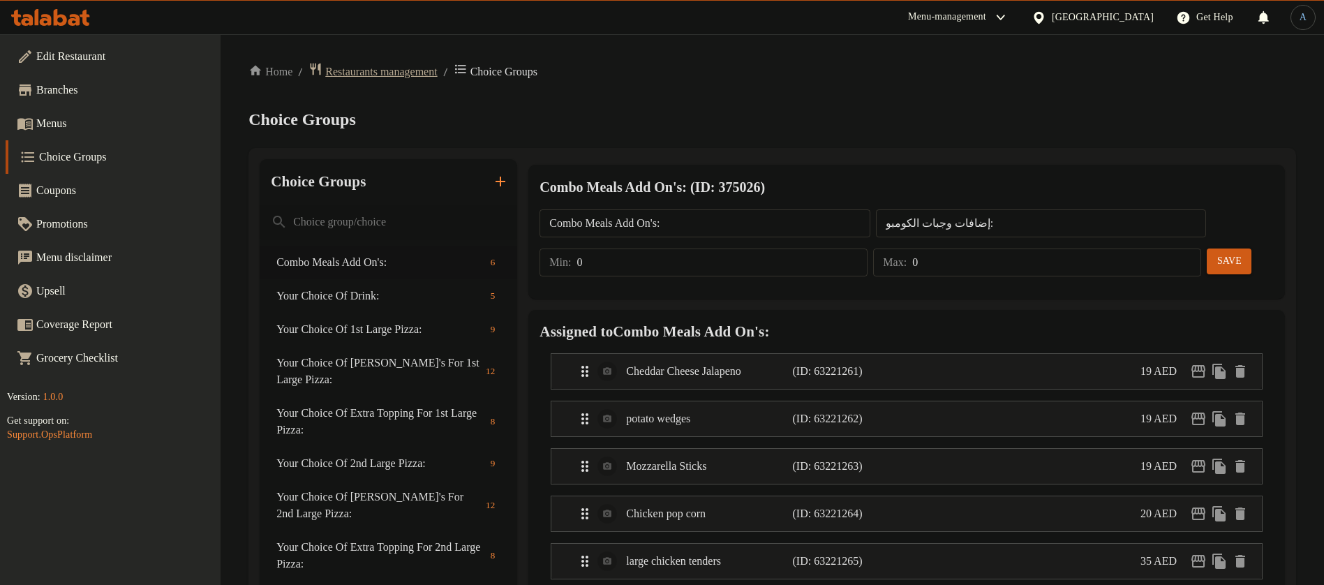
click at [428, 72] on span "Restaurants management" at bounding box center [381, 71] width 112 height 17
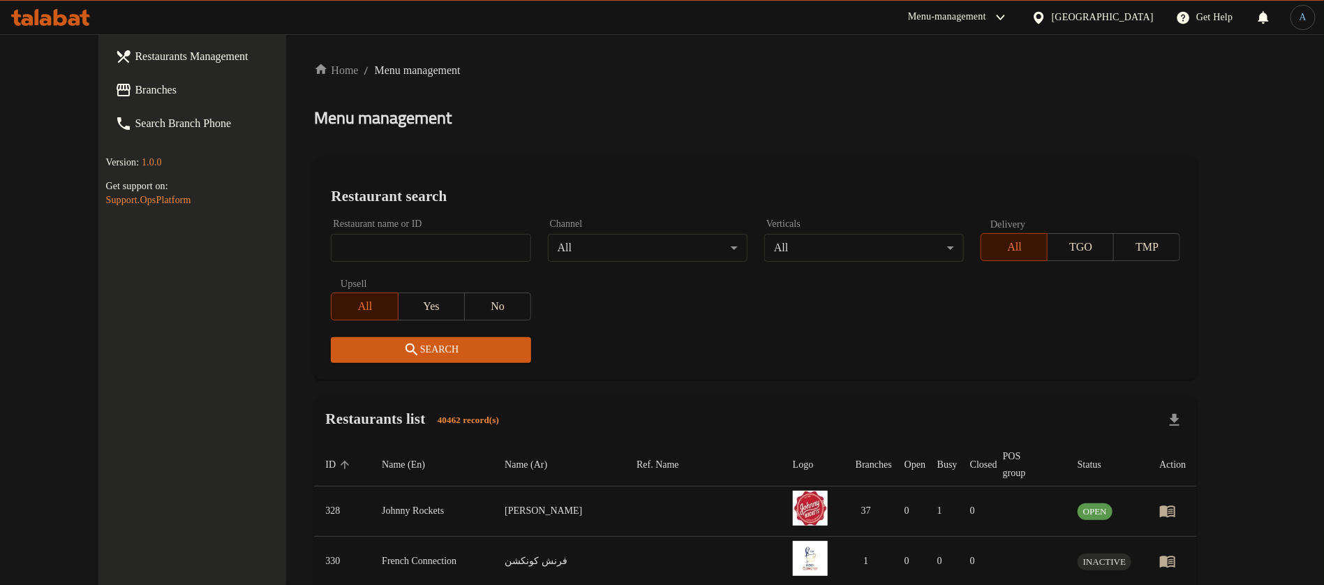
click at [1104, 13] on div "United Arab Emirates" at bounding box center [1103, 17] width 102 height 15
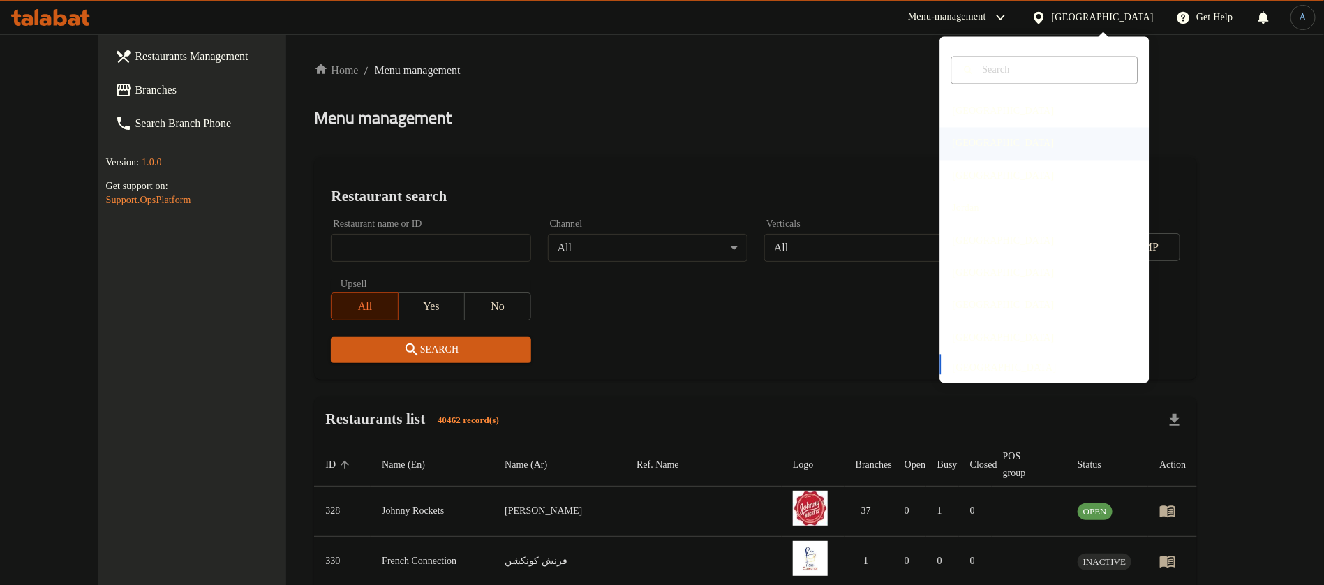
click at [959, 151] on div "[GEOGRAPHIC_DATA]" at bounding box center [1003, 143] width 102 height 15
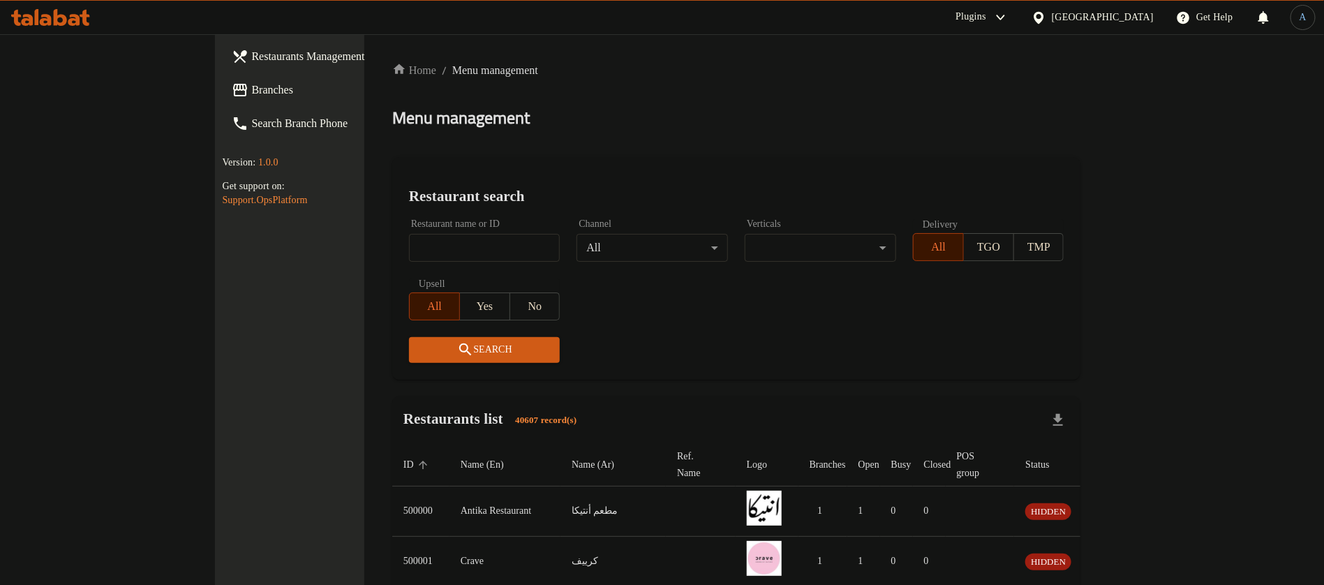
click at [434, 237] on input "search" at bounding box center [484, 248] width 151 height 28
click at [251, 92] on span "Branches" at bounding box center [338, 90] width 174 height 17
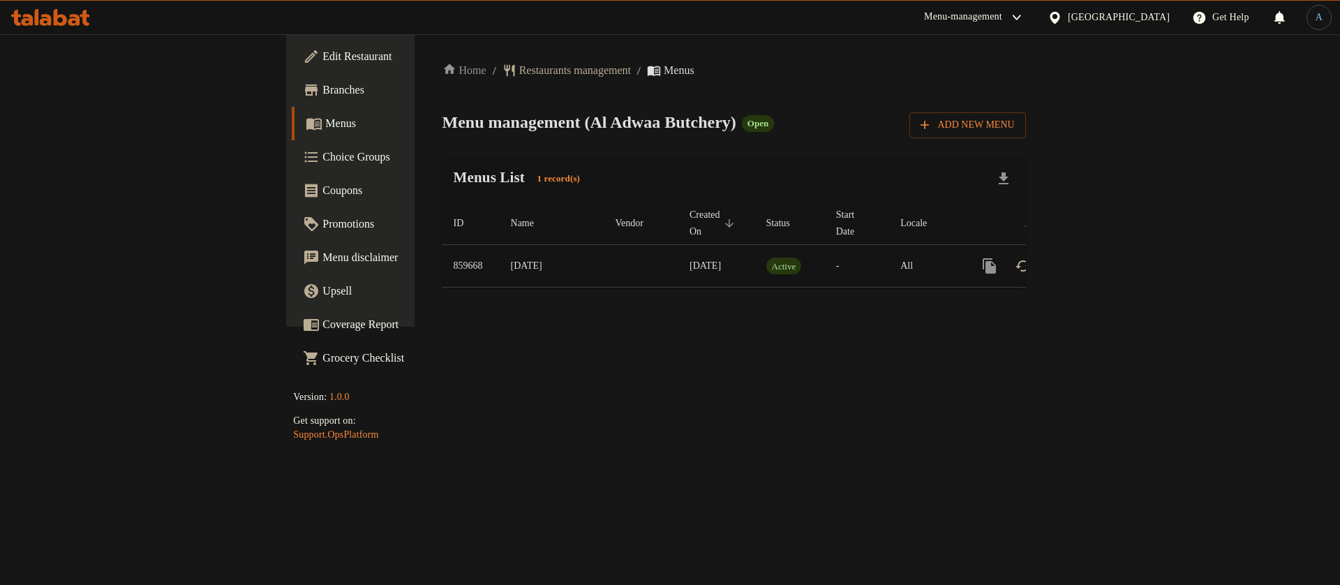
click at [718, 80] on div "Home / Restaurants management / Menus Menu management ( Al Adwaa Butchery ) Ope…" at bounding box center [733, 180] width 583 height 237
click at [322, 82] on span "Branches" at bounding box center [410, 90] width 177 height 17
click at [1098, 257] on icon "enhanced table" at bounding box center [1090, 265] width 17 height 17
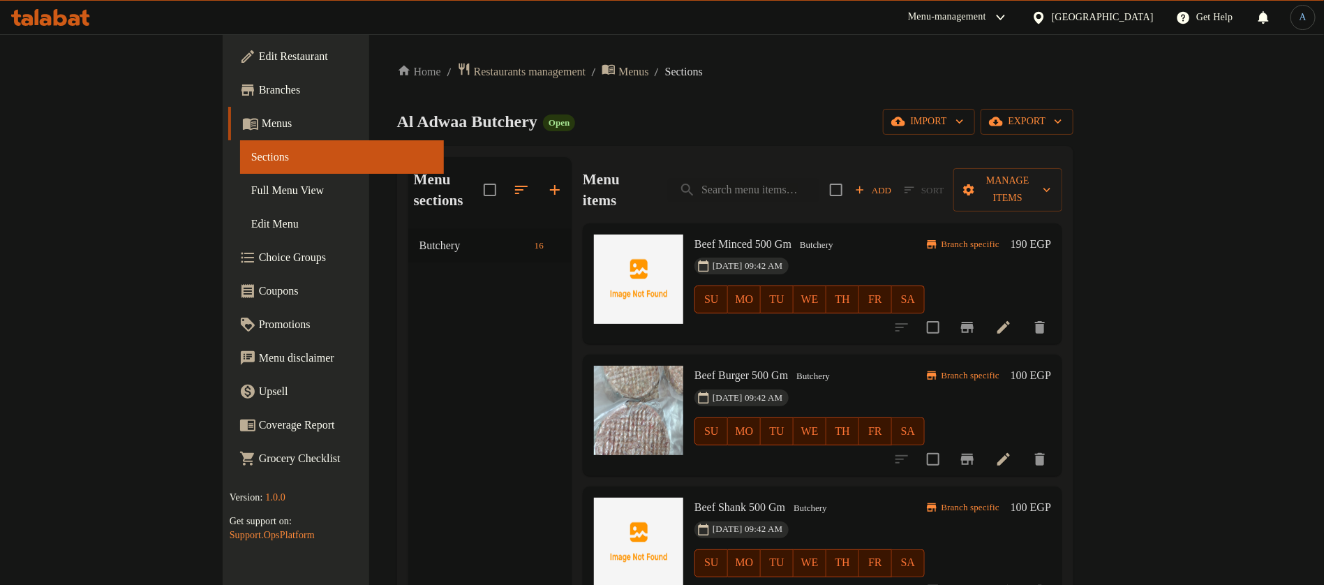
click at [259, 61] on span "Edit Restaurant" at bounding box center [346, 56] width 174 height 17
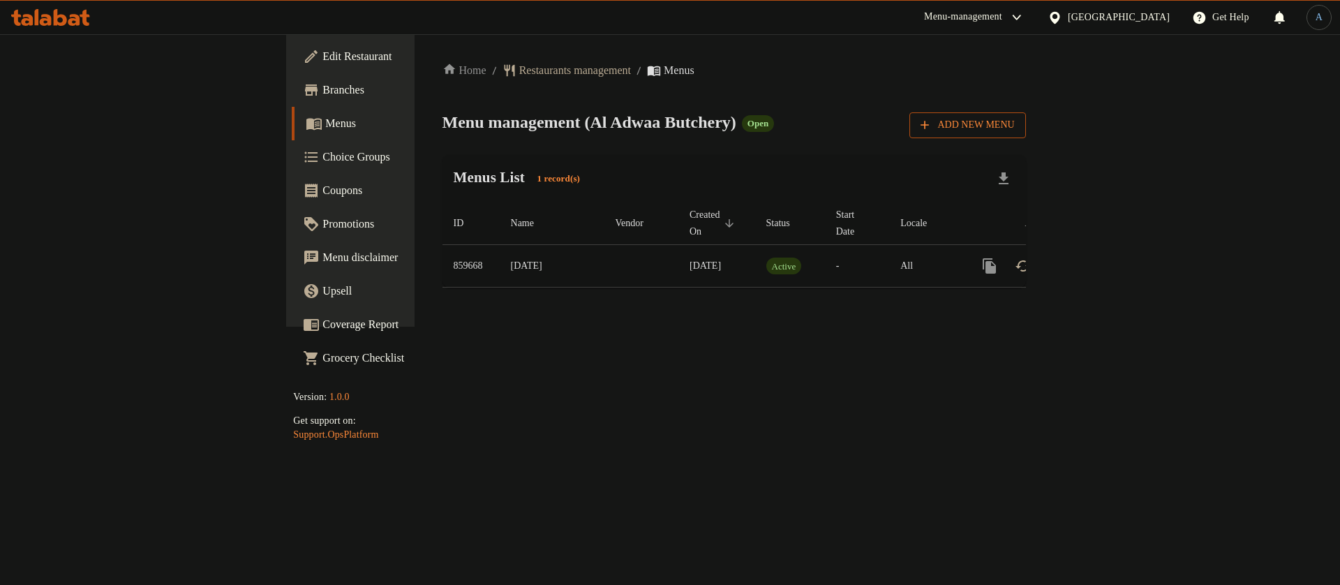
click at [1014, 121] on span "Add New Menu" at bounding box center [967, 125] width 94 height 17
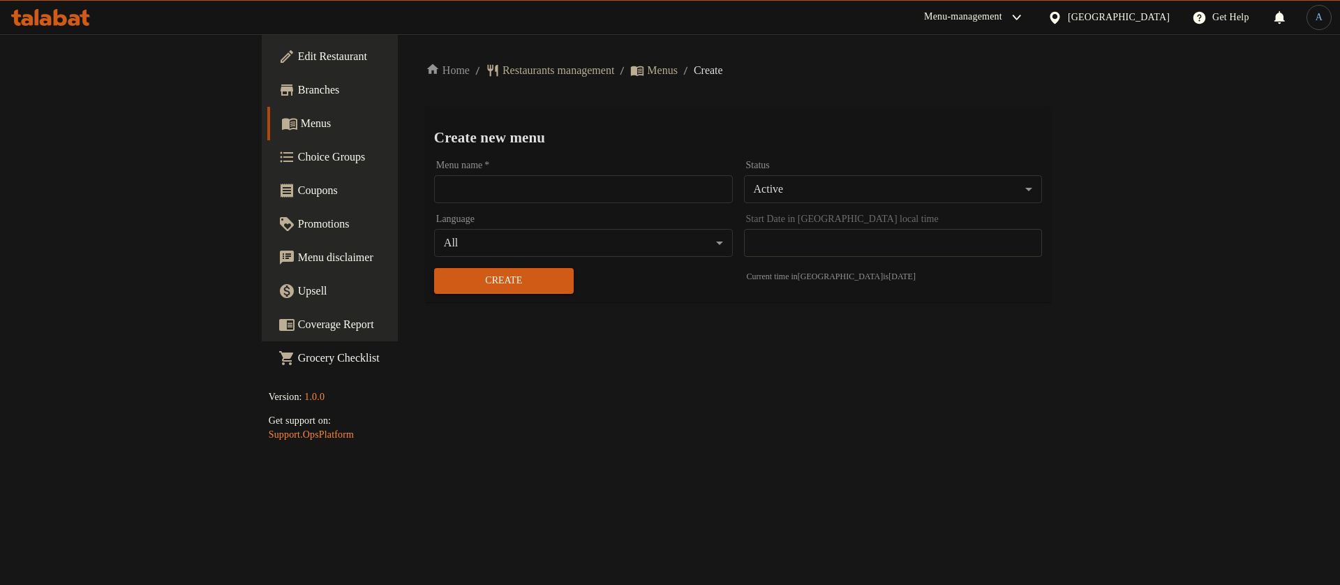
click at [434, 187] on input "text" at bounding box center [583, 189] width 299 height 28
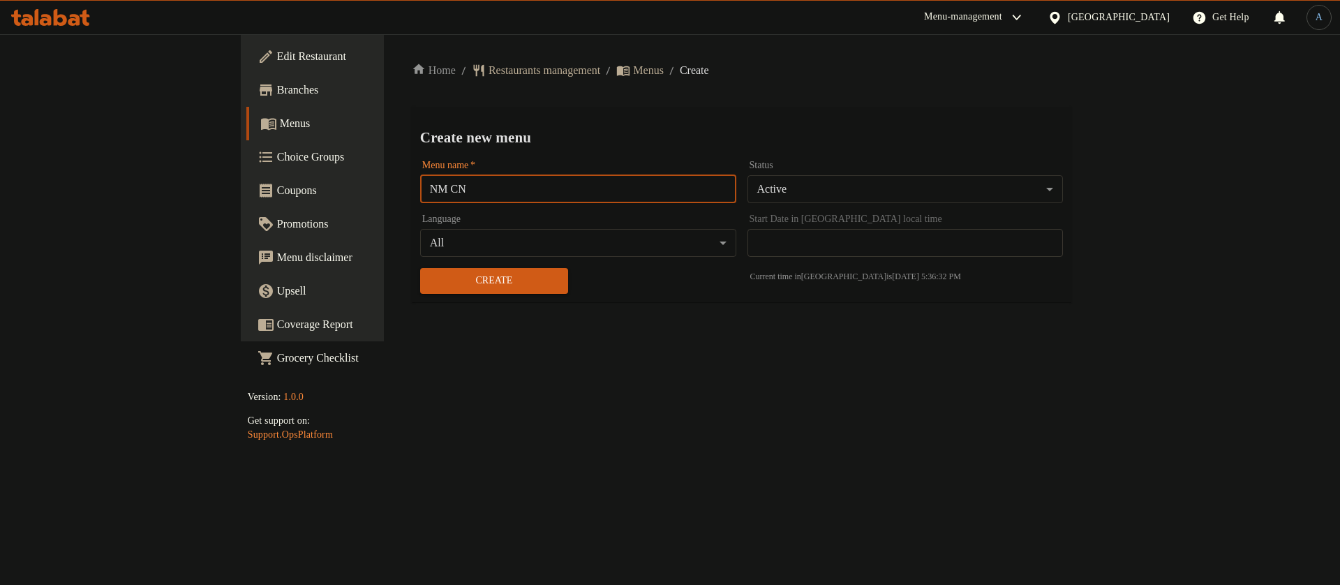
paste input "340578822"
type input "NM CN 340578822"
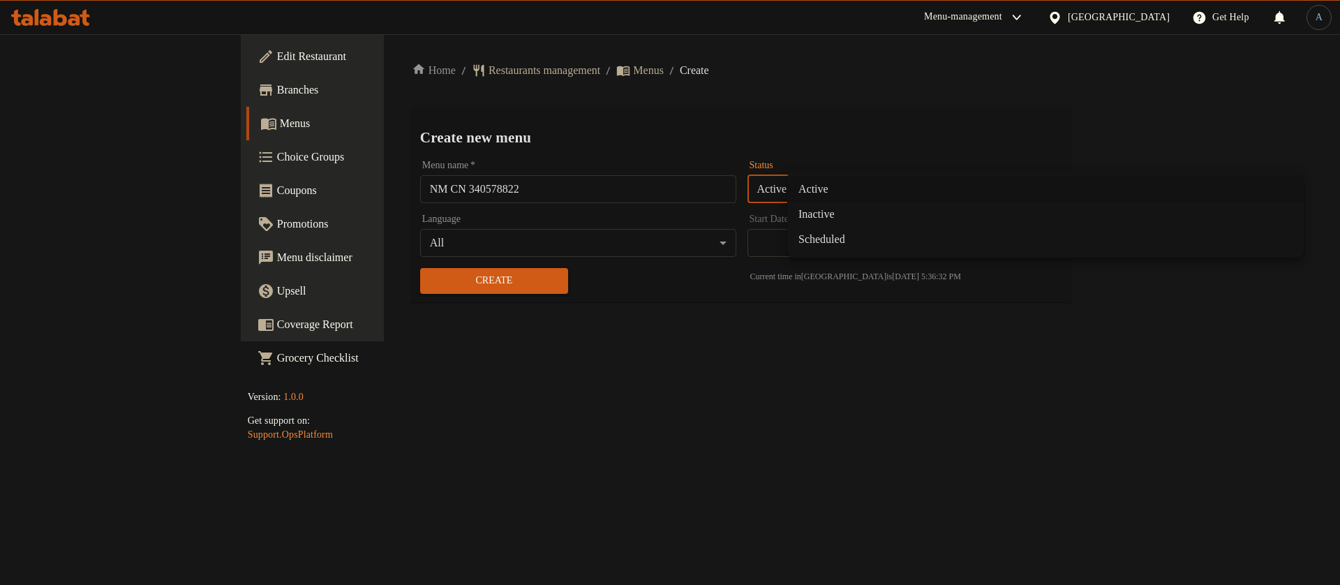
click at [934, 187] on body "​ Menu-management [GEOGRAPHIC_DATA] Get Help A Edit Restaurant Branches Menus C…" at bounding box center [670, 309] width 1340 height 551
click at [840, 208] on li "Inactive" at bounding box center [1045, 214] width 516 height 25
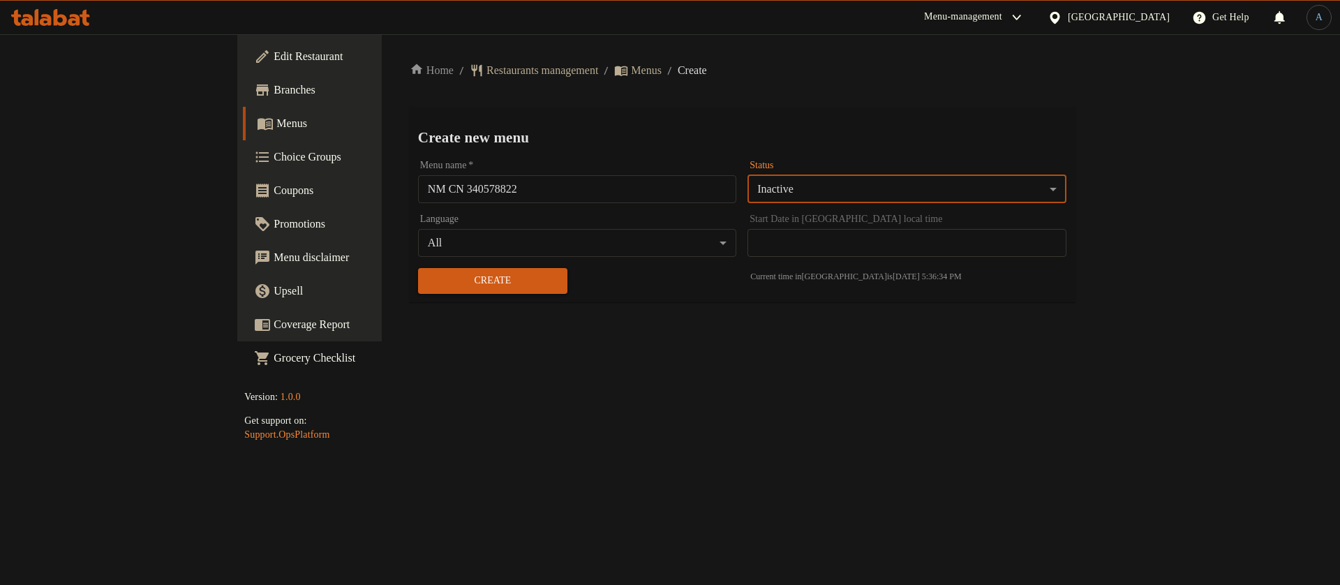
click at [448, 279] on span "Create" at bounding box center [492, 280] width 127 height 17
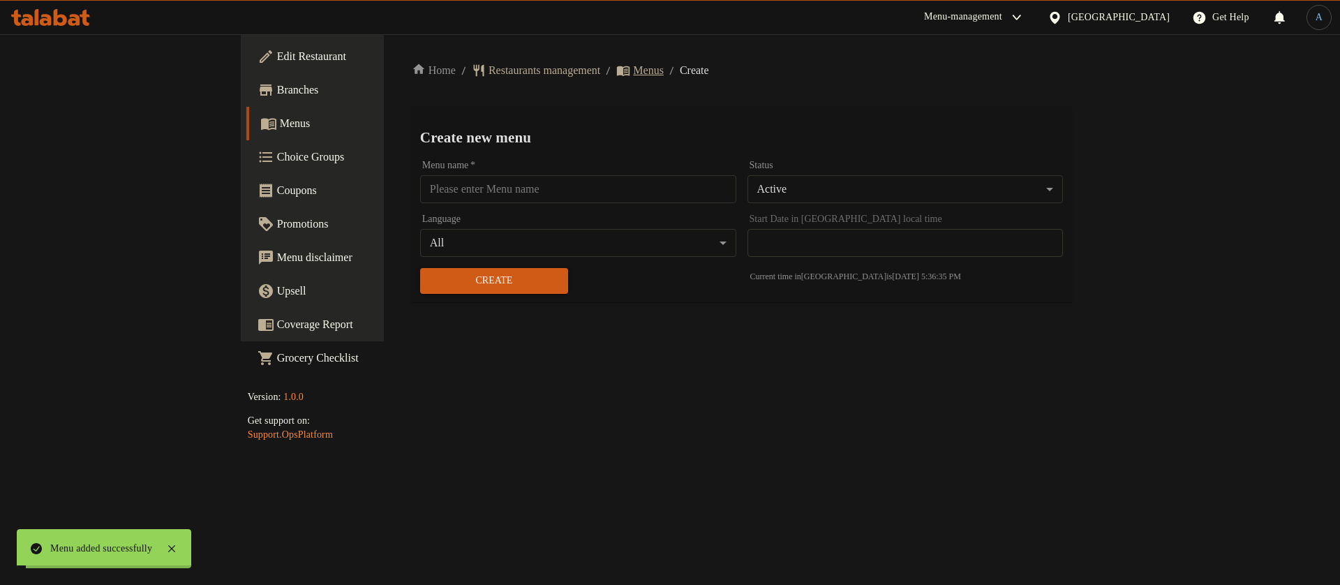
click at [633, 72] on span "Menus" at bounding box center [648, 70] width 31 height 17
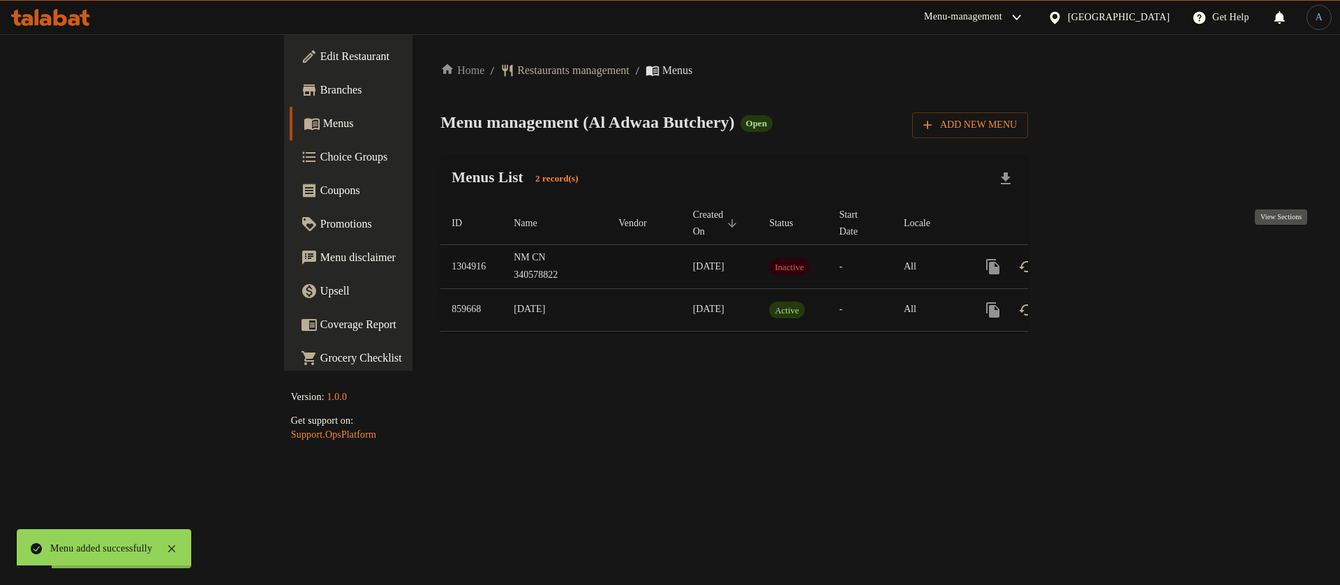
click at [1100, 260] on icon "enhanced table" at bounding box center [1093, 266] width 13 height 13
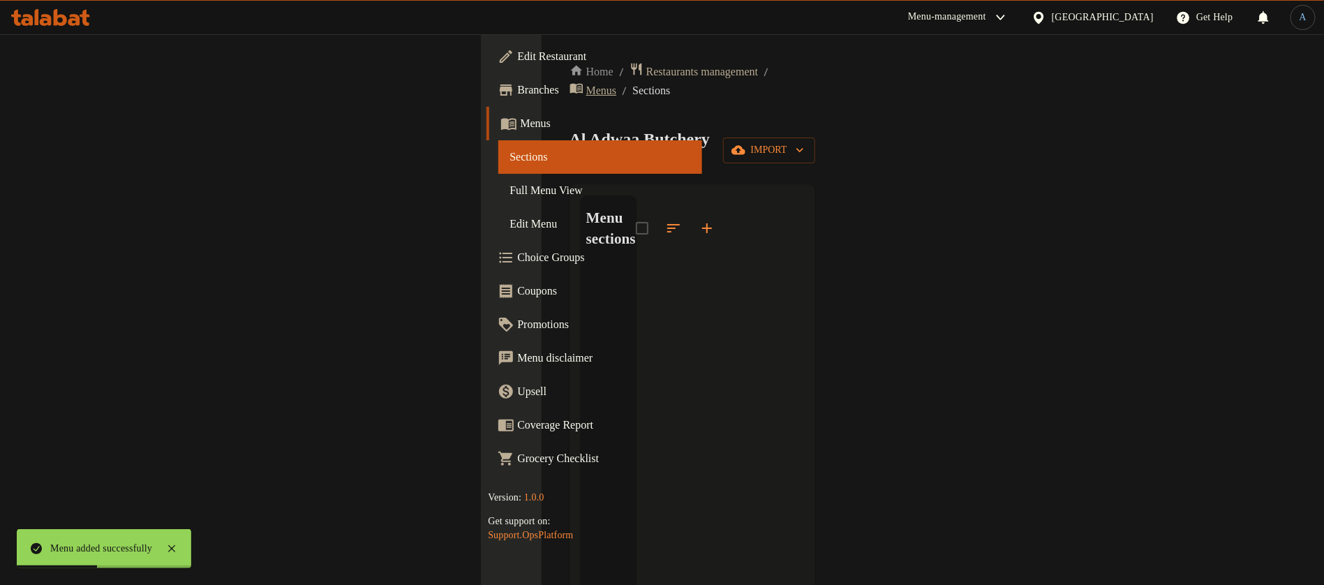
click at [586, 82] on span "Menus" at bounding box center [601, 90] width 31 height 17
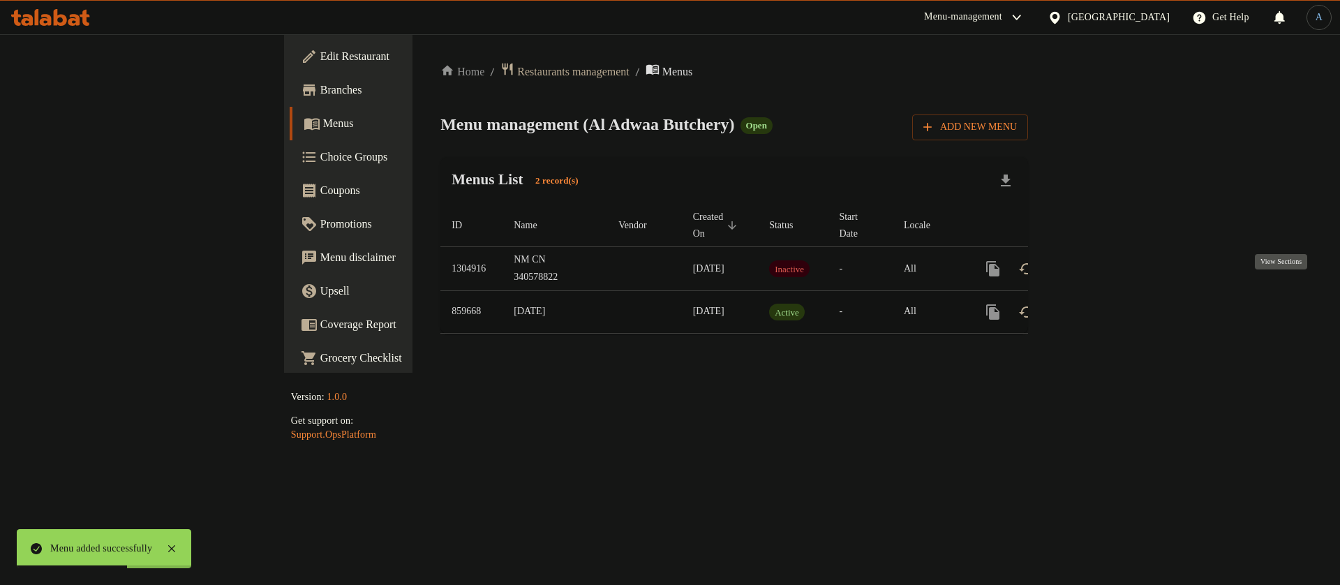
click at [1100, 306] on icon "enhanced table" at bounding box center [1093, 312] width 13 height 13
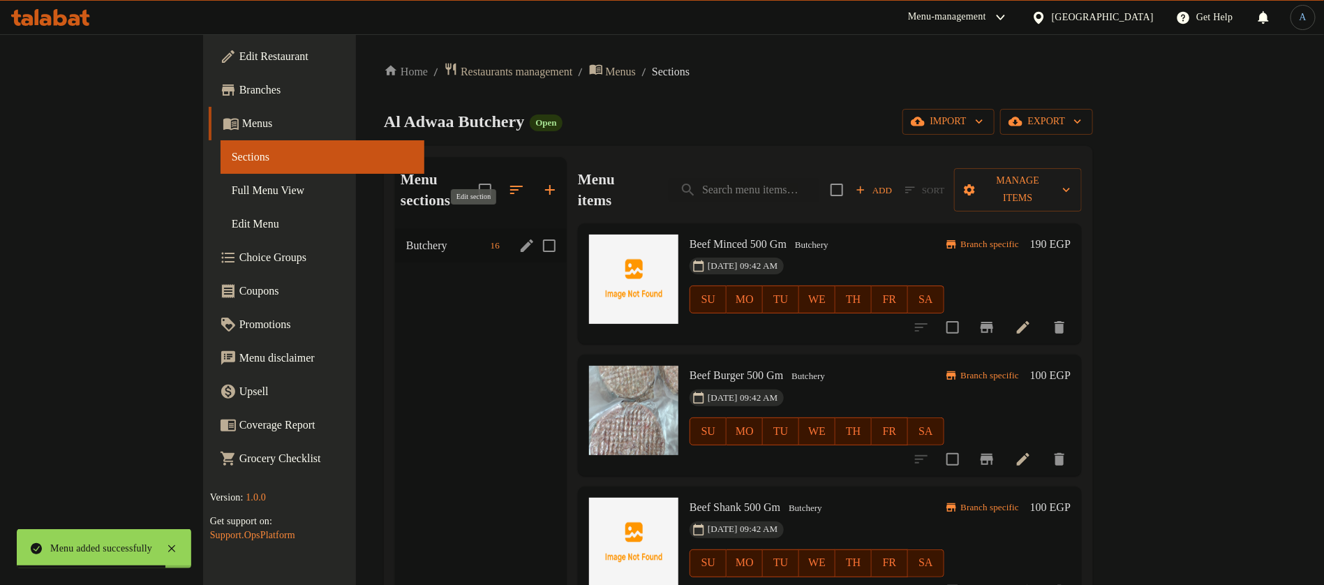
click at [521, 239] on icon "edit" at bounding box center [527, 245] width 13 height 13
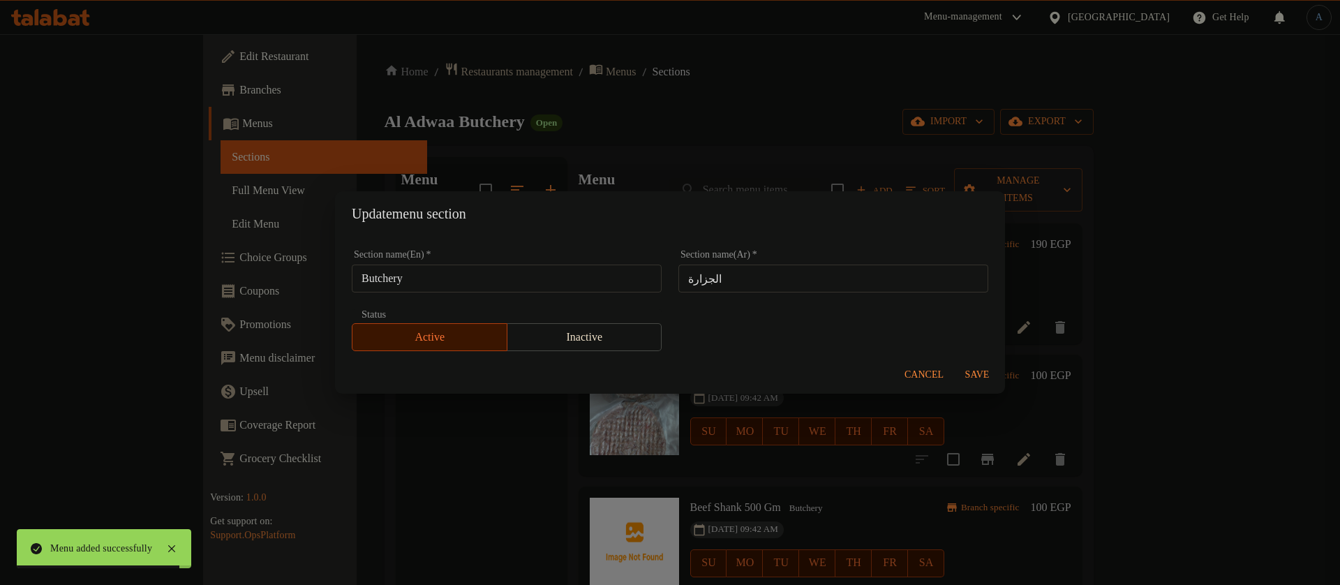
click at [549, 278] on input "Butchery" at bounding box center [507, 278] width 310 height 28
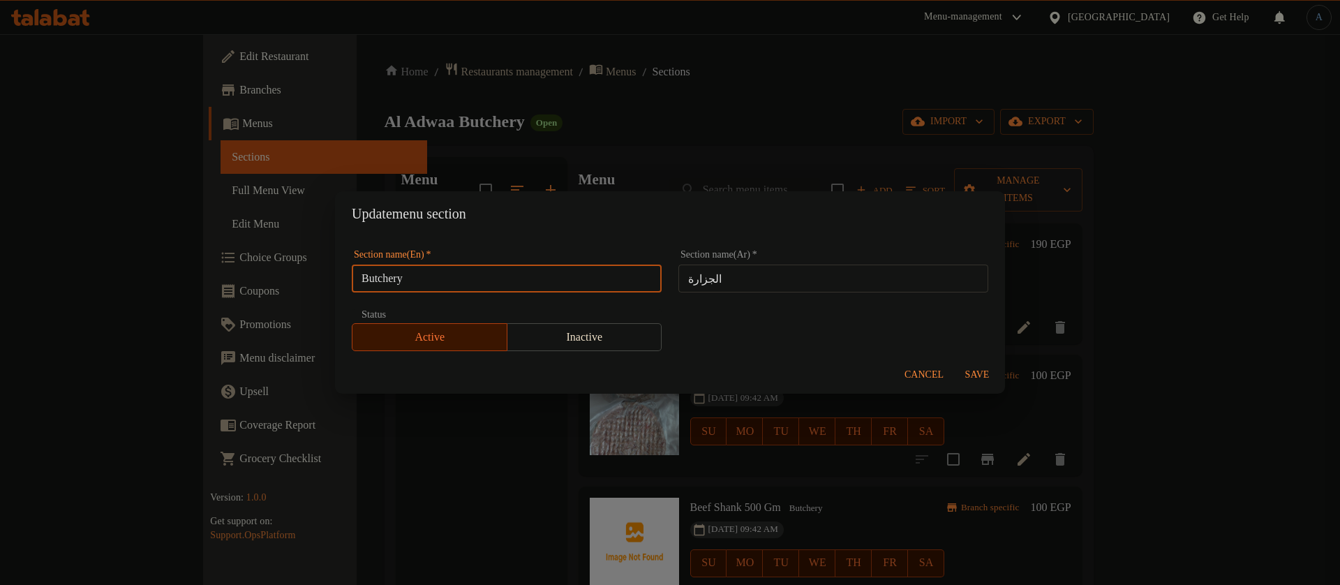
drag, startPoint x: 611, startPoint y: 128, endPoint x: 548, endPoint y: 99, distance: 69.3
click at [611, 128] on div "Update menu section Section name(En)   * Butchery Section name(En) * Section na…" at bounding box center [670, 292] width 1340 height 585
click at [509, 75] on div "Update menu section Section name(En)   * Butchery Section name(En) * Section na…" at bounding box center [670, 292] width 1340 height 585
click at [509, 63] on div "Update menu section Section name(En)   * Butchery Section name(En) * Section na…" at bounding box center [670, 292] width 1340 height 585
click at [918, 373] on span "Cancel" at bounding box center [923, 374] width 39 height 17
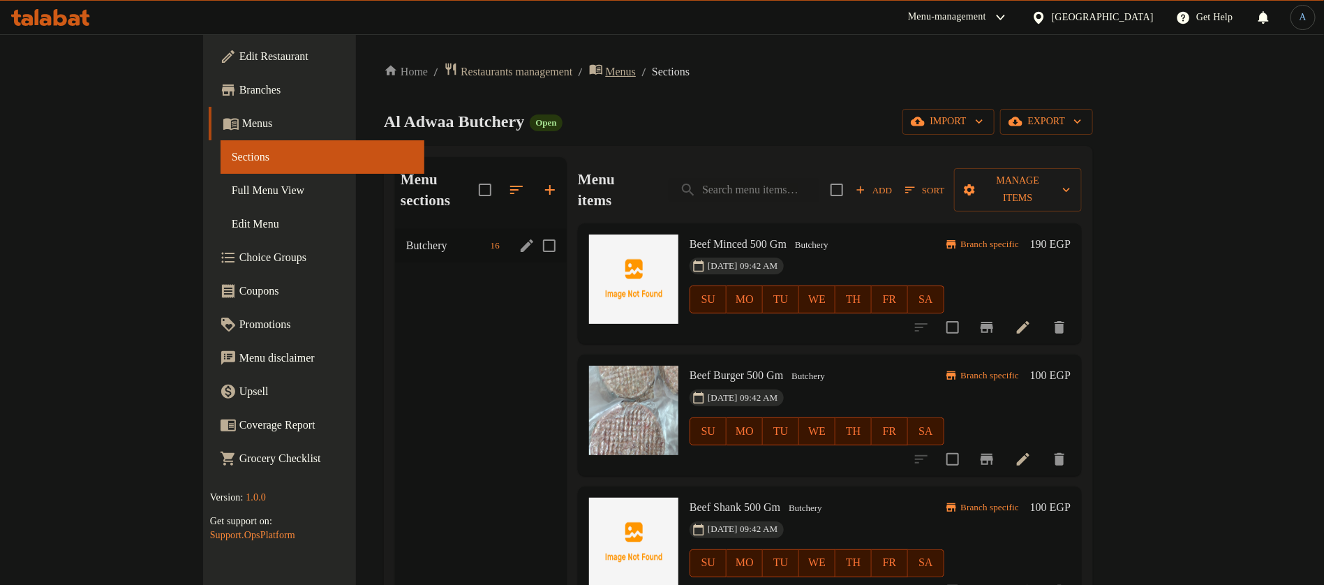
click at [606, 63] on span "Menus" at bounding box center [621, 71] width 31 height 17
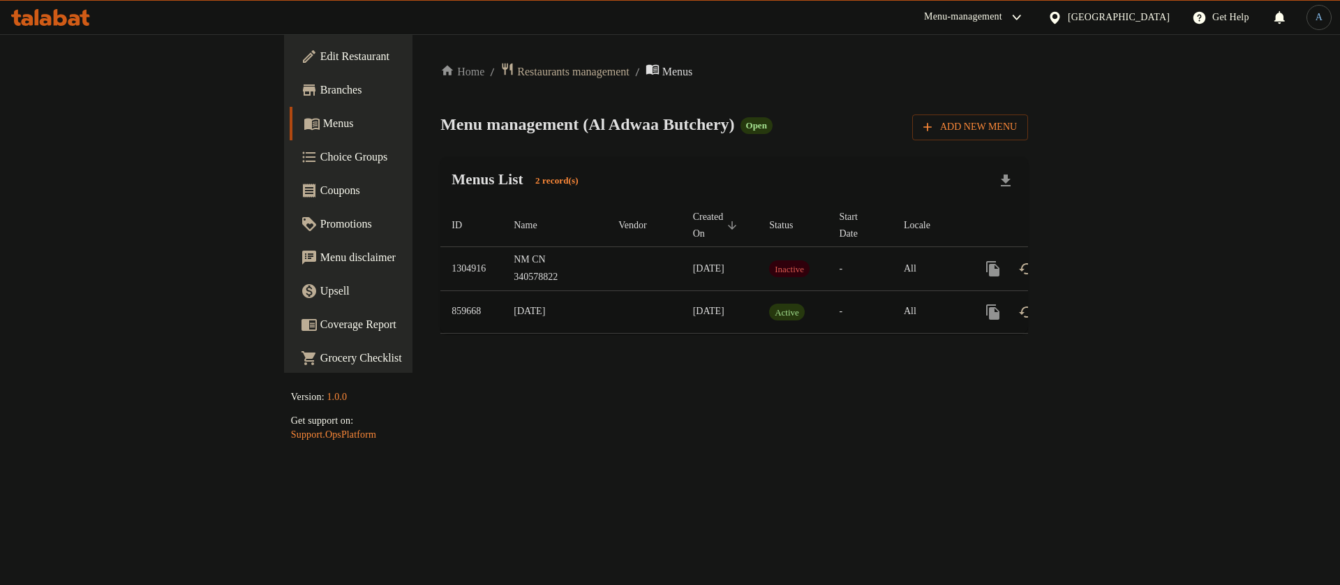
click at [1102, 304] on icon "enhanced table" at bounding box center [1093, 312] width 17 height 17
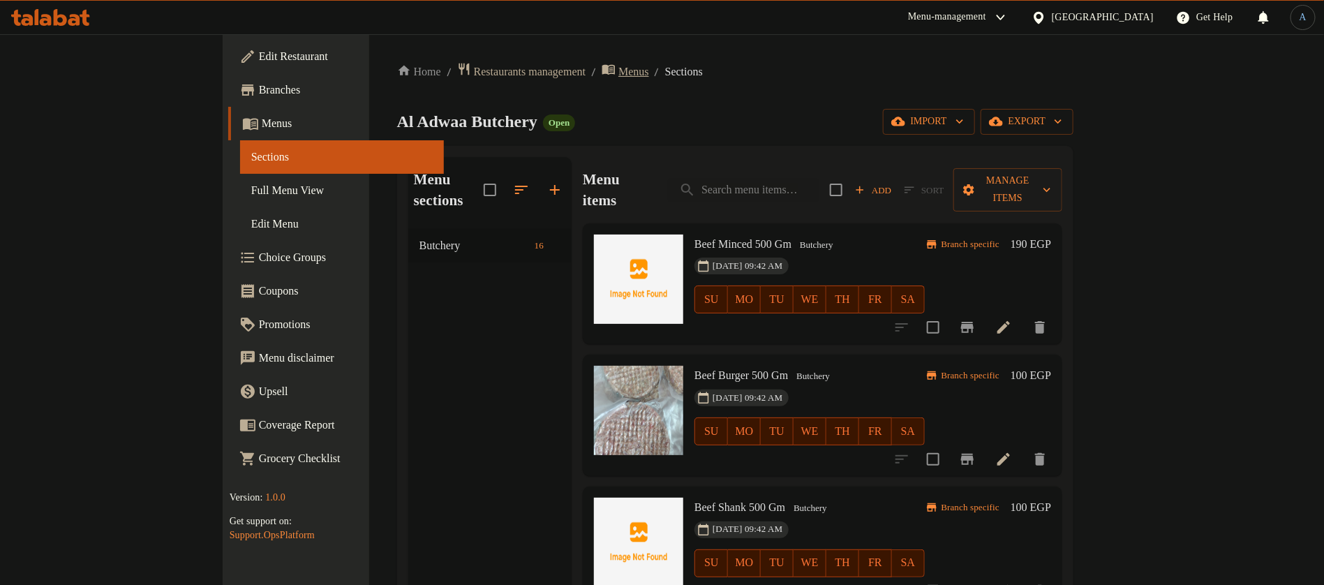
click at [618, 66] on span "Menus" at bounding box center [633, 71] width 31 height 17
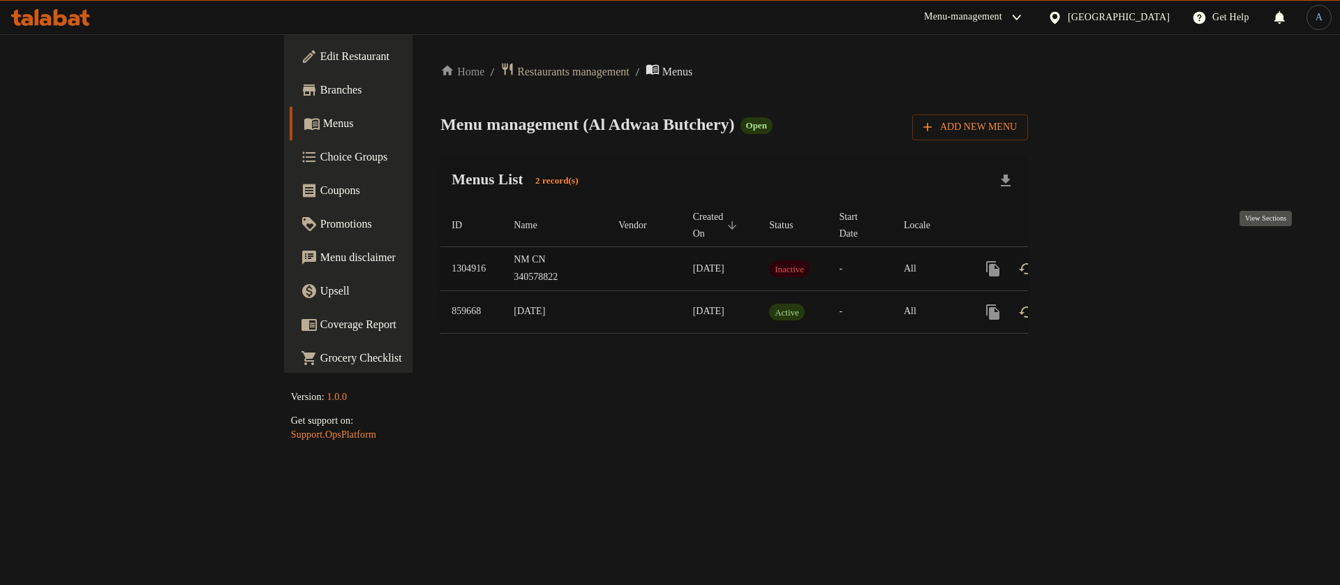
click at [1100, 262] on icon "enhanced table" at bounding box center [1093, 268] width 13 height 13
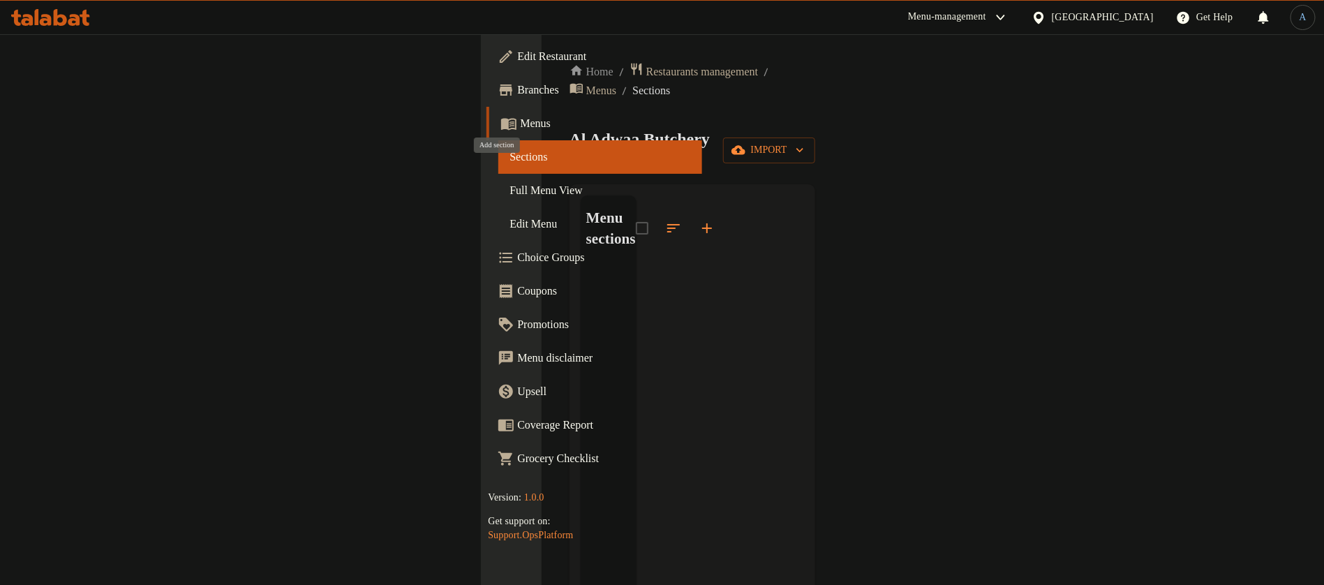
click at [698, 220] on icon "button" at bounding box center [706, 228] width 17 height 17
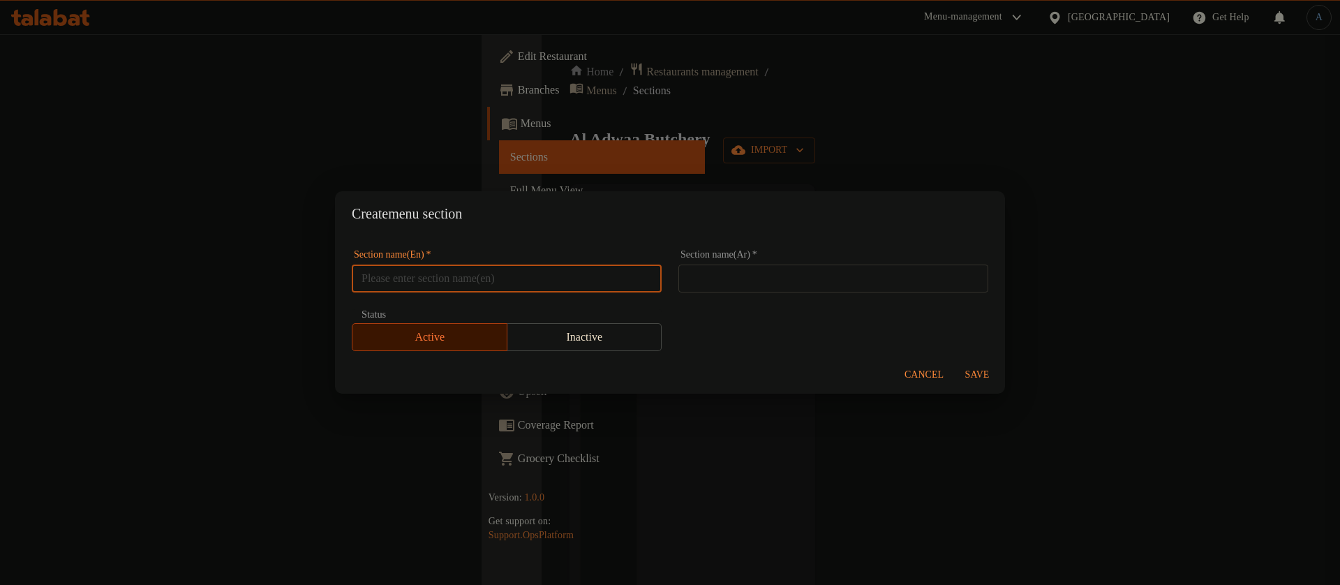
click at [412, 273] on input "text" at bounding box center [507, 278] width 310 height 28
paste input "Butchery"
click at [513, 273] on input "ButcheryButchery" at bounding box center [507, 278] width 310 height 28
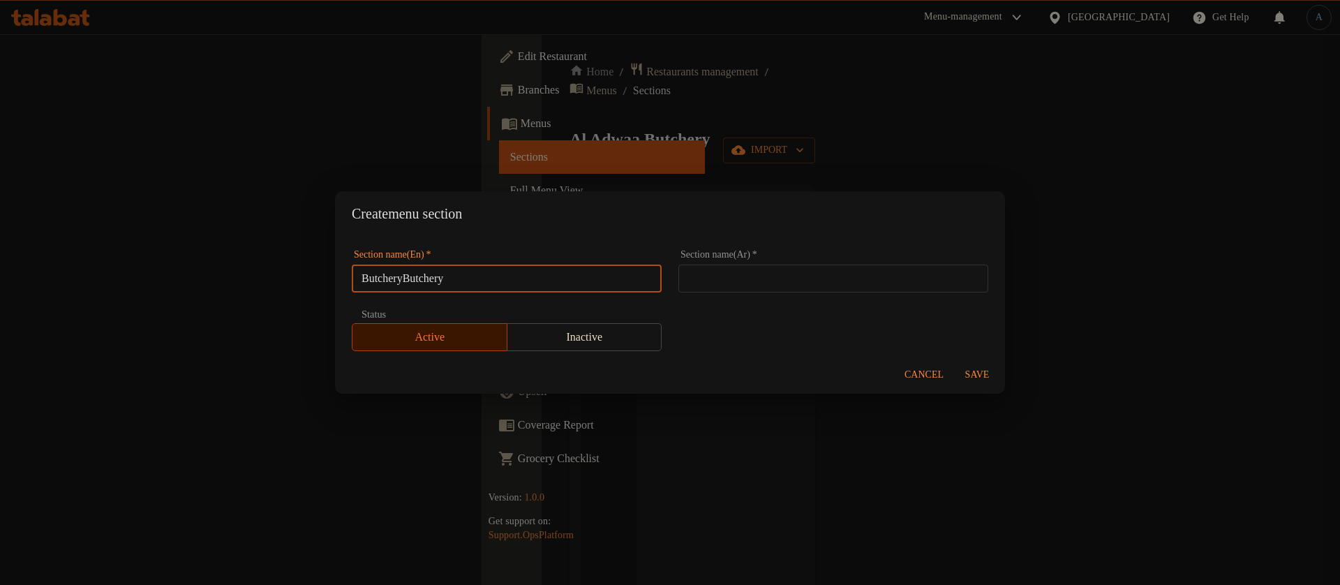
paste input "text"
type input "Butchery"
paste input "جزارة"
drag, startPoint x: 729, startPoint y: 281, endPoint x: 764, endPoint y: 294, distance: 37.3
click at [729, 281] on input "جزارة" at bounding box center [833, 278] width 310 height 28
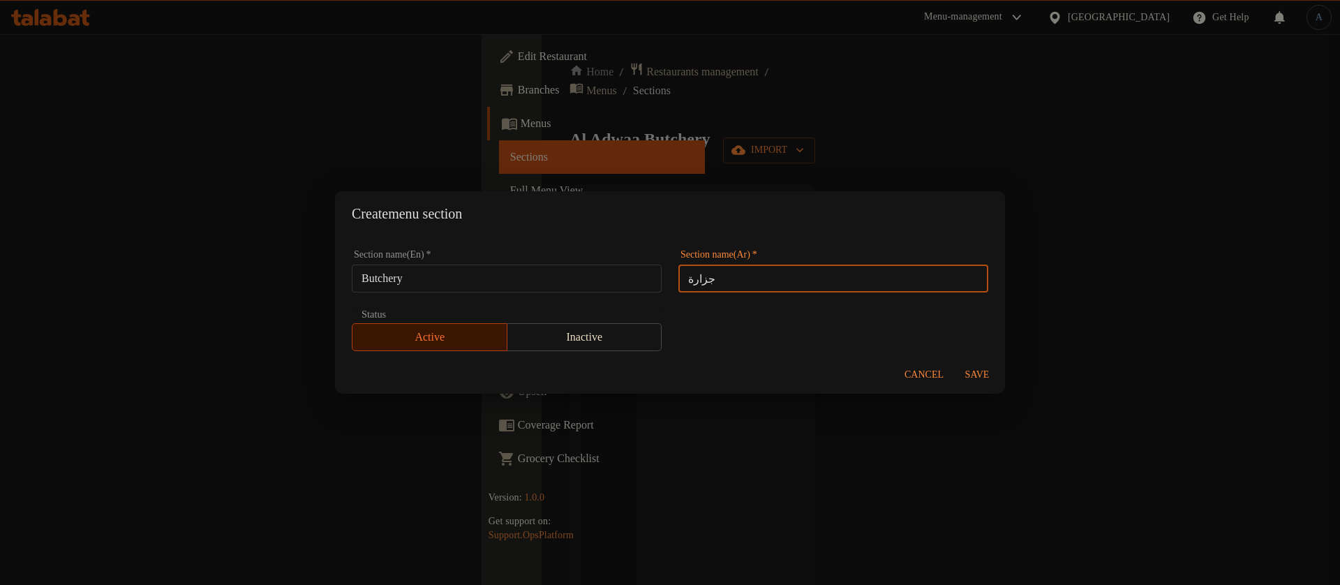
type input "جزارة"
click at [1047, 311] on div "Create menu section Section name(En)   * Butchery Section name(En) * Section na…" at bounding box center [670, 292] width 1340 height 585
click at [969, 378] on span "Save" at bounding box center [976, 374] width 33 height 17
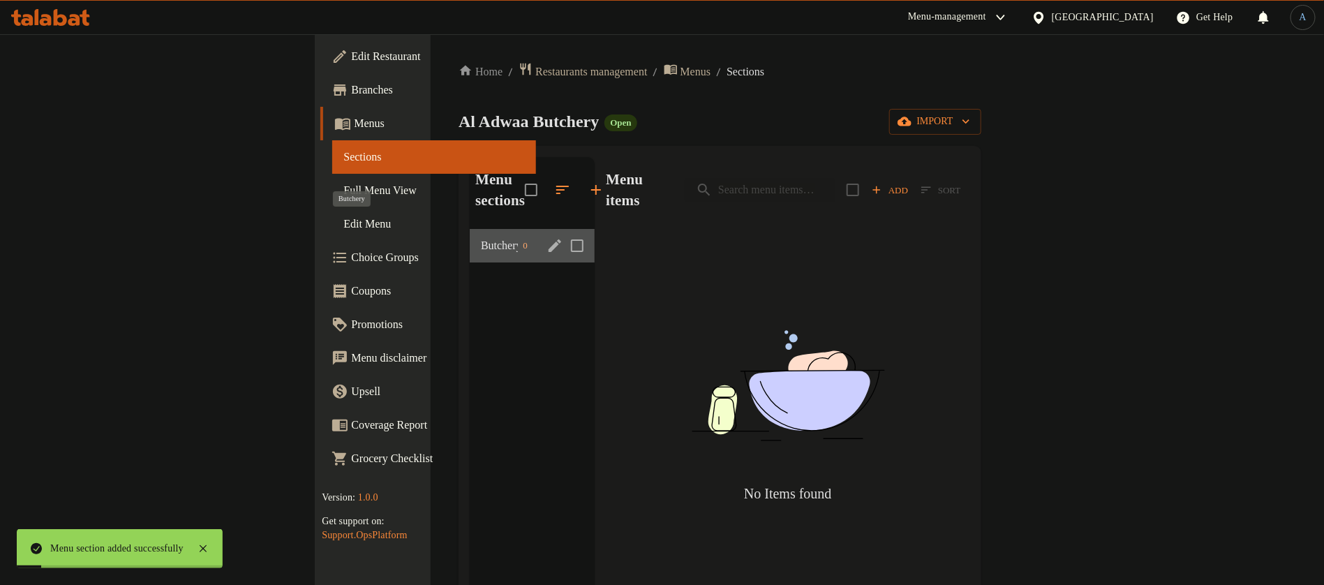
click at [481, 237] on span "Butchery" at bounding box center [499, 245] width 36 height 17
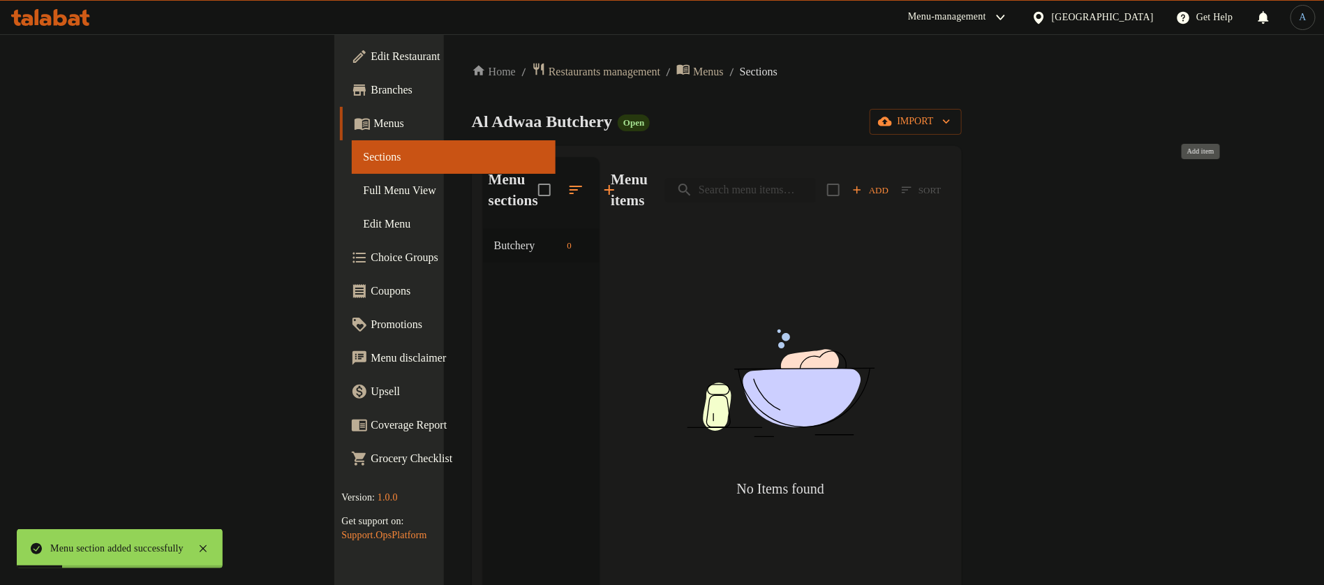
click at [889, 182] on span "Add" at bounding box center [870, 190] width 38 height 16
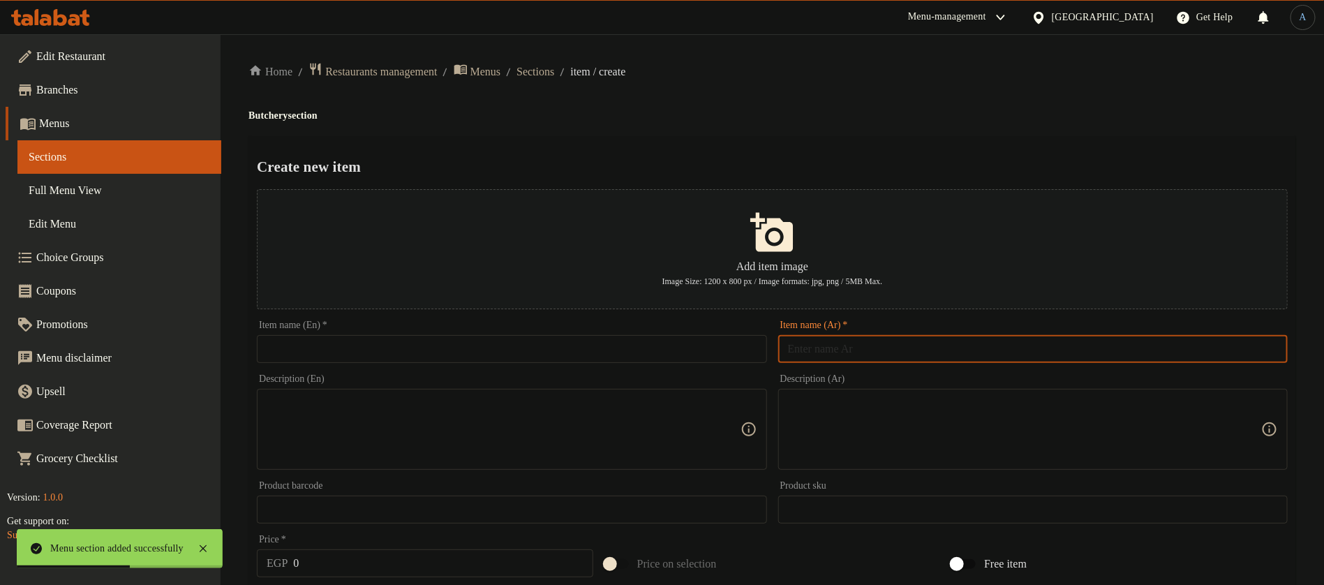
click at [879, 343] on input "text" at bounding box center [1032, 349] width 509 height 28
paste input "لحم بلدي"
type input "لحم بلدي"
click at [554, 70] on span "Sections" at bounding box center [535, 71] width 38 height 17
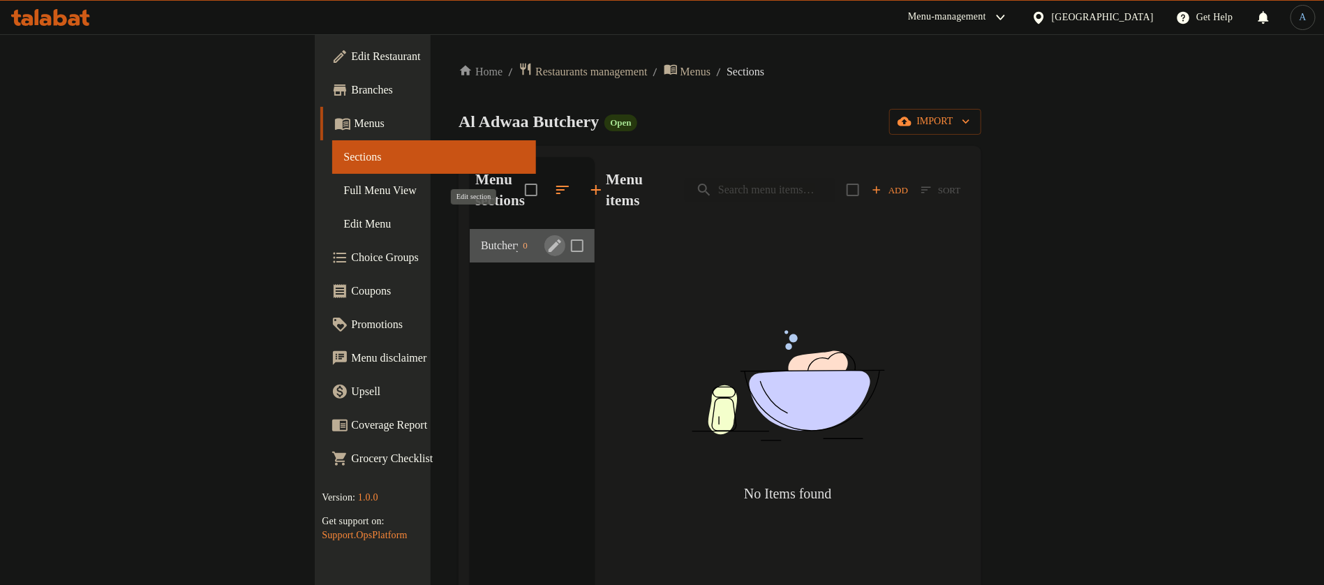
click at [548, 239] on icon "edit" at bounding box center [554, 245] width 13 height 13
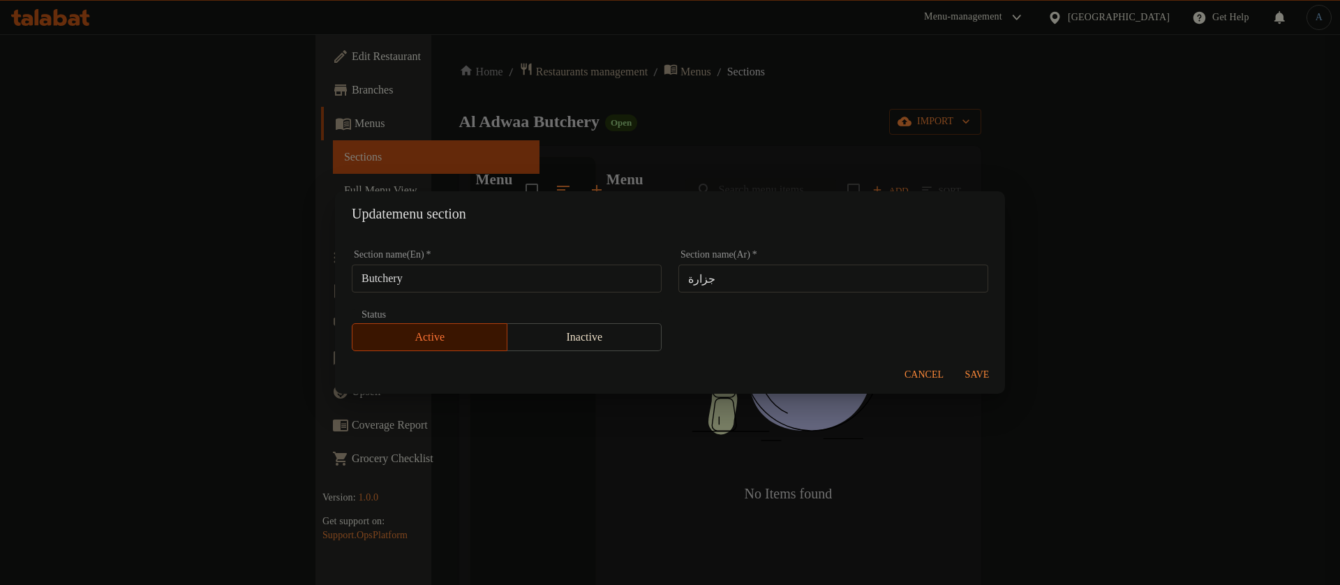
click at [585, 281] on input "Butchery" at bounding box center [507, 278] width 310 height 28
click at [785, 281] on input "جزارة" at bounding box center [833, 278] width 310 height 28
paste input "لحوم بلدي طاز"
type input "لحوم بلدي طازة"
click at [980, 371] on span "Save" at bounding box center [976, 374] width 33 height 17
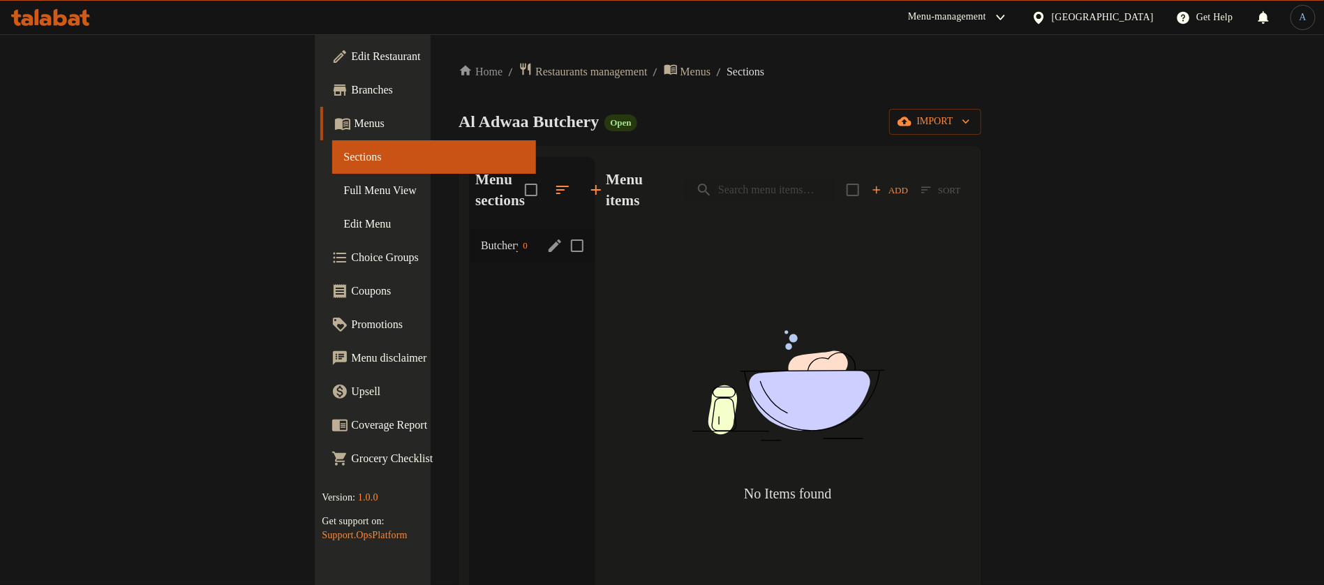
drag, startPoint x: 339, startPoint y: 239, endPoint x: 459, endPoint y: 233, distance: 120.1
click at [470, 239] on div "Butchery 0" at bounding box center [532, 245] width 125 height 33
click at [546, 237] on icon "edit" at bounding box center [554, 245] width 17 height 17
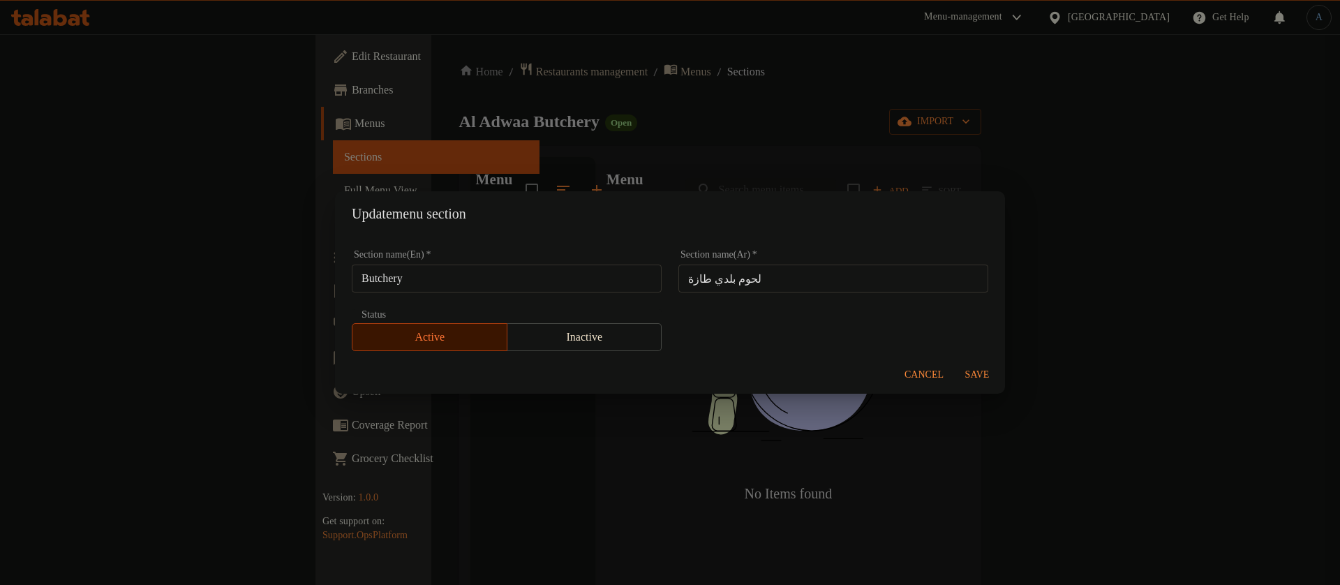
click at [405, 273] on input "Butchery" at bounding box center [507, 278] width 310 height 28
paste input "Fresh Baladi Meat"
type input "Fresh Baladi Meat"
click at [971, 380] on span "Save" at bounding box center [976, 374] width 33 height 17
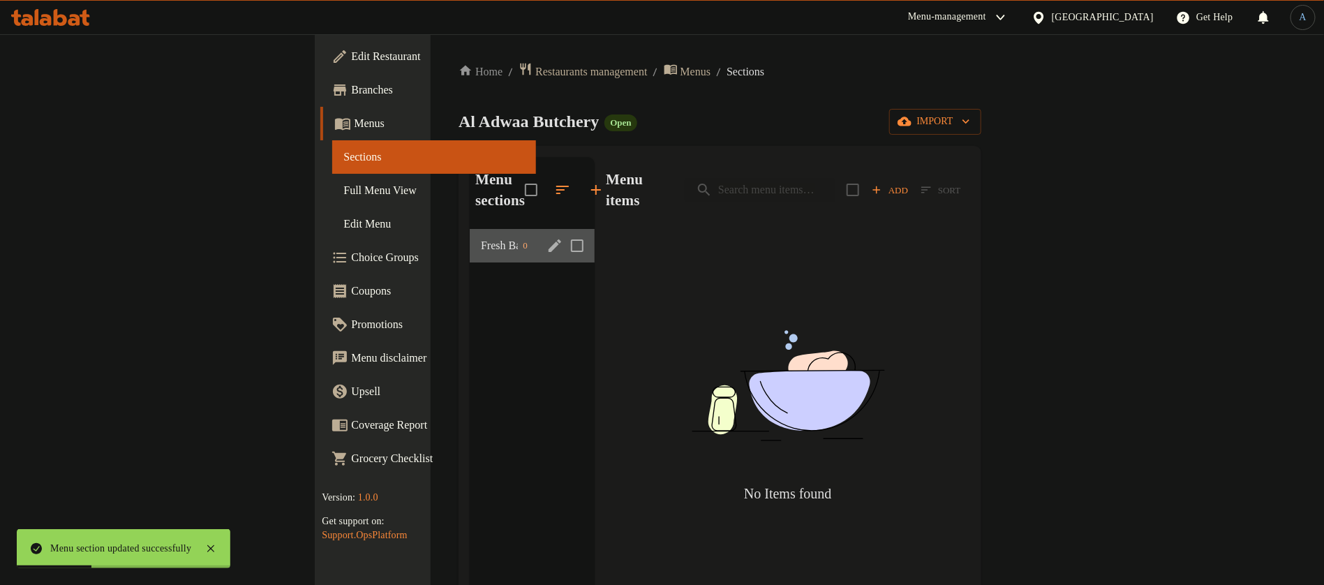
click at [470, 229] on div "Fresh Baladi Meat 0" at bounding box center [532, 245] width 125 height 33
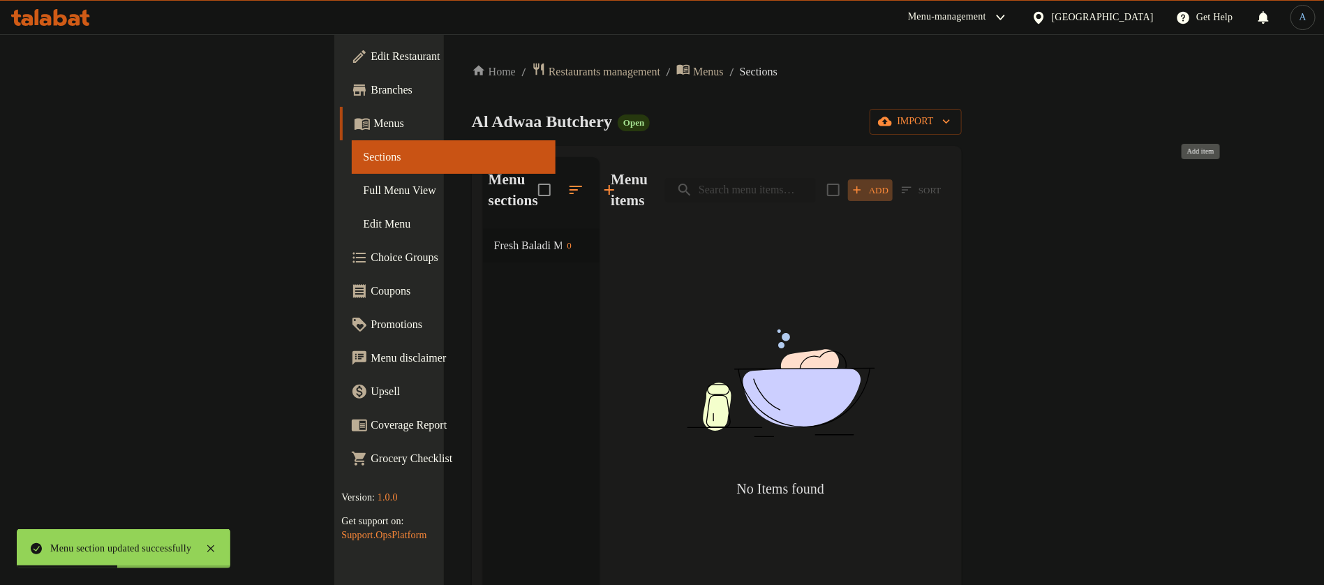
click at [889, 184] on span "Add" at bounding box center [870, 190] width 38 height 16
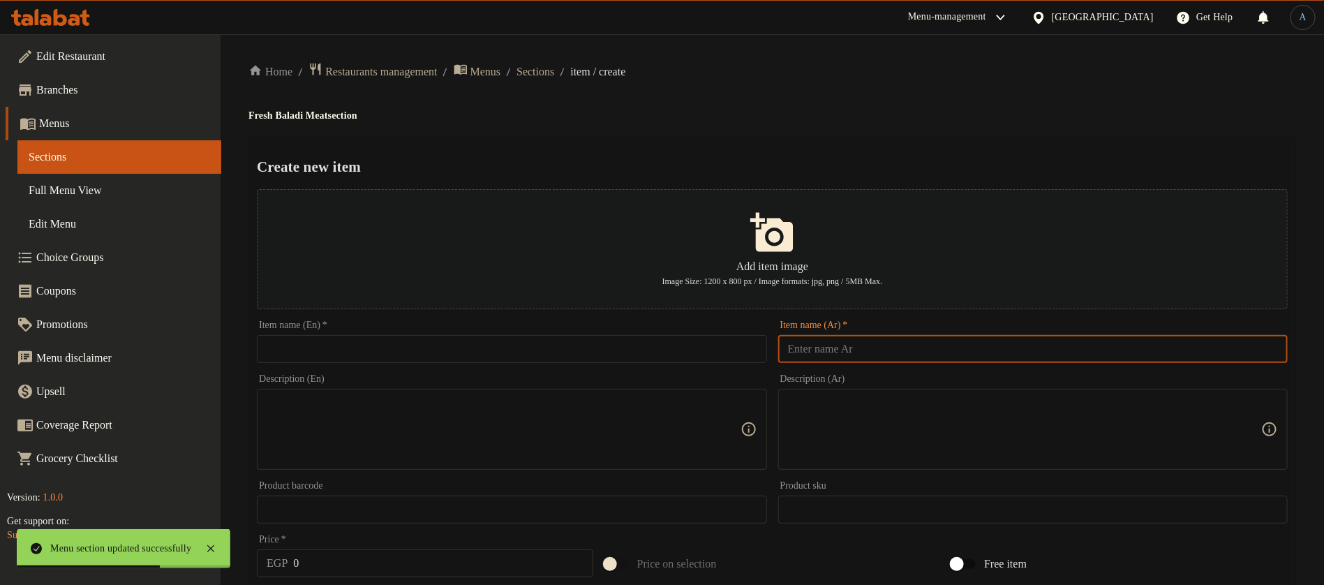
click at [917, 352] on input "text" at bounding box center [1032, 349] width 509 height 28
paste input "لحم بلدي"
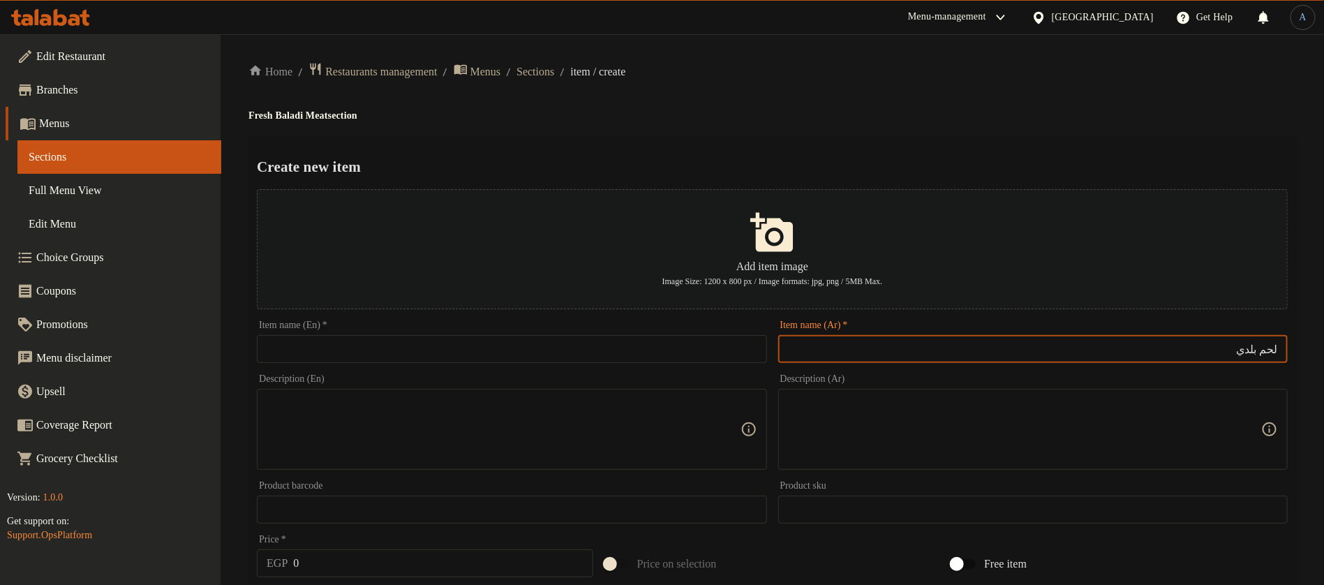
click at [966, 339] on input "لحم بلدي" at bounding box center [1032, 349] width 509 height 28
paste input "سعر 500جم"
click at [1237, 350] on input "لحم بلدي سعر 500جم" at bounding box center [1032, 349] width 509 height 28
type input "لحم بلدي 500جم"
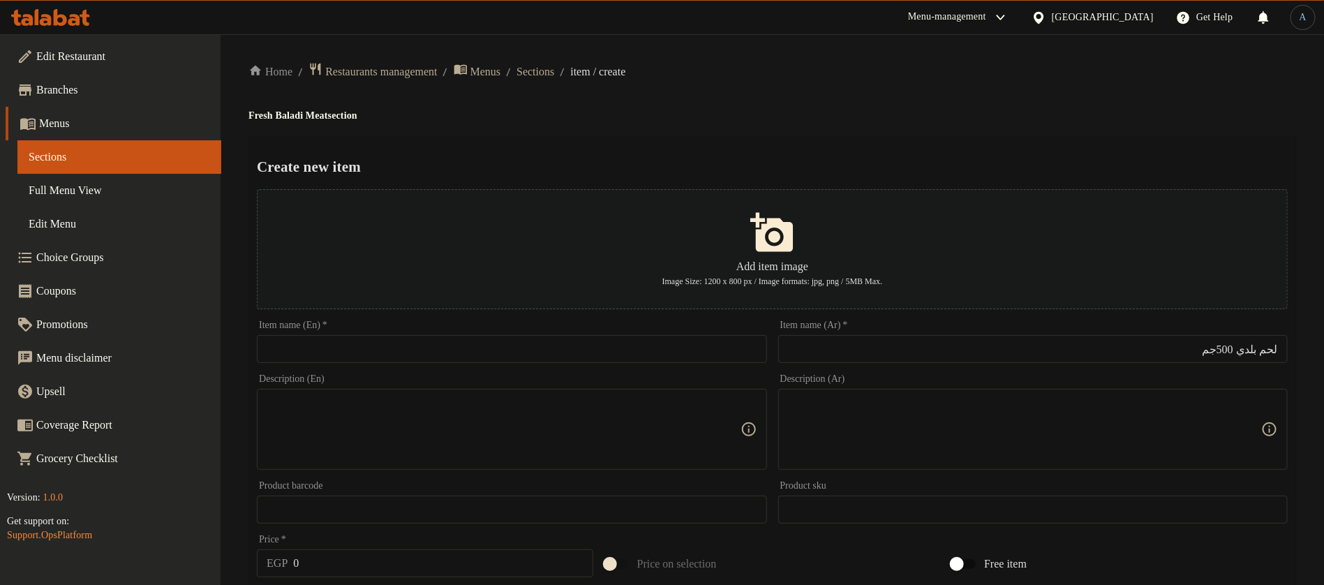
paste input "500g local meat"
click at [555, 347] on input "text" at bounding box center [511, 349] width 509 height 28
click at [308, 346] on input "500g local meat" at bounding box center [511, 349] width 509 height 28
click at [373, 357] on input "500g local meat" at bounding box center [511, 349] width 509 height 28
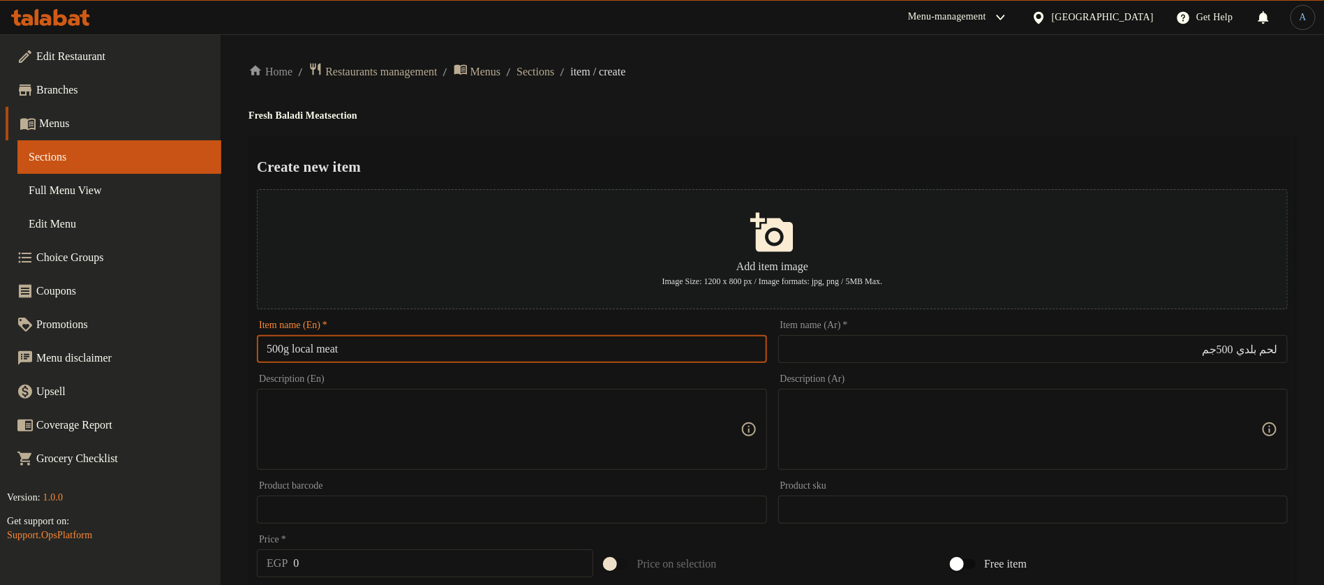
click at [325, 358] on input "500g local meat" at bounding box center [511, 349] width 509 height 28
click at [304, 354] on input "500g local meat" at bounding box center [511, 349] width 509 height 28
drag, startPoint x: 366, startPoint y: 345, endPoint x: 430, endPoint y: 335, distance: 64.4
click at [430, 335] on div "Item name (En)   * 500g Baladi meat Item name (En) *" at bounding box center [511, 341] width 509 height 43
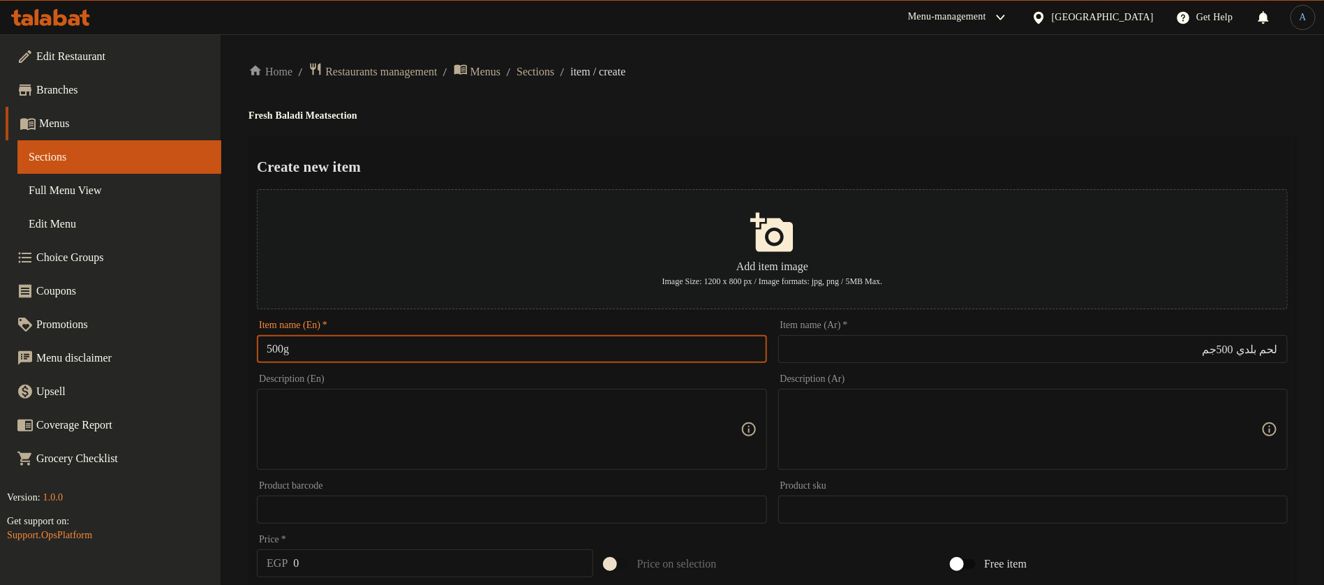
click at [268, 344] on input "500g" at bounding box center [511, 349] width 509 height 28
paste input "Baladi meat"
click at [415, 338] on input "Baladi meat 500g" at bounding box center [511, 349] width 509 height 28
click at [440, 342] on input "Baladi meat 500g" at bounding box center [511, 349] width 509 height 28
paste input "M"
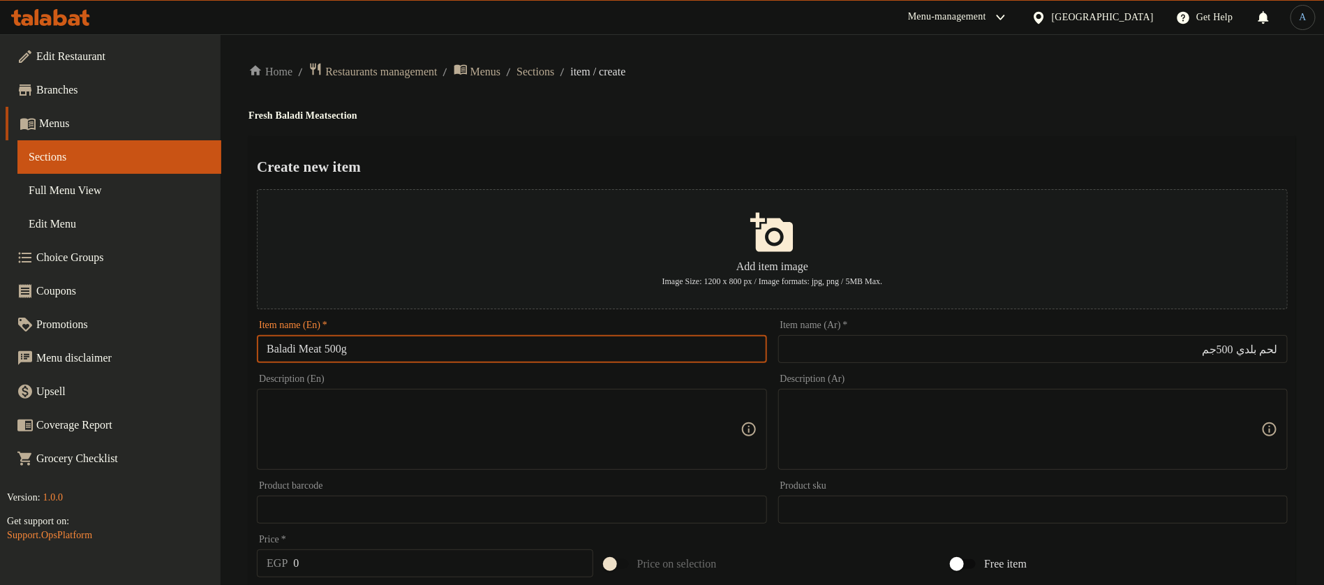
type input "Baladi Meat 500g"
click at [756, 103] on div "Home / Restaurants management / Menus / Sections / item / create Fresh Baladi M…" at bounding box center [771, 506] width 1047 height 889
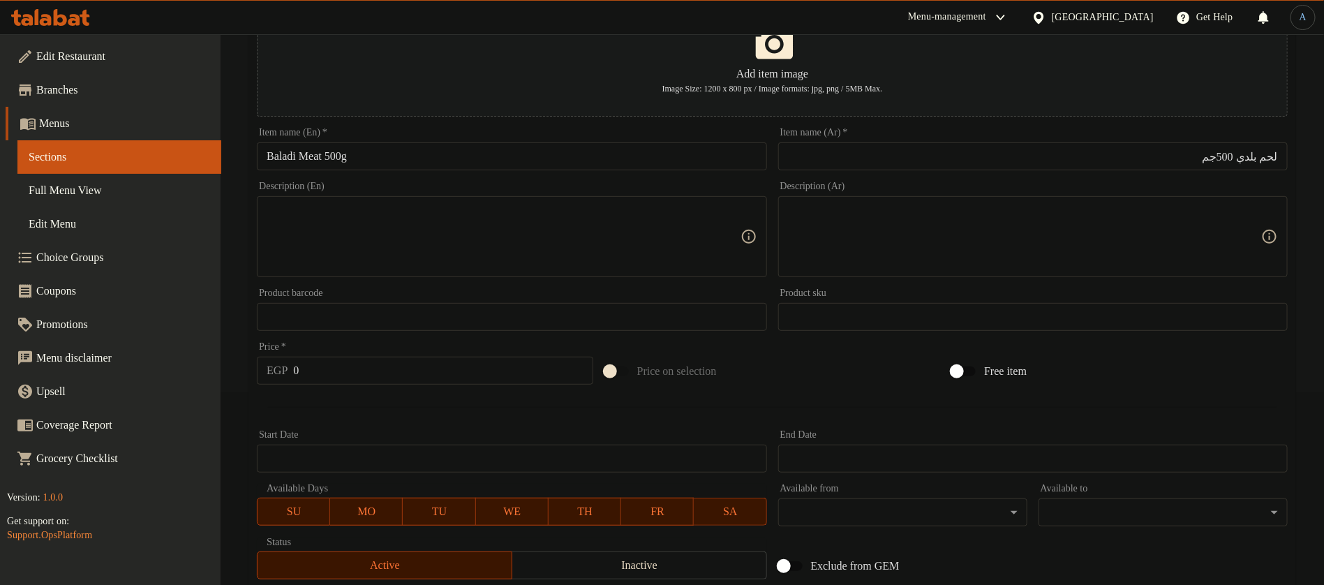
scroll to position [80, 0]
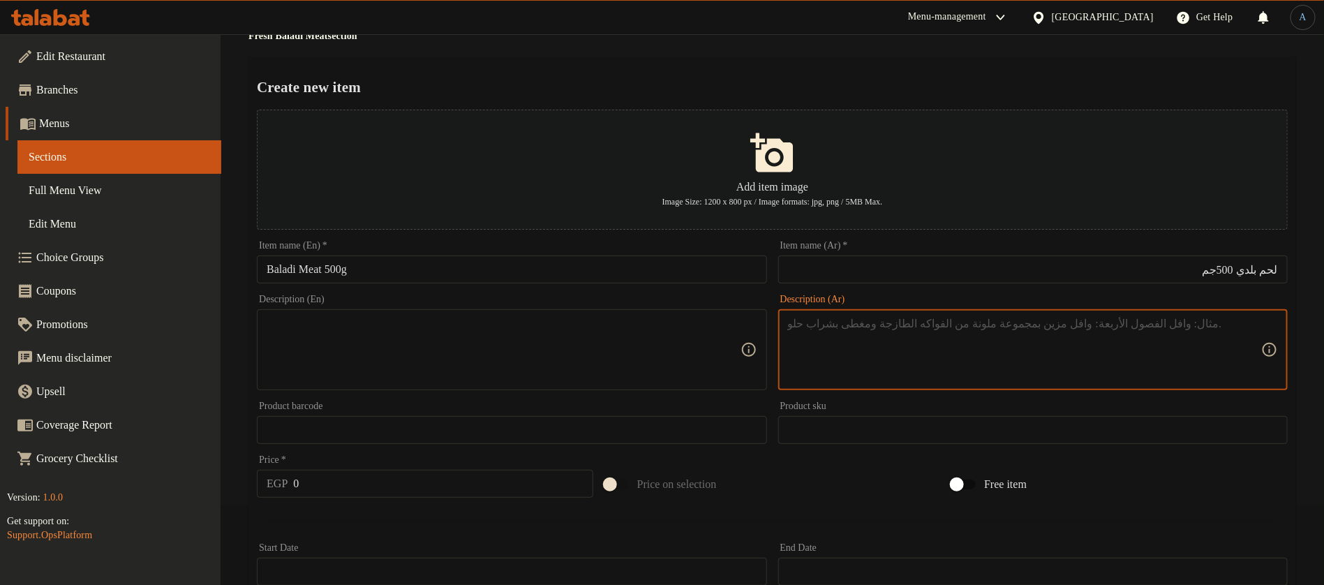
click at [982, 320] on textarea at bounding box center [1024, 350] width 473 height 66
paste textarea "قطع لحمة طازة من أجود العجول البلدي."
type textarea "قطع لحمة طازة من أجود العجول البلدي."
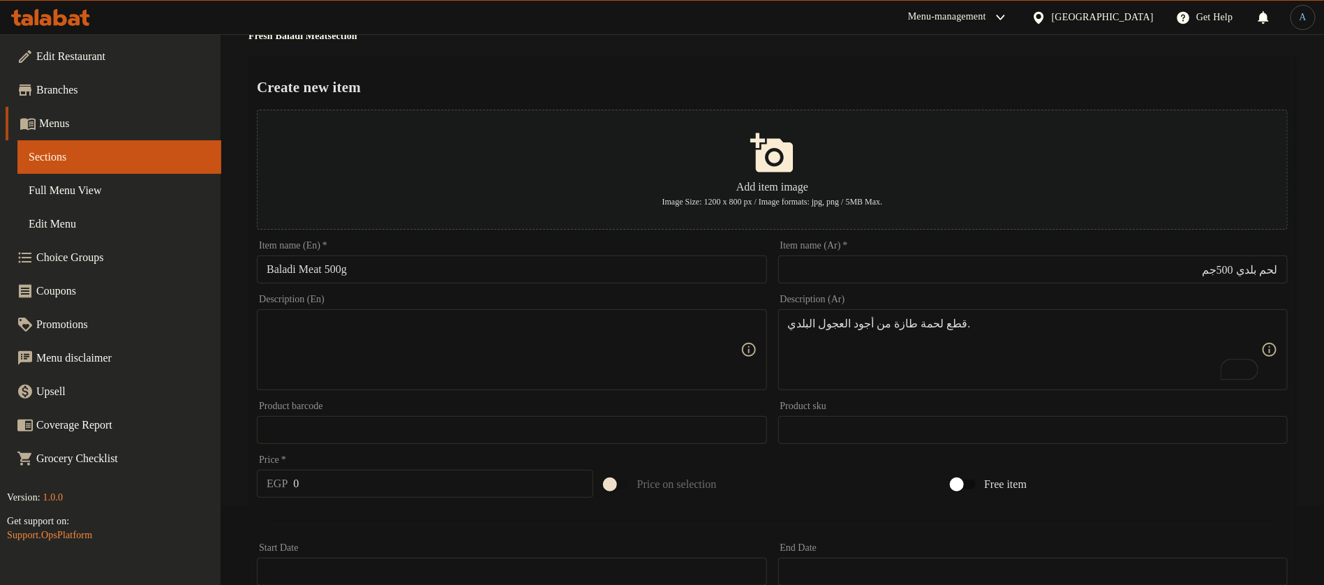
click at [606, 367] on textarea at bounding box center [503, 350] width 473 height 66
paste textarea "Fresh cuts of meat from the finest local calves."
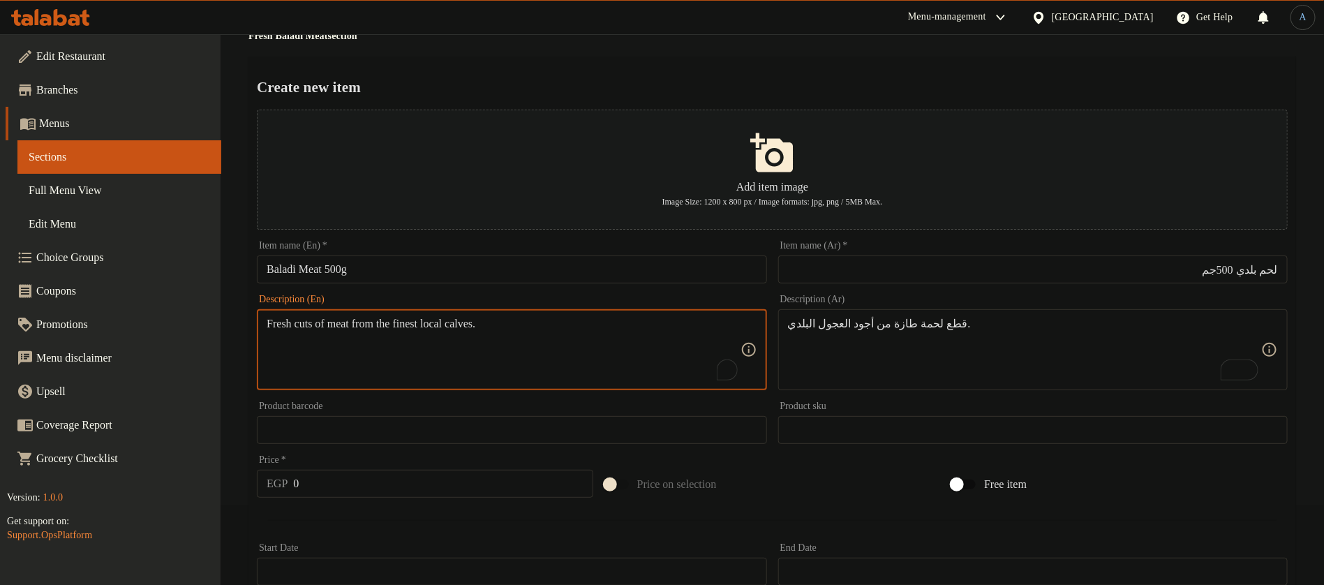
click at [768, 45] on div "Home / Restaurants management / Menus / Sections / item / create Fresh Baladi M…" at bounding box center [771, 427] width 1047 height 889
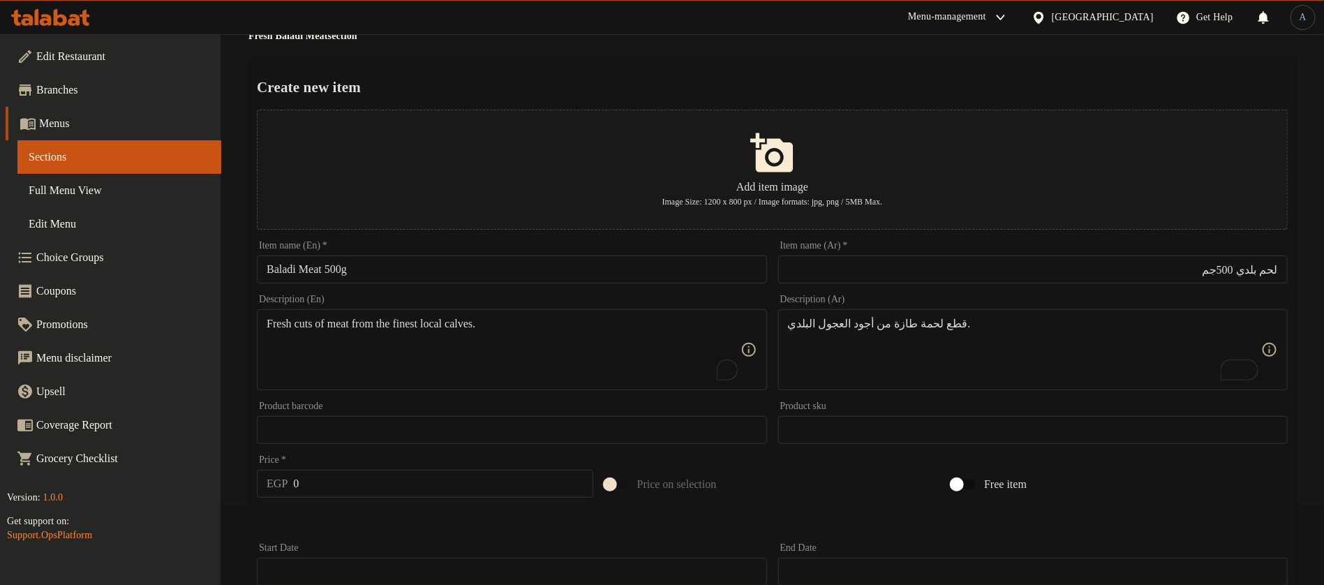
click at [292, 269] on input "Baladi Meat 500g" at bounding box center [511, 269] width 509 height 28
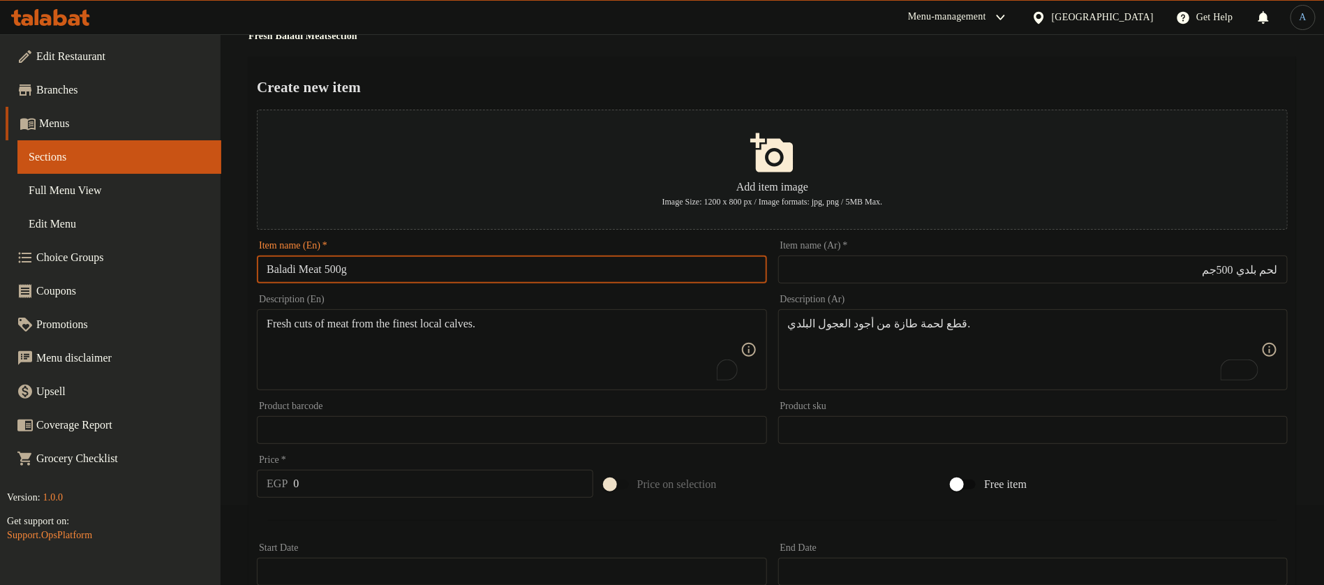
click at [292, 269] on input "Baladi Meat 500g" at bounding box center [511, 269] width 509 height 28
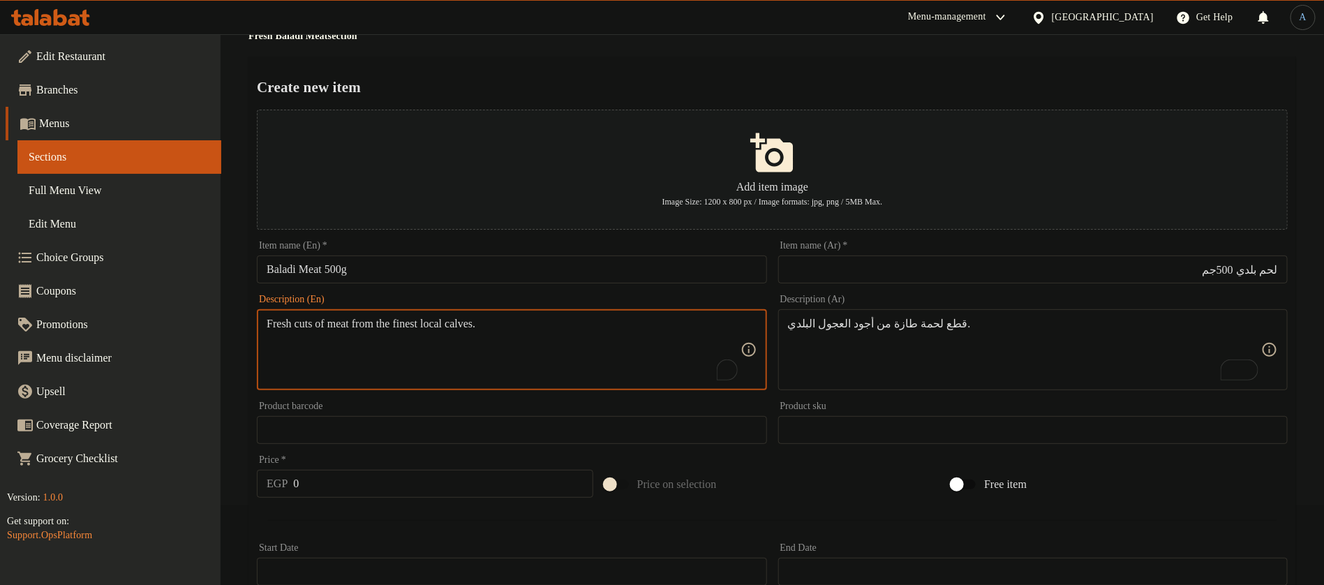
click at [465, 320] on textarea "Fresh cuts of meat from the finest local calves." at bounding box center [503, 350] width 473 height 66
paste textarea "Baladi"
click at [543, 308] on div "Description (En) Fresh cuts of meat from the finest Baladi calves. Description …" at bounding box center [511, 342] width 509 height 96
click at [597, 324] on textarea "Fresh cuts of meat from the finest Baladi calves." at bounding box center [503, 350] width 473 height 66
click at [479, 362] on textarea "Fresh cuts of meat from the finest Baladi calves." at bounding box center [503, 350] width 473 height 66
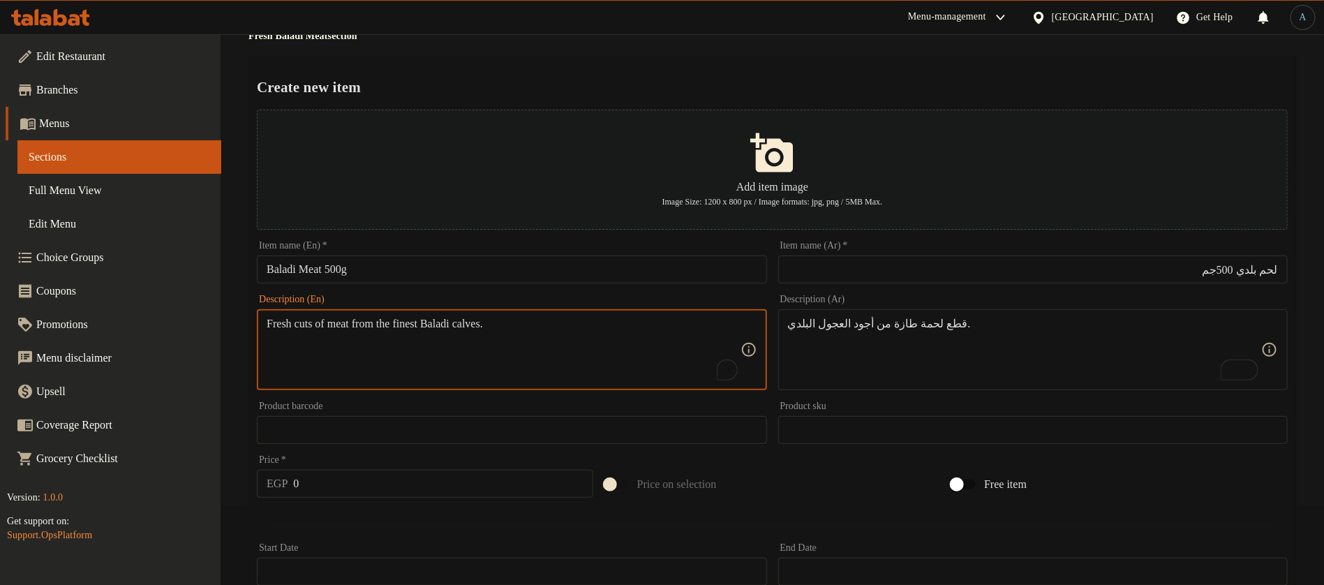
paste textarea "b"
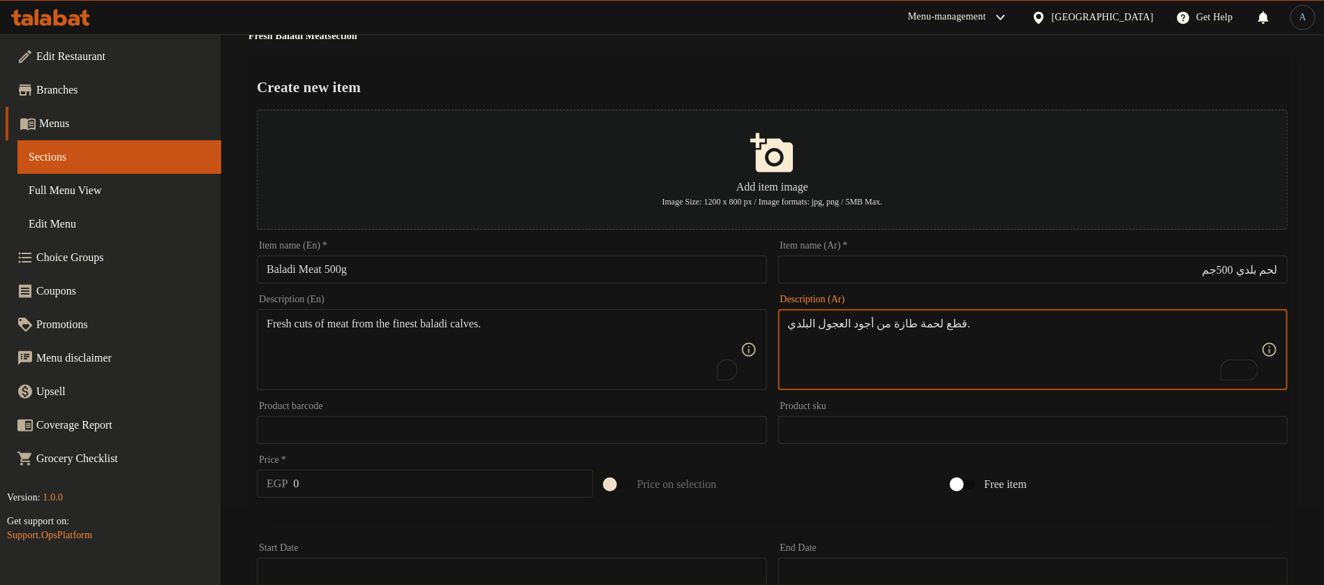
click at [825, 327] on textarea "قطع لحمة طازة من أجود العجول البلدي." at bounding box center [1024, 350] width 473 height 66
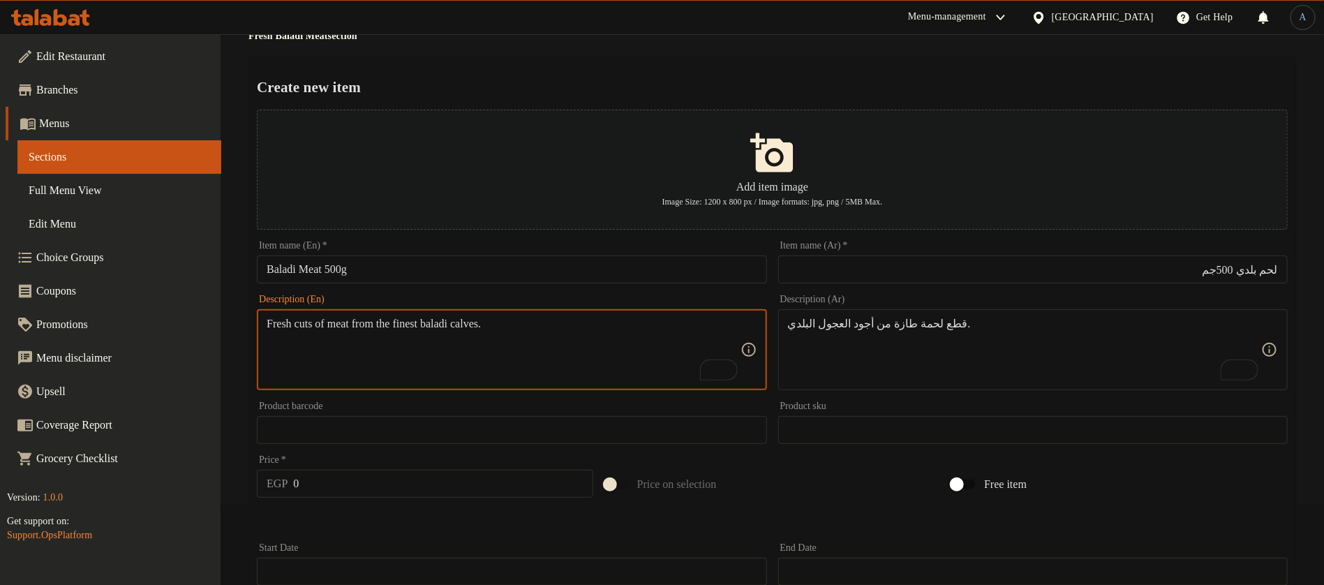
click at [503, 325] on textarea "Fresh cuts of meat from the finest baladi calves." at bounding box center [503, 350] width 473 height 66
paste textarea "f"
click at [616, 350] on textarea "Fresh cuts of meat from the finest baladi calfs." at bounding box center [503, 350] width 473 height 66
click at [504, 323] on textarea "Fresh cuts of meat from the finest baladi calfs." at bounding box center [503, 350] width 473 height 66
drag, startPoint x: 504, startPoint y: 323, endPoint x: 541, endPoint y: 298, distance: 44.1
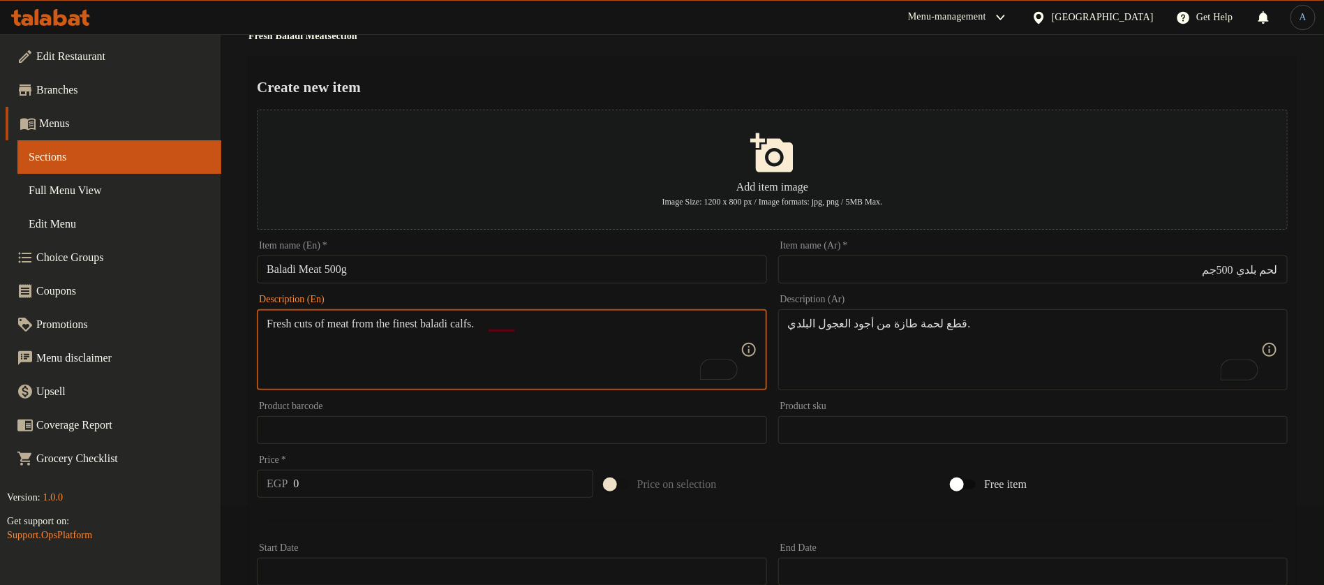
click at [504, 323] on textarea "Fresh cuts of meat from the finest baladi calfs." at bounding box center [503, 350] width 473 height 66
drag, startPoint x: 505, startPoint y: 329, endPoint x: 491, endPoint y: 324, distance: 15.2
click at [491, 324] on textarea "Fresh cuts of meat from the finest baladi calfs." at bounding box center [503, 350] width 473 height 66
click at [574, 333] on textarea "Fresh cuts of meat from the finest baladi calves." at bounding box center [503, 350] width 473 height 66
click at [470, 325] on textarea "Fresh cuts of meat from the finest baladi calves." at bounding box center [503, 350] width 473 height 66
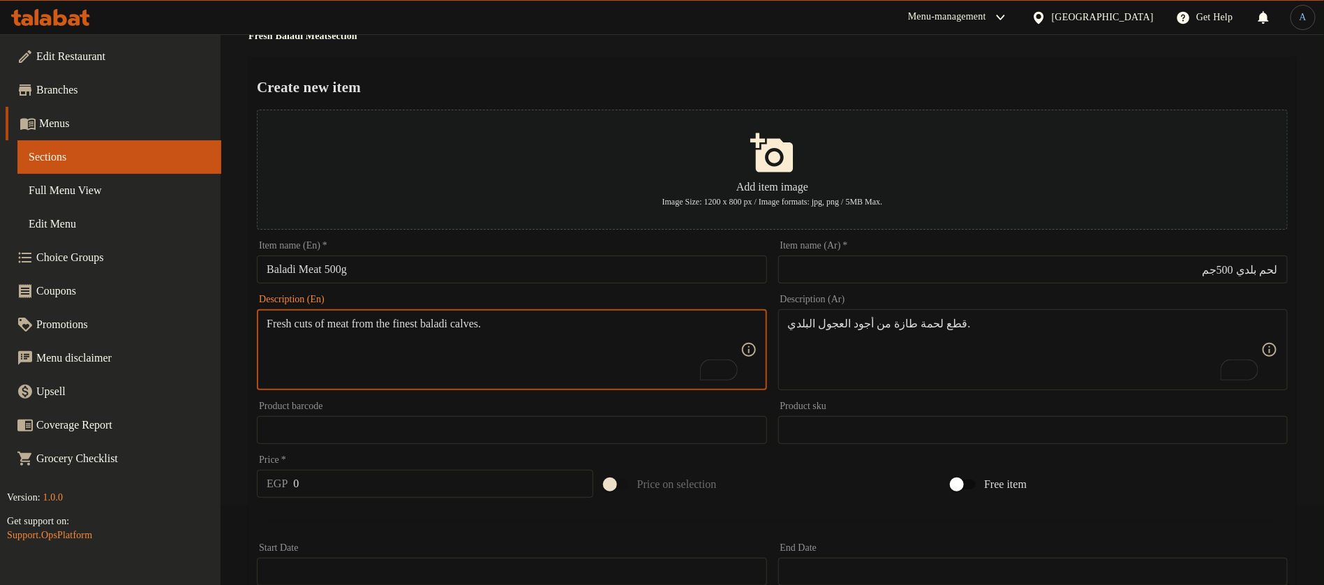
click at [470, 325] on textarea "Fresh cuts of meat from the finest baladi calves." at bounding box center [503, 350] width 473 height 66
click at [501, 318] on textarea "Fresh cuts of meat from the finest baladi calves." at bounding box center [503, 350] width 473 height 66
type textarea "Fresh cuts of meat from the finest baladi calves."
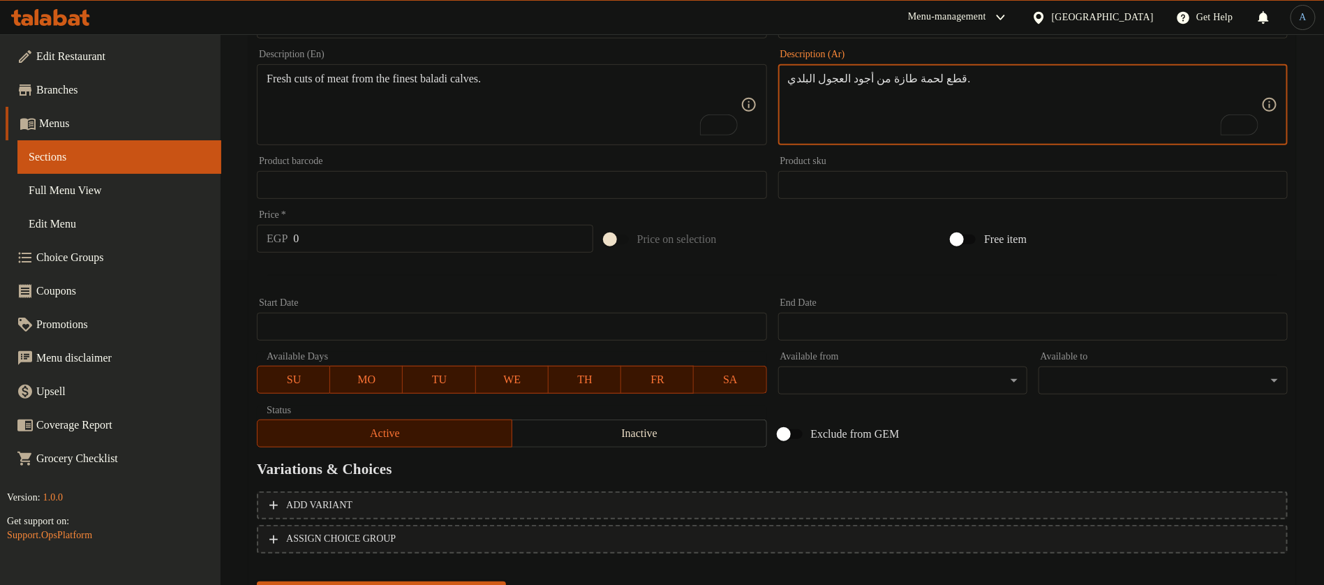
scroll to position [394, 0]
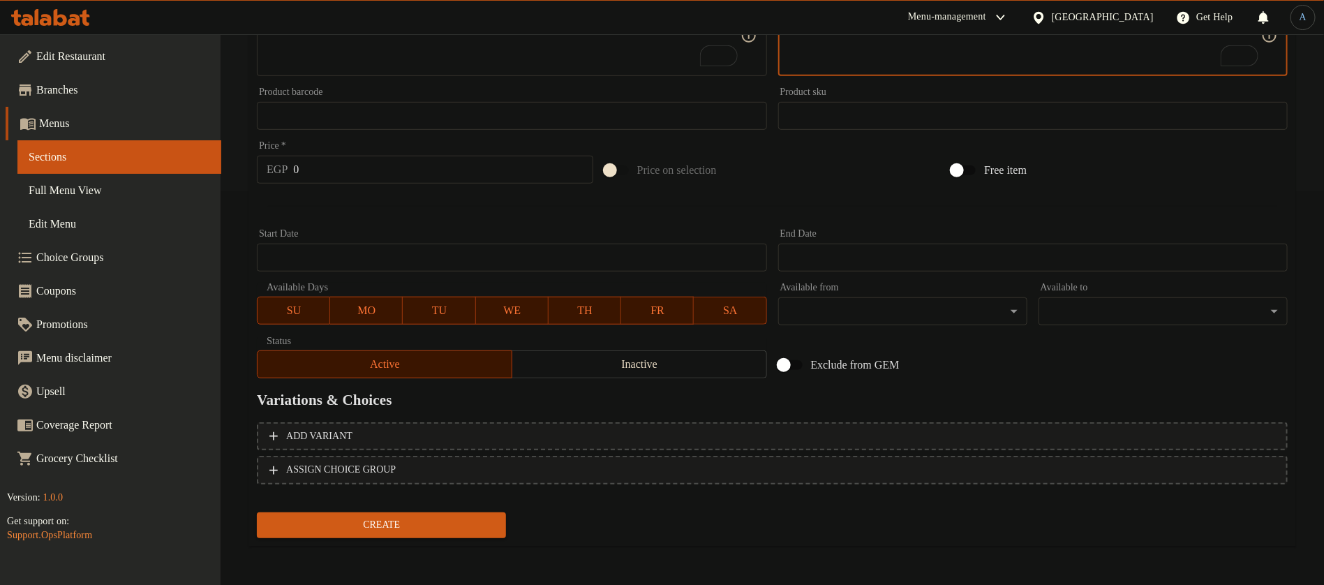
click at [362, 165] on input "0" at bounding box center [442, 170] width 299 height 28
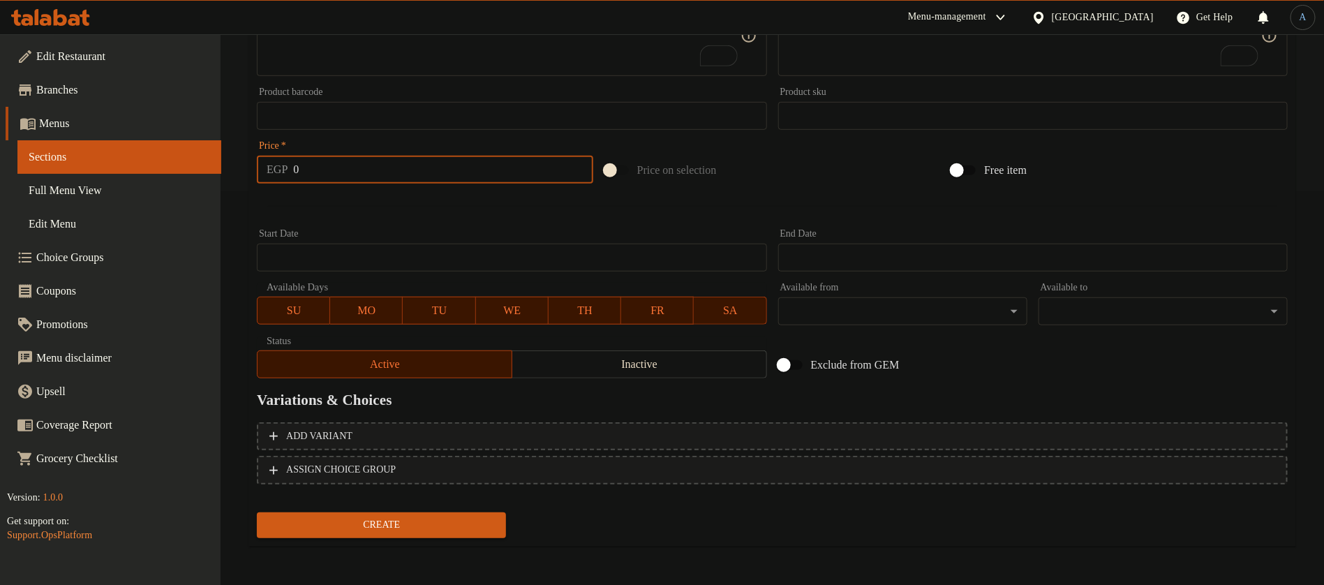
paste input "20"
type input "200"
click at [365, 202] on div at bounding box center [772, 206] width 1042 height 34
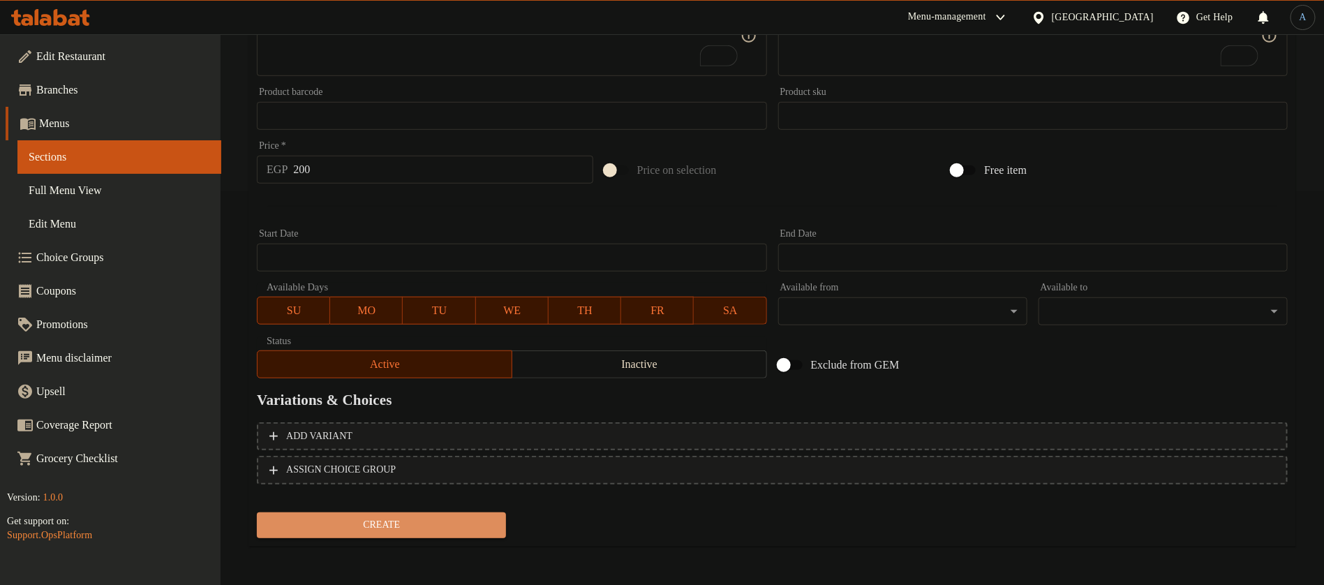
click at [450, 532] on span "Create" at bounding box center [381, 524] width 227 height 17
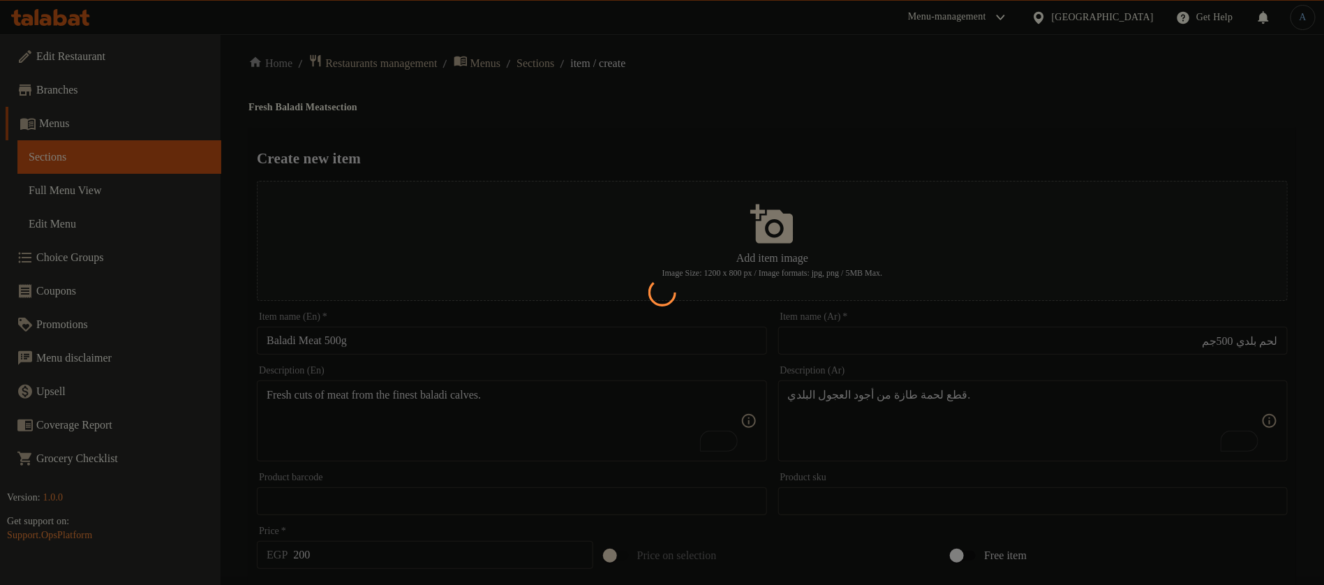
scroll to position [0, 0]
type input "0"
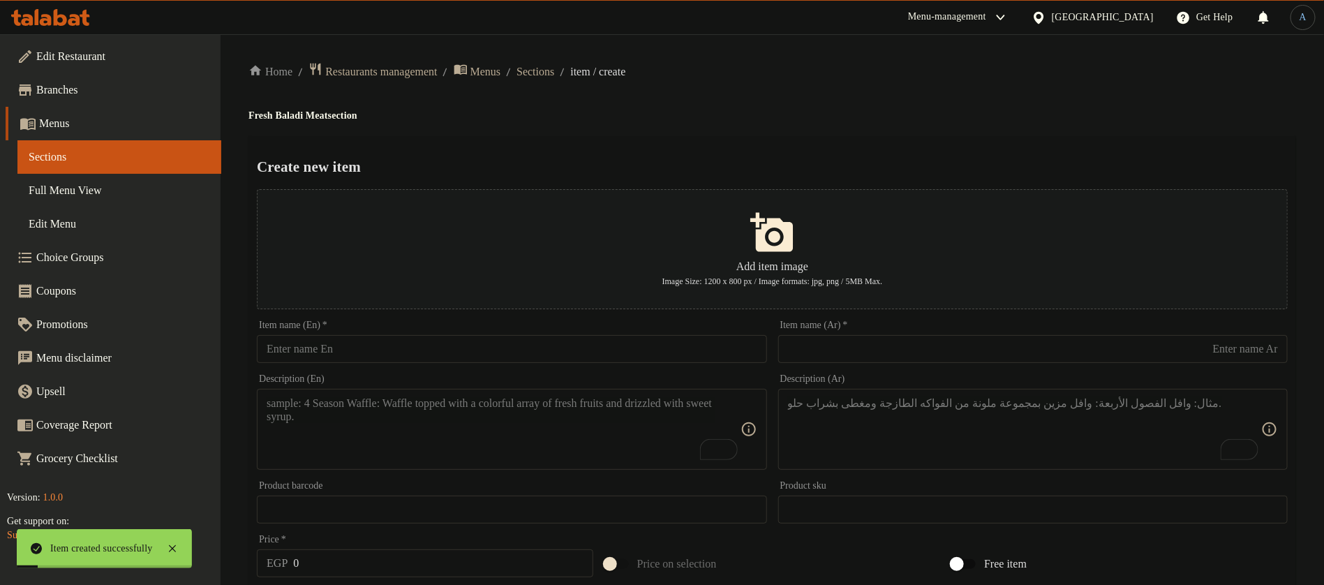
click at [895, 358] on input "text" at bounding box center [1032, 349] width 509 height 28
paste input "كباب حلة"
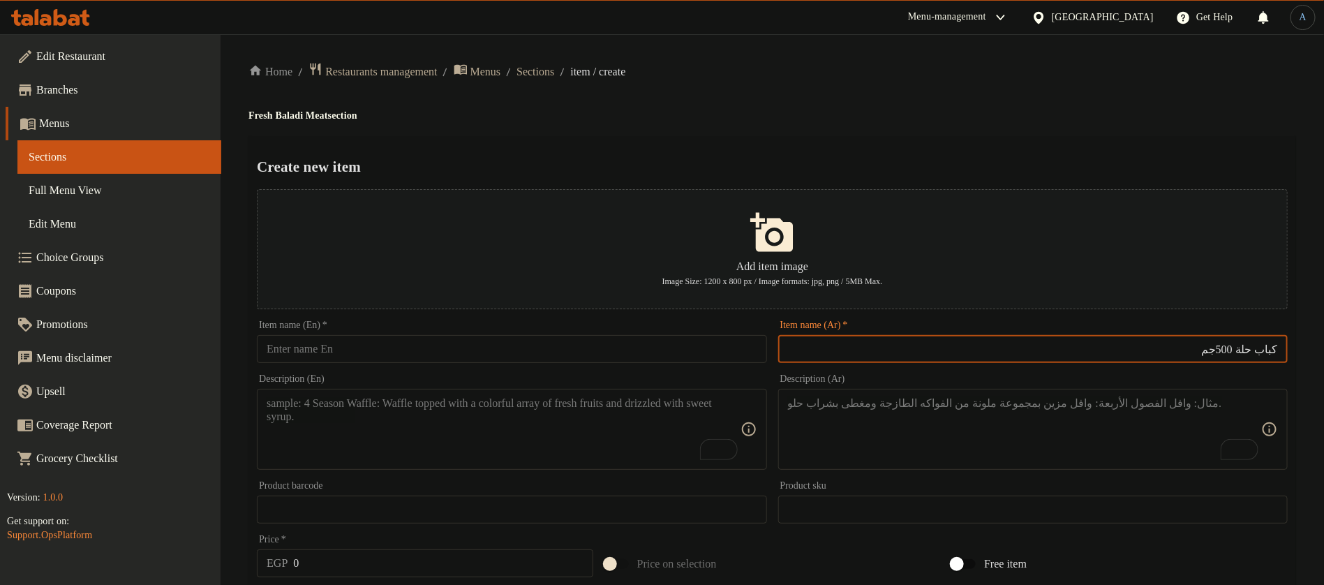
type input "كباب حلة 500جم"
click at [553, 347] on input "text" at bounding box center [511, 349] width 509 height 28
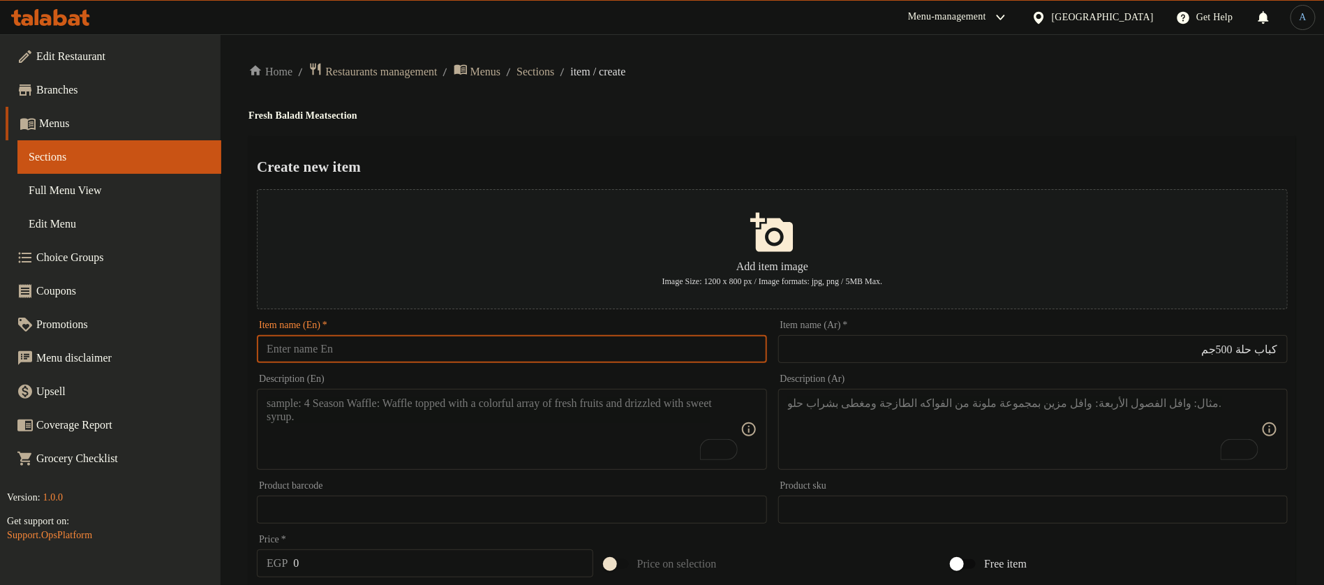
paste input "Kebab Halla 500g"
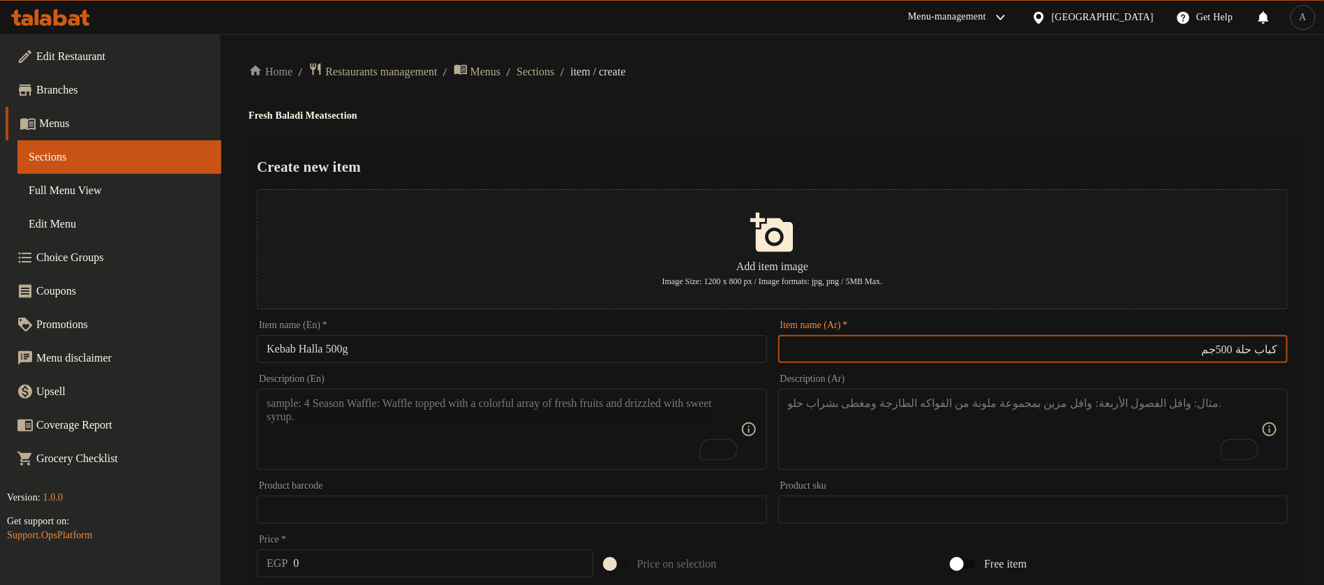
drag, startPoint x: 1243, startPoint y: 354, endPoint x: 1336, endPoint y: 350, distance: 92.2
click at [1324, 350] on html "​ Menu-management Egypt Get Help A Edit Restaurant Branches Menus Sections Full…" at bounding box center [662, 292] width 1324 height 585
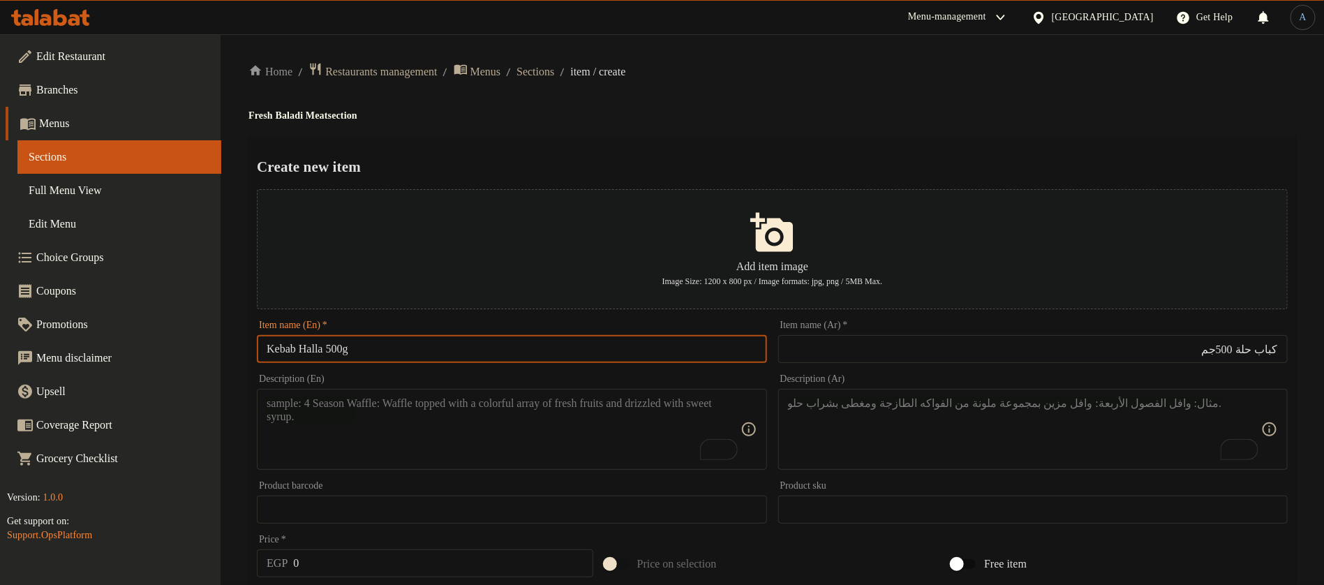
drag, startPoint x: 325, startPoint y: 350, endPoint x: 241, endPoint y: 346, distance: 84.5
click at [241, 346] on div "Home / Restaurants management / Menus / Sections / item / create Fresh Baladi M…" at bounding box center [771, 506] width 1103 height 945
paste input "Veal Cubes"
type input "Veal Cubes 500g"
click at [651, 154] on div "Create new item Add item image Image Size: 1200 x 800 px / Image formats: jpg, …" at bounding box center [771, 538] width 1047 height 805
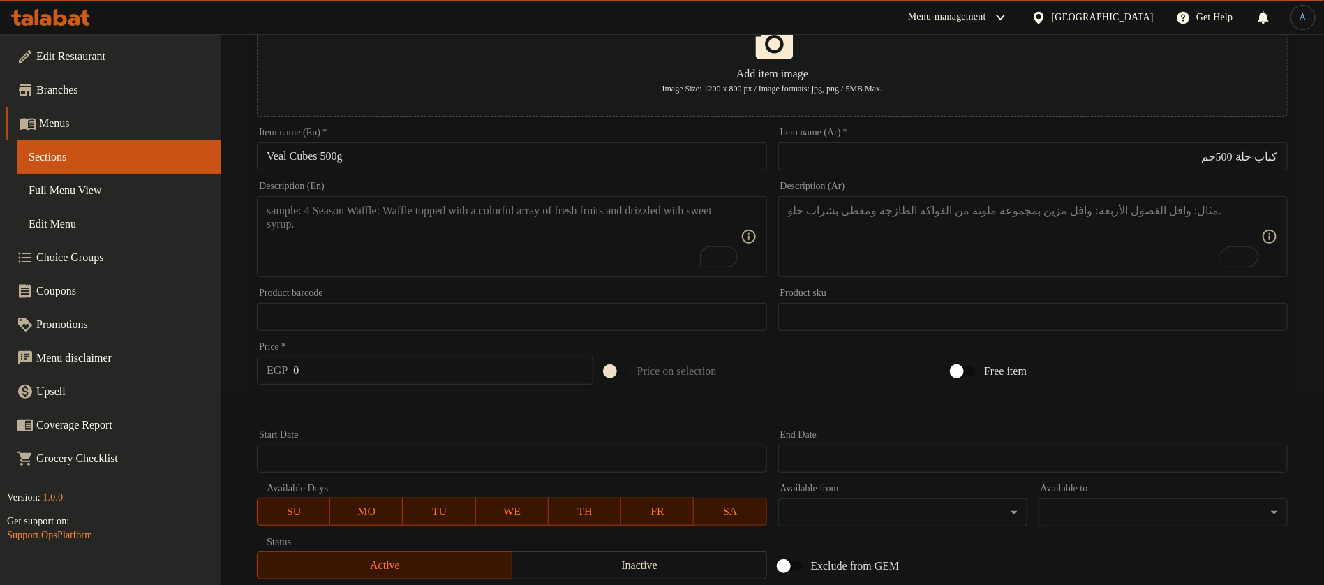
scroll to position [209, 0]
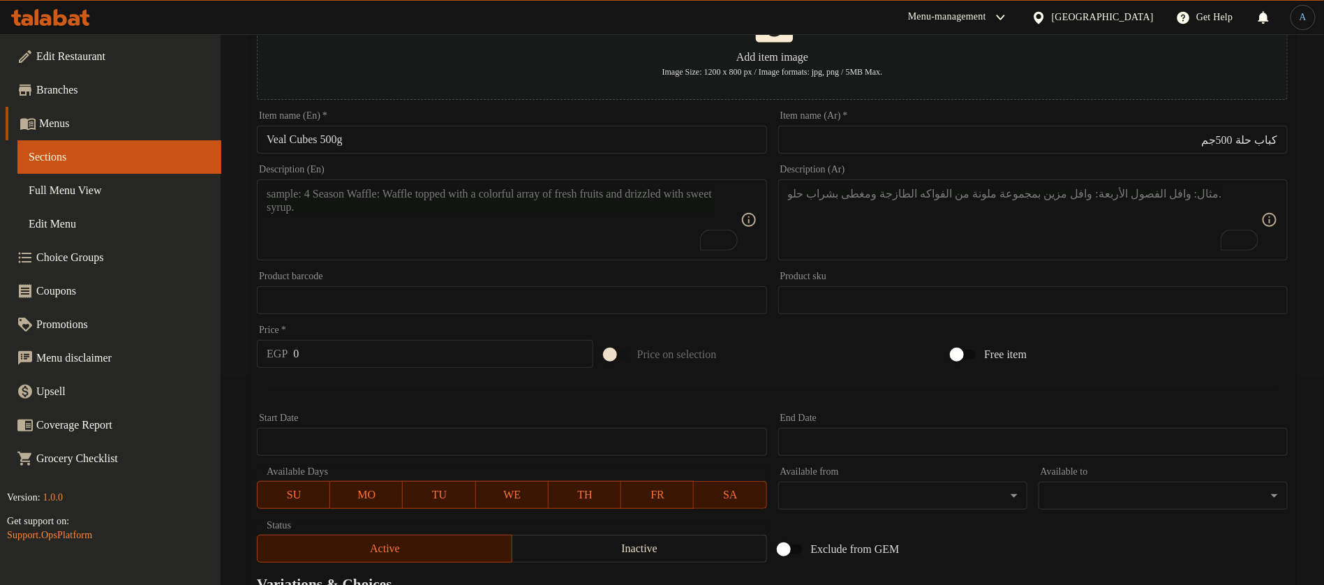
click at [973, 223] on textarea "To enrich screen reader interactions, please activate Accessibility in Grammarl…" at bounding box center [1024, 220] width 473 height 66
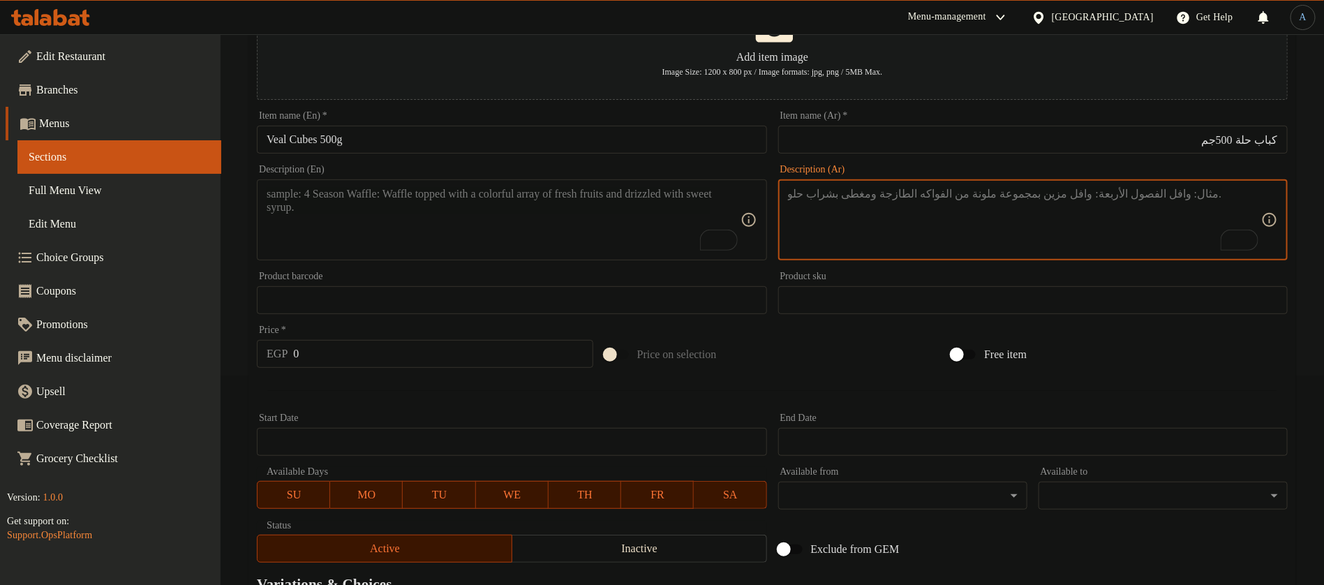
paste textarea "لحمة بلدي مكعبات جاهزة لعمل كباب الحلة."
type textarea "لحمة بلدي مكعبات جاهزة لعمل كباب الحلة."
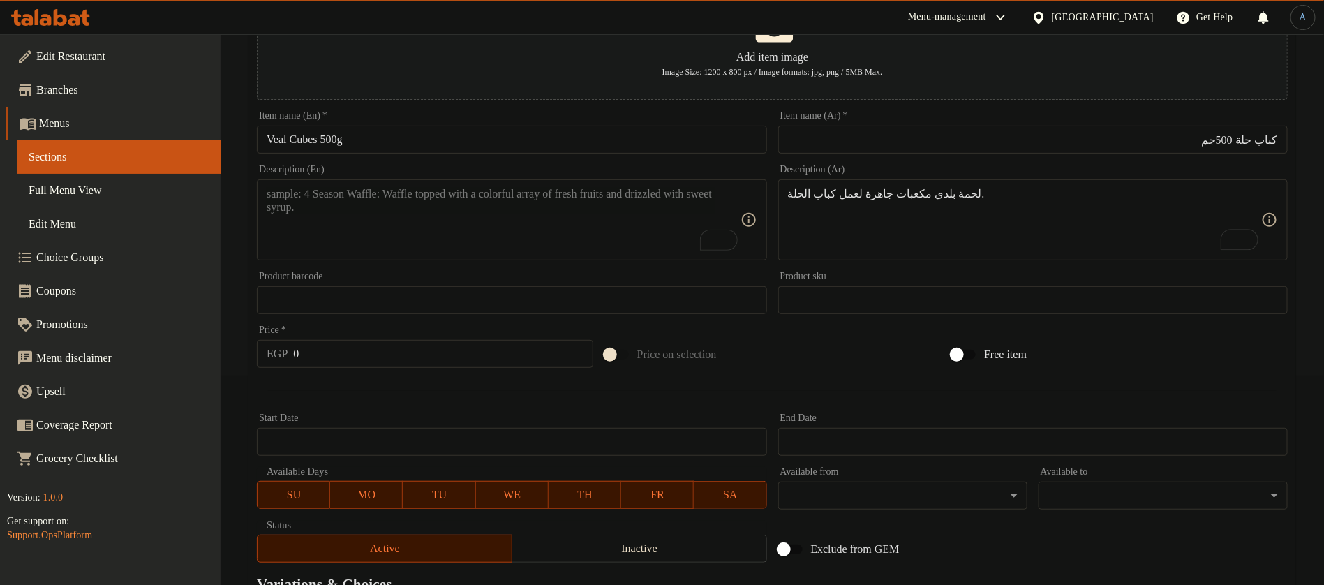
click at [373, 226] on textarea "To enrich screen reader interactions, please activate Accessibility in Grammarl…" at bounding box center [503, 220] width 473 height 66
paste textarea "Local meat cubes ready to make halla kebab."
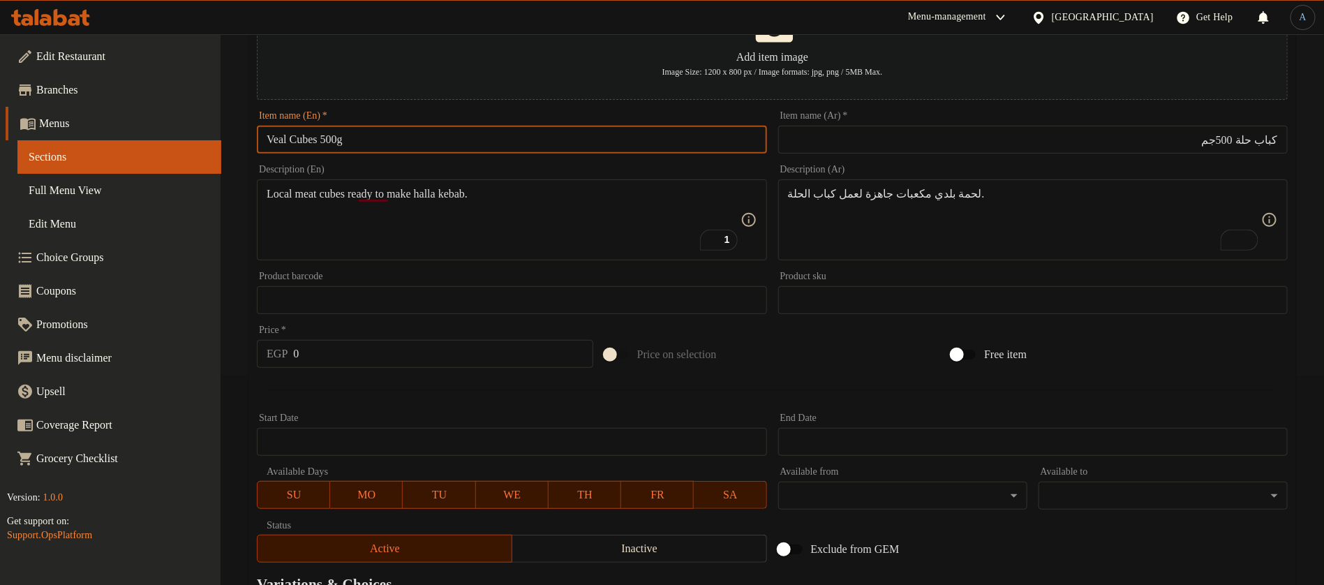
drag, startPoint x: 323, startPoint y: 140, endPoint x: 248, endPoint y: 136, distance: 75.5
click at [248, 136] on div "Create new item Add item image Image Size: 1200 x 800 px / Image formats: jpg, …" at bounding box center [771, 329] width 1047 height 805
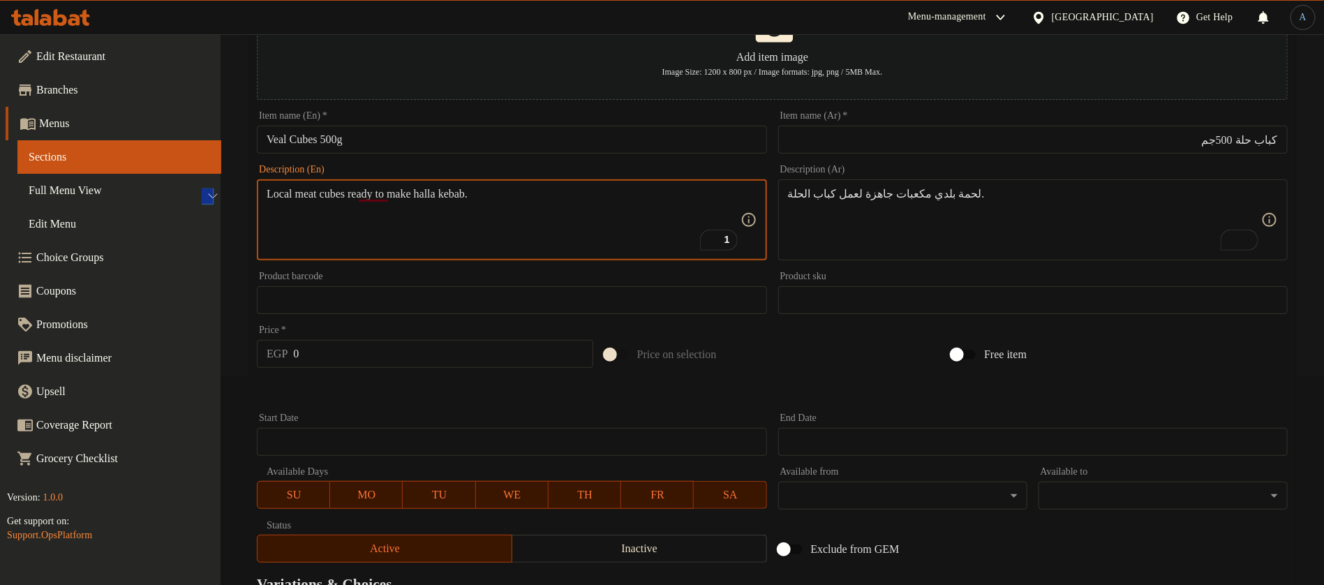
drag, startPoint x: 435, startPoint y: 195, endPoint x: 494, endPoint y: 191, distance: 58.8
paste textarea "Veal Cubes"
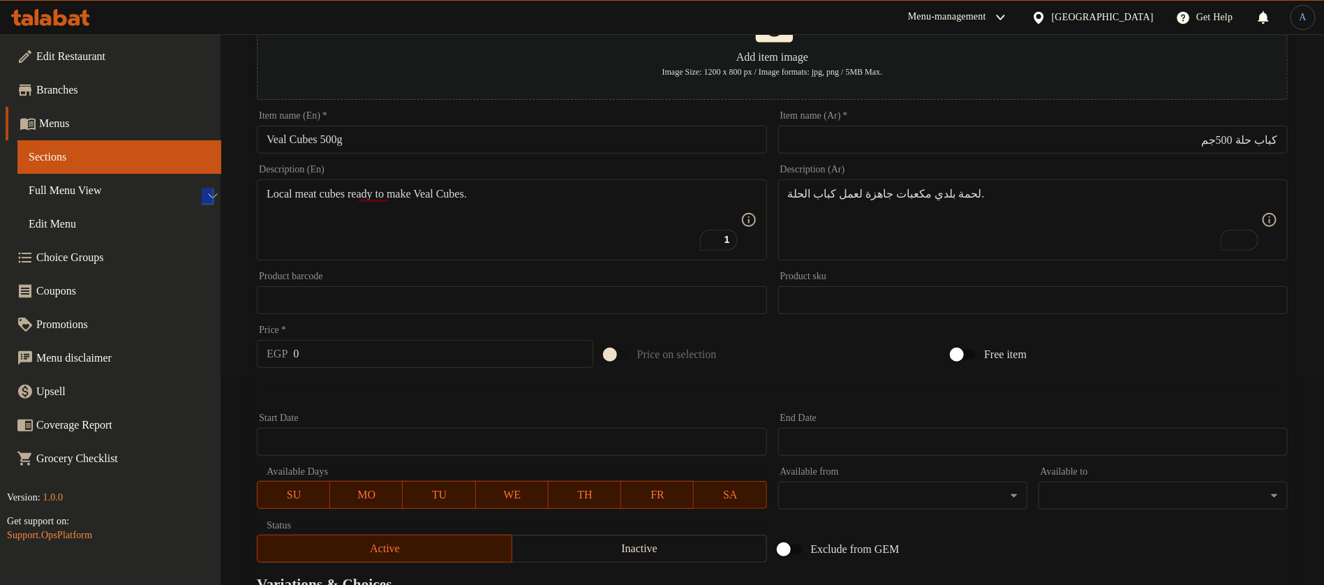
click at [431, 229] on textarea "Local meat cubes ready to make Veal Cubes." at bounding box center [503, 220] width 473 height 66
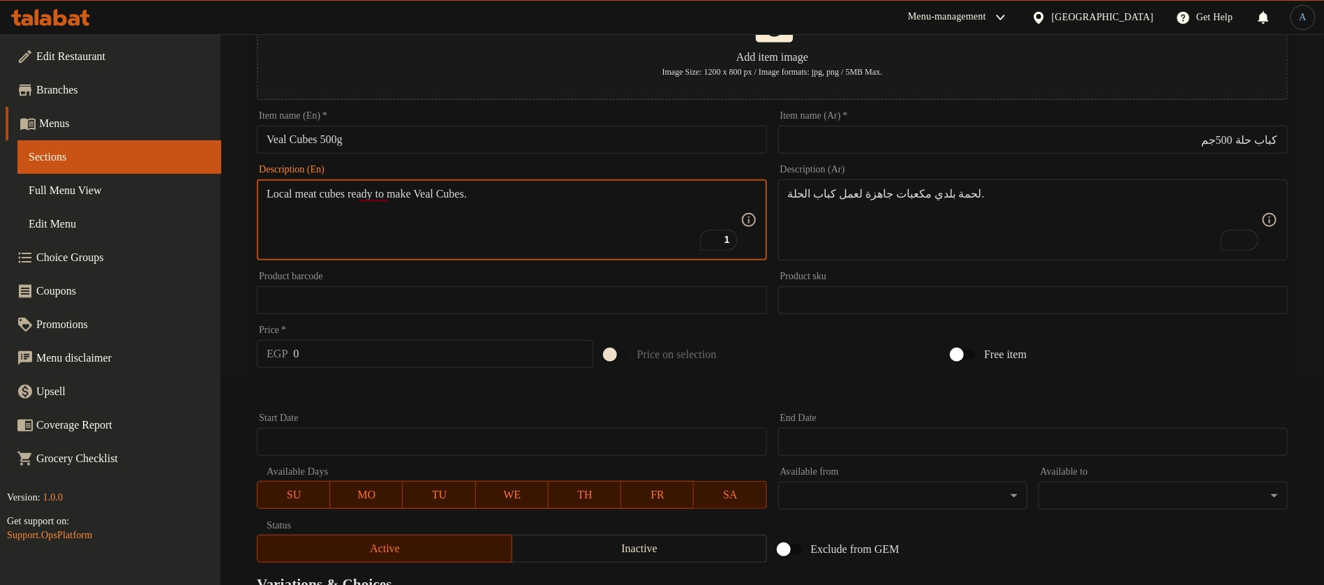
paste textarea "veal c"
type textarea "Local meat cubes ready to make veal cubes."
click at [472, 323] on div "Price   * EGP 0 Price *" at bounding box center [424, 347] width 347 height 54
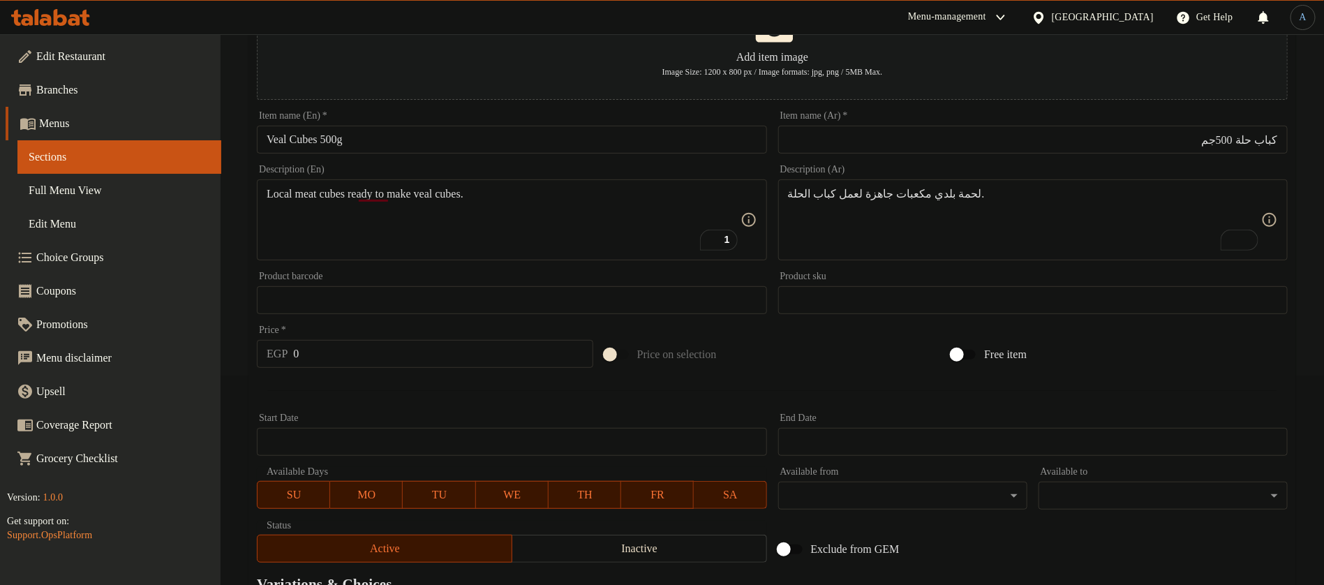
click at [311, 345] on input "0" at bounding box center [442, 354] width 299 height 28
paste input "275"
type input "275"
click at [324, 384] on div at bounding box center [772, 390] width 1042 height 34
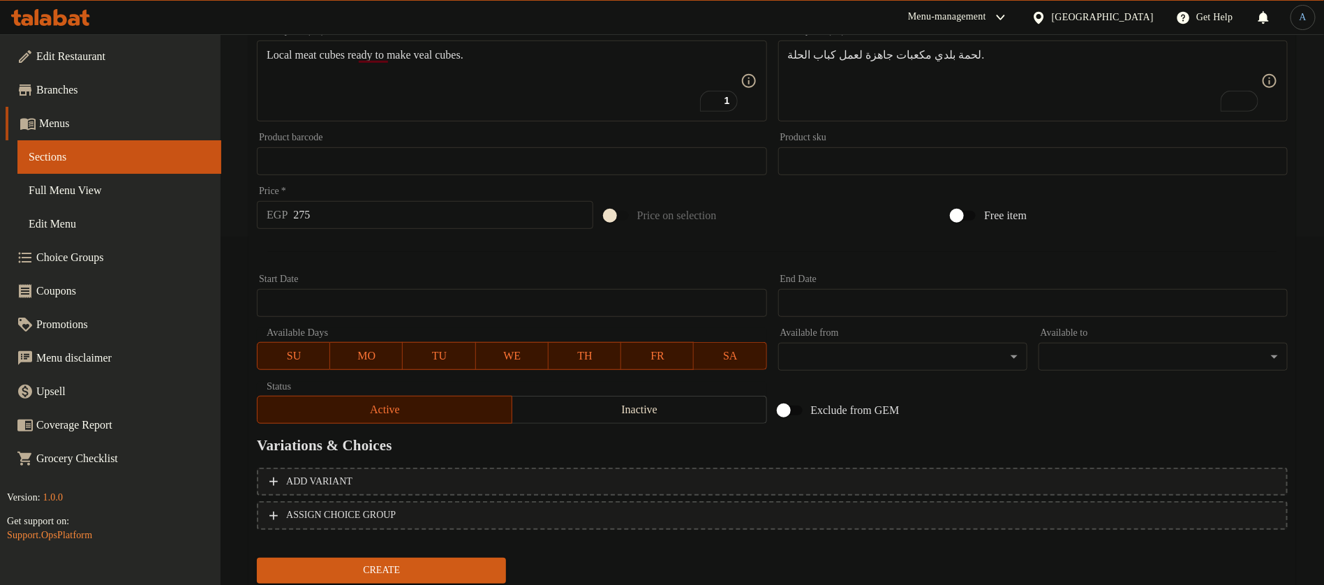
scroll to position [394, 0]
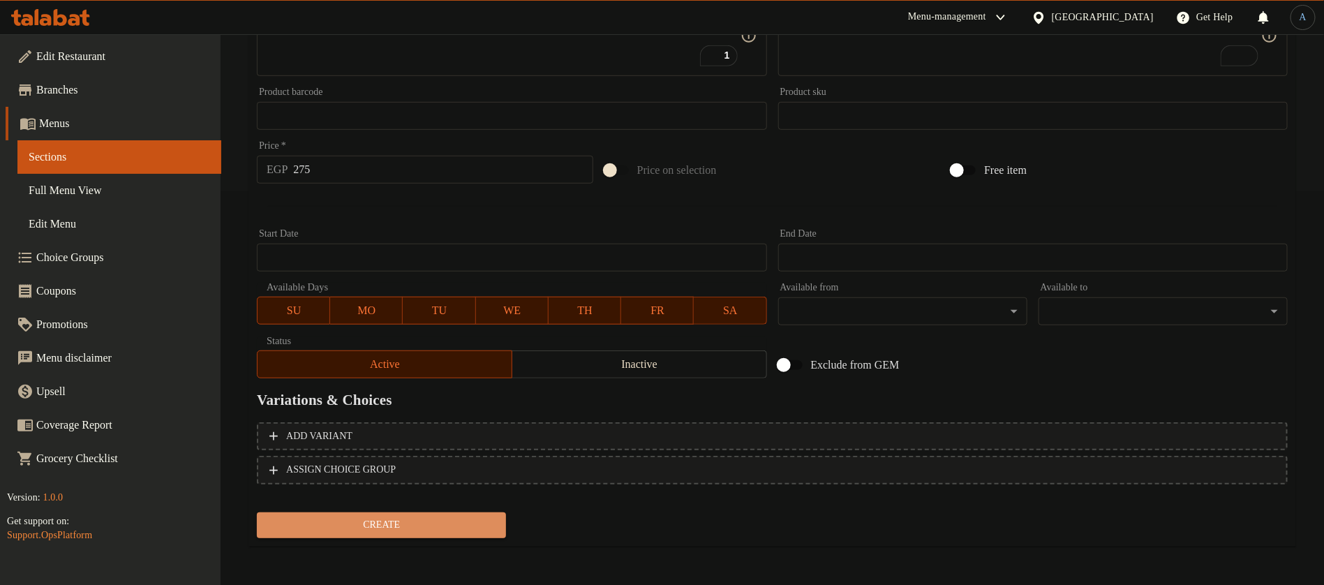
click at [480, 532] on span "Create" at bounding box center [381, 524] width 227 height 17
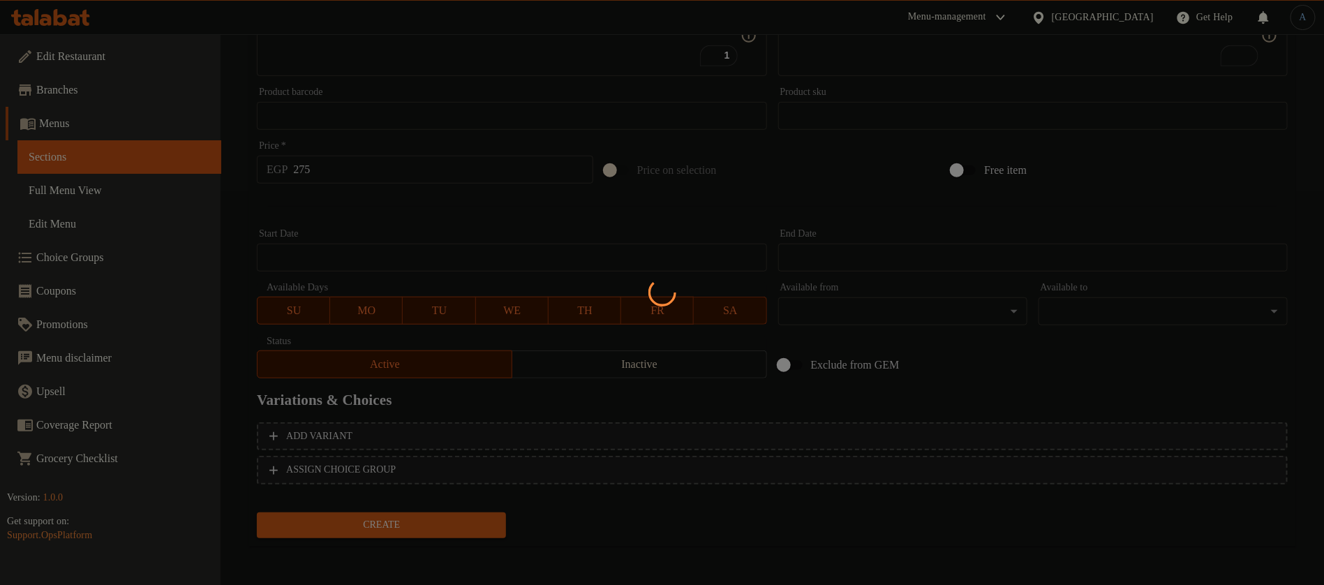
type input "0"
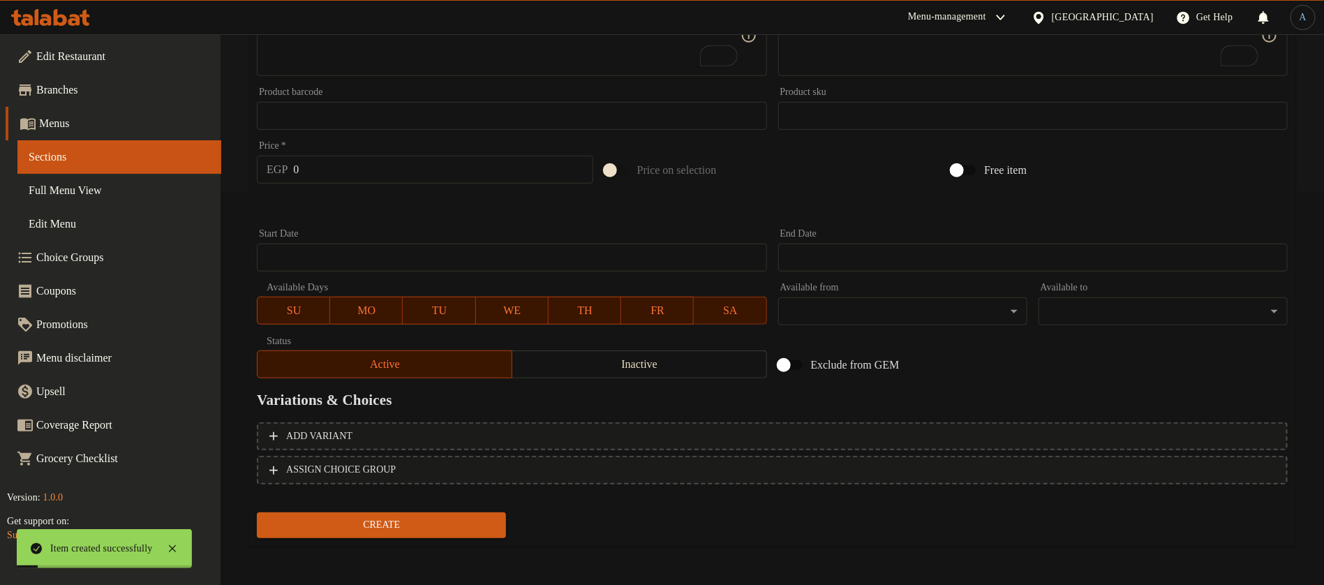
scroll to position [0, 0]
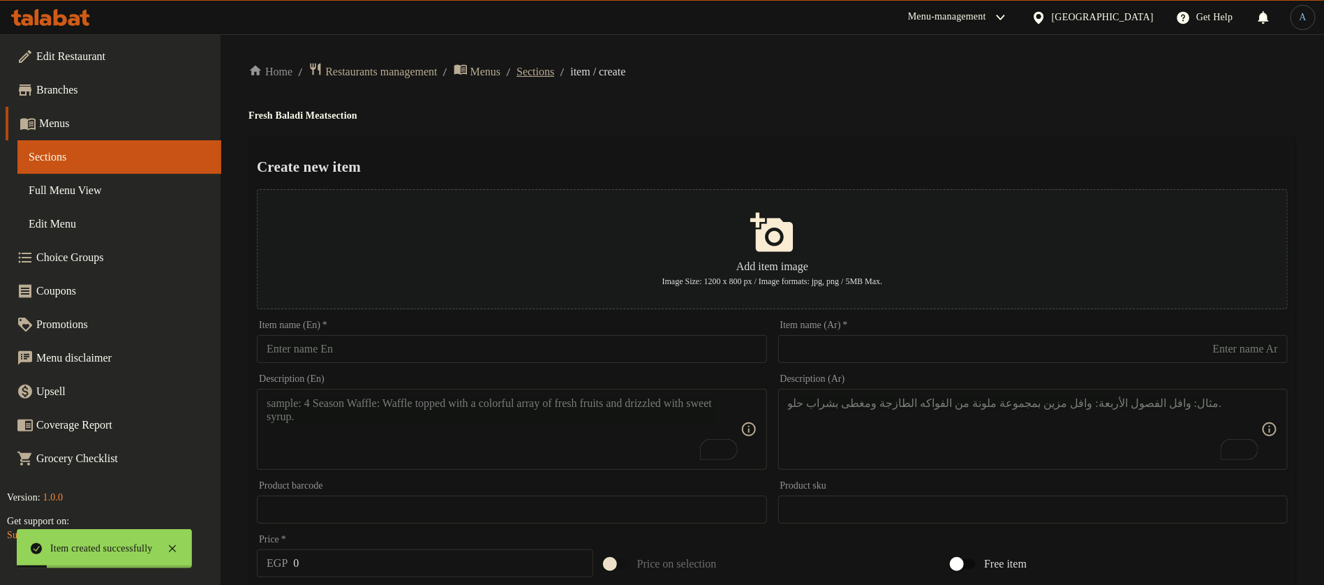
click at [554, 74] on span "Sections" at bounding box center [535, 71] width 38 height 17
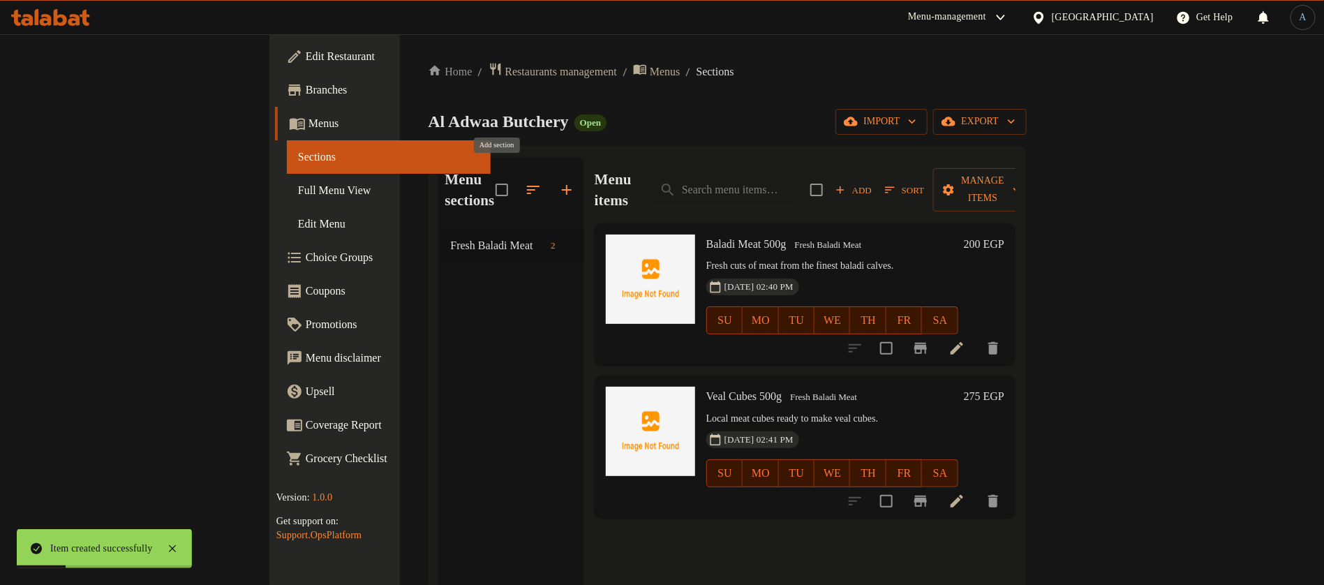
click at [558, 181] on icon "button" at bounding box center [566, 189] width 17 height 17
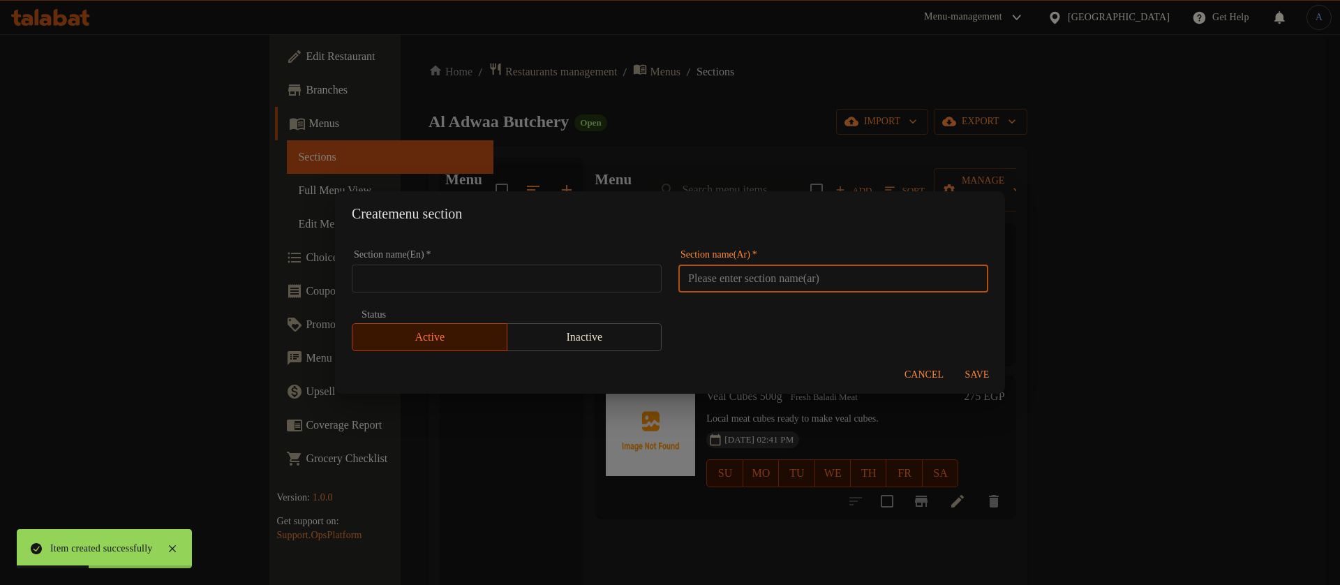
click at [720, 281] on input "text" at bounding box center [833, 278] width 310 height 28
paste input "المصنعات"
type input "المصنعات"
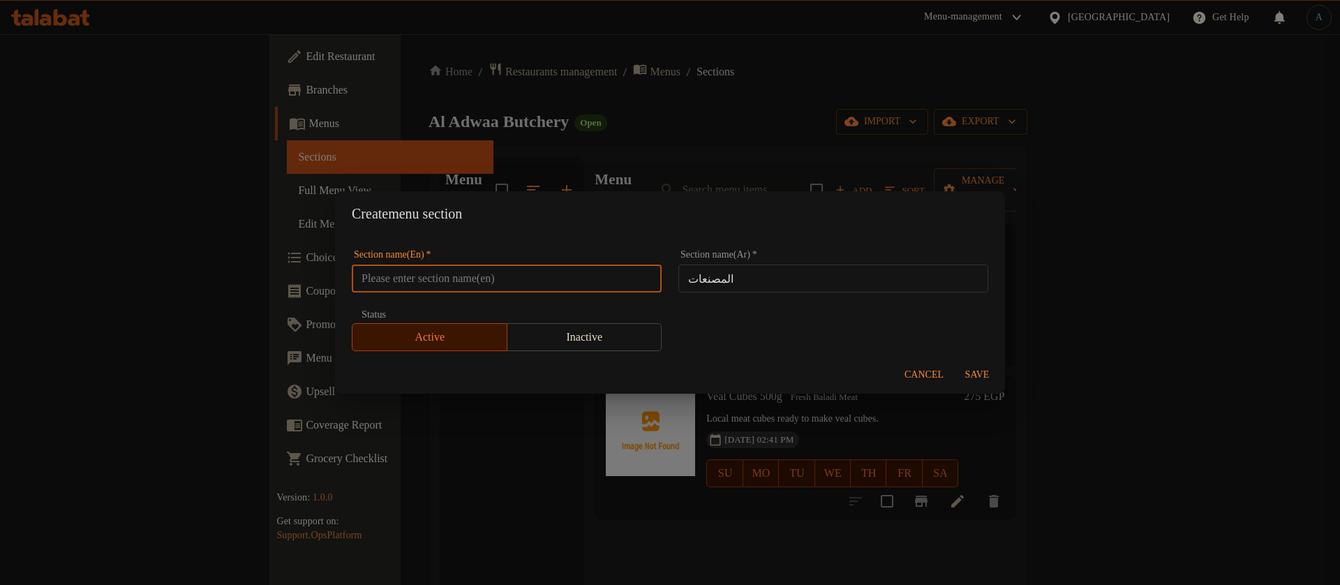
click at [444, 287] on input "text" at bounding box center [507, 278] width 310 height 28
paste input "Factories"
type input "Factories"
click at [987, 369] on span "Save" at bounding box center [976, 374] width 33 height 17
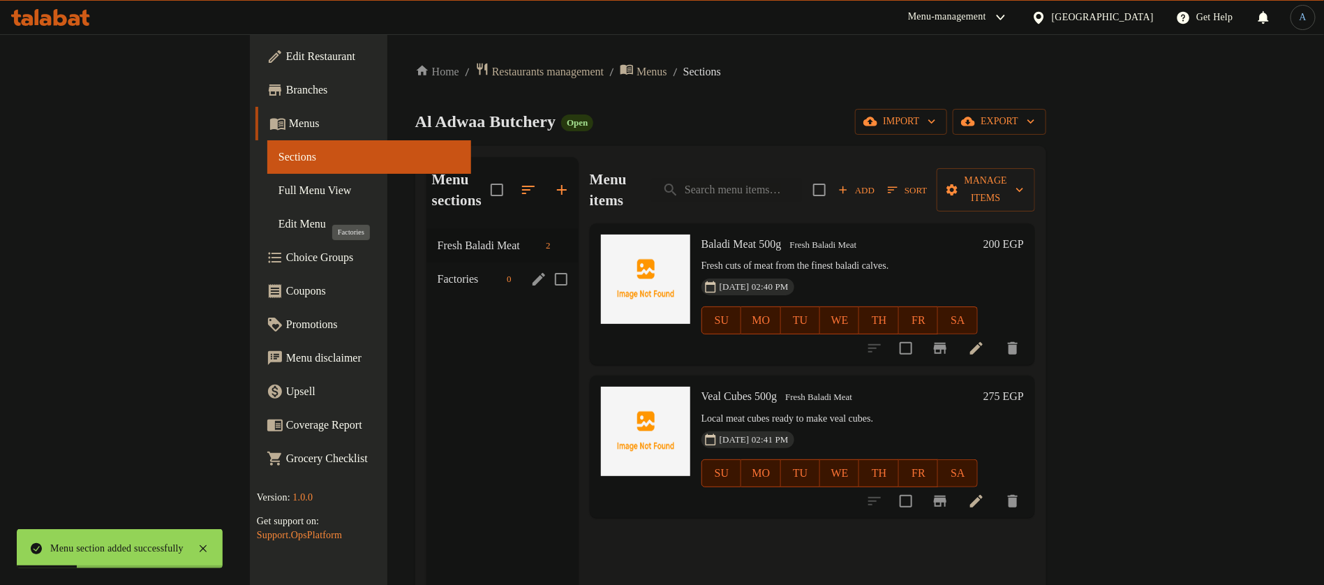
click at [438, 271] on span "Factories" at bounding box center [469, 279] width 63 height 17
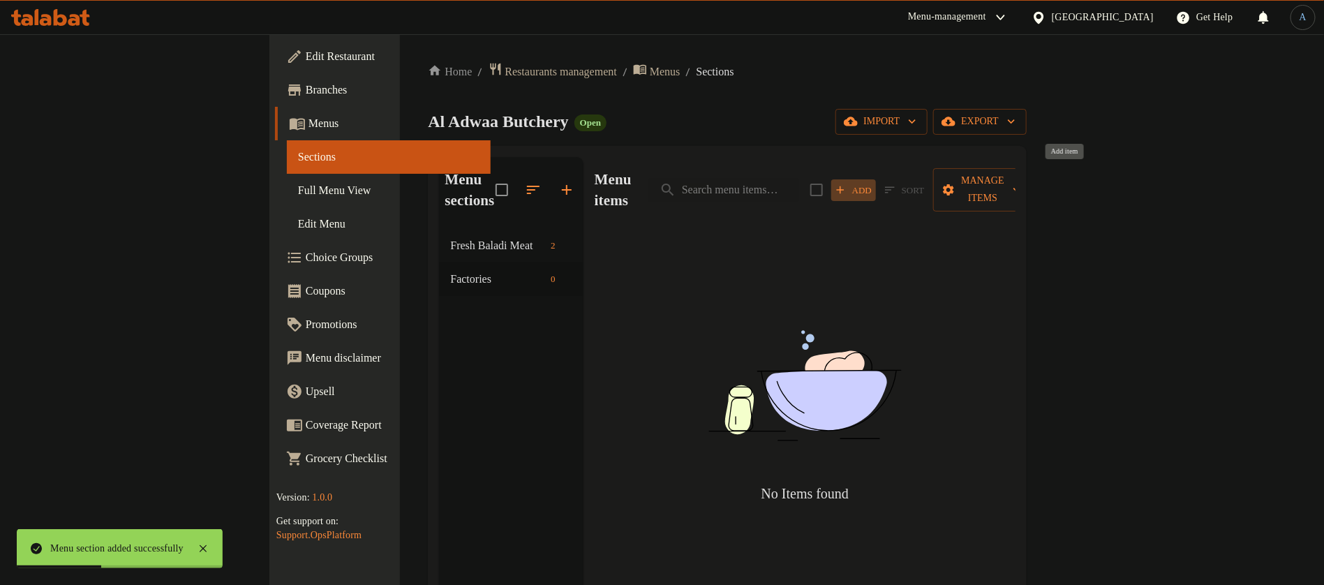
click at [872, 183] on span "Add" at bounding box center [854, 190] width 38 height 16
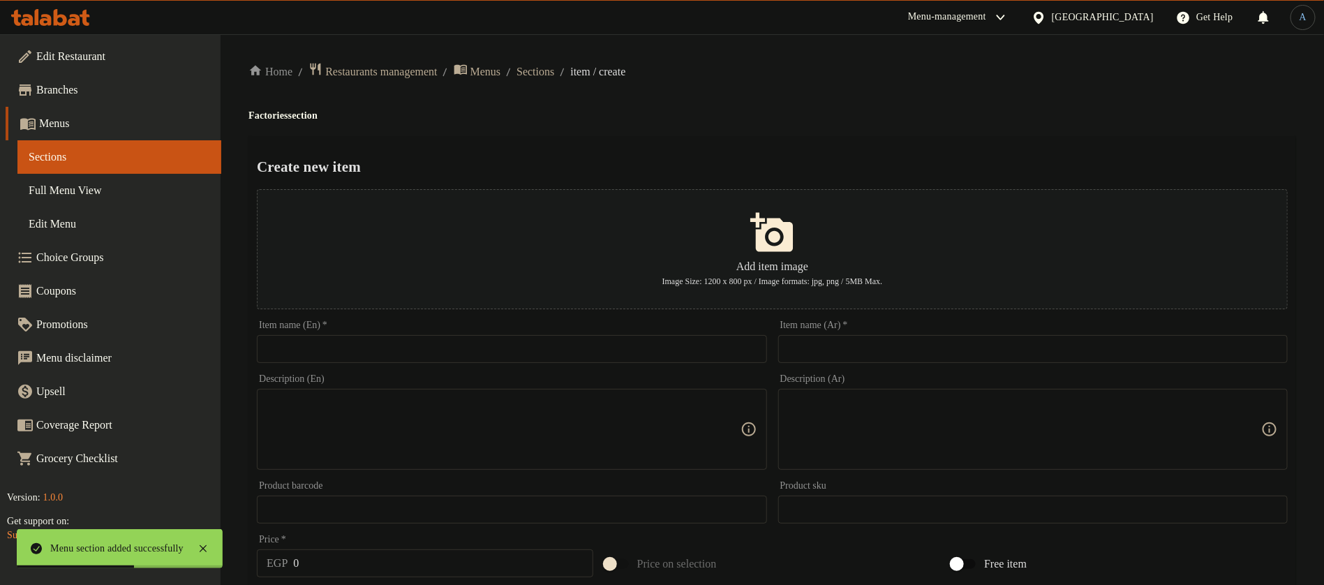
click at [861, 348] on input "text" at bounding box center [1032, 349] width 509 height 28
paste input "لحم مفروم"
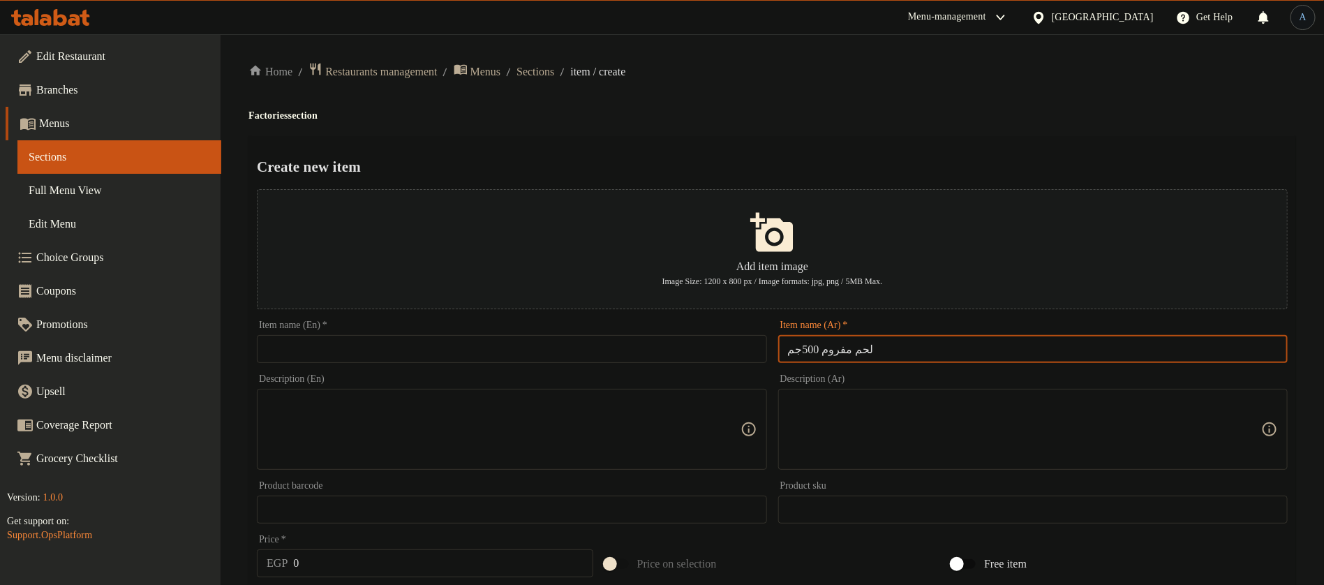
type input "لحم مفروم 500جم"
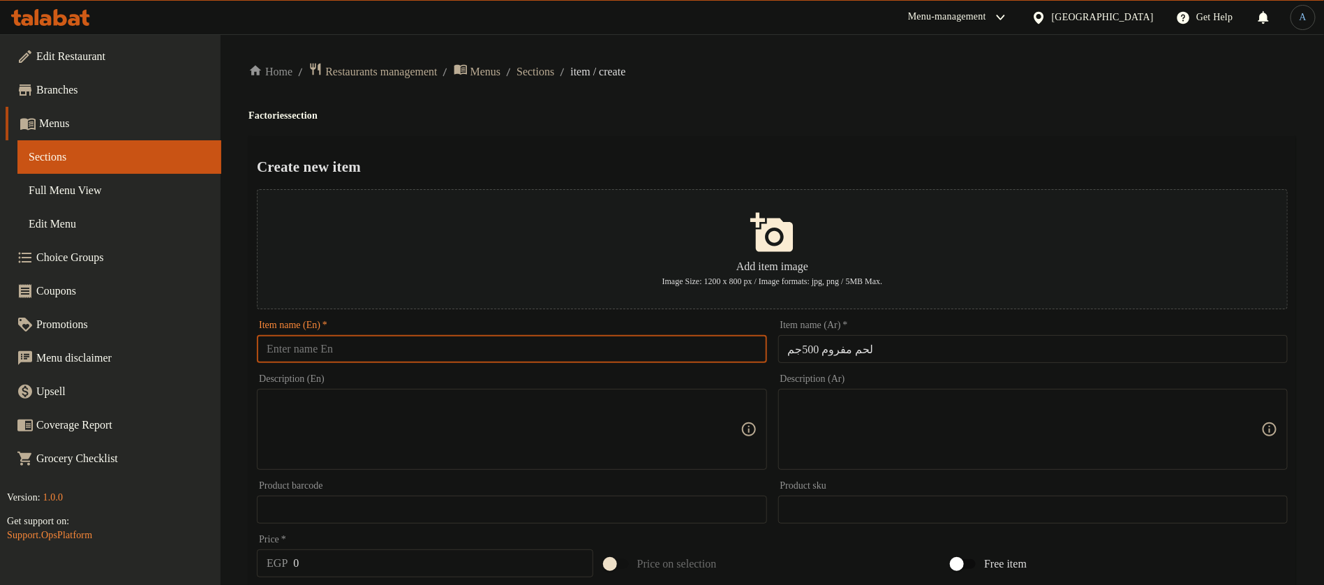
click at [426, 345] on input "text" at bounding box center [511, 349] width 509 height 28
paste input "minced meat"
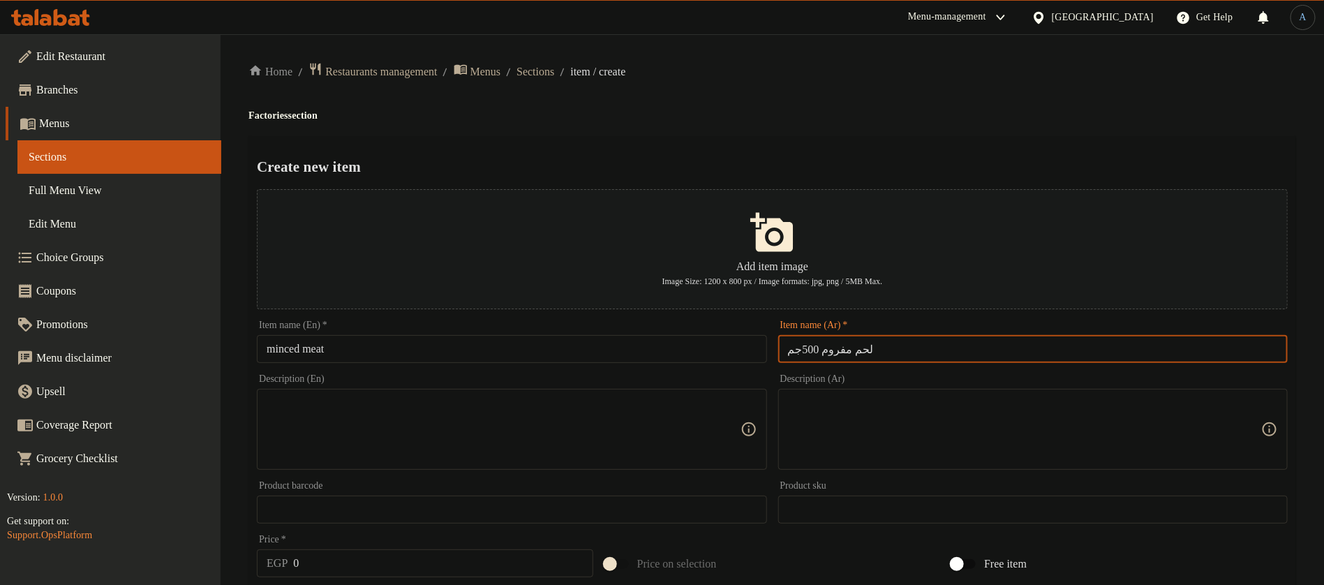
drag, startPoint x: 817, startPoint y: 352, endPoint x: 773, endPoint y: 352, distance: 44.0
click at [773, 352] on div "Item name (Ar)   * لحم مفروم 500جم Item name (Ar) *" at bounding box center [1032, 342] width 521 height 54
click at [806, 350] on input "لحم مفروم 500جم" at bounding box center [1032, 349] width 509 height 28
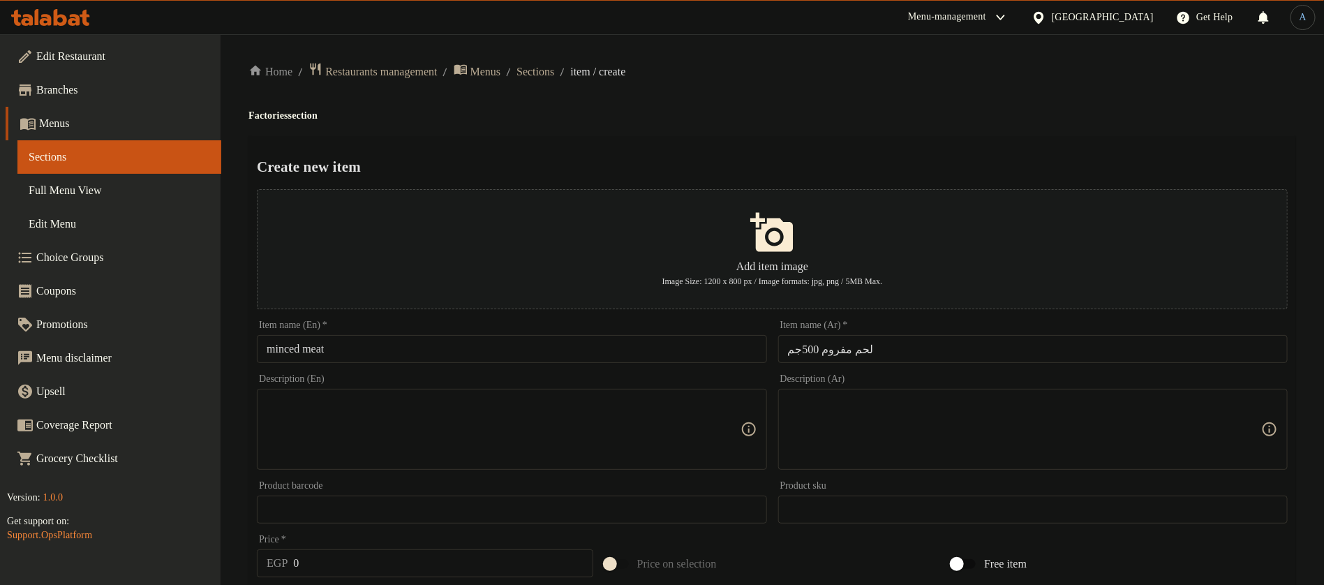
click at [442, 350] on input "minced meat" at bounding box center [511, 349] width 509 height 28
paste input "500g"
click at [371, 344] on input "minced meat 500g" at bounding box center [511, 349] width 509 height 28
paste input "Minced M"
type input "Minced Meat 500g"
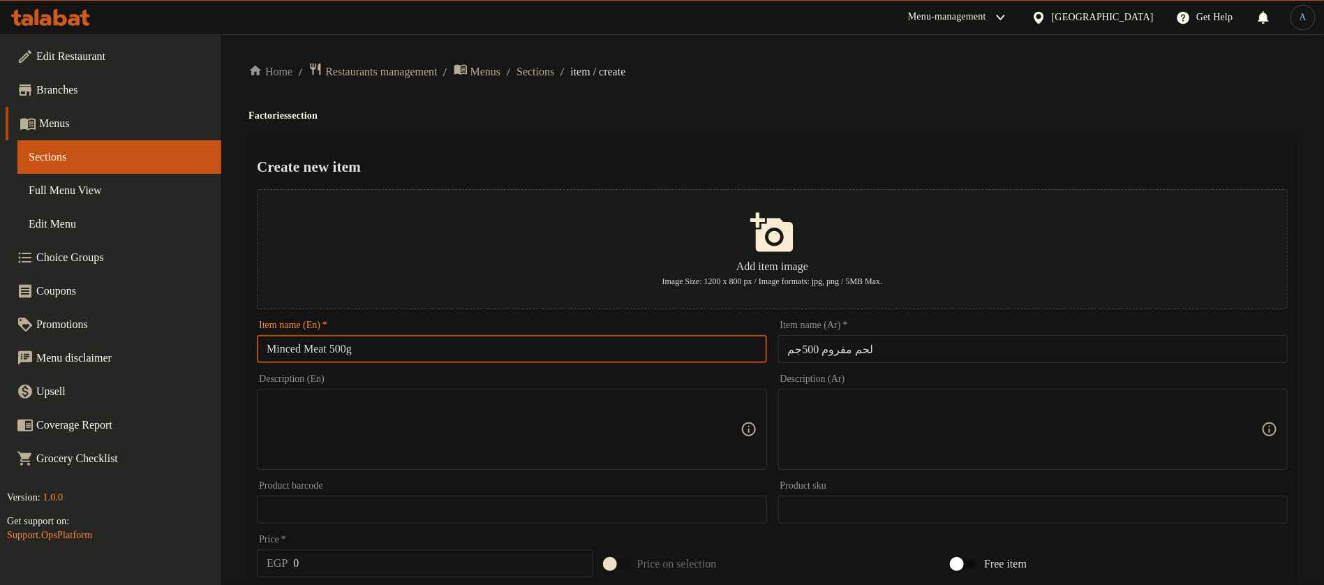
click at [666, 90] on div "Home / Restaurants management / Menus / Sections / item / create Factories sect…" at bounding box center [771, 506] width 1047 height 889
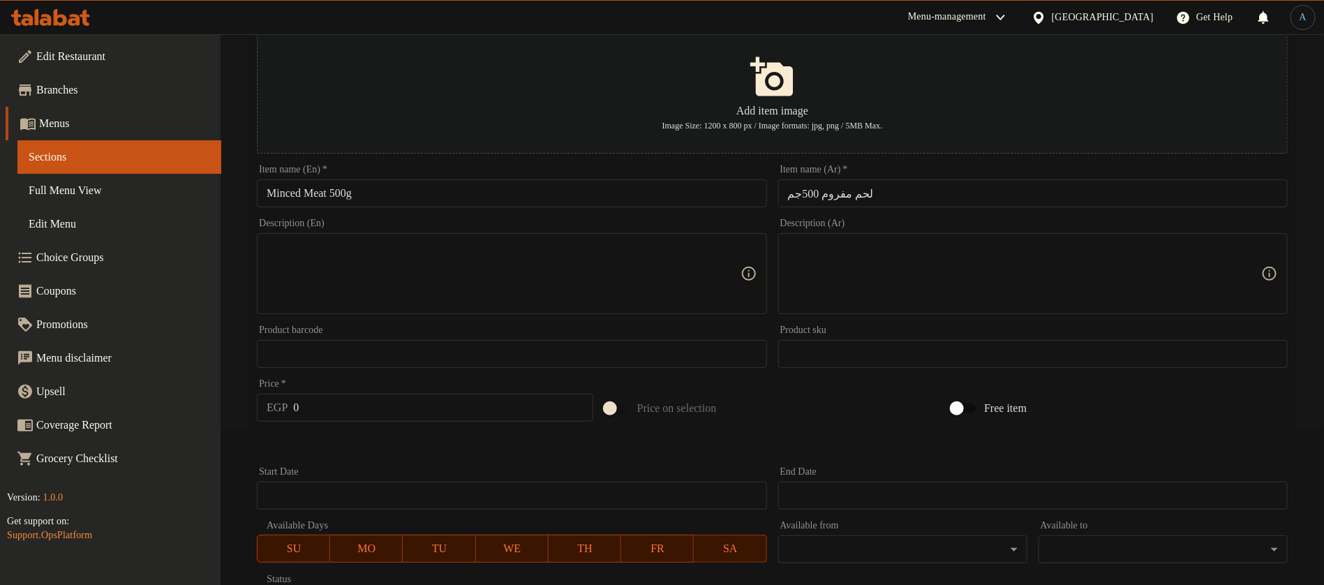
scroll to position [314, 0]
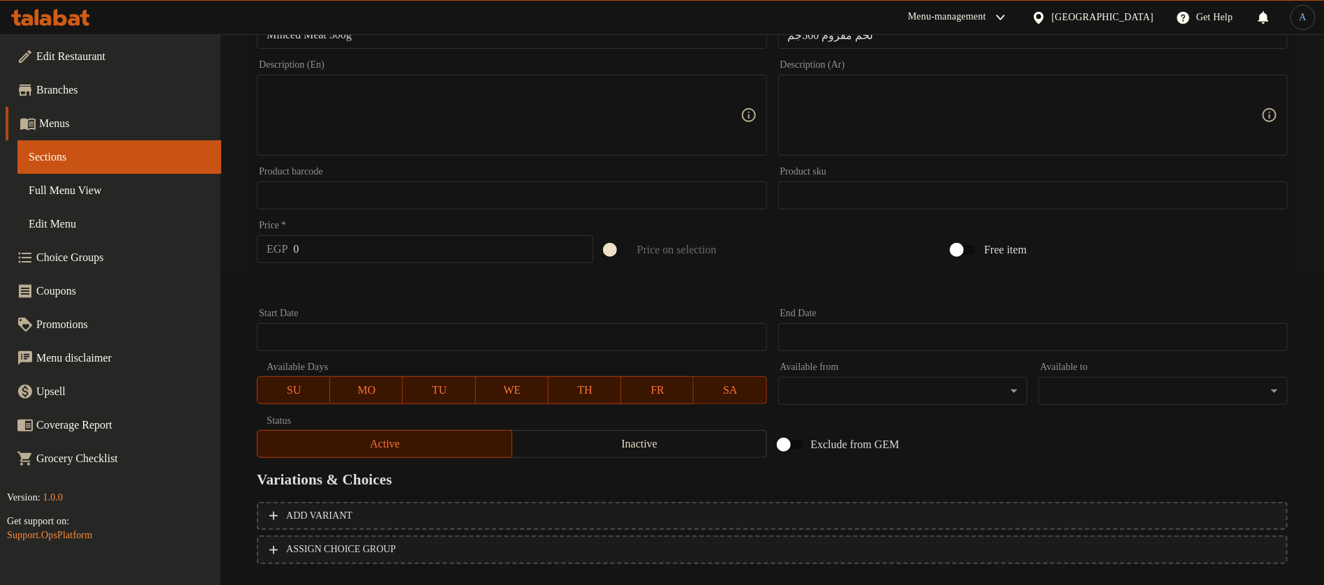
click at [896, 86] on textarea at bounding box center [1024, 115] width 473 height 66
paste textarea "لحمة بلدي مفرومة جاهزة للتشكيل."
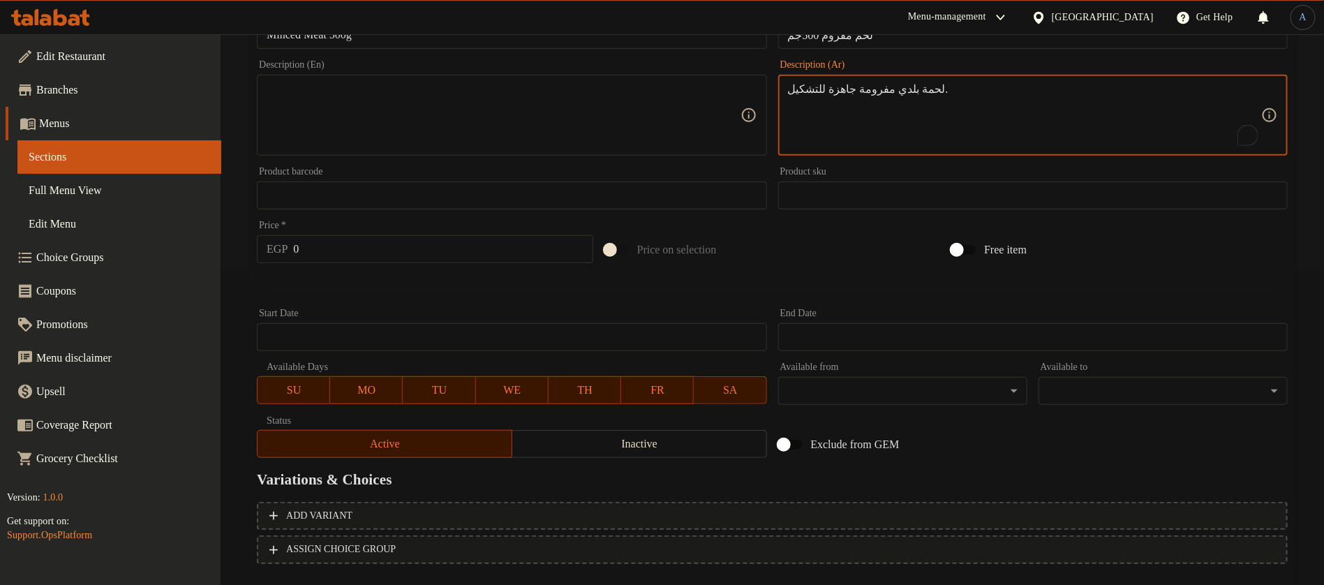
type textarea "لحمة بلدي مفرومة جاهزة للتشكيل."
drag, startPoint x: 444, startPoint y: 105, endPoint x: 308, endPoint y: 113, distance: 137.0
click at [444, 105] on textarea at bounding box center [503, 115] width 473 height 66
paste textarea "Minced local meat ready to be shaped."
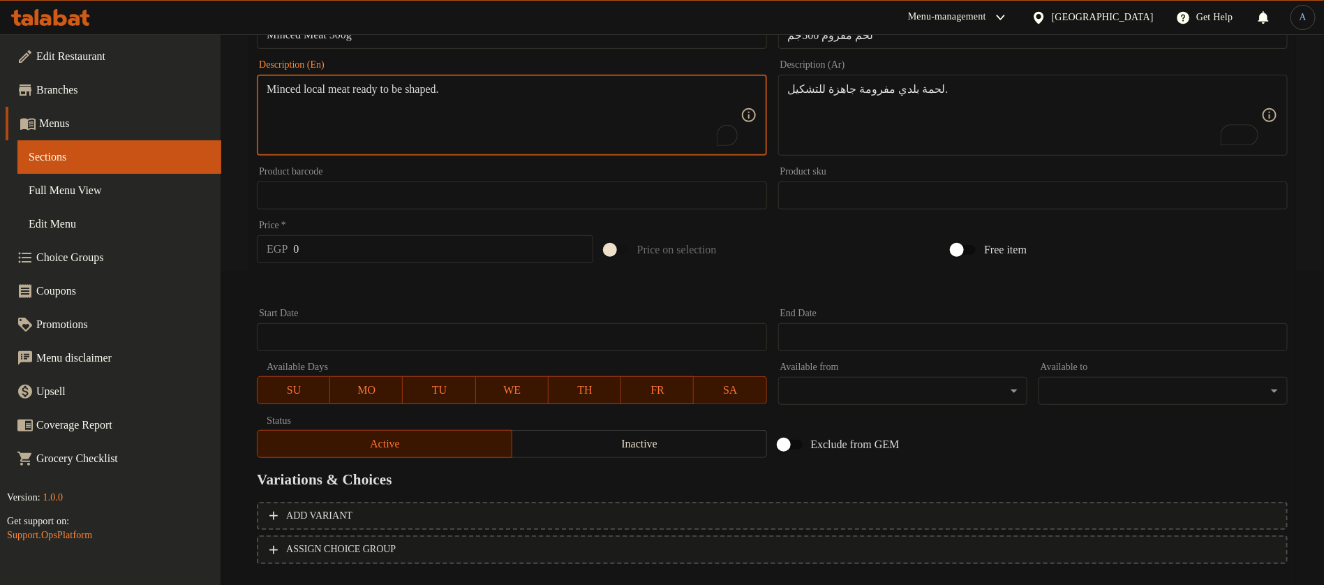
click at [318, 94] on textarea "Minced local meat ready to be shaped." at bounding box center [503, 115] width 473 height 66
click at [375, 329] on div "Add item image Image Size: 1200 x 800 px / Image formats: jpg, png / 5MB Max. I…" at bounding box center [772, 167] width 1042 height 594
click at [585, 126] on textarea "Minced baldai meat ready to be shaped." at bounding box center [503, 115] width 473 height 66
click at [336, 91] on textarea "Minced baldai meat ready to be shaped." at bounding box center [503, 115] width 473 height 66
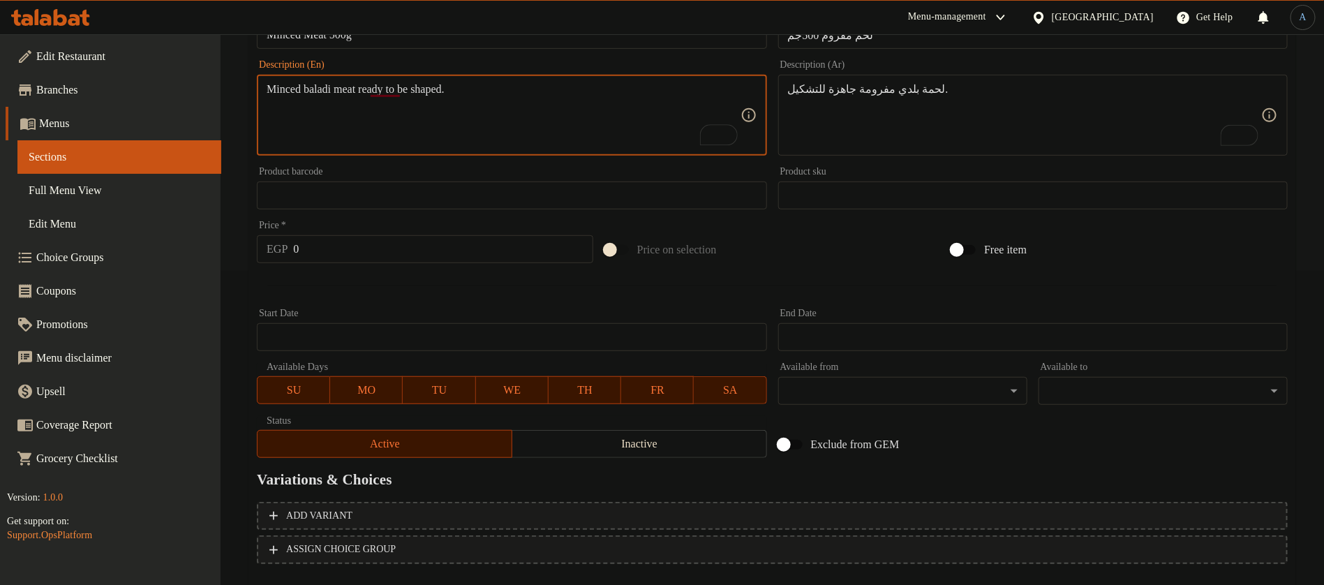
click at [607, 115] on textarea "Minced baladi meat ready to be shaped." at bounding box center [503, 115] width 473 height 66
type textarea "Minced baladi meat ready to be shaped."
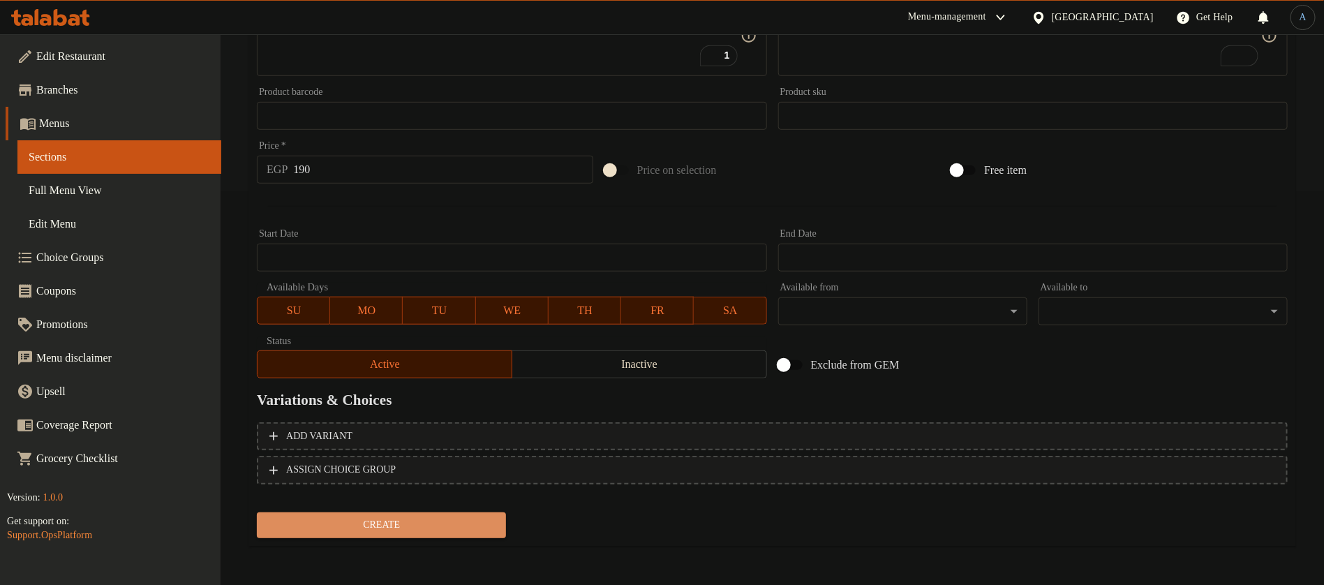
click at [471, 530] on span "Create" at bounding box center [381, 524] width 227 height 17
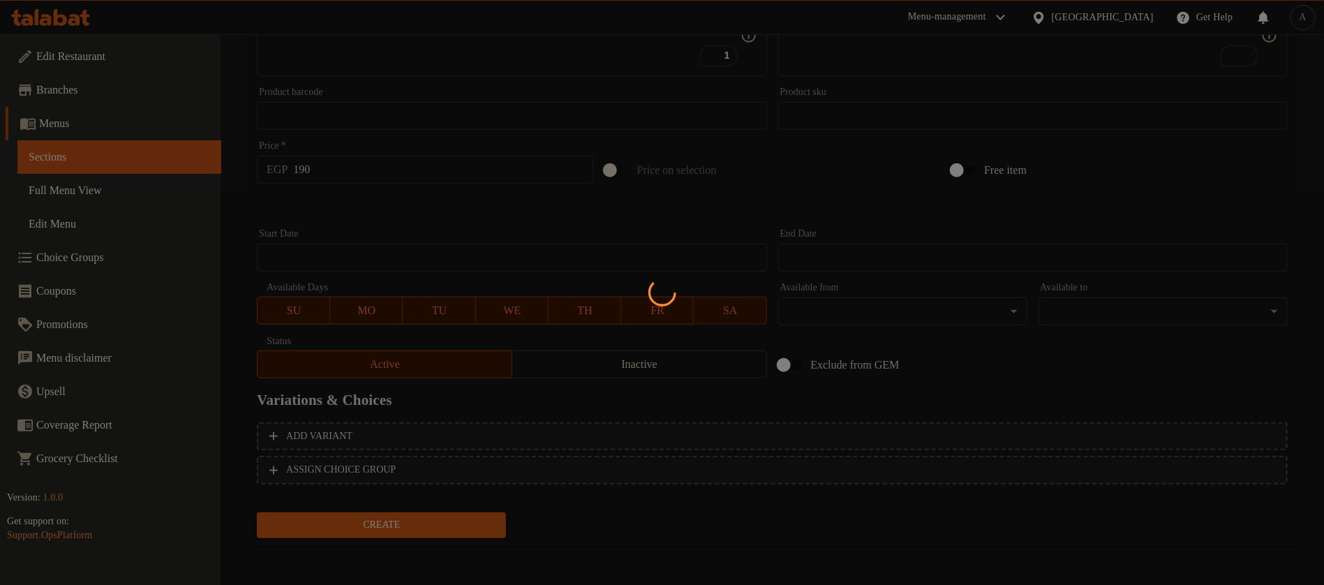
type input "0"
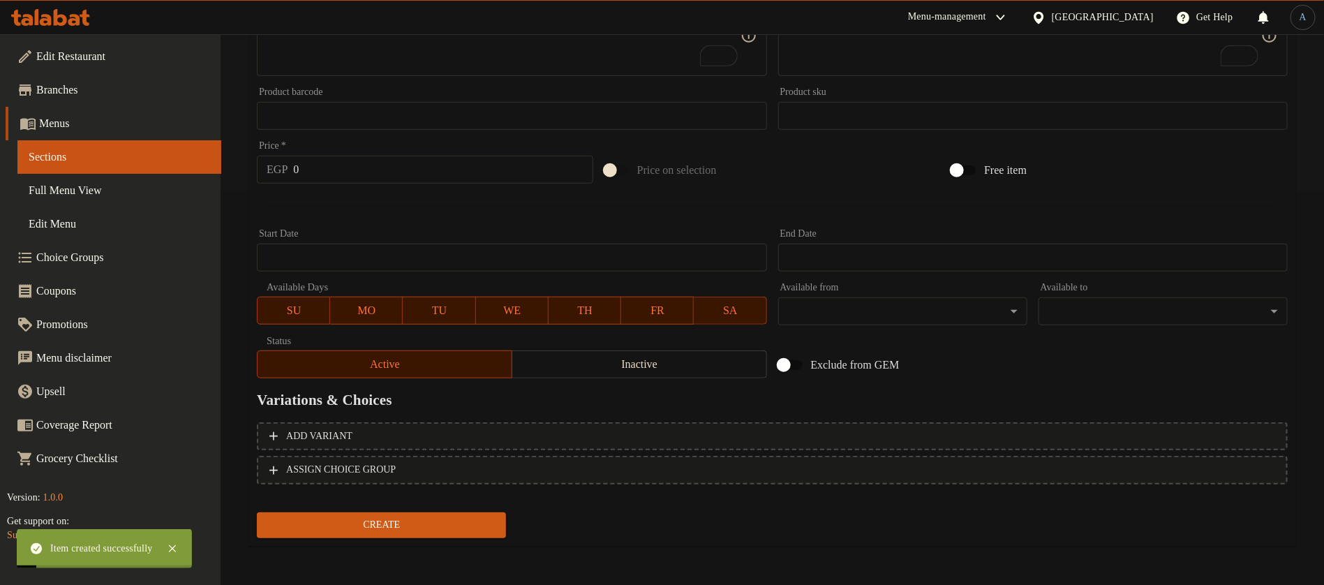
scroll to position [0, 0]
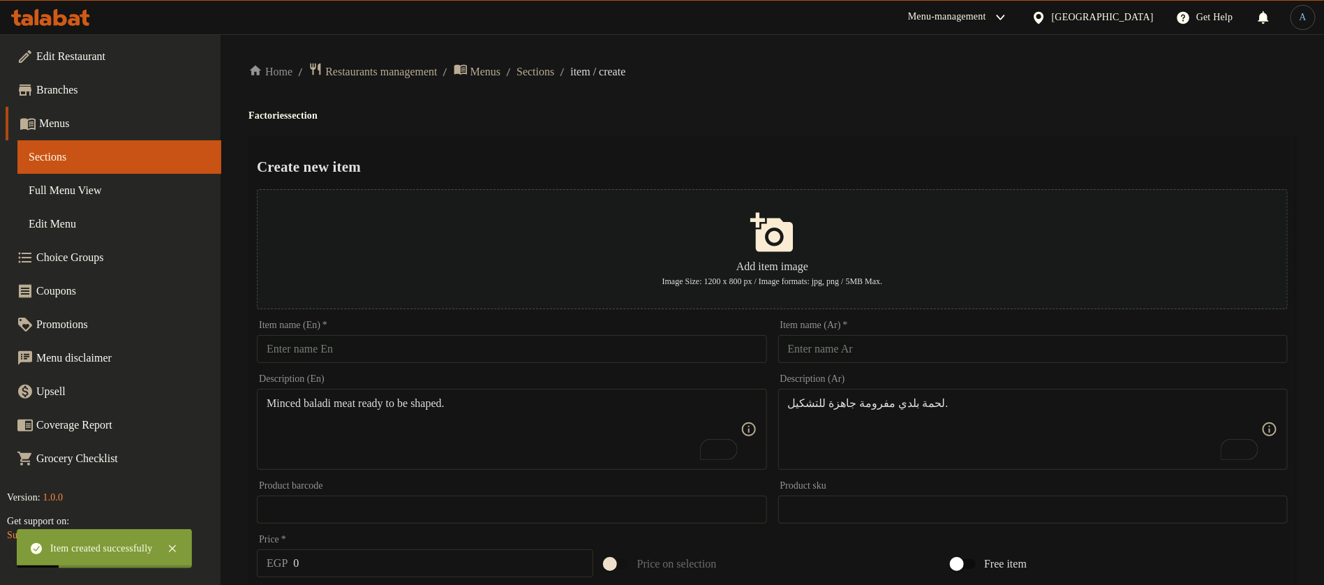
click at [967, 345] on input "text" at bounding box center [1032, 349] width 509 height 28
paste input "برجر بلدي"
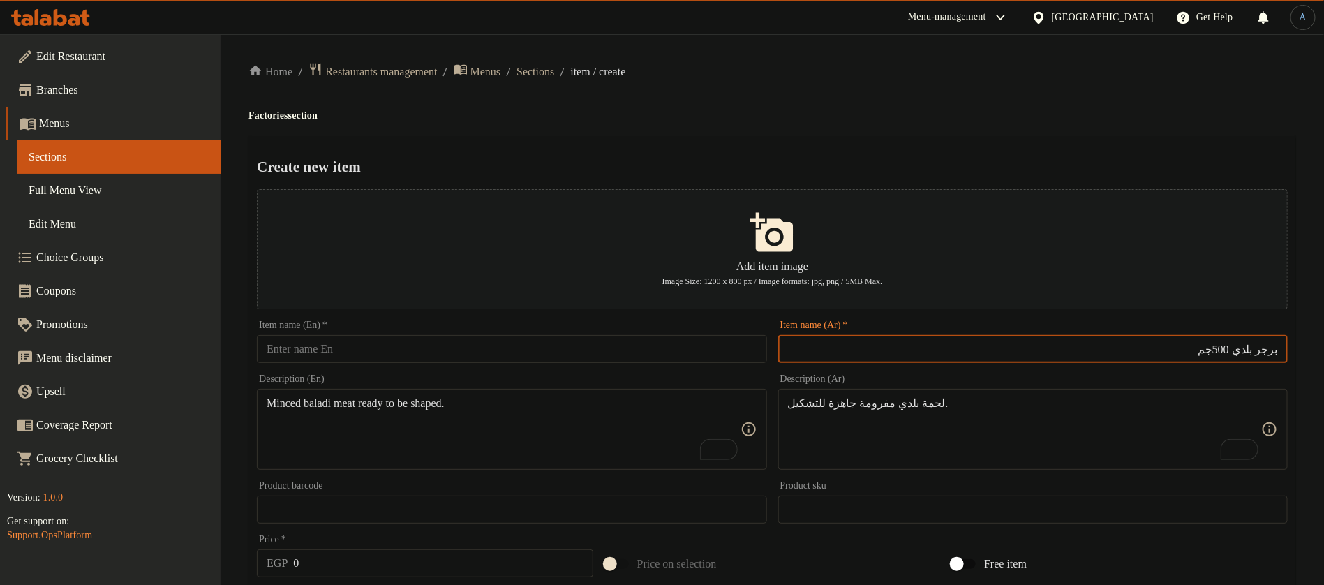
type input "برجر بلدي 500جم"
click at [449, 350] on input "text" at bounding box center [511, 349] width 509 height 28
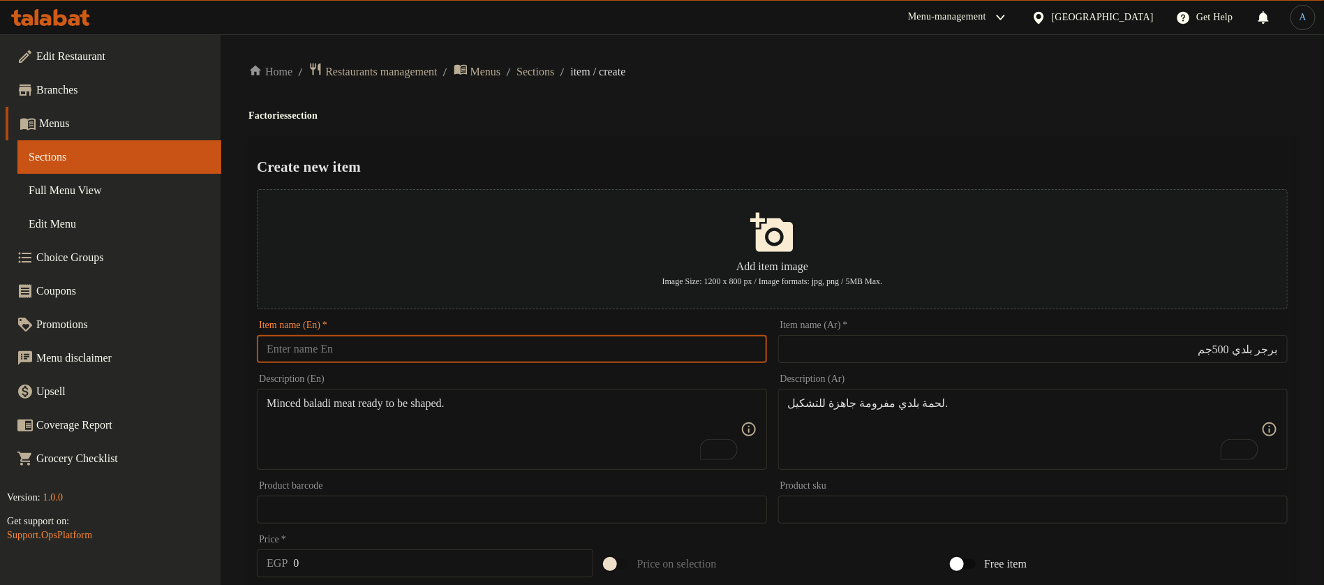
paste input "500g Country Burger"
click at [304, 350] on input "500g Country Burger" at bounding box center [511, 349] width 509 height 28
click at [465, 350] on input "500g baladi Burger" at bounding box center [511, 349] width 509 height 28
paste input "Baladi Burger 500g"
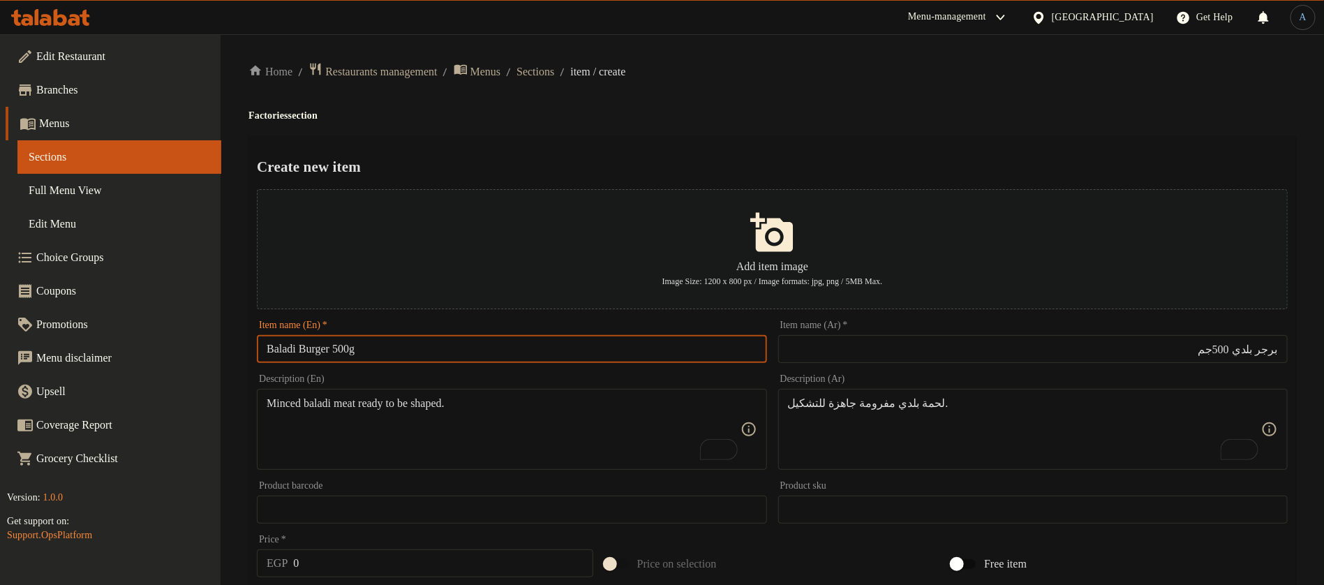
type input "Baladi Burger 500g"
click at [651, 154] on div "Create new item Add item image Image Size: 1200 x 800 px / Image formats: jpg, …" at bounding box center [771, 538] width 1047 height 805
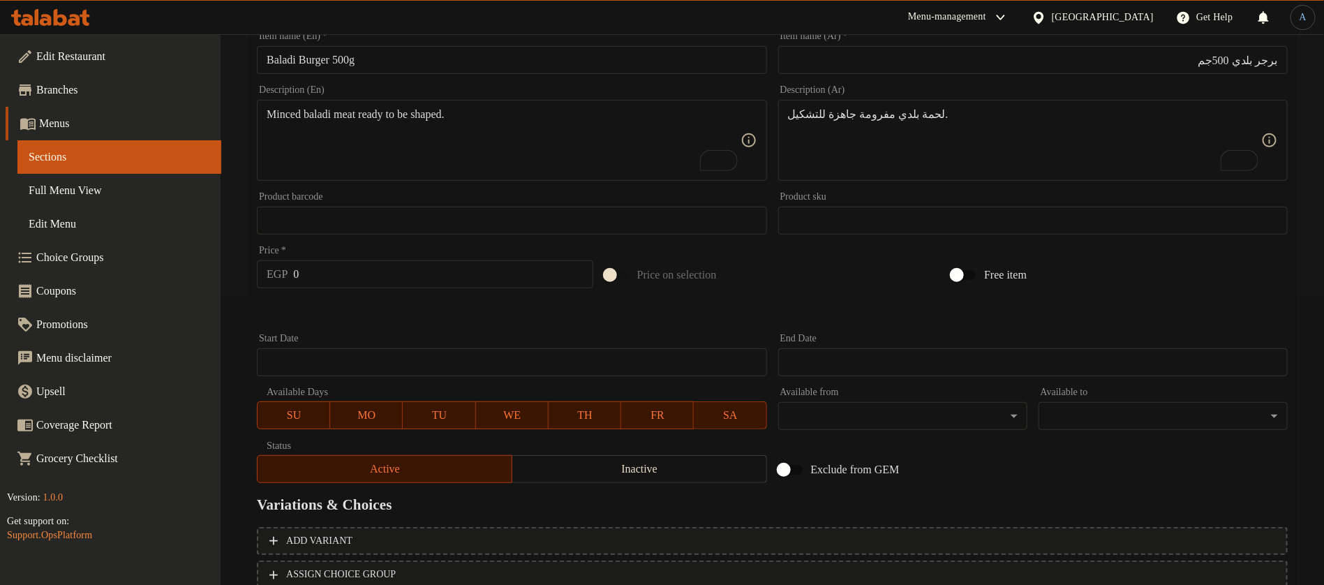
scroll to position [184, 0]
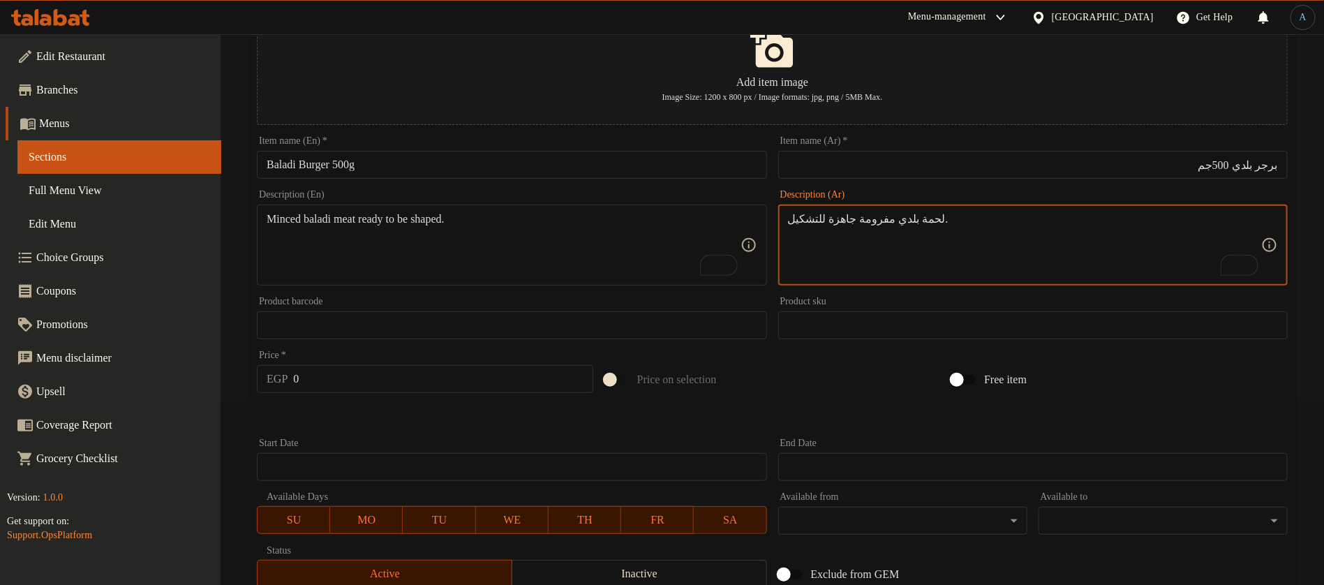
click at [1042, 250] on textarea "لحمة بلدي مفرومة جاهزة للتشكيل." at bounding box center [1024, 245] width 473 height 66
paste textarea "برجر طازة معمول من لحم بلدي نضيف."
type textarea "برجر طازة معمول من لحم بلدي نضيف."
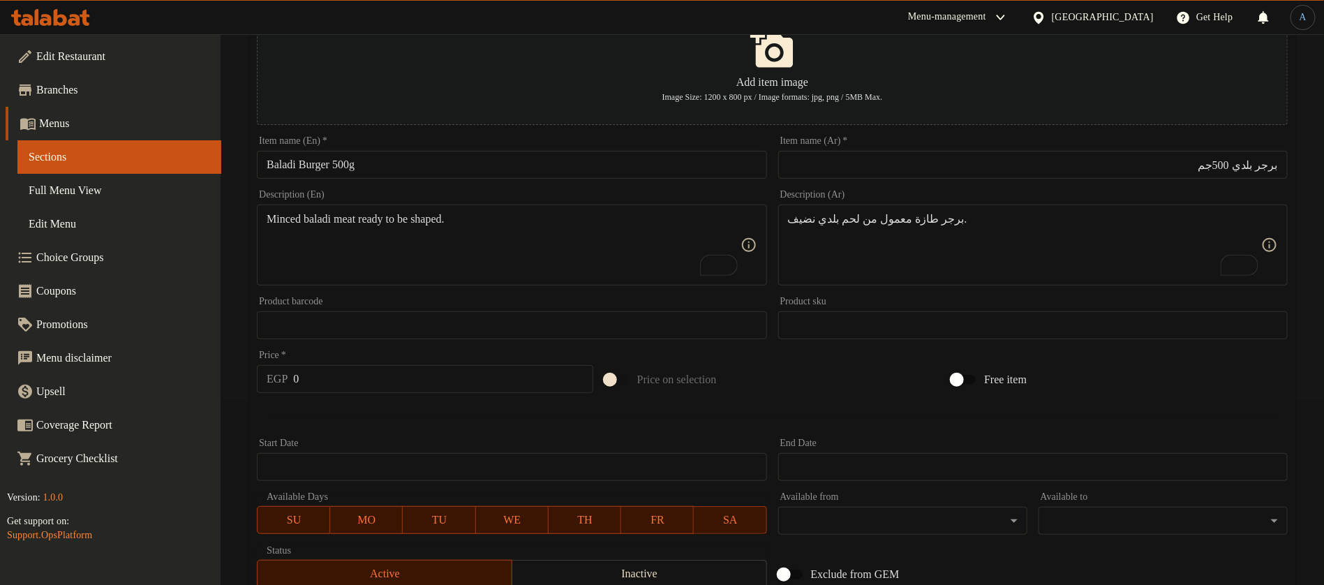
click at [595, 216] on textarea "Minced baladi meat ready to be shaped." at bounding box center [503, 245] width 473 height 66
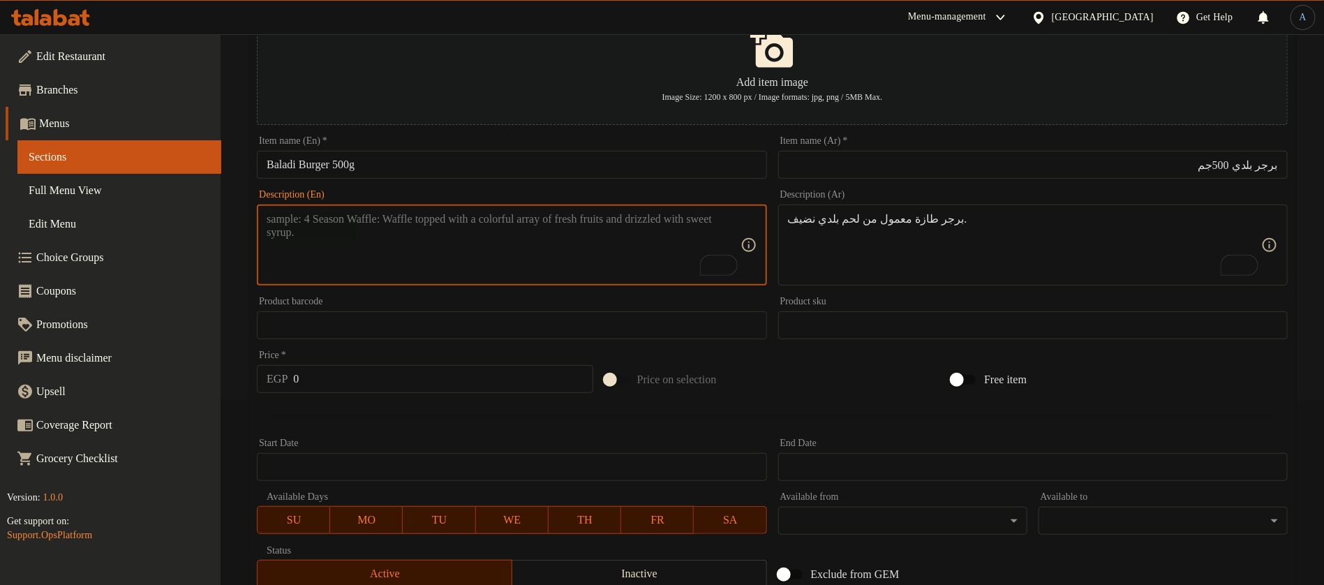
paste textarea "Fresh burger made from clean local meat."
click at [429, 216] on textarea "Fresh burger made from clean local meat." at bounding box center [503, 245] width 473 height 66
click at [433, 214] on textarea "Fresh burger made from clean local meat." at bounding box center [503, 245] width 473 height 66
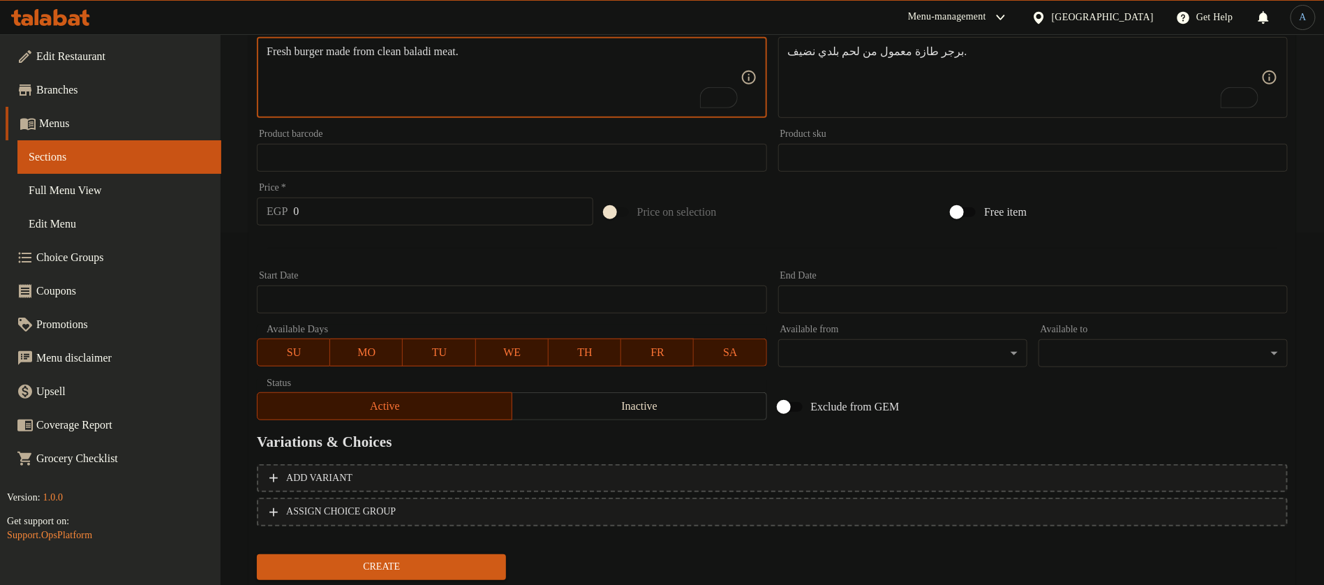
scroll to position [394, 0]
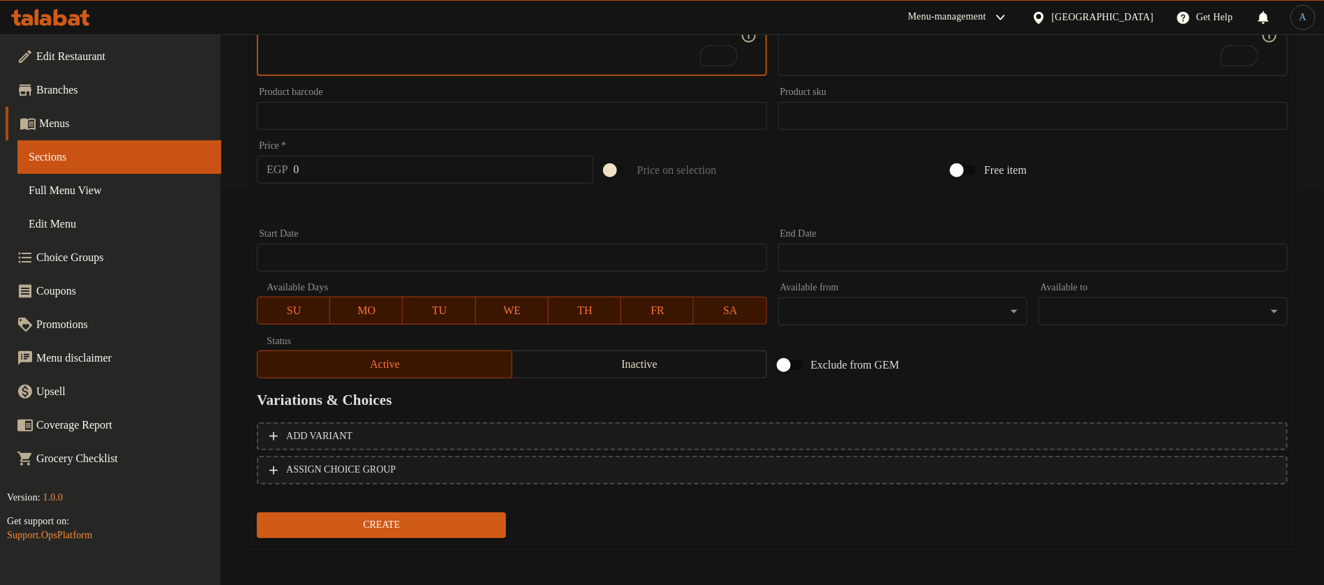
type textarea "Fresh burger made from clean baladi meat."
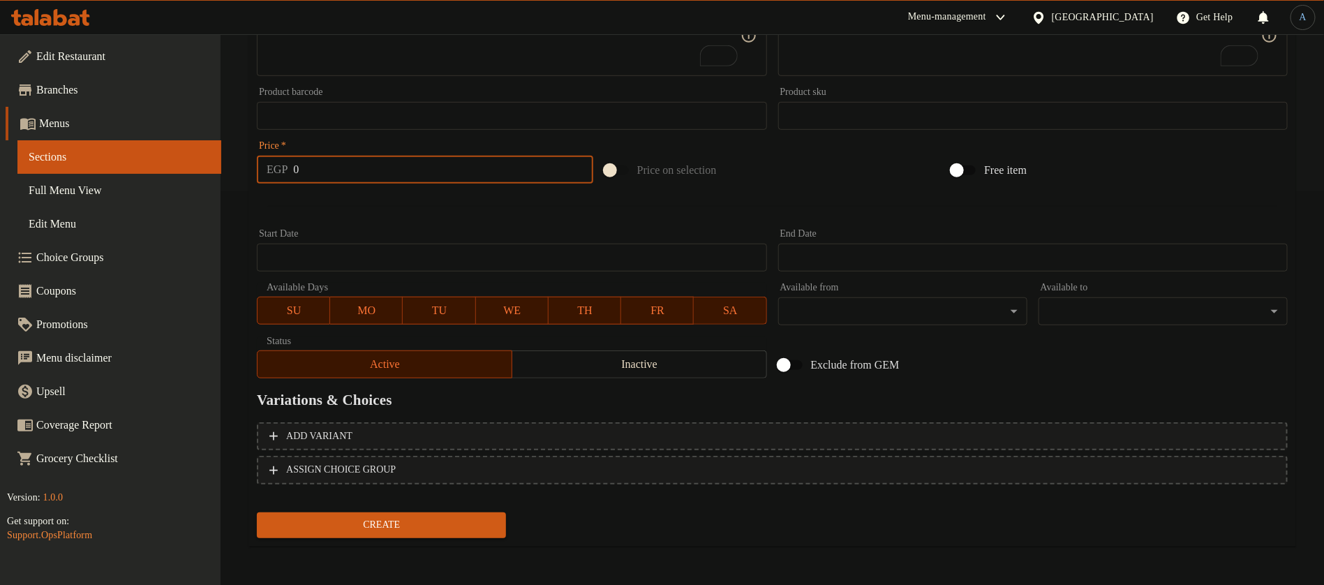
click at [500, 174] on input "0" at bounding box center [442, 170] width 299 height 28
paste input "21"
type input "210"
click at [458, 212] on div at bounding box center [772, 206] width 1042 height 34
click at [461, 511] on div "Create" at bounding box center [381, 525] width 260 height 37
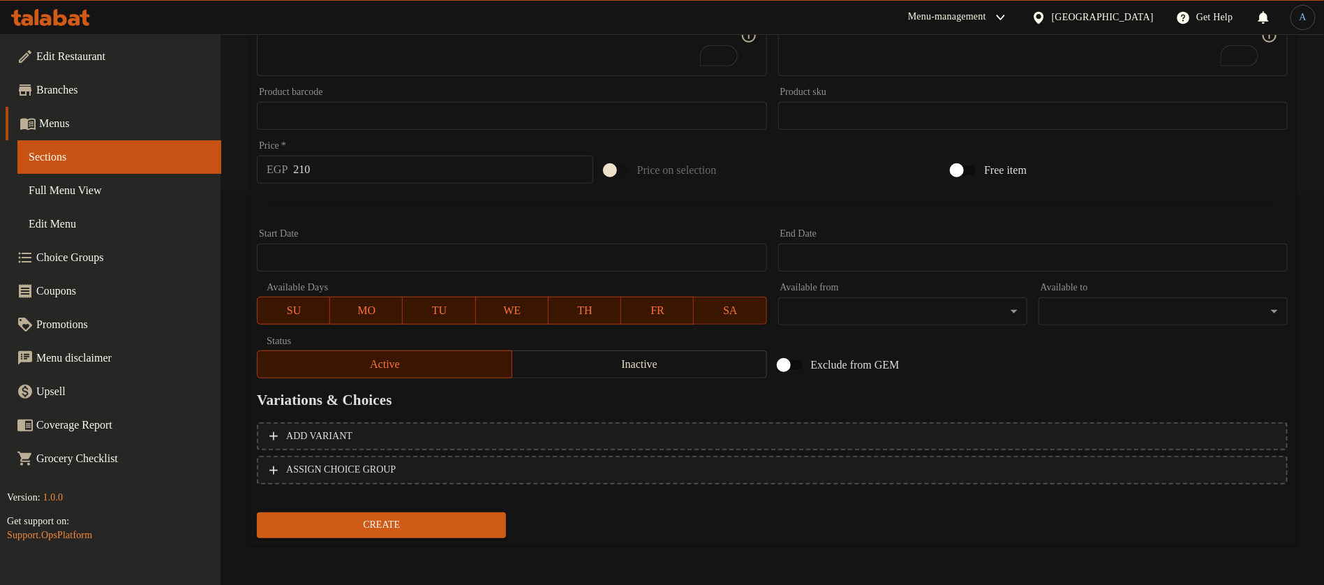
click at [469, 536] on button "Create" at bounding box center [381, 525] width 249 height 26
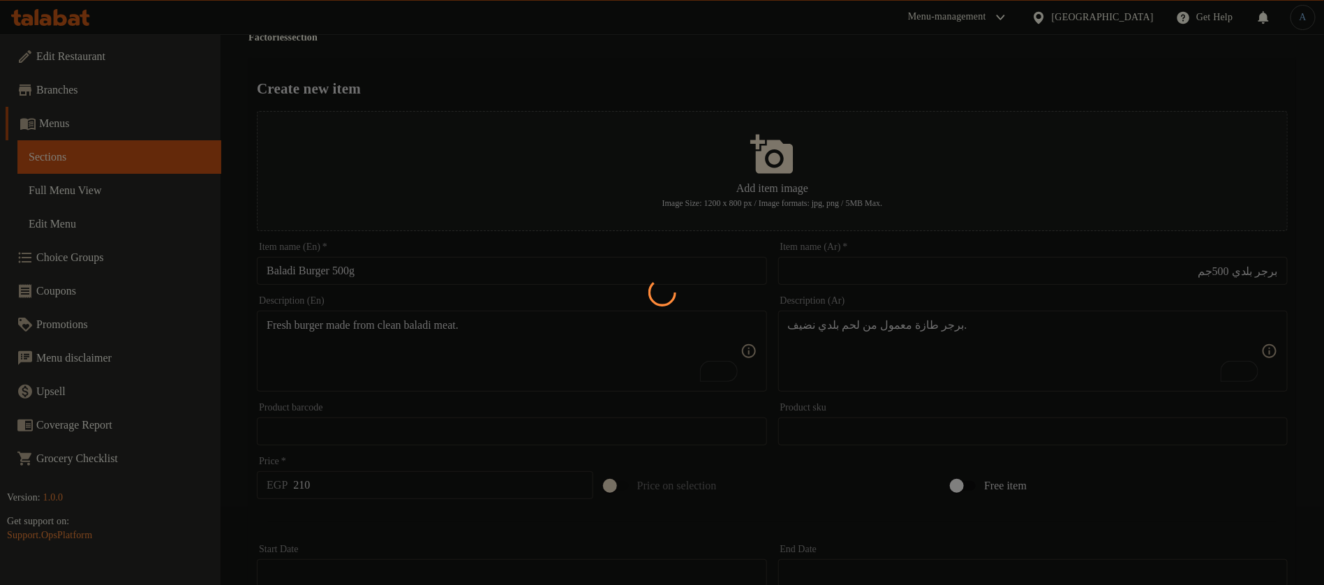
scroll to position [0, 0]
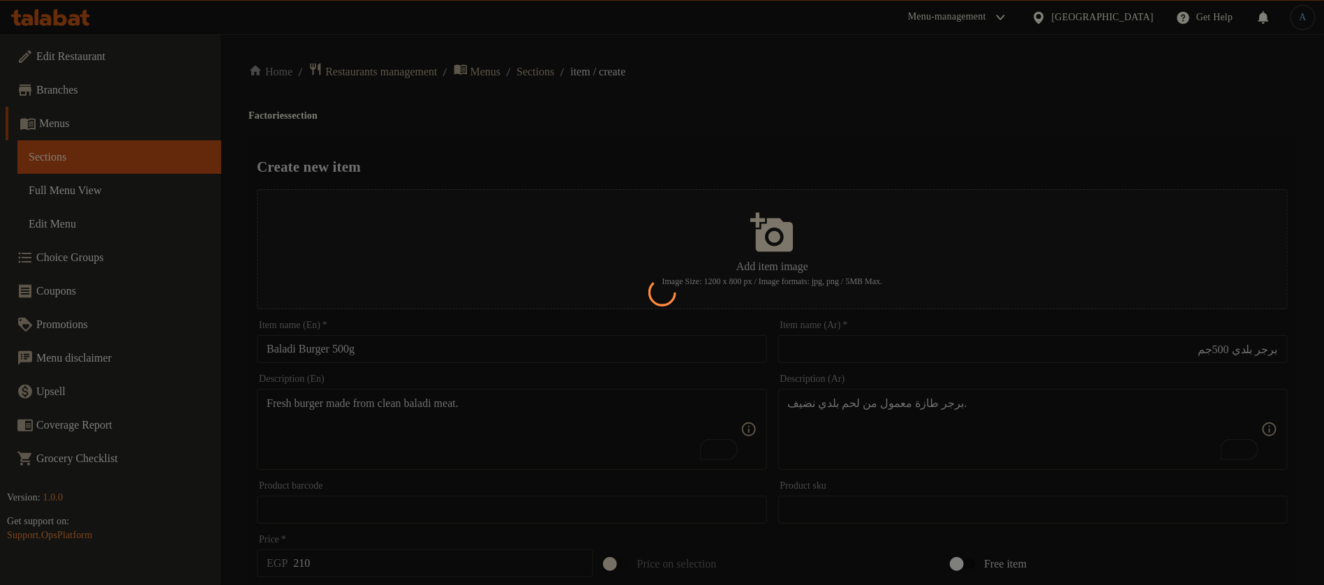
type input "0"
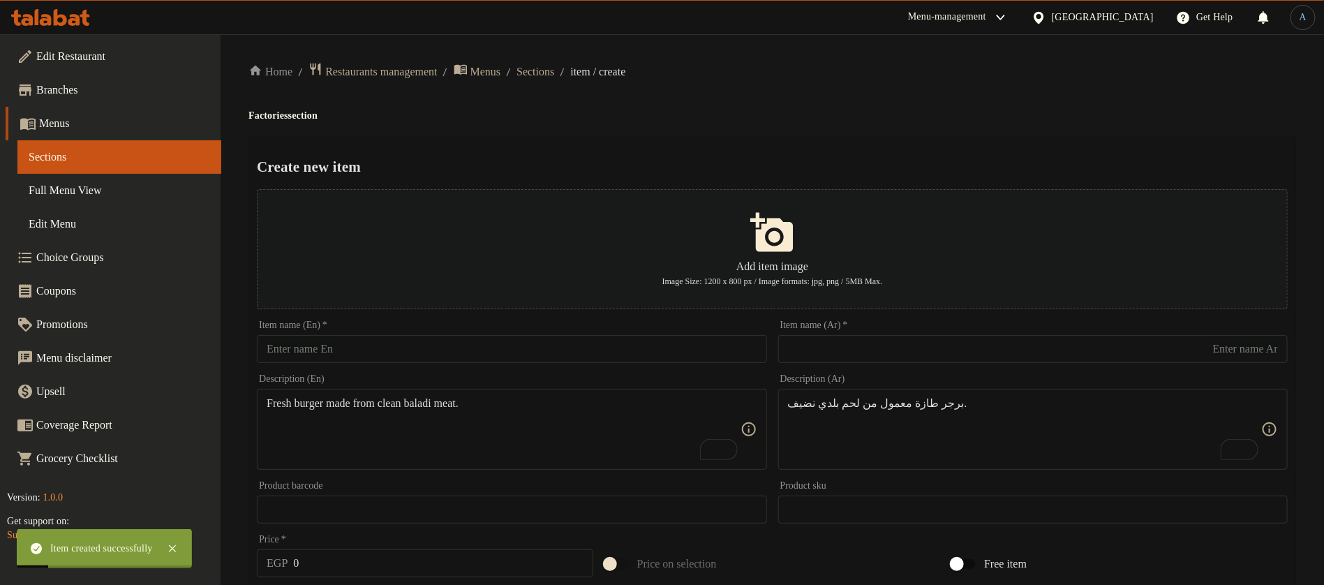
click at [888, 352] on input "text" at bounding box center [1032, 349] width 509 height 28
paste input "سجق بلدي"
type input "سجق بلدي 500جم"
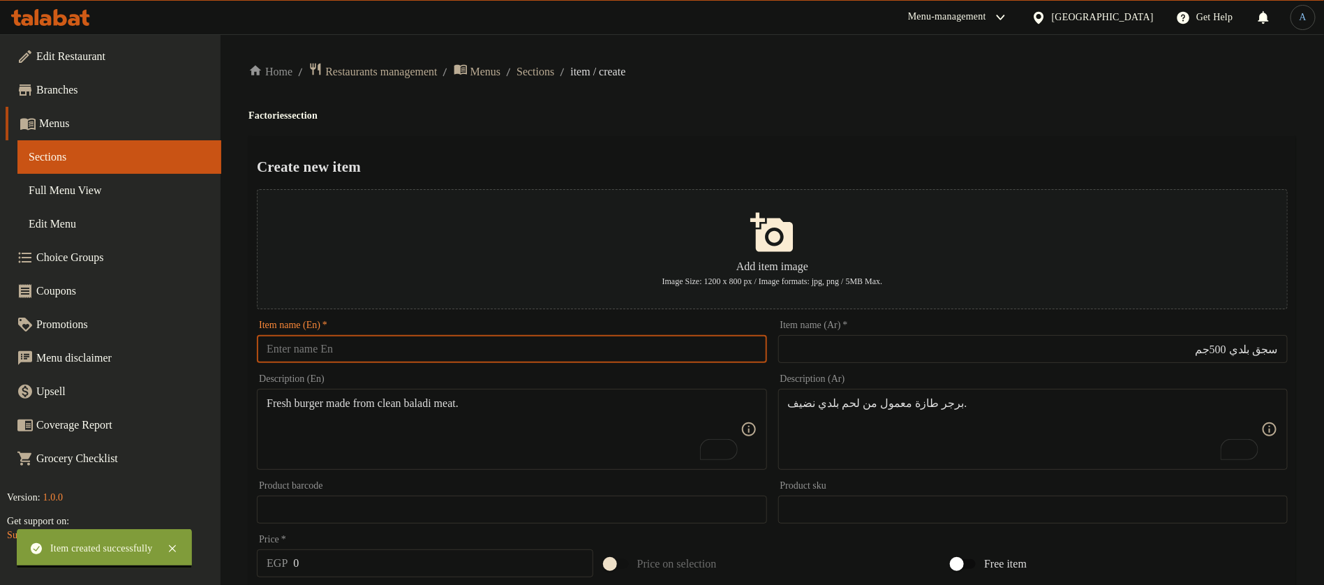
click at [405, 358] on input "text" at bounding box center [511, 349] width 509 height 28
paste input "500g local sausage"
click at [306, 347] on input "500g local sausage" at bounding box center [511, 349] width 509 height 28
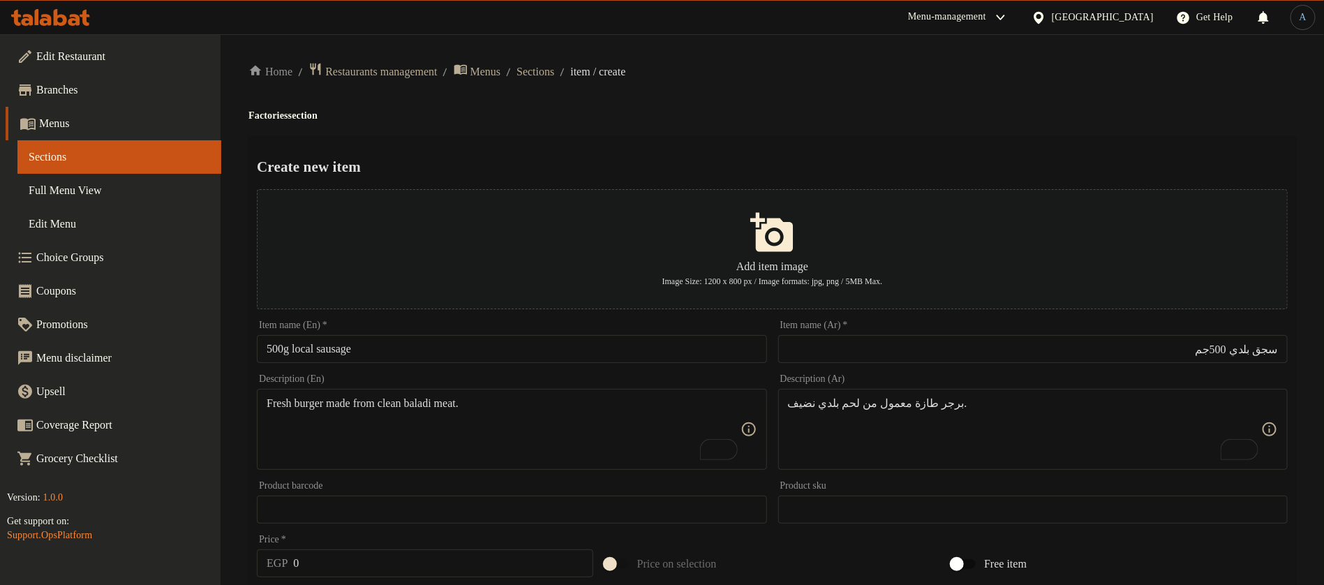
click at [452, 352] on input "500g local sausage" at bounding box center [511, 349] width 509 height 28
paste input "Baladi Sausage 500g"
type input "Baladi Sausage 500g"
click at [685, 142] on div "Create new item Add item image Image Size: 1200 x 800 px / Image formats: jpg, …" at bounding box center [771, 538] width 1047 height 805
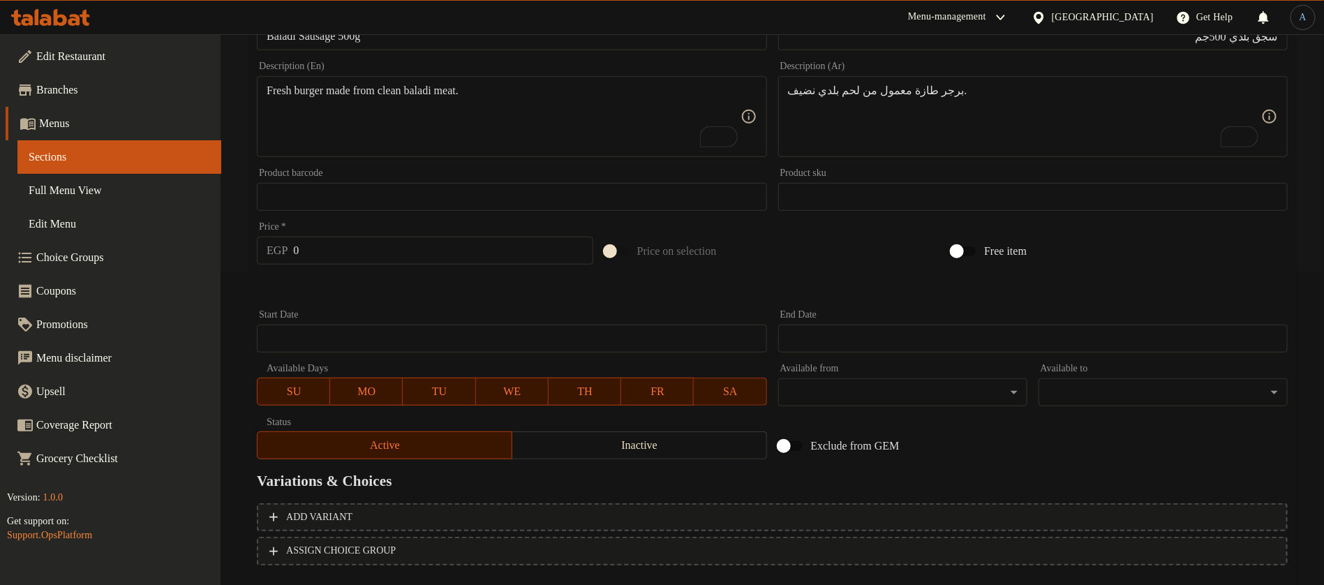
scroll to position [314, 0]
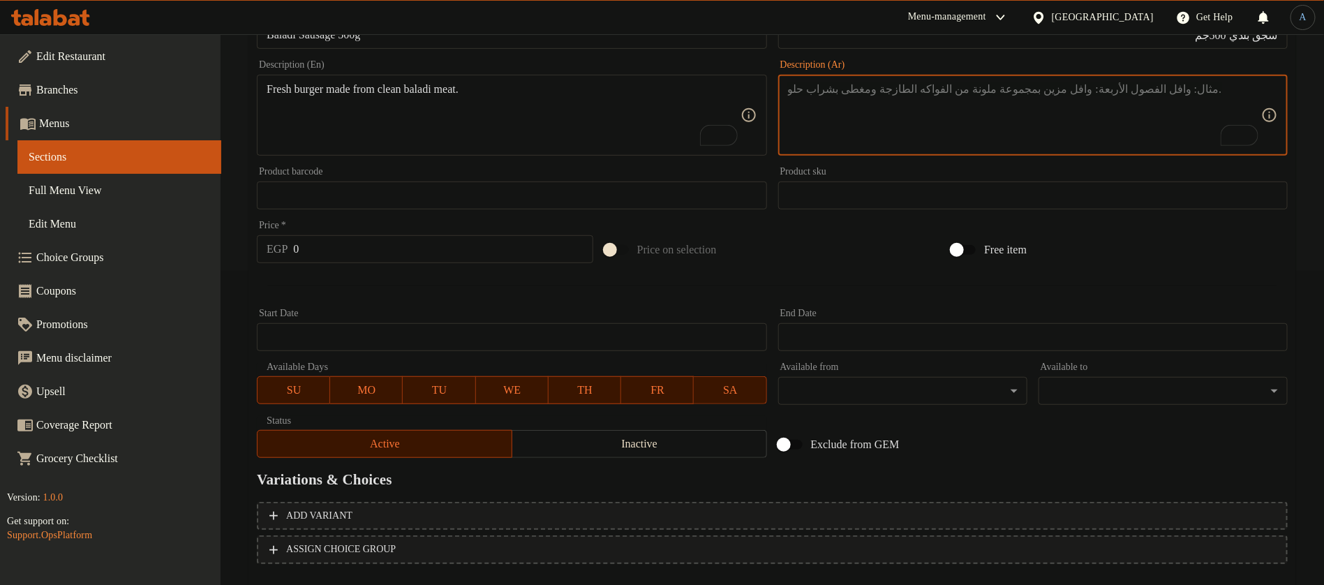
click at [963, 143] on textarea "To enrich screen reader interactions, please activate Accessibility in Grammarl…" at bounding box center [1024, 115] width 473 height 66
paste textarea "سجق بلدي متبل بتوابل شرقي لذيذة."
type textarea "سجق بلدي متبل بتوابل شرقي لذيذة."
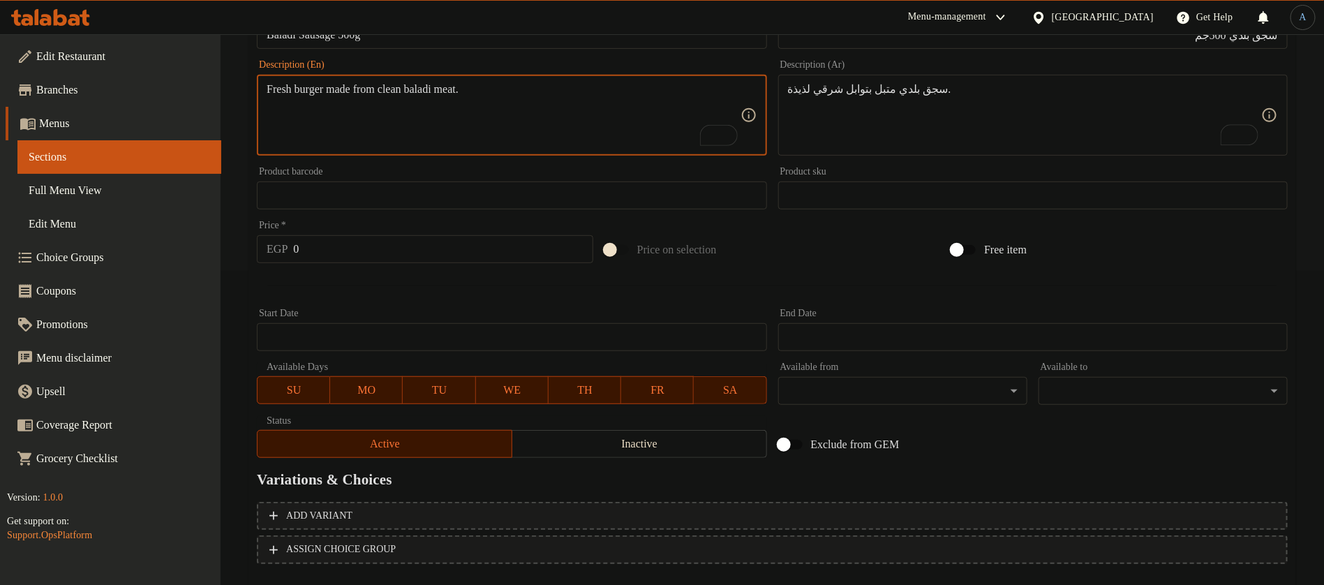
click at [378, 110] on textarea "Fresh burger made from clean baladi meat." at bounding box center [503, 115] width 473 height 66
paste textarea "Local sausage marinated with delicious oriental spices."
click at [285, 38] on input "Baladi Sausage 500g" at bounding box center [511, 35] width 509 height 28
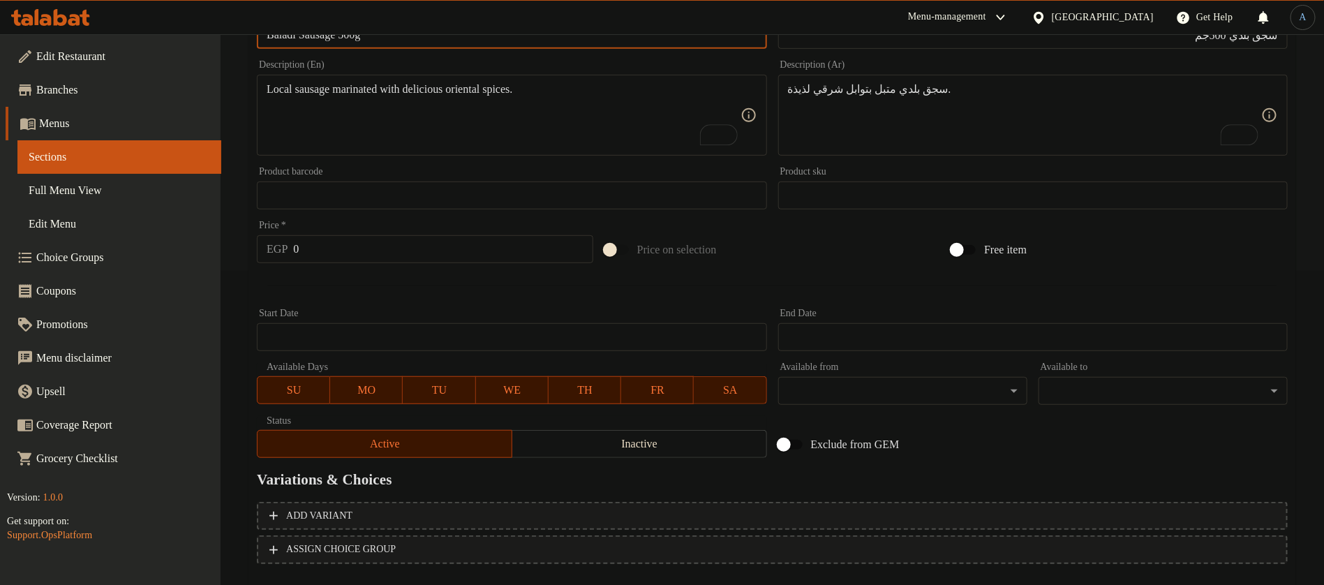
click at [285, 38] on input "Baladi Sausage 500g" at bounding box center [511, 35] width 509 height 28
click at [281, 89] on textarea "Local sausage marinated with delicious oriental spices." at bounding box center [503, 115] width 473 height 66
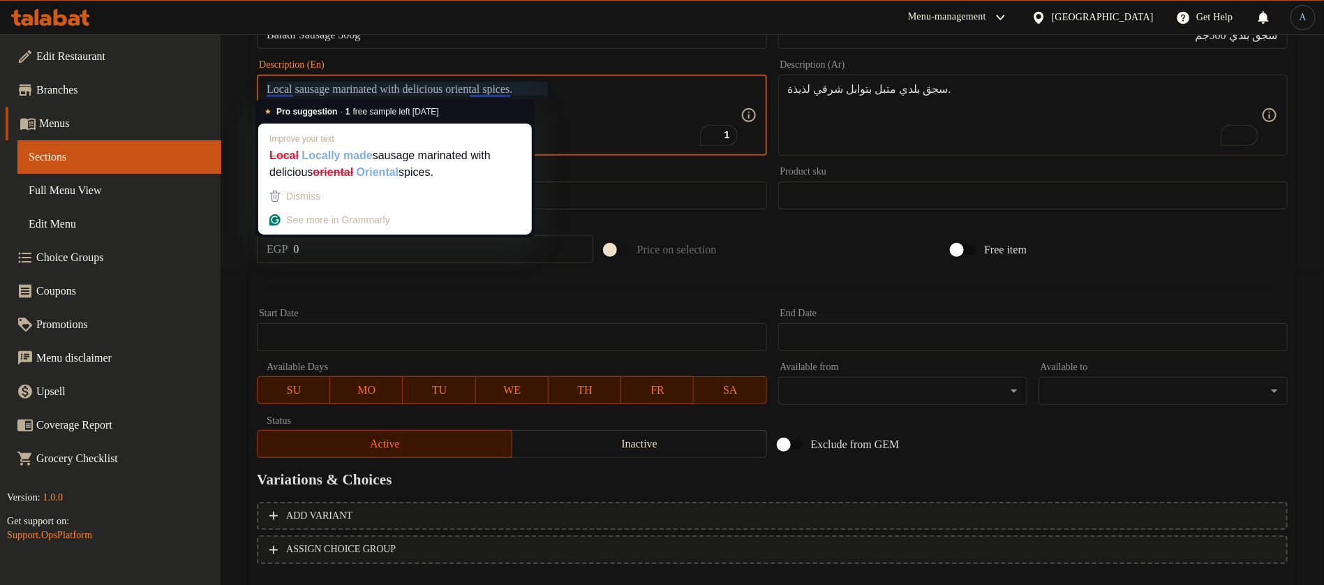
paste textarea "Baladi"
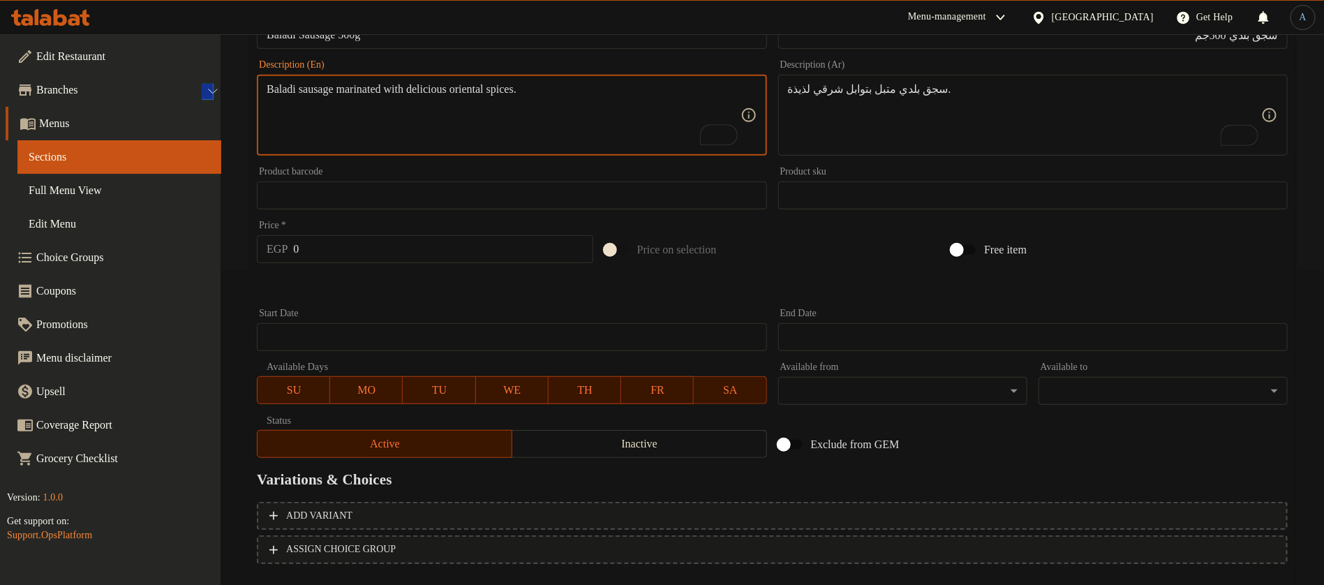
type textarea "Baladi sausage marinated with delicious oriental spices."
click at [302, 124] on textarea "Baladi sausage marinated with delicious oriental spices." at bounding box center [503, 115] width 473 height 66
click at [337, 248] on input "0" at bounding box center [442, 249] width 299 height 28
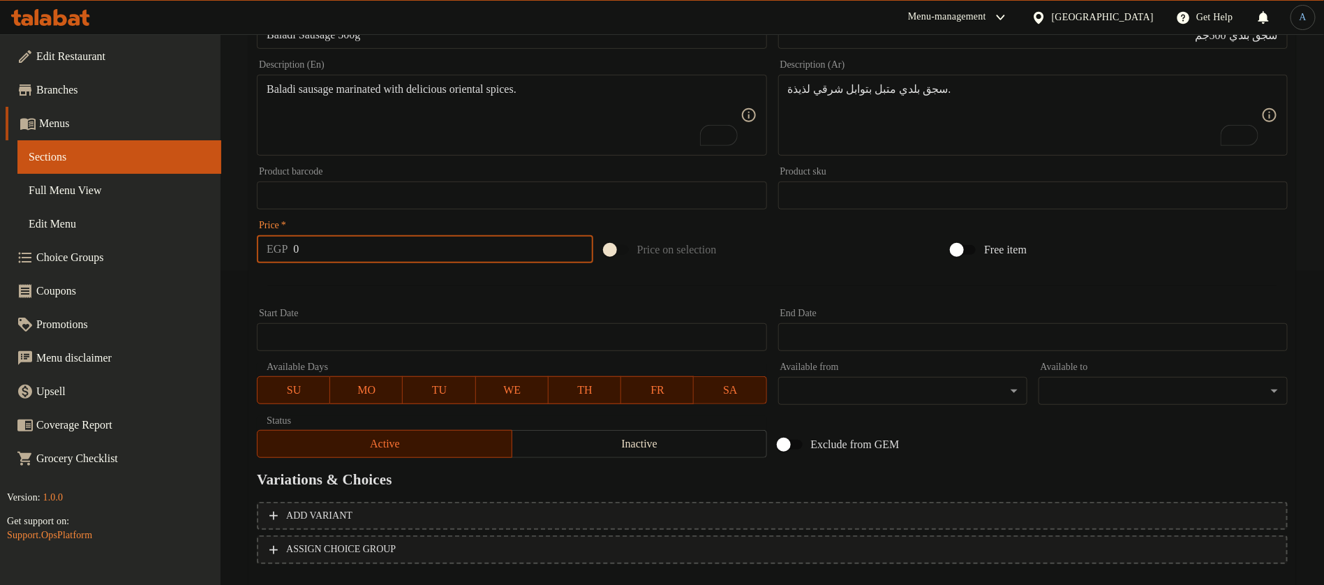
paste input "21"
type input "210"
click at [342, 285] on div at bounding box center [772, 286] width 1042 height 34
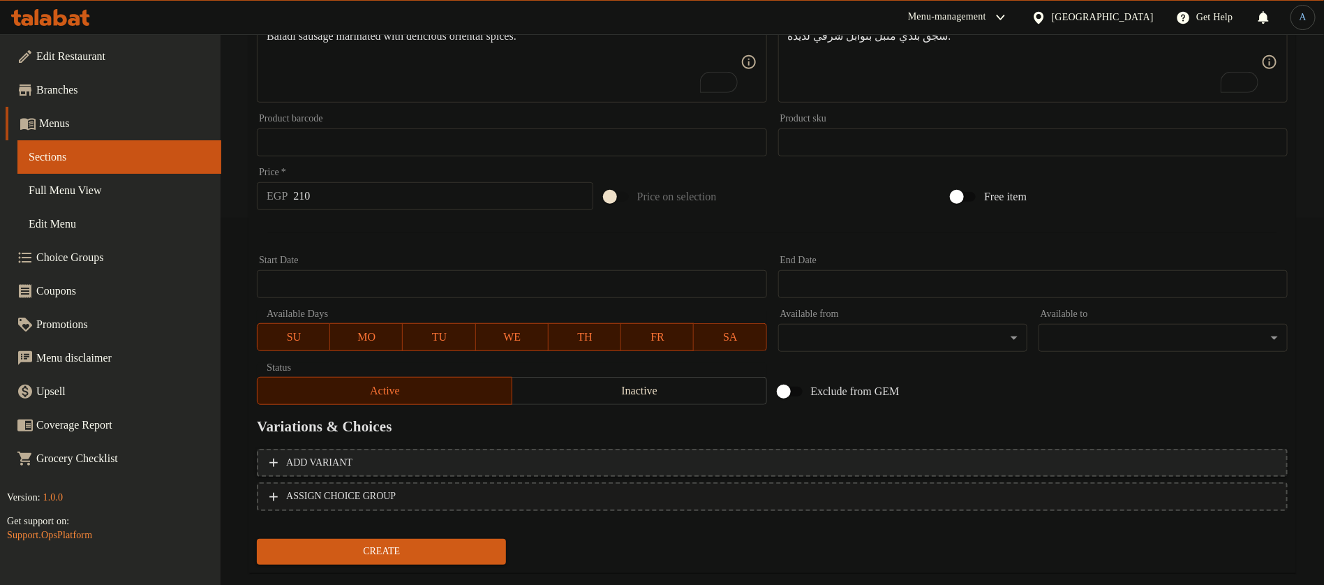
scroll to position [394, 0]
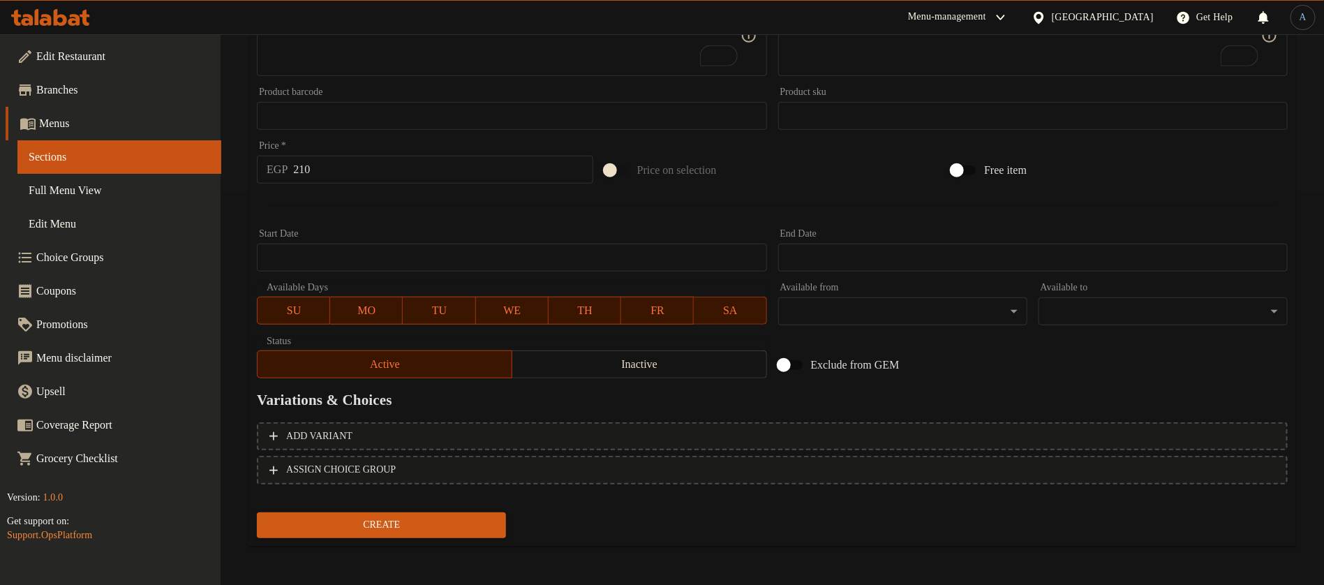
click at [452, 528] on span "Create" at bounding box center [381, 524] width 227 height 17
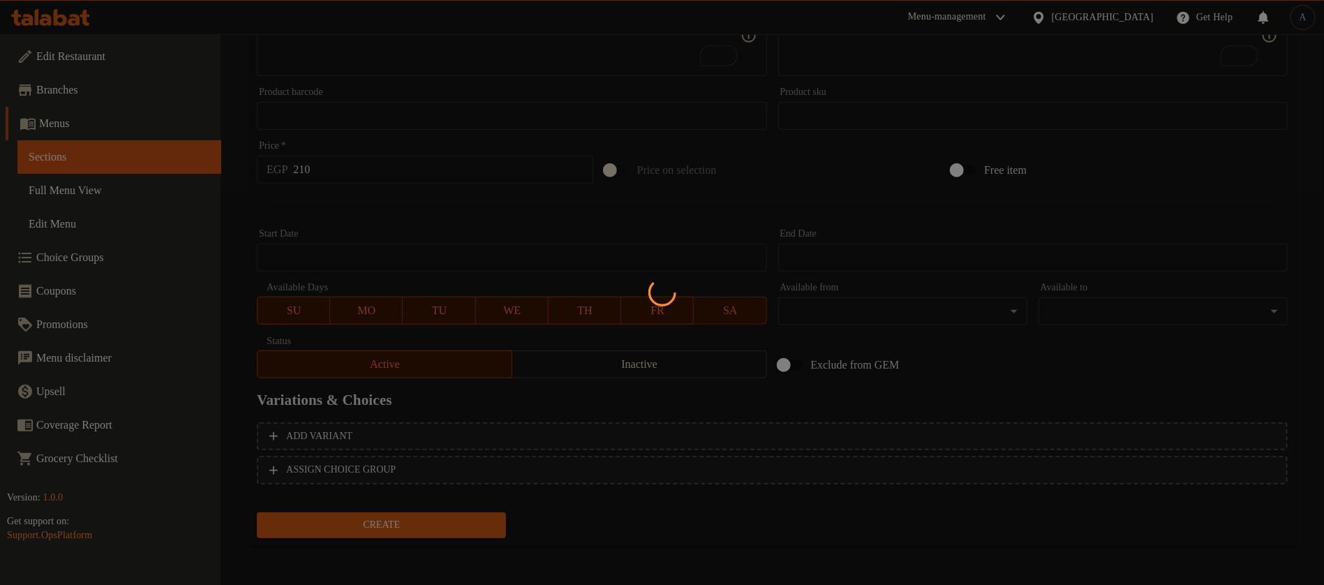
type input "0"
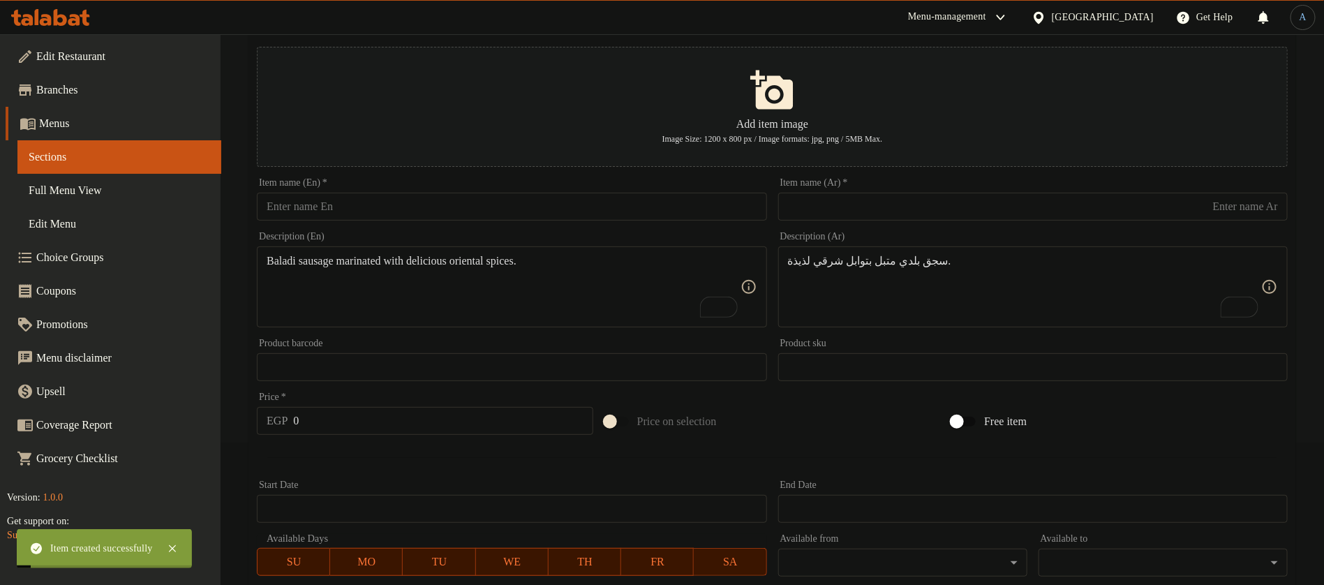
scroll to position [0, 0]
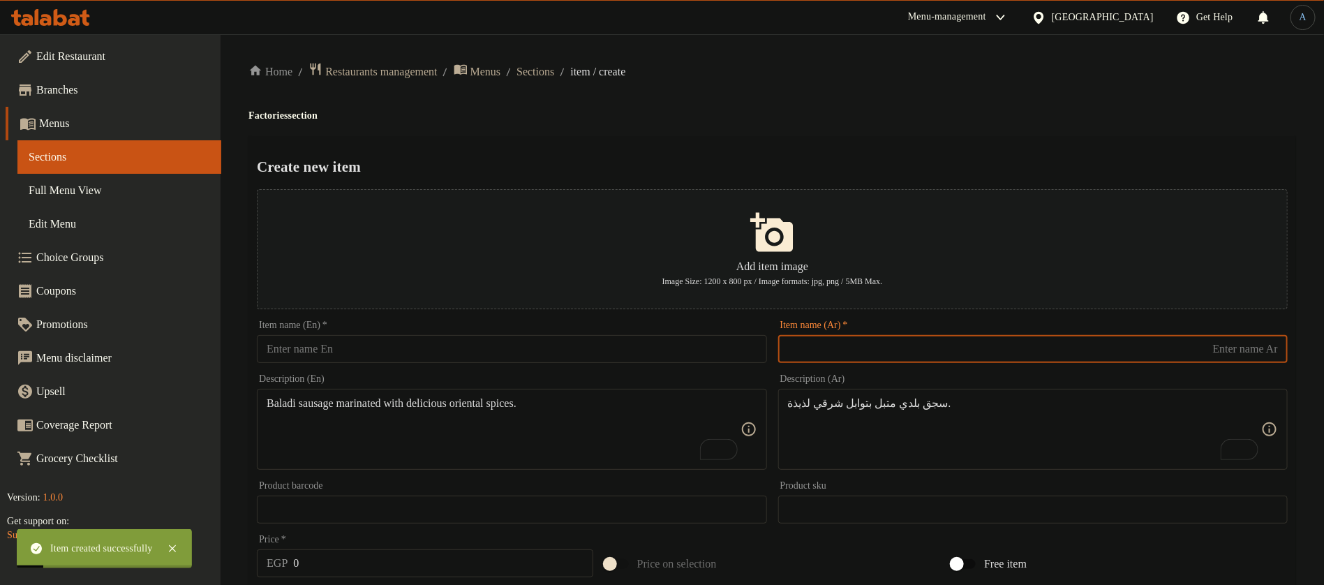
click at [938, 342] on input "text" at bounding box center [1032, 349] width 509 height 28
paste input "ممبار"
type input "ممبار 500جم"
click at [1236, 136] on div "Create new item Add item image Image Size: 1200 x 800 px / Image formats: jpg, …" at bounding box center [771, 538] width 1047 height 805
click at [1277, 352] on input "ممبار 500جم" at bounding box center [1032, 349] width 509 height 28
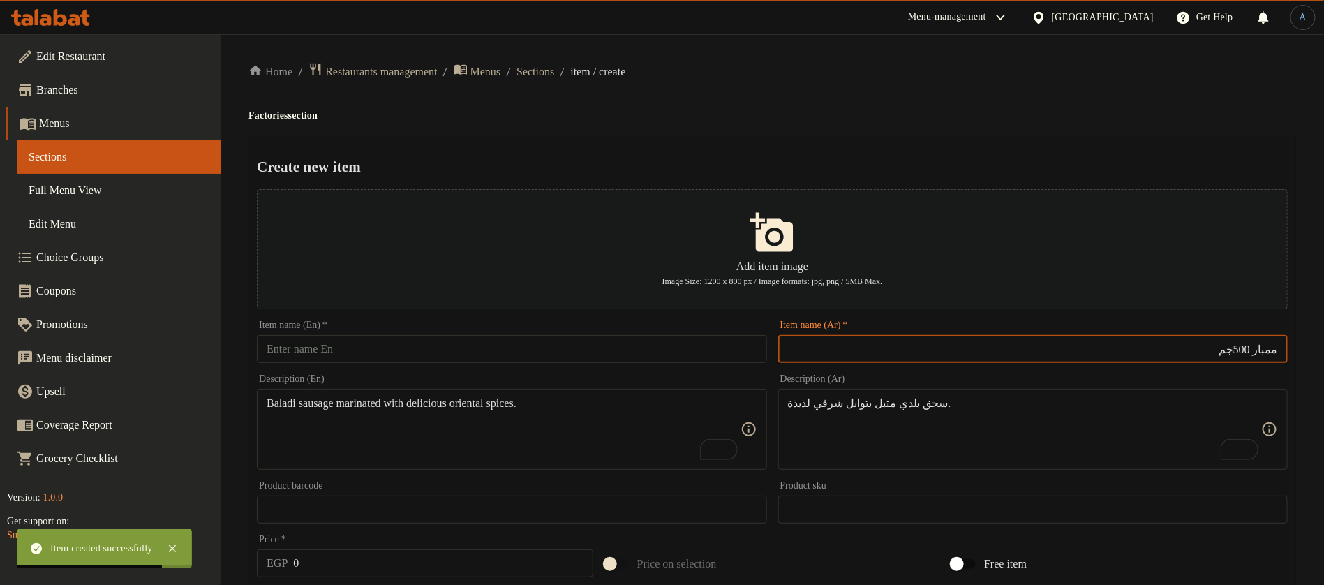
click at [1277, 352] on input "ممبار 500جم" at bounding box center [1032, 349] width 509 height 28
click at [428, 350] on input "text" at bounding box center [511, 349] width 509 height 28
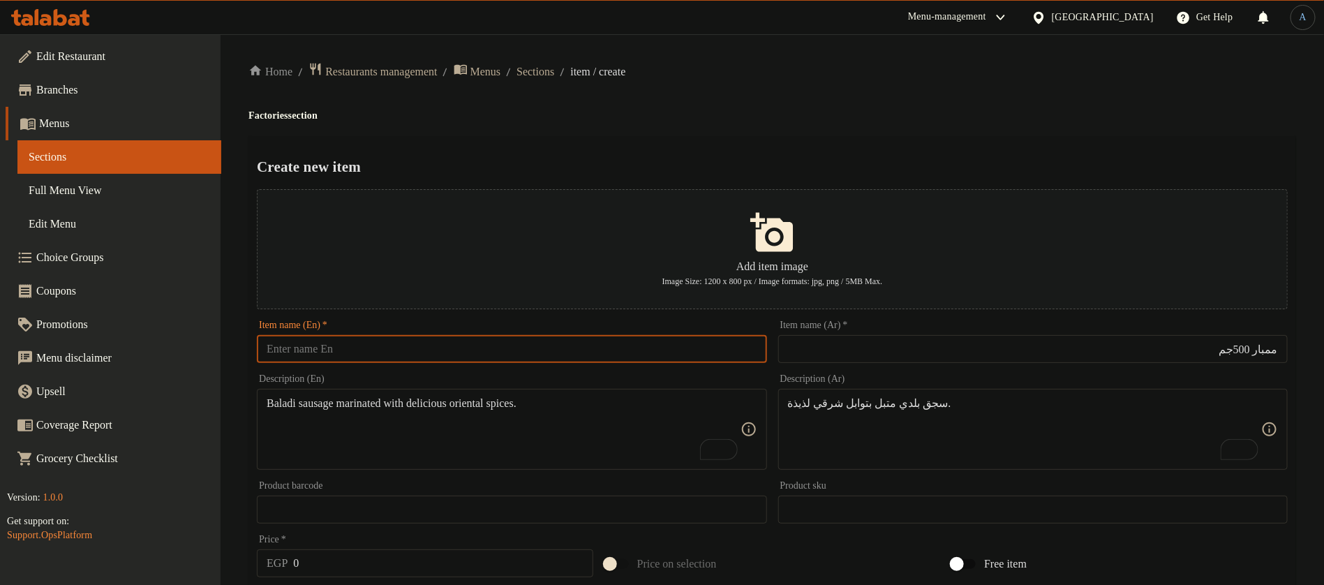
paste input "Mombar"
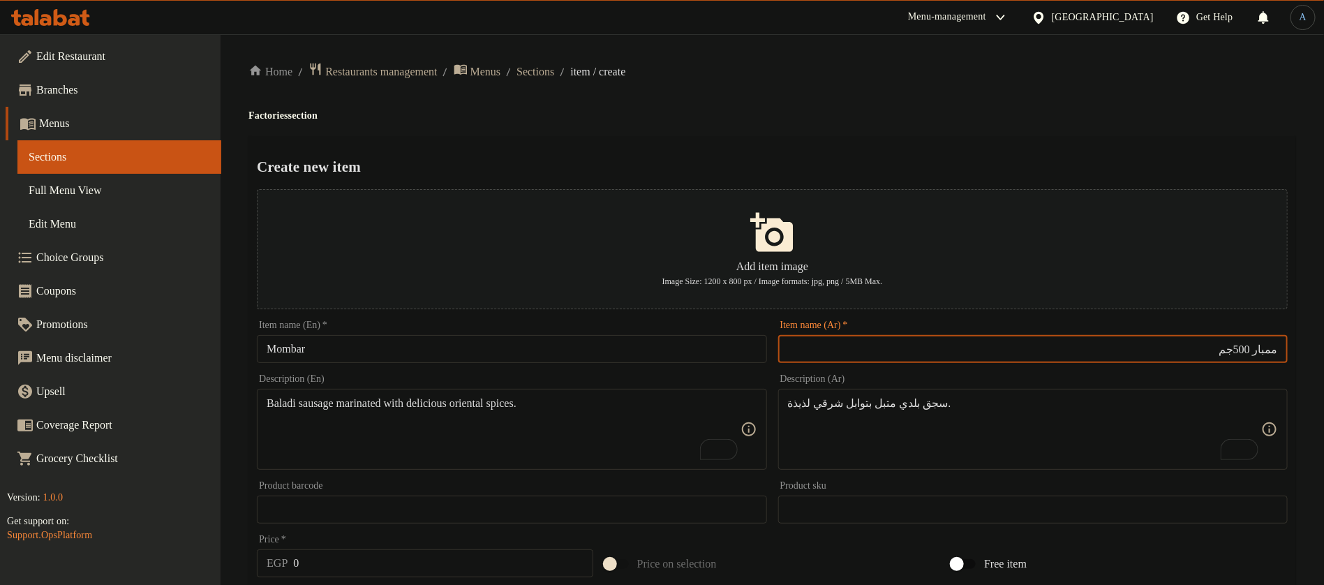
drag, startPoint x: 1254, startPoint y: 350, endPoint x: 1179, endPoint y: 340, distance: 75.3
click at [1179, 340] on input "ممبار 500جم" at bounding box center [1032, 349] width 509 height 28
click at [375, 357] on input "Mombar" at bounding box center [511, 349] width 509 height 28
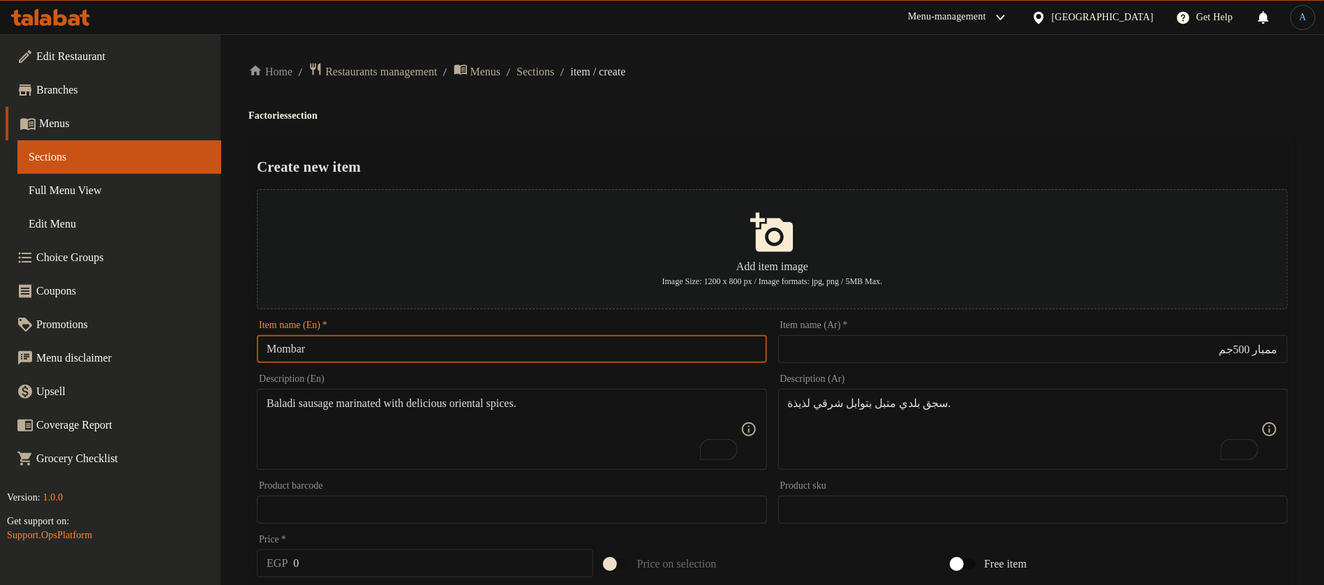
paste input "500g"
type input "Mombar 500g"
click at [649, 115] on h4 "Factories section" at bounding box center [771, 116] width 1047 height 14
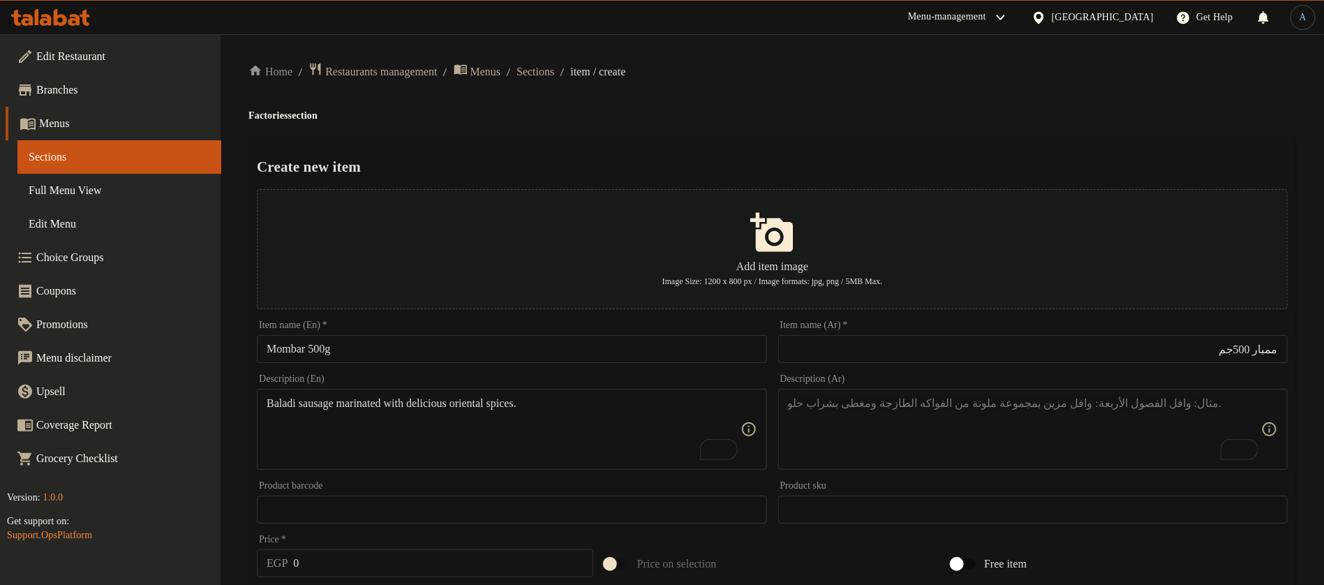
click at [880, 438] on textarea "To enrich screen reader interactions, please activate Accessibility in Grammarl…" at bounding box center [1024, 429] width 473 height 66
paste textarea "ممبار بلدي غير محشي"
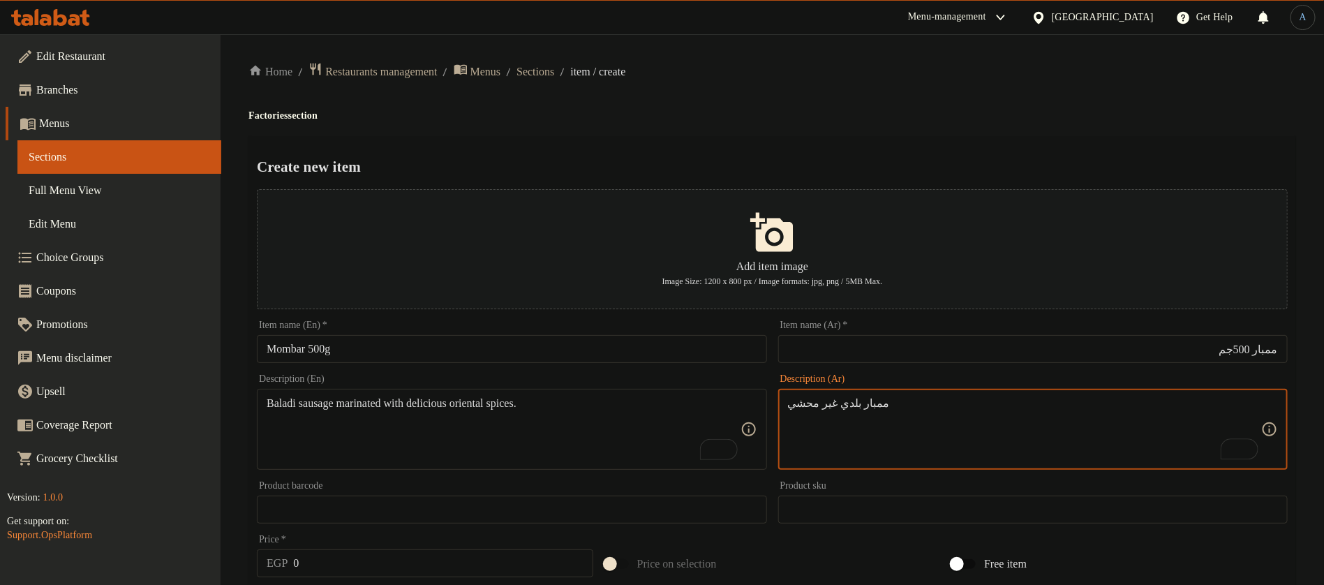
type textarea "ممبار بلدي غير محشي"
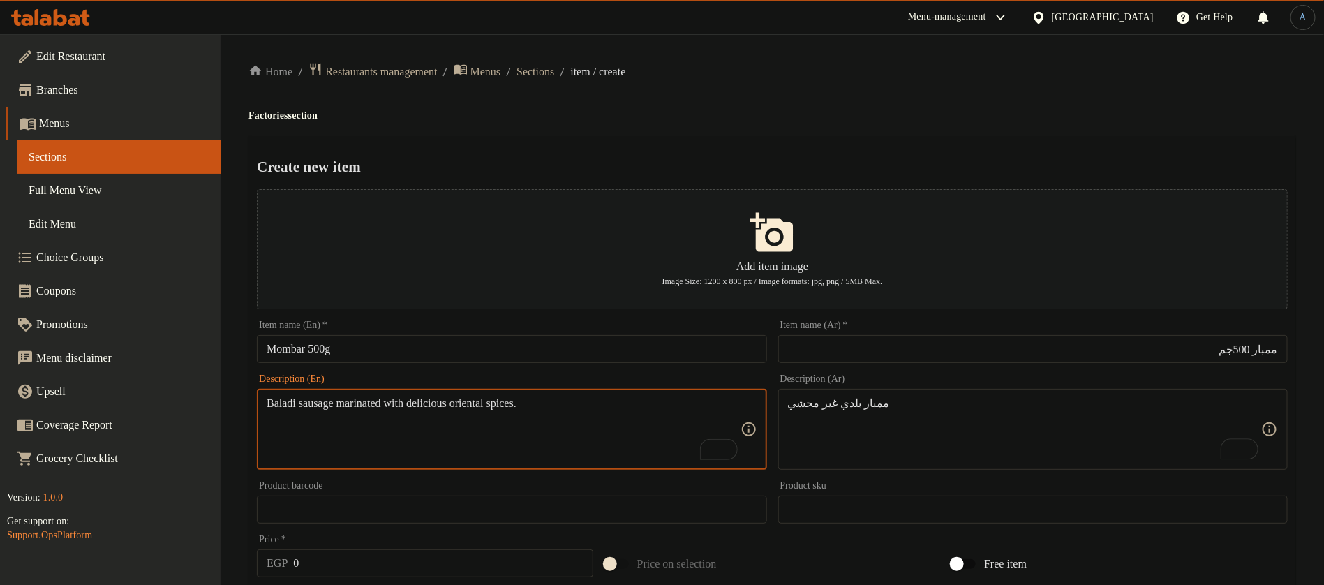
click at [543, 438] on textarea "Baladi sausage marinated with delicious oriental spices." at bounding box center [503, 429] width 473 height 66
paste textarea "Unstuffed local sausage"
click at [334, 407] on textarea "Unstuffed local sausage" at bounding box center [503, 429] width 473 height 66
click at [576, 405] on textarea "Unstuffed baladi sausage" at bounding box center [503, 429] width 473 height 66
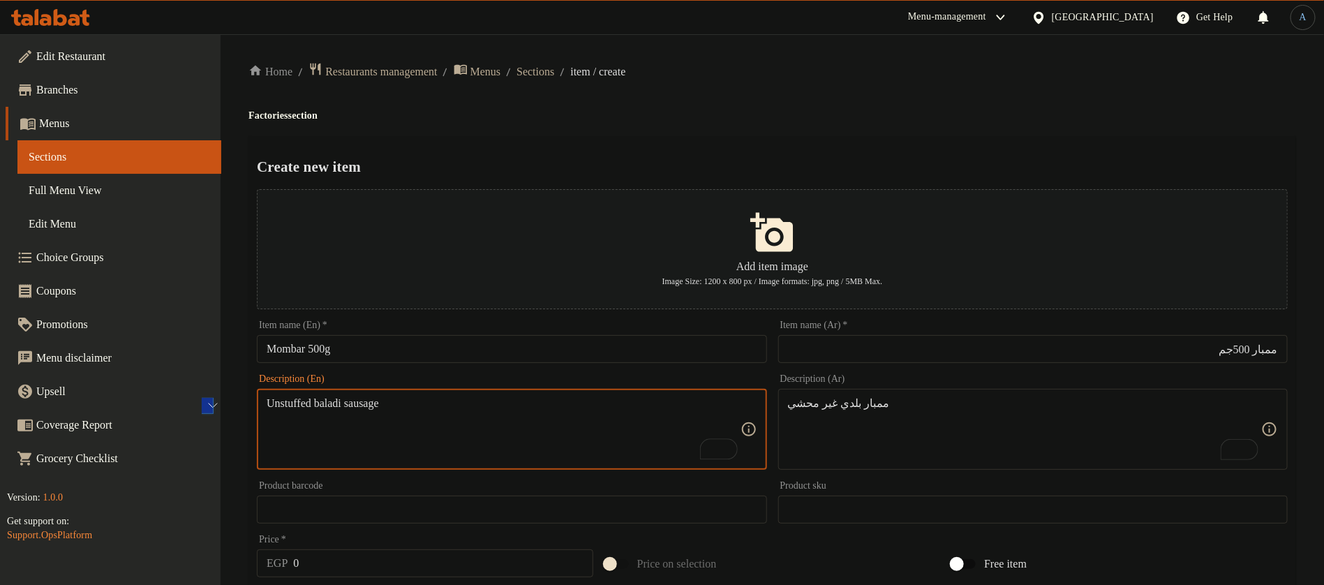
type textarea "Unstuffed baladi sausage"
click at [762, 74] on ol "Home / Restaurants management / Menus / Sections / item / create" at bounding box center [771, 71] width 1047 height 19
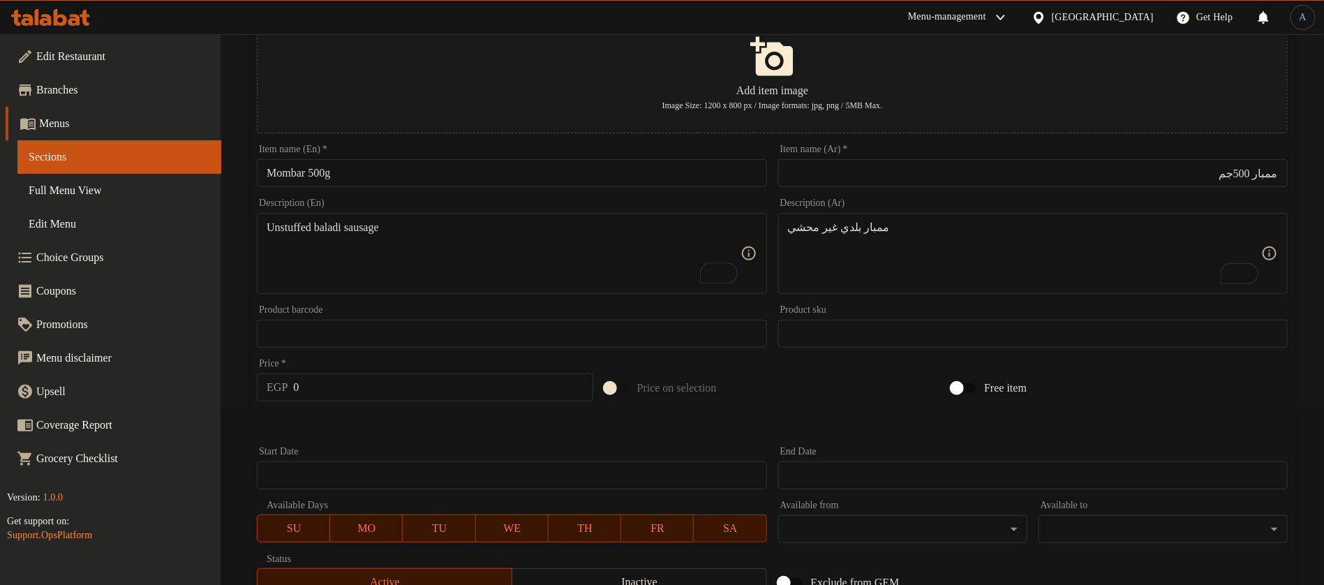
scroll to position [314, 0]
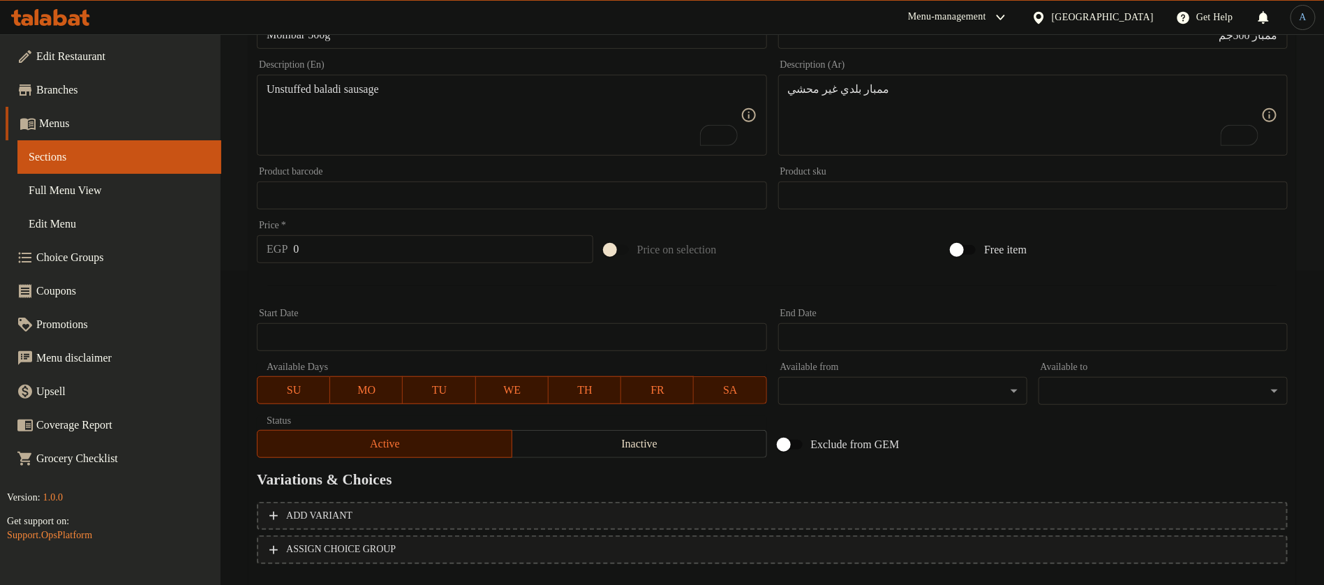
click at [350, 260] on input "0" at bounding box center [442, 249] width 299 height 28
paste input "15"
type input "150"
click at [357, 300] on div at bounding box center [772, 286] width 1042 height 34
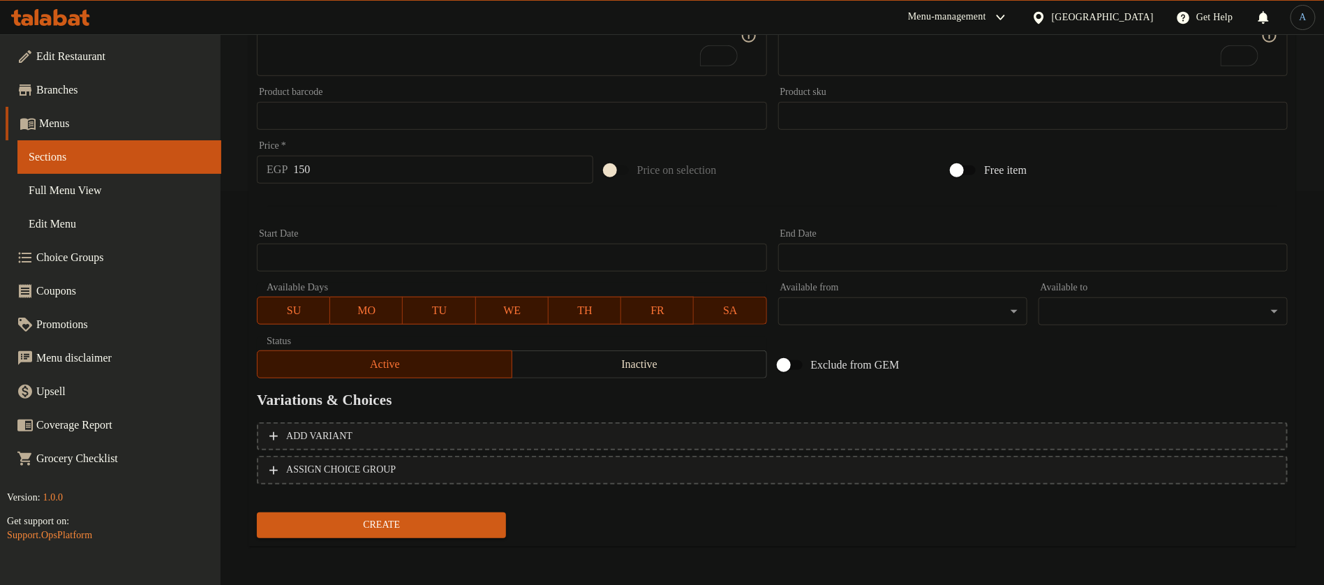
click at [365, 526] on span "Create" at bounding box center [381, 524] width 227 height 17
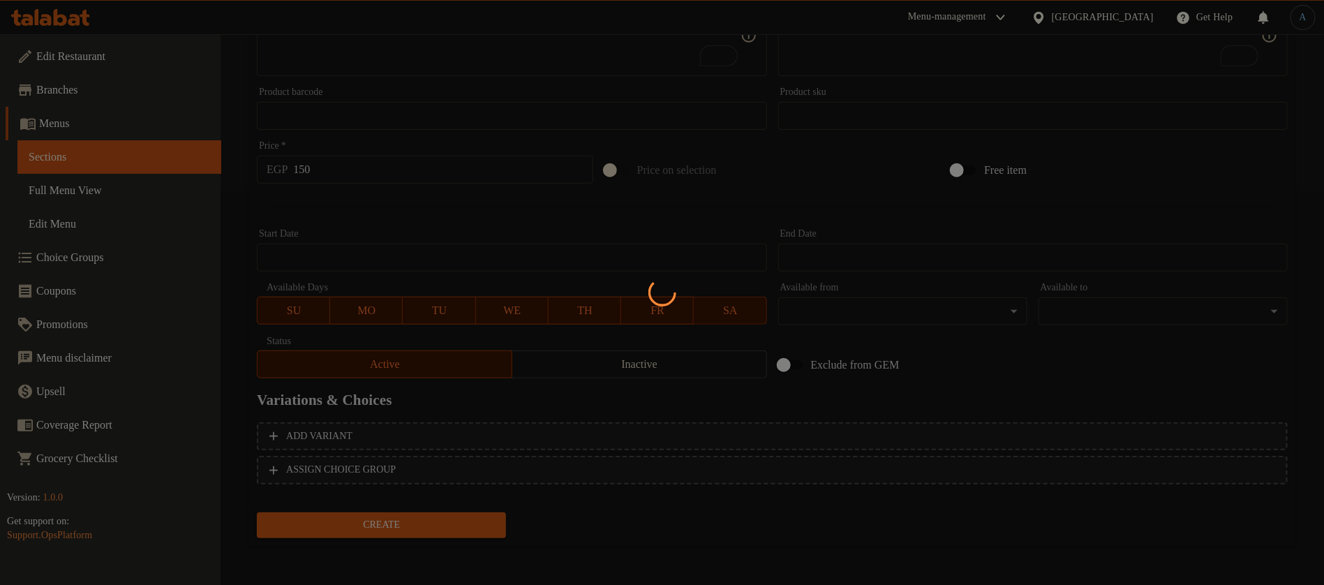
type input "0"
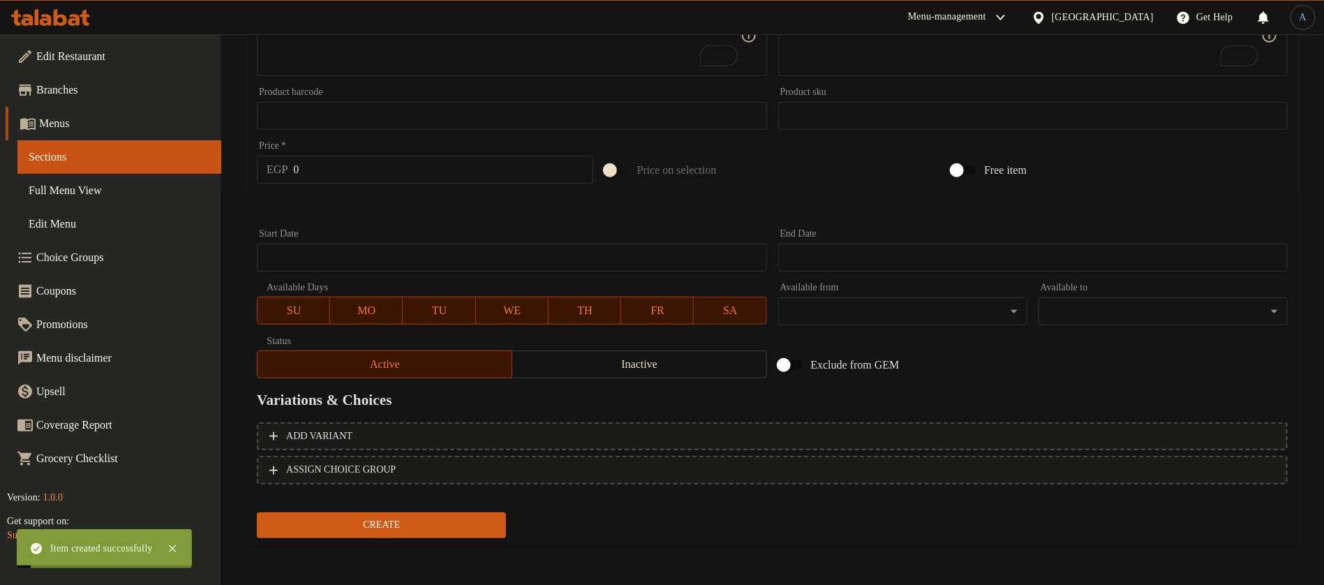
scroll to position [0, 0]
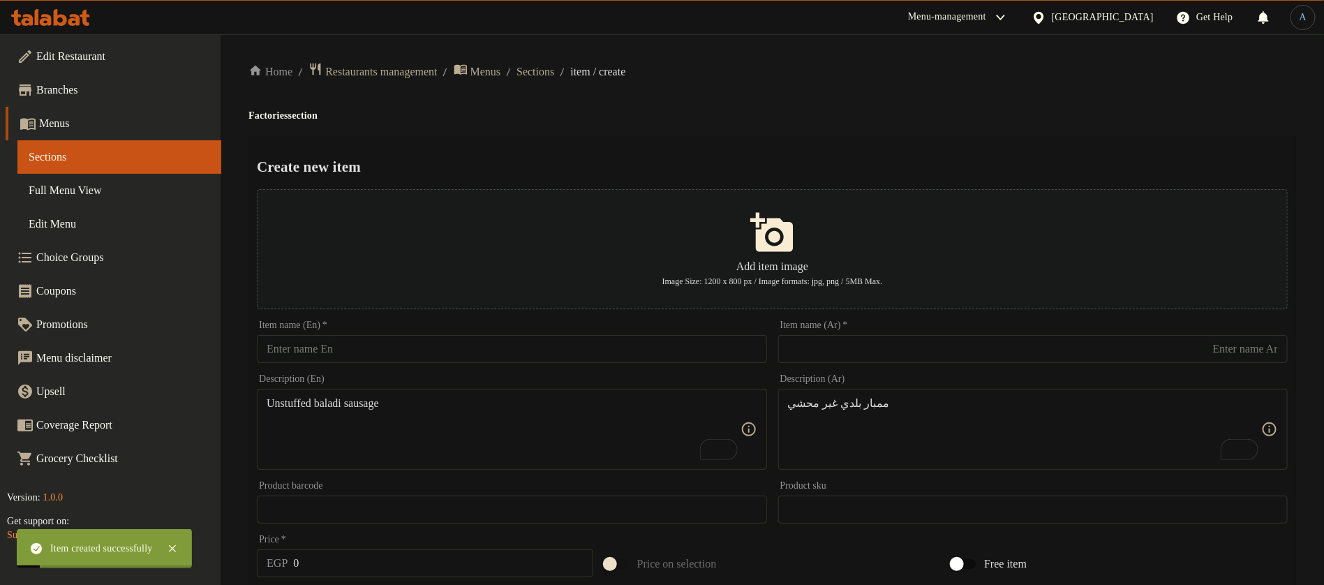
click at [928, 356] on input "text" at bounding box center [1032, 349] width 509 height 28
paste input "كوارع جاموسي"
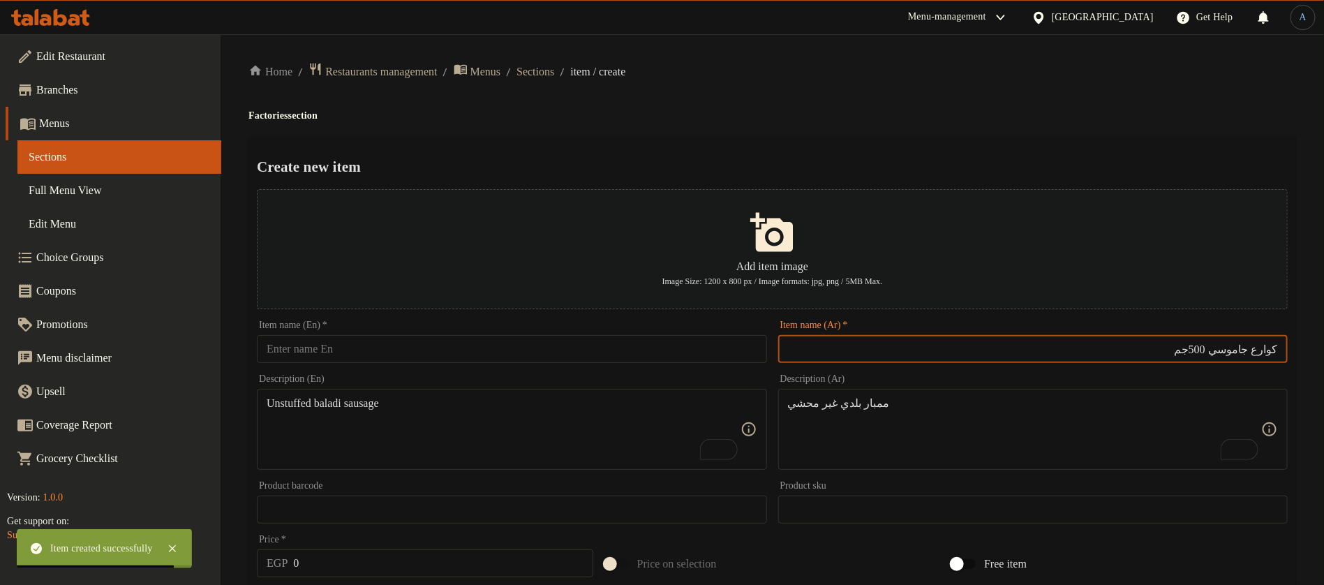
click at [1263, 350] on input "كوارع جاموسي 500جم" at bounding box center [1032, 349] width 509 height 28
type input "كوارع جاموسي 500جم"
click at [410, 352] on input "text" at bounding box center [511, 349] width 509 height 28
paste input "Knuckles"
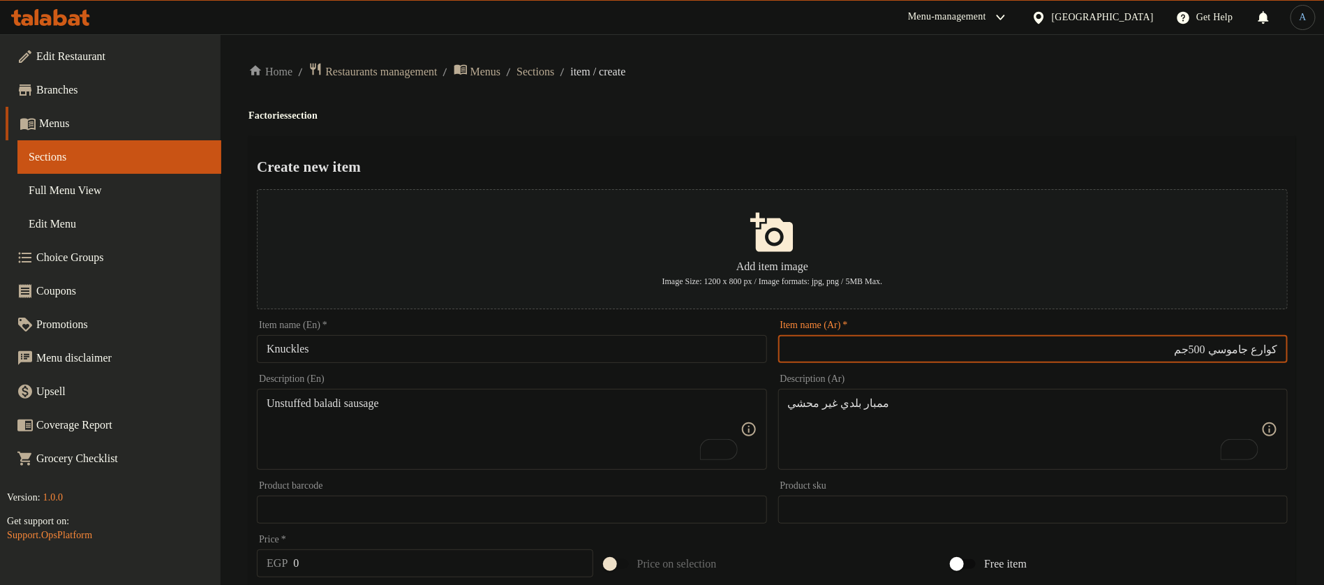
click at [1225, 348] on input "كوارع جاموسي 500جم" at bounding box center [1032, 349] width 509 height 28
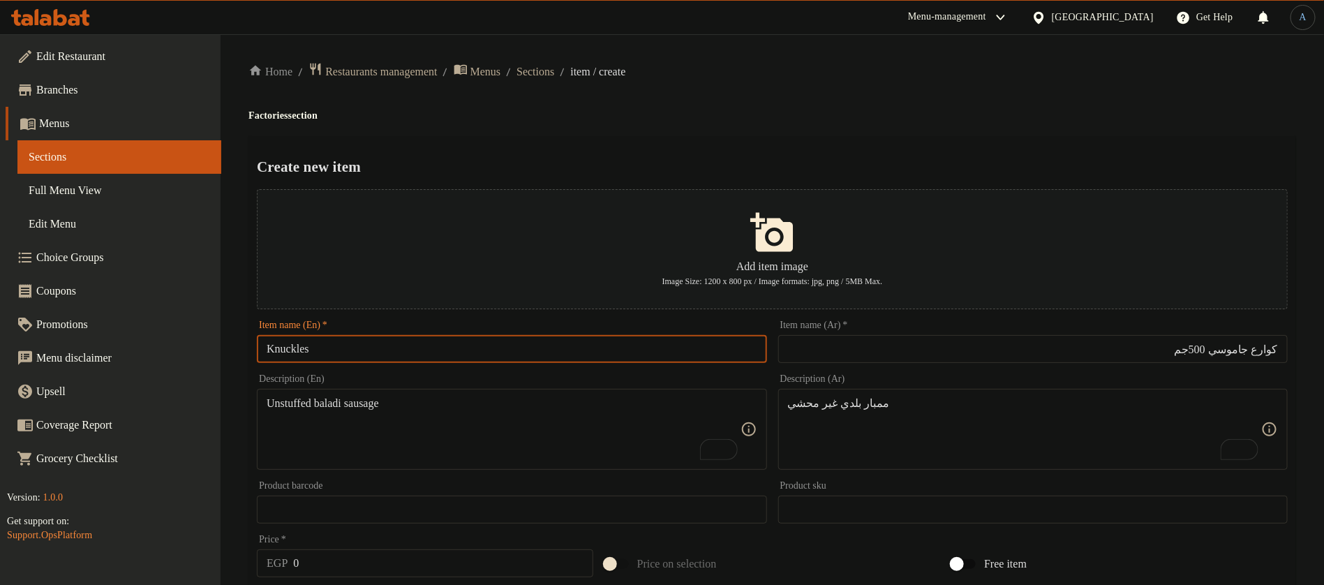
click at [264, 350] on input "Knuckles" at bounding box center [511, 349] width 509 height 28
paste input "Buffalo"
click at [509, 354] on input "Buffalo Knuckles" at bounding box center [511, 349] width 509 height 28
type input "Buffalo Knuckles 500g"
drag, startPoint x: 842, startPoint y: 183, endPoint x: 842, endPoint y: 170, distance: 13.3
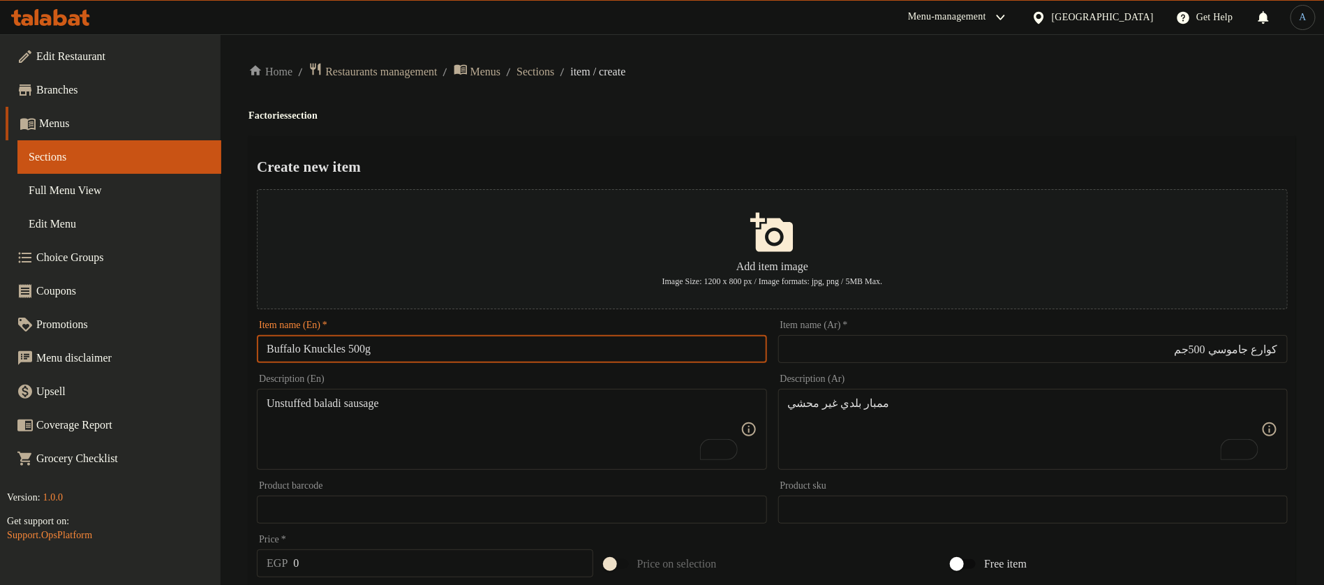
click at [842, 174] on div "Create new item Add item image Image Size: 1200 x 800 px / Image formats: jpg, …" at bounding box center [771, 538] width 1047 height 805
click at [1051, 438] on textarea "ممبار بلدي غير محشي" at bounding box center [1024, 429] width 473 height 66
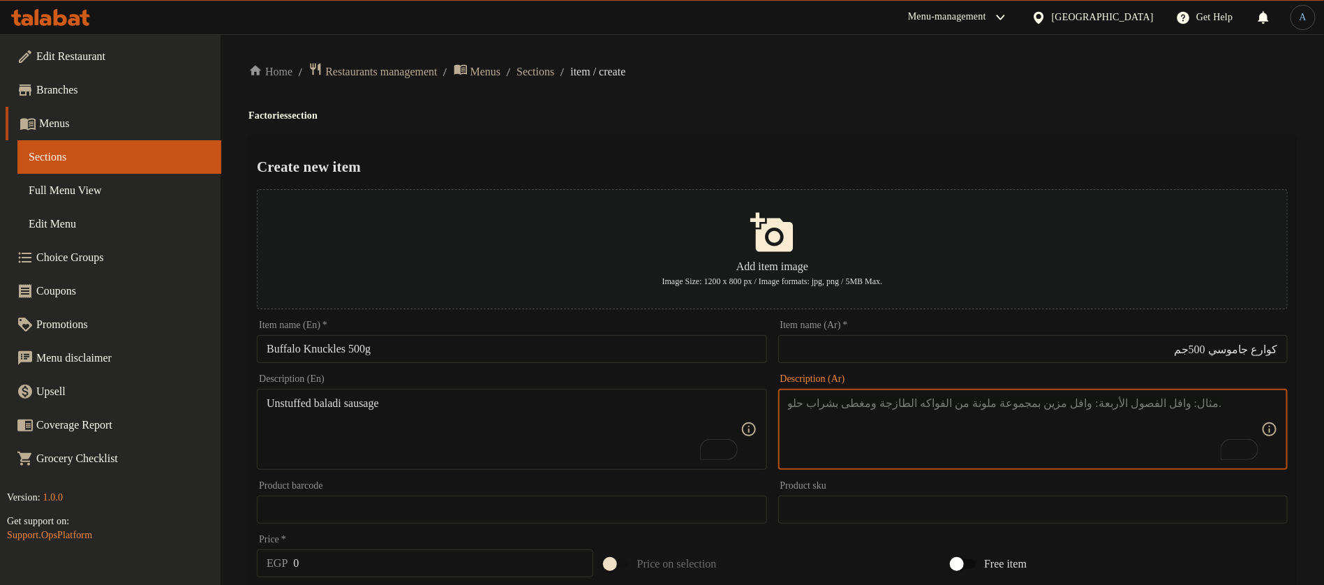
paste textarea "كوارع جاموسي تباع بالواحدة"
type textarea "كوارع جاموسي تباع بالواحدة"
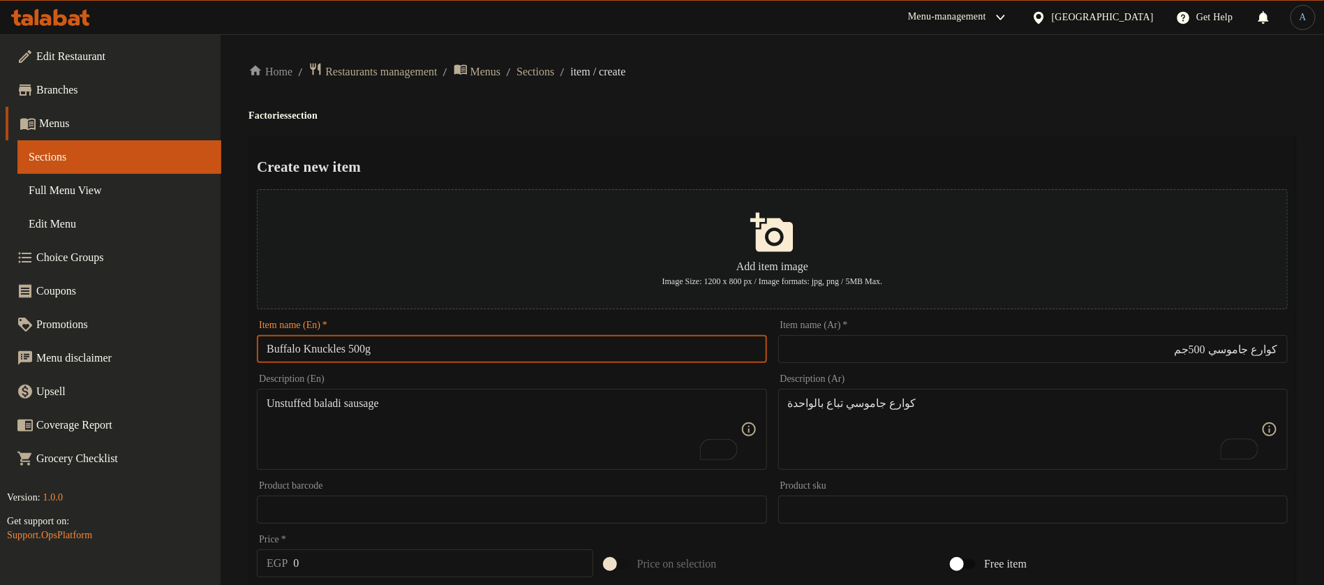
drag, startPoint x: 354, startPoint y: 352, endPoint x: 234, endPoint y: 342, distance: 119.8
click at [234, 342] on div "Home / Restaurants management / Menus / Sections / item / create Factories sect…" at bounding box center [771, 506] width 1103 height 945
paste textarea "Buffalo Knuckles"
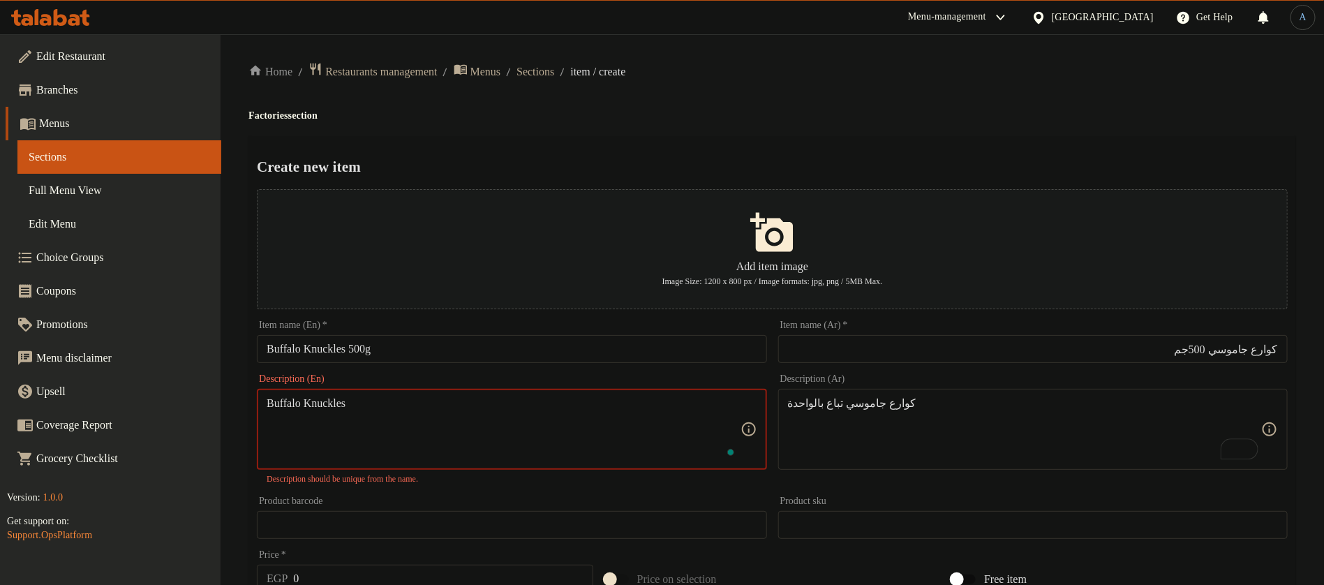
click at [497, 429] on textarea "Buffalo Knuckles" at bounding box center [503, 429] width 473 height 66
click at [530, 345] on input "Buffalo Knuckles 500g" at bounding box center [511, 349] width 509 height 28
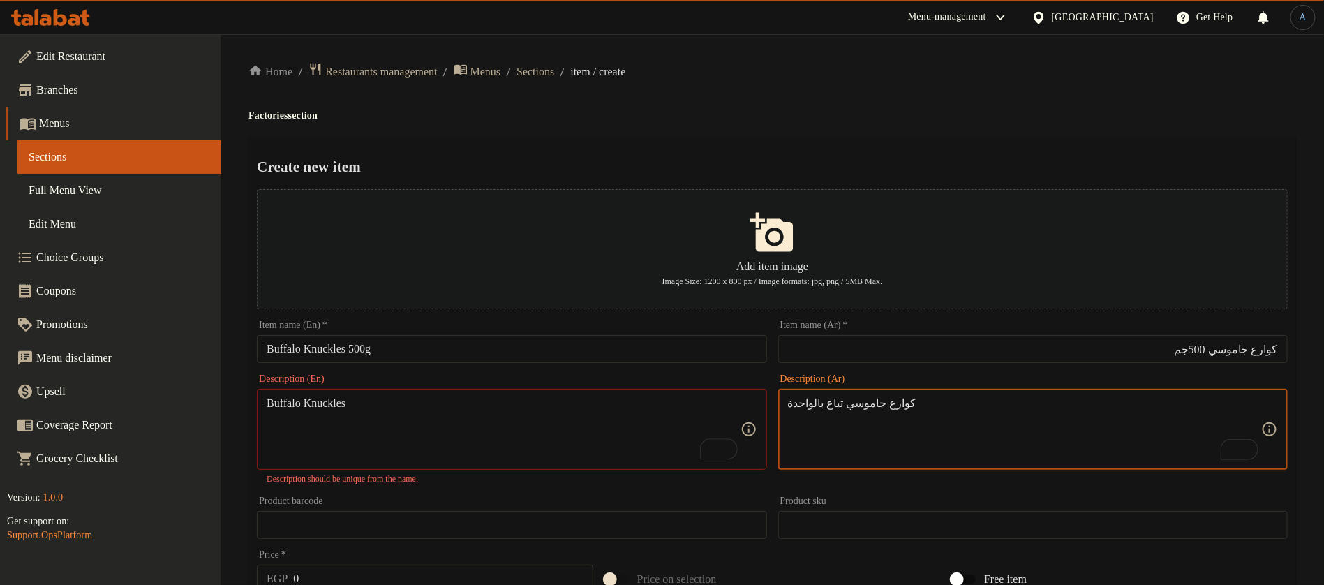
click at [980, 396] on textarea "كوارع جاموسي تباع بالواحدة" at bounding box center [1024, 429] width 473 height 66
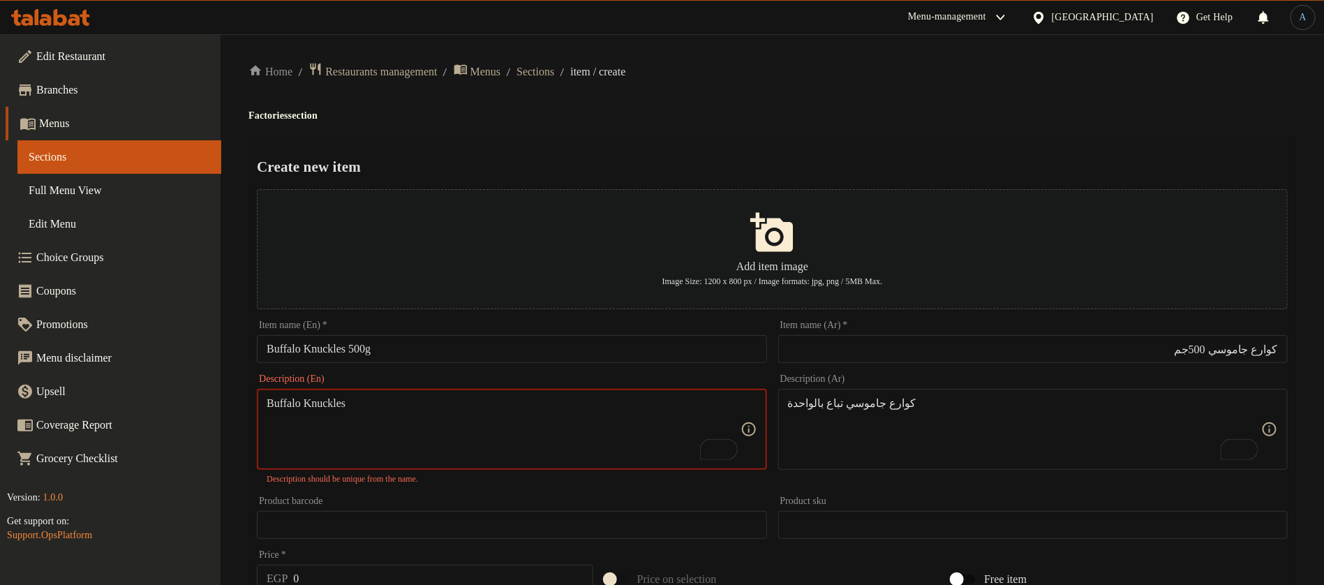
paste textarea "sold individually"
type textarea "Buffalo Knuckles sold individually"
click at [808, 88] on div "Home / Restaurants management / Menus / Sections / item / create Factories sect…" at bounding box center [771, 506] width 1047 height 889
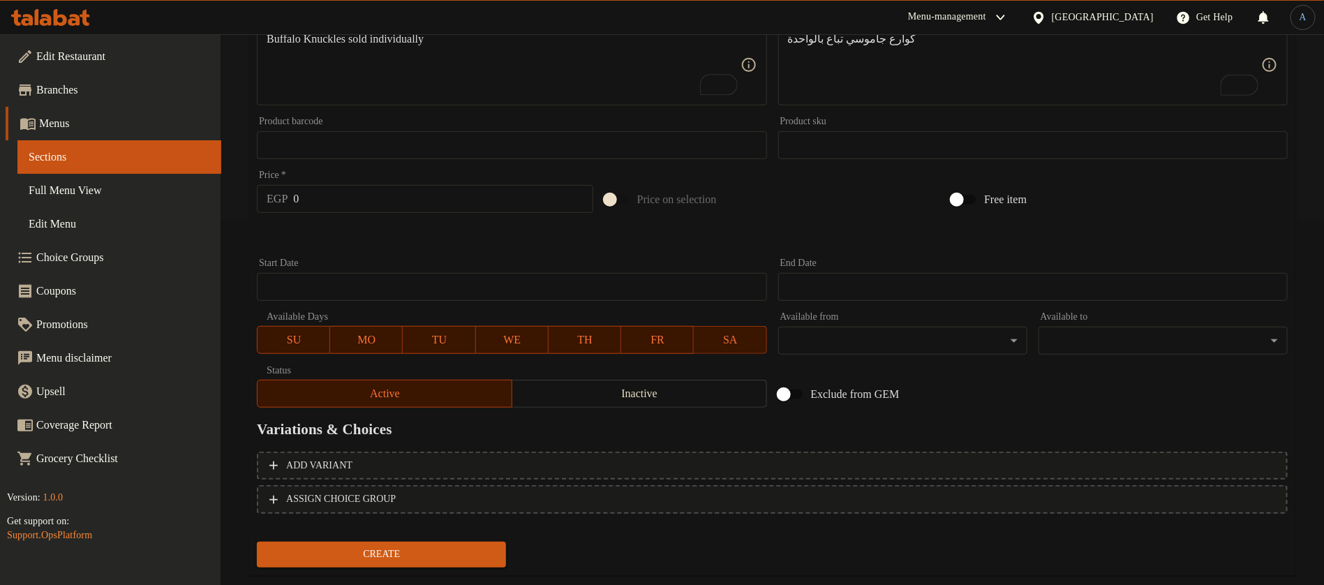
scroll to position [394, 0]
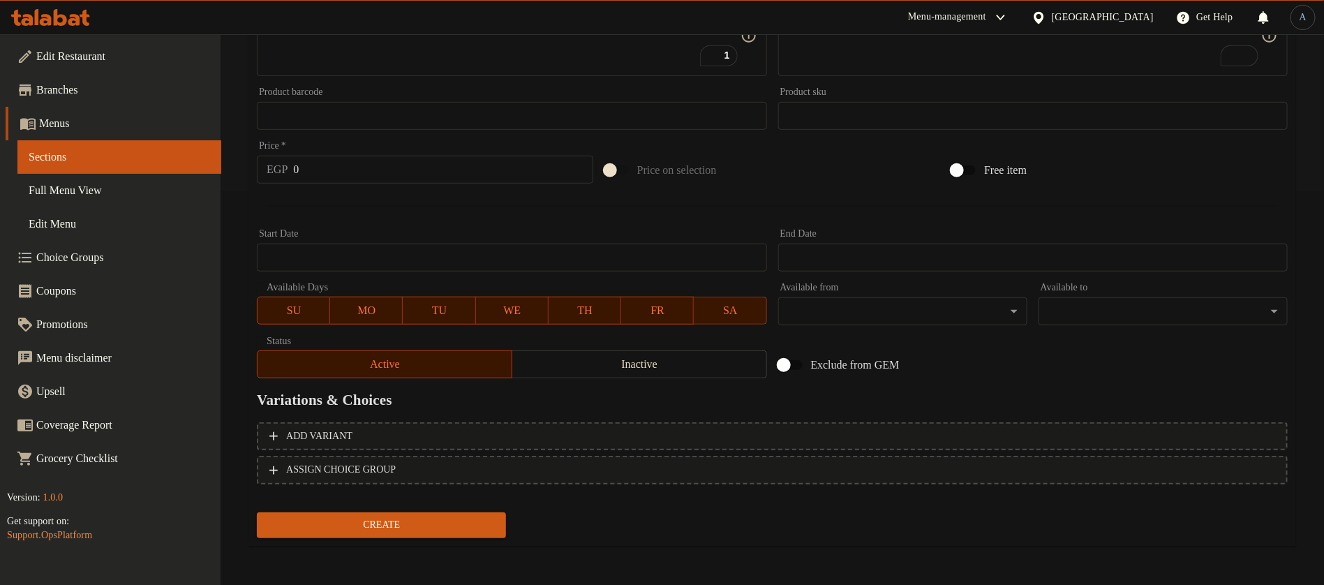
click at [375, 181] on input "0" at bounding box center [442, 170] width 299 height 28
paste input "40"
type input "400"
click at [367, 212] on div at bounding box center [772, 206] width 1042 height 34
click at [463, 530] on span "Create" at bounding box center [381, 524] width 227 height 17
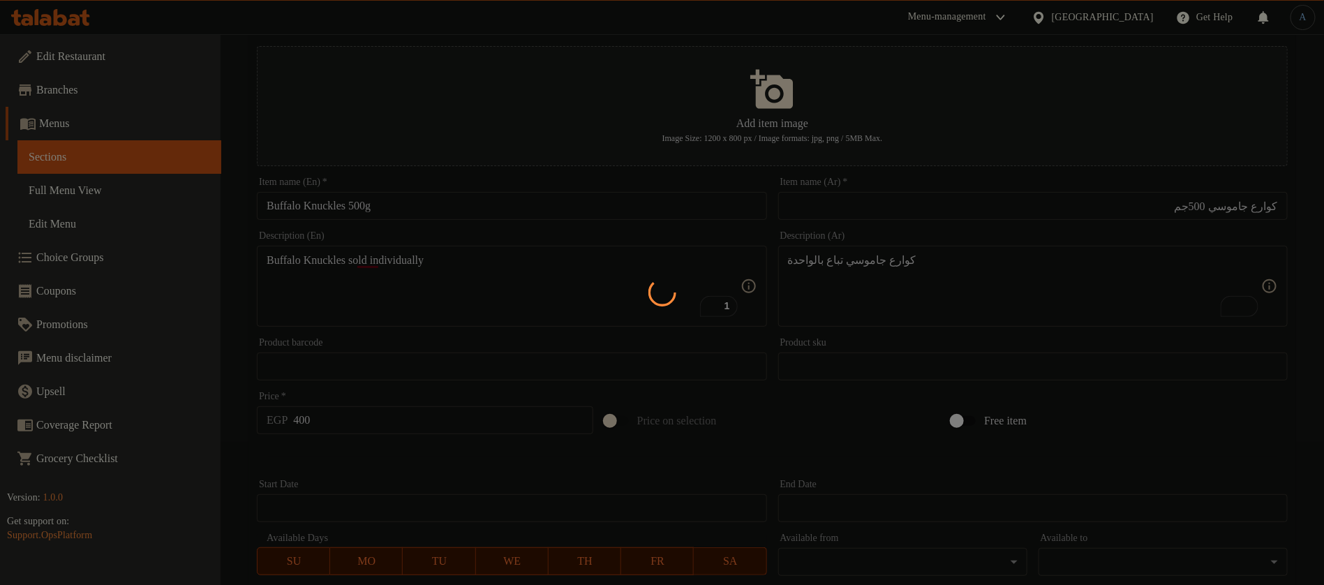
scroll to position [0, 0]
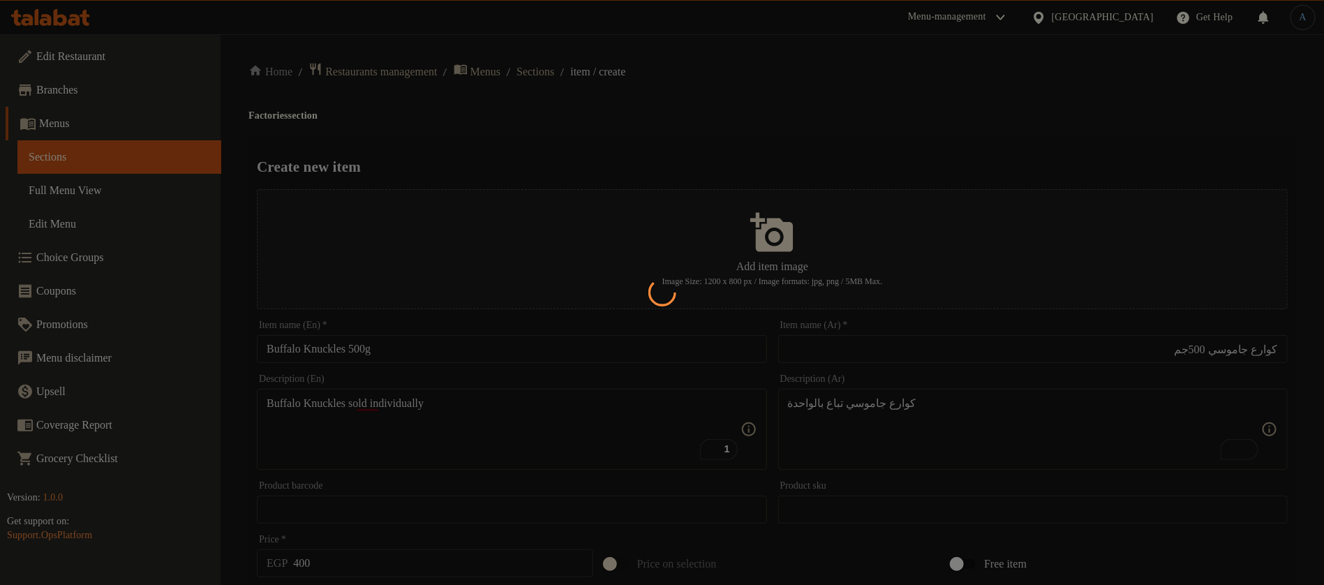
type input "0"
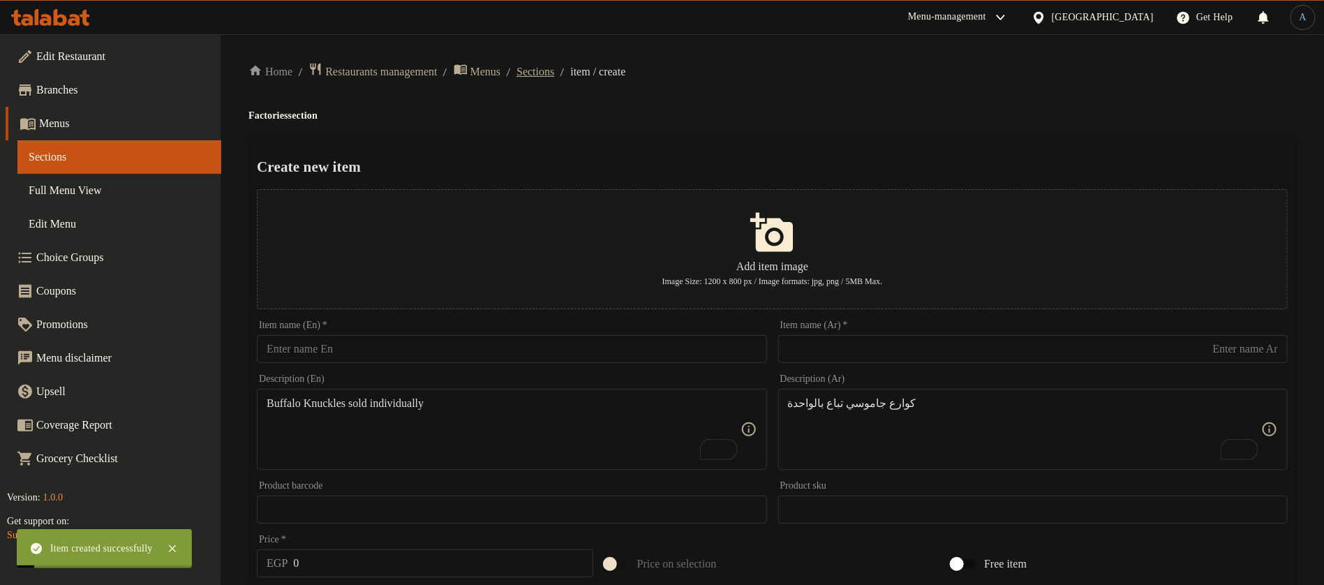
click at [554, 74] on span "Sections" at bounding box center [535, 71] width 38 height 17
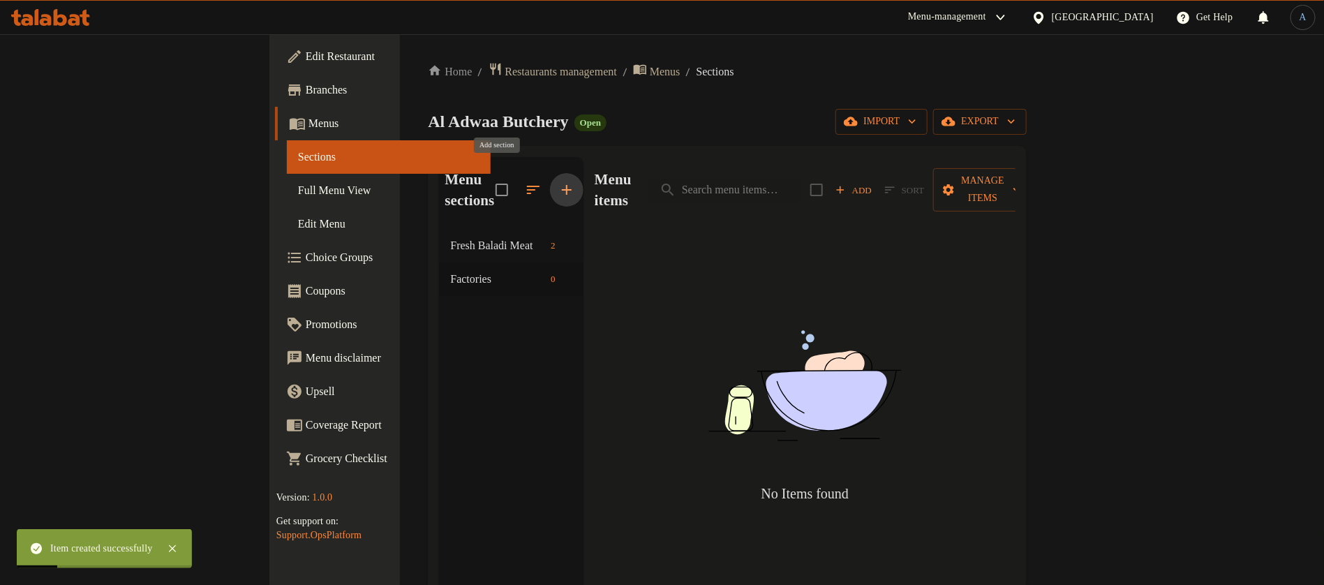
click at [558, 181] on icon "button" at bounding box center [566, 189] width 17 height 17
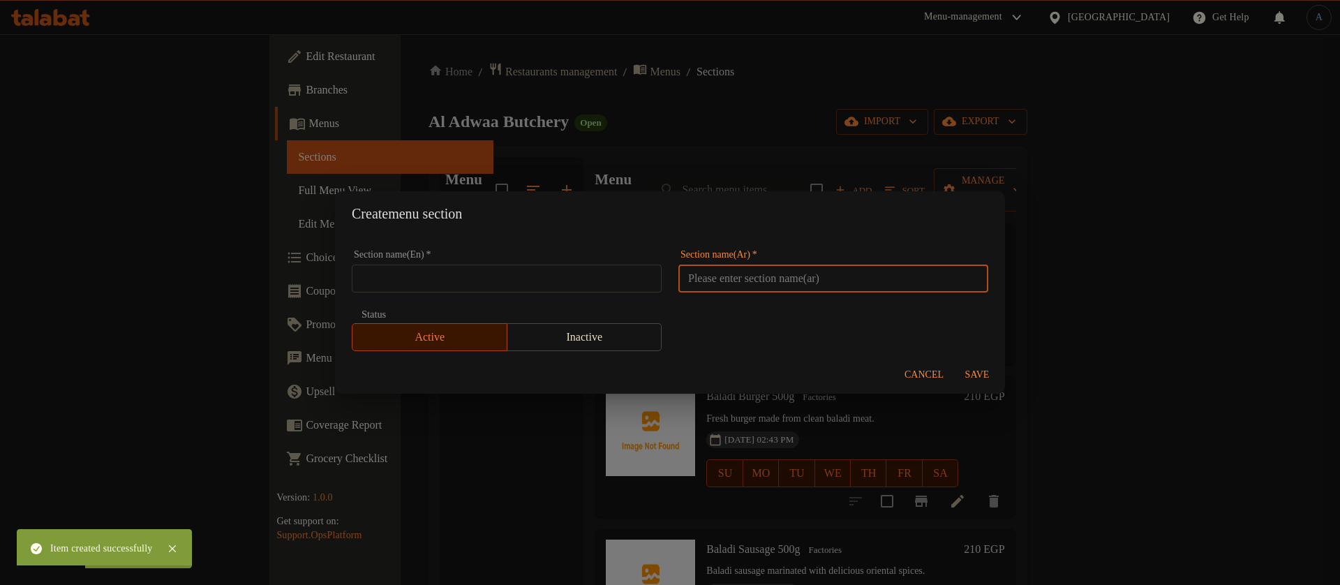
click at [754, 268] on input "text" at bounding box center [833, 278] width 310 height 28
paste input "الحلويات"
type input "الحلويات"
click at [571, 283] on input "text" at bounding box center [507, 278] width 310 height 28
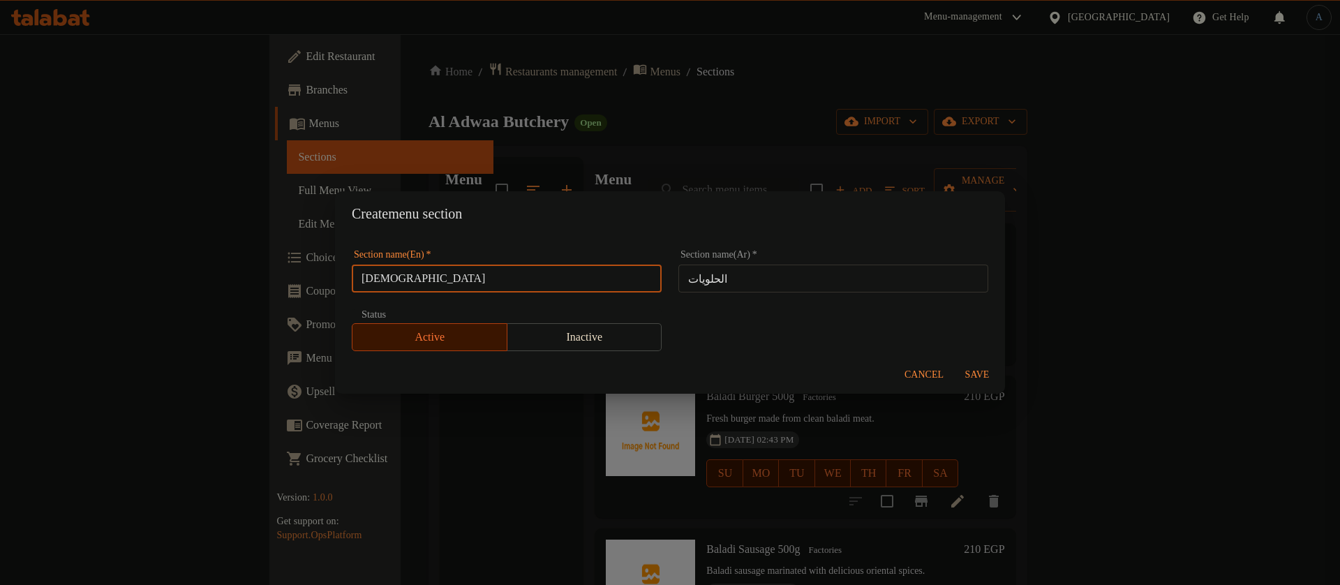
type input "Halawyat"
click at [976, 375] on span "Save" at bounding box center [976, 374] width 33 height 17
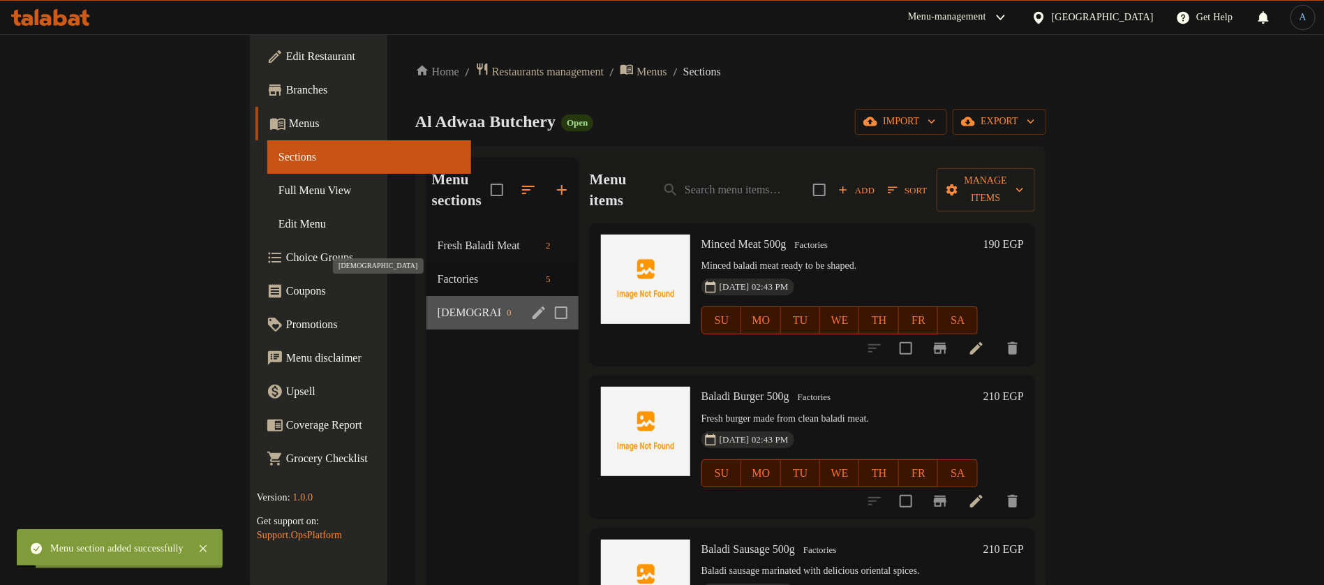
click at [438, 304] on span "Halawyat" at bounding box center [469, 312] width 63 height 17
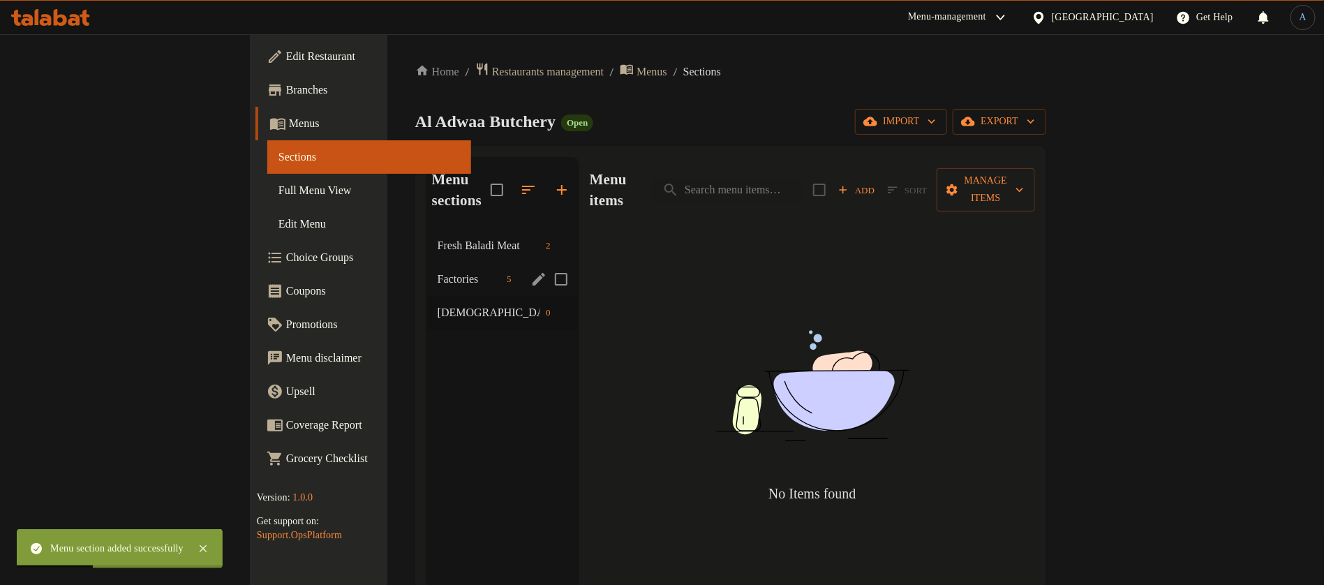
click at [426, 267] on div "Factories 5" at bounding box center [502, 278] width 152 height 33
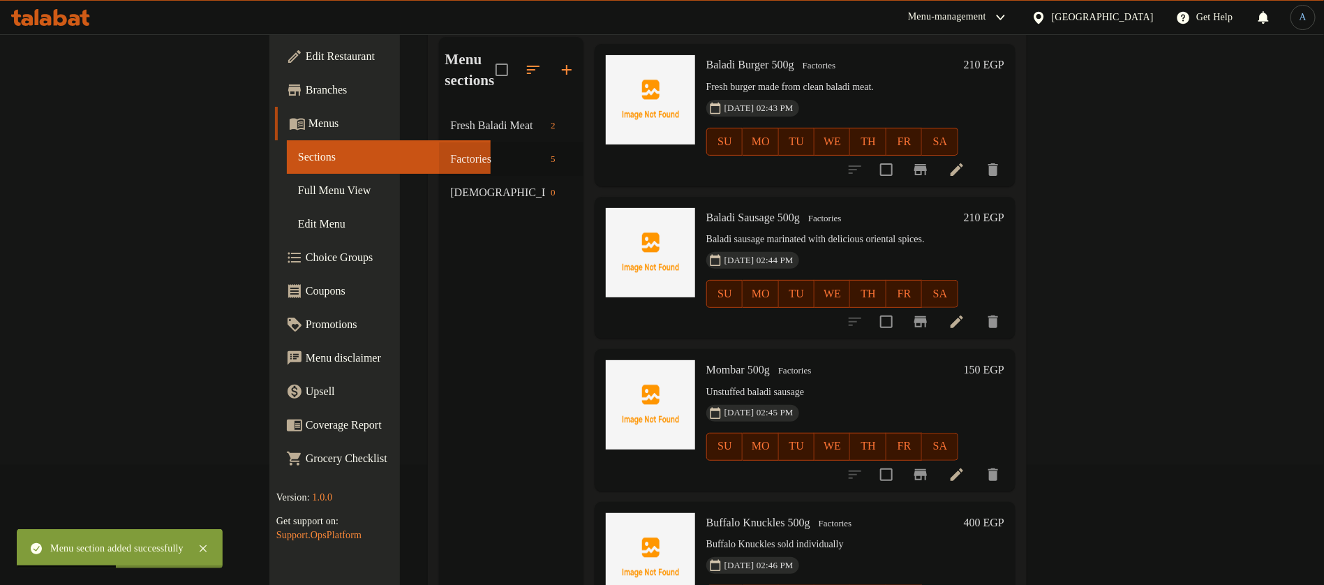
scroll to position [195, 0]
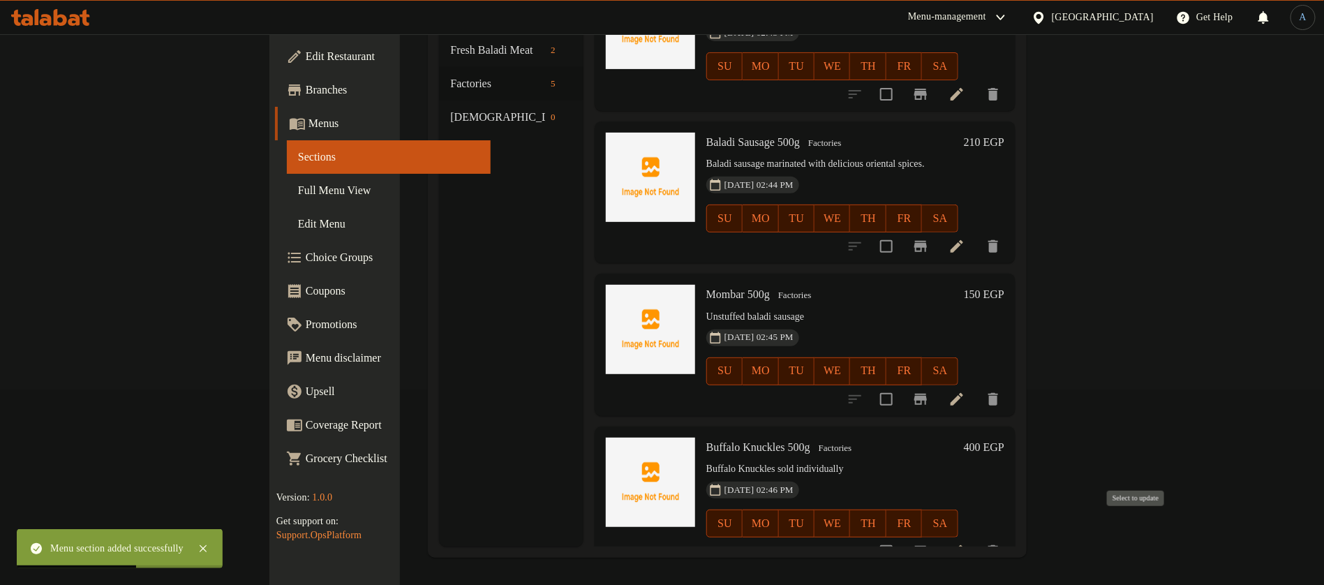
click at [901, 537] on input "checkbox" at bounding box center [886, 551] width 29 height 29
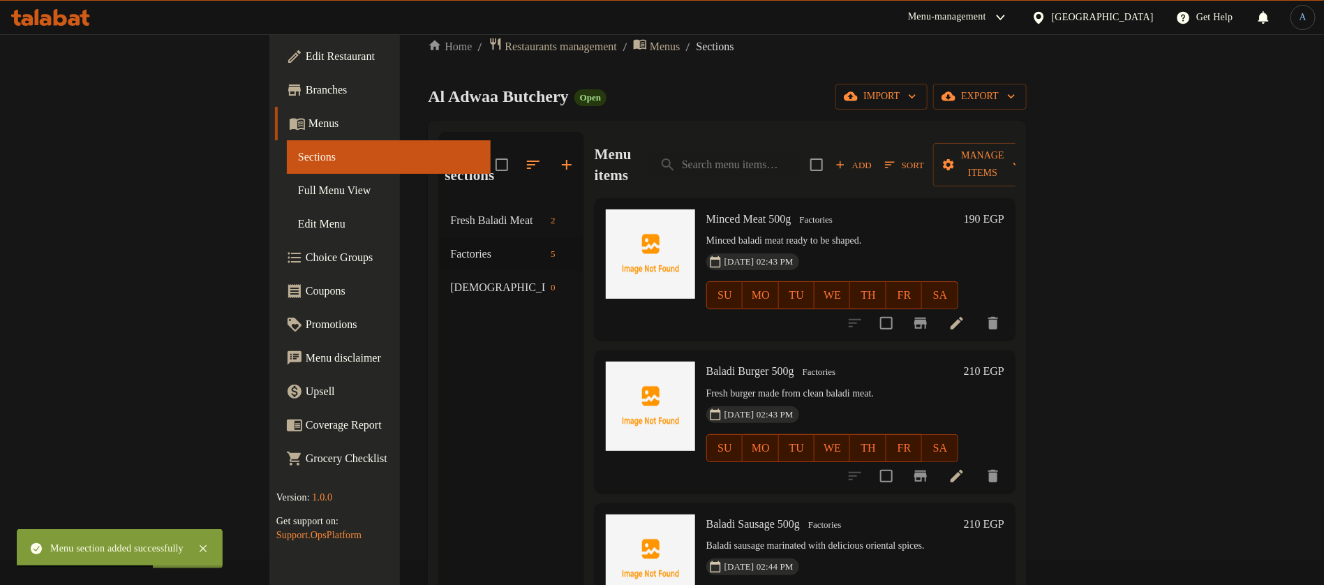
scroll to position [0, 0]
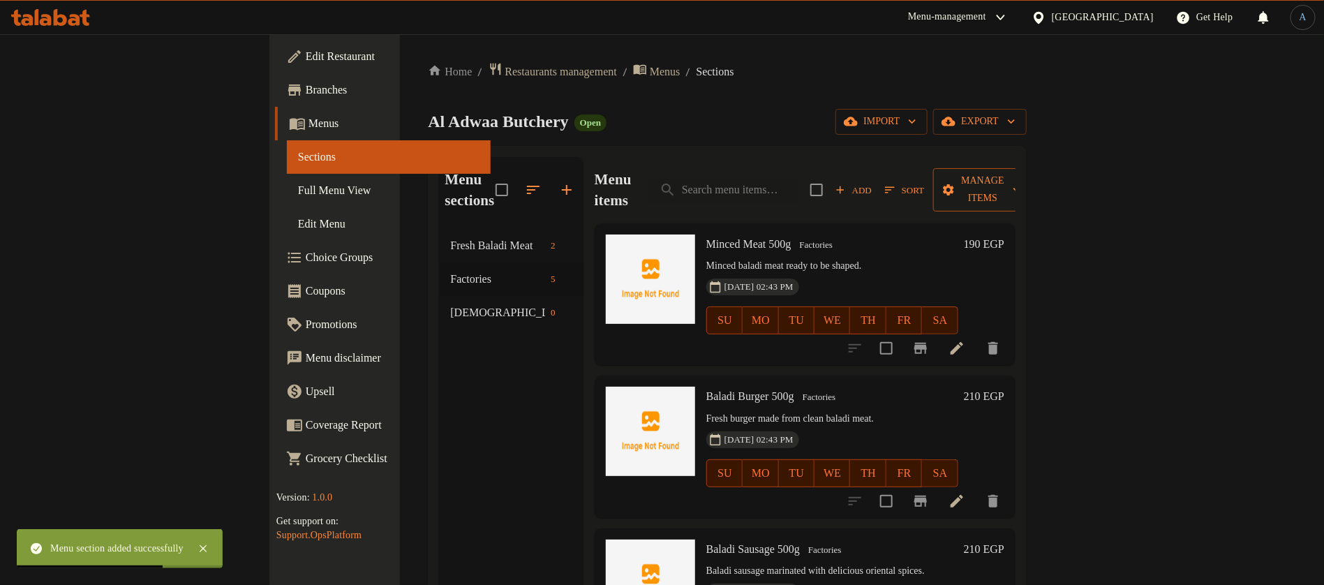
click at [1020, 177] on span "Manage items" at bounding box center [982, 189] width 76 height 35
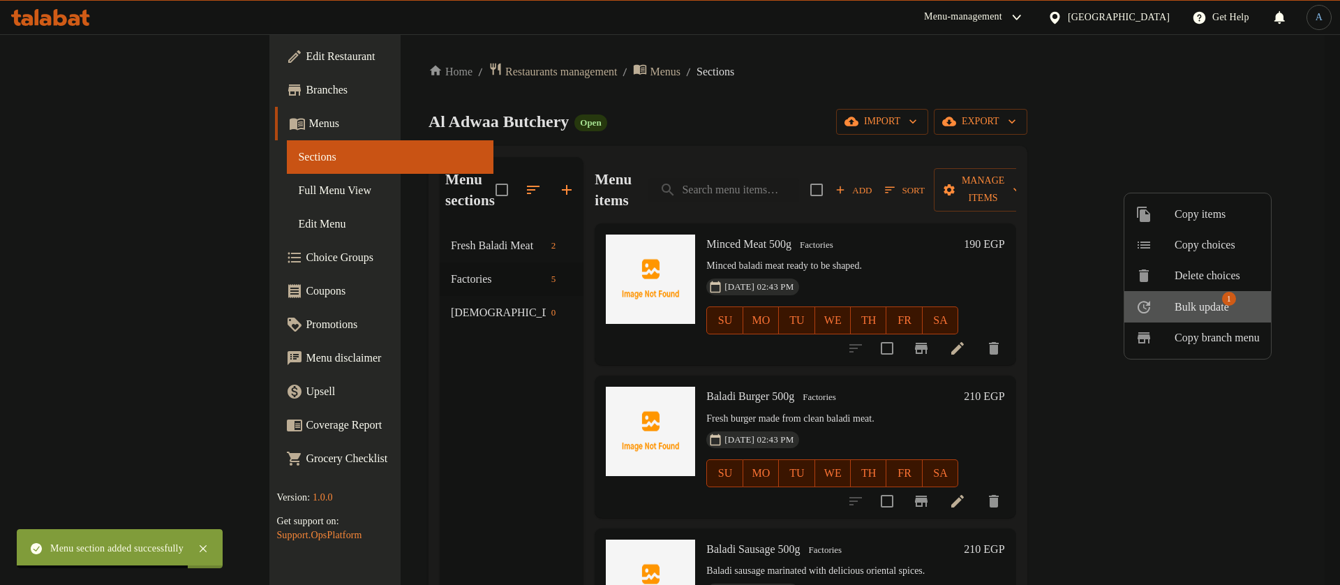
click at [1218, 314] on span "Bulk update" at bounding box center [1201, 307] width 54 height 17
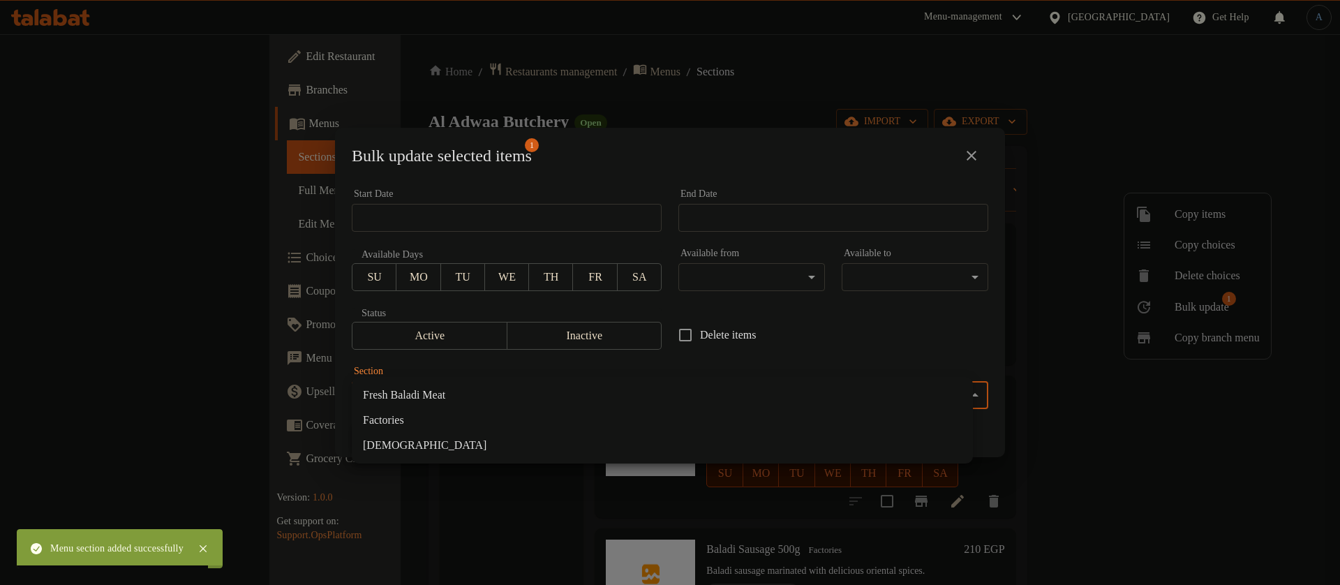
click at [794, 400] on body "Menu section added successfully ​ Menu-management Egypt Get Help A Edit Restaur…" at bounding box center [670, 309] width 1340 height 551
click at [426, 447] on li "Halawyat" at bounding box center [662, 445] width 621 height 25
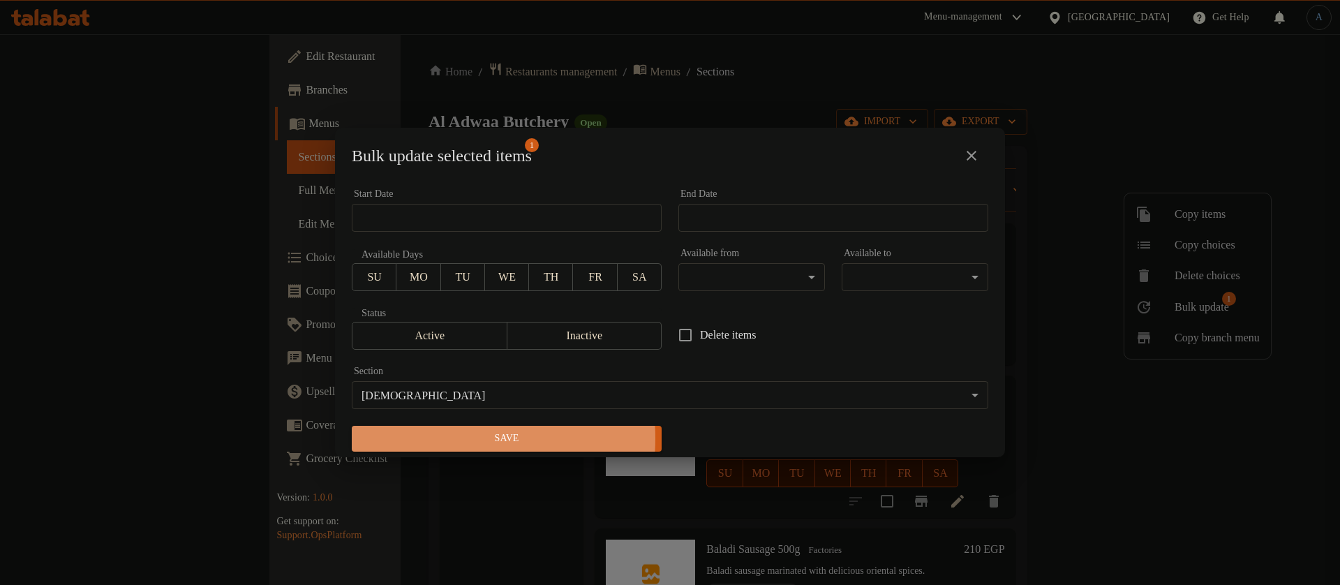
click at [429, 438] on span "Save" at bounding box center [506, 438] width 287 height 17
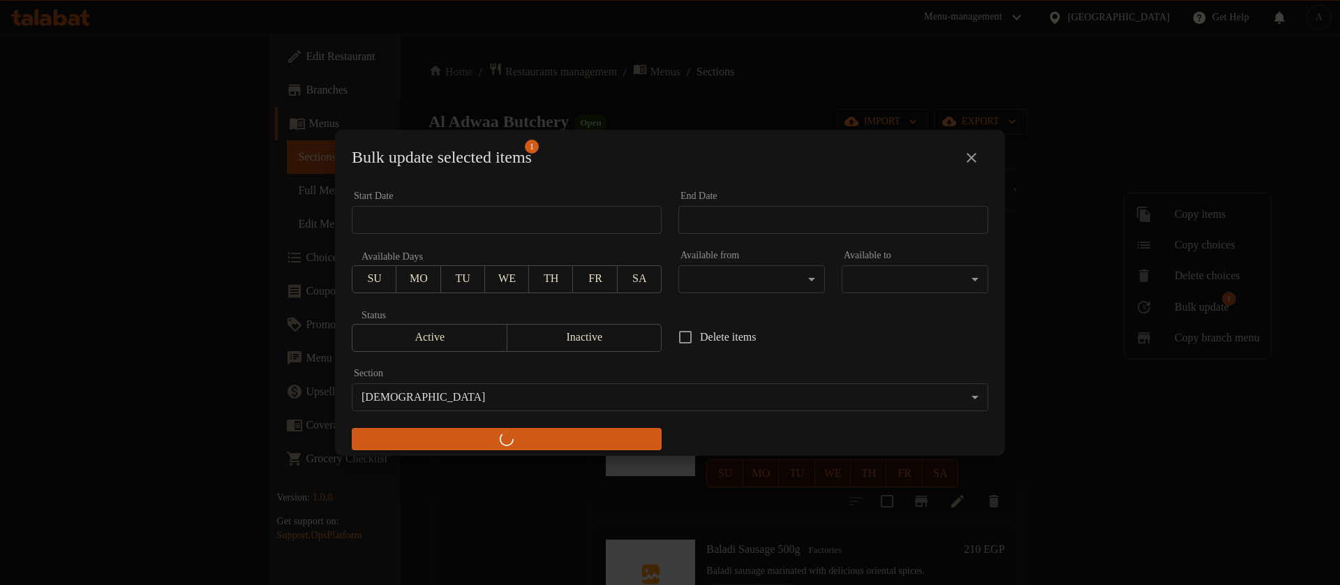
checkbox input "false"
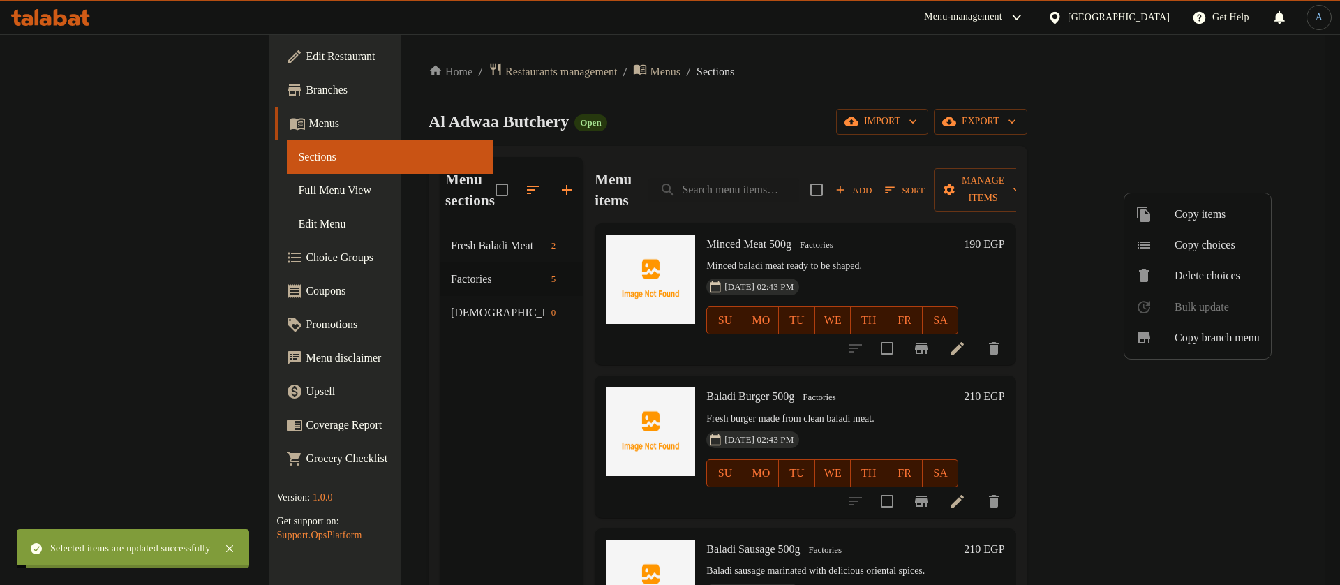
click at [769, 80] on div at bounding box center [670, 292] width 1340 height 585
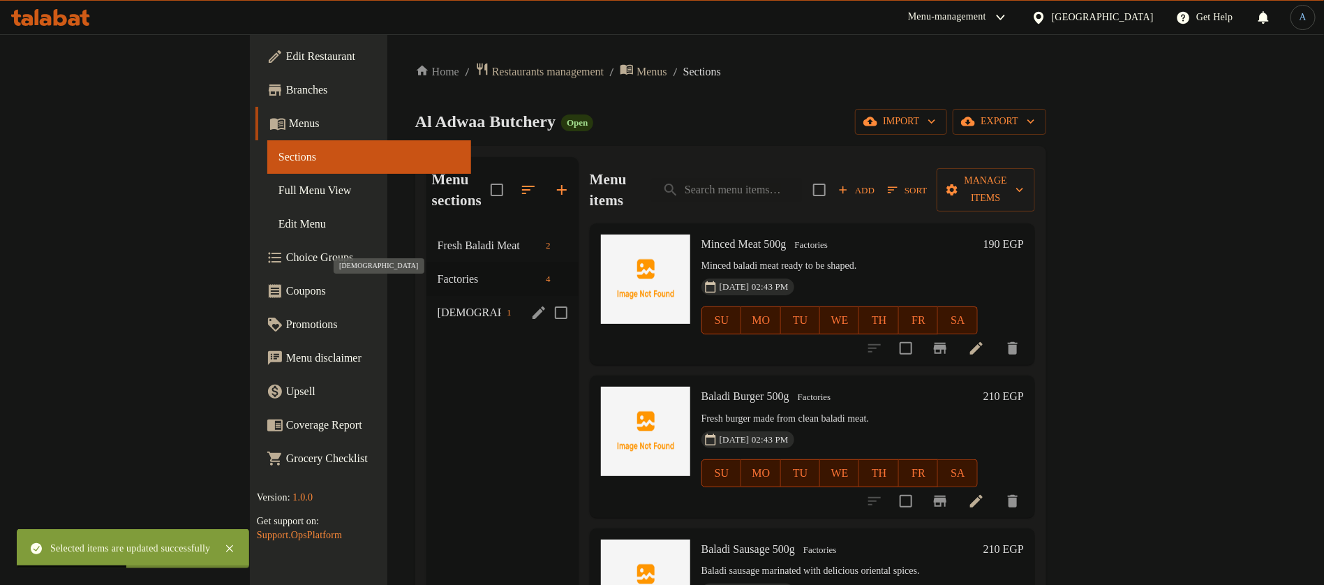
click at [438, 304] on span "Halawyat" at bounding box center [469, 312] width 63 height 17
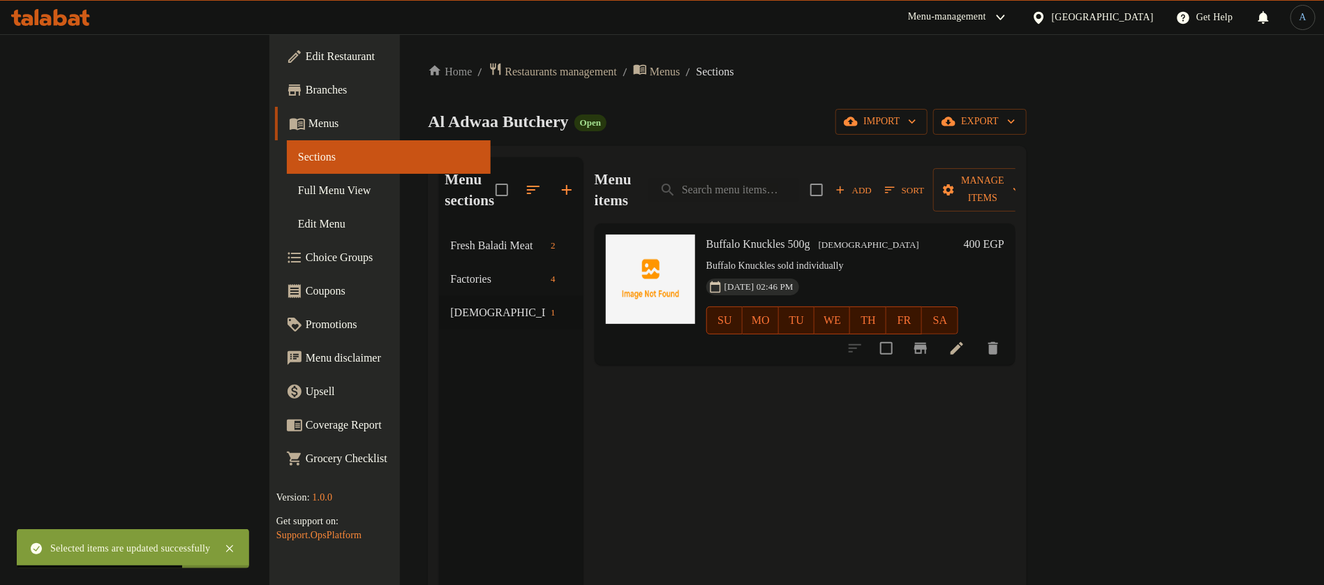
click at [872, 182] on span "Add" at bounding box center [854, 190] width 38 height 16
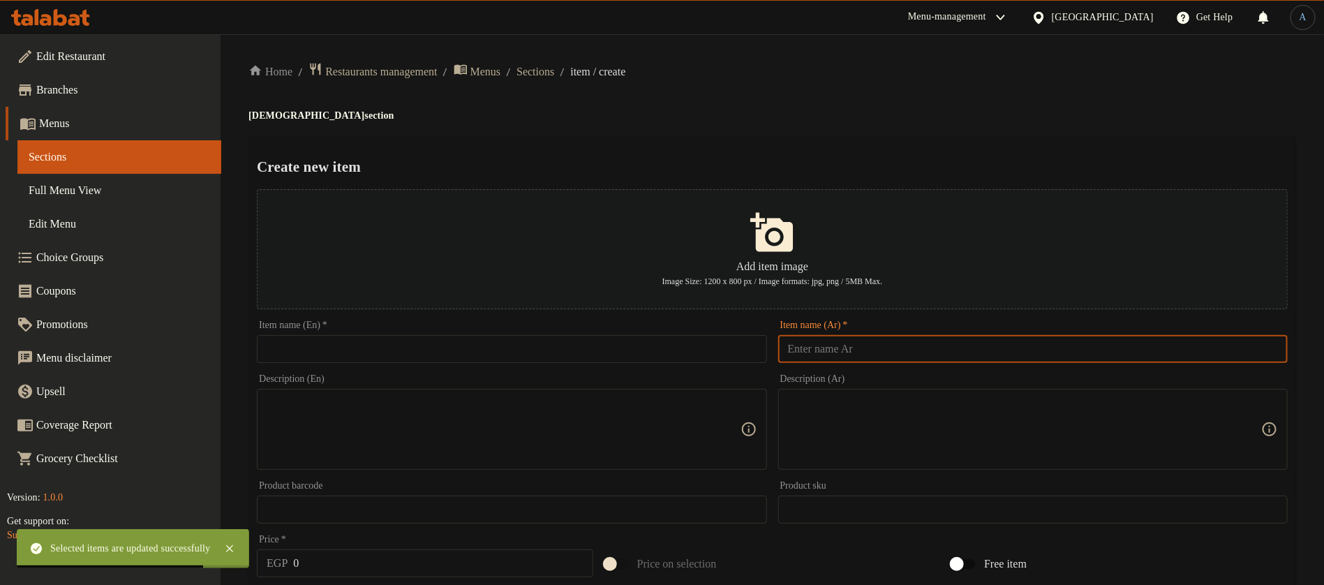
click at [1103, 356] on input "text" at bounding box center [1032, 349] width 509 height 28
paste input "كوارع بقري"
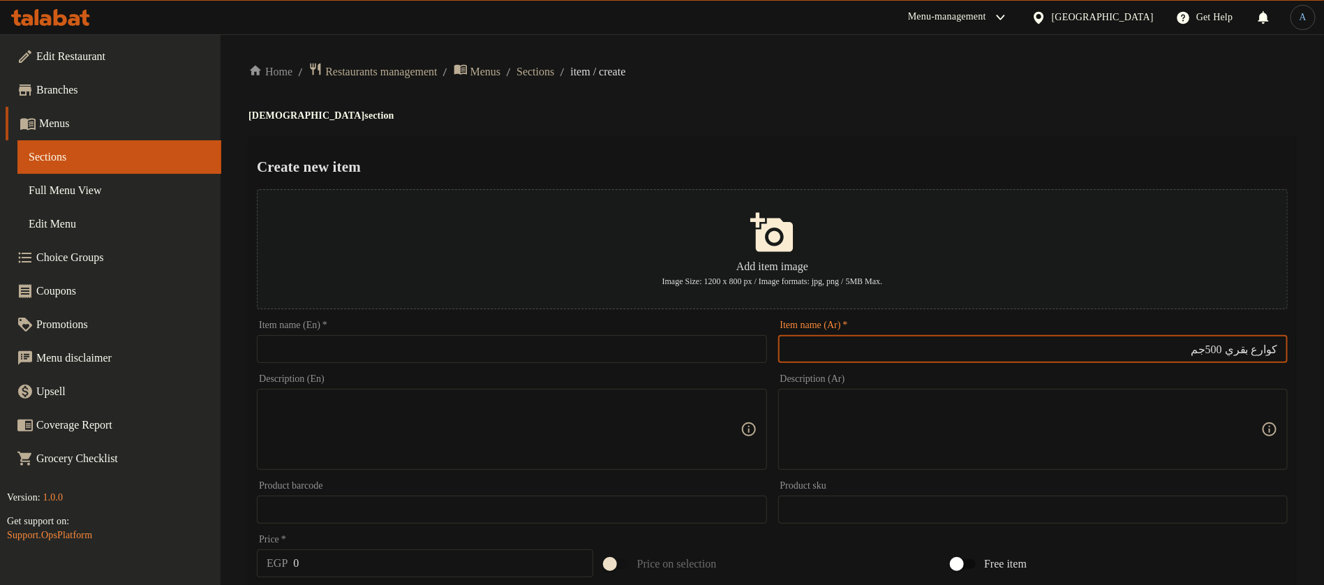
type input "كوارع بقري 500جم"
click at [618, 348] on input "text" at bounding box center [511, 349] width 509 height 28
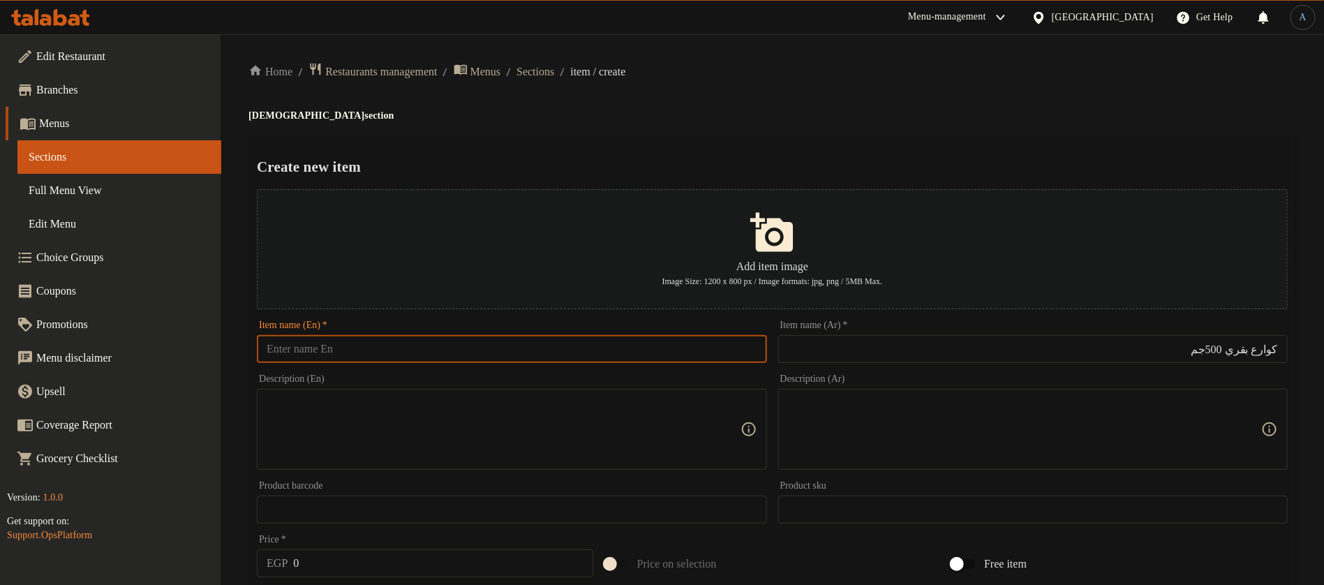
paste input "Knuckles"
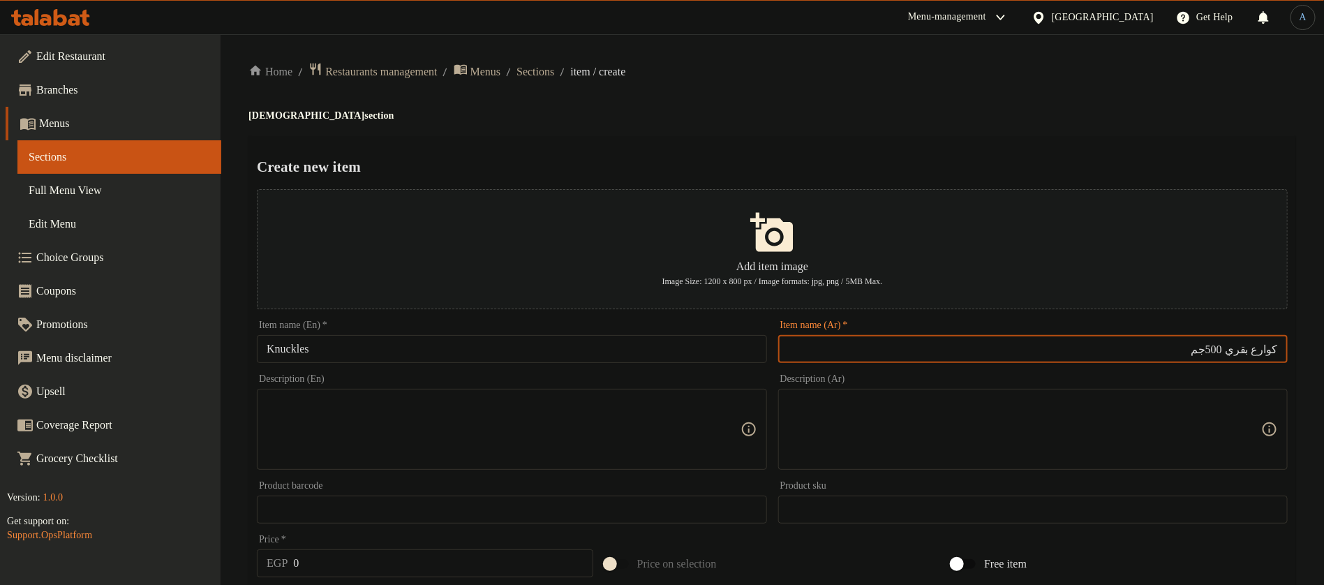
click at [1239, 356] on input "كوارع بقري 500جم" at bounding box center [1032, 349] width 509 height 28
click at [266, 354] on input "Knuckles" at bounding box center [511, 349] width 509 height 28
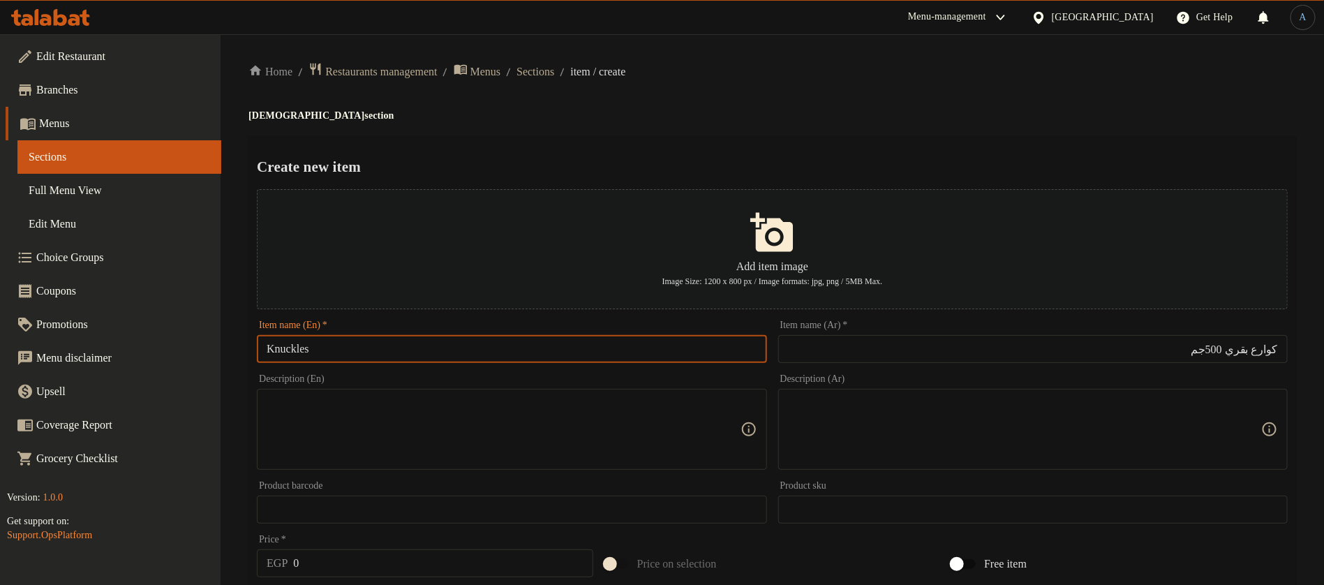
paste input "Cow"
click at [469, 362] on input "Cow Knuckles" at bounding box center [511, 349] width 509 height 28
type input "Cow Knuckles"
click at [943, 383] on div "Description (Ar) Description (Ar)" at bounding box center [1032, 422] width 509 height 96
click at [946, 423] on textarea at bounding box center [1024, 429] width 473 height 66
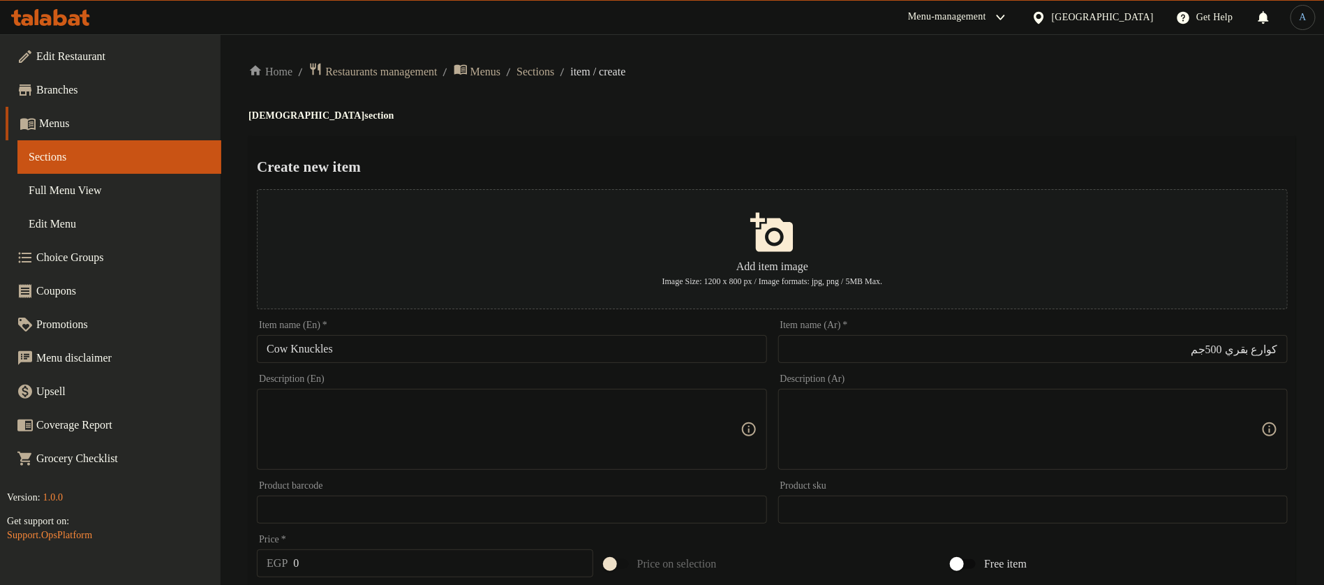
paste textarea "كوارع بقري تباع بالواحدة"
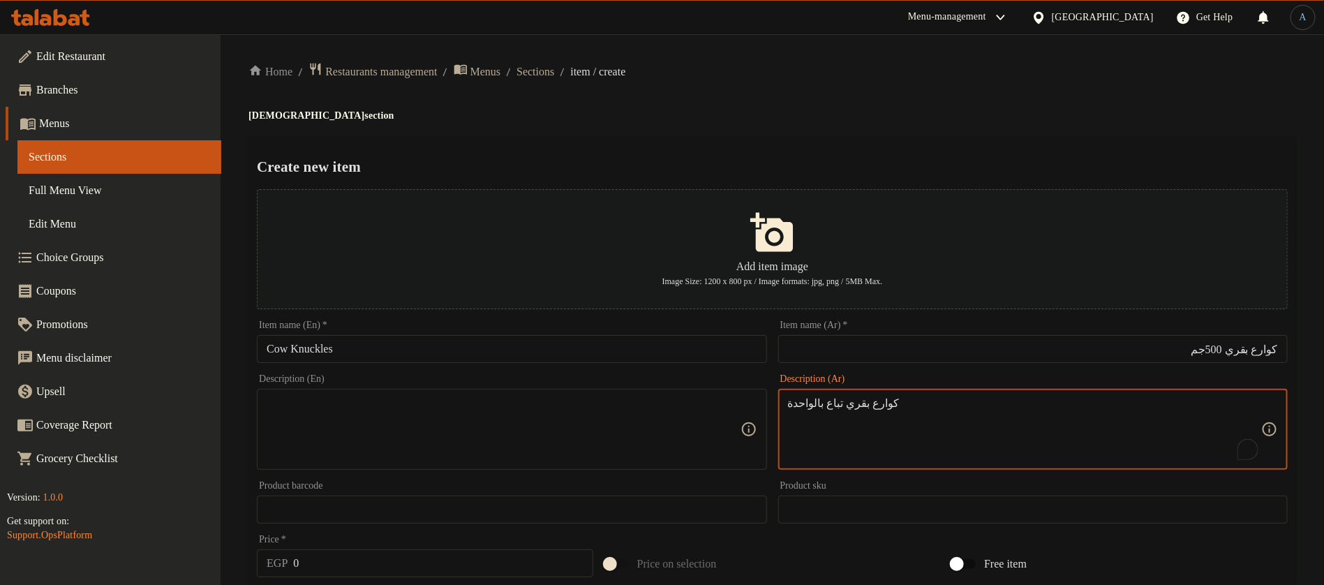
type textarea "كوارع بقري تباع بالواحدة"
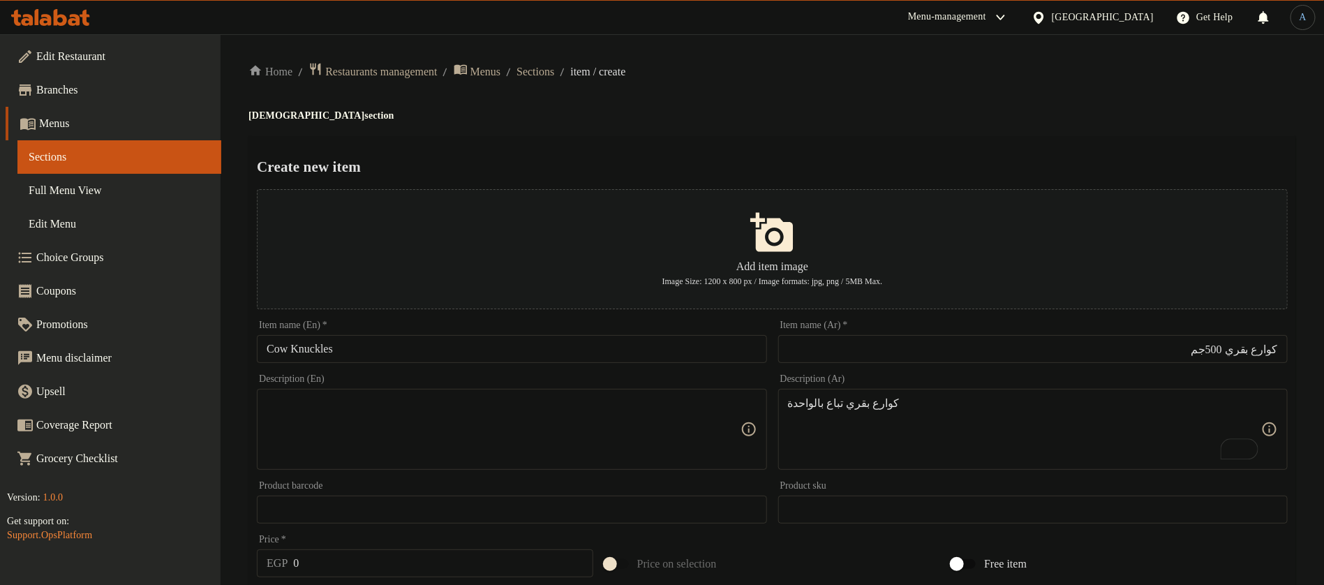
click at [457, 444] on textarea at bounding box center [503, 429] width 473 height 66
paste textarea "sold individually"
click at [380, 347] on input "Cow Knuckles" at bounding box center [511, 349] width 509 height 28
click at [264, 404] on div "sold individually Description (En)" at bounding box center [511, 429] width 509 height 81
paste textarea "Cow Knuckles"
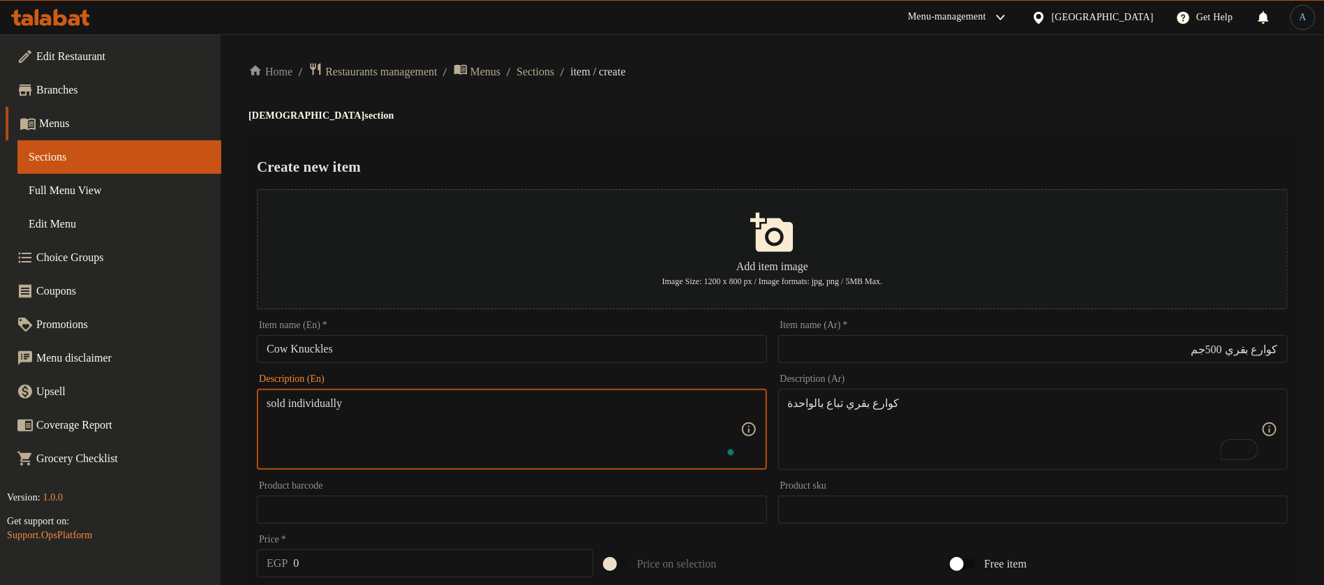
click at [264, 404] on div "sold individually Description (En)" at bounding box center [511, 429] width 509 height 81
paste textarea "Cow Knuckles"
click at [262, 408] on div "sold individually Description (En)" at bounding box center [511, 429] width 509 height 81
paste textarea "Cow Knuckles"
click at [450, 423] on textarea "Cow Knuckles sold individually" at bounding box center [503, 429] width 473 height 66
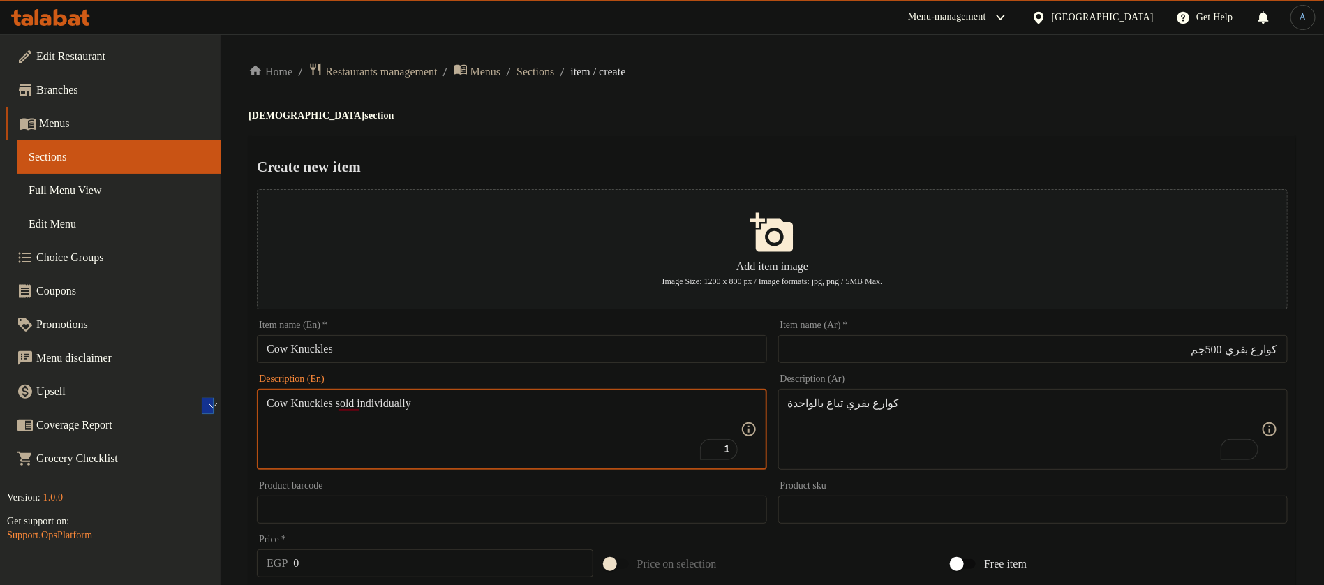
paste textarea "Cow knuckles sold individually"
paste textarea "To enrich screen reader interactions, please activate Accessibility in Grammarl…"
type textarea "Cow knuckles sold individually"
click at [1079, 373] on div "Description (Ar) كوارع بقري تباع بالواحدة Description (Ar)" at bounding box center [1032, 421] width 521 height 107
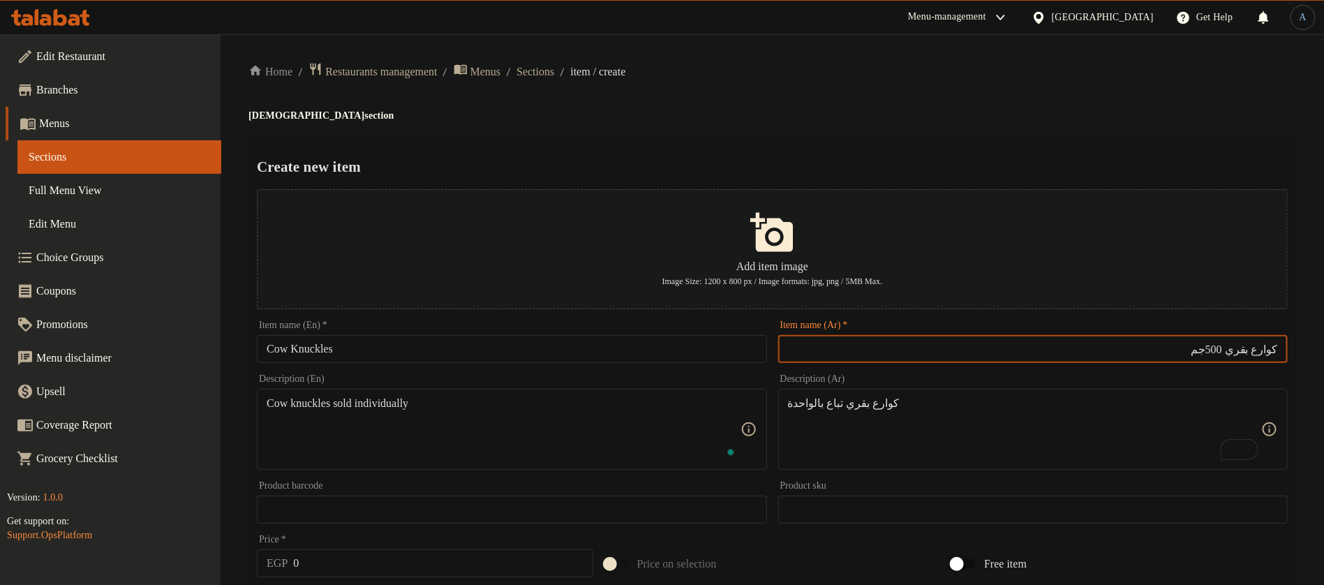
click at [1097, 350] on input "كوارع بقري 500جم" at bounding box center [1032, 349] width 509 height 28
click at [484, 356] on input "Cow Knuckles" at bounding box center [511, 349] width 509 height 28
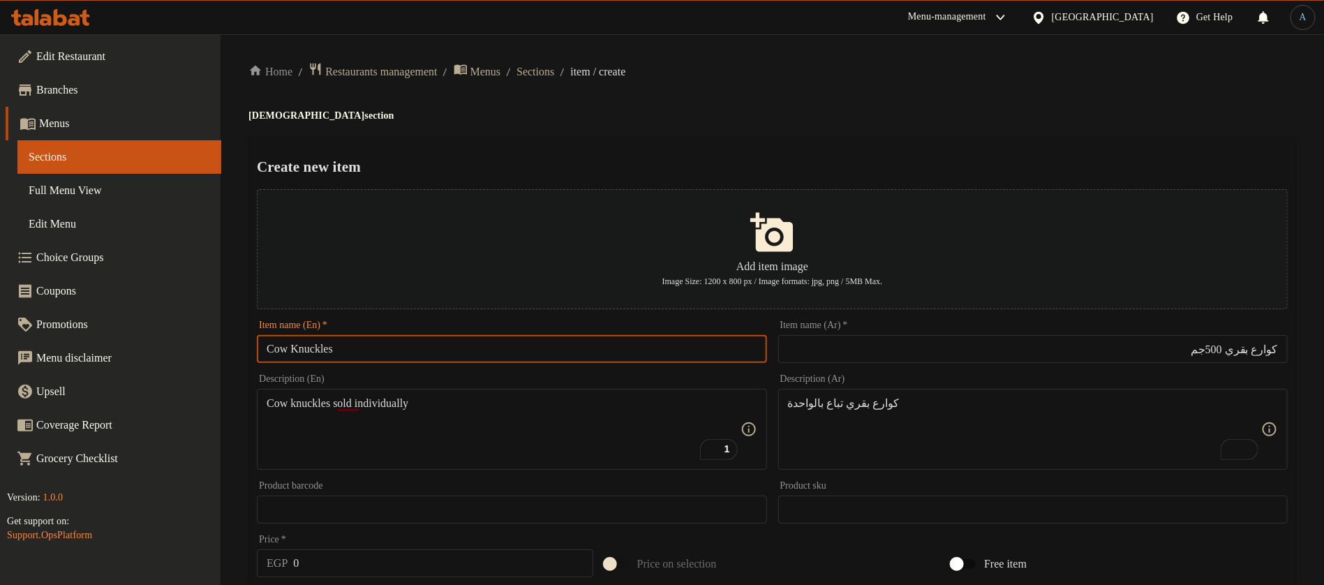
paste input "500g"
type input "Cow Knuckles 500g"
click at [832, 96] on div "Home / Restaurants management / Menus / Sections / item / create Halawyat secti…" at bounding box center [771, 506] width 1047 height 889
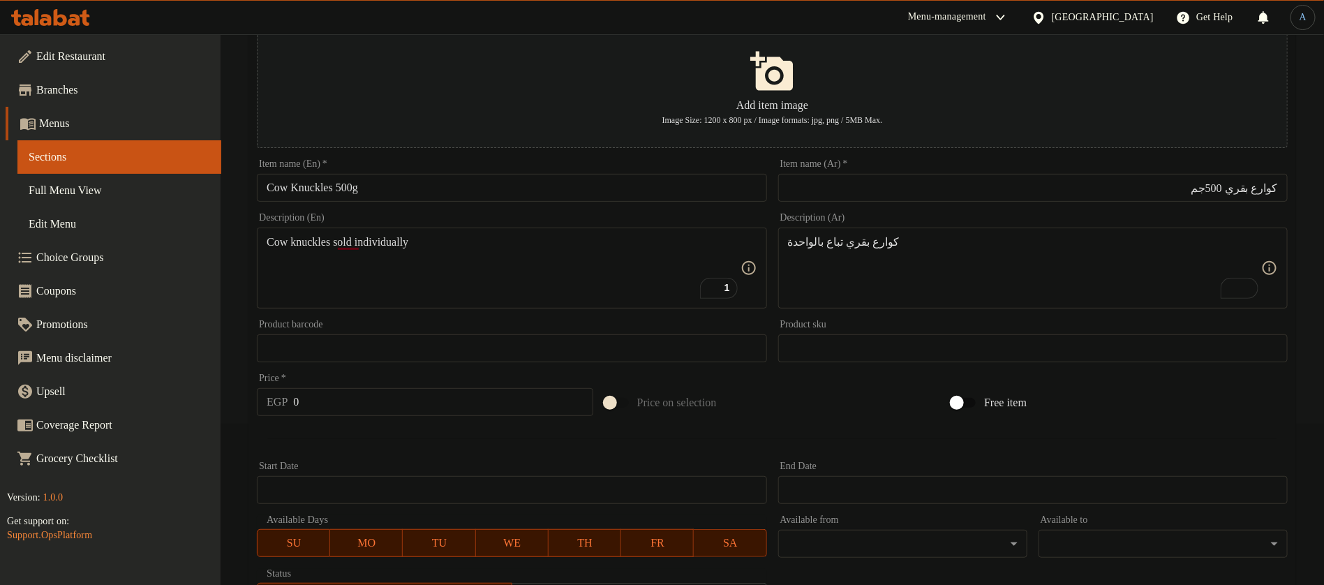
scroll to position [314, 0]
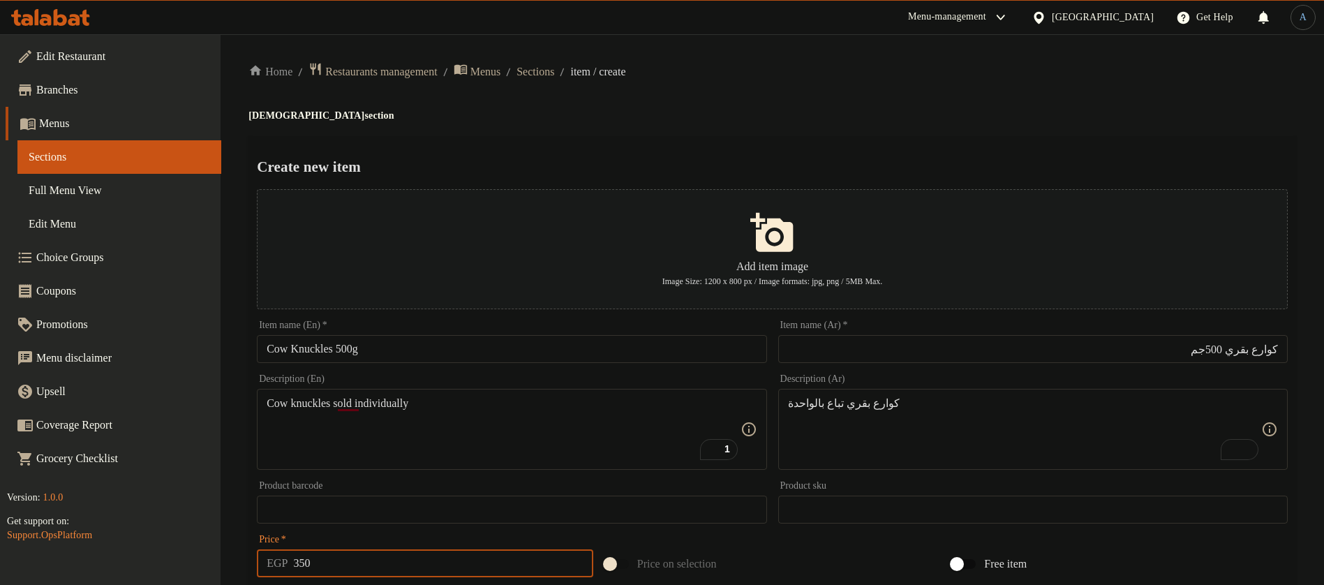
type input "350"
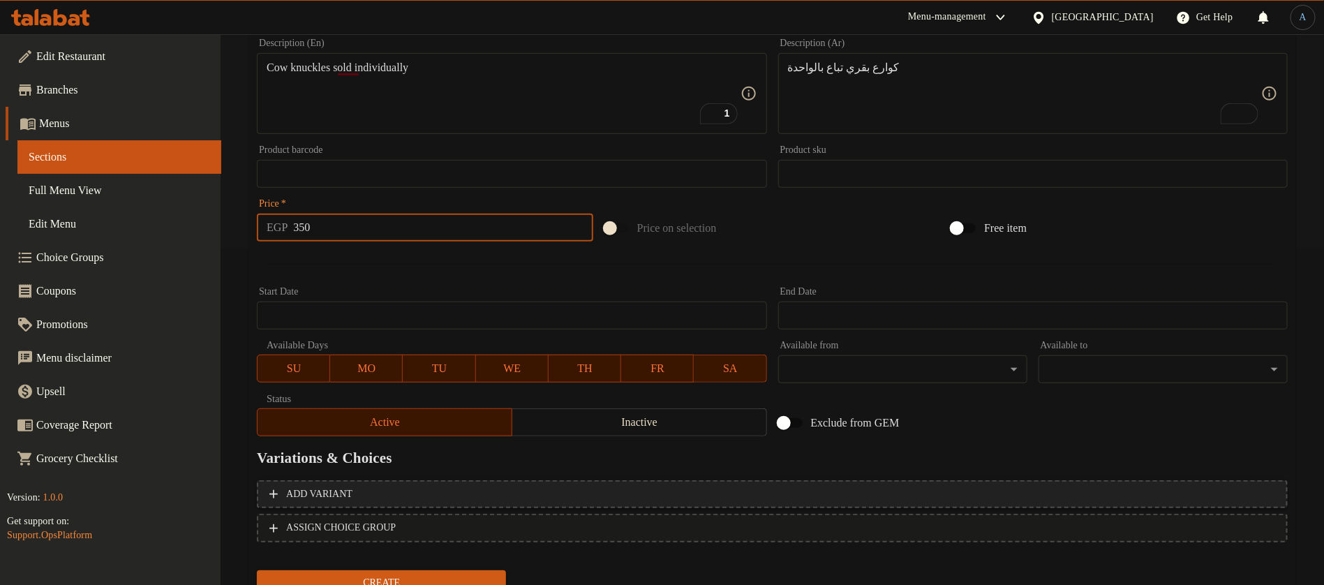
scroll to position [394, 0]
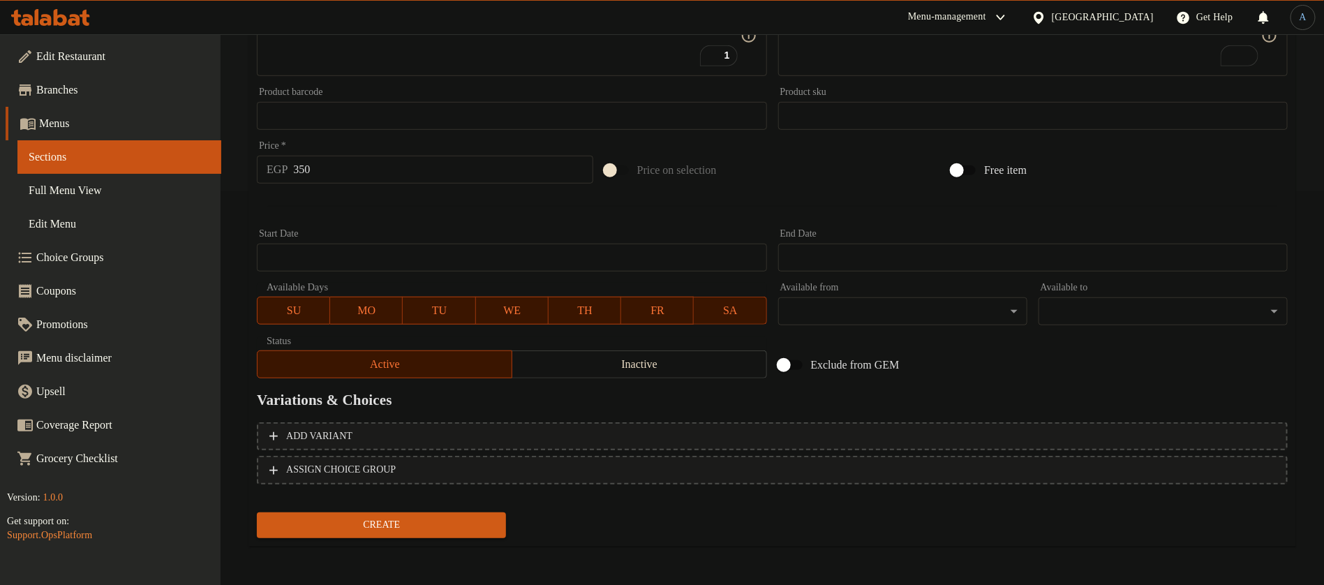
click at [403, 523] on span "Create" at bounding box center [381, 524] width 227 height 17
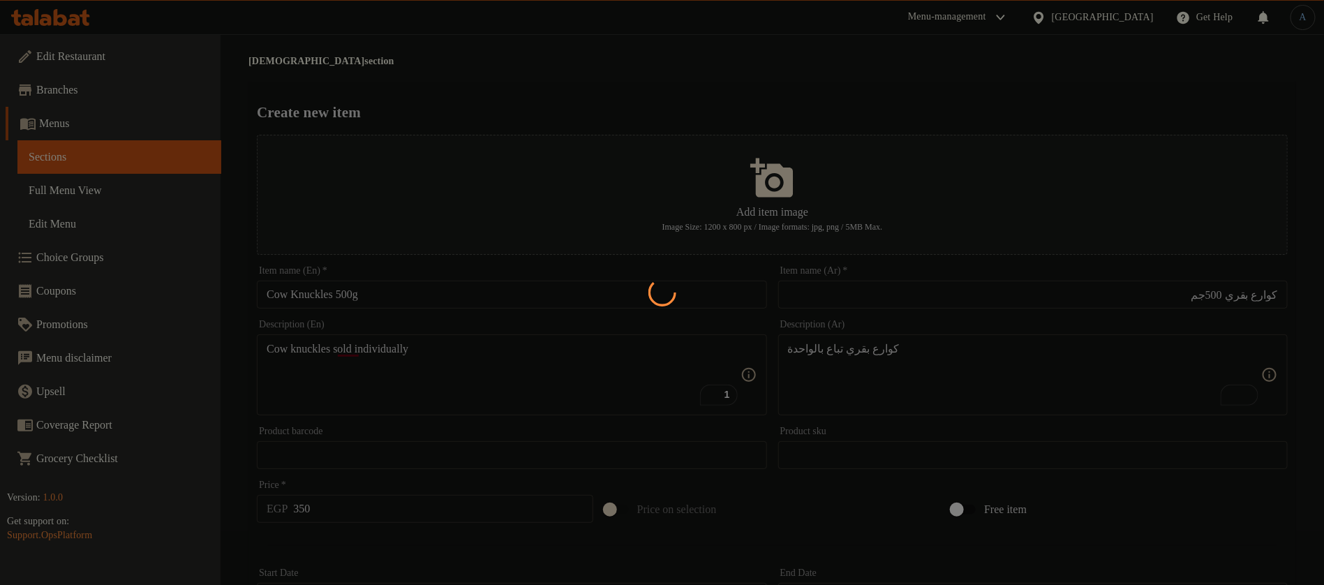
scroll to position [0, 0]
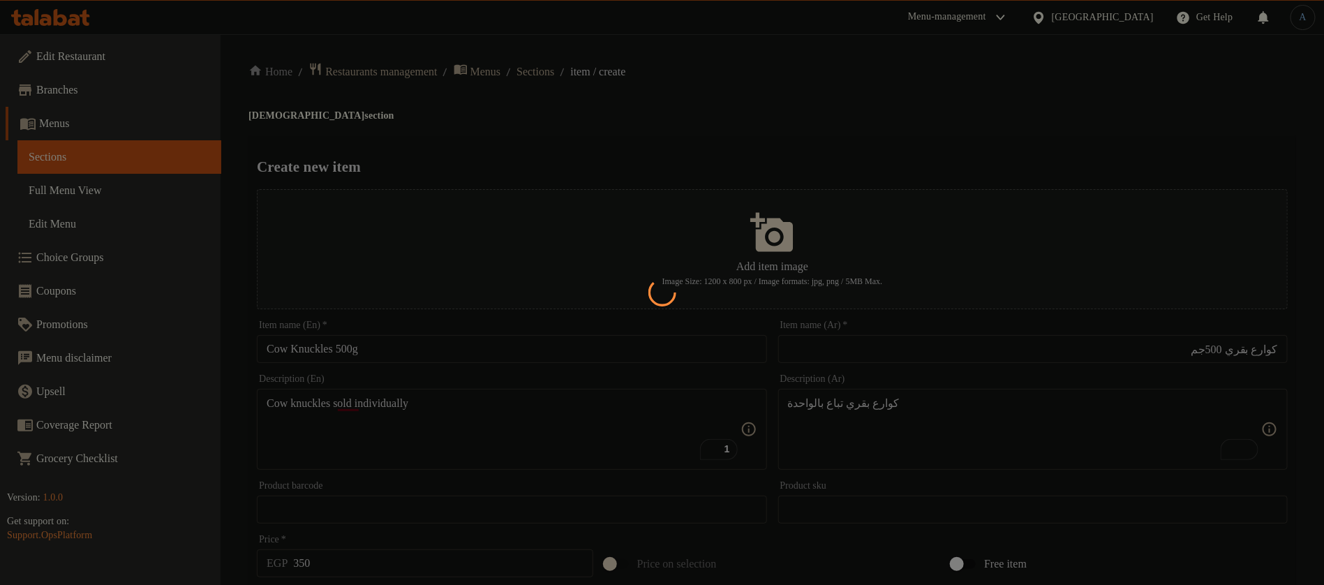
type input "0"
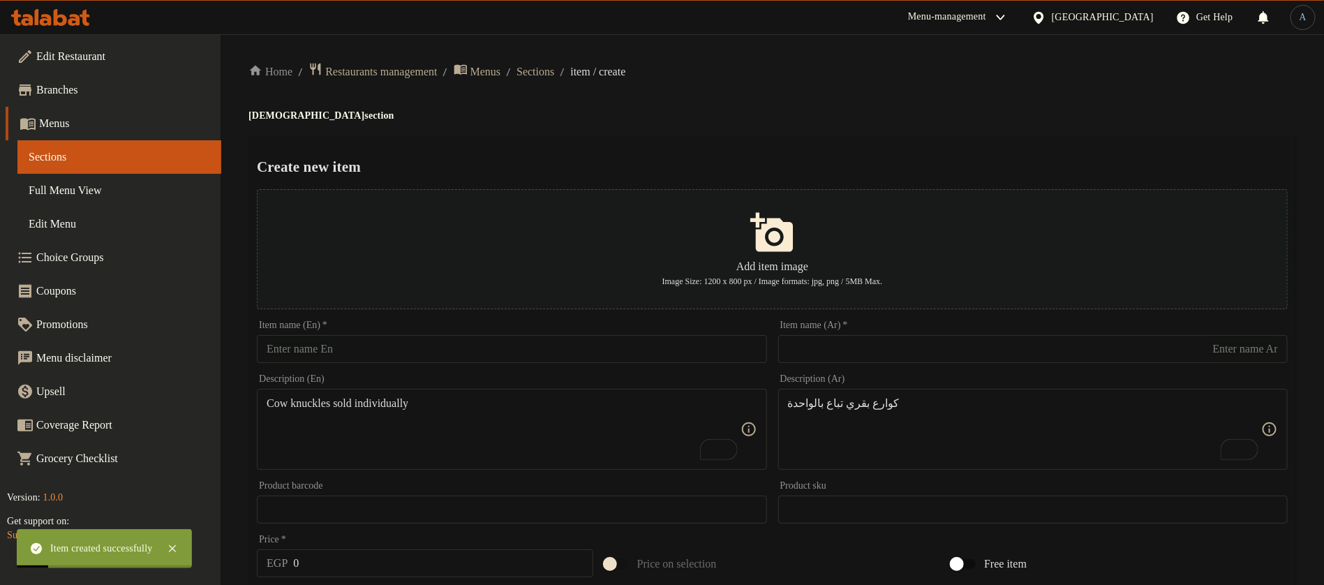
drag, startPoint x: 865, startPoint y: 361, endPoint x: 946, endPoint y: 360, distance: 81.6
click at [865, 361] on input "text" at bounding box center [1032, 349] width 509 height 28
paste input "بفتيك"
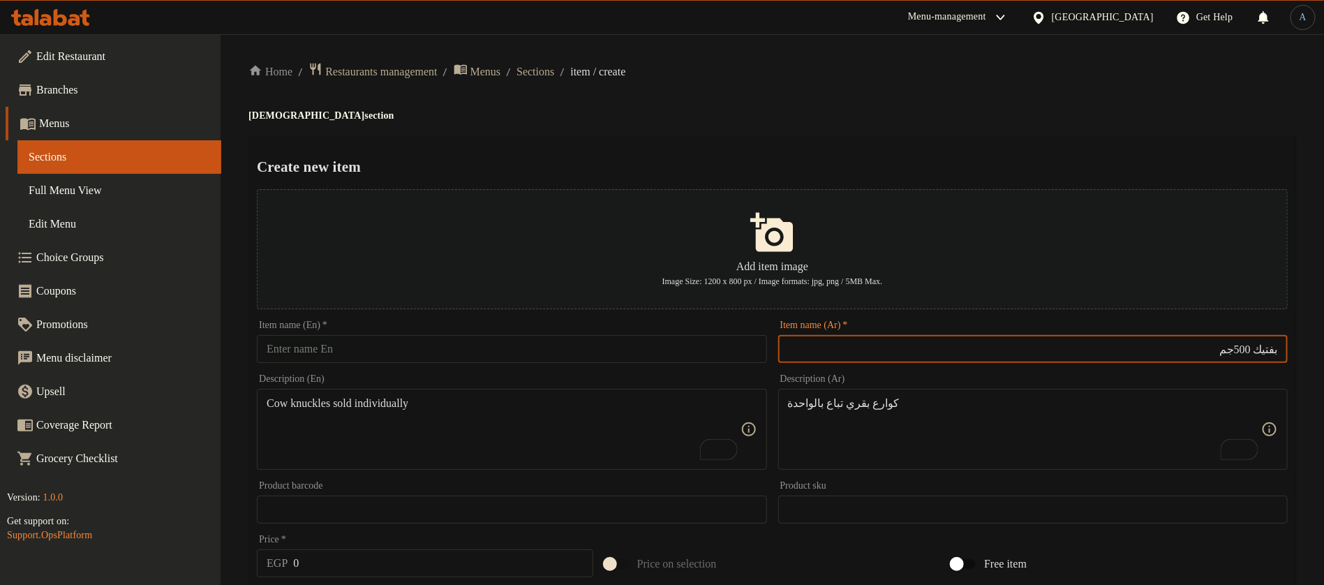
click at [1269, 356] on input "بفتيك 500جم" at bounding box center [1032, 349] width 509 height 28
type input "بفتيك 500جم"
click at [421, 362] on input "text" at bounding box center [511, 349] width 509 height 28
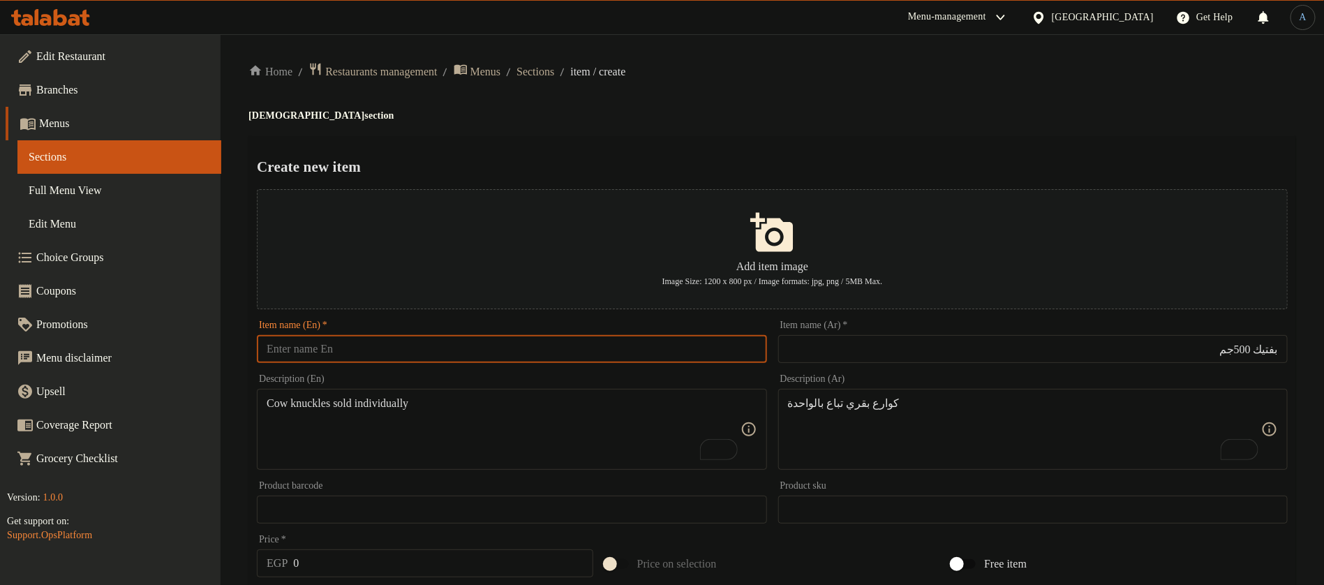
paste input "Beefsteak"
type input "Beefsteak 500g"
click at [1170, 411] on textarea "To enrich screen reader interactions, please activate Accessibility in Grammarl…" at bounding box center [1024, 429] width 473 height 66
paste textarea "شرائح بفتيك رفيعة وجاهزة للتتبيل والطهي."
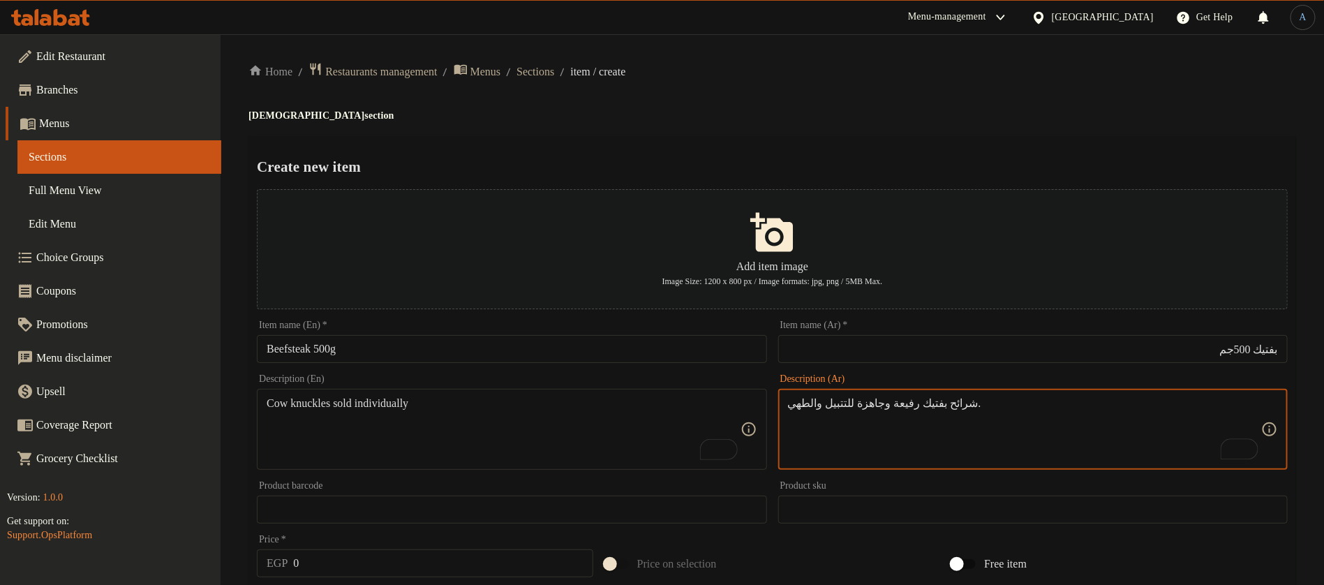
type textarea "شرائح بفتيك رفيعة وجاهزة للتتبيل والطهي."
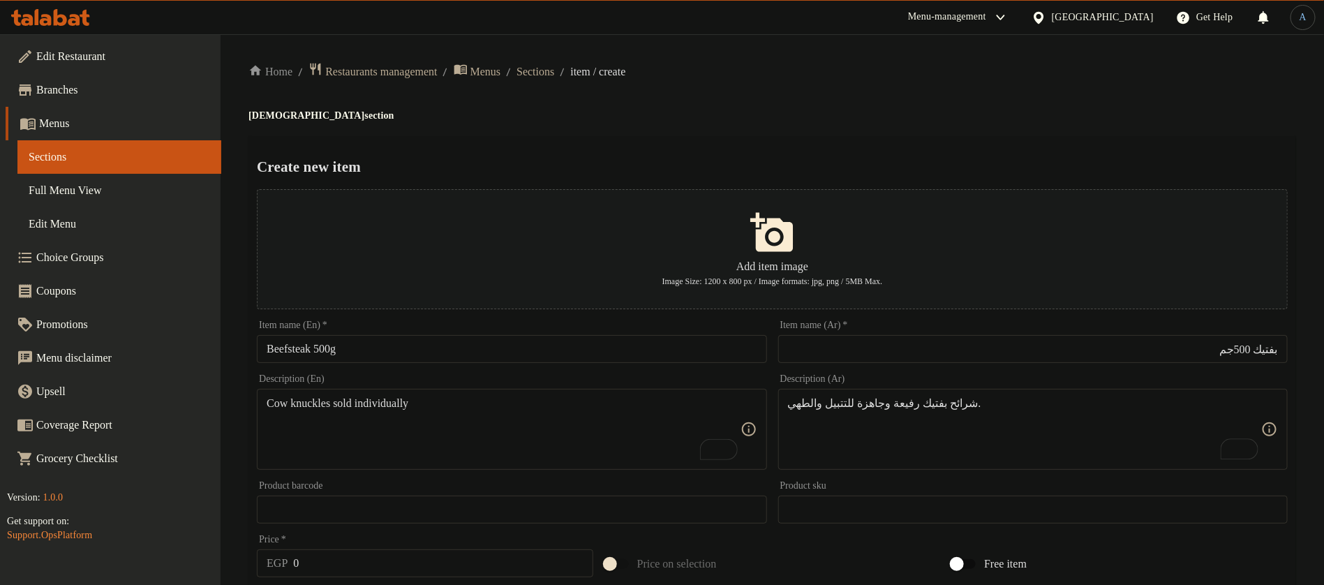
click at [354, 436] on textarea "Cow knuckles sold individually" at bounding box center [503, 429] width 473 height 66
paste textarea "Thinly sliced steak, ready to be marinated and cooked."
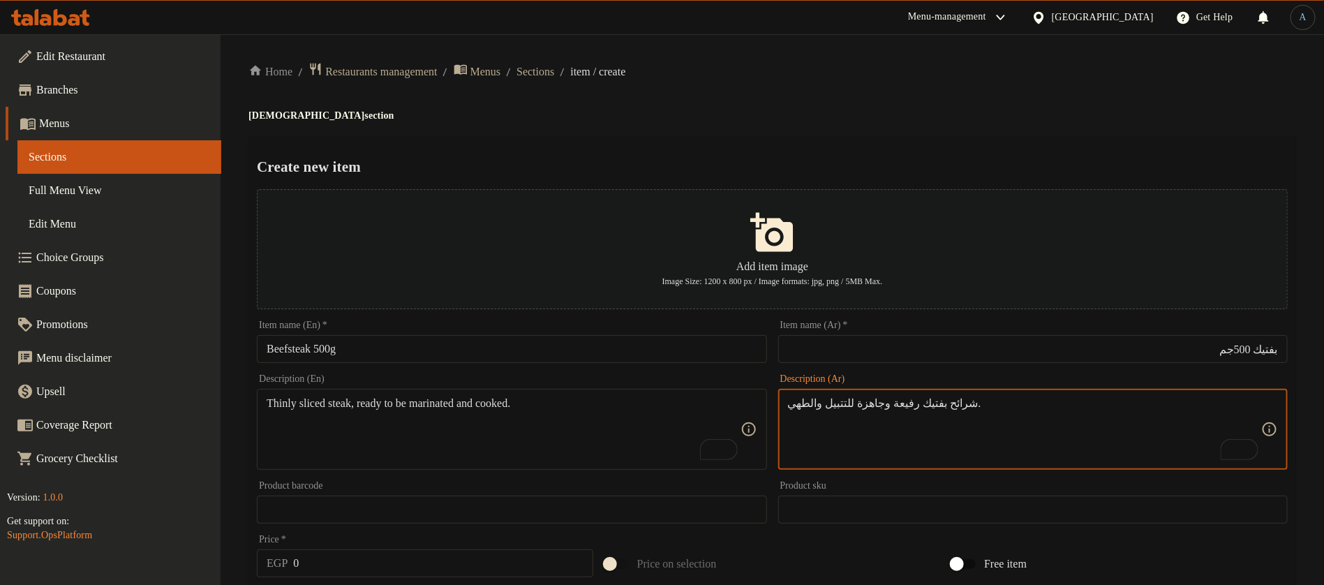
click at [907, 398] on textarea "شرائح بفتيك رفيعة وجاهزة للتتبيل والطهي." at bounding box center [1024, 429] width 473 height 66
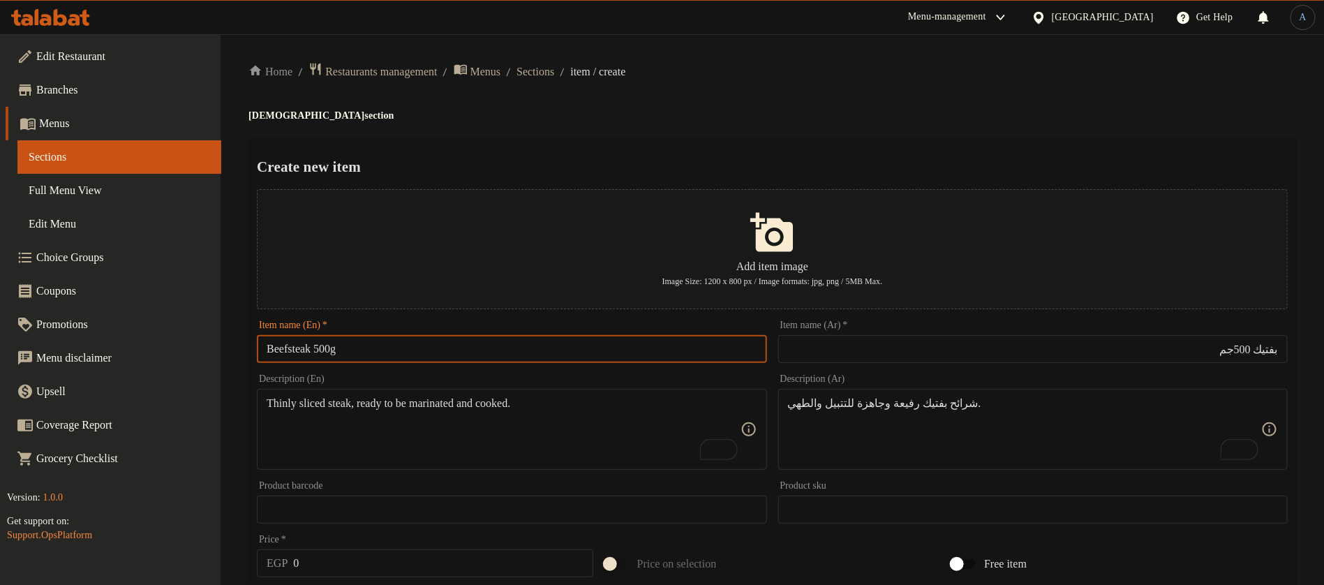
click at [291, 350] on input "Beefsteak 500g" at bounding box center [511, 349] width 509 height 28
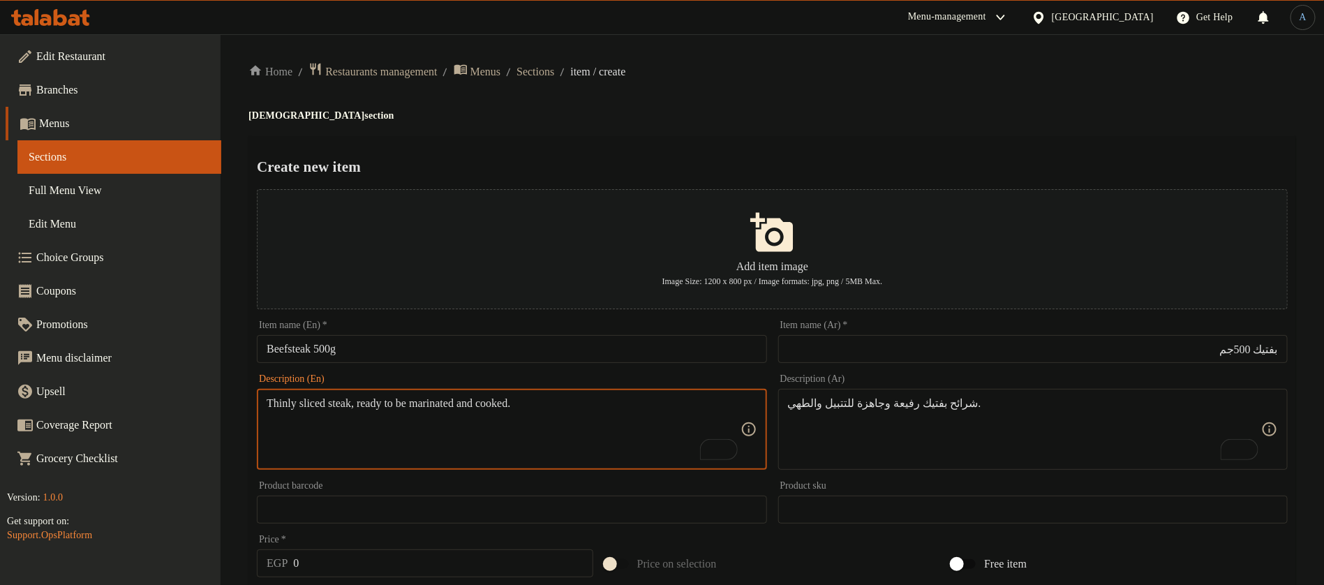
click at [320, 405] on textarea "Thinly sliced steak, ready to be marinated and cooked." at bounding box center [503, 429] width 473 height 66
click at [348, 401] on textarea "Thinly sliced steak, ready to be marinated and cooked." at bounding box center [503, 429] width 473 height 66
paste textarea "Beefsteak"
click at [516, 449] on textarea "Thinly Beefsteak ready to be marinated and cooked." at bounding box center [503, 429] width 473 height 66
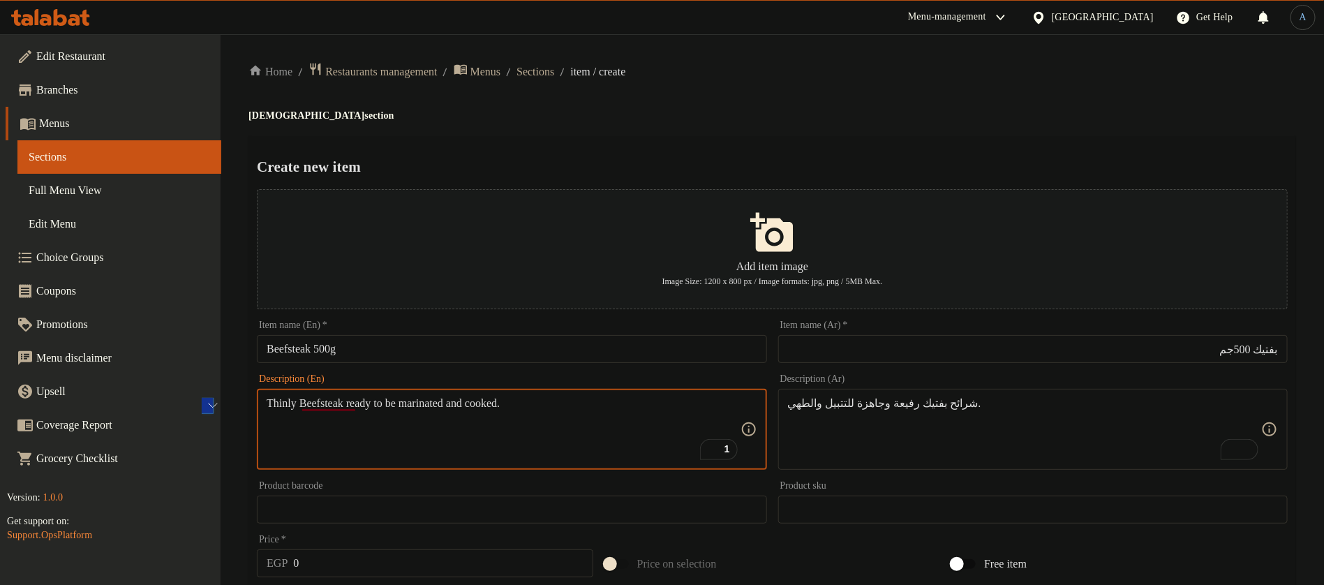
paste textarea "beefsteak slices"
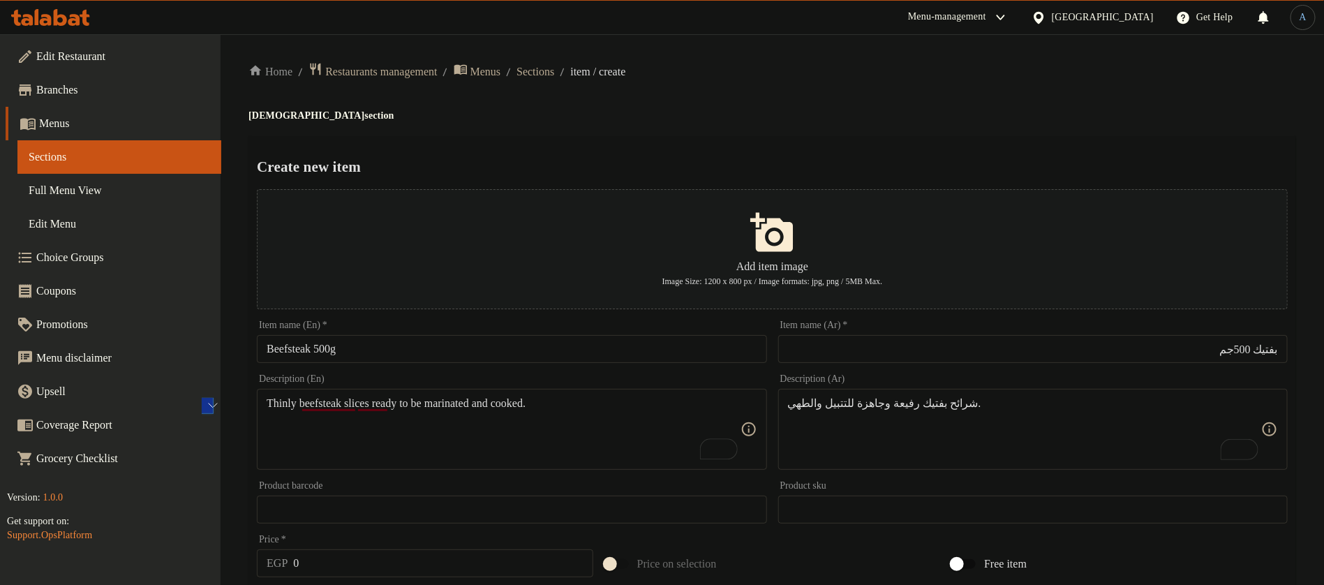
click at [761, 134] on div "Home / Restaurants management / Menus / Sections / item / create Halawyat secti…" at bounding box center [771, 506] width 1047 height 889
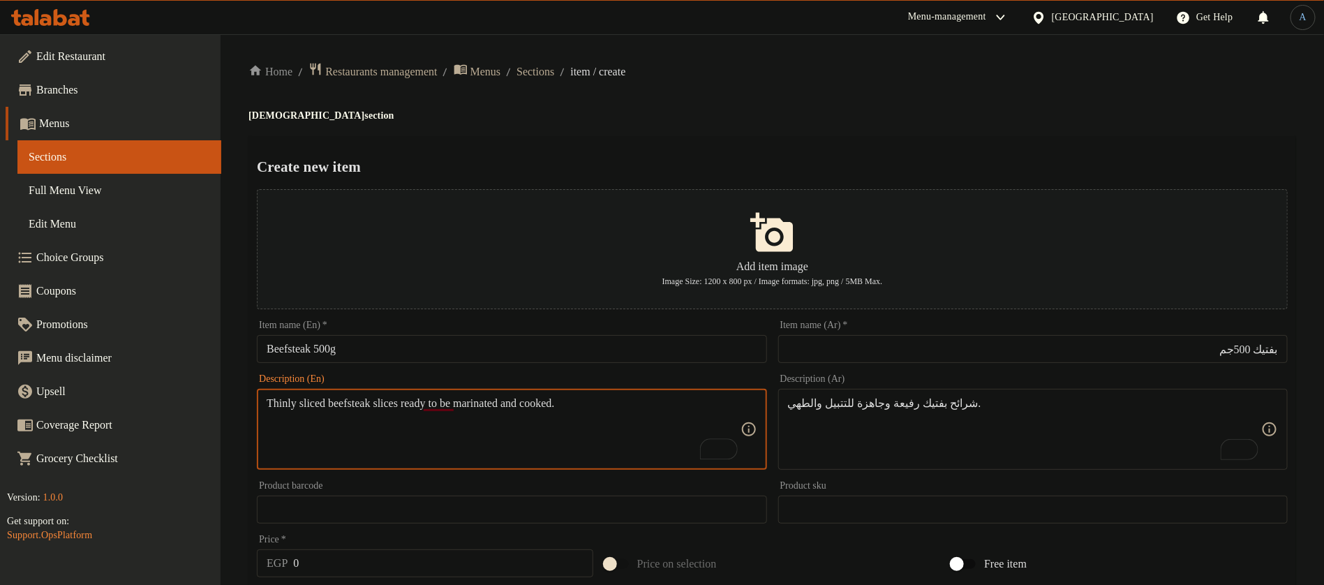
click at [735, 159] on h2 "Create new item" at bounding box center [772, 166] width 1031 height 21
type textarea "Thinly sliced beefsteak slices are ready to be marinated and cooked."
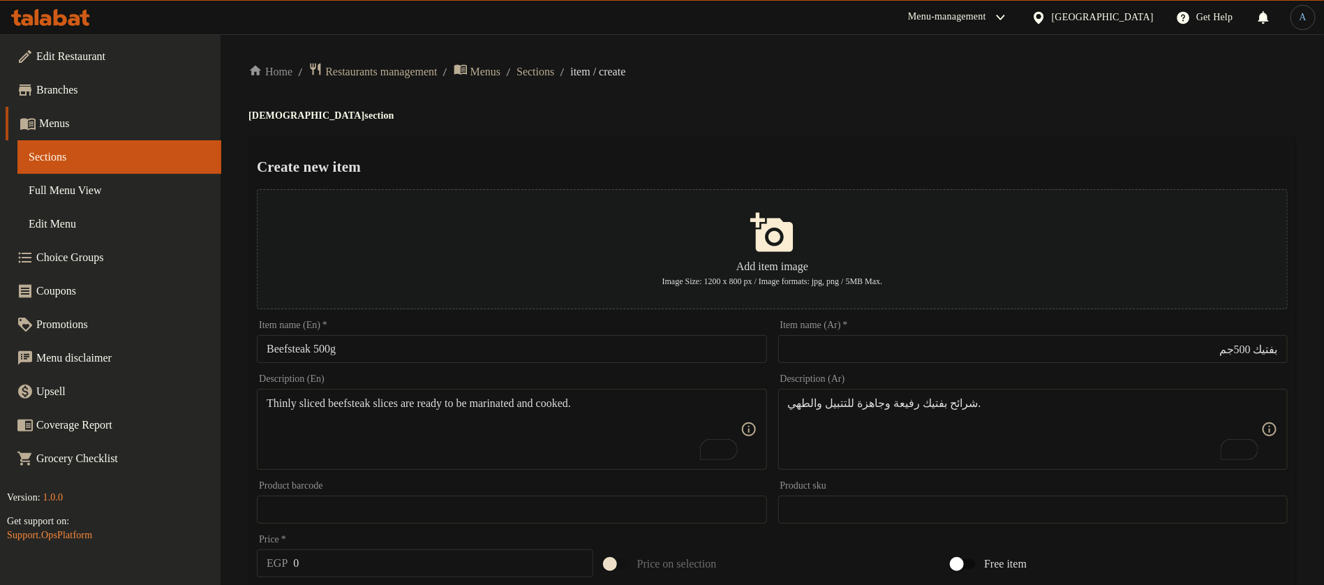
click at [859, 149] on div "Create new item Add item image Image Size: 1200 x 800 px / Image formats: jpg, …" at bounding box center [771, 538] width 1047 height 805
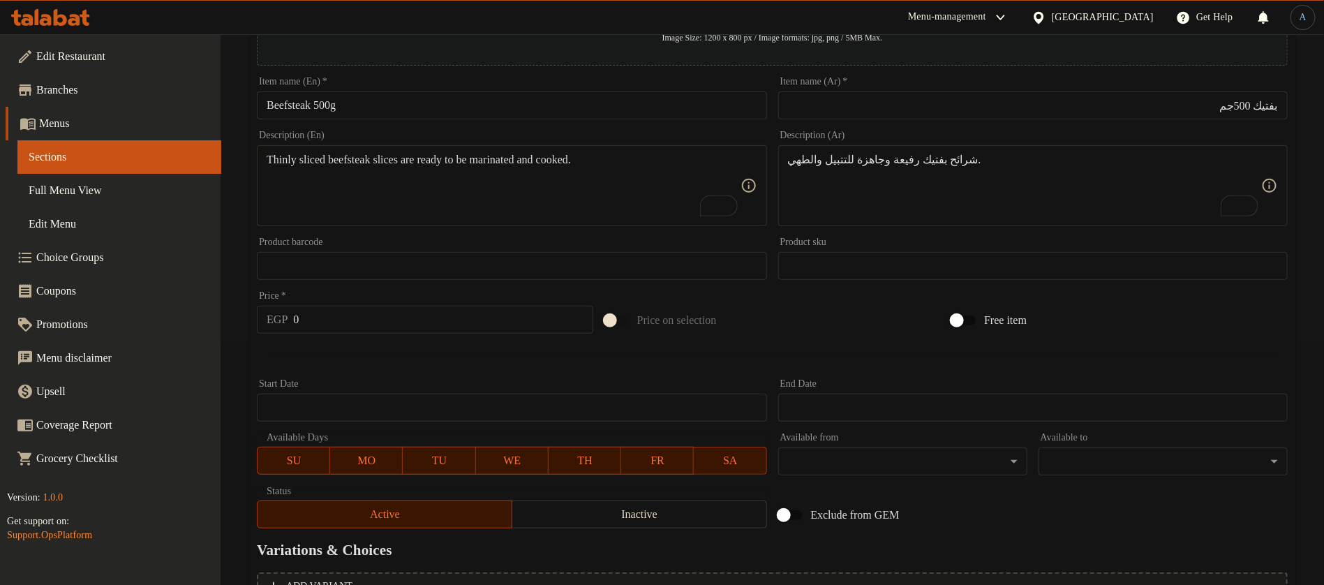
scroll to position [394, 0]
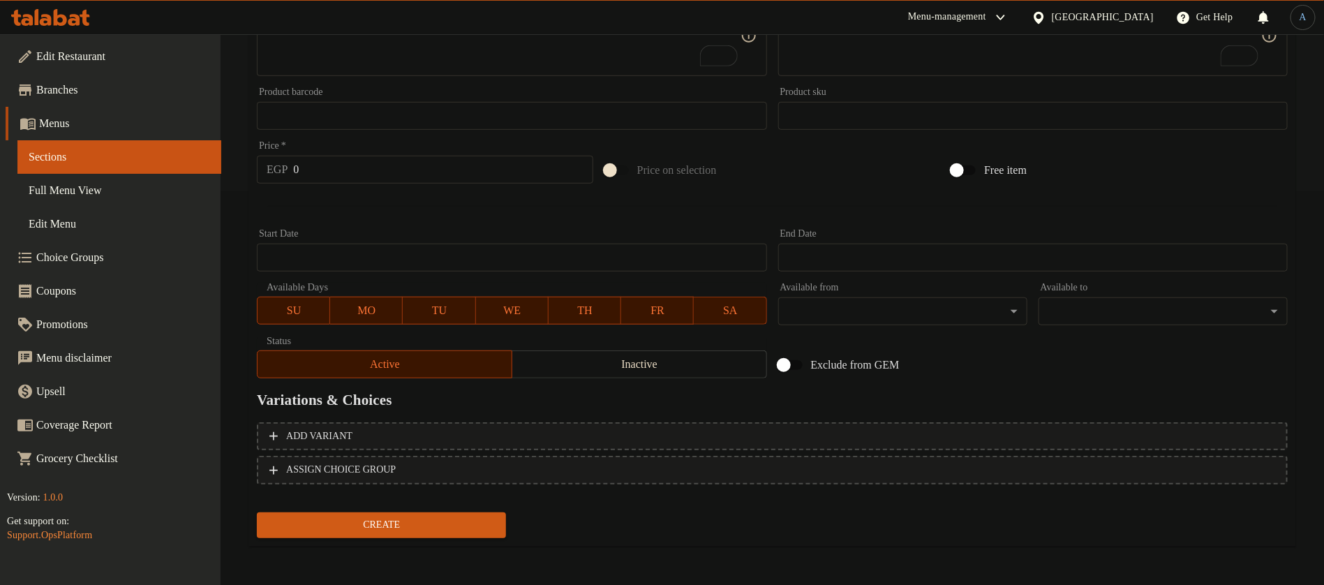
click at [522, 162] on input "0" at bounding box center [442, 170] width 299 height 28
paste input "21"
type input "210"
click at [449, 218] on div at bounding box center [772, 206] width 1042 height 34
click at [414, 526] on span "Create" at bounding box center [381, 524] width 227 height 17
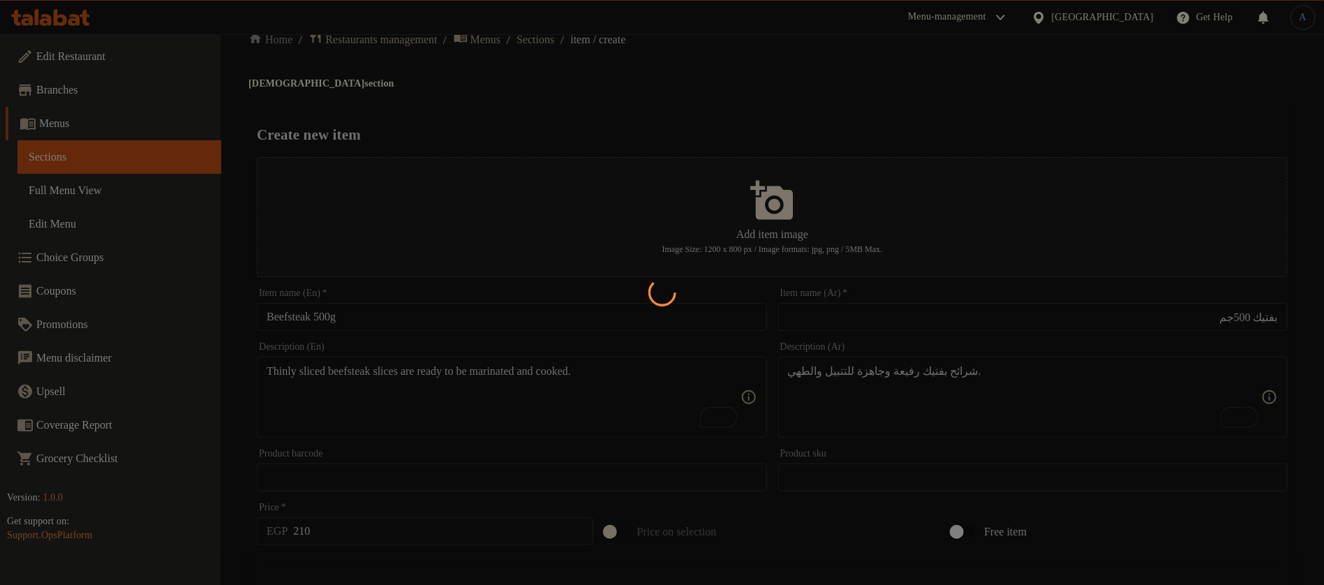
scroll to position [0, 0]
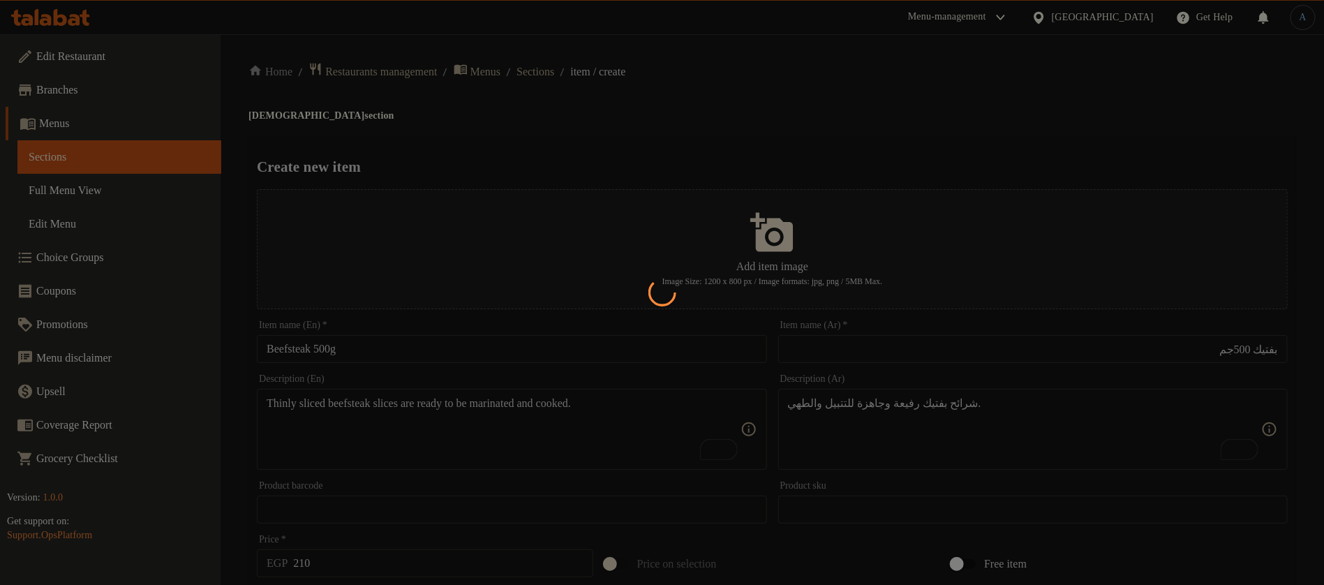
type input "0"
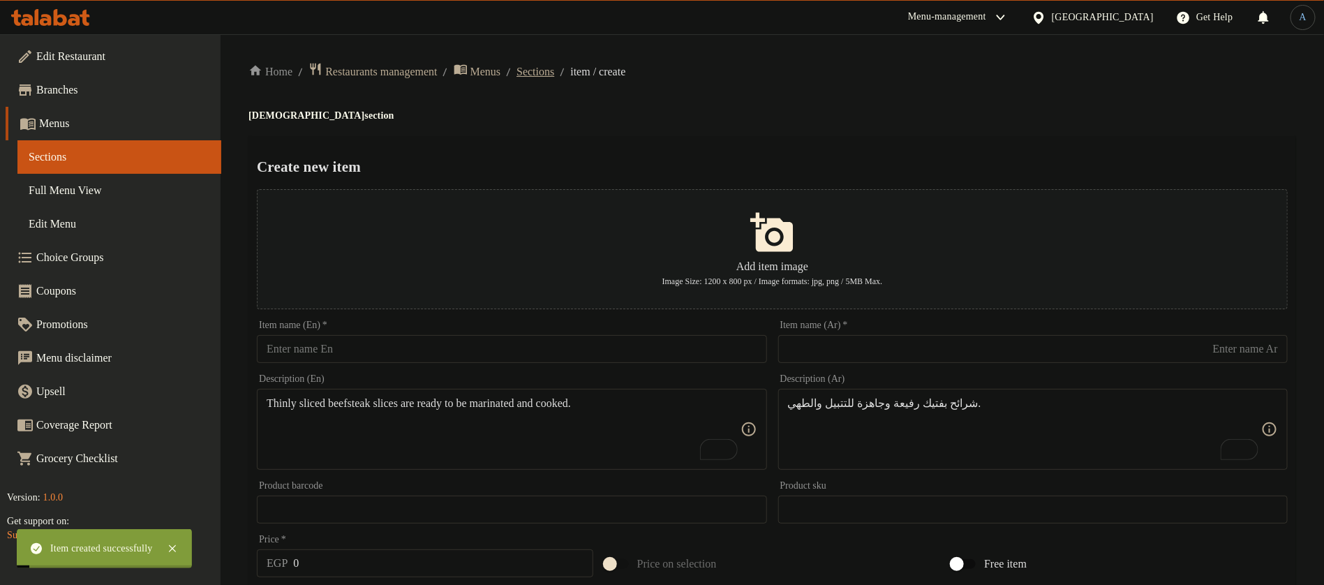
click at [554, 67] on span "Sections" at bounding box center [535, 71] width 38 height 17
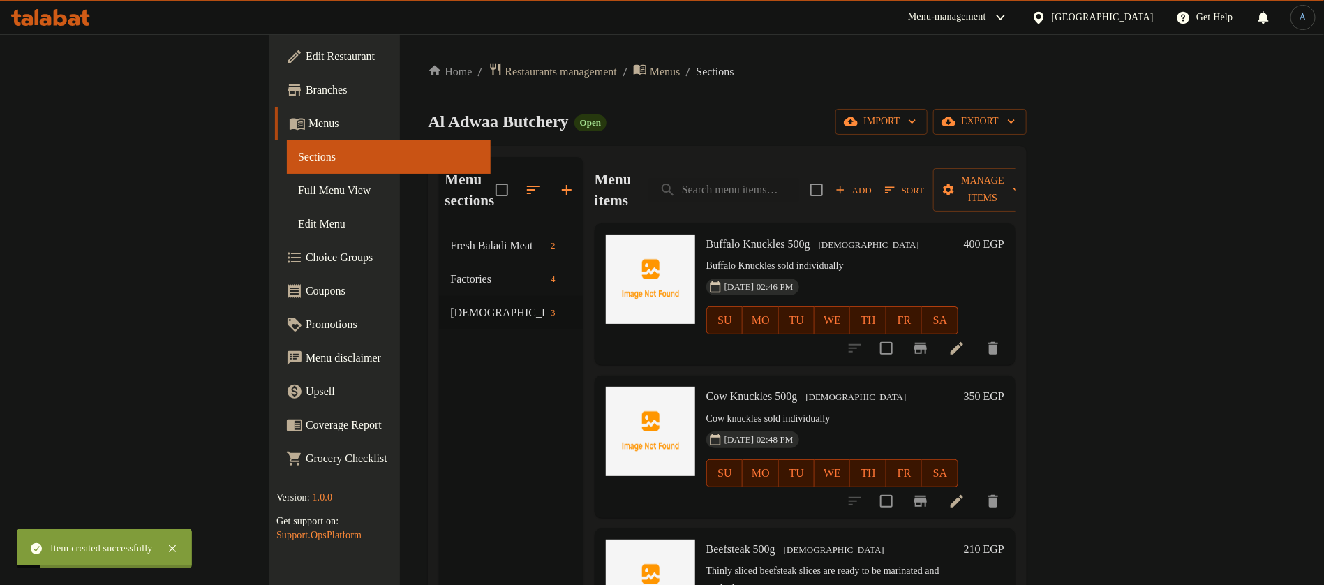
scroll to position [195, 0]
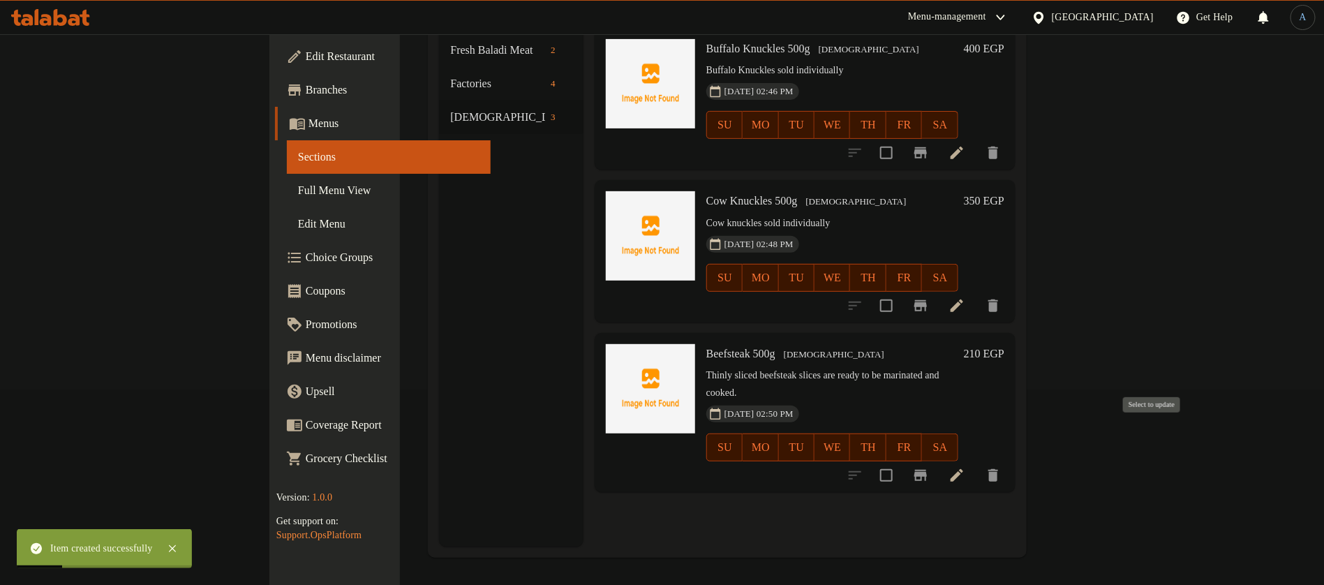
click at [901, 461] on input "checkbox" at bounding box center [886, 475] width 29 height 29
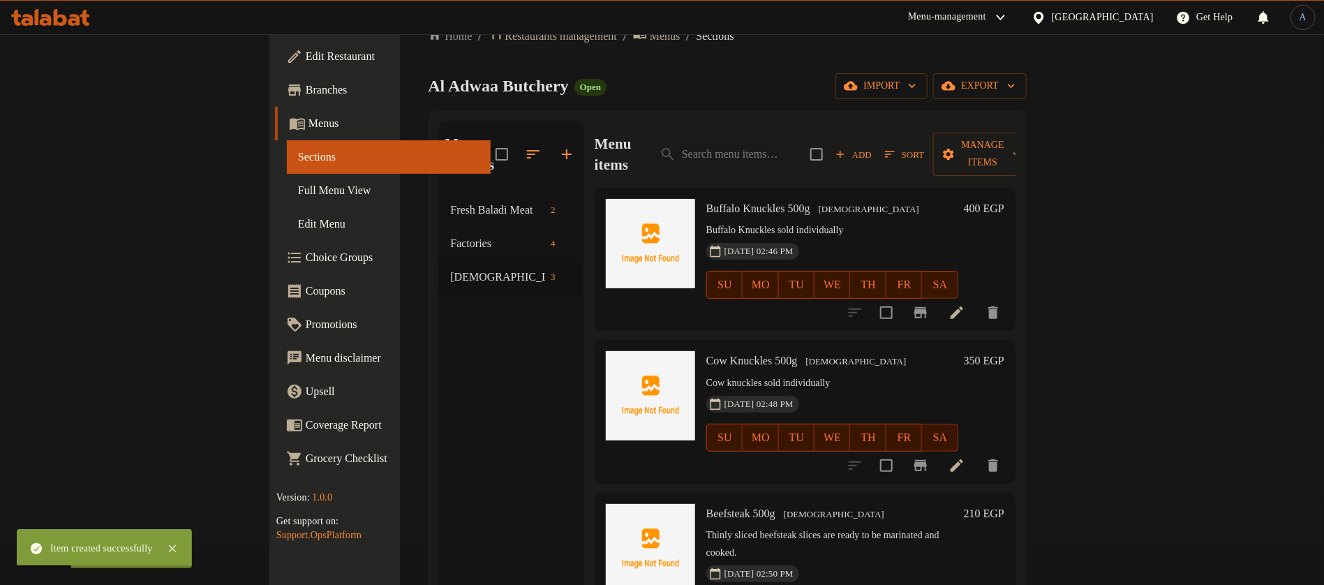
scroll to position [0, 0]
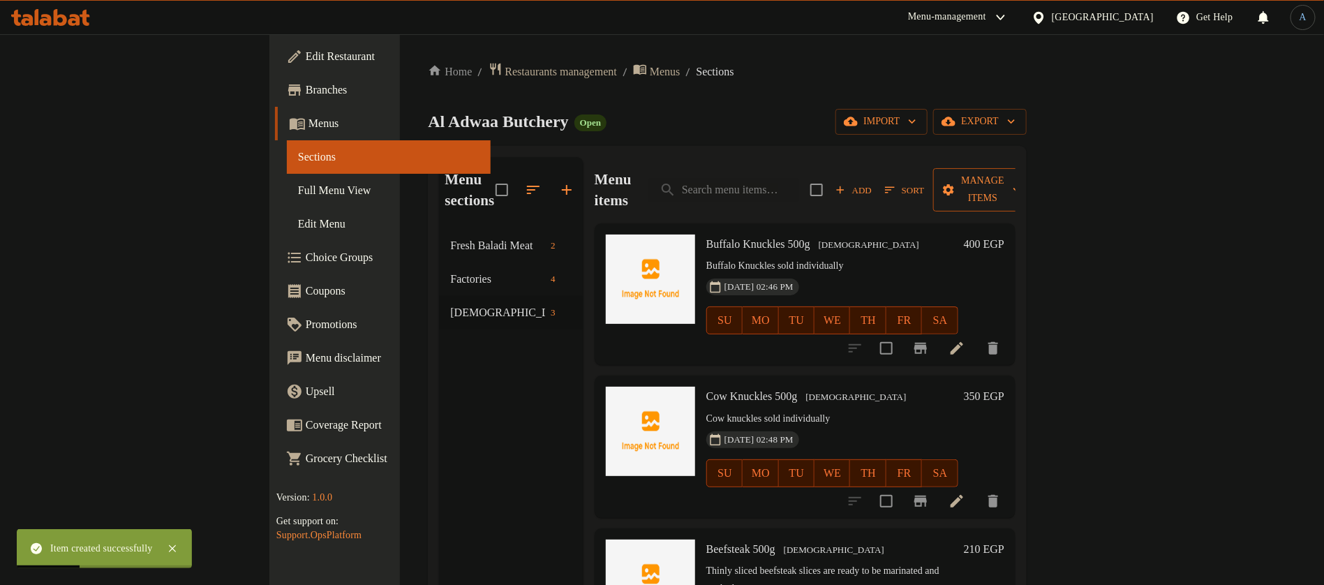
click at [1031, 189] on button "Manage items" at bounding box center [982, 189] width 98 height 43
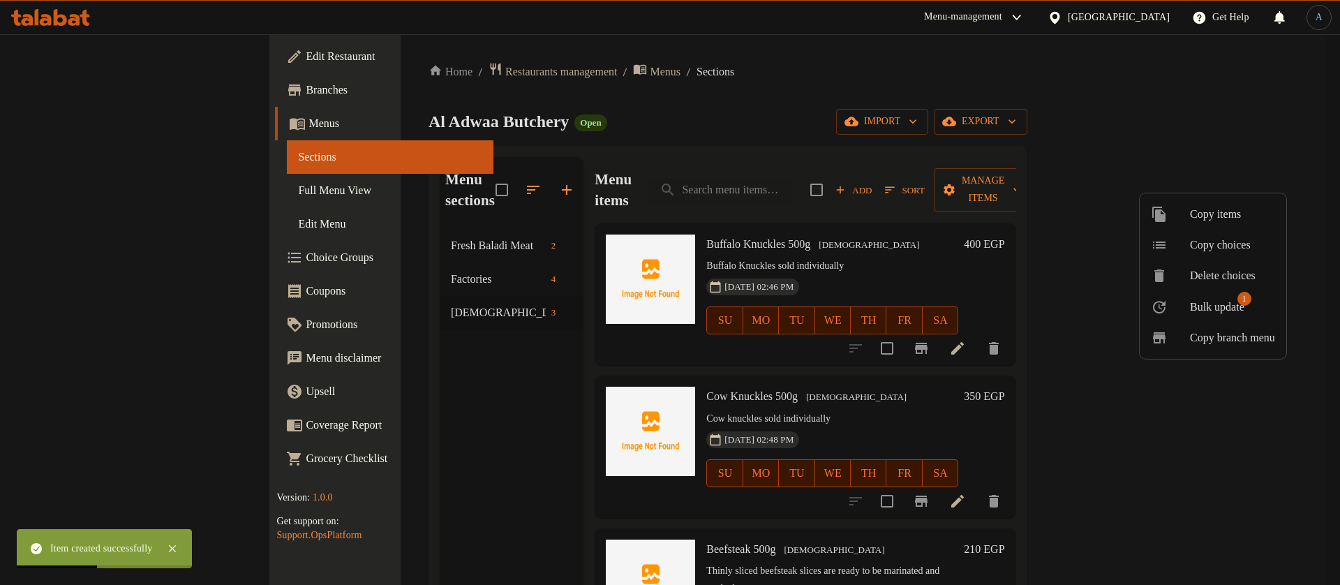
click at [1193, 304] on span "Bulk update" at bounding box center [1217, 307] width 54 height 17
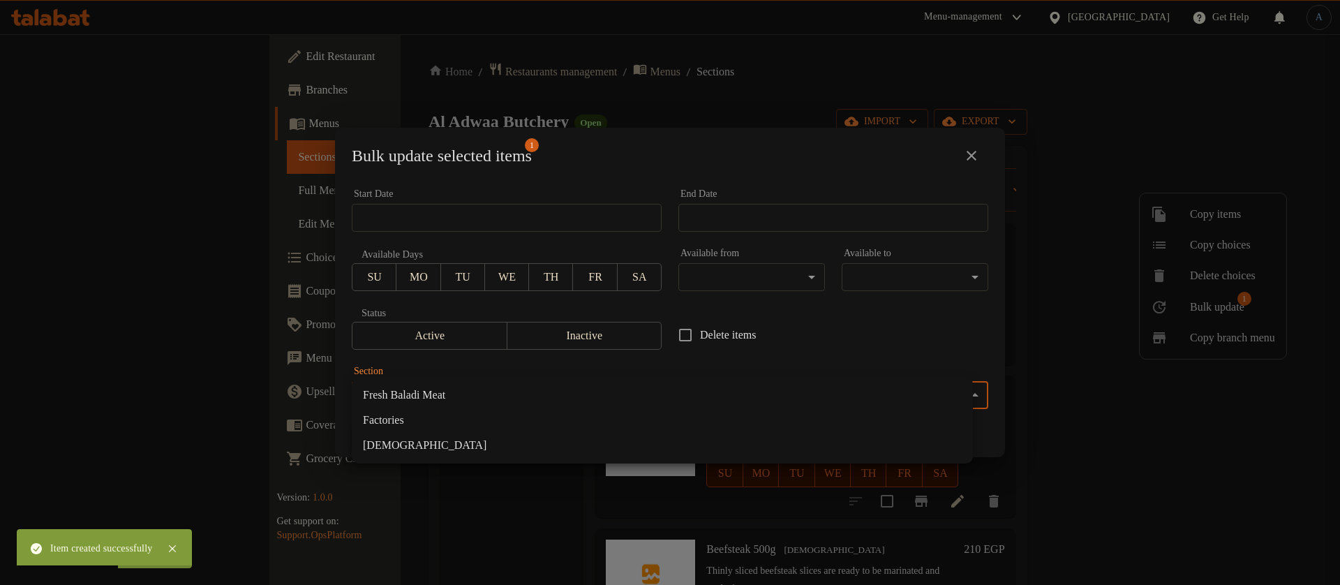
click at [645, 394] on body "Item created successfully ​ Menu-management Egypt Get Help A Edit Restaurant Br…" at bounding box center [670, 309] width 1340 height 551
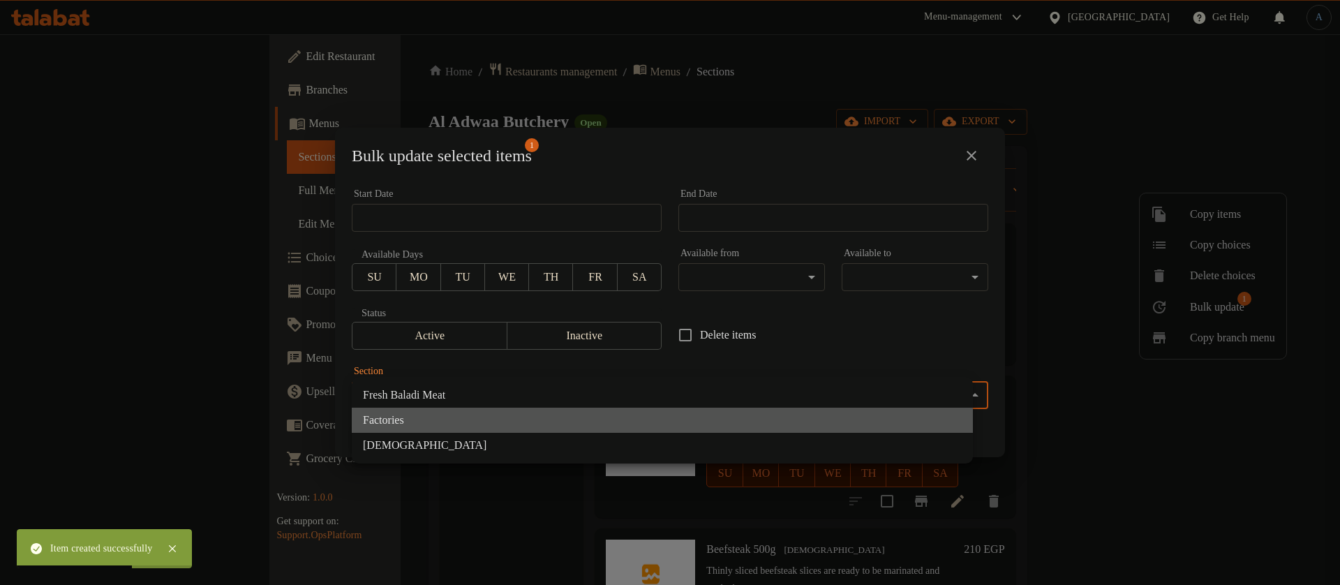
click at [403, 417] on li "Factories" at bounding box center [662, 420] width 621 height 25
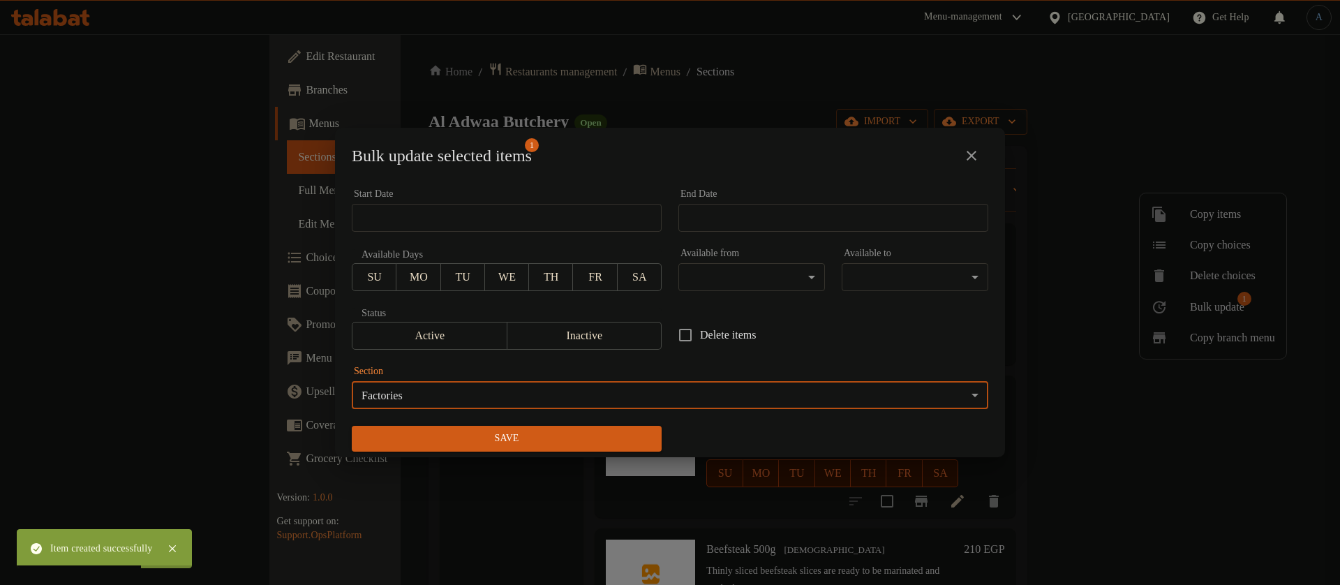
click at [525, 442] on span "Save" at bounding box center [506, 438] width 287 height 17
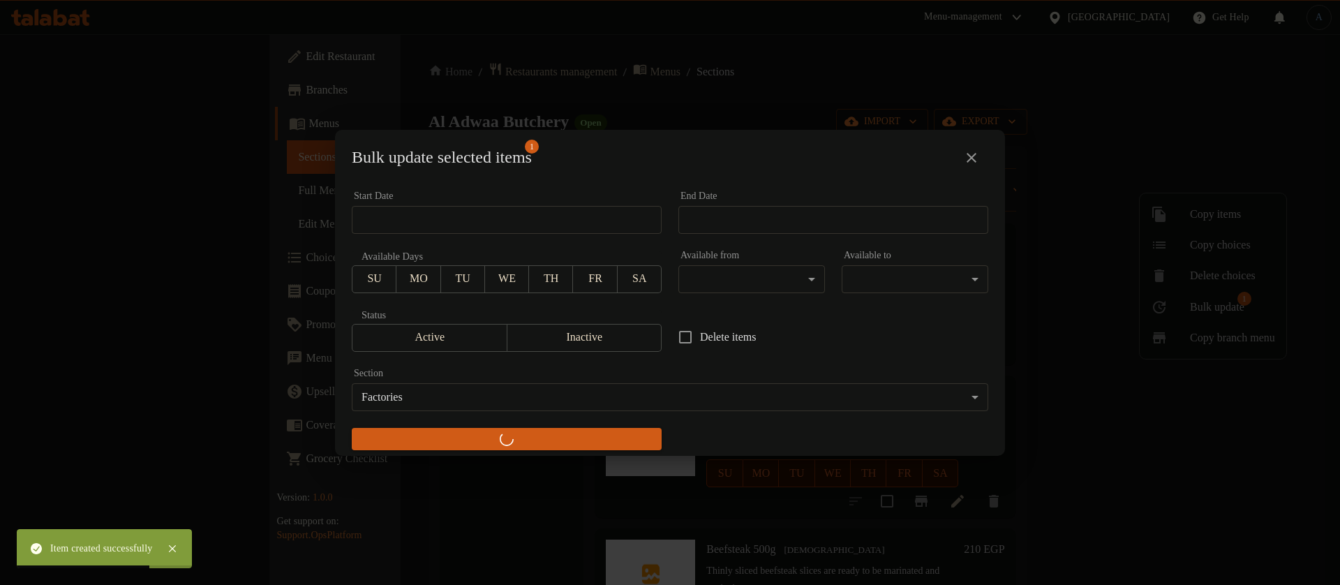
checkbox input "false"
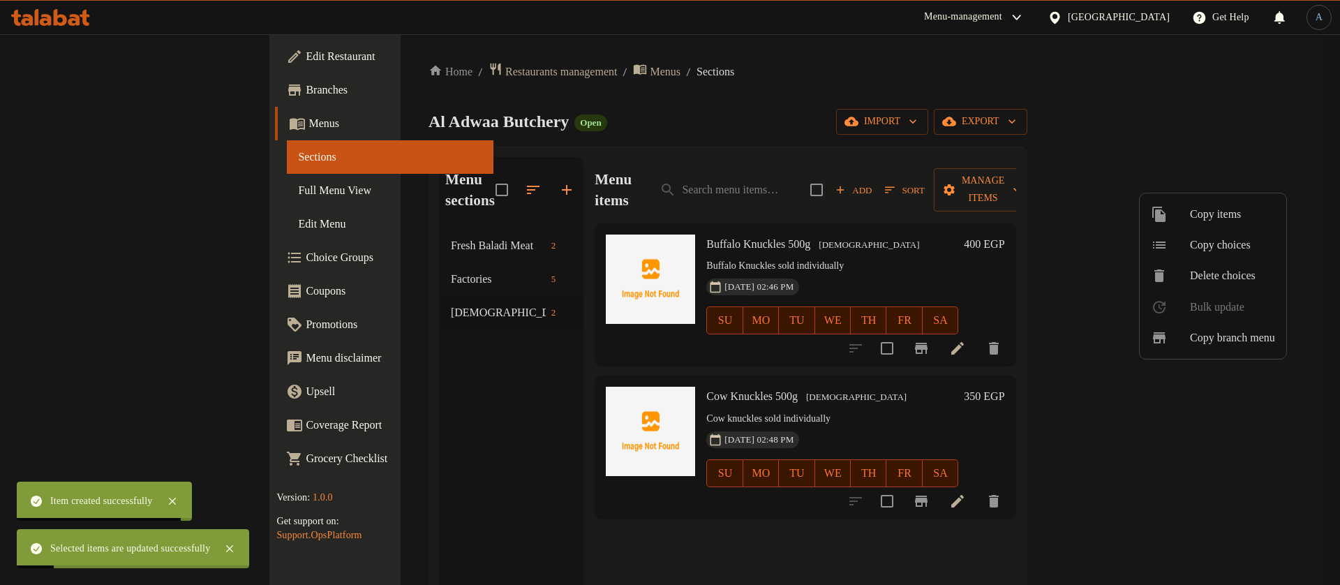
click at [356, 224] on div at bounding box center [670, 292] width 1340 height 585
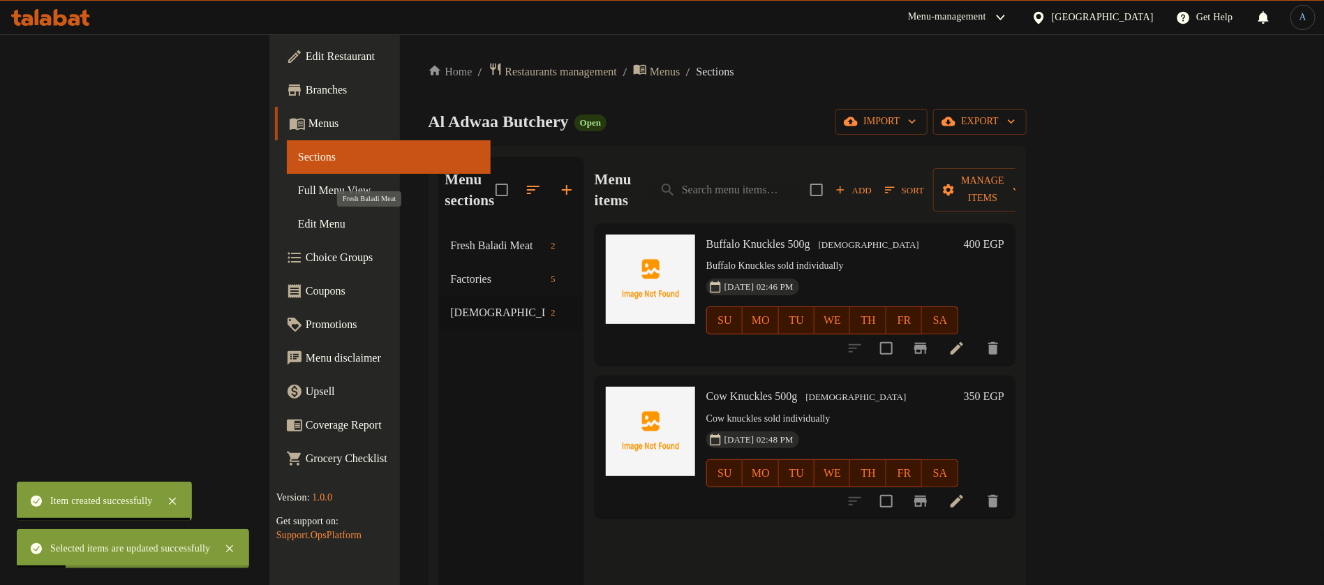
click at [450, 237] on span "Fresh Baladi Meat" at bounding box center [497, 245] width 95 height 17
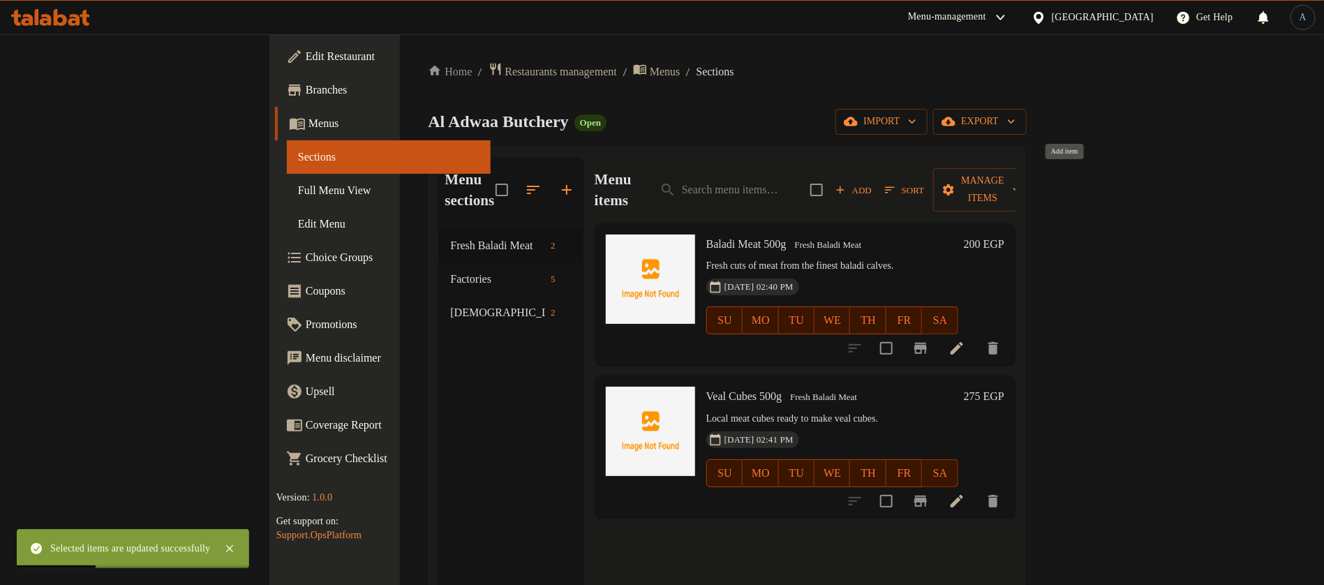
click at [872, 182] on span "Add" at bounding box center [854, 190] width 38 height 16
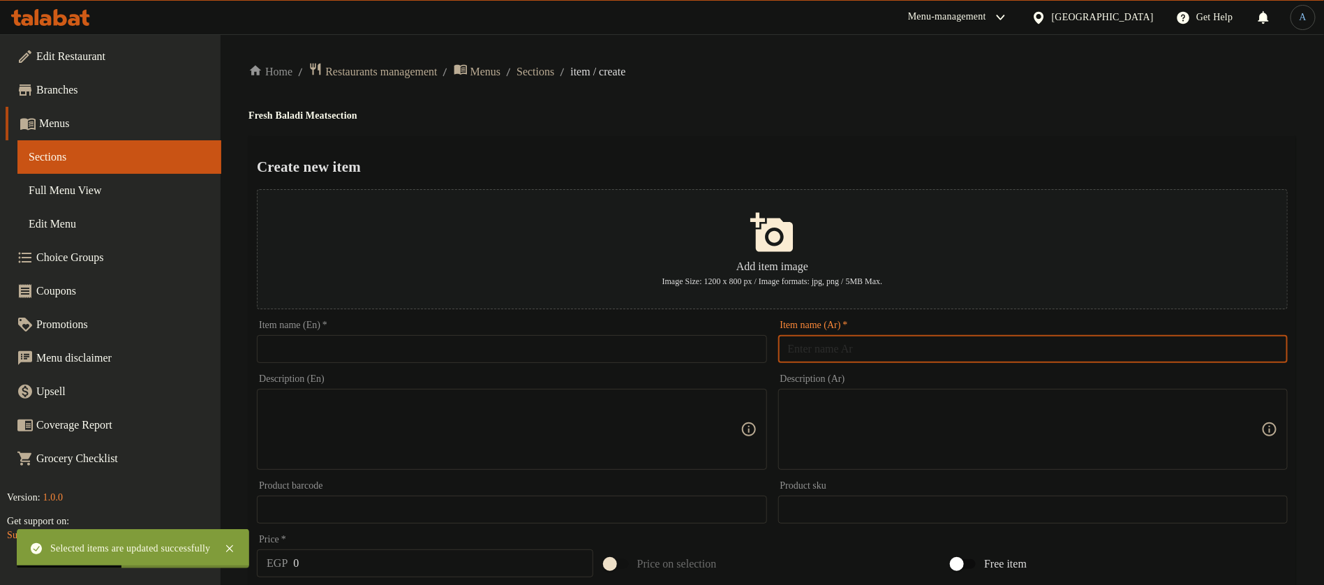
click at [871, 357] on input "text" at bounding box center [1032, 349] width 509 height 28
paste input "انتركت"
click at [828, 352] on input "انتركت 500جم" at bounding box center [1032, 349] width 509 height 28
type input "انتركت 500جم"
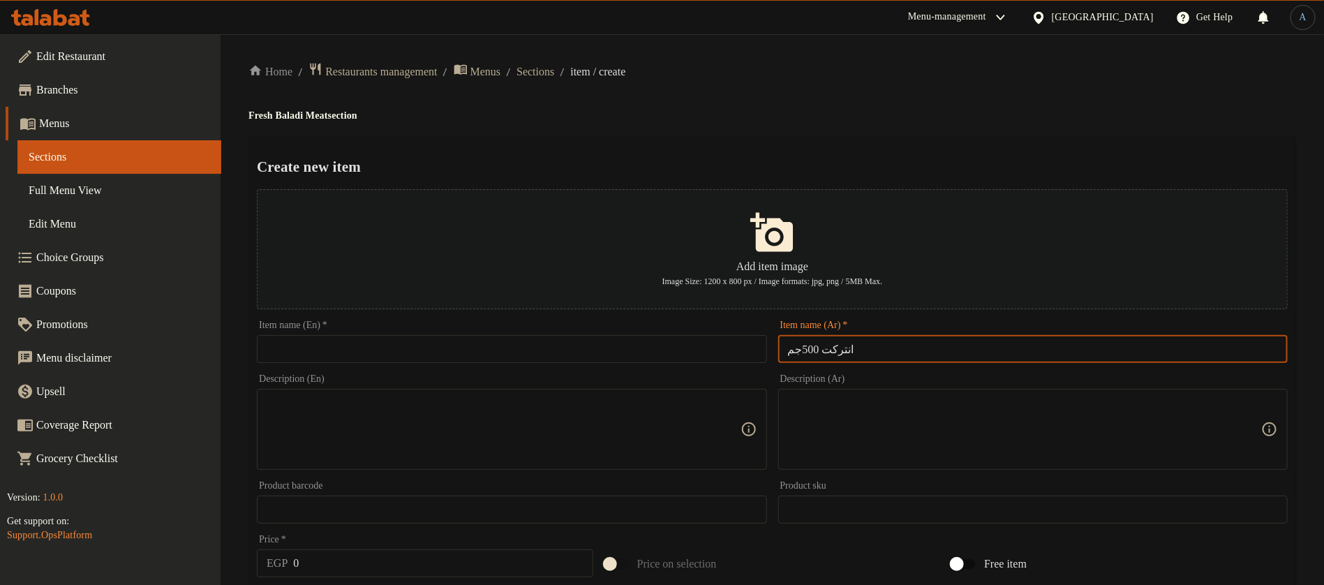
click at [895, 352] on input "انتركت 500جم" at bounding box center [1032, 349] width 509 height 28
click at [597, 348] on input "text" at bounding box center [511, 349] width 509 height 28
paste input "500g"
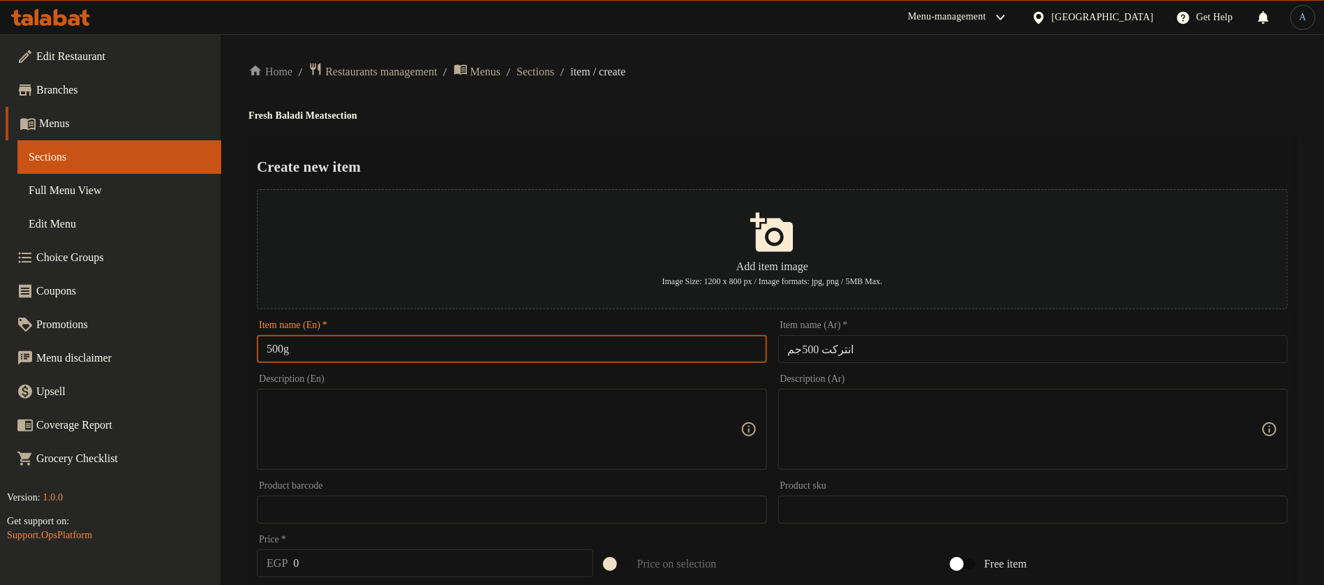
click at [911, 350] on input "انتركت 500جم" at bounding box center [1032, 349] width 509 height 28
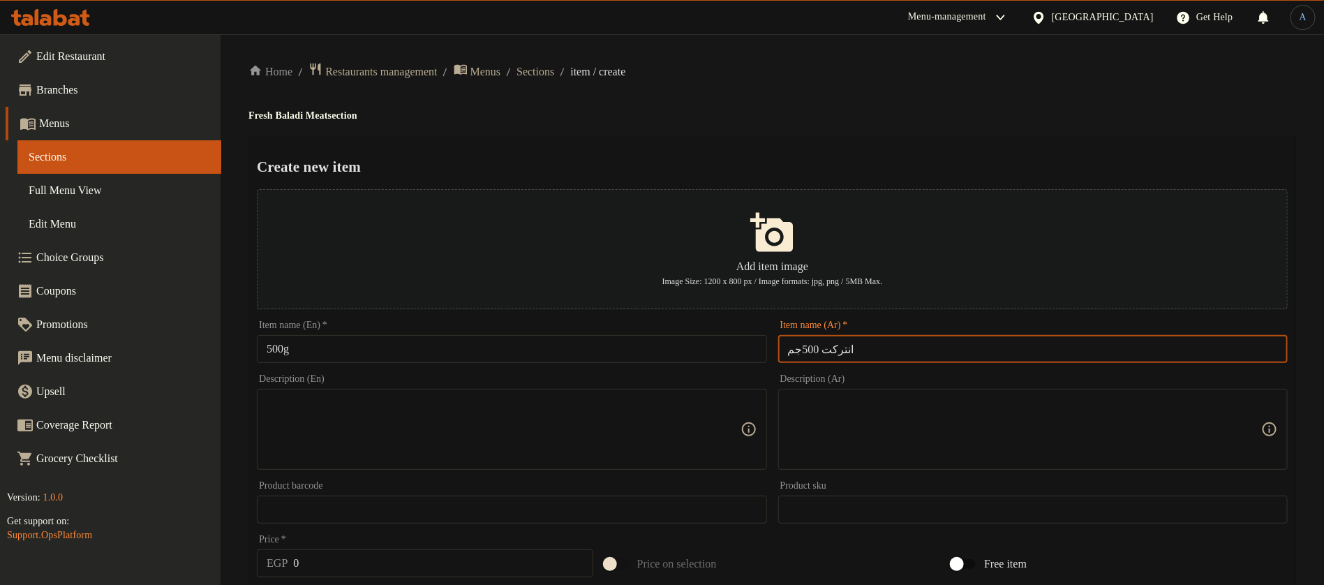
click at [842, 352] on input "انتركت 500جم" at bounding box center [1032, 349] width 509 height 28
click at [266, 345] on input "500g" at bounding box center [511, 349] width 509 height 28
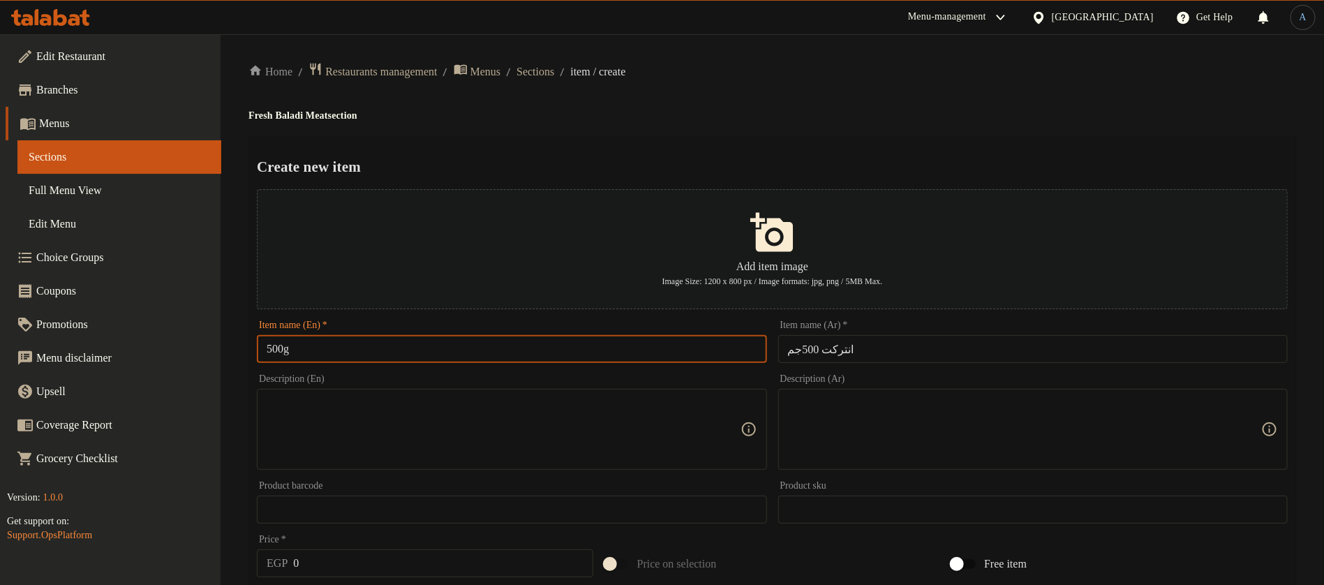
paste input "Entrecote"
type input "Entrecote 500g"
click at [772, 139] on div "Create new item Add item image Image Size: 1200 x 800 px / Image formats: jpg, …" at bounding box center [771, 538] width 1047 height 805
click at [999, 447] on textarea at bounding box center [1024, 429] width 473 height 66
paste textarea "قطعة لحمة طرية وعصارية للشوي أو القلي."
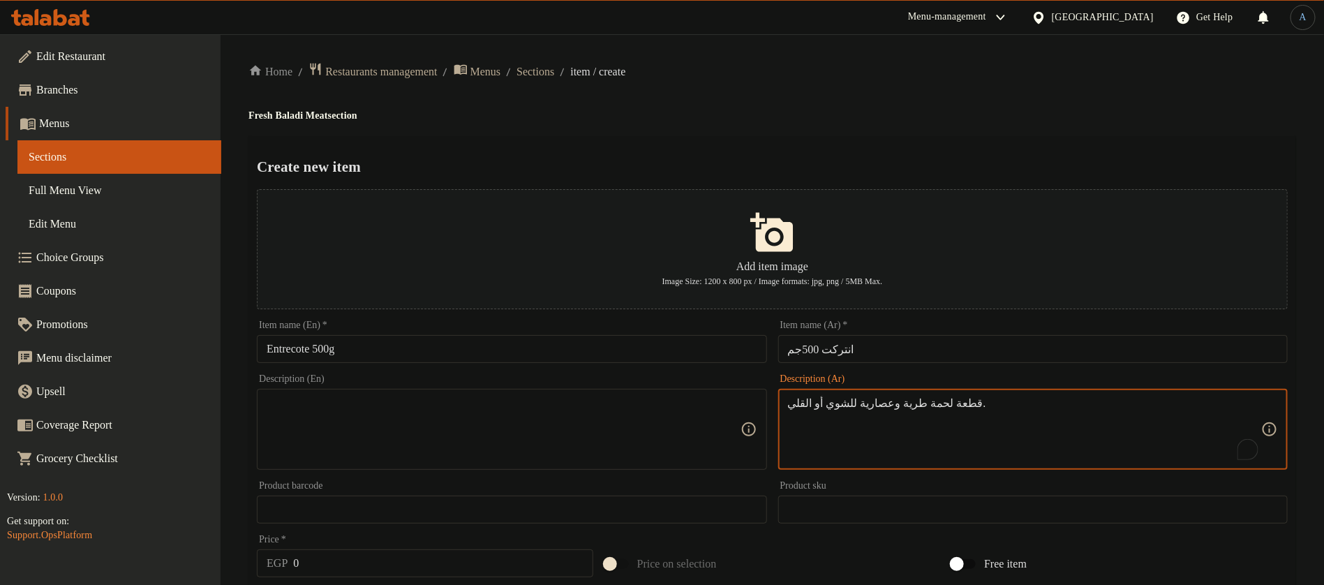
type textarea "قطعة لحمة طرية وعصارية للشوي أو القلي."
click at [432, 354] on input "Entrecote 500g" at bounding box center [511, 349] width 509 height 28
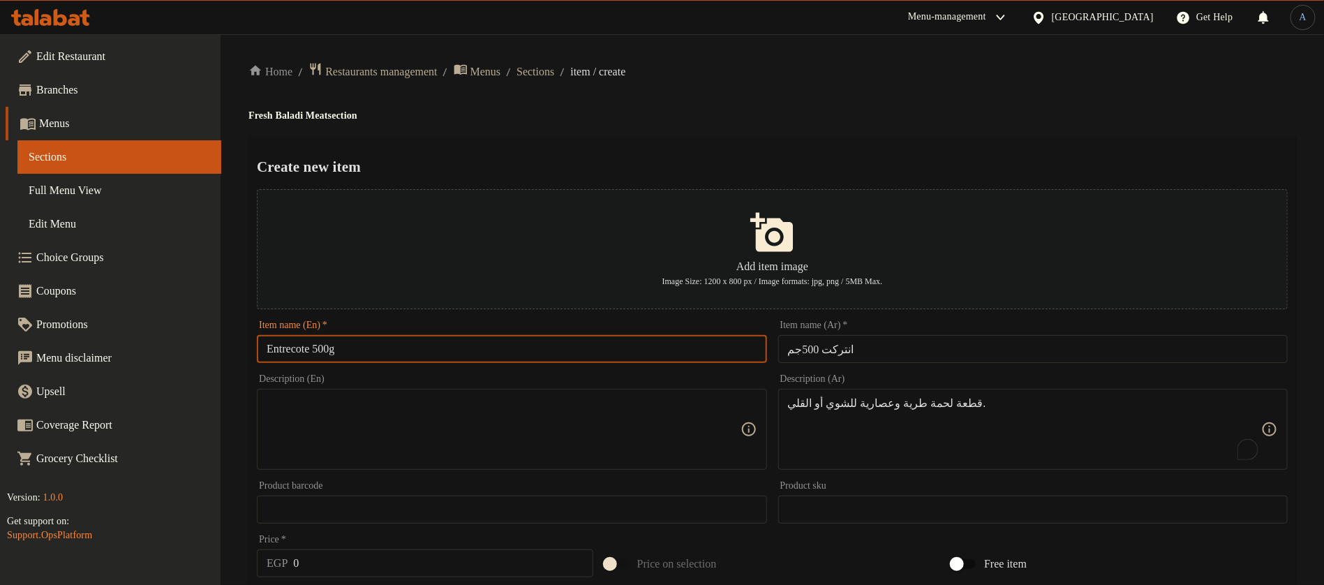
click at [304, 348] on input "Entrecote 500g" at bounding box center [511, 349] width 509 height 28
click at [545, 346] on input "Entrecote 500g" at bounding box center [511, 349] width 509 height 28
click at [539, 451] on textarea at bounding box center [503, 429] width 473 height 66
click at [558, 406] on textarea "To enrich screen reader interactions, please activate Accessibility in Grammarl…" at bounding box center [503, 429] width 473 height 66
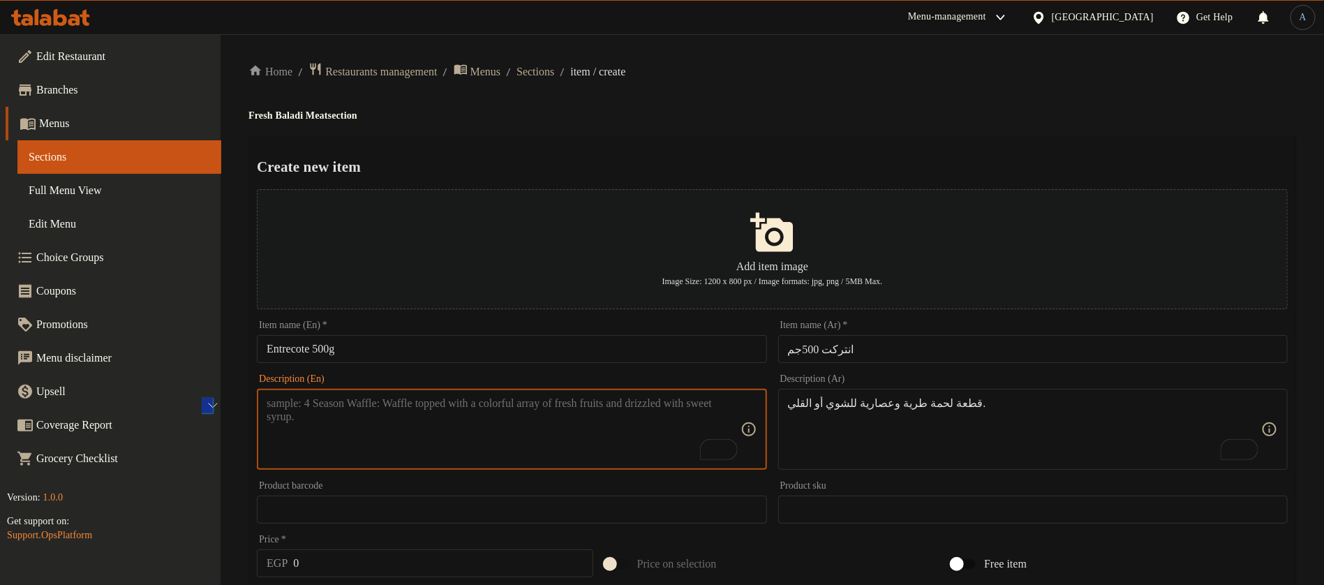
paste textarea "Tender and juicy piece of meat for grilling or frying."
type textarea "Tender and juicy piece of meat for grilling or frying."
click at [838, 115] on h4 "Fresh Baladi Meat section" at bounding box center [771, 116] width 1047 height 14
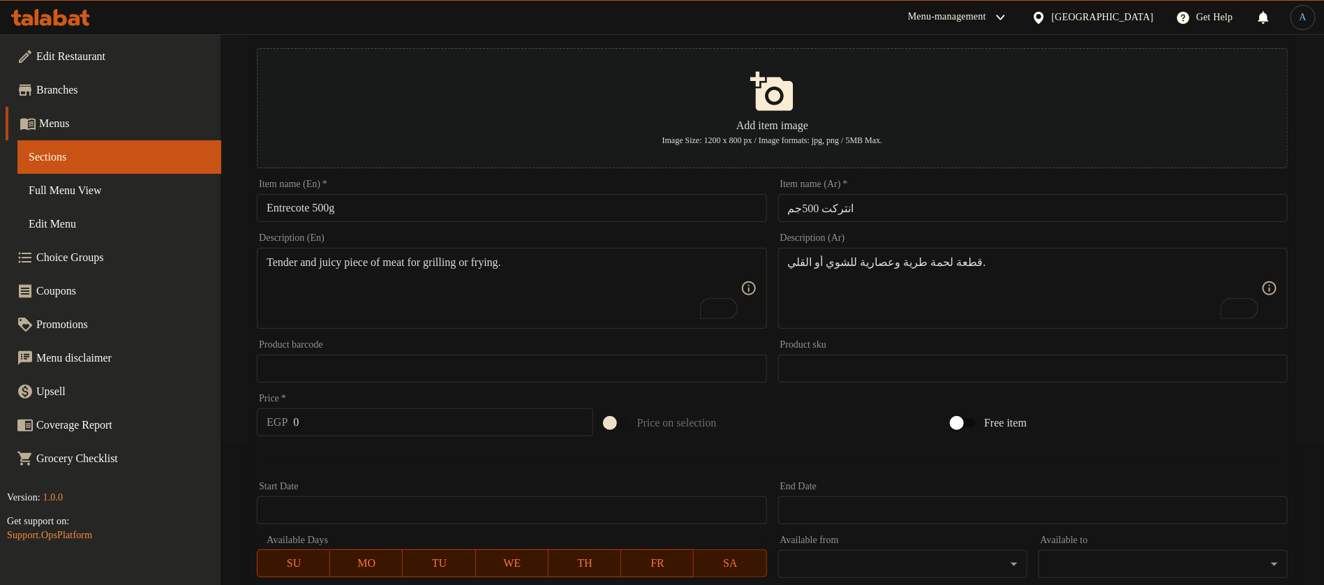
scroll to position [209, 0]
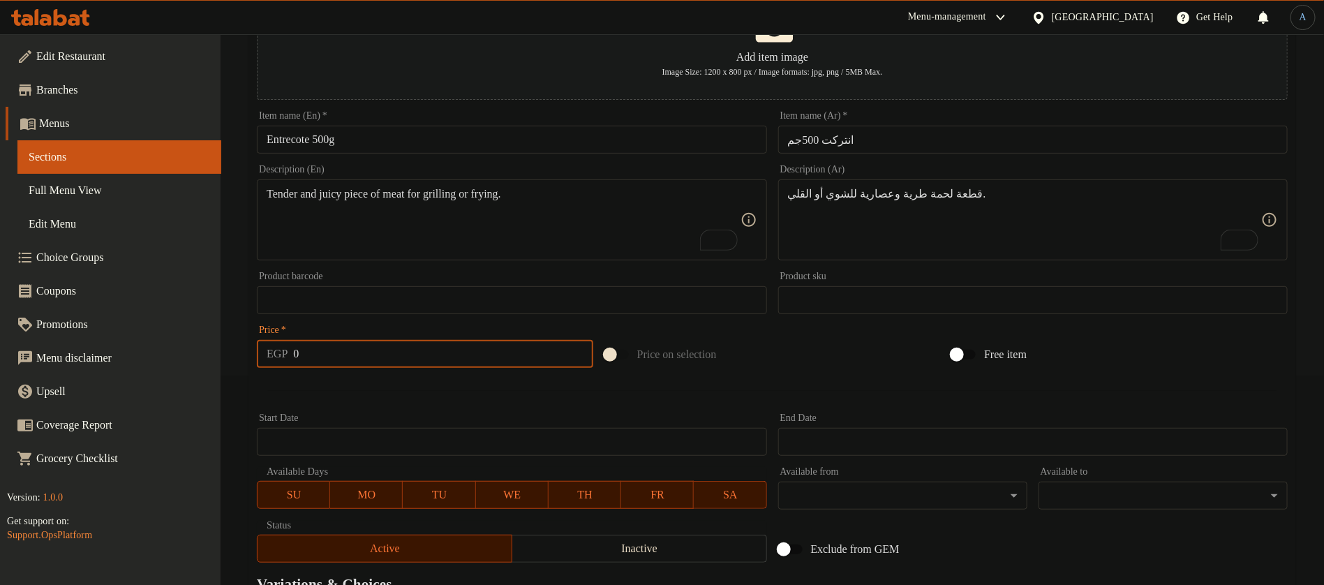
click at [386, 356] on input "0" at bounding box center [442, 354] width 299 height 28
paste input "21"
type input "210"
click at [383, 388] on div at bounding box center [772, 390] width 1042 height 34
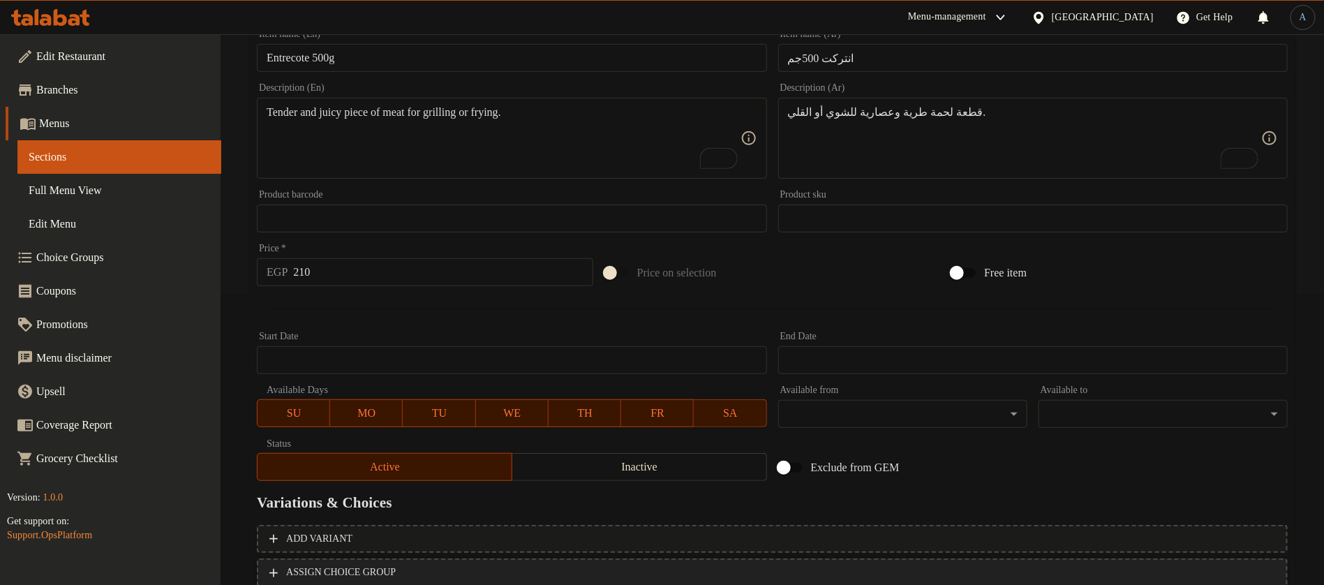
scroll to position [394, 0]
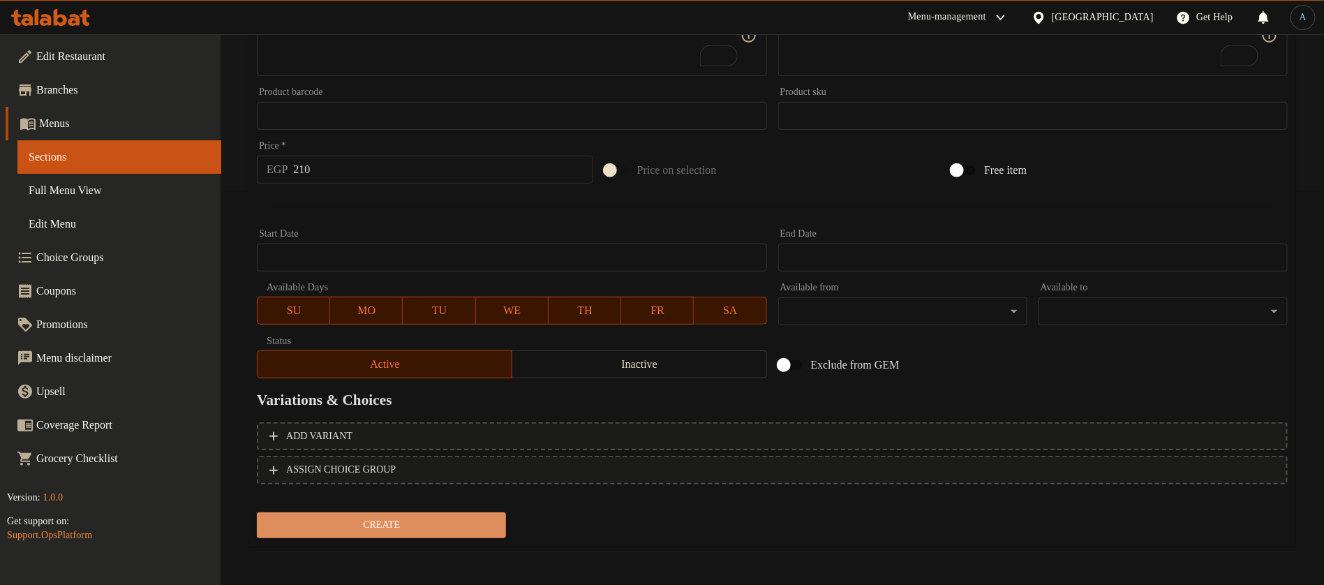
click at [412, 526] on span "Create" at bounding box center [381, 524] width 227 height 17
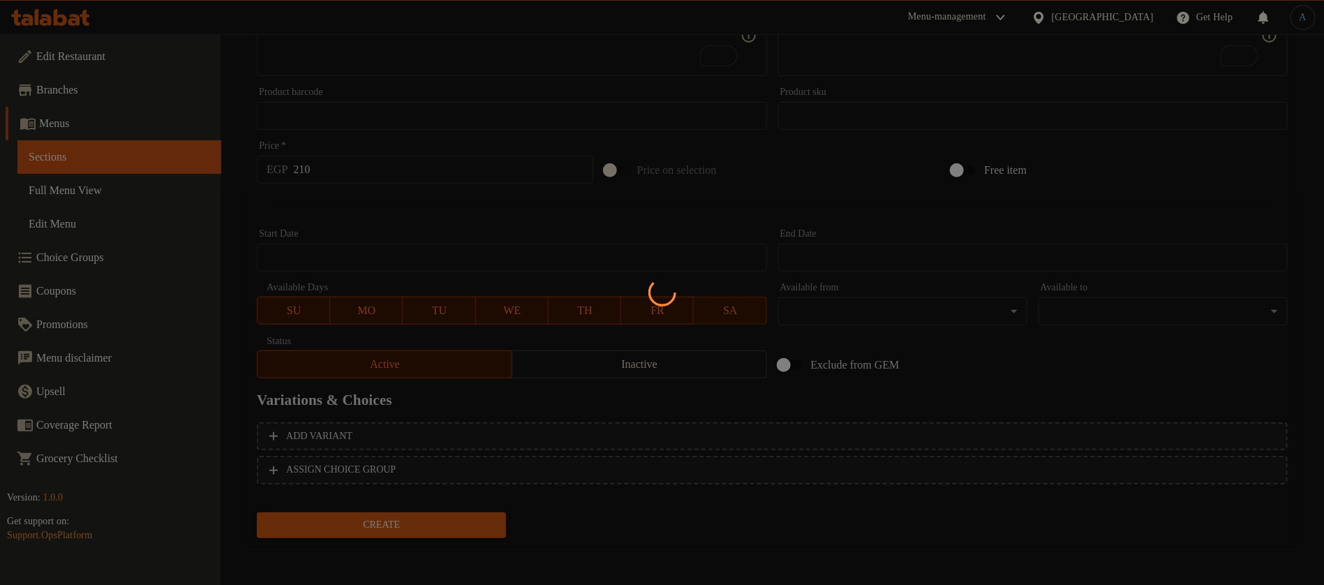
type input "0"
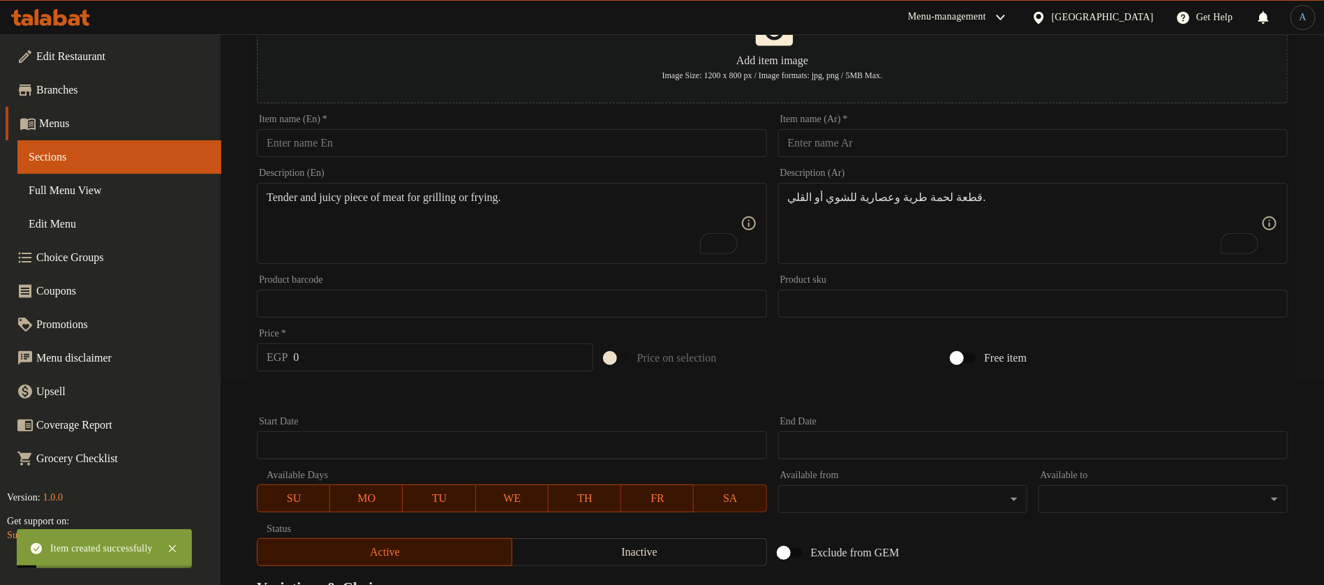
scroll to position [0, 0]
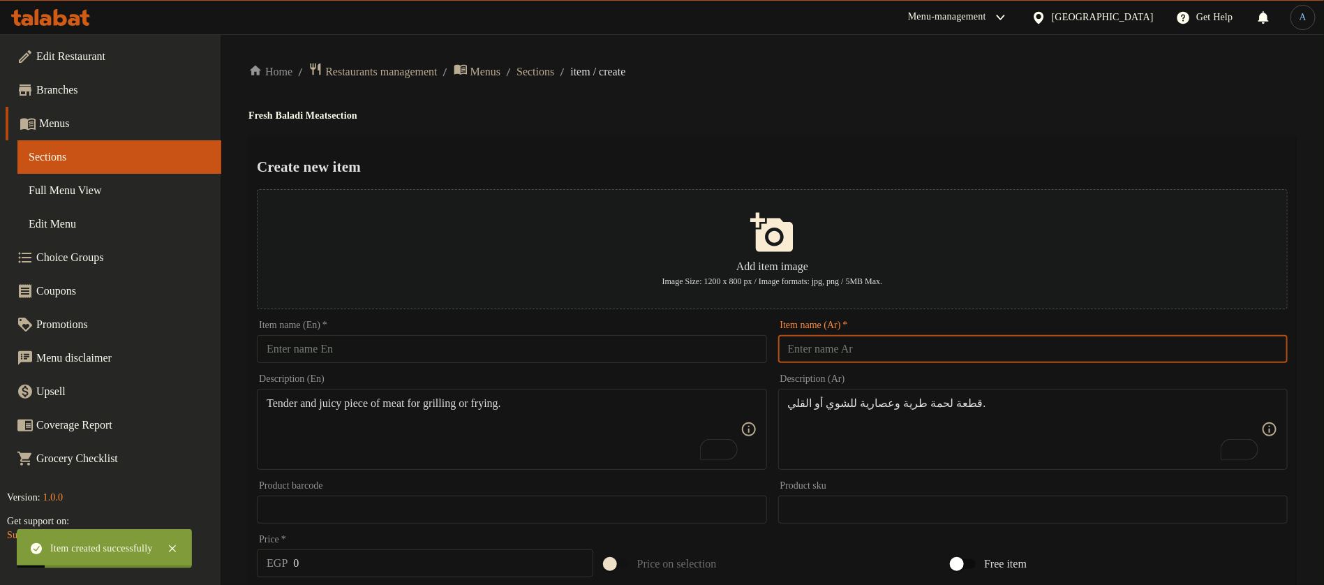
click at [899, 358] on input "text" at bounding box center [1032, 349] width 509 height 28
paste input "فلتو"
type input "فلتو 500جم"
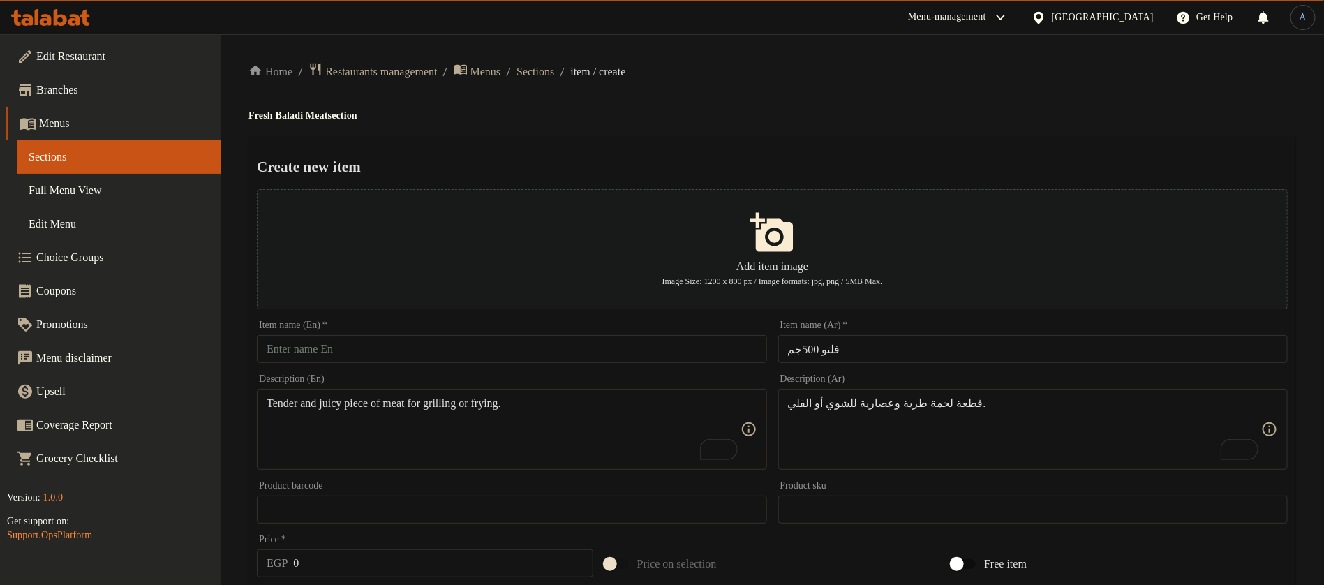
click at [476, 348] on input "text" at bounding box center [511, 349] width 509 height 28
paste input "Filto 500gm"
click at [884, 352] on input "فلتو 500جم" at bounding box center [1032, 349] width 509 height 28
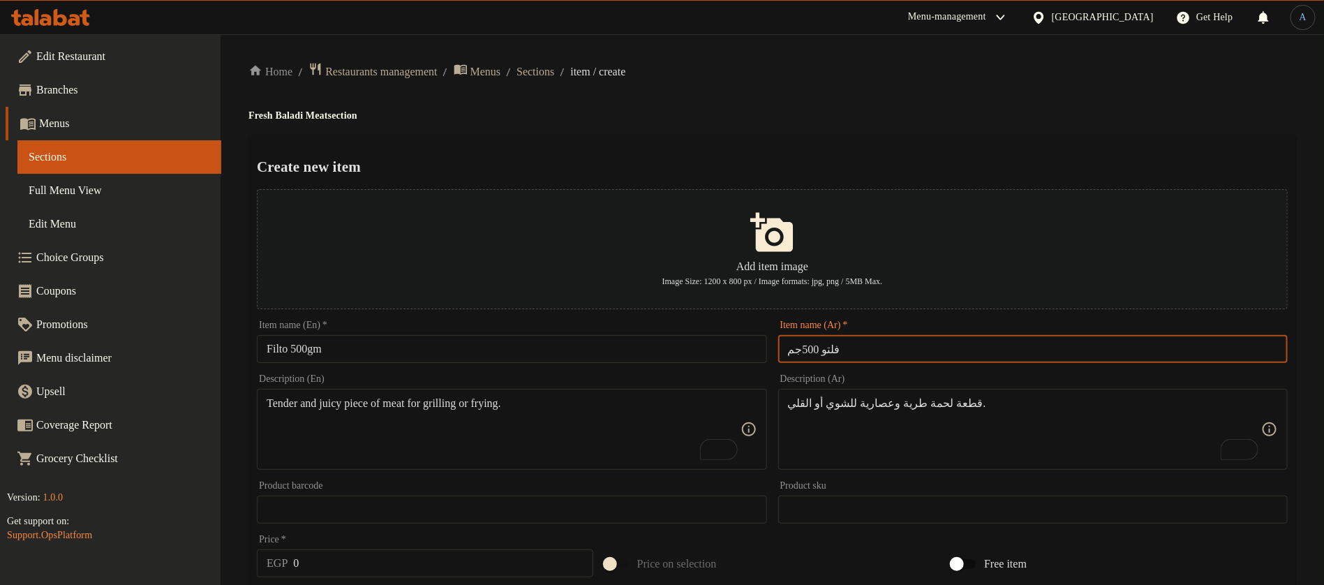
click at [396, 352] on input "Filto 500gm" at bounding box center [511, 349] width 509 height 28
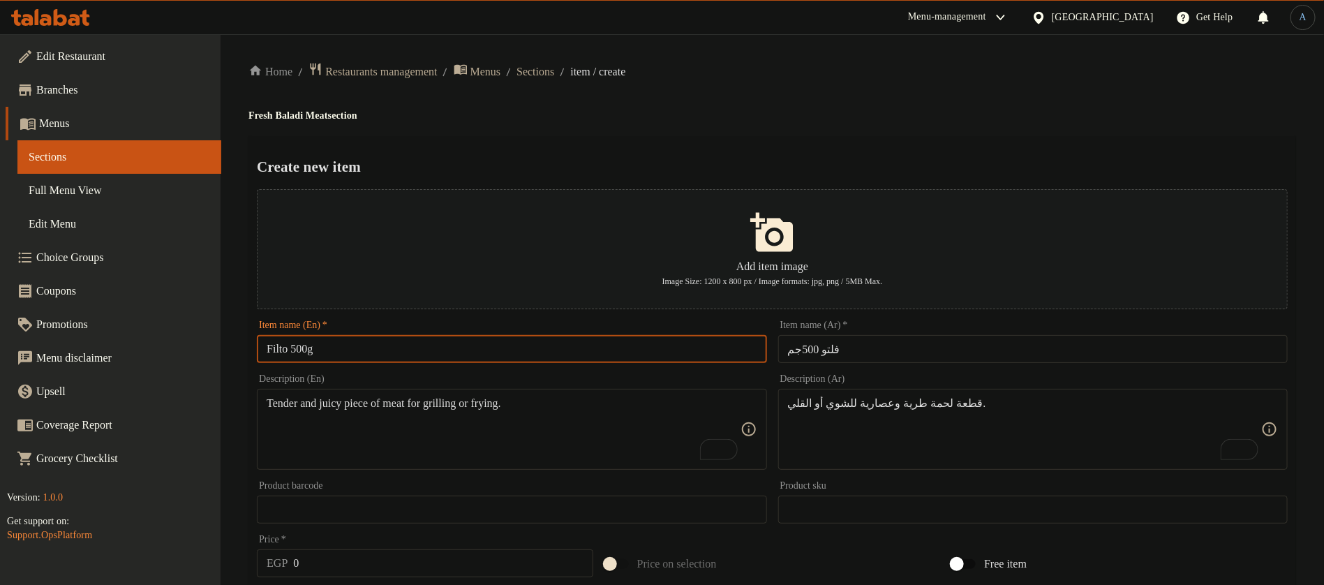
type input "Filto 500g"
click at [633, 143] on div "Create new item Add item image Image Size: 1200 x 800 px / Image formats: jpg, …" at bounding box center [771, 538] width 1047 height 805
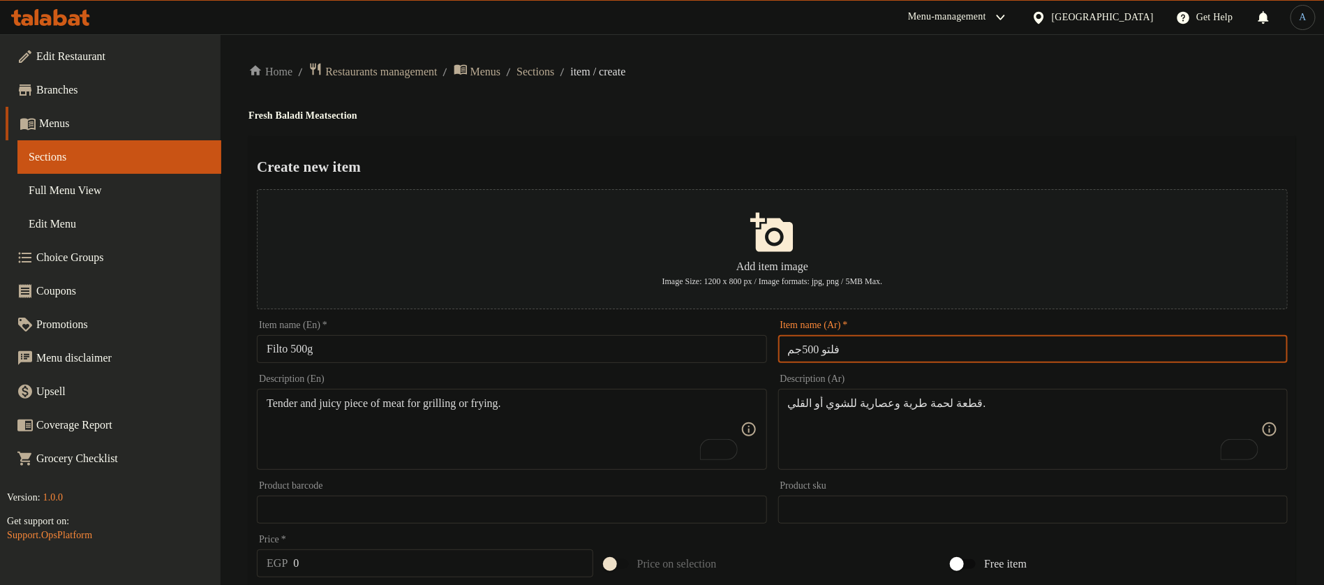
click at [825, 347] on input "فلتو 500جم" at bounding box center [1032, 349] width 509 height 28
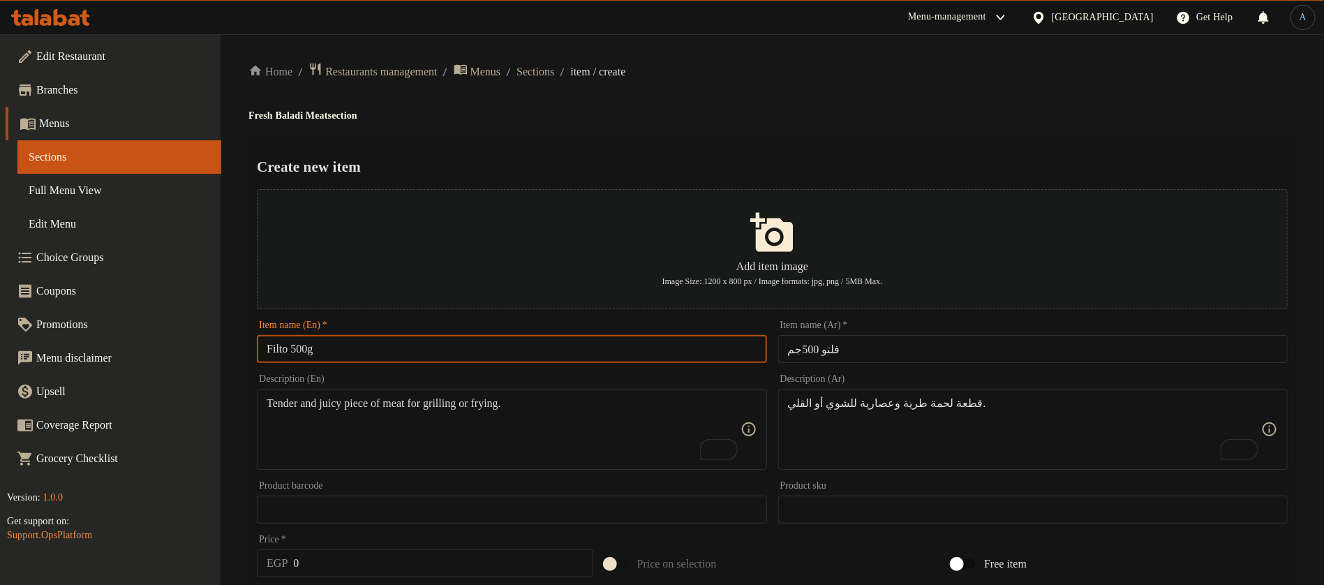
click at [274, 356] on input "Filto 500g" at bounding box center [511, 349] width 509 height 28
click at [872, 344] on input "فلتو 500جم" at bounding box center [1032, 349] width 509 height 28
drag, startPoint x: 1189, startPoint y: 115, endPoint x: 1160, endPoint y: 111, distance: 29.6
click at [1189, 113] on h4 "Fresh Baladi Meat section" at bounding box center [771, 116] width 1047 height 14
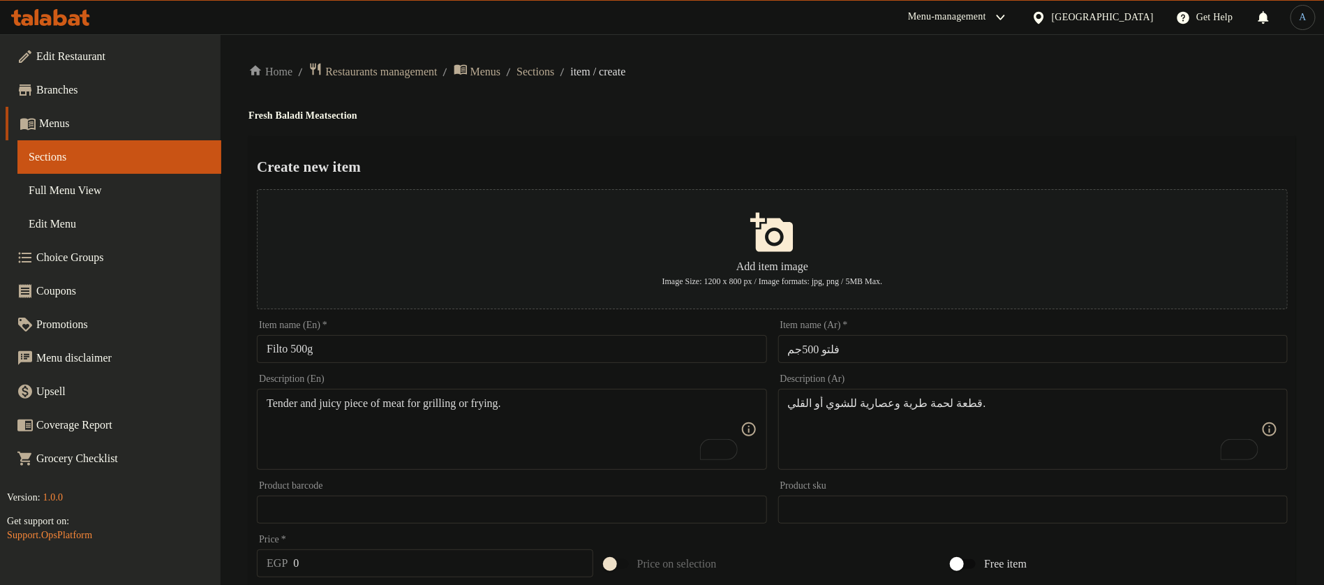
click at [444, 352] on input "Filto 500g" at bounding box center [511, 349] width 509 height 28
click at [708, 130] on div "Home / Restaurants management / Menus / Sections / item / create Fresh Baladi M…" at bounding box center [771, 506] width 1047 height 889
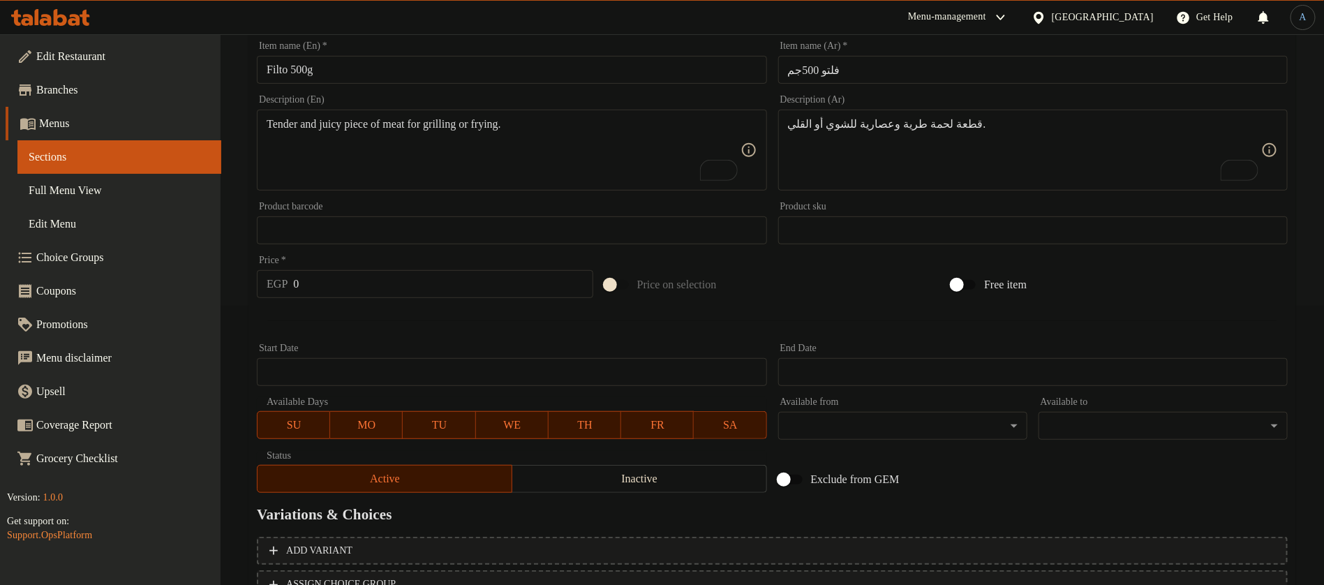
scroll to position [105, 0]
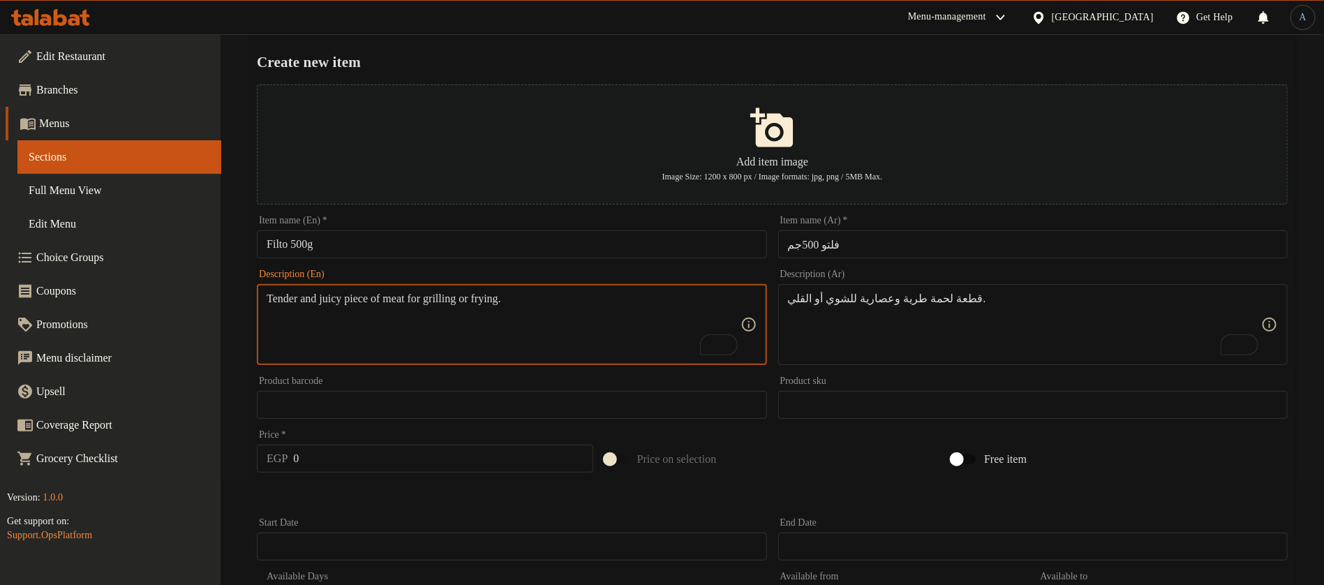
click at [401, 329] on textarea "Tender and juicy piece of meat for grilling or frying." at bounding box center [503, 325] width 473 height 66
click at [942, 314] on textarea "قطعة لحمة طرية وعصارية للشوي أو القلي." at bounding box center [1024, 325] width 473 height 66
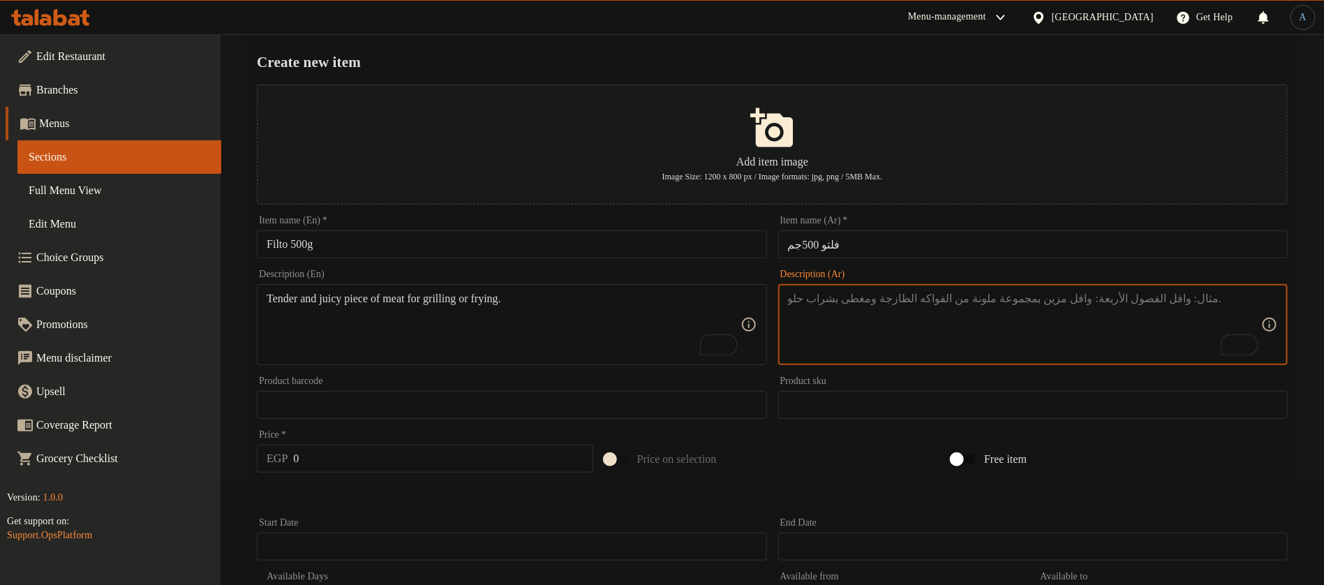
paste textarea "فلتو طري ولذيذ للشوي أو الستيك."
type textarea "فلتو طري ولذيذ للشوي أو الستيك."
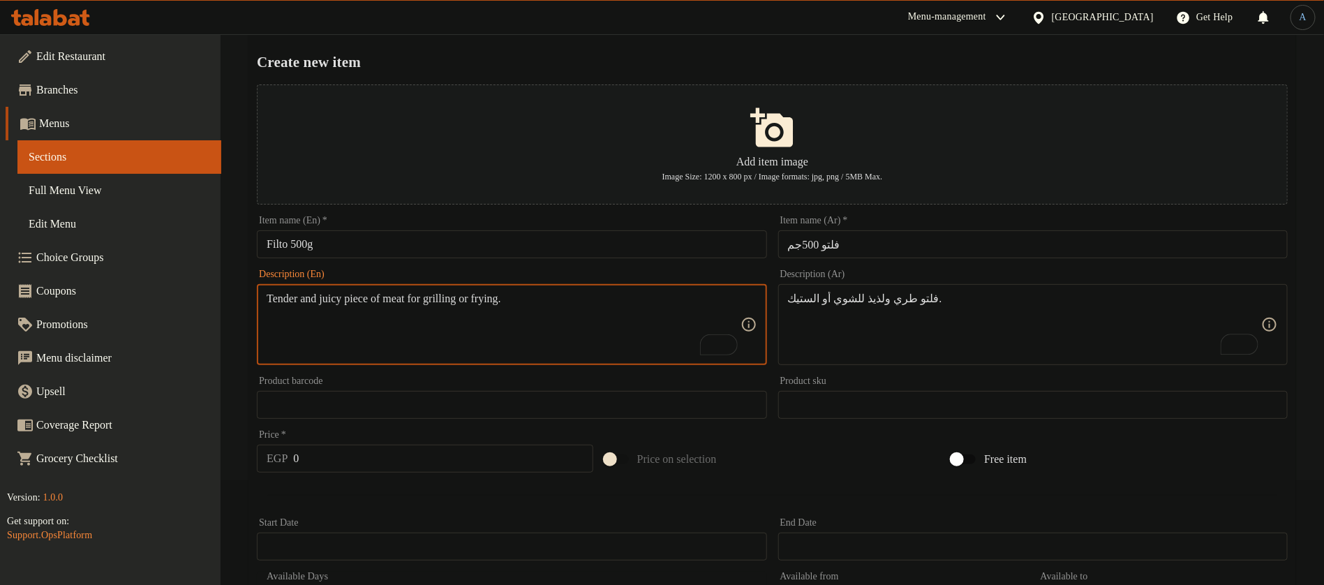
click at [658, 321] on textarea "Tender and juicy piece of meat for grilling or frying." at bounding box center [503, 325] width 473 height 66
paste textarea "Tender and delicious fillet for grilling or steak."
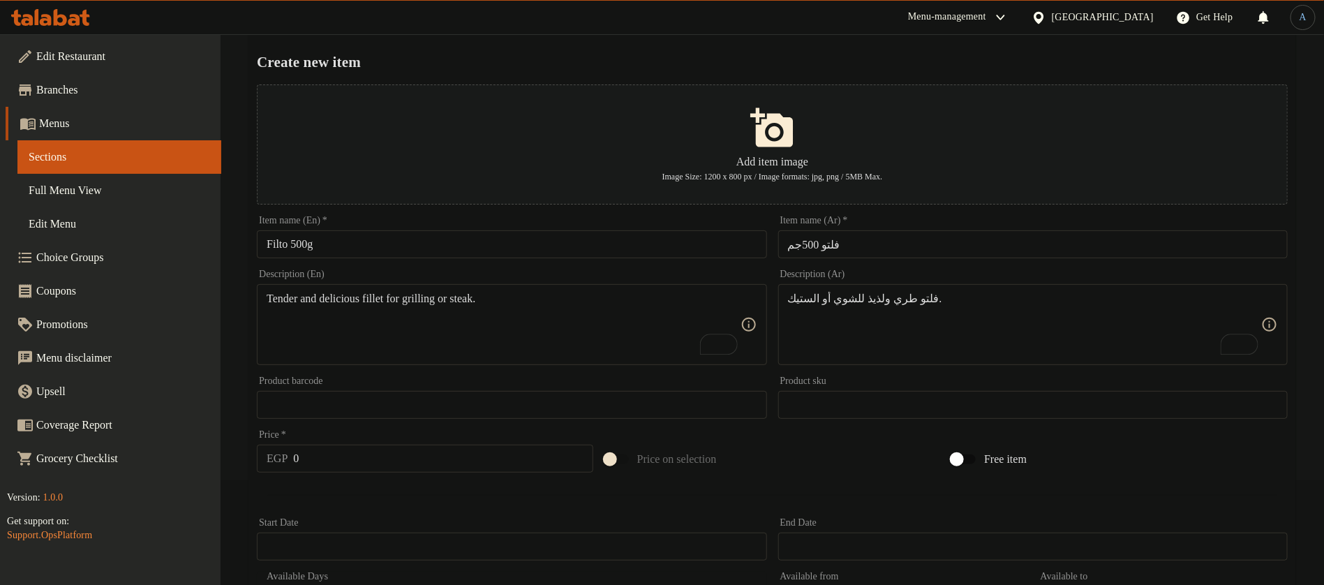
click at [798, 66] on h2 "Create new item" at bounding box center [772, 62] width 1031 height 21
click at [276, 245] on input "Filto 500g" at bounding box center [511, 244] width 509 height 28
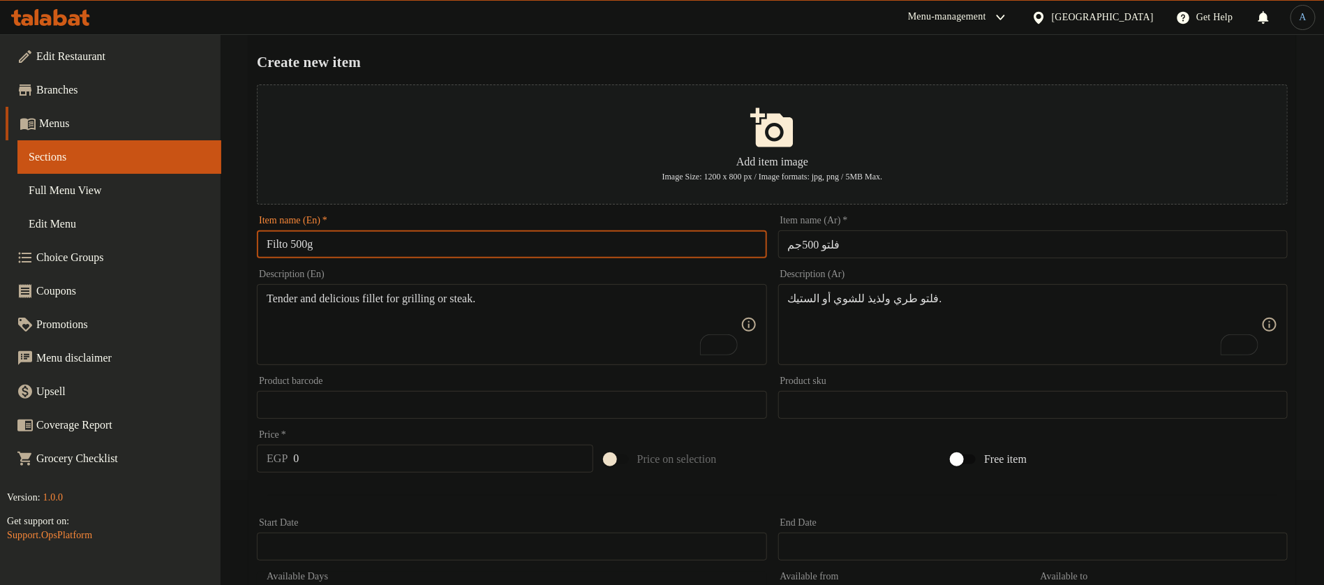
click at [276, 245] on input "Filto 500g" at bounding box center [511, 244] width 509 height 28
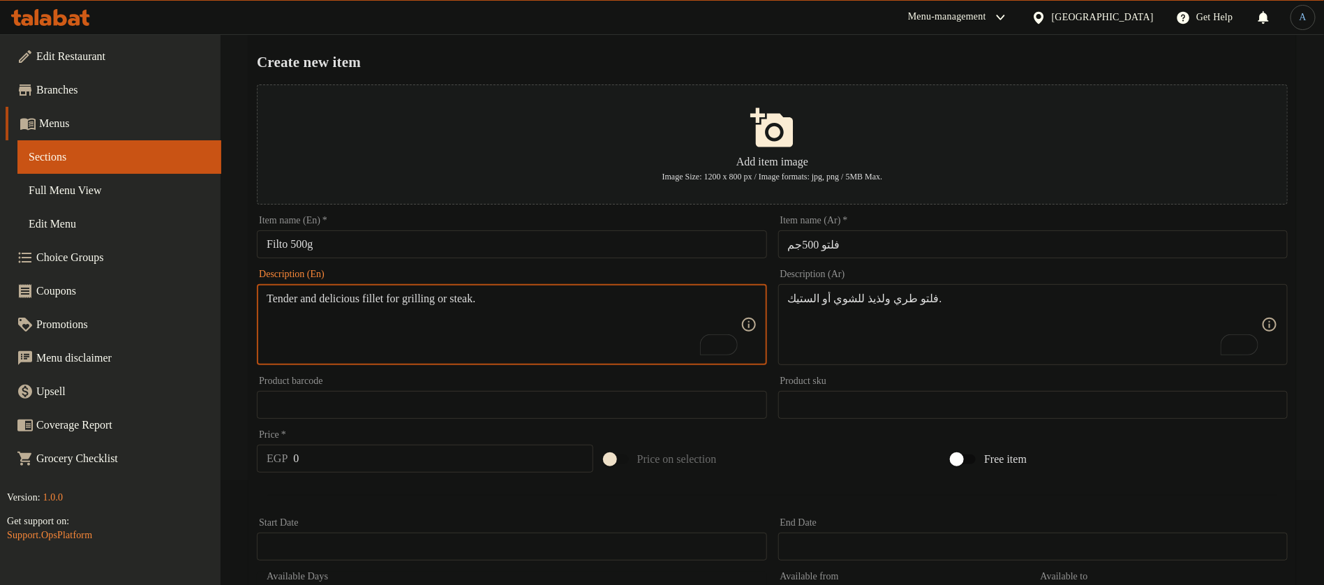
click at [387, 298] on textarea "Tender and delicious fillet for grilling or steak." at bounding box center [503, 325] width 473 height 66
paste textarea "Filto"
click at [440, 337] on textarea "Tender and delicious Filto for grilling or steak." at bounding box center [503, 325] width 473 height 66
paste textarea "f"
type textarea "Tender and delicious filto for grilling or steak."
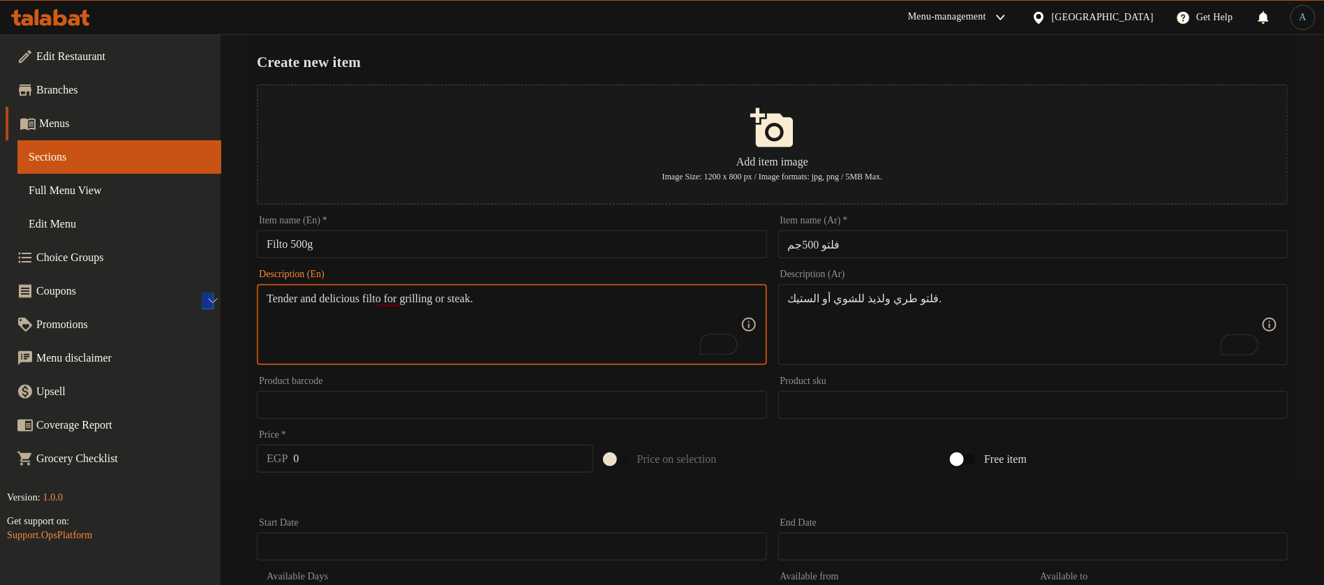
click at [608, 52] on h2 "Create new item" at bounding box center [772, 62] width 1031 height 21
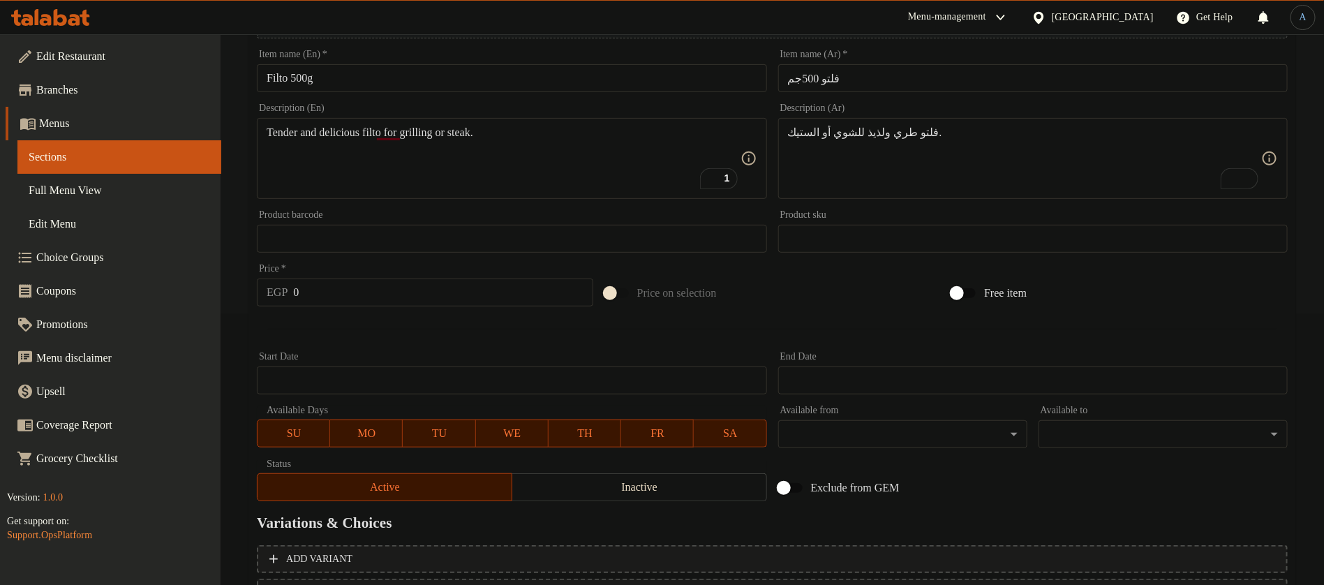
scroll to position [394, 0]
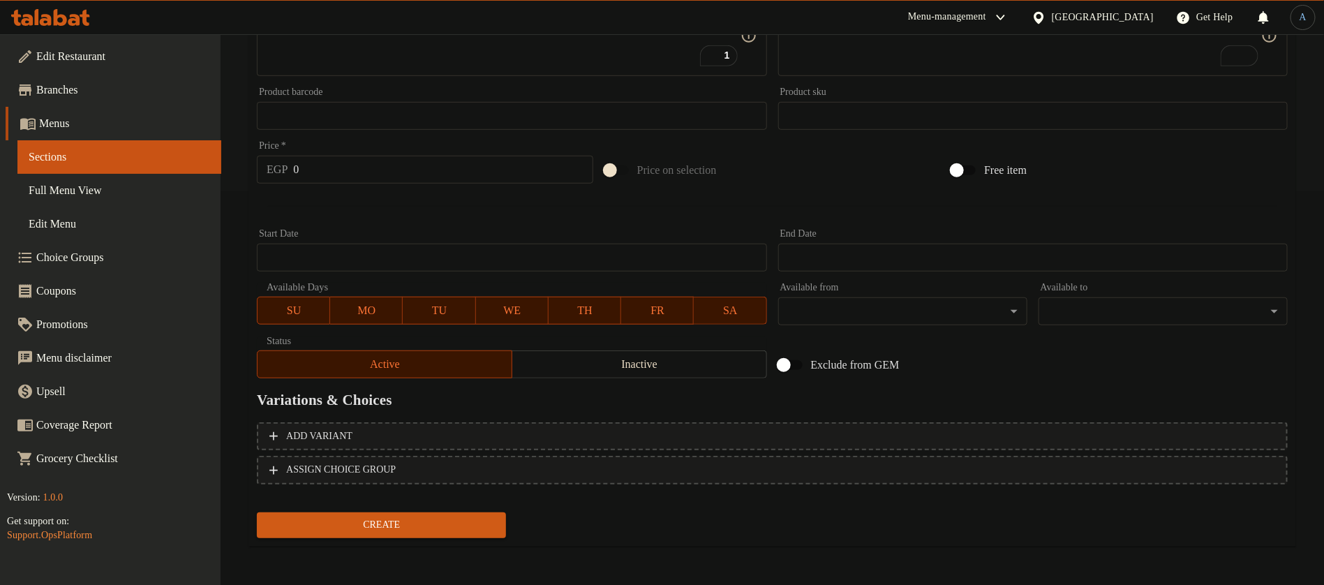
click at [448, 174] on input "0" at bounding box center [442, 170] width 299 height 28
paste input "21"
type input "210"
click at [427, 206] on div at bounding box center [772, 206] width 1042 height 34
click at [430, 532] on span "Create" at bounding box center [381, 524] width 227 height 17
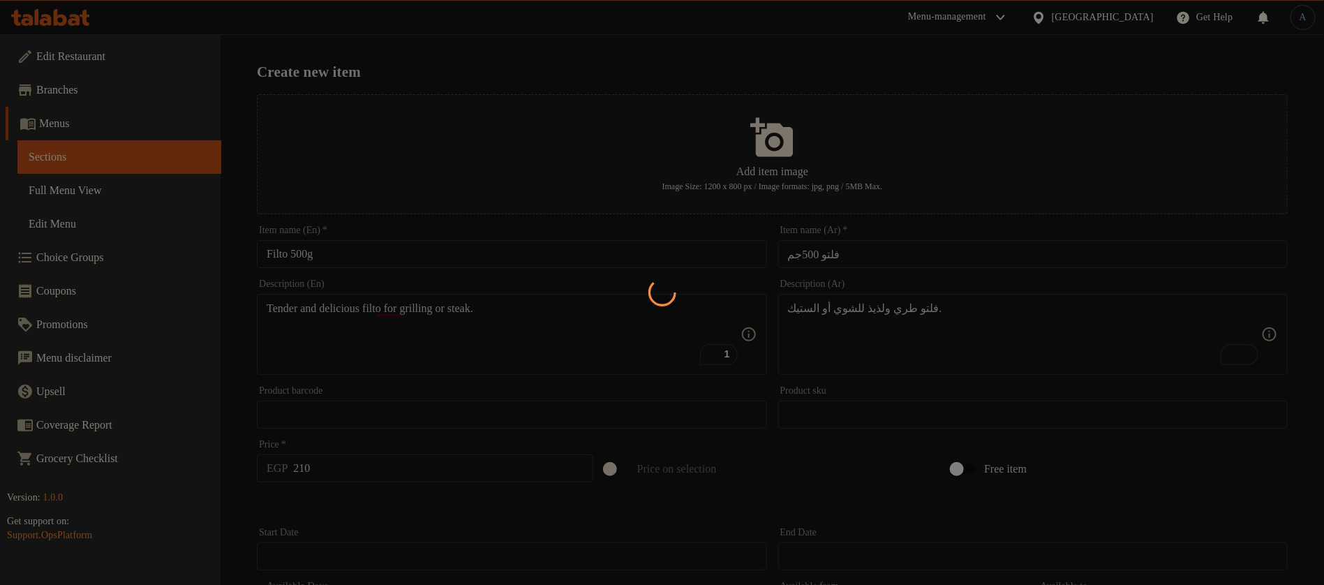
scroll to position [0, 0]
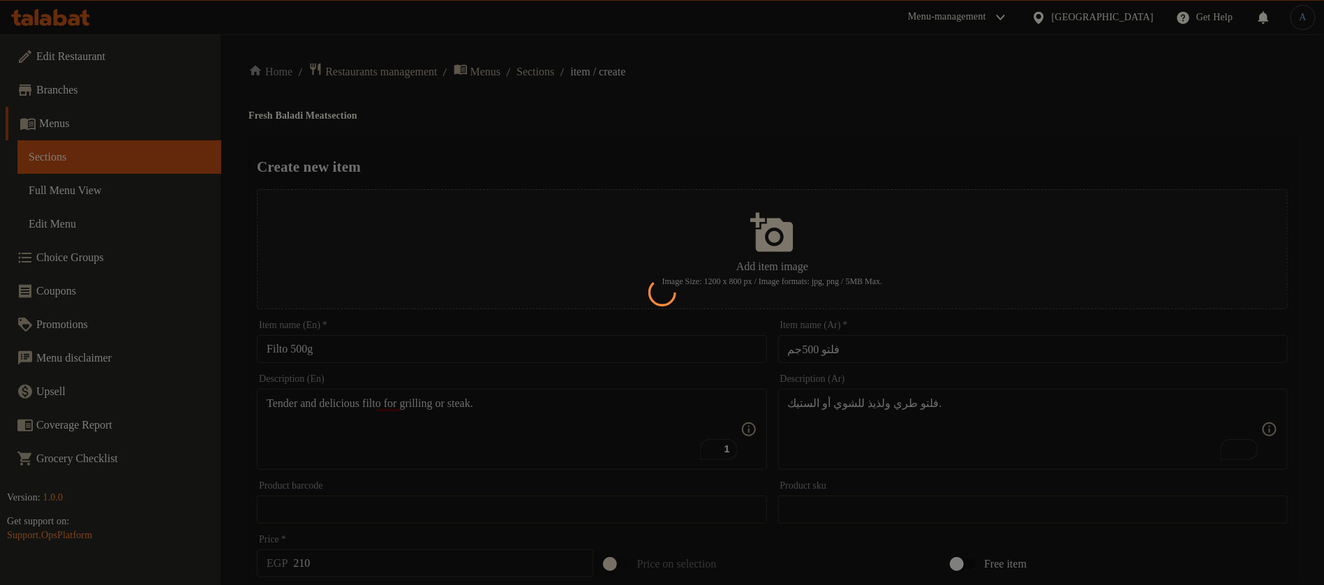
type input "0"
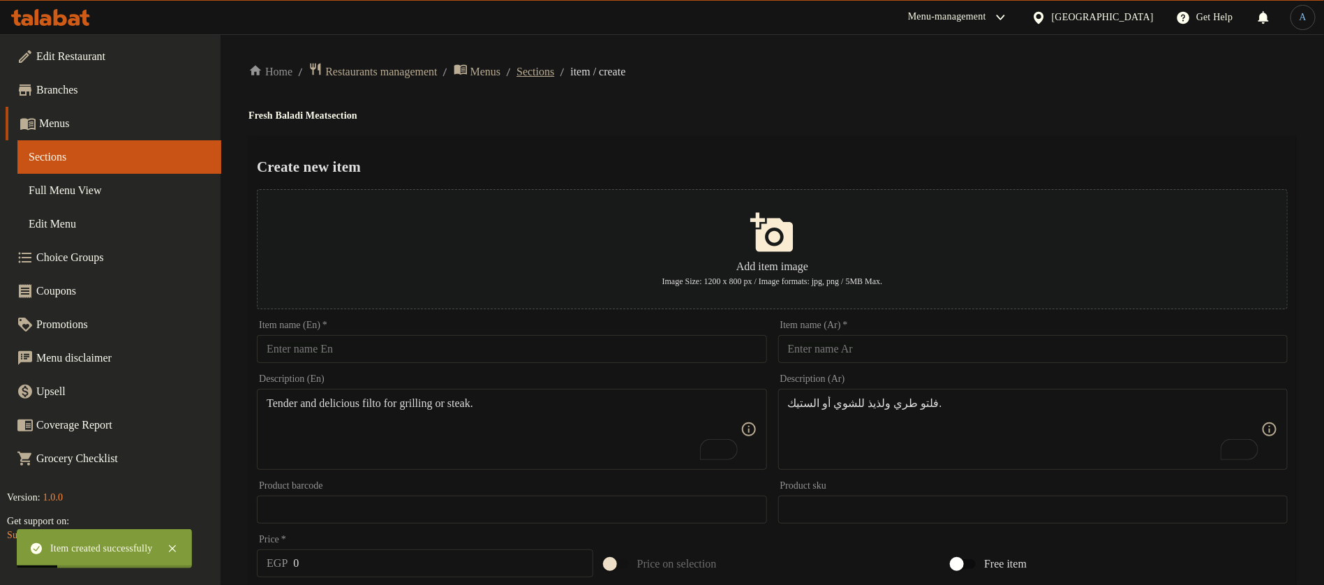
click at [554, 70] on span "Sections" at bounding box center [535, 71] width 38 height 17
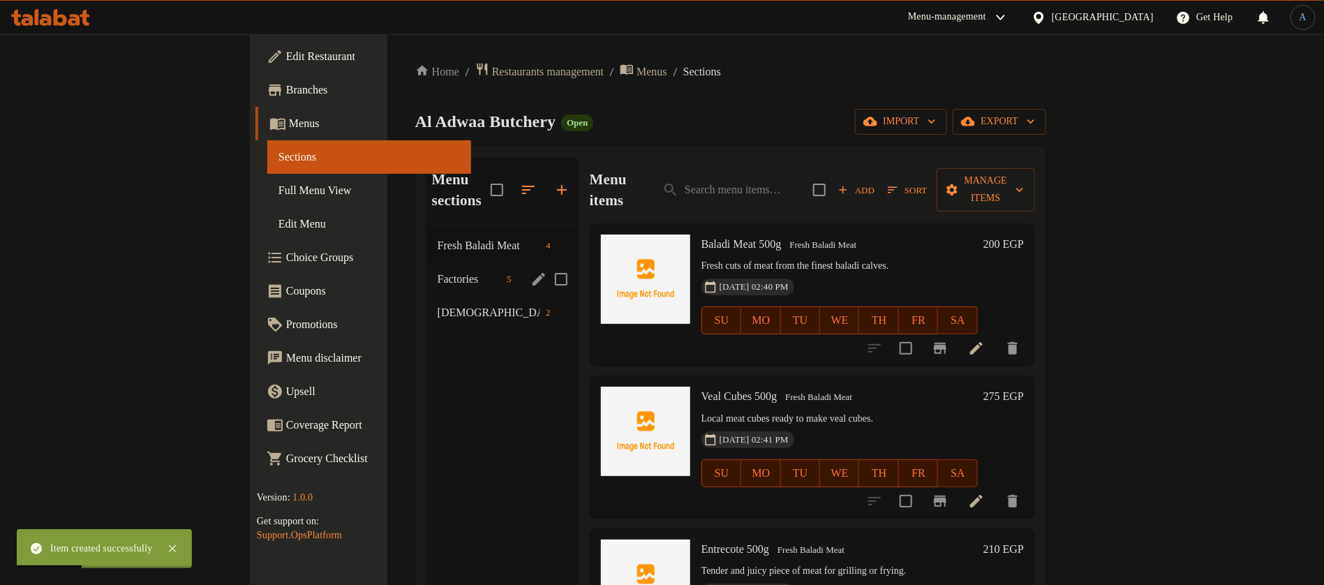
click at [438, 271] on span "Factories" at bounding box center [469, 279] width 63 height 17
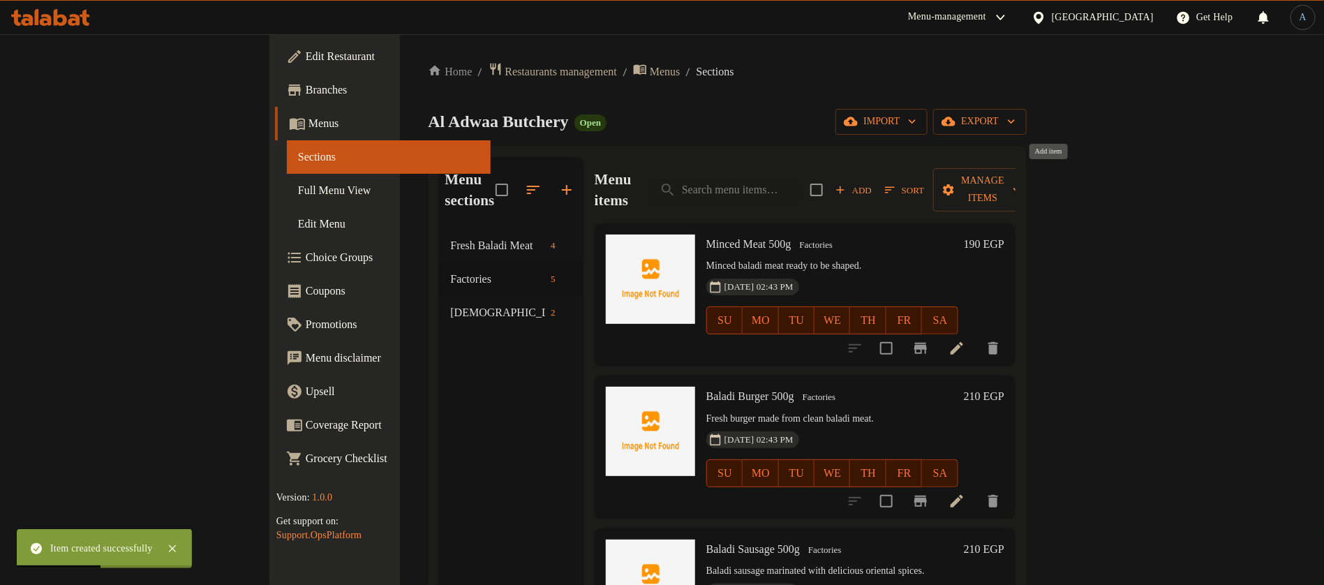
click at [872, 184] on span "Add" at bounding box center [854, 190] width 38 height 16
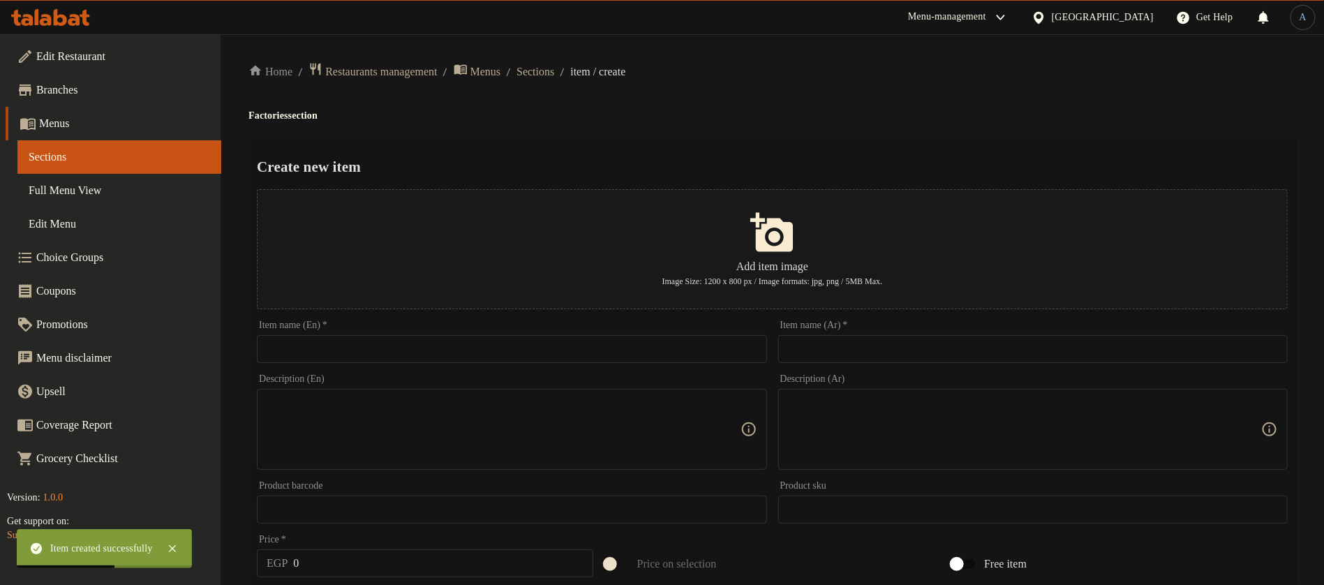
click at [722, 340] on input "text" at bounding box center [511, 349] width 509 height 28
paste input "كفته"
type input "كفته"
click at [856, 350] on input "text" at bounding box center [1032, 349] width 509 height 28
paste input "كفته"
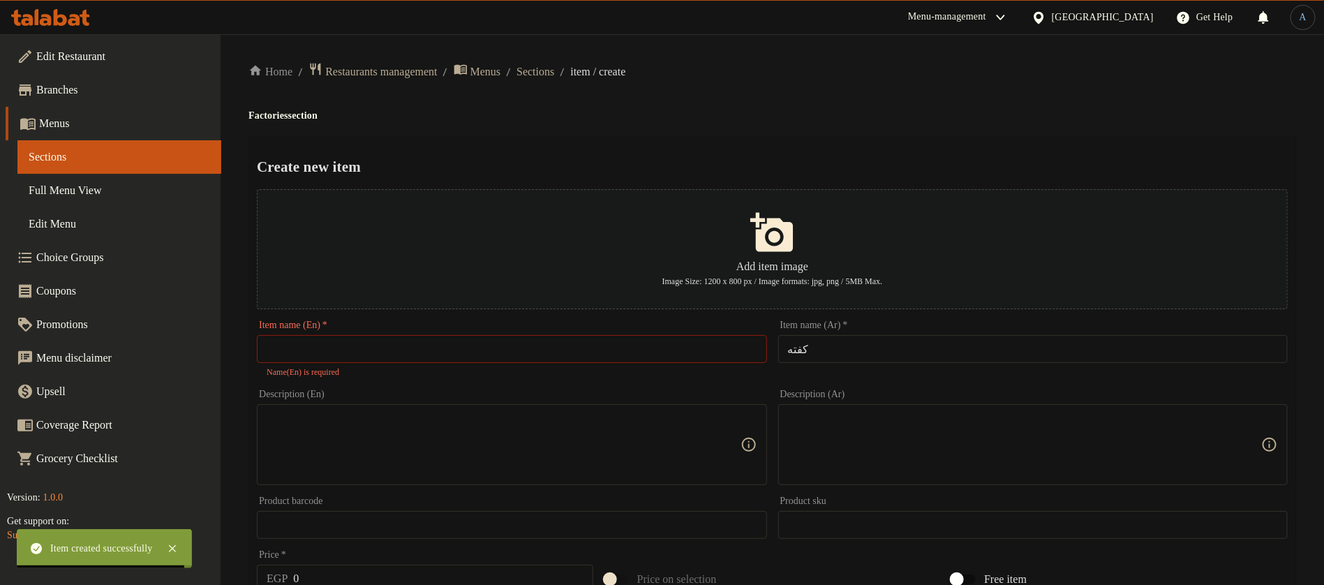
drag, startPoint x: 849, startPoint y: 346, endPoint x: 856, endPoint y: 345, distance: 7.7
click at [849, 346] on input "كفته" at bounding box center [1032, 349] width 509 height 28
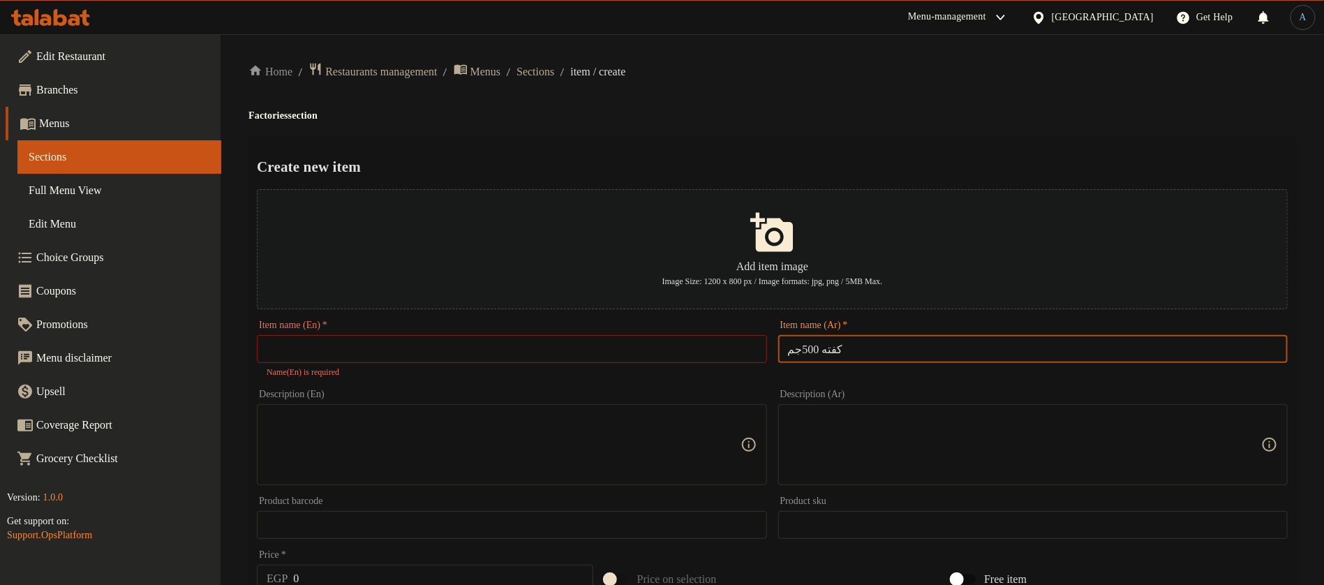
type input "كفته 500جم"
click at [444, 362] on input "text" at bounding box center [511, 349] width 509 height 28
paste input "kofta"
type input "kofta 500"
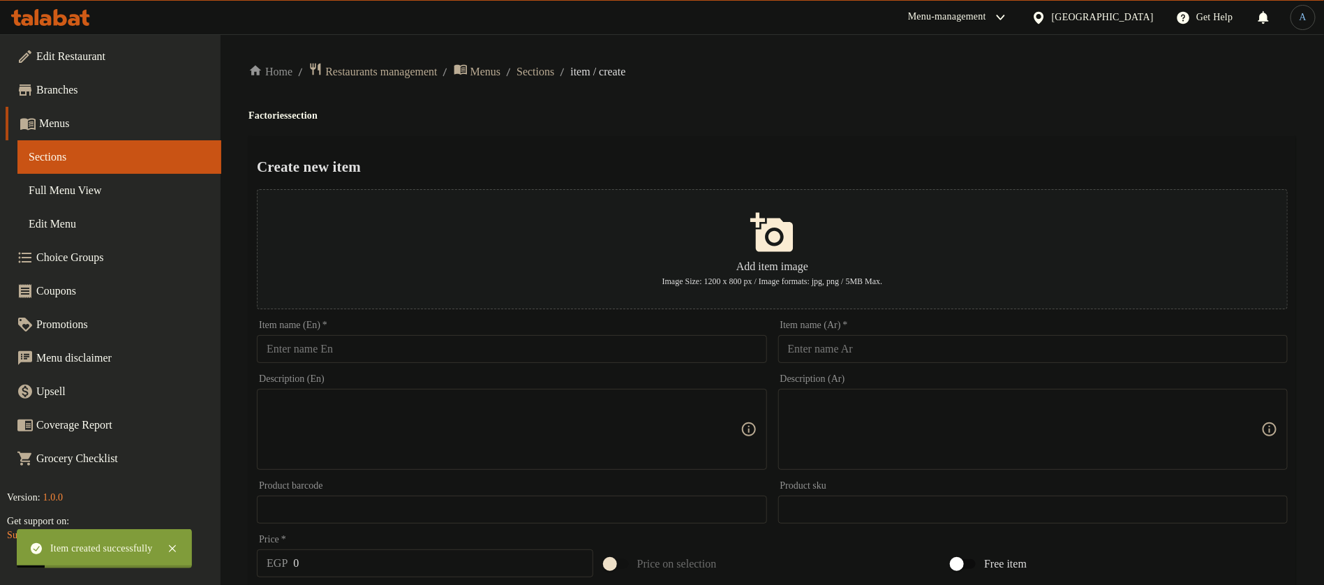
click at [584, 69] on ol "Home / Restaurants management / Menus / Sections / item / create" at bounding box center [771, 71] width 1047 height 19
click at [554, 70] on span "Sections" at bounding box center [535, 71] width 38 height 17
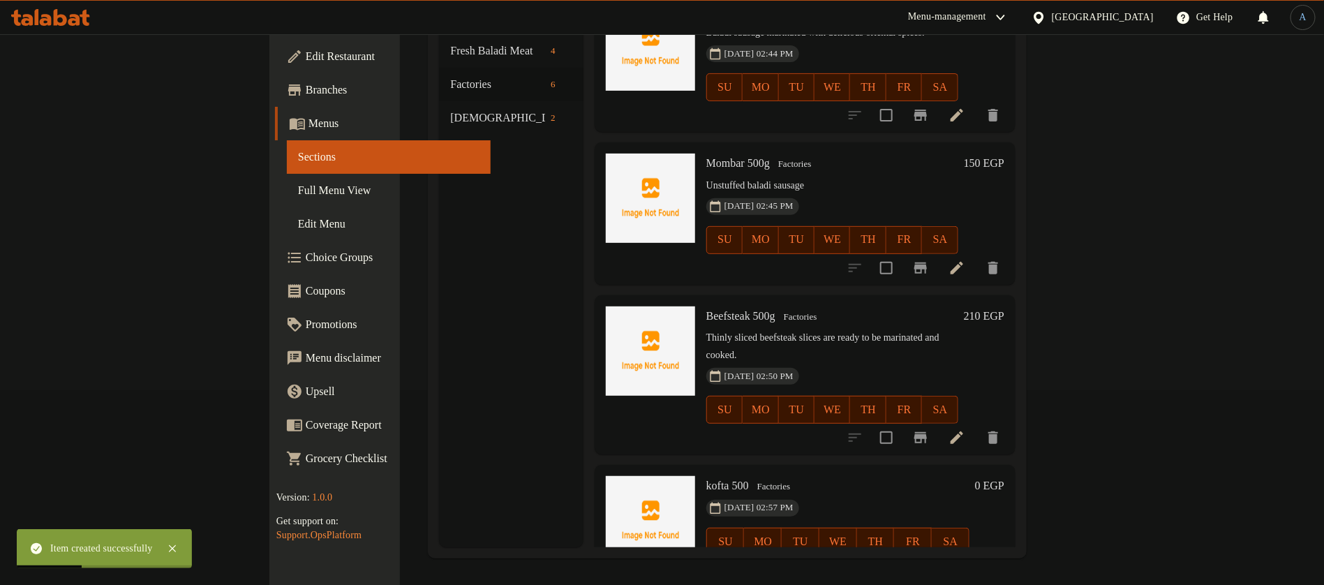
scroll to position [195, 0]
click at [963, 562] on icon at bounding box center [956, 568] width 13 height 13
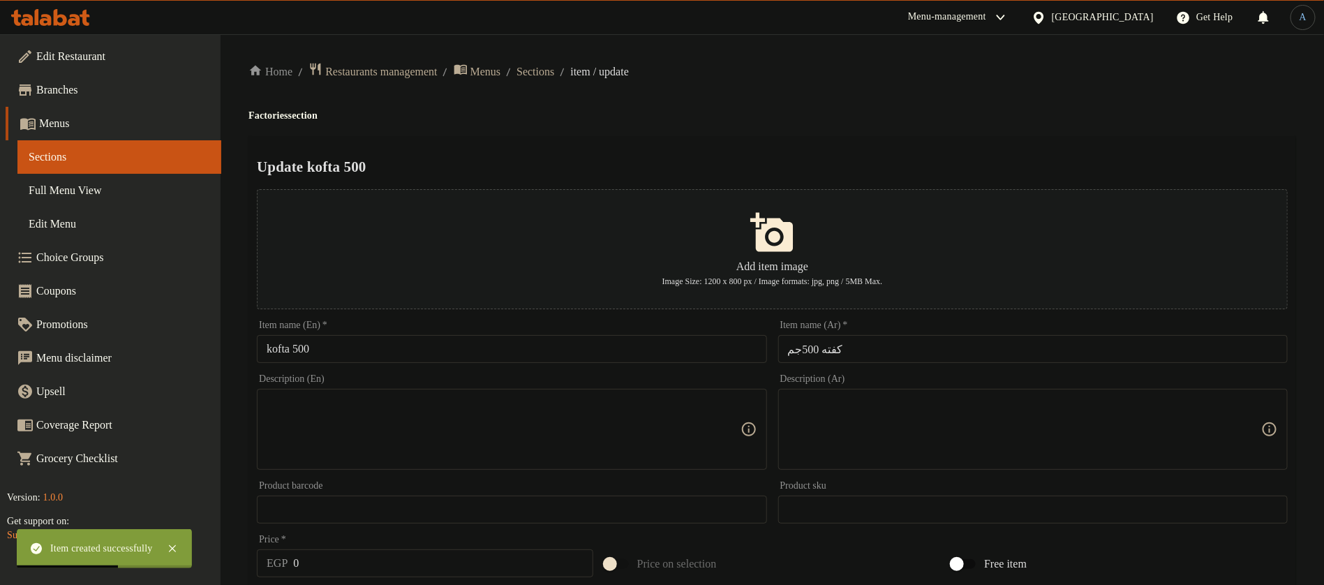
click at [936, 405] on textarea at bounding box center [1024, 429] width 473 height 66
paste textarea "كفتة بلدي متبلة وجاهزة على الشوي."
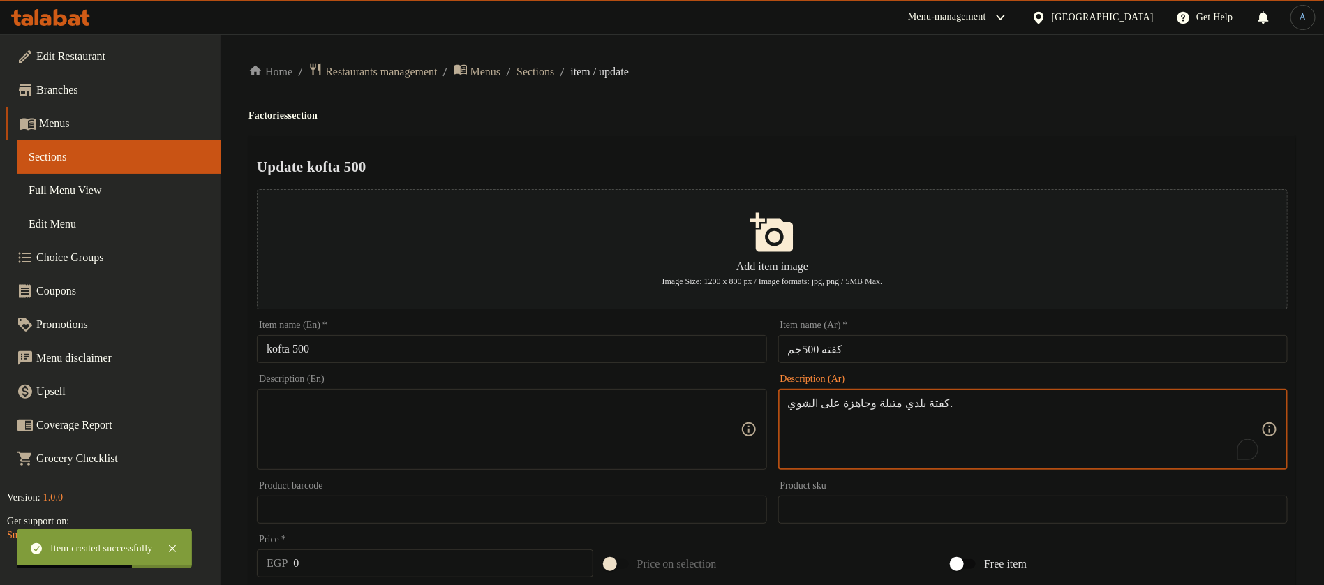
type textarea "كفتة بلدي متبلة وجاهزة على الشوي."
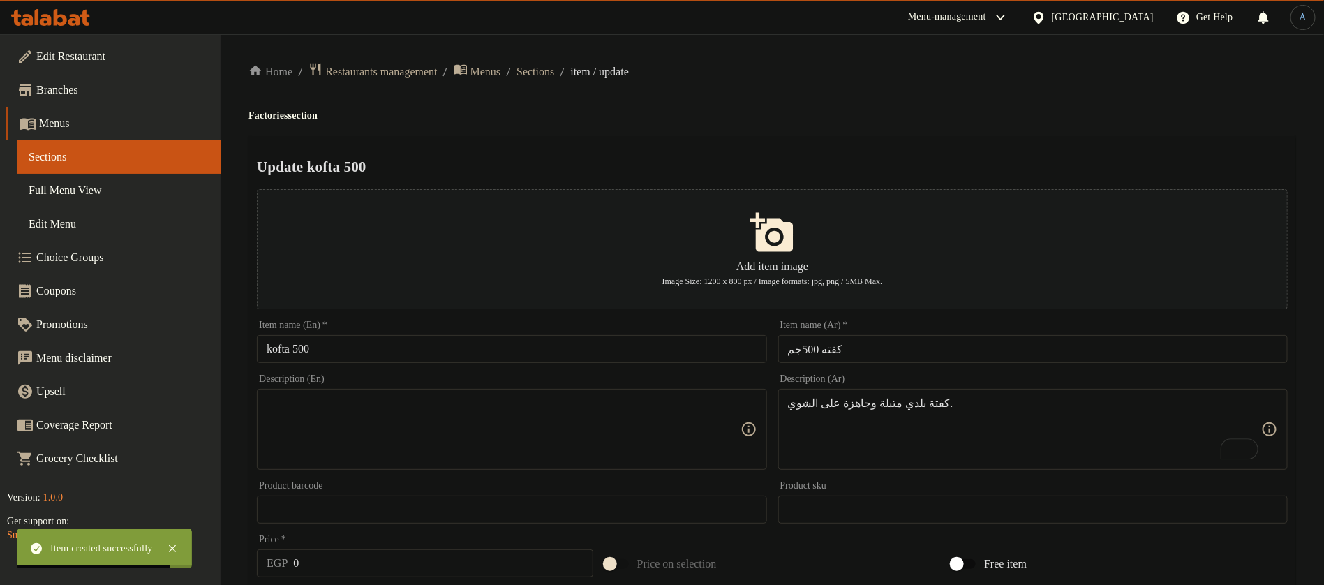
click at [541, 419] on textarea at bounding box center [503, 429] width 473 height 66
paste textarea "Country kofta, marinated and ready to grill."
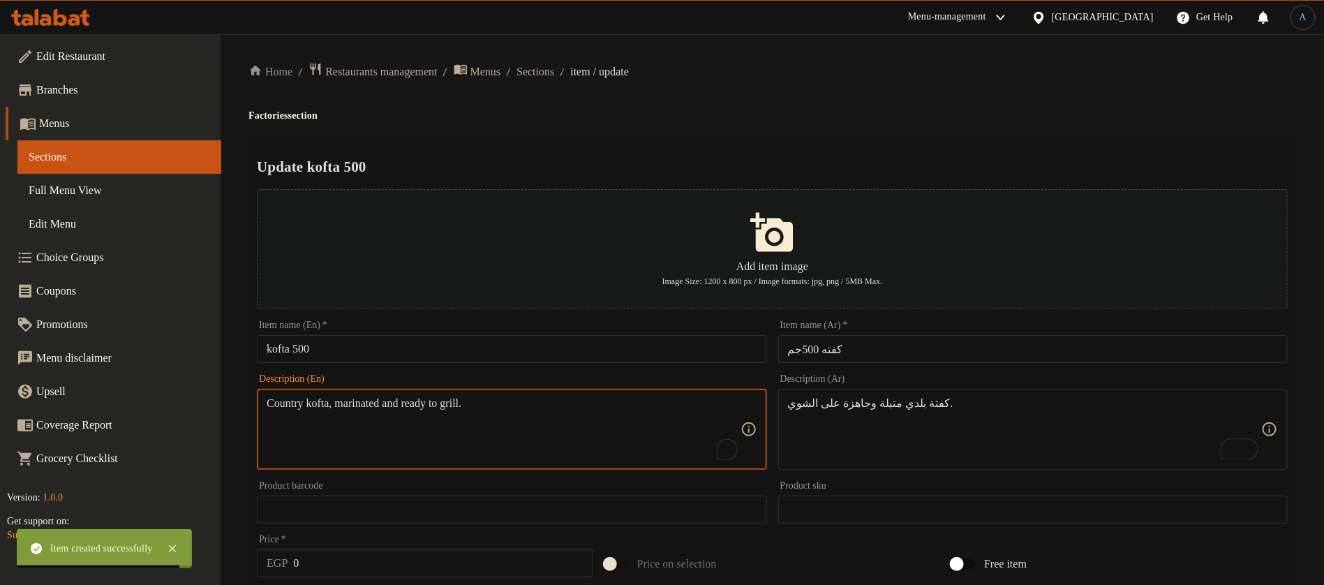
click at [279, 413] on textarea "Country kofta, marinated and ready to grill." at bounding box center [503, 429] width 473 height 66
click at [278, 408] on textarea "Country kofta, marinated and ready to grill." at bounding box center [503, 429] width 473 height 66
type textarea "Baladi kofta marinated and ready to grill."
click at [470, 419] on textarea "Baladi kofta marinated and ready to grill." at bounding box center [503, 429] width 473 height 66
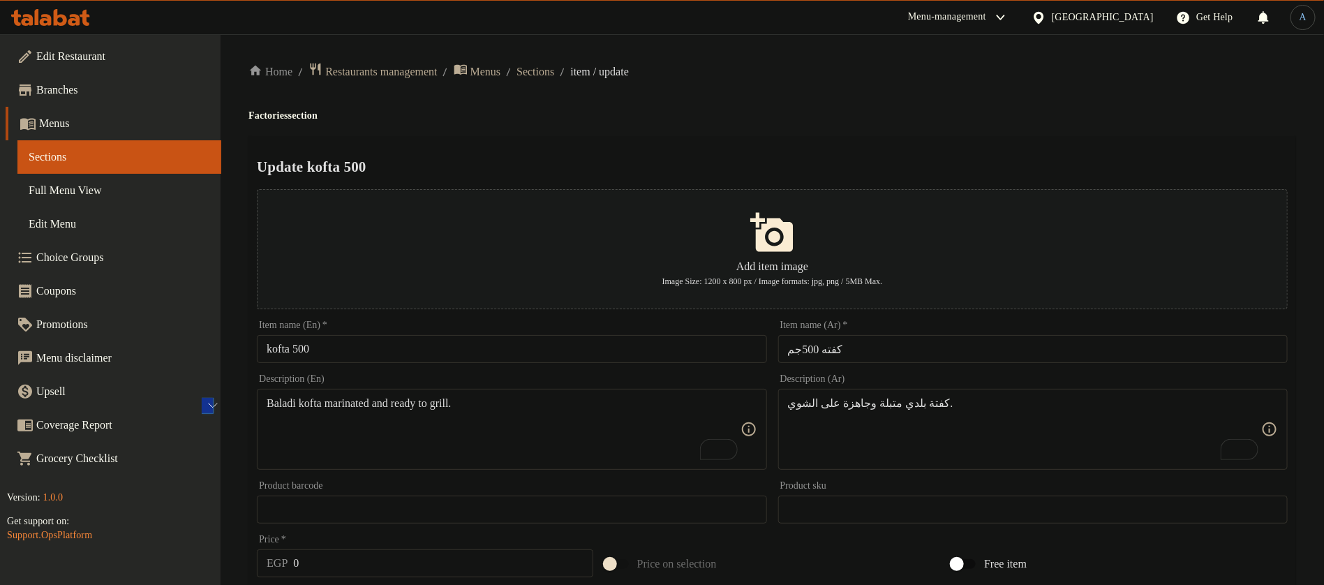
click at [756, 63] on ol "Home / Restaurants management / Menus / Sections / item / update" at bounding box center [771, 71] width 1047 height 19
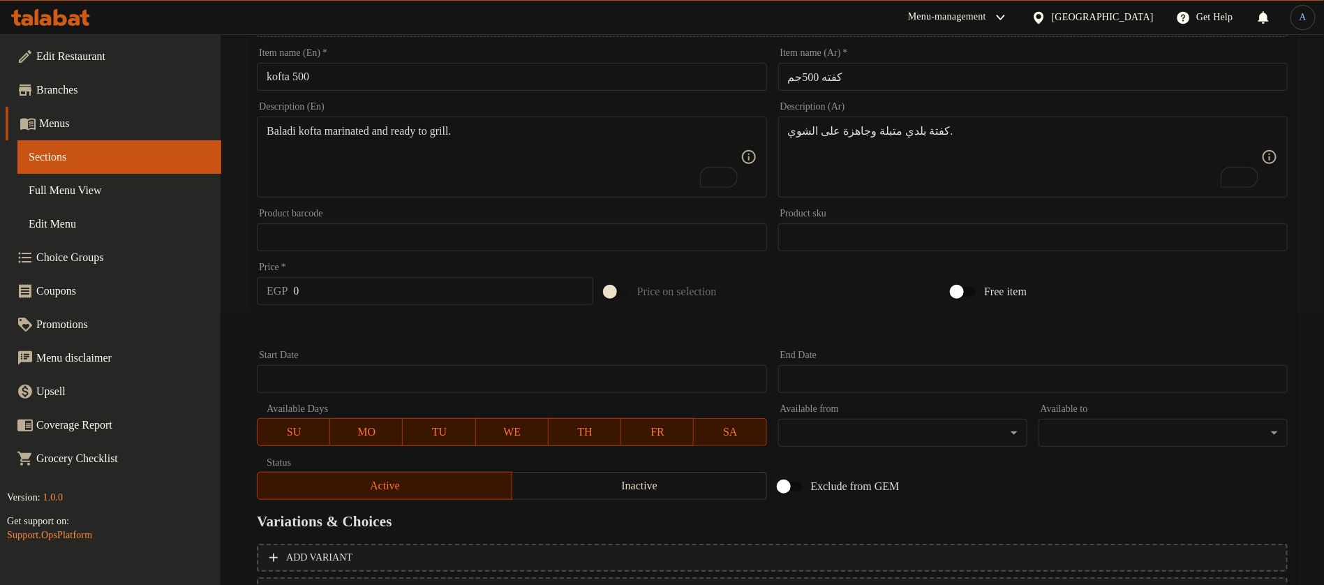
scroll to position [394, 0]
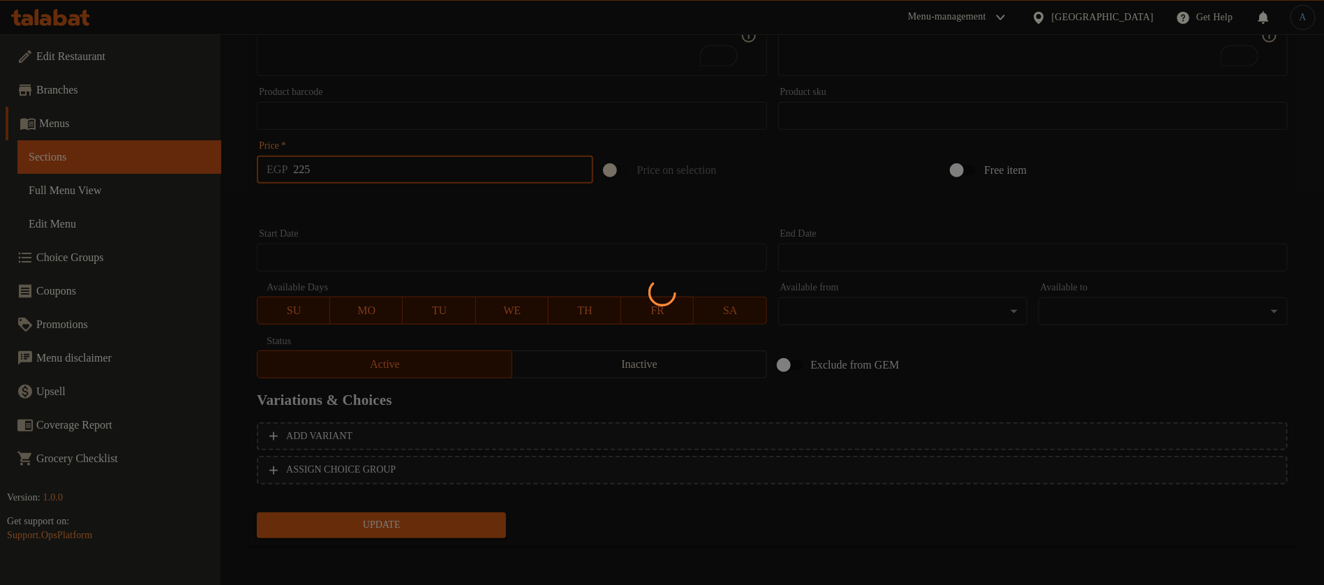
scroll to position [394, 0]
click at [367, 208] on div at bounding box center [662, 292] width 1324 height 585
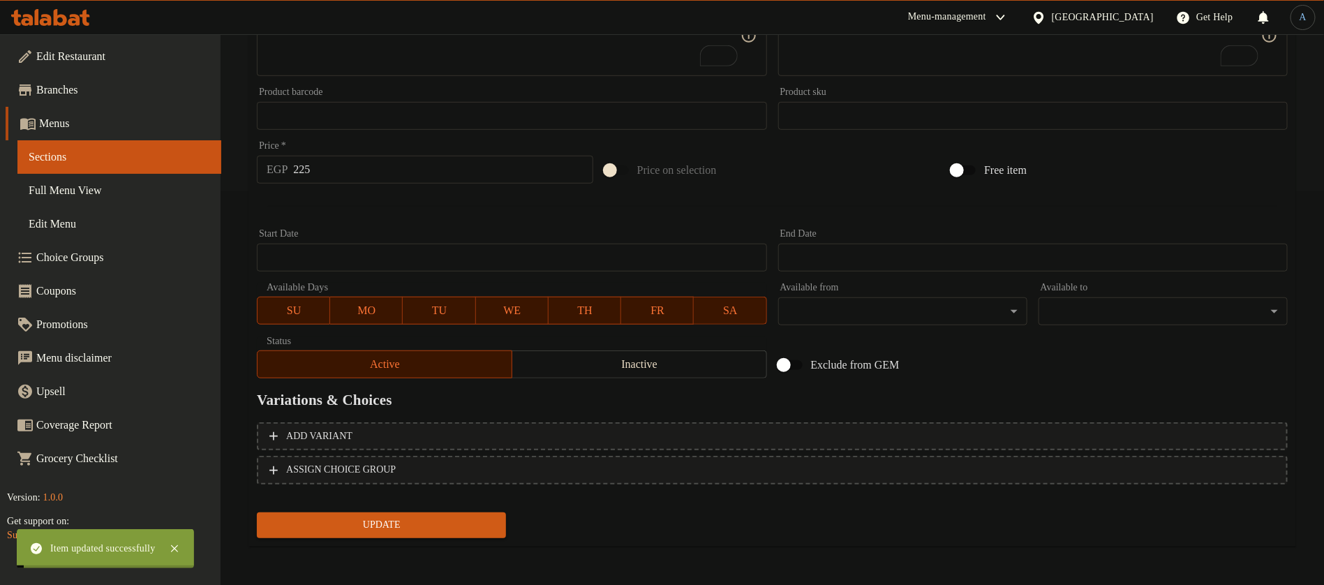
scroll to position [0, 0]
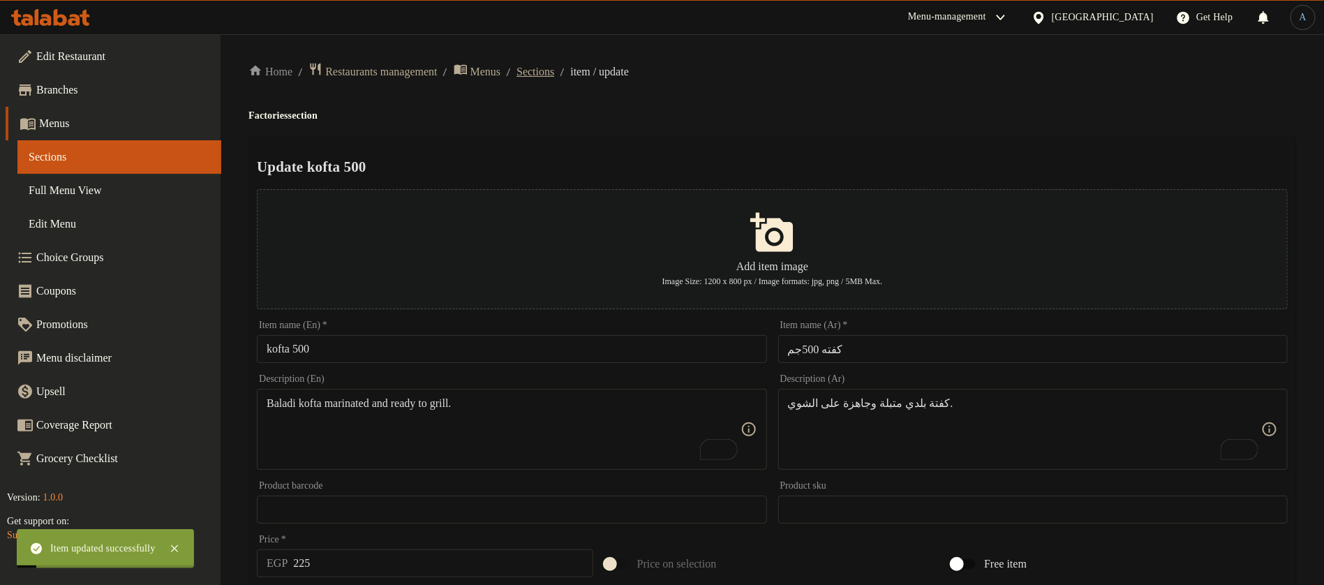
click at [554, 73] on span "Sections" at bounding box center [535, 71] width 38 height 17
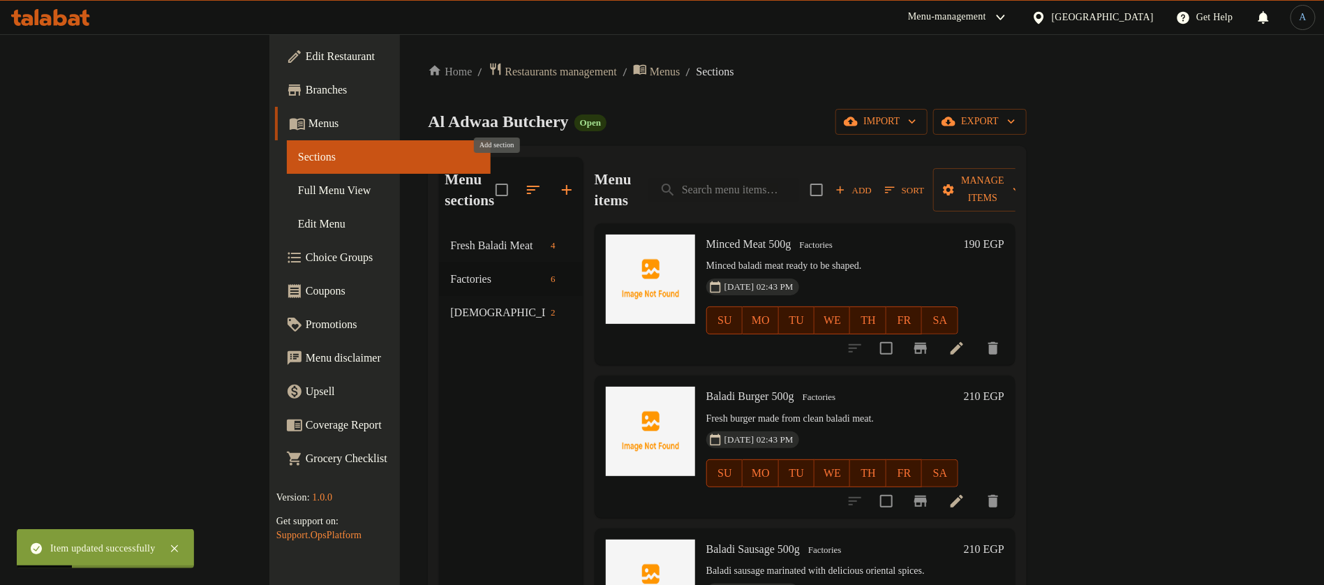
click at [558, 181] on icon "button" at bounding box center [566, 189] width 17 height 17
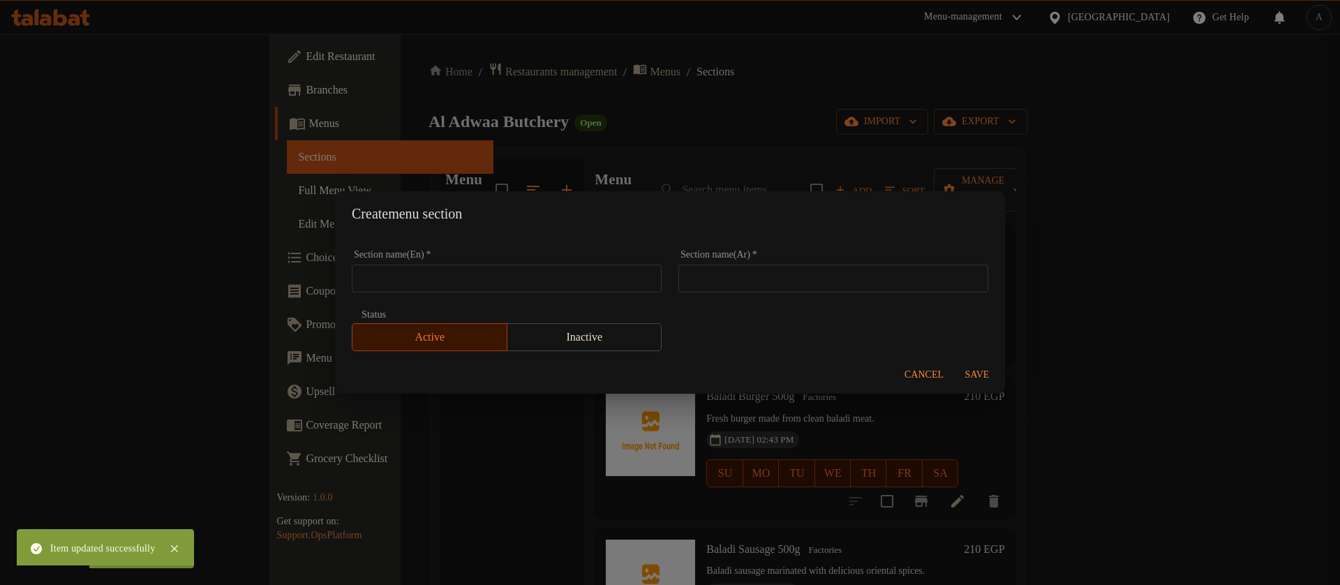
click at [764, 257] on div "Section name(Ar)   * Section name(Ar) *" at bounding box center [833, 271] width 310 height 43
click at [763, 274] on input "text" at bounding box center [833, 278] width 310 height 28
paste input "مشويات وطواجن"
type input "مشويات وطواجن"
click at [385, 276] on input "text" at bounding box center [507, 278] width 310 height 28
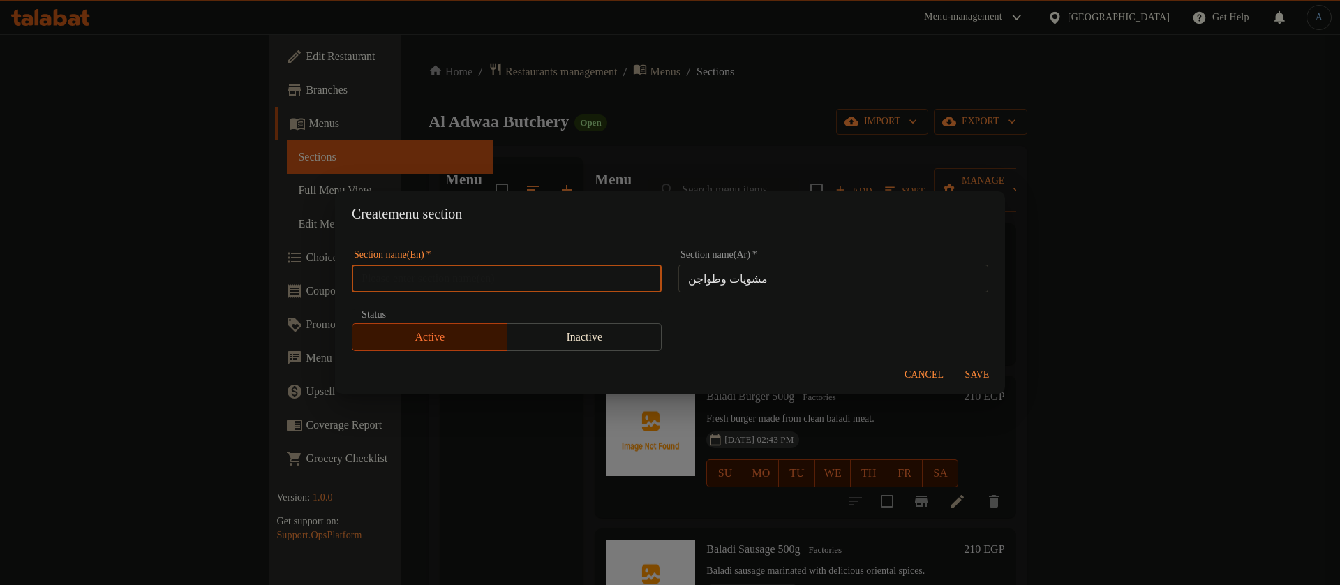
paste input "Grills And Casseroles"
type input "Grills And Casseroles"
click at [965, 362] on button "Save" at bounding box center [977, 375] width 45 height 26
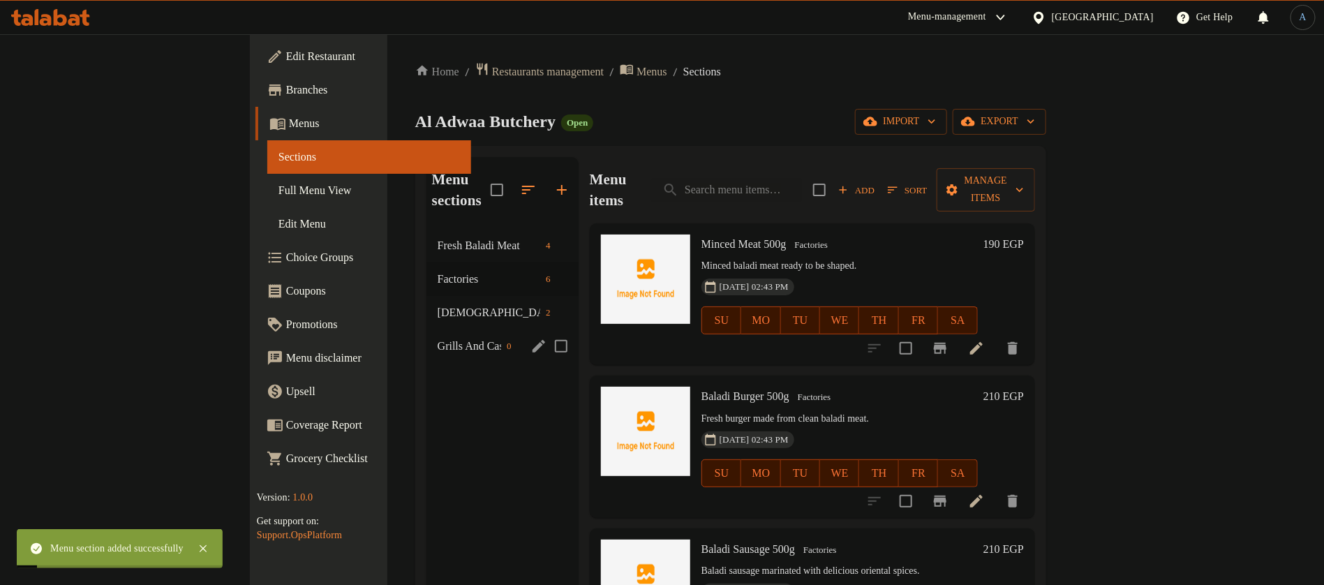
click at [438, 338] on span "Grills And Casseroles" at bounding box center [469, 346] width 63 height 17
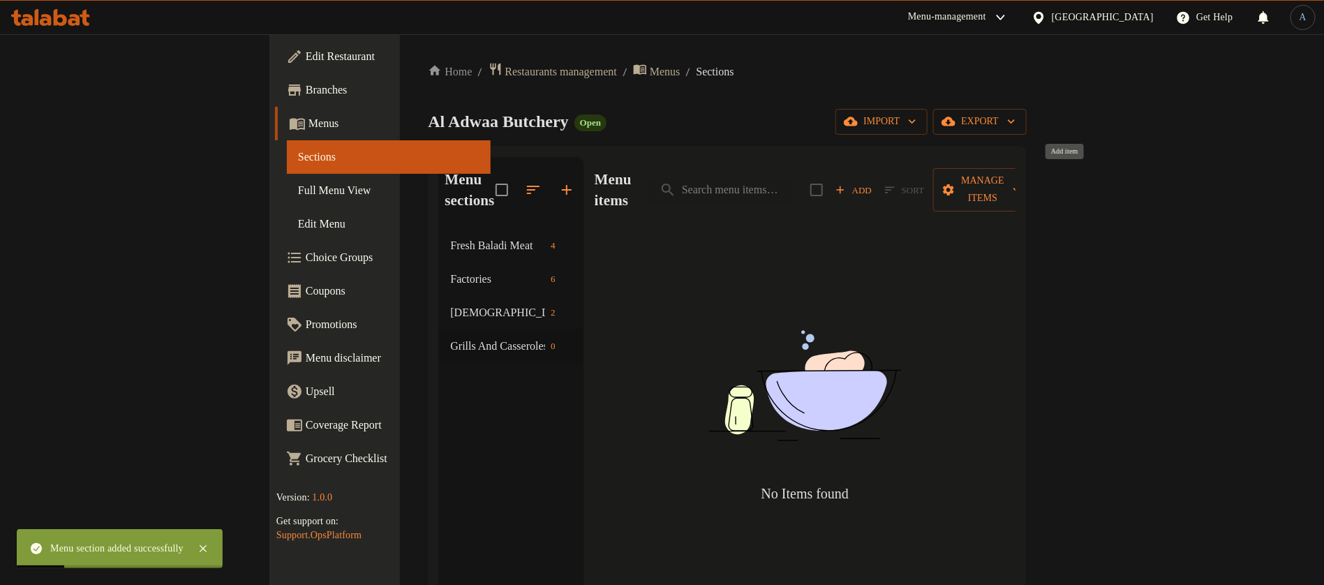
click at [872, 182] on span "Add" at bounding box center [854, 190] width 38 height 16
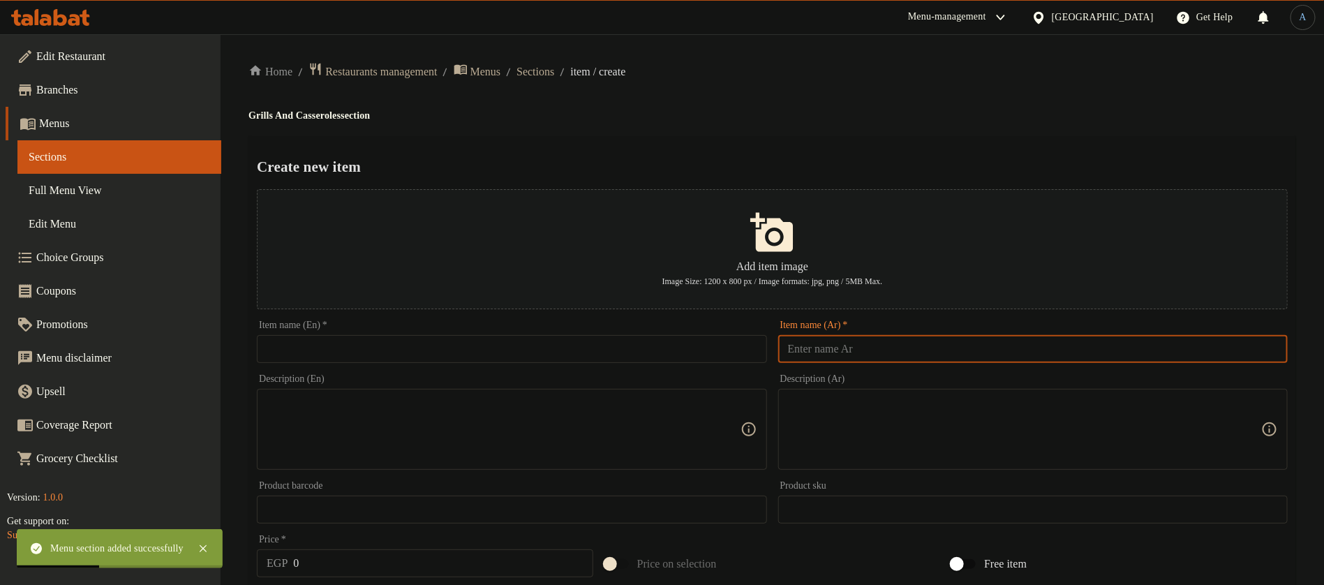
click at [858, 354] on input "text" at bounding box center [1032, 349] width 509 height 28
paste input "كباب"
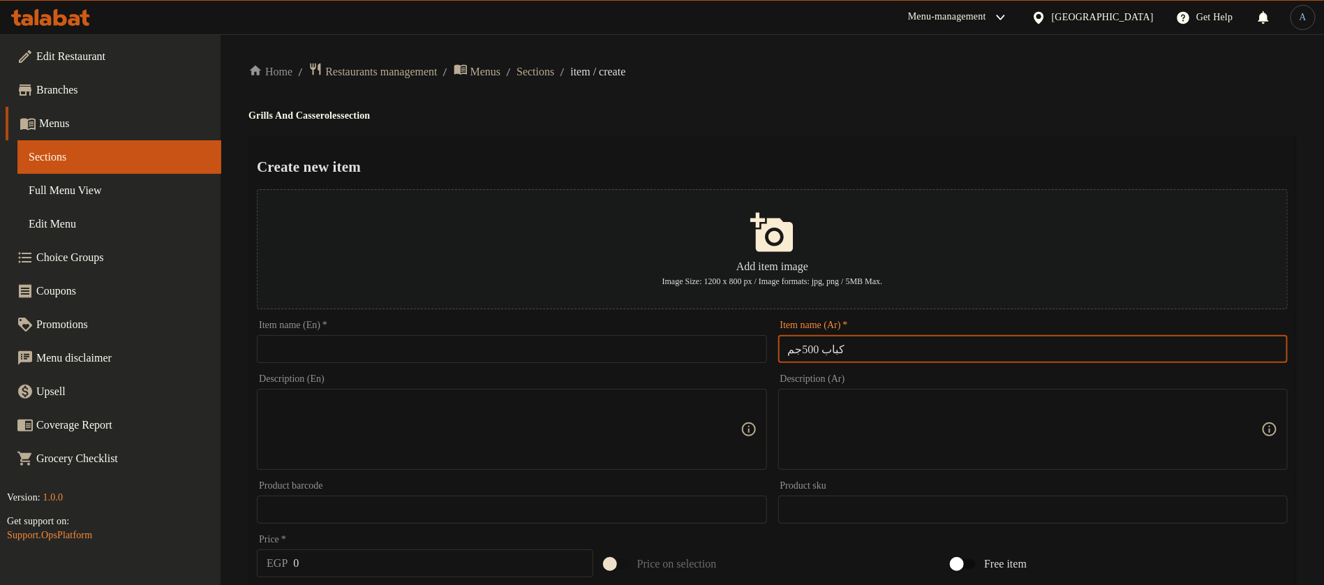
type input "كباب 500جم"
click at [553, 362] on input "text" at bounding box center [511, 349] width 509 height 28
paste input "kebab"
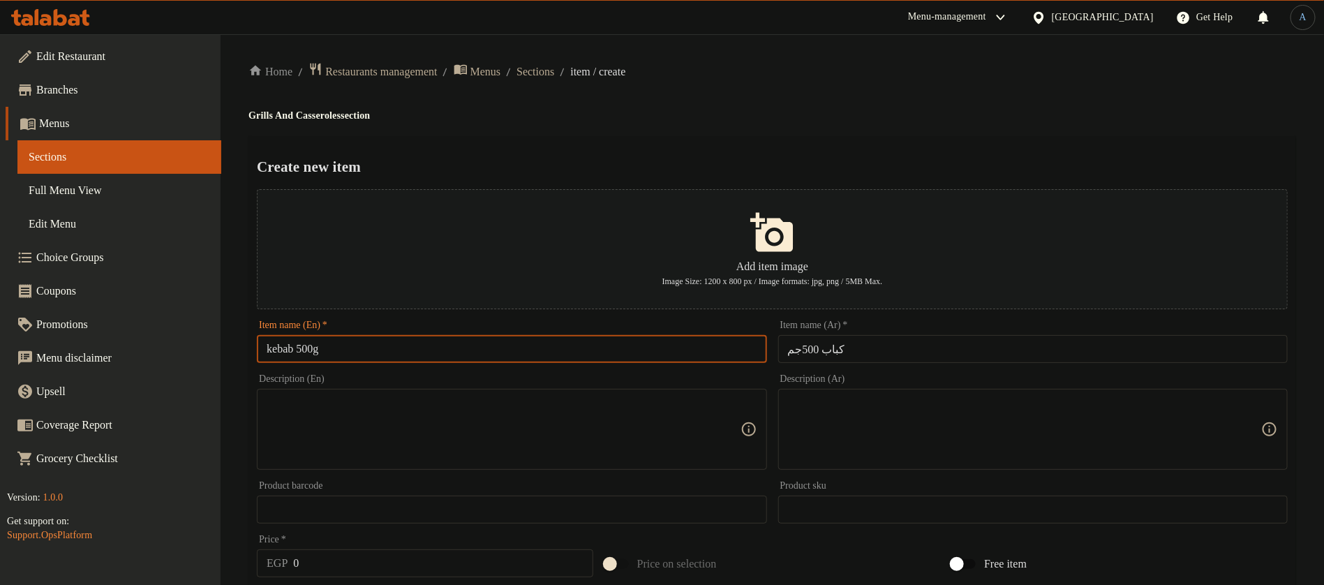
click at [455, 348] on input "kebab 500g" at bounding box center [511, 349] width 509 height 28
paste input "K"
type input "Kebab 500g"
click at [777, 110] on h4 "Grills And Casseroles section" at bounding box center [771, 116] width 1047 height 14
click at [888, 448] on textarea at bounding box center [1024, 429] width 473 height 66
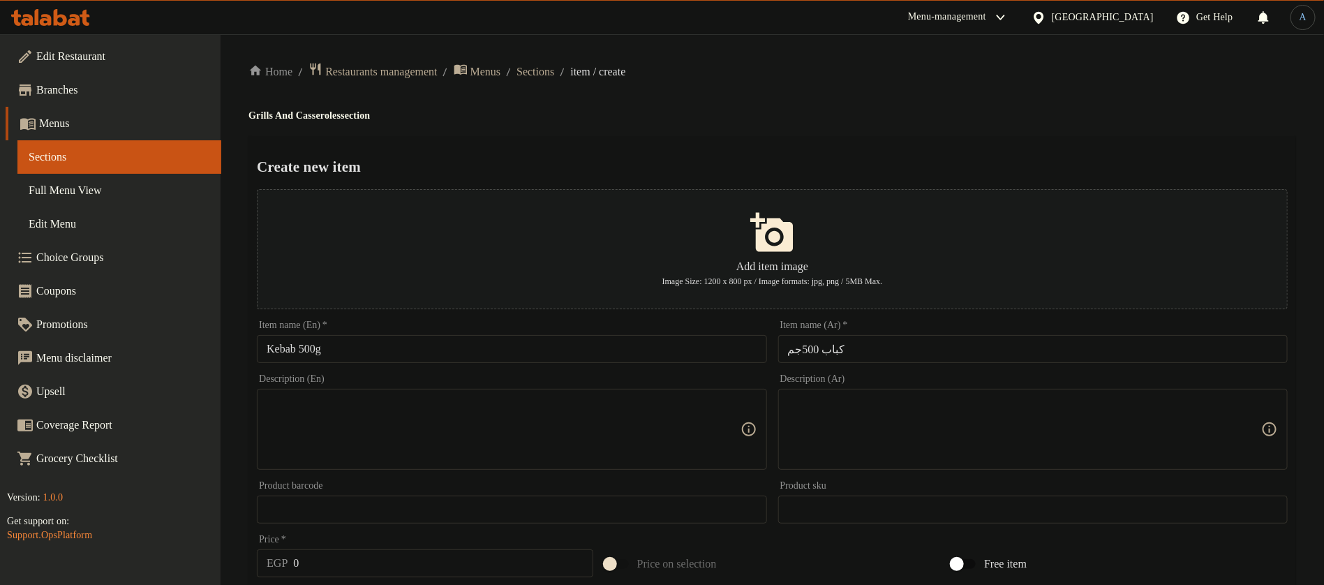
paste textarea "قطع كباب بلدي متبلة بطعم شرقي أصيل."
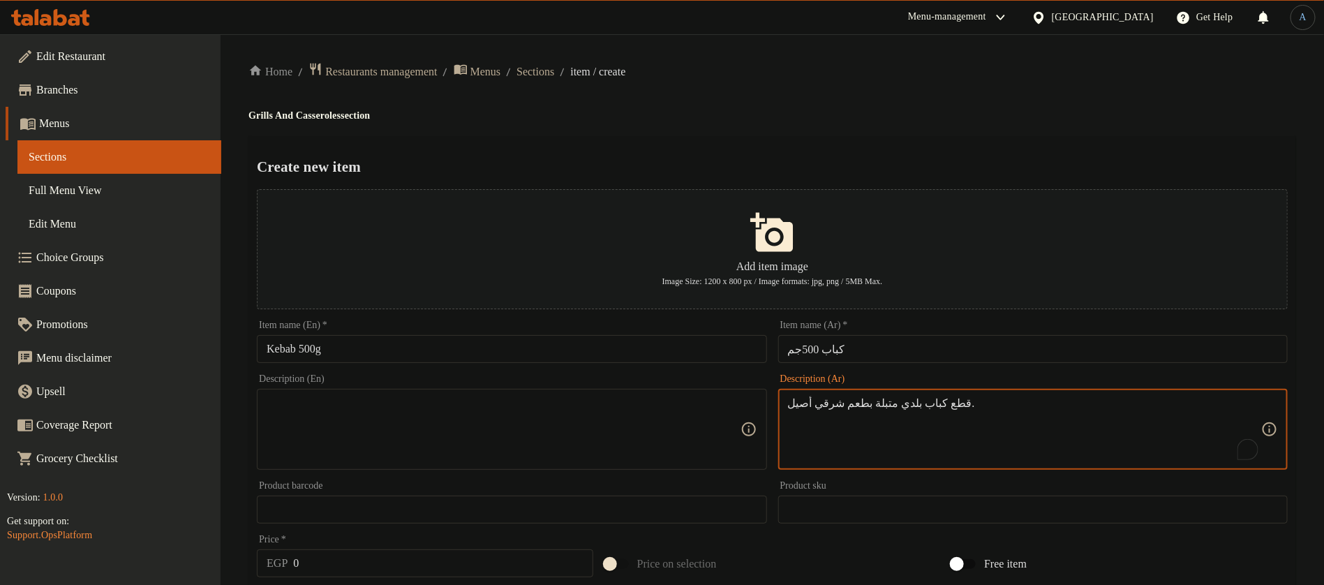
type textarea "قطع كباب بلدي متبلة بطعم شرقي أصيل."
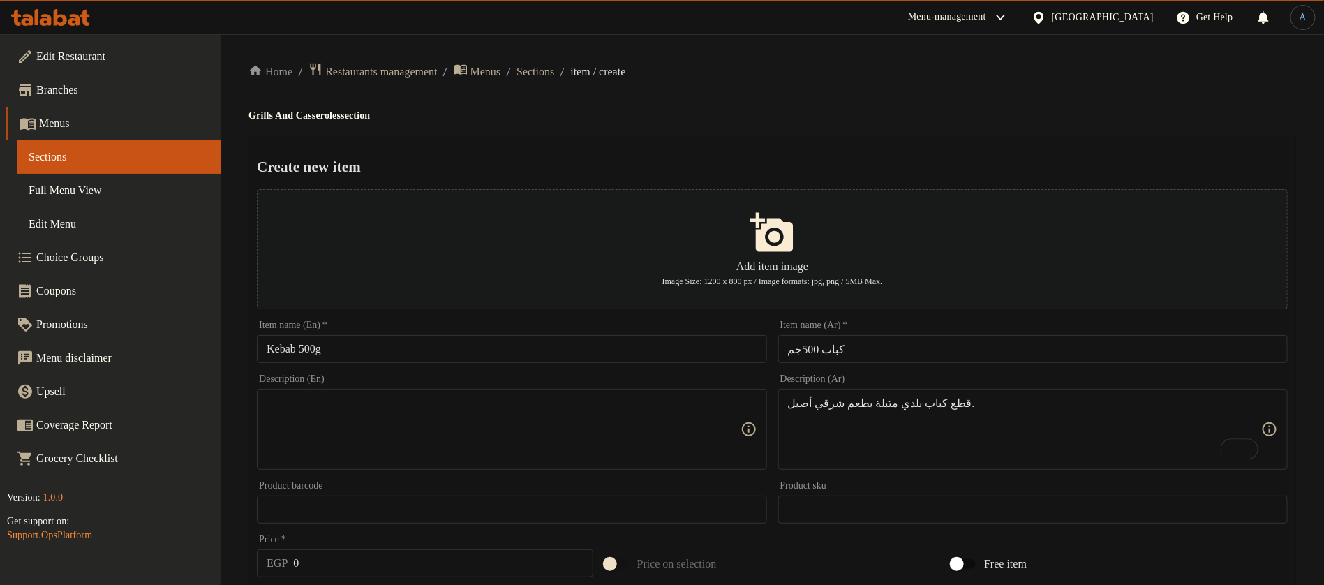
click at [603, 392] on div "Description (En)" at bounding box center [511, 429] width 509 height 81
paste textarea "Our kebab pieces marinated with an authentic oriental flavour."
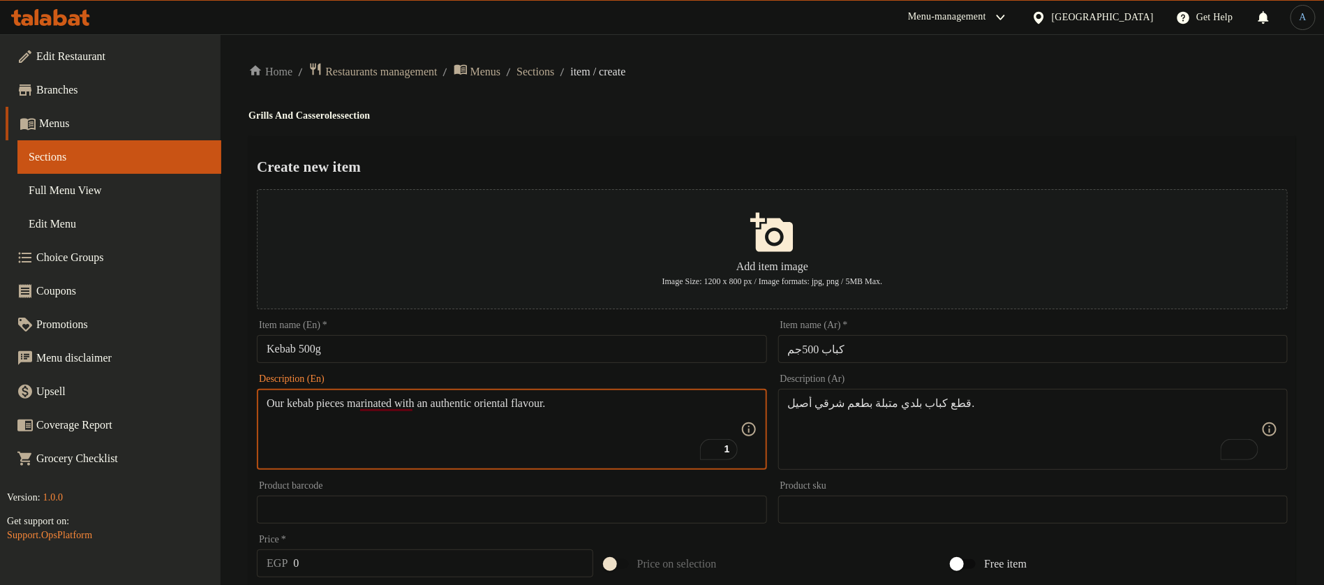
click at [279, 401] on textarea "Our kebab pieces marinated with an authentic oriental flavour." at bounding box center [503, 429] width 473 height 66
click at [587, 413] on textarea "kebab pieces marinated with an authentic oriental flavour." at bounding box center [503, 429] width 473 height 66
click at [558, 407] on textarea "kebab pieces marinated with an authentic oriental flavour." at bounding box center [503, 429] width 473 height 66
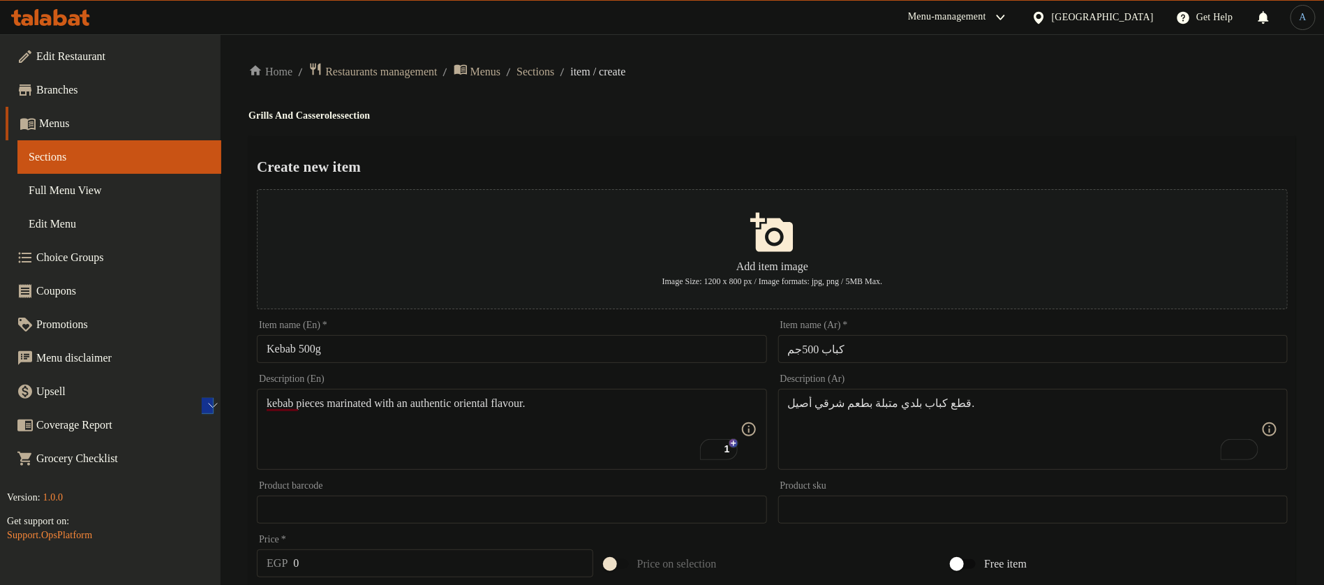
click at [584, 452] on textarea "kebab pieces marinated with an authentic oriental flavour." at bounding box center [503, 429] width 473 height 66
click at [511, 412] on textarea "kebab pieces marinated with an authentic oriental flavour." at bounding box center [503, 429] width 473 height 66
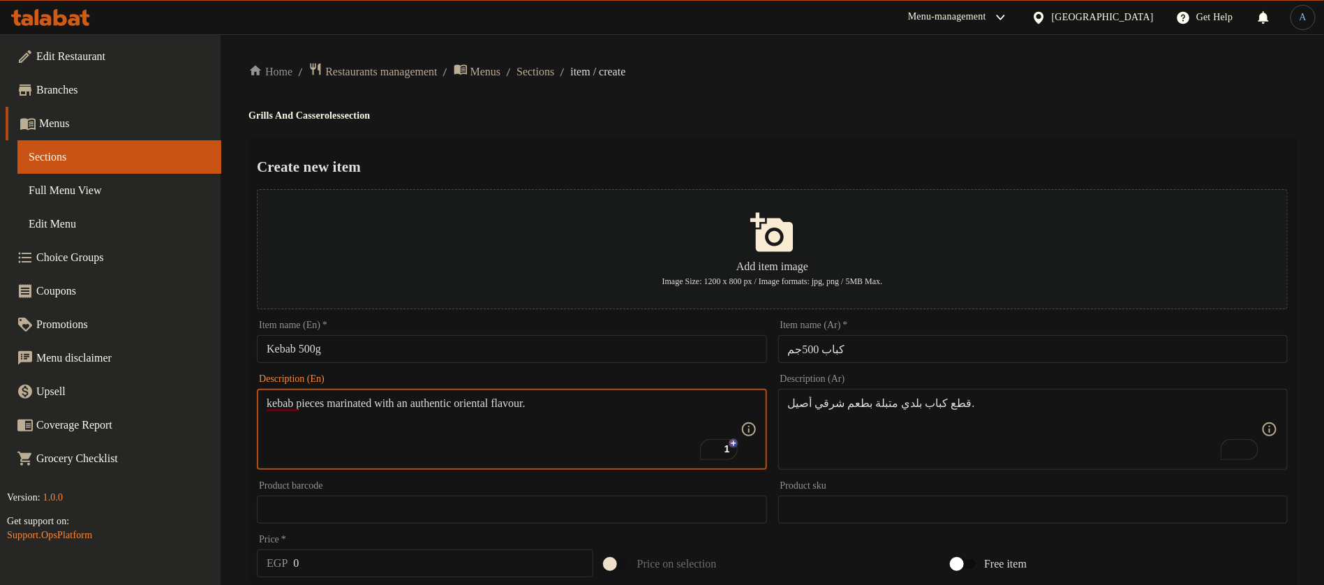
paste textarea "K"
type textarea "Kebab pieces marinated with an authentic oriental flavour."
click at [748, 107] on div "Home / Restaurants management / Menus / Sections / item / create Grills And Cas…" at bounding box center [771, 506] width 1047 height 889
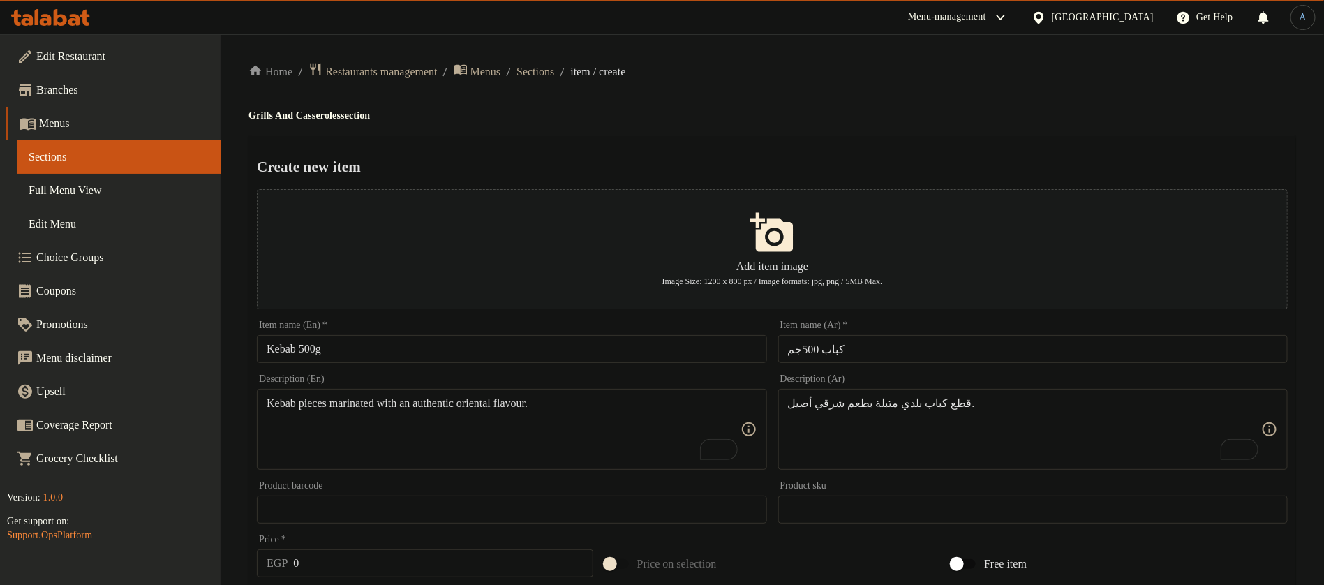
click at [354, 553] on input "0" at bounding box center [442, 563] width 299 height 28
paste input "25"
type input "250"
type input "0"
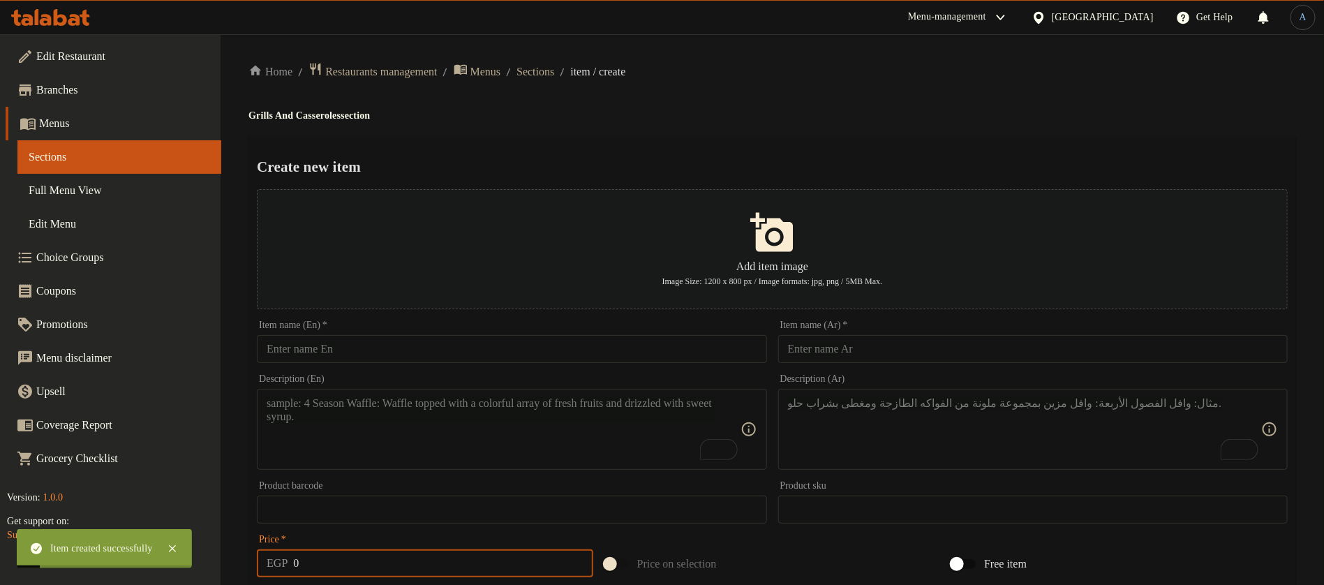
click at [957, 352] on input "text" at bounding box center [1032, 349] width 509 height 28
paste input "شيش"
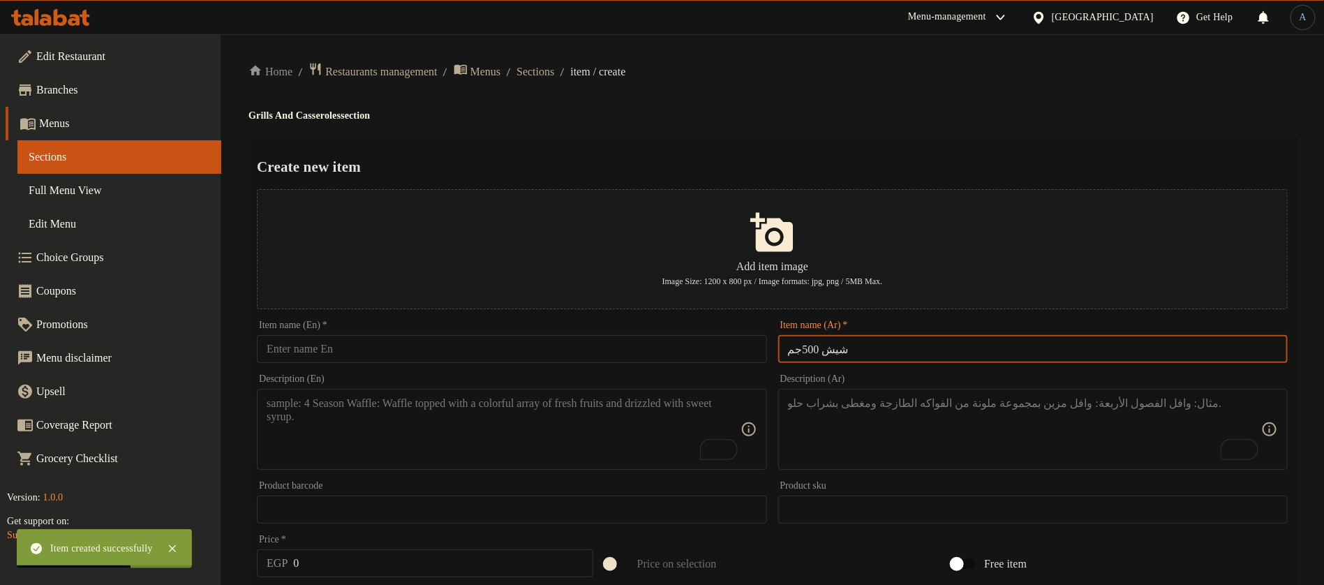
type input "شيش 500جم"
click at [536, 347] on input "text" at bounding box center [511, 349] width 509 height 28
paste input "Shish"
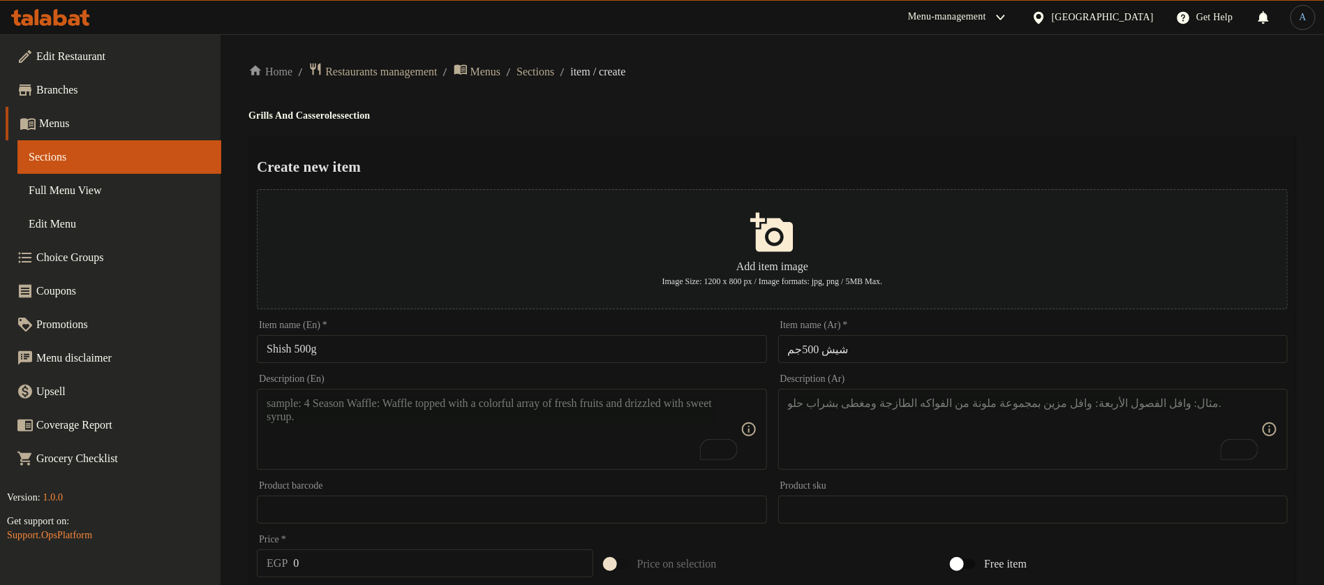
click at [484, 354] on input "Shish 500g" at bounding box center [511, 349] width 509 height 28
paste input "Shish 500g"
paste input "text"
type input "Shish 500g"
click at [758, 124] on div "Home / Restaurants management / Menus / Sections / item / create Grills And Cas…" at bounding box center [771, 506] width 1047 height 889
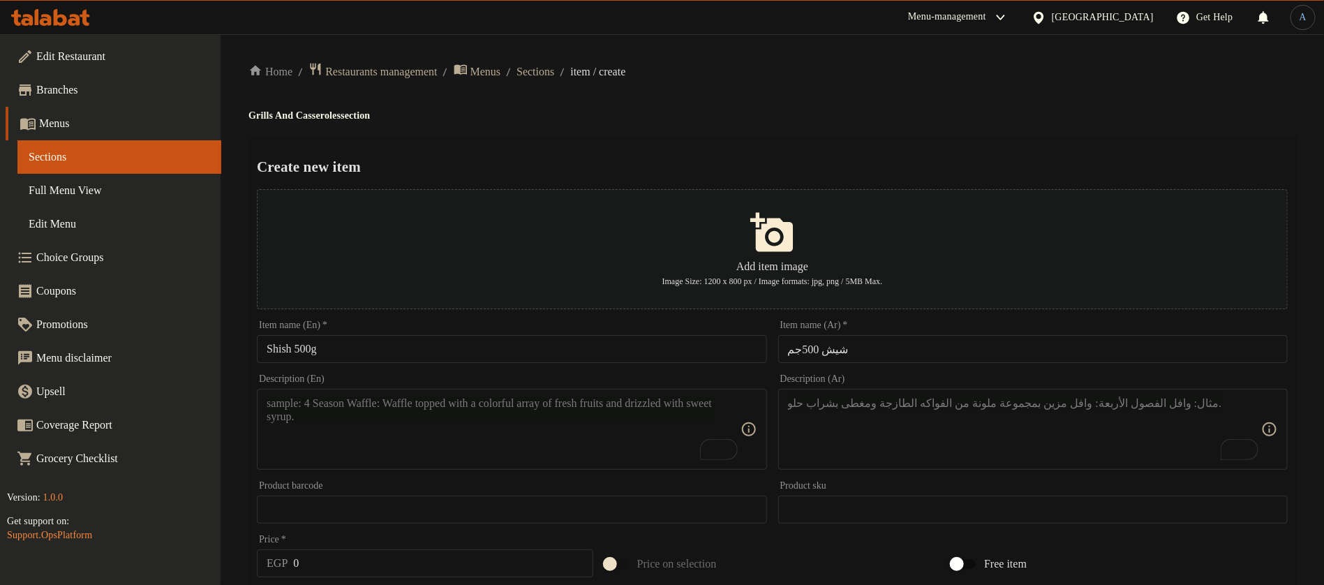
click at [953, 430] on textarea "To enrich screen reader interactions, please activate Accessibility in Grammarl…" at bounding box center [1024, 429] width 473 height 66
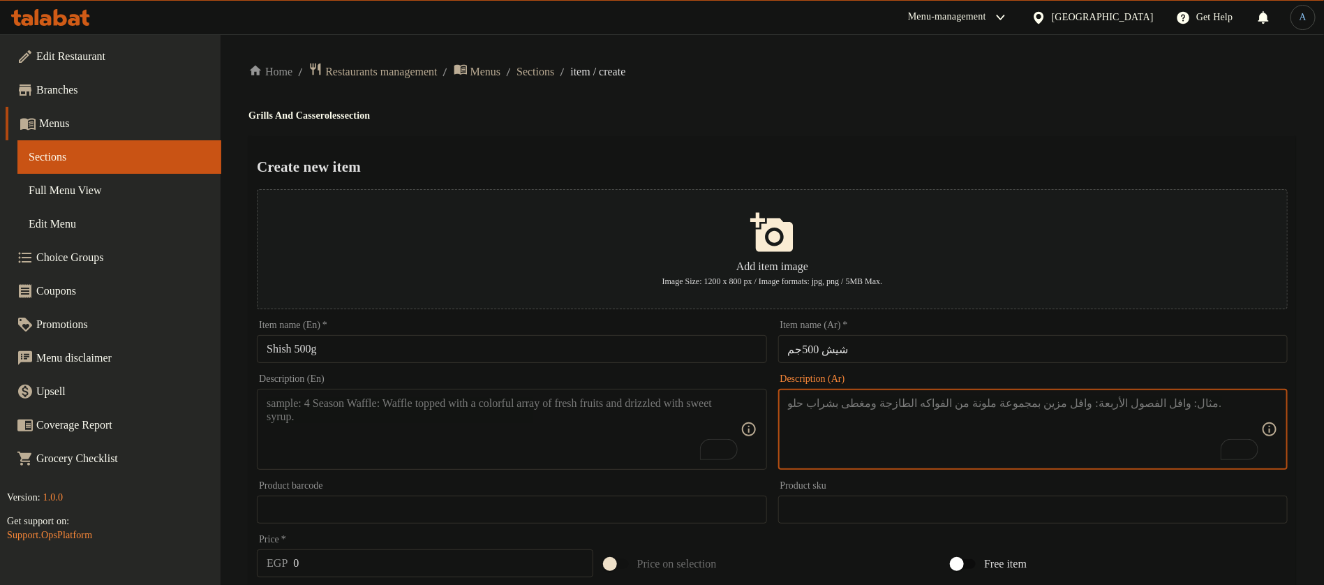
paste textarea "شيش طاووق لحم بلدي متبل للشوي."
type textarea "شيش طاووق لحم بلدي متبل للشوي."
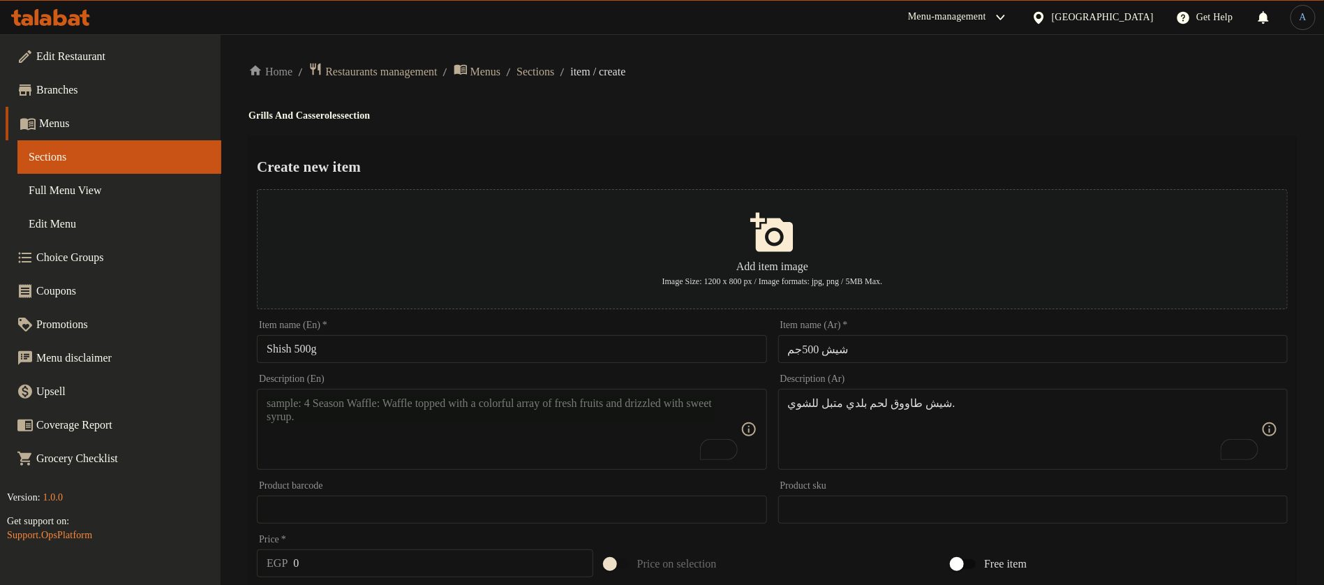
click at [430, 414] on textarea "To enrich screen reader interactions, please activate Accessibility in Grammarl…" at bounding box center [503, 429] width 473 height 66
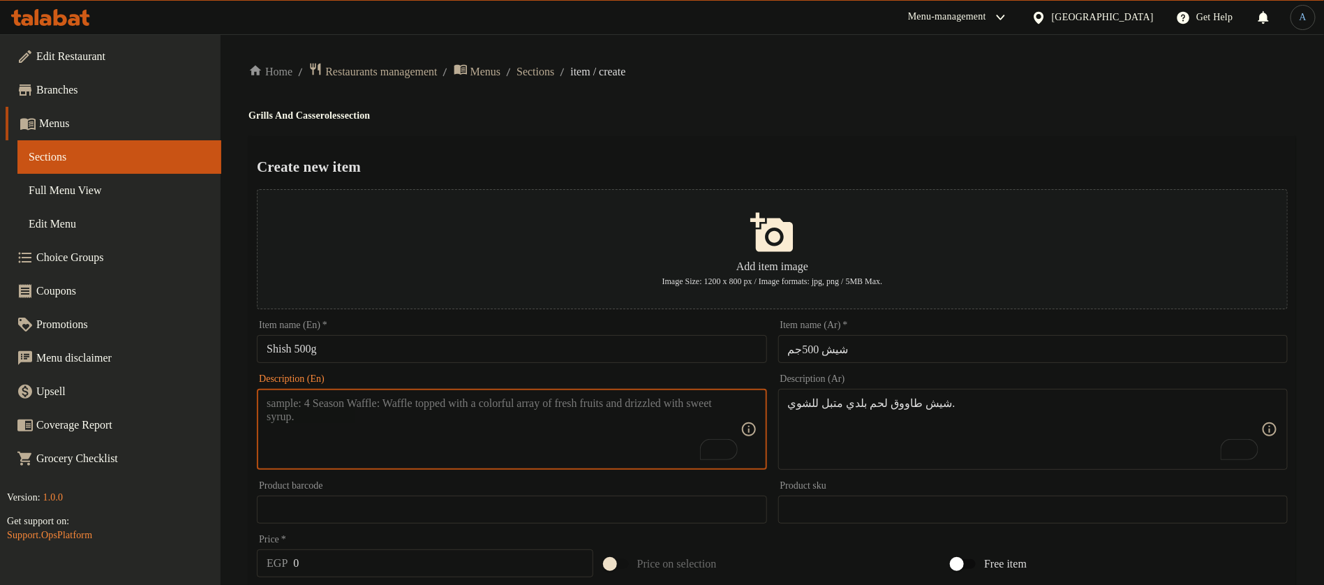
paste textarea "Marinated local lamb shish tawook for grilling."
click at [354, 401] on textarea "Marinated local lamb shish tawook for grilling." at bounding box center [503, 429] width 473 height 66
click at [337, 403] on textarea "Marinated local lamb shish tawook for grilling." at bounding box center [503, 429] width 473 height 66
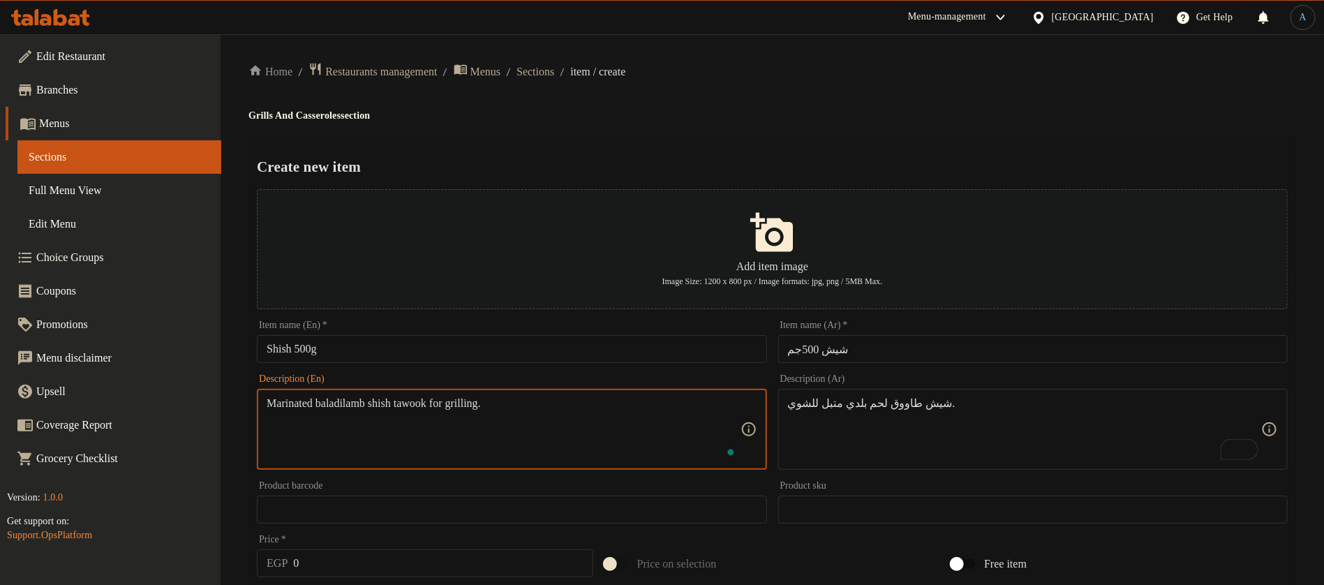
type textarea "Marinated baladi lamb shish tawook for grilling."
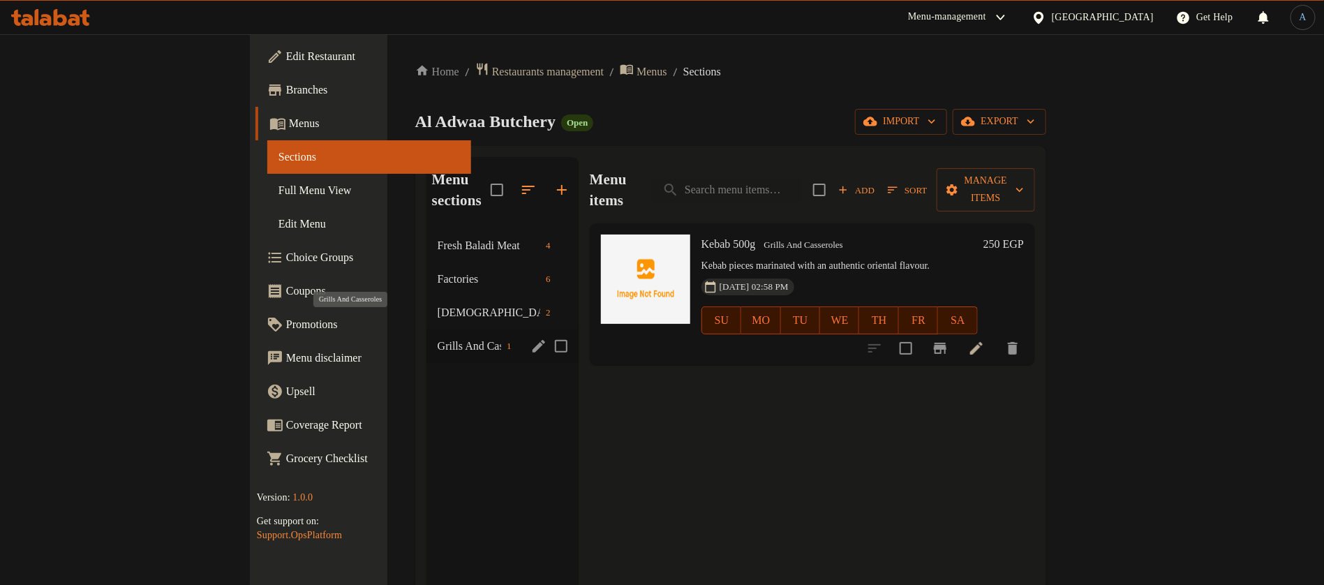
click at [438, 338] on span "Grills And Casseroles" at bounding box center [469, 346] width 63 height 17
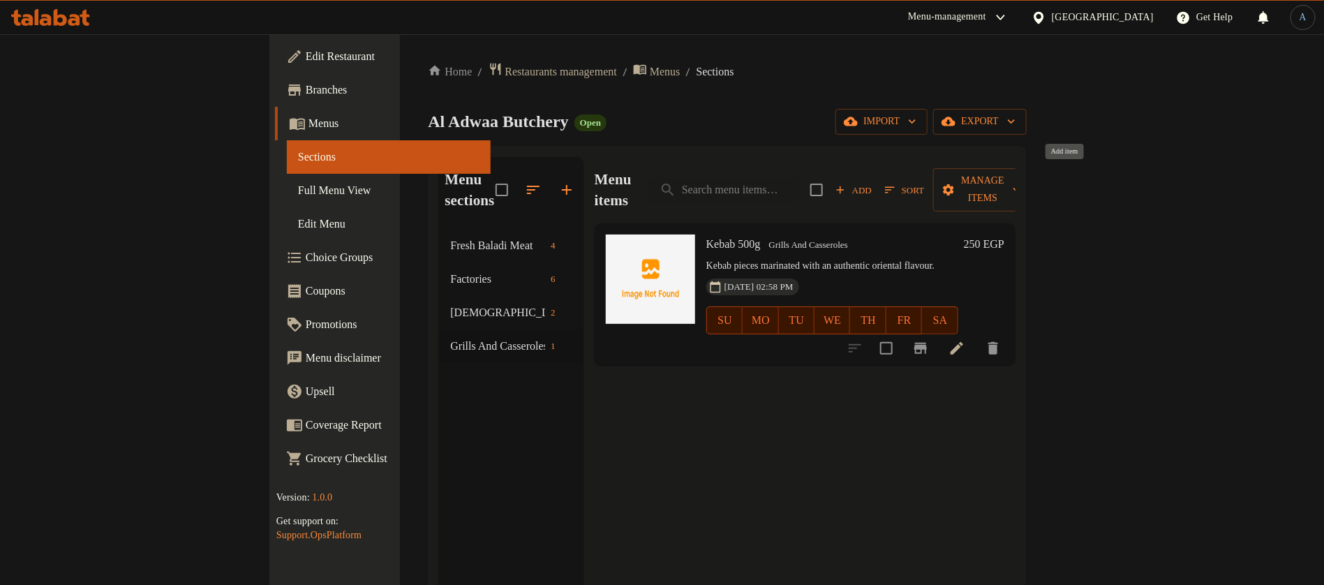
click at [872, 182] on span "Add" at bounding box center [854, 190] width 38 height 16
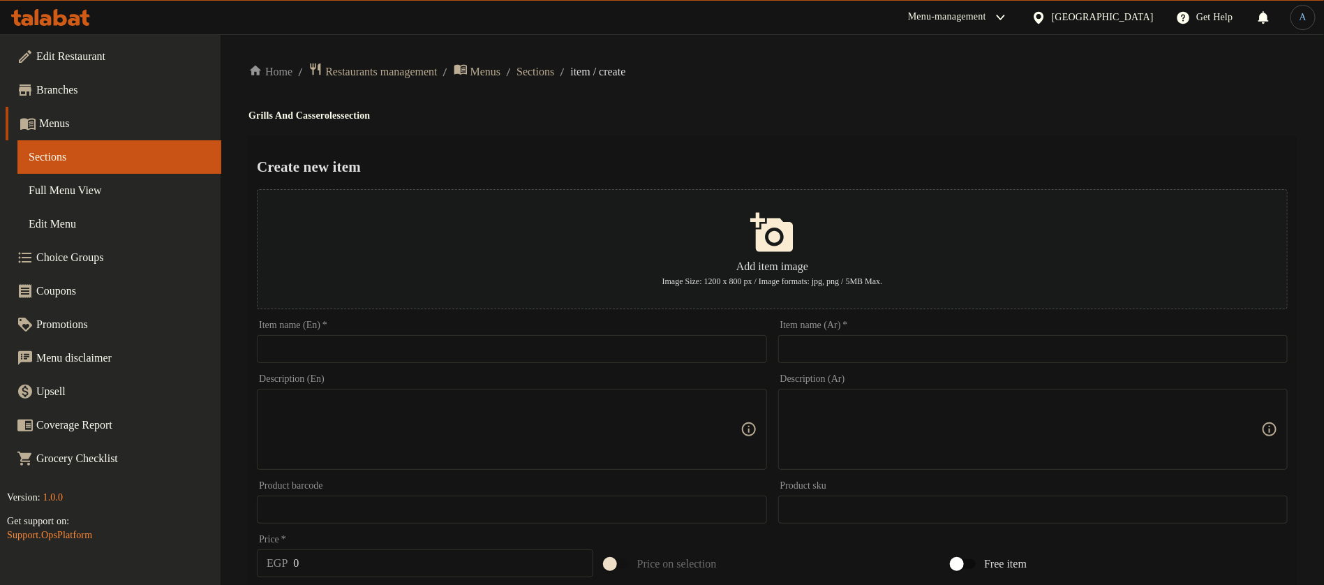
drag, startPoint x: 947, startPoint y: 360, endPoint x: 974, endPoint y: 361, distance: 27.2
click at [947, 360] on input "text" at bounding box center [1032, 349] width 509 height 28
paste input "شيش"
type input "شيش 500جم"
click at [522, 345] on input "text" at bounding box center [511, 349] width 509 height 28
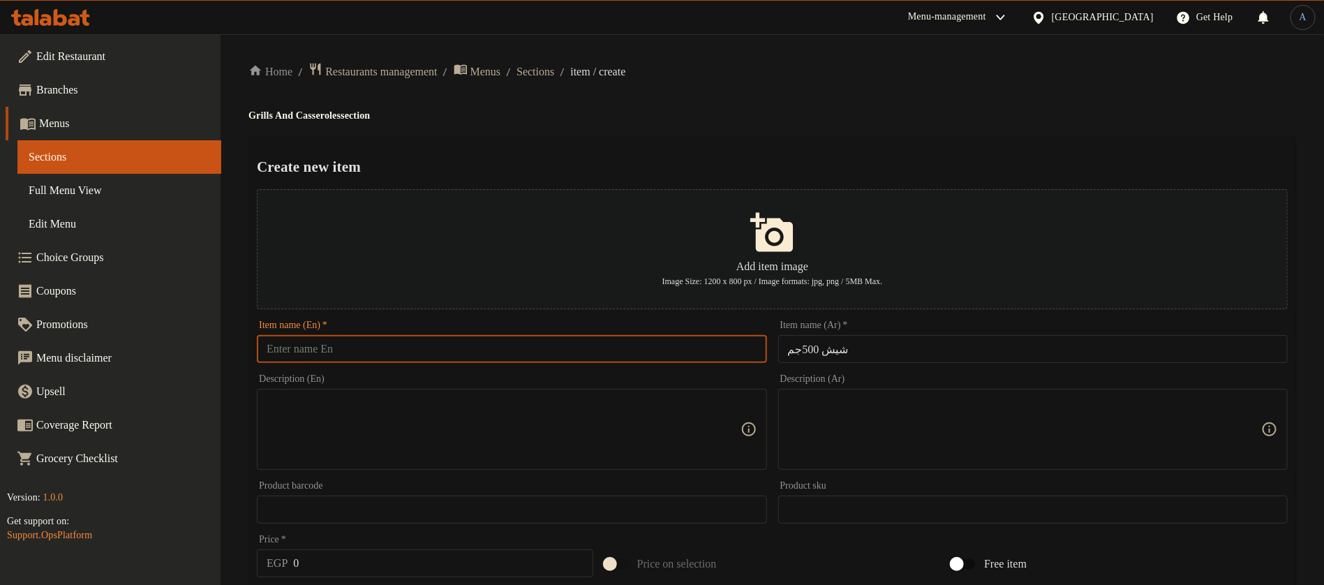
paste input "شيش 500جم"
type input "شيش 500جم"
click at [651, 342] on input "text" at bounding box center [511, 349] width 509 height 28
paste input "Shish"
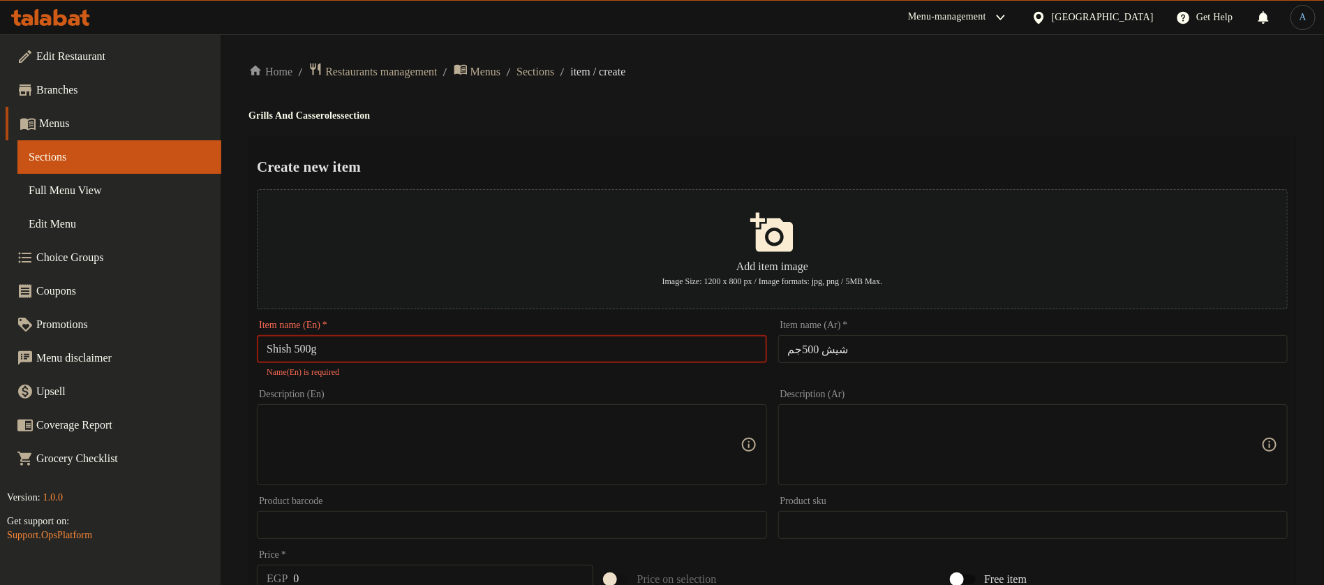
type input "Shish 500g"
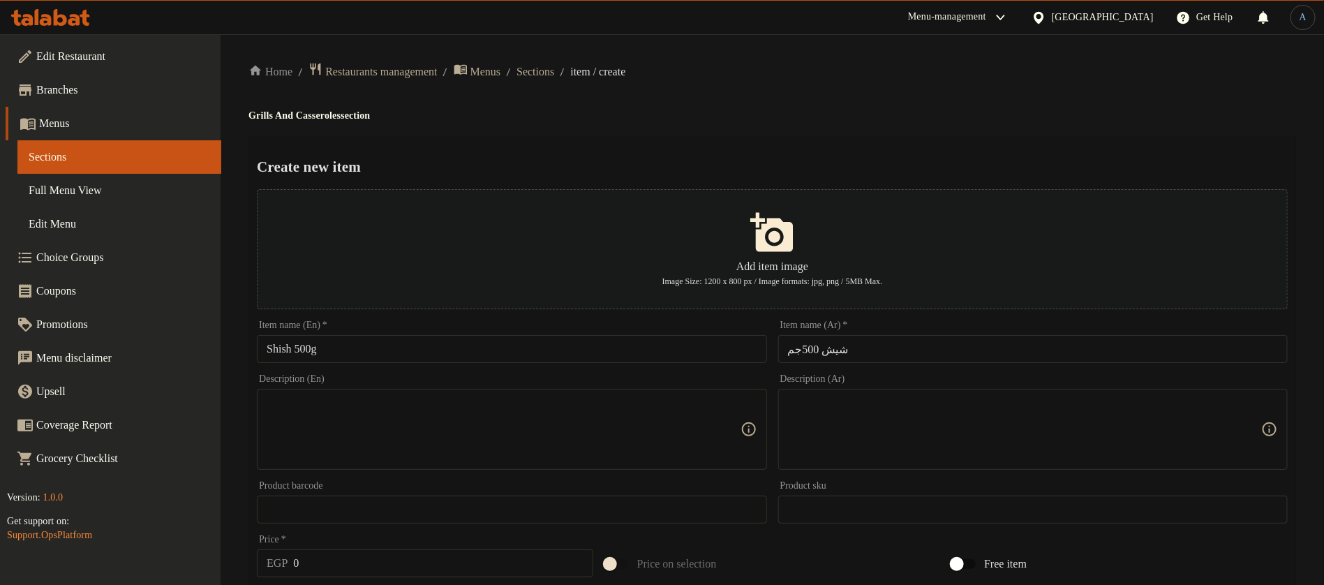
click at [925, 109] on h4 "Grills And Casseroles section" at bounding box center [771, 116] width 1047 height 14
click at [849, 444] on textarea at bounding box center [1024, 429] width 473 height 66
paste textarea "شيش طاووق لحم بلدي متبل للشوي."
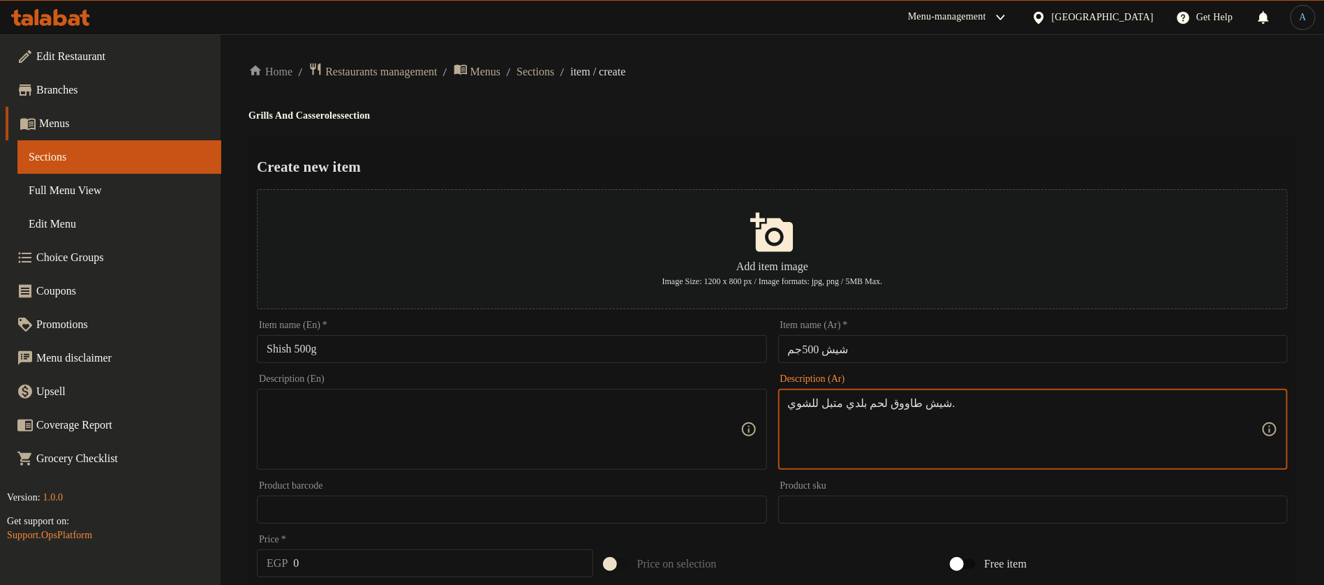
type textarea "شيش طاووق لحم بلدي متبل للشوي."
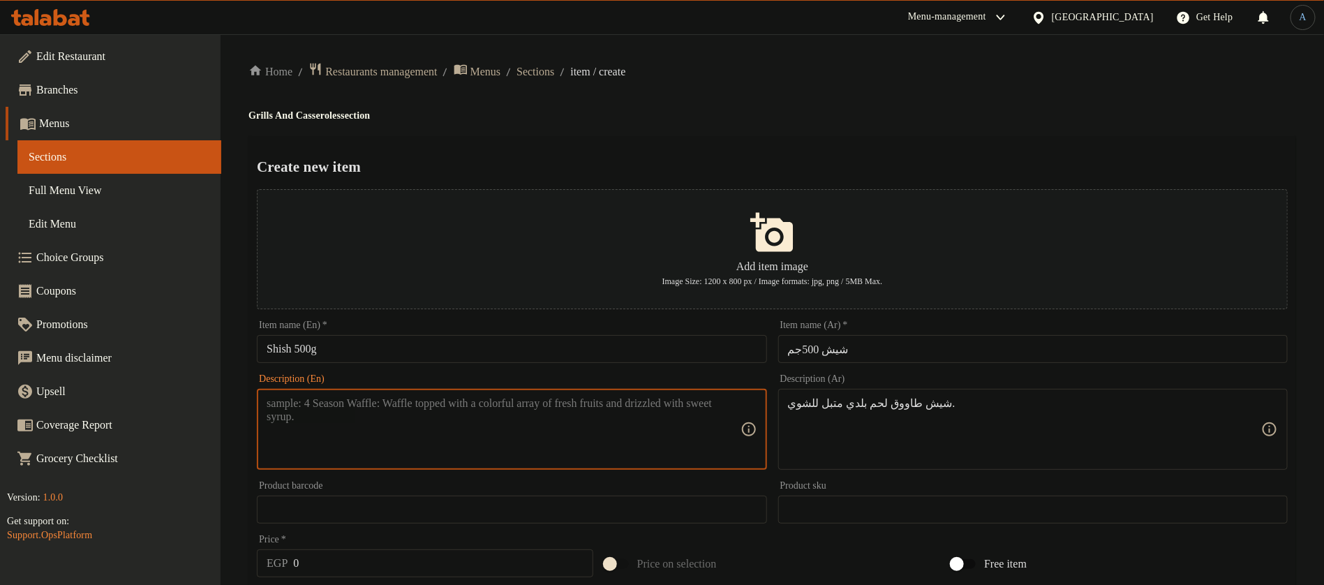
click at [628, 438] on textarea at bounding box center [503, 429] width 473 height 66
paste textarea "Marinated local lamb shish tawook for grilling."
click at [341, 402] on textarea "Marinated local lamb shish tawook for grilling." at bounding box center [503, 429] width 473 height 66
click at [354, 400] on textarea "Marinated local lamb shish tawook for grilling." at bounding box center [503, 429] width 473 height 66
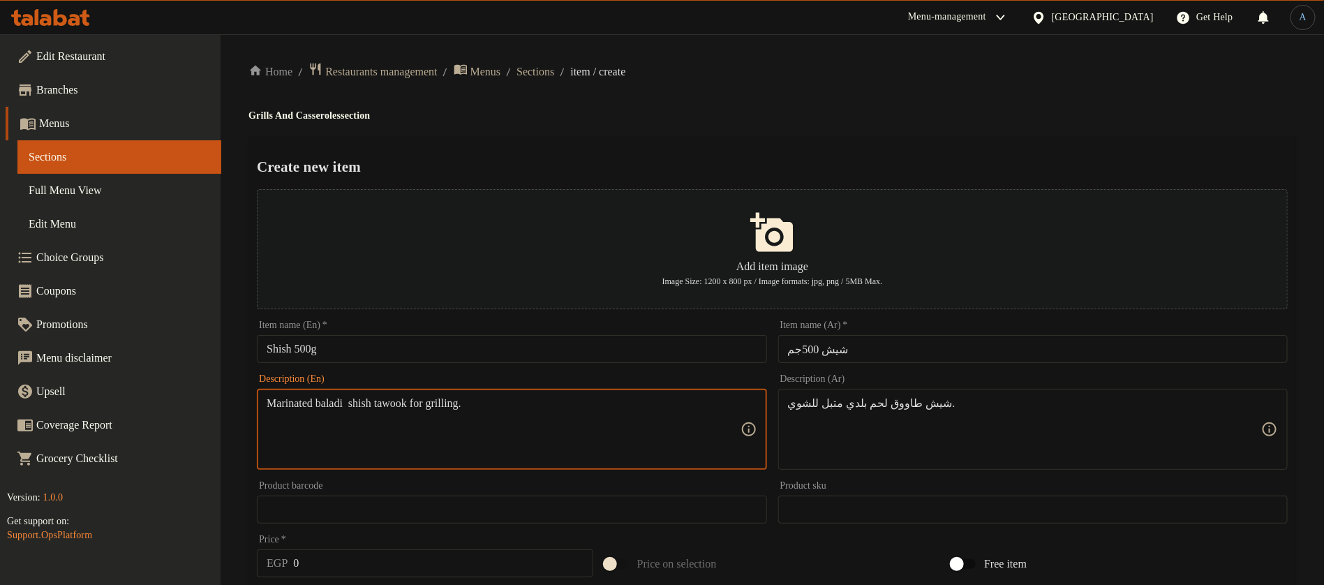
click at [358, 400] on textarea "Marinated baladi shish tawook for grilling." at bounding box center [503, 429] width 473 height 66
click at [514, 402] on textarea "Marinated baladi shish tawook for grilling." at bounding box center [503, 429] width 473 height 66
type textarea "Marinated baladi shish tawook for grilling."
click at [934, 90] on div "Home / Restaurants management / Menus / Sections / item / create Grills And Cas…" at bounding box center [771, 506] width 1047 height 889
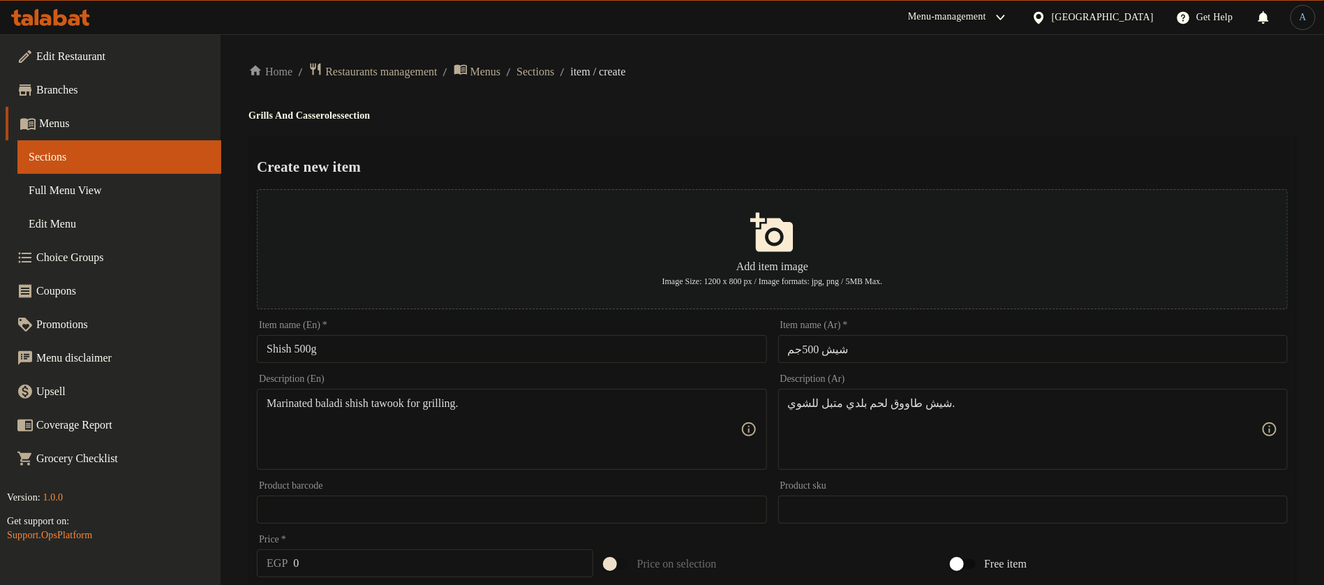
scroll to position [105, 0]
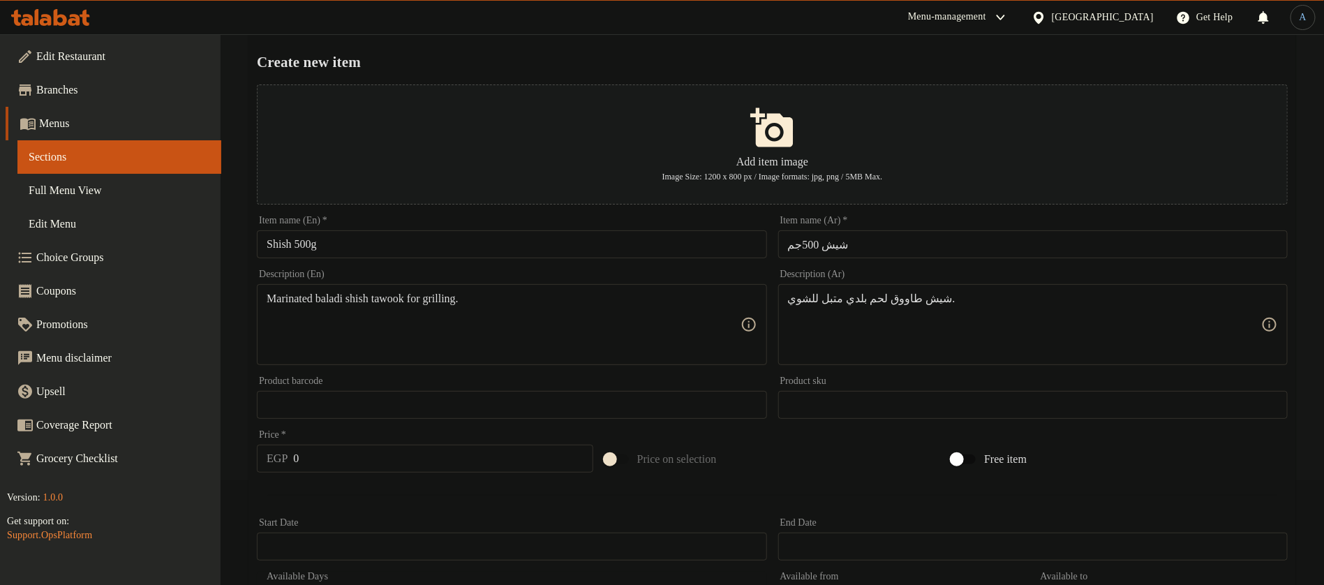
click at [345, 452] on input "0" at bounding box center [442, 458] width 299 height 28
paste input "275"
type input "275"
click at [438, 500] on div at bounding box center [772, 495] width 1042 height 34
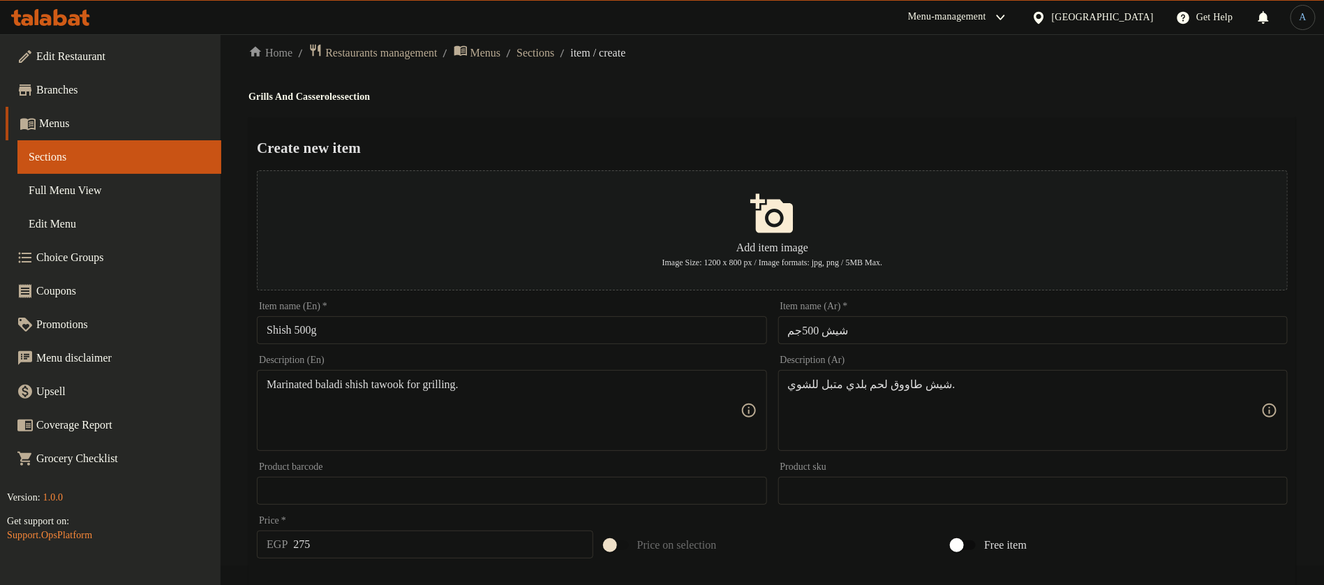
scroll to position [394, 0]
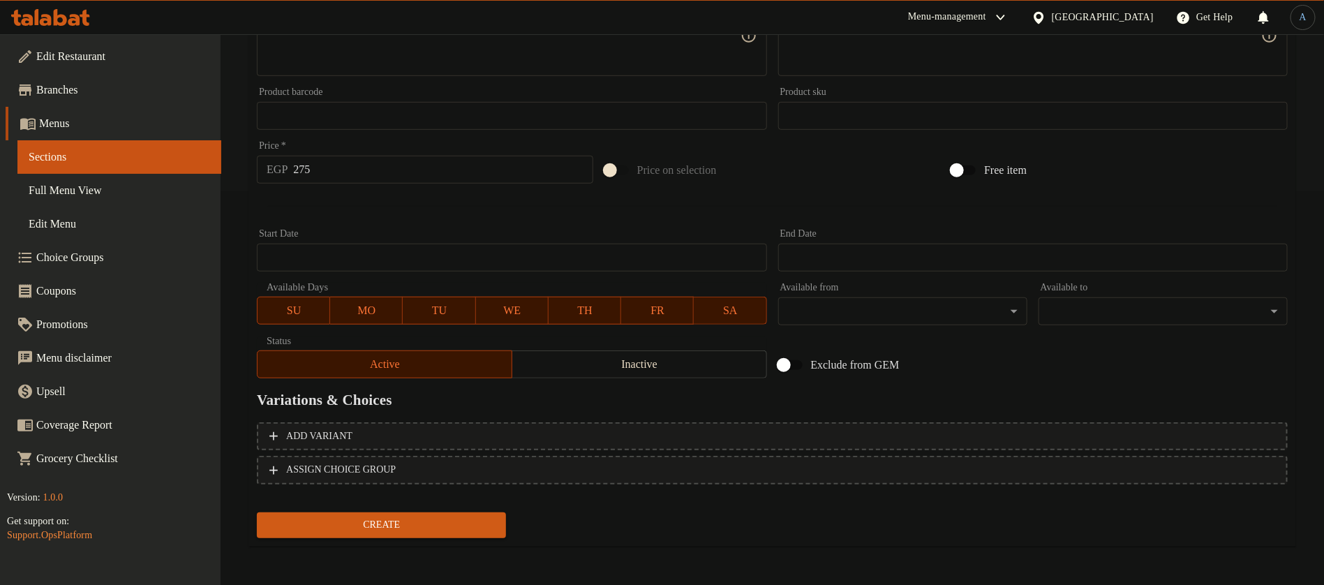
click at [474, 504] on div "Add variant ASSIGN CHOICE GROUP" at bounding box center [772, 462] width 1042 height 91
click at [472, 515] on button "Create" at bounding box center [381, 525] width 249 height 26
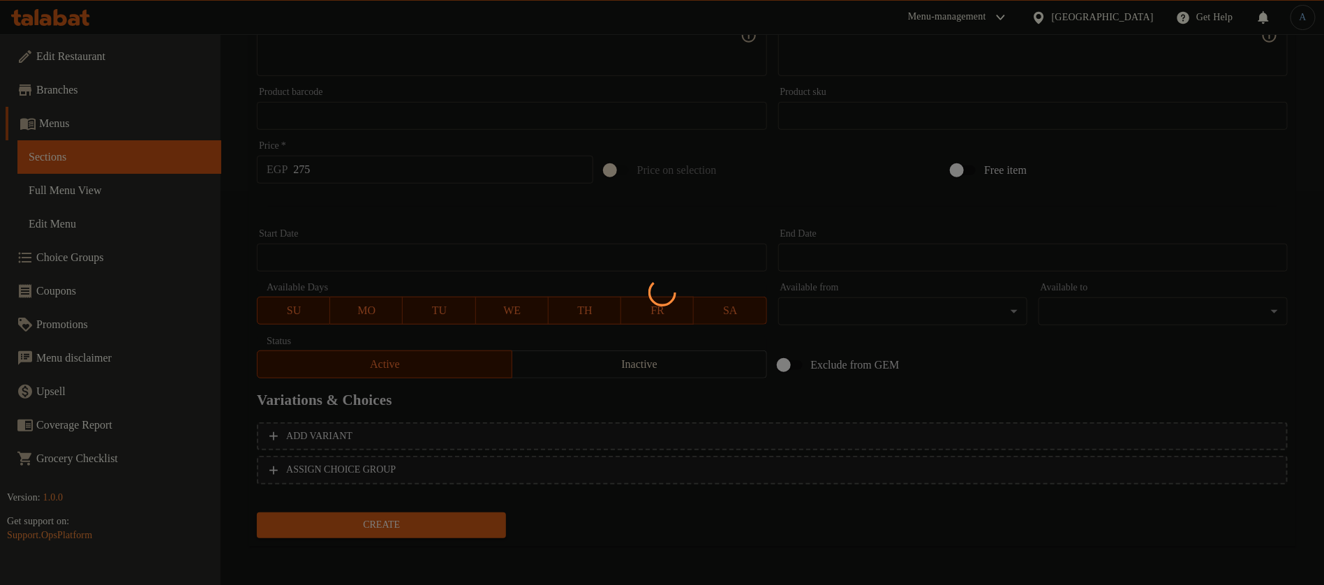
type input "0"
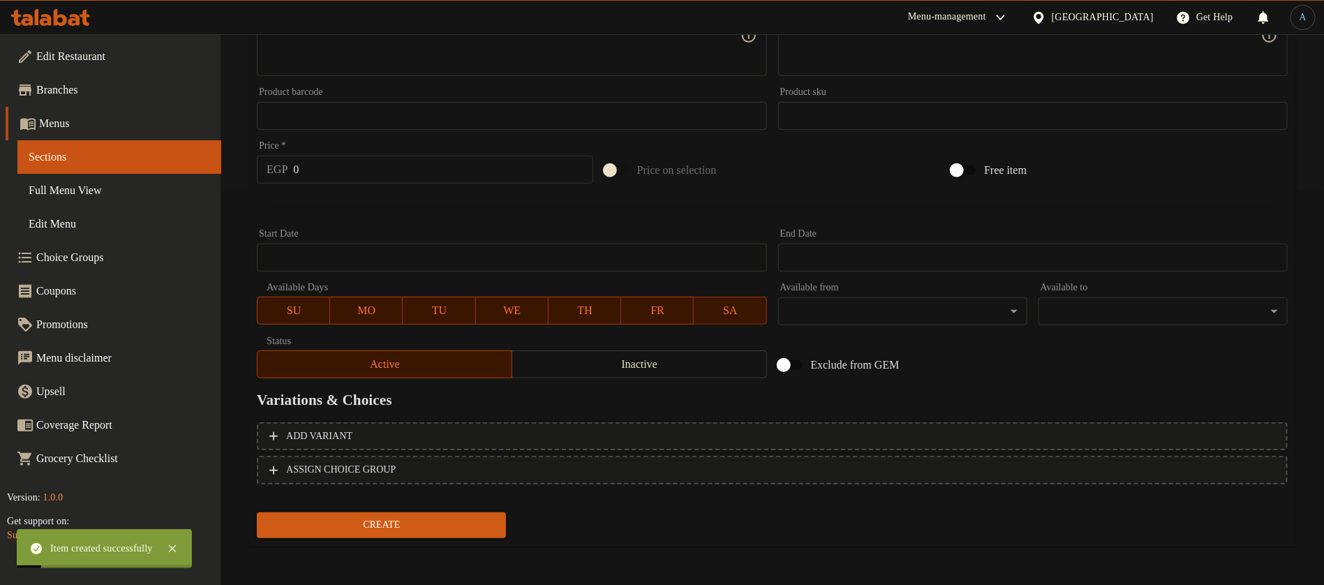
scroll to position [0, 0]
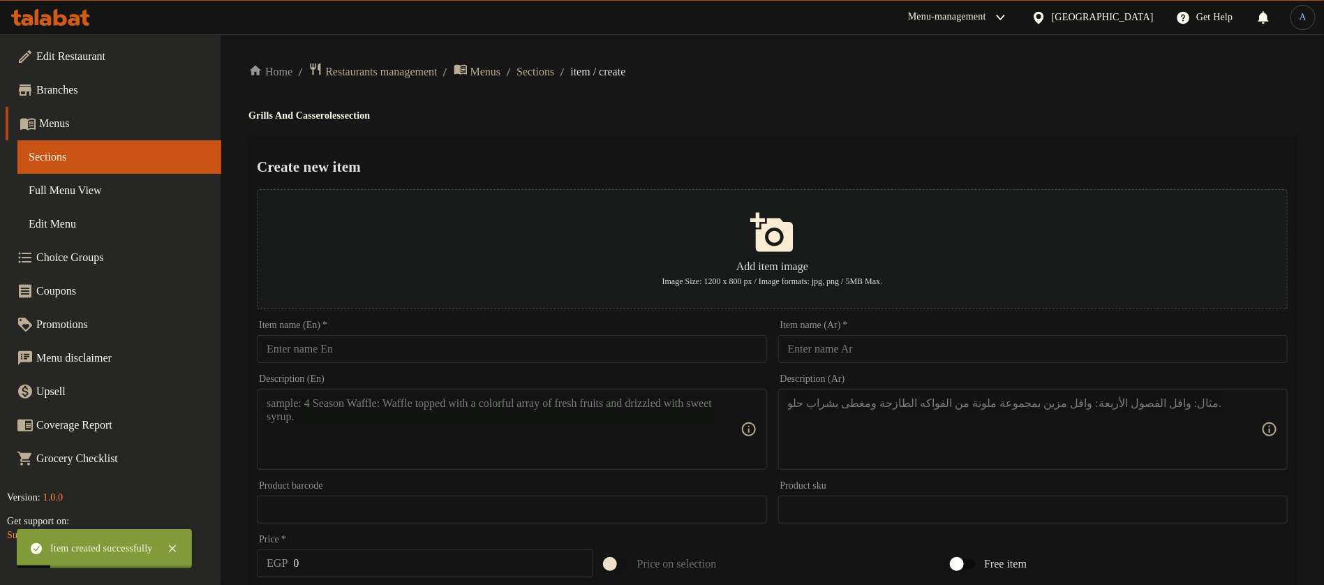
click at [955, 354] on input "text" at bounding box center [1032, 349] width 509 height 28
paste input "رغيف حواوشي"
type input "رغيف حواوشي"
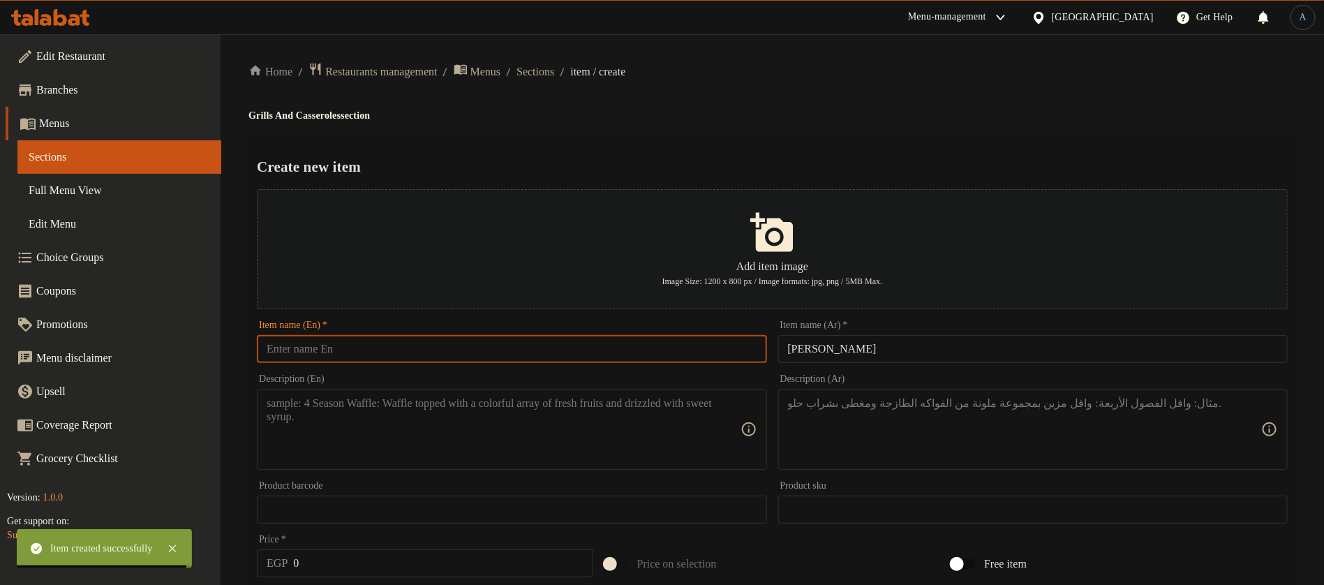
click at [650, 352] on input "text" at bounding box center [511, 349] width 509 height 28
paste input "Hawawshi Loaf"
type input "Hawawshi Loaf"
click at [963, 73] on ol "Home / Restaurants management / Menus / Sections / item / create" at bounding box center [771, 71] width 1047 height 19
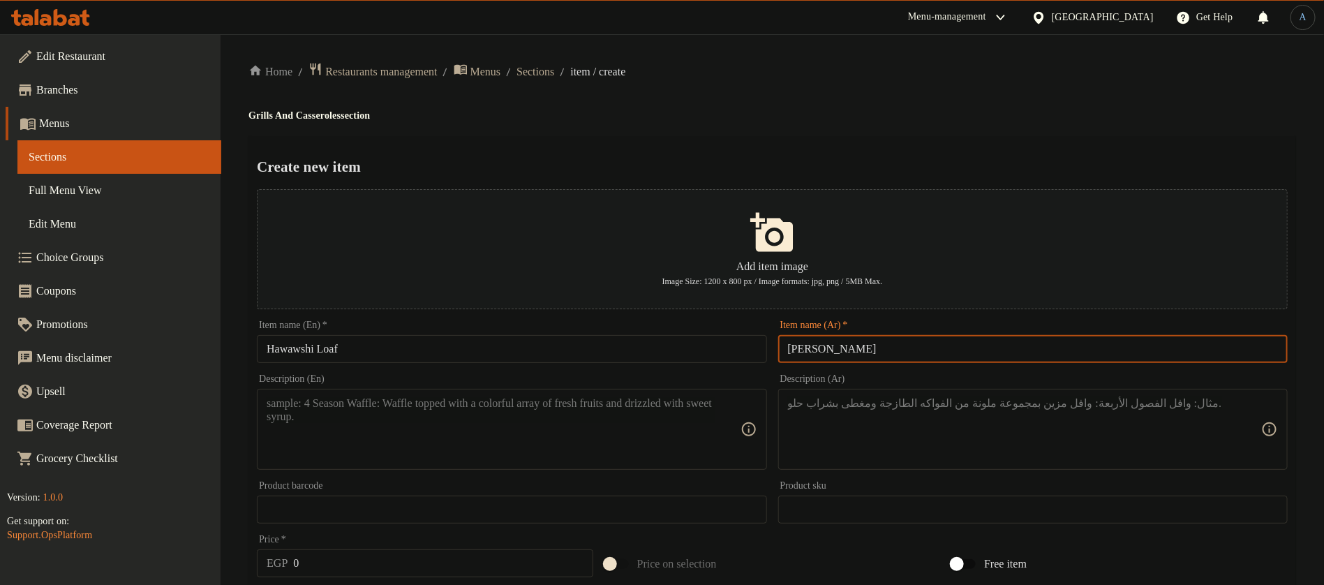
click at [894, 350] on input "رغيف حواوشي" at bounding box center [1032, 349] width 509 height 28
type input "رغيف حواوشي 500جم"
click at [808, 352] on input "رغيف حواوشي 500جم" at bounding box center [1032, 349] width 509 height 28
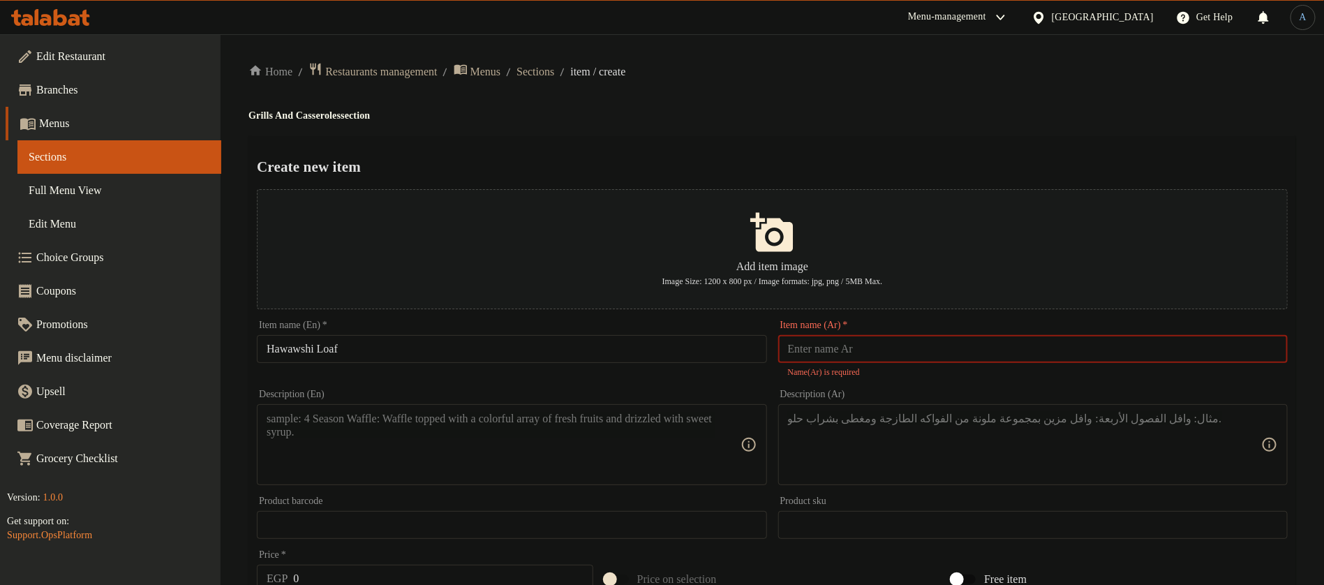
click at [563, 354] on input "Hawawshi Loaf" at bounding box center [511, 349] width 509 height 28
click at [717, 140] on div "Create new item Add item image Image Size: 1200 x 800 px / Image formats: jpg, …" at bounding box center [771, 546] width 1047 height 820
click at [844, 354] on input "text" at bounding box center [1032, 349] width 509 height 28
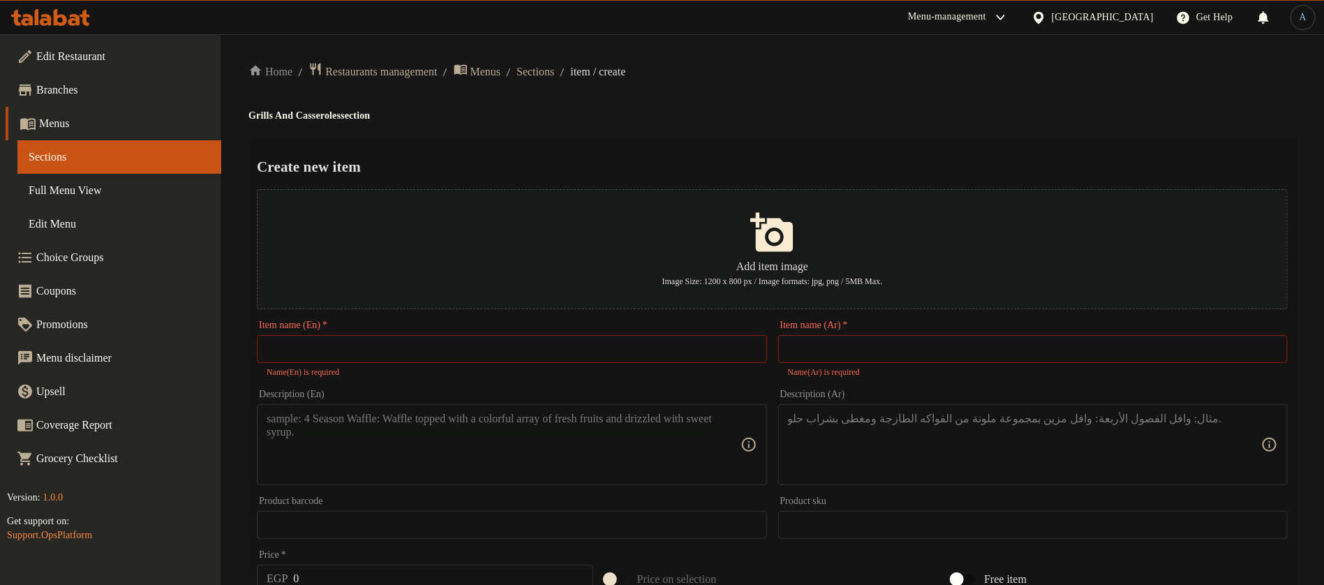
paste input "ورقة لحمة"
type input "ورقة لحمة 500جم"
drag, startPoint x: 884, startPoint y: 367, endPoint x: 890, endPoint y: 352, distance: 15.9
click at [884, 367] on div "Item name (Ar)   * ورقة لحمة 500جم Item name (Ar) *" at bounding box center [1032, 349] width 521 height 69
drag, startPoint x: 872, startPoint y: 350, endPoint x: 821, endPoint y: 347, distance: 51.0
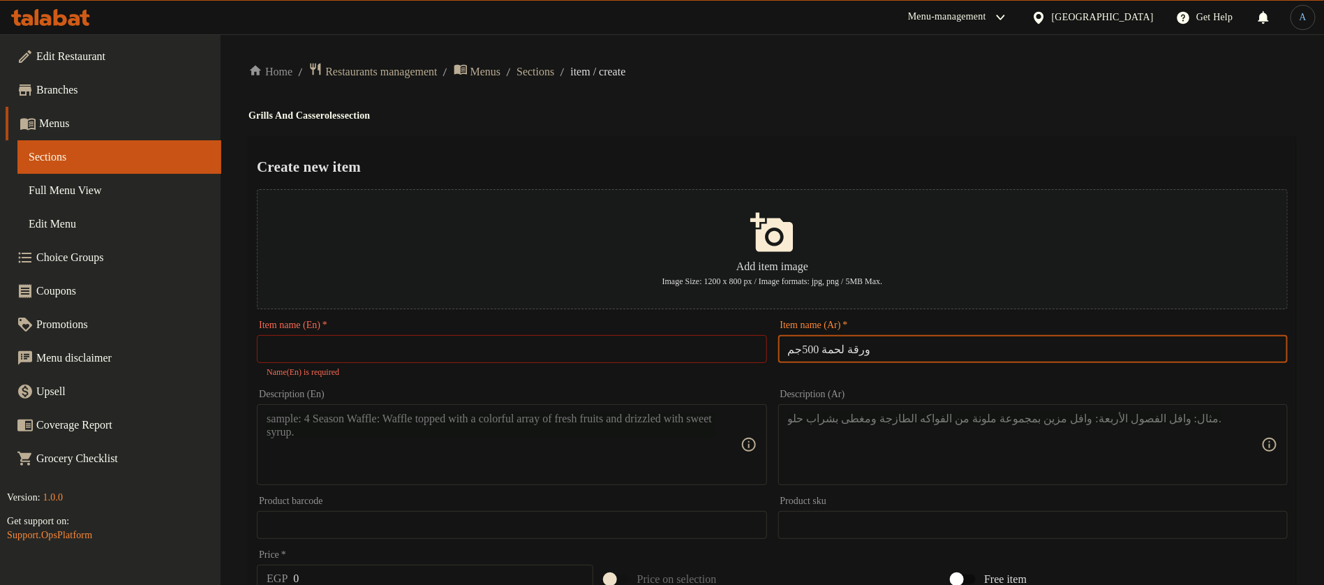
click at [821, 347] on input "ورقة لحمة 500جم" at bounding box center [1032, 349] width 509 height 28
click at [821, 348] on input "ورقة لحمة 500جم" at bounding box center [1032, 349] width 509 height 28
click at [831, 347] on input "ورقة لحمة 500جم" at bounding box center [1032, 349] width 509 height 28
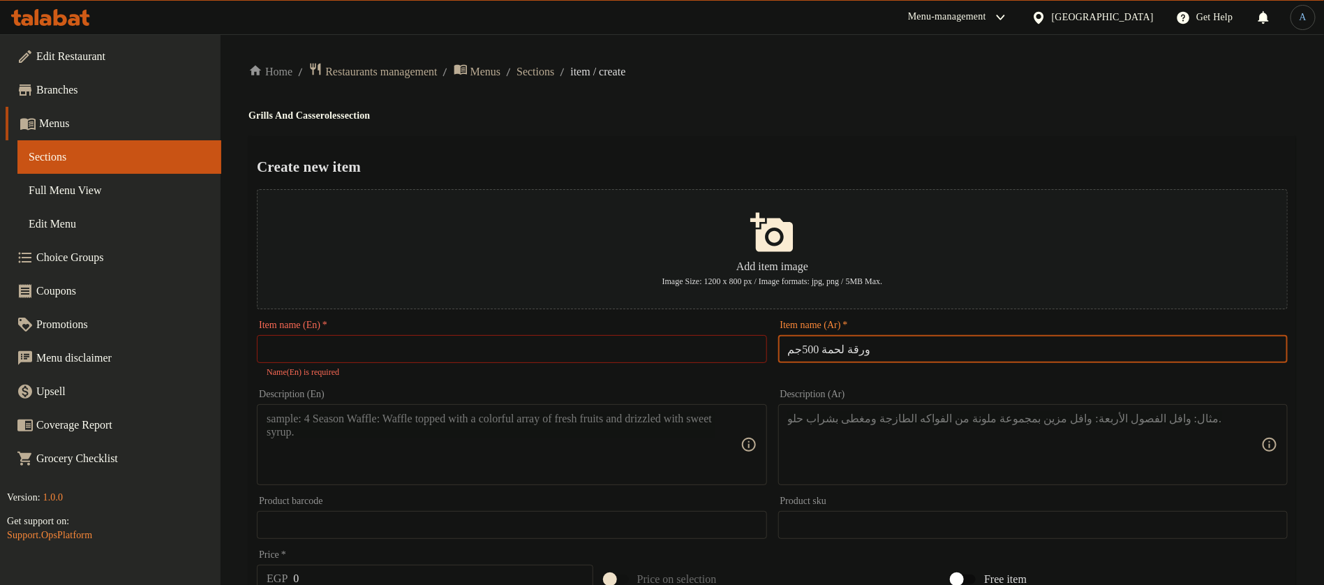
click at [853, 347] on input "ورقة لحمة 500جم" at bounding box center [1032, 349] width 509 height 28
click at [447, 358] on input "text" at bounding box center [511, 349] width 509 height 28
paste input "War2et Lahm"
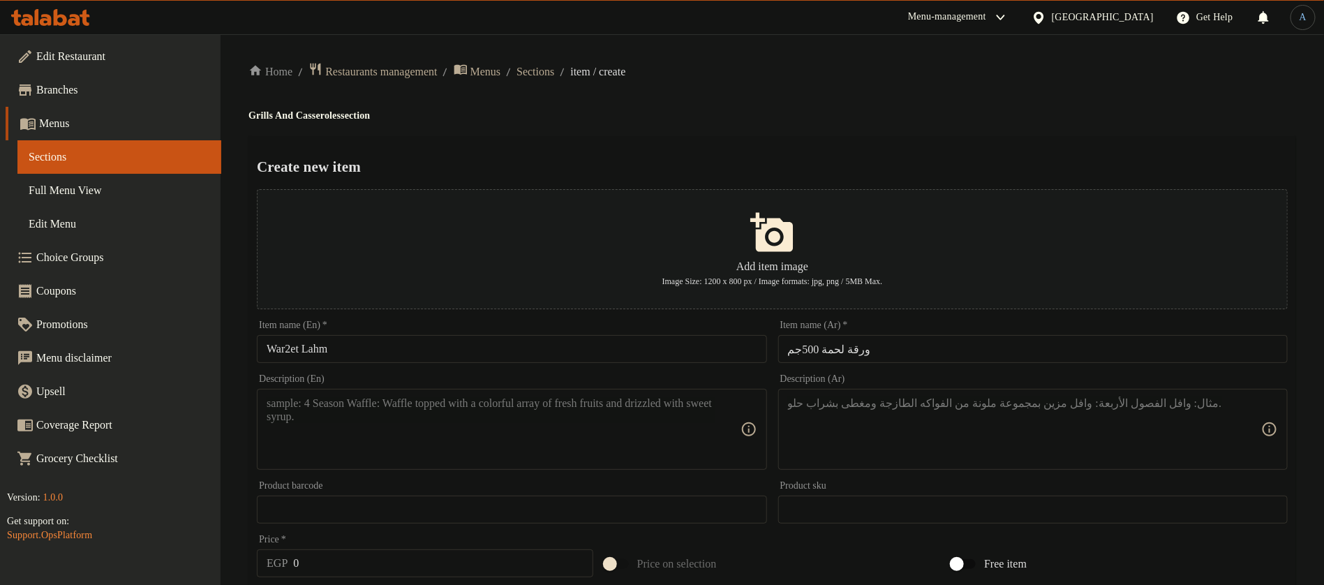
click at [907, 49] on div "Home / Restaurants management / Menus / Sections / item / create Grills And Cas…" at bounding box center [771, 506] width 1103 height 945
click at [433, 354] on input "War2et Lahm" at bounding box center [511, 349] width 509 height 28
type input "War2et Lahm 500g"
click at [666, 103] on div "Home / Restaurants management / Menus / Sections / item / create Grills And Cas…" at bounding box center [771, 506] width 1047 height 889
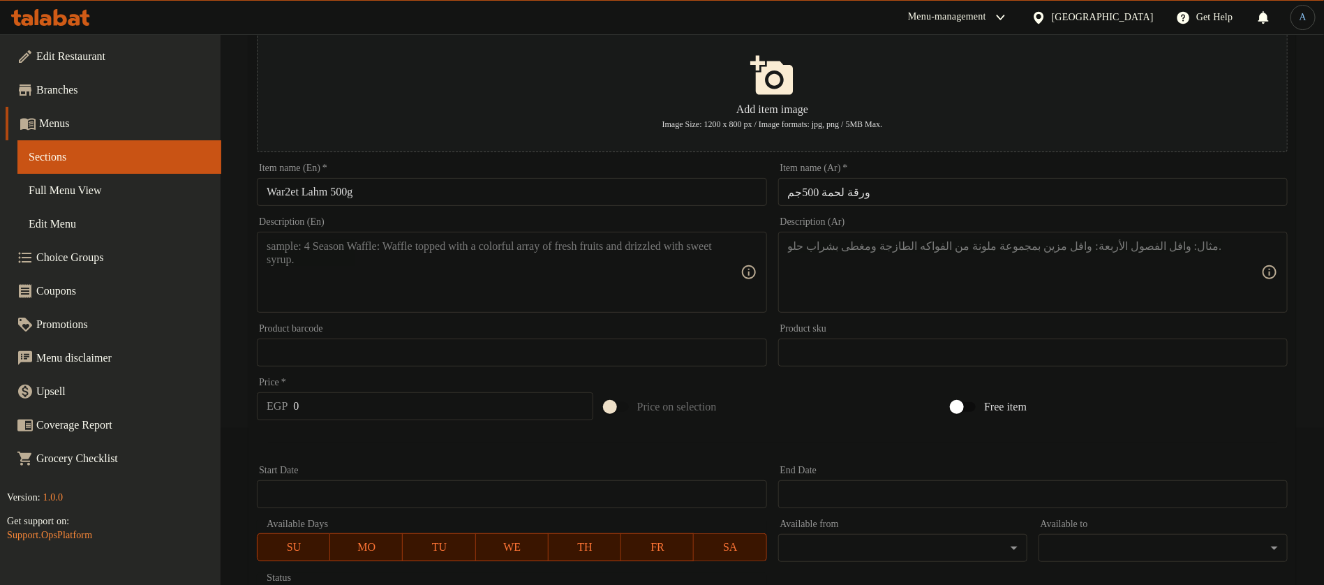
scroll to position [314, 0]
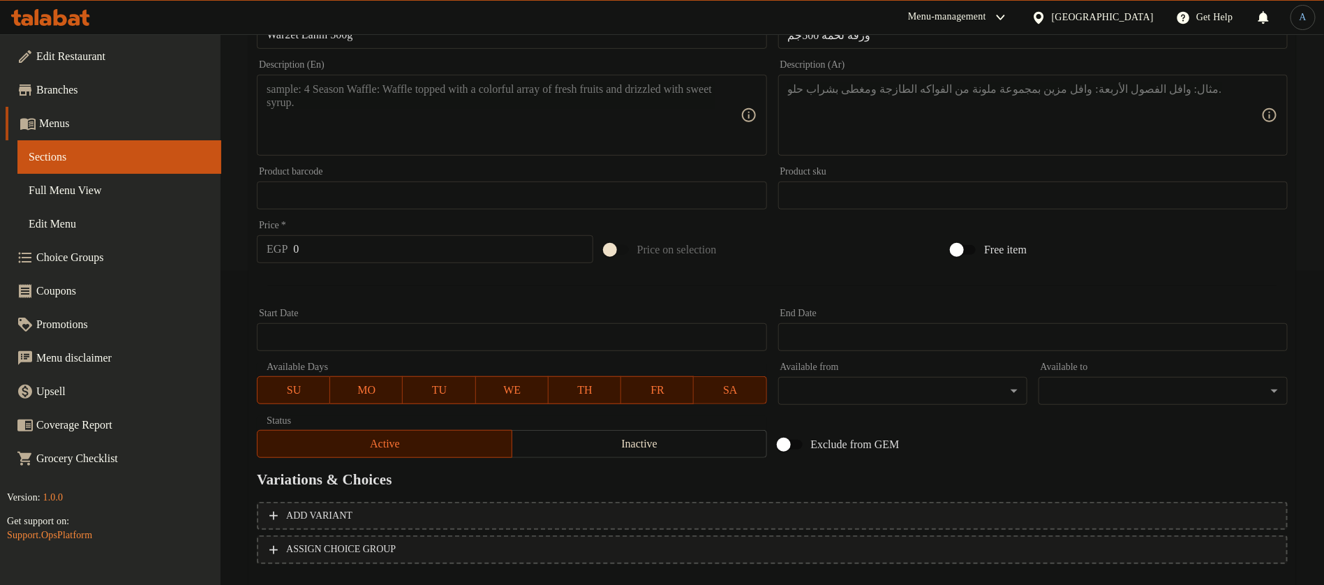
click at [963, 107] on textarea at bounding box center [1024, 115] width 473 height 66
paste textarea "ورقة لحمة غير مطهية بالخضار والتوابل الشرقية."
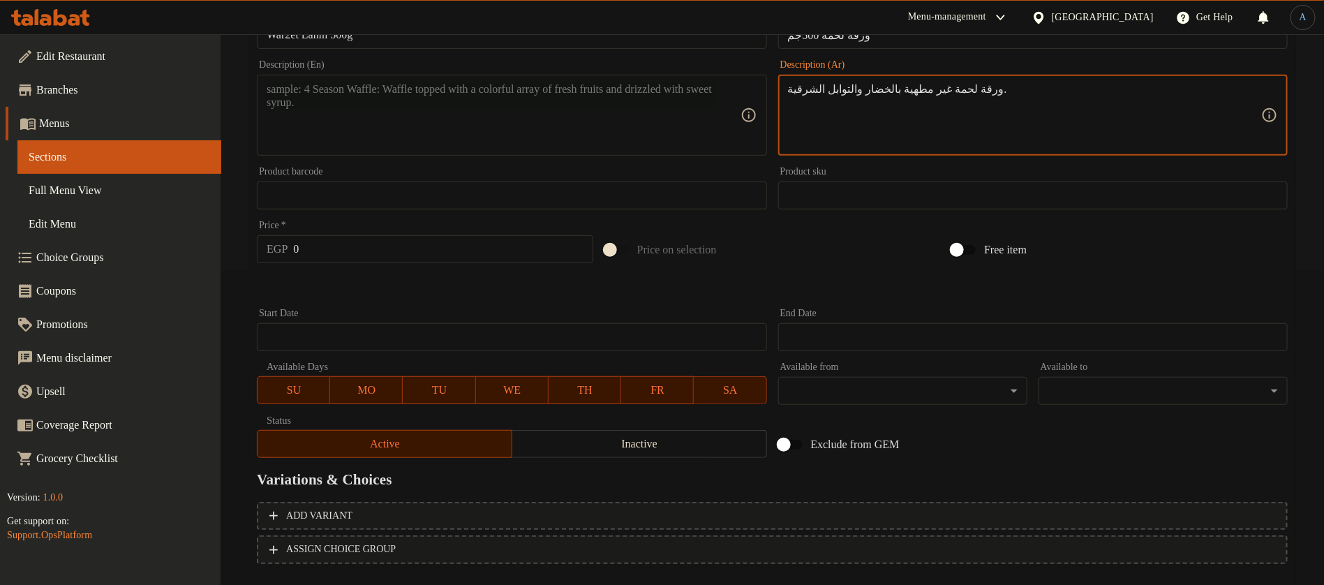
type textarea "ورقة لحمة غير مطهية بالخضار والتوابل الشرقية."
click at [417, 36] on input "War2et Lahm 500g" at bounding box center [511, 35] width 509 height 28
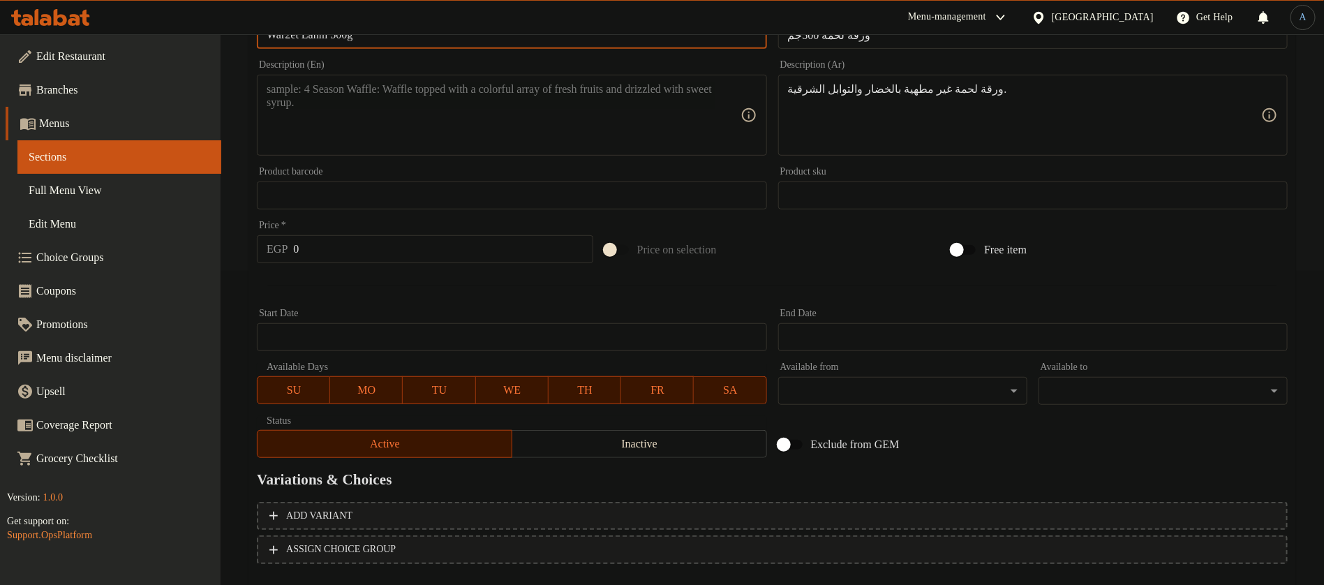
drag, startPoint x: 338, startPoint y: 42, endPoint x: 247, endPoint y: 31, distance: 91.3
paste textarea "War2et Lahm"
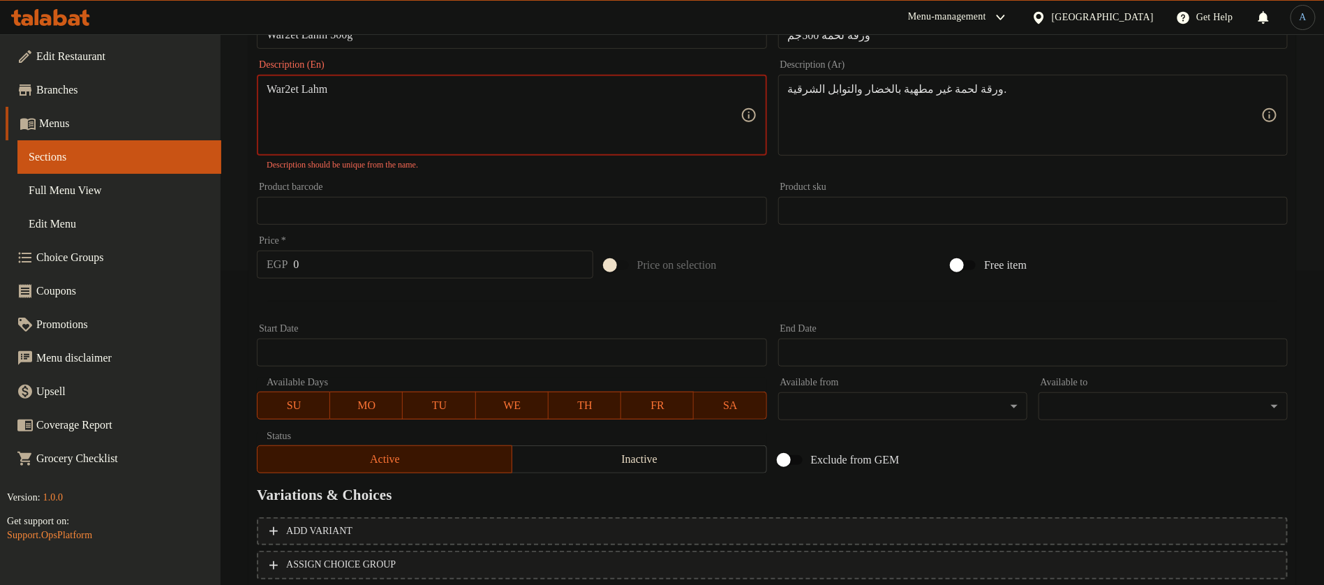
paste textarea "with vegetables and oriental spices."
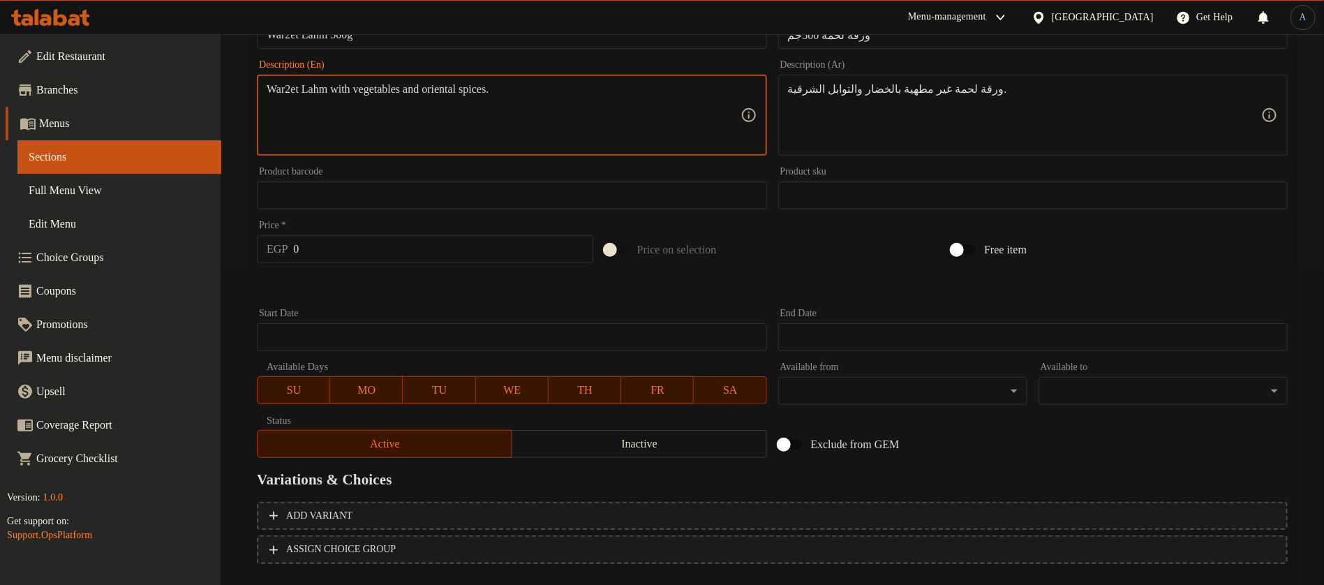
click at [264, 91] on div "War2et Lahm with vegetables and oriental spices. Description (En)" at bounding box center [511, 115] width 509 height 81
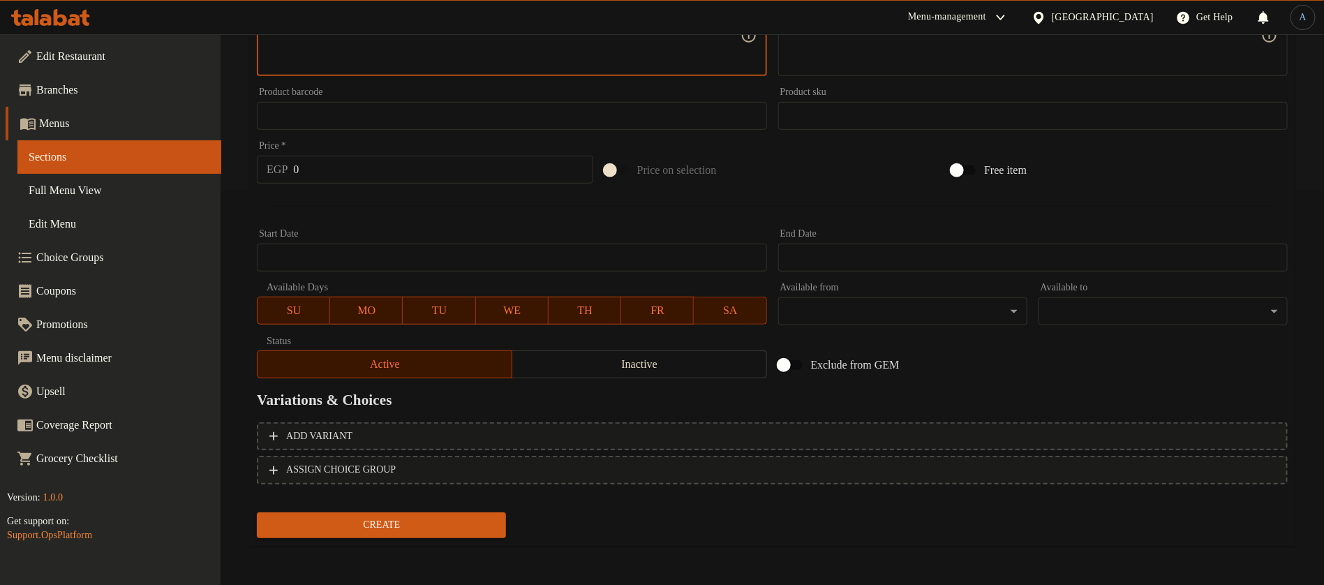
type textarea "War2et Lahm raw with vegetables and oriental spices."
click at [419, 165] on input "0" at bounding box center [442, 170] width 299 height 28
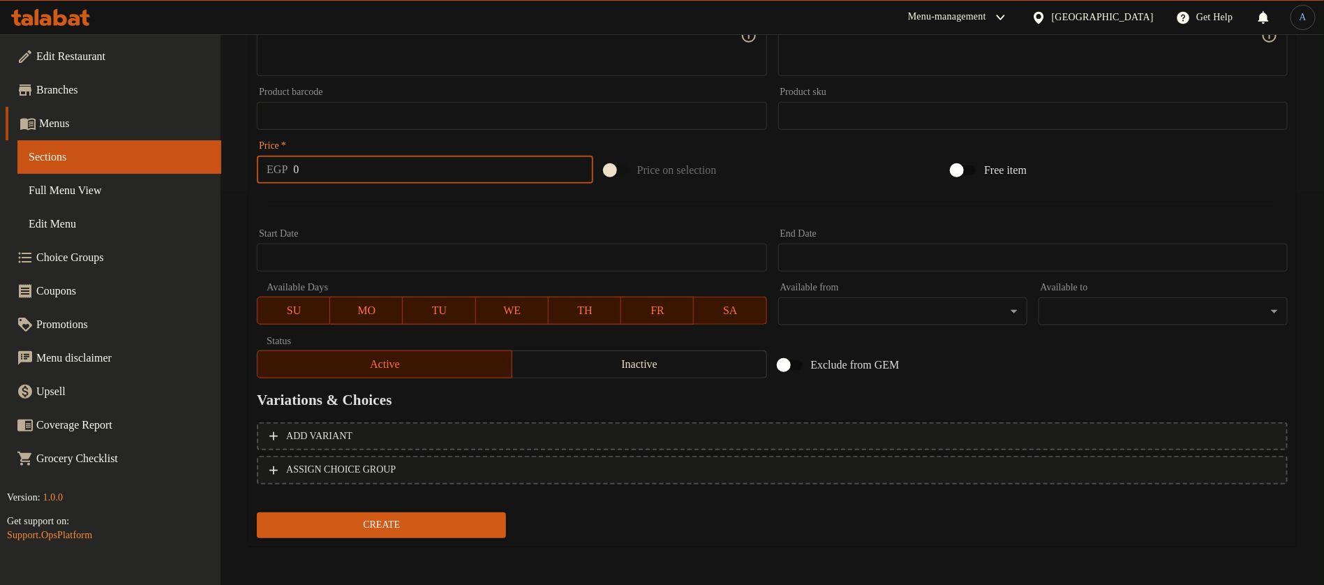
paste input "30"
type input "300"
click at [385, 214] on div at bounding box center [772, 206] width 1042 height 34
click at [408, 514] on button "Create" at bounding box center [381, 525] width 249 height 26
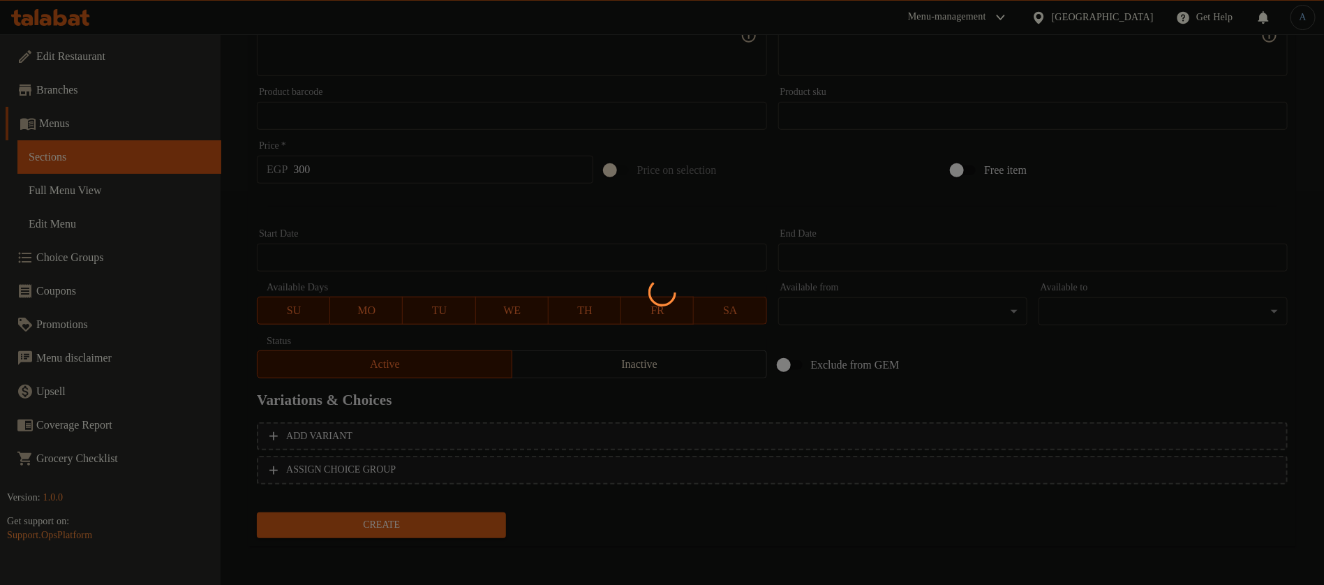
type input "0"
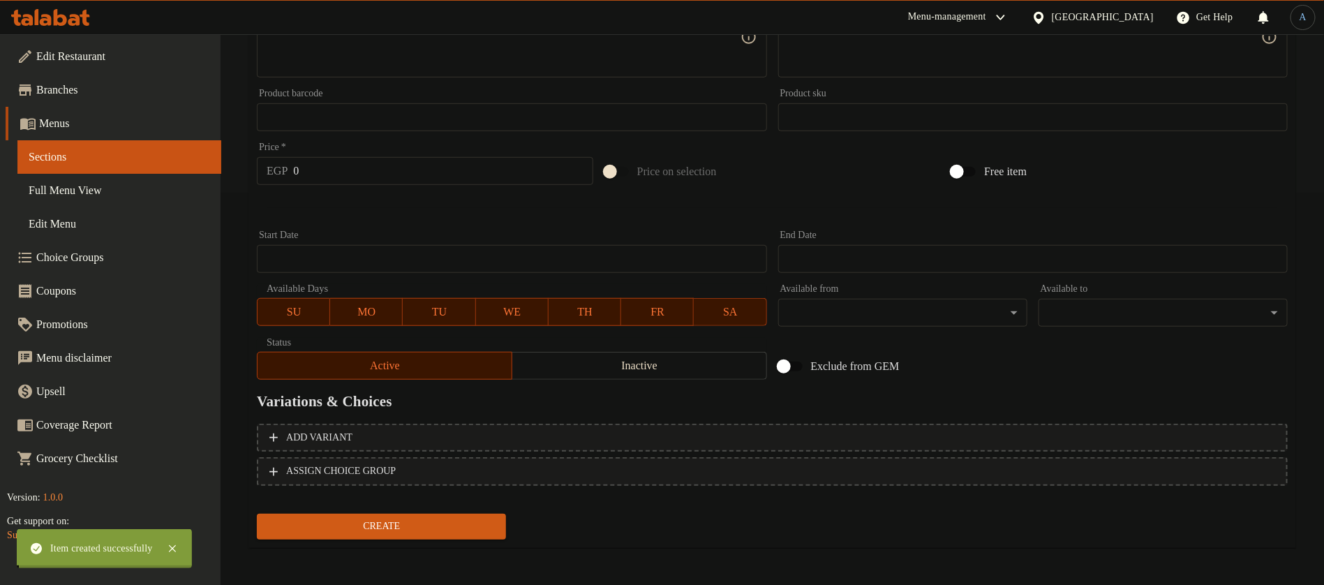
scroll to position [0, 0]
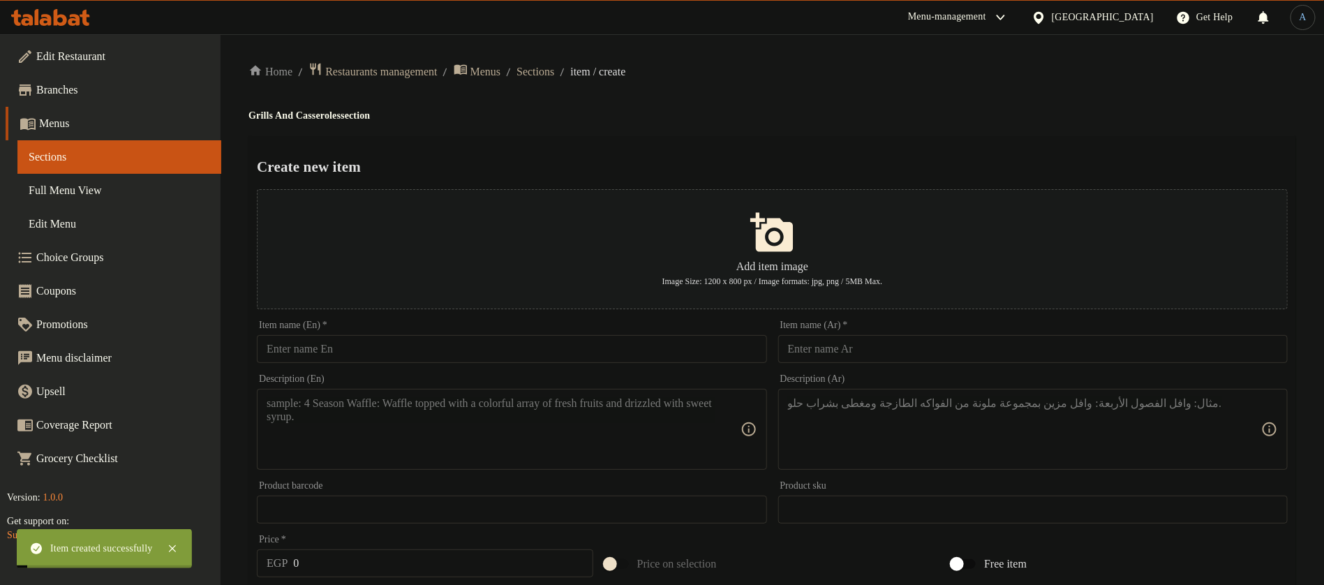
click at [927, 354] on input "text" at bounding box center [1032, 349] width 509 height 28
paste input "طاجن خضار باللحمة"
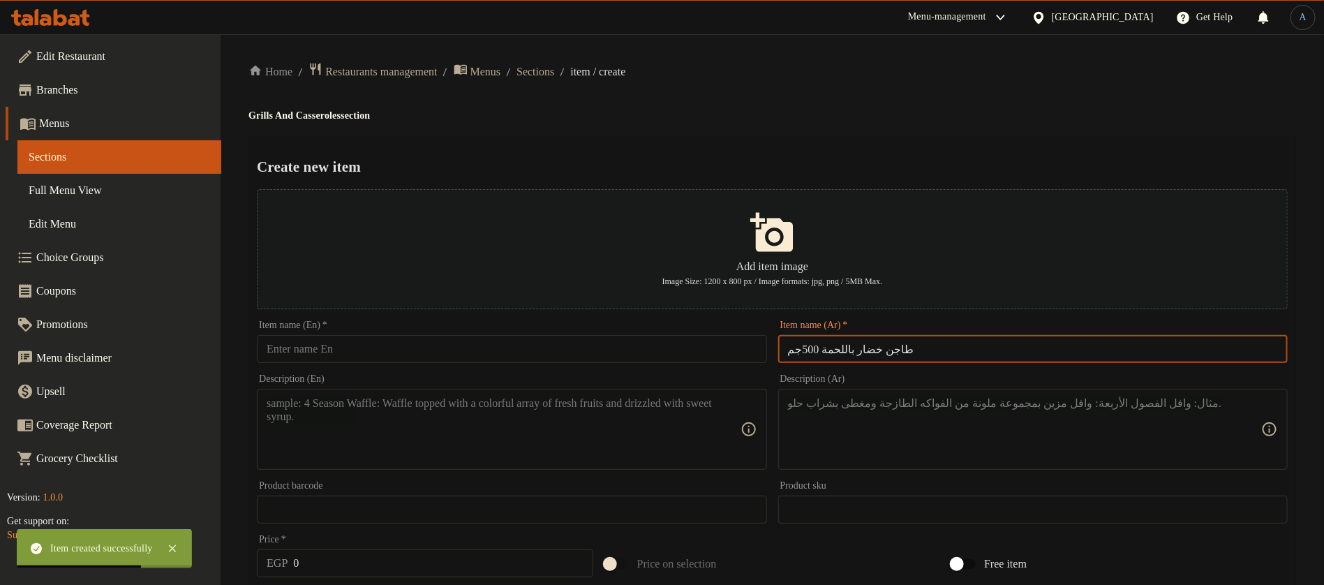
type input "طاجن خضار باللحمة 500جم"
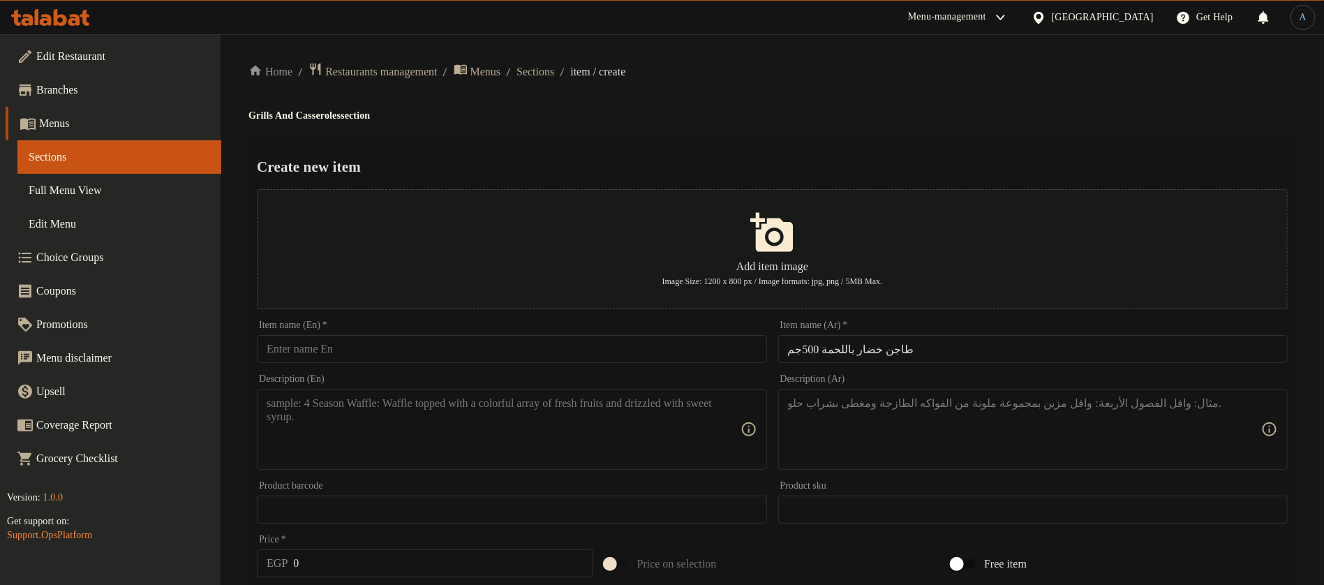
click at [509, 352] on input "text" at bounding box center [511, 349] width 509 height 28
paste input "Vegetable And Meat Casserole 500g"
type input "Vegetable And Meat Casserole 500g"
click at [913, 158] on h2 "Create new item" at bounding box center [772, 166] width 1031 height 21
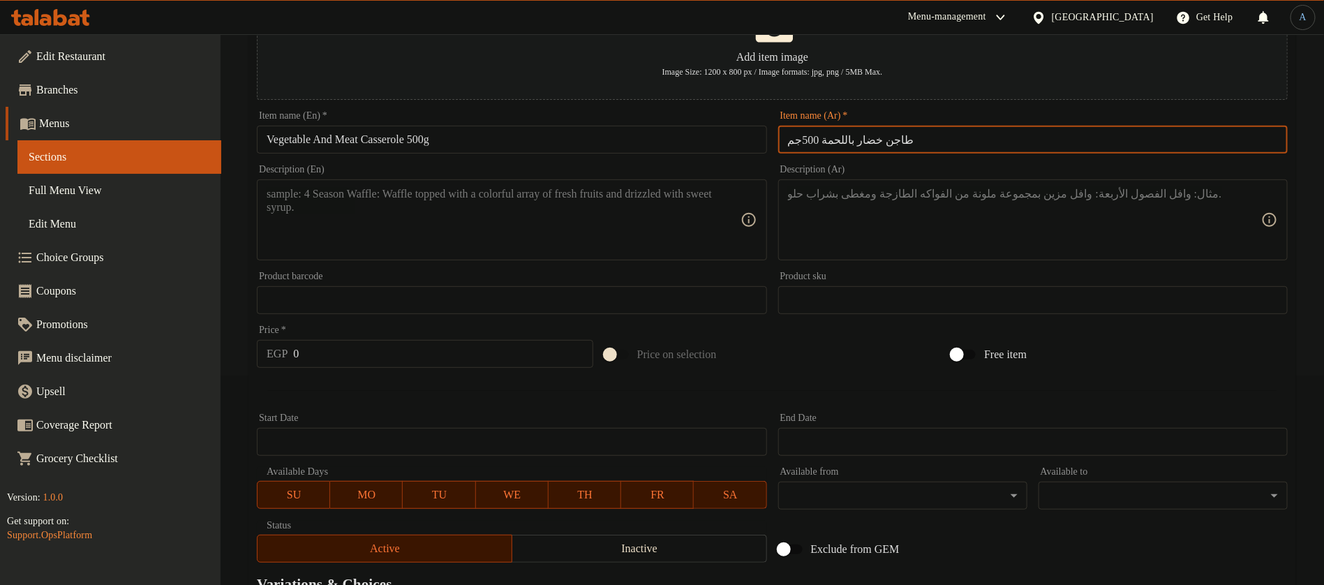
drag, startPoint x: 871, startPoint y: 143, endPoint x: 819, endPoint y: 141, distance: 51.7
click at [819, 141] on input "طاجن خضار باللحمة 500جم" at bounding box center [1032, 140] width 509 height 28
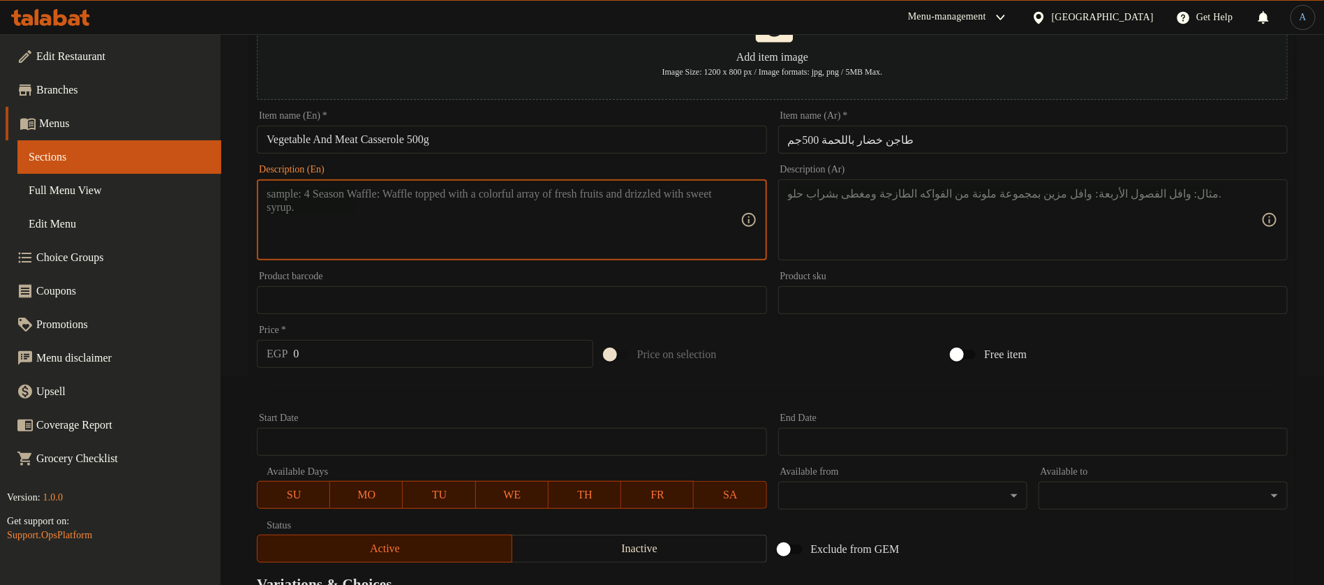
click at [588, 227] on textarea at bounding box center [503, 220] width 473 height 66
click at [913, 208] on textarea at bounding box center [1024, 220] width 473 height 66
paste textarea "طاجن خضار غير مطهية طازة باللحمة البلدي."
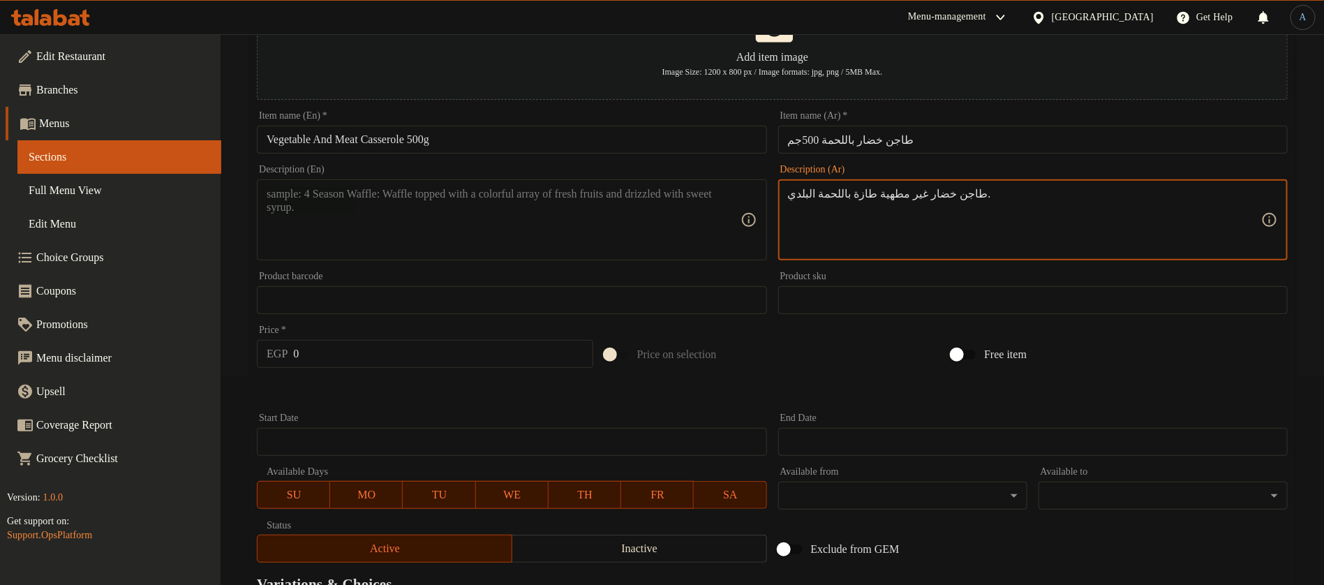
type textarea "طاجن خضار غير مطهية طازة باللحمة البلدي."
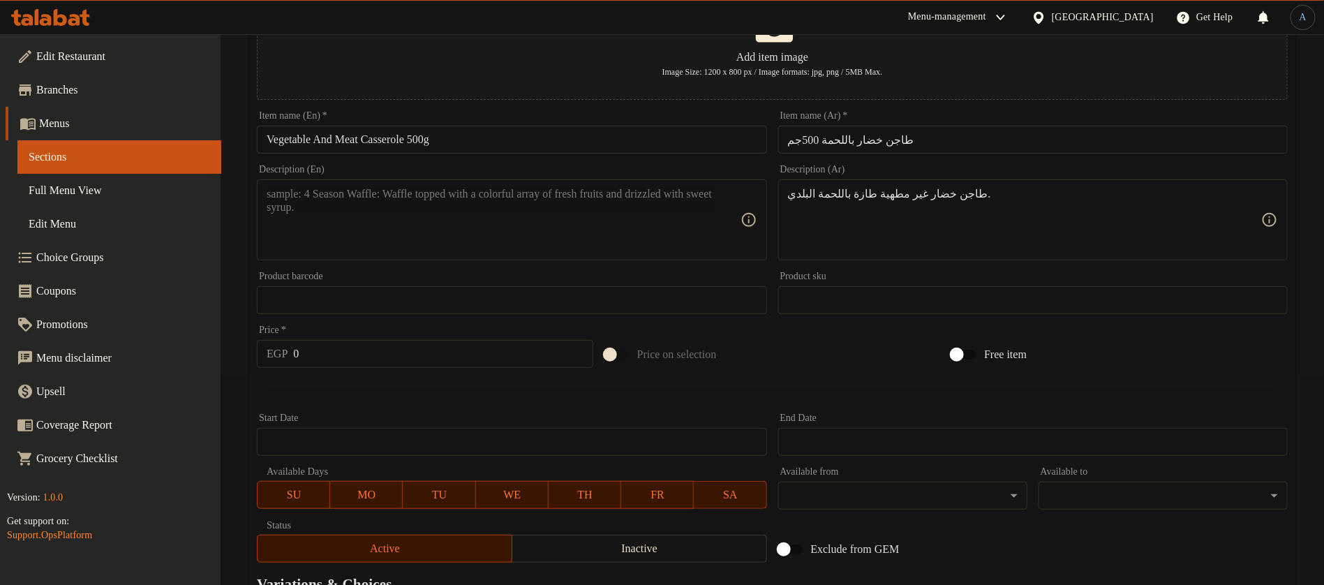
click at [453, 207] on textarea at bounding box center [503, 220] width 473 height 66
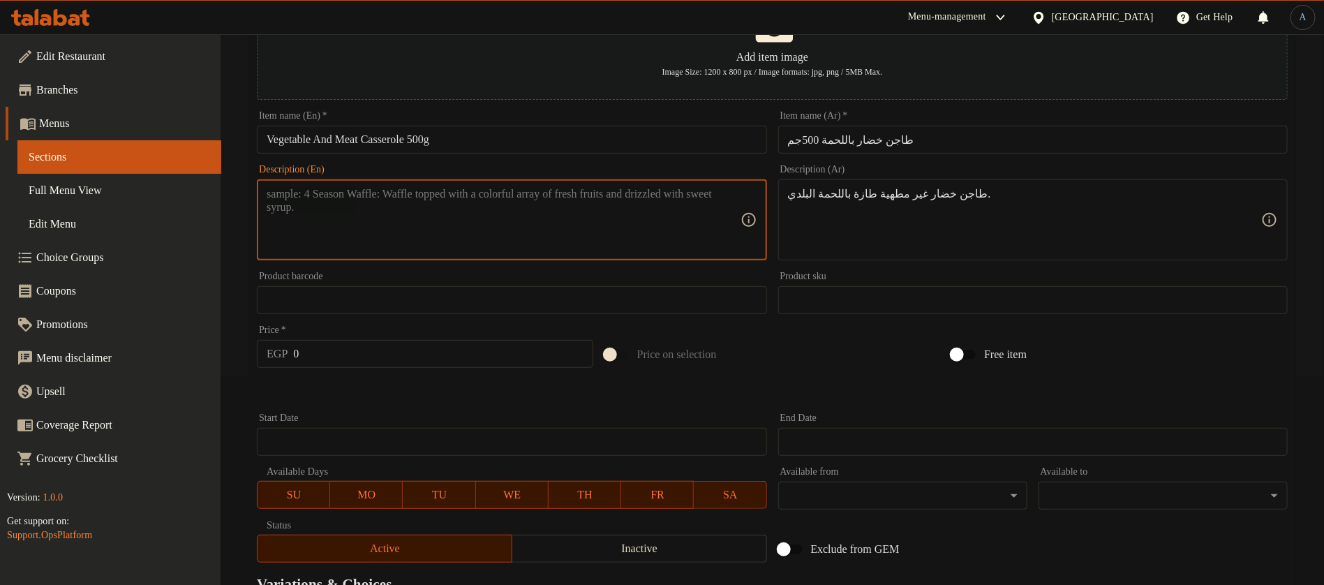
paste textarea "Fresh uncooked vegetable casserole with country meat."
click at [505, 193] on textarea "Fresh uncooked vegetable casserole with country meat." at bounding box center [503, 220] width 473 height 66
click at [664, 207] on textarea "Fresh uncooked vegetable casserole with baladi meat." at bounding box center [503, 220] width 473 height 66
type textarea "Fresh uncooked vegetable casserole with baladi meat."
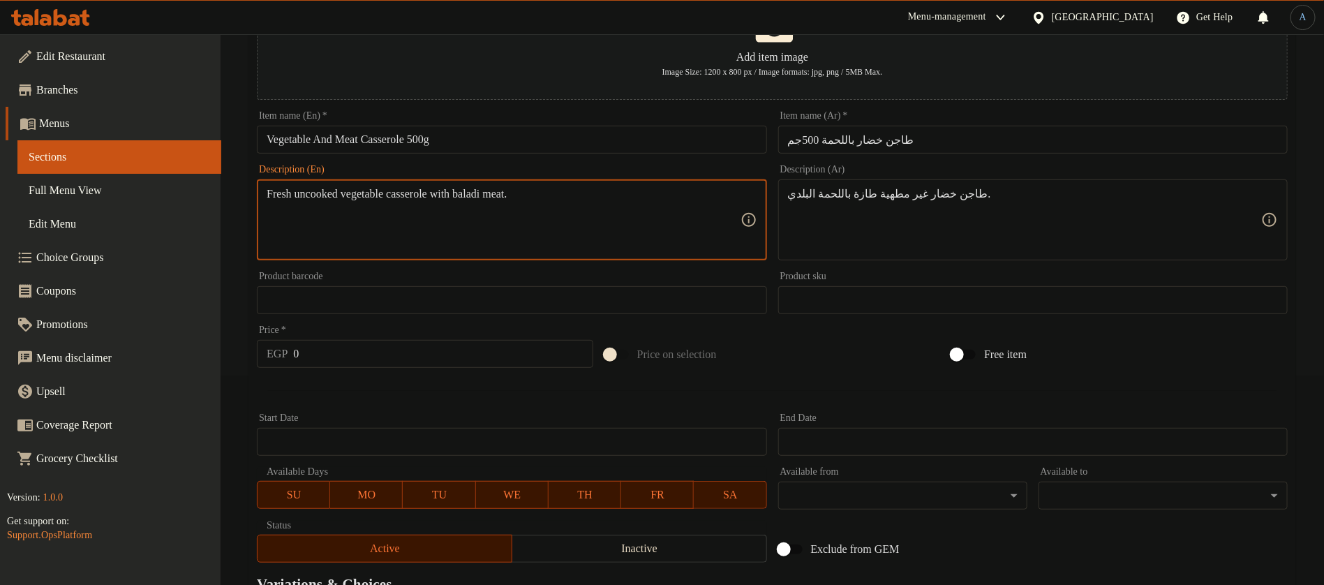
click at [392, 362] on input "0" at bounding box center [442, 354] width 299 height 28
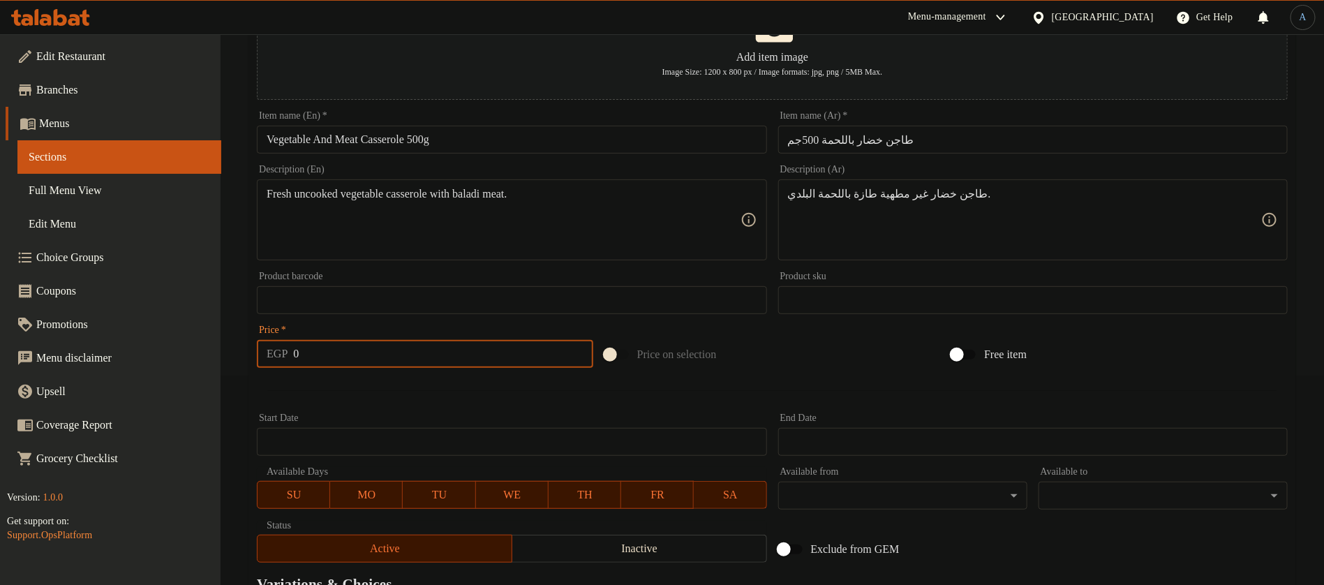
paste input "275"
type input "275"
click at [359, 402] on div at bounding box center [772, 390] width 1042 height 34
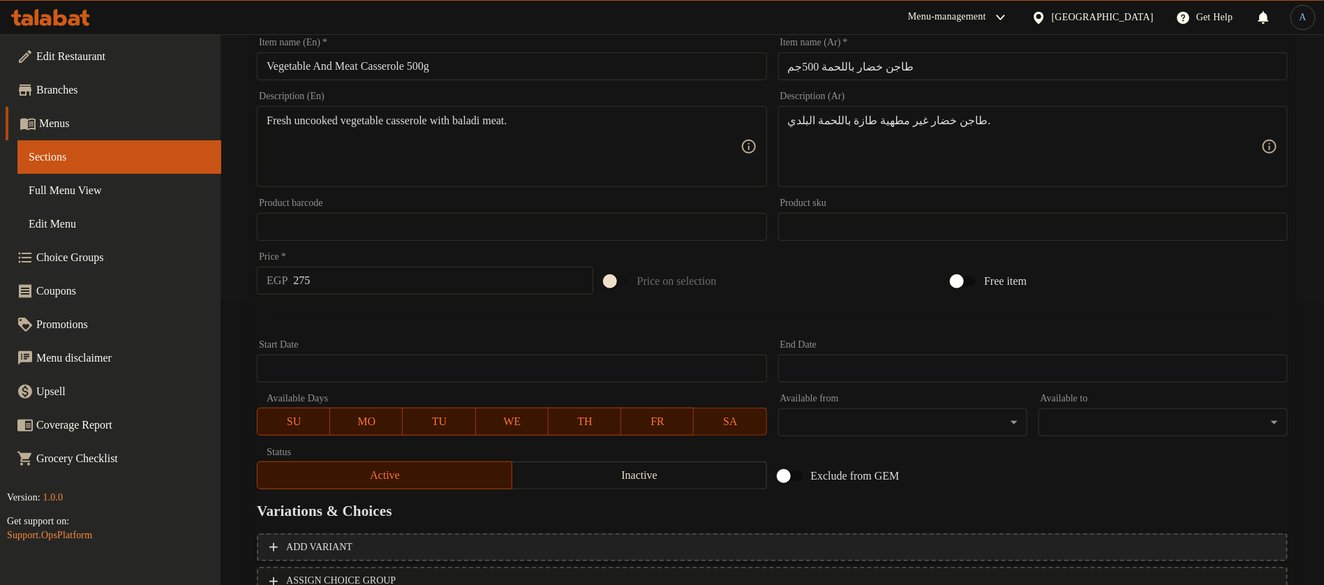
scroll to position [394, 0]
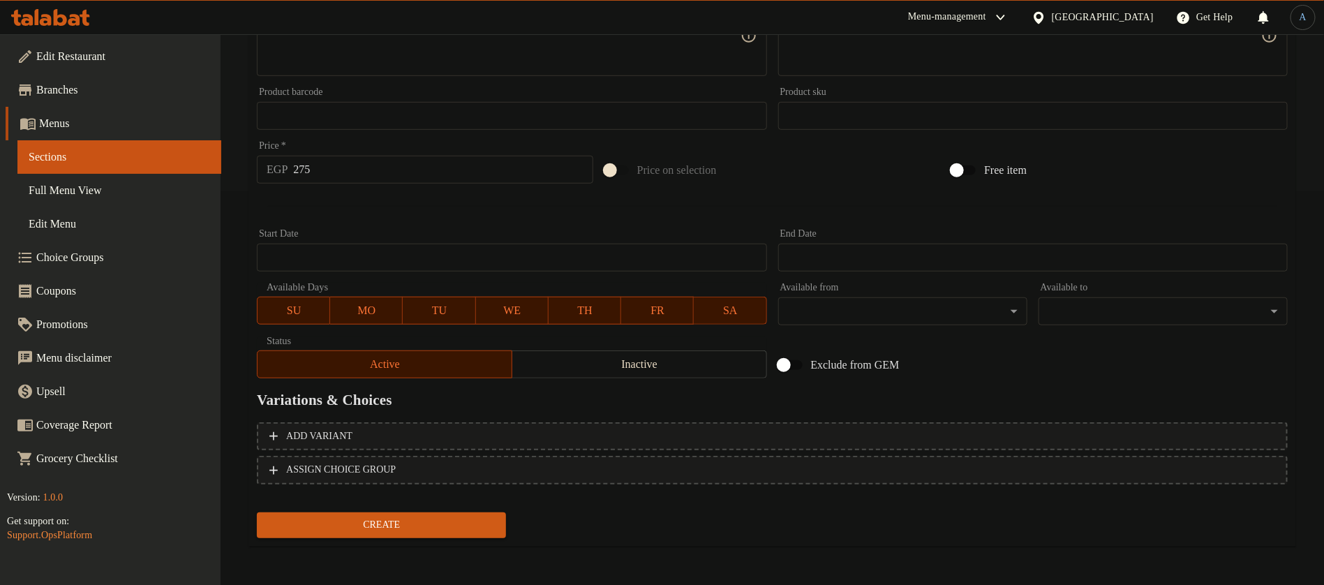
click at [459, 532] on span "Create" at bounding box center [381, 524] width 227 height 17
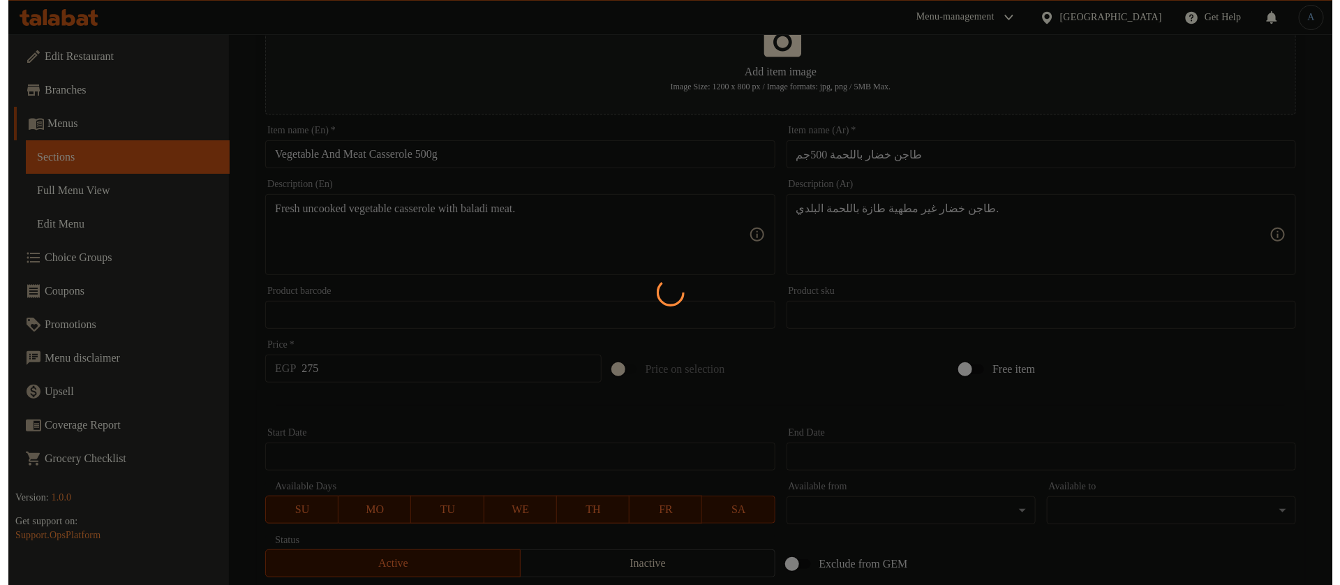
scroll to position [0, 0]
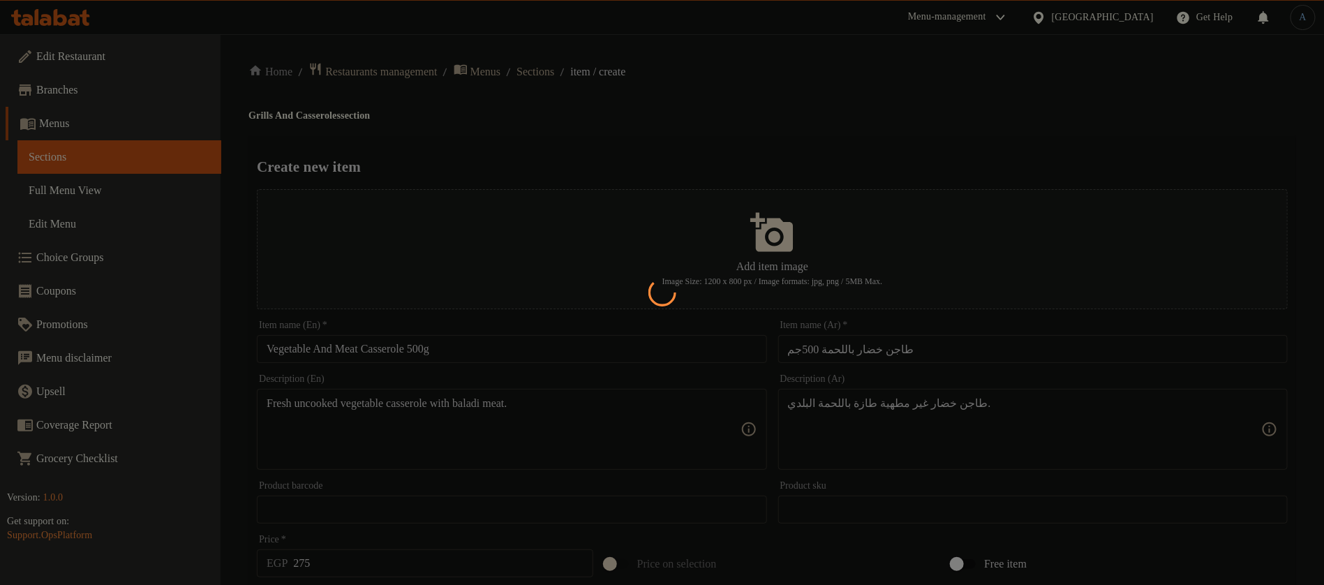
type input "0"
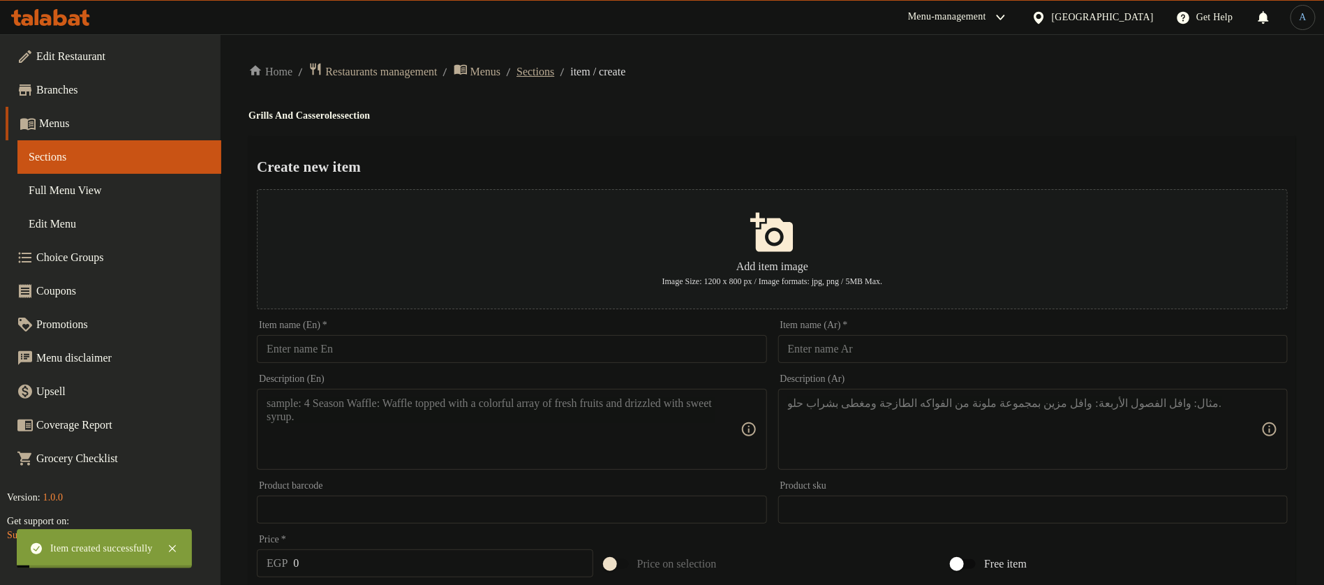
click at [549, 72] on span "Sections" at bounding box center [535, 71] width 38 height 17
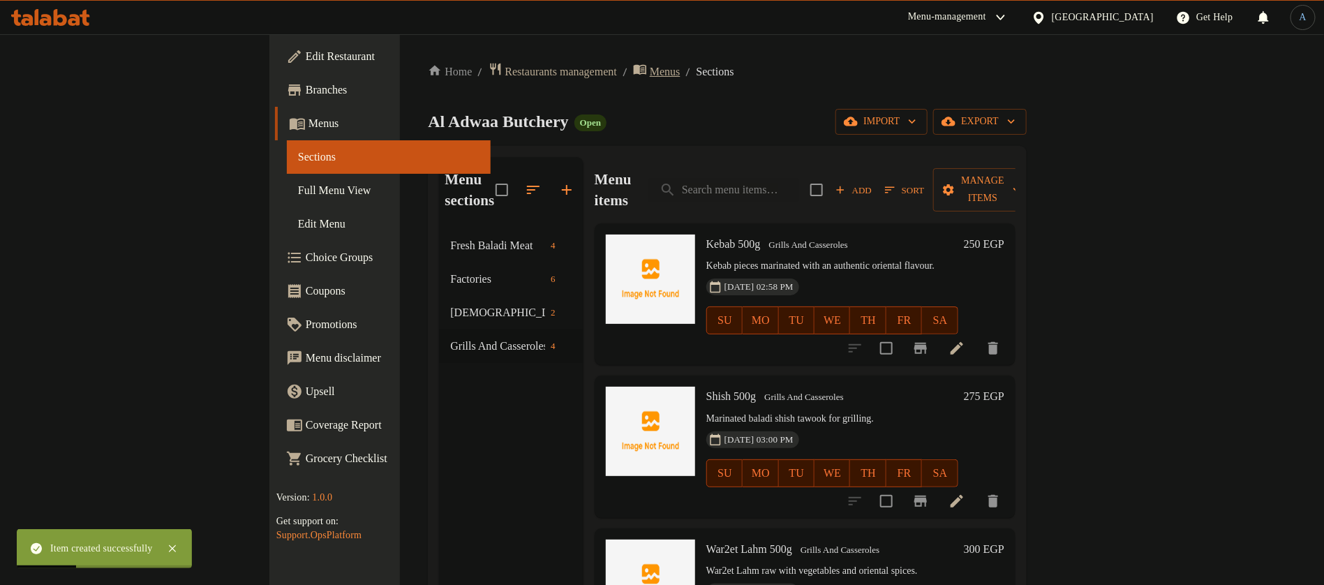
click at [650, 72] on span "Menus" at bounding box center [665, 71] width 31 height 17
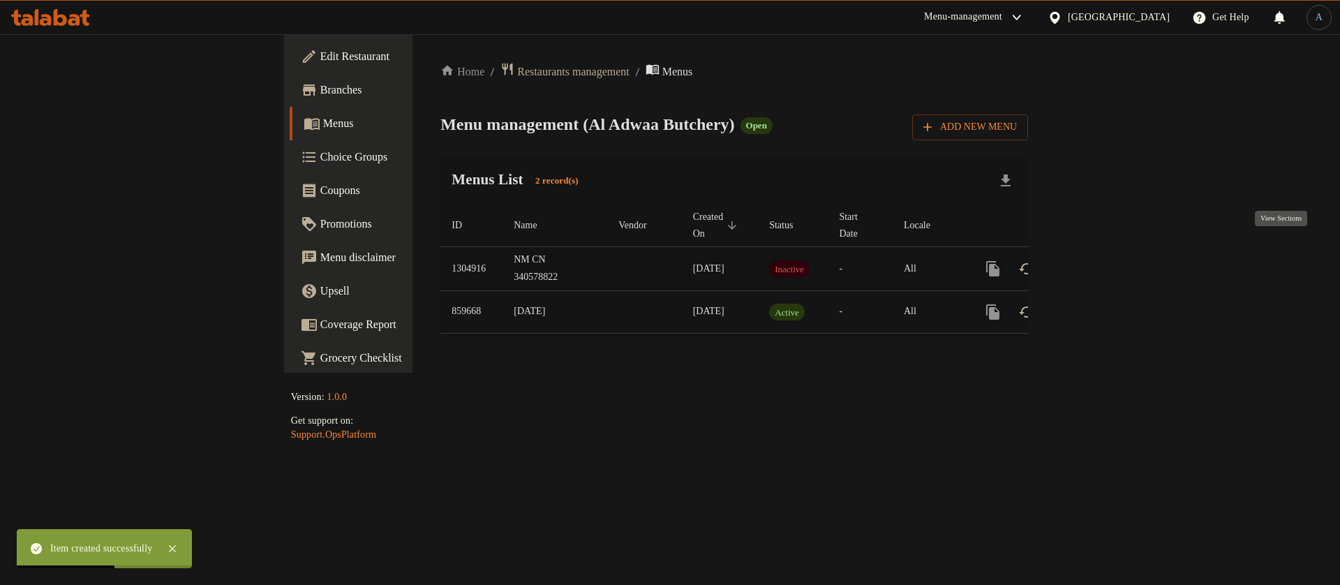
click at [1102, 260] on icon "enhanced table" at bounding box center [1093, 268] width 17 height 17
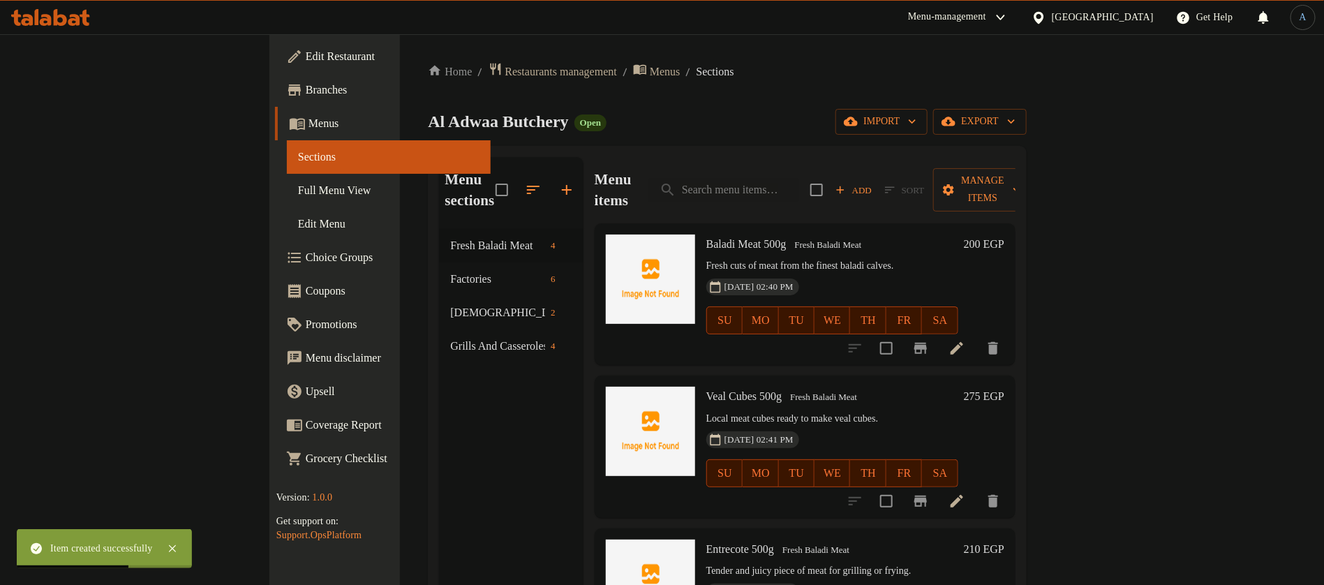
click at [298, 187] on span "Full Menu View" at bounding box center [388, 190] width 181 height 17
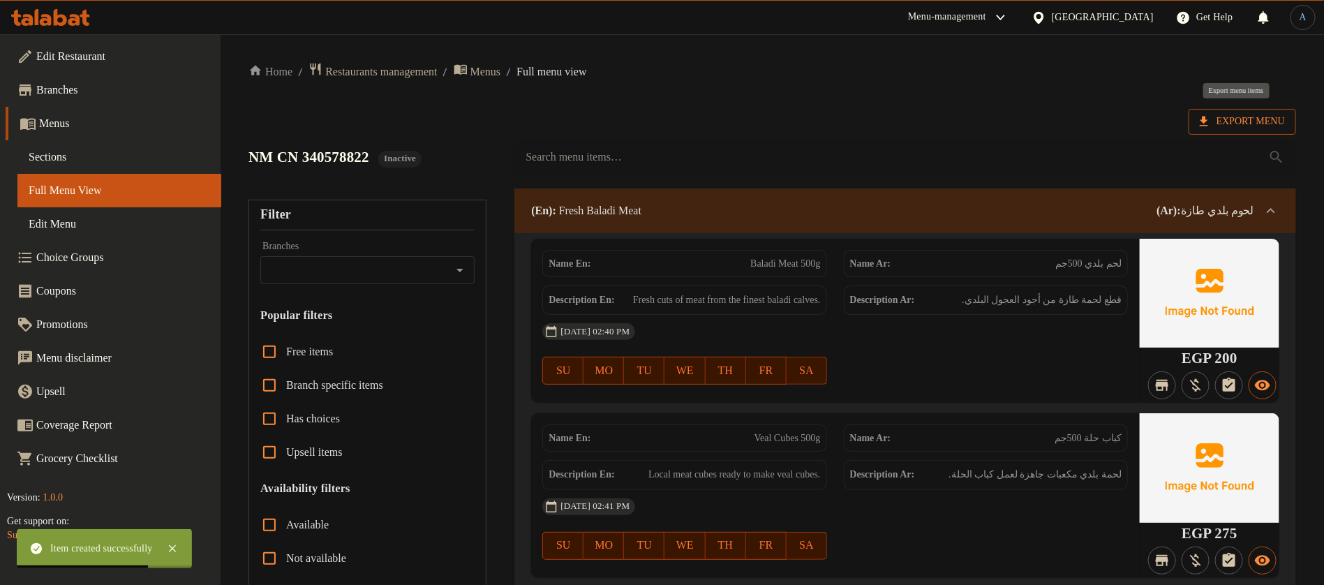
click at [1215, 118] on span "Export Menu" at bounding box center [1241, 121] width 85 height 17
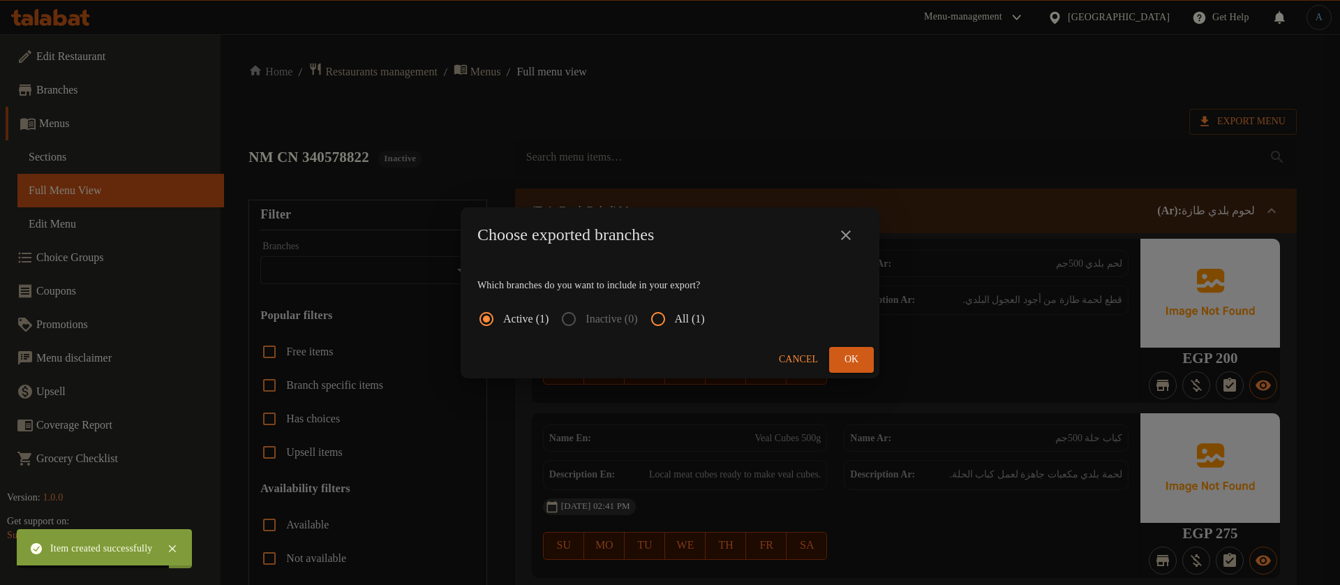
click at [668, 311] on input "All (1)" at bounding box center [657, 318] width 33 height 33
radio input "true"
click at [865, 358] on button "Ok" at bounding box center [851, 360] width 45 height 26
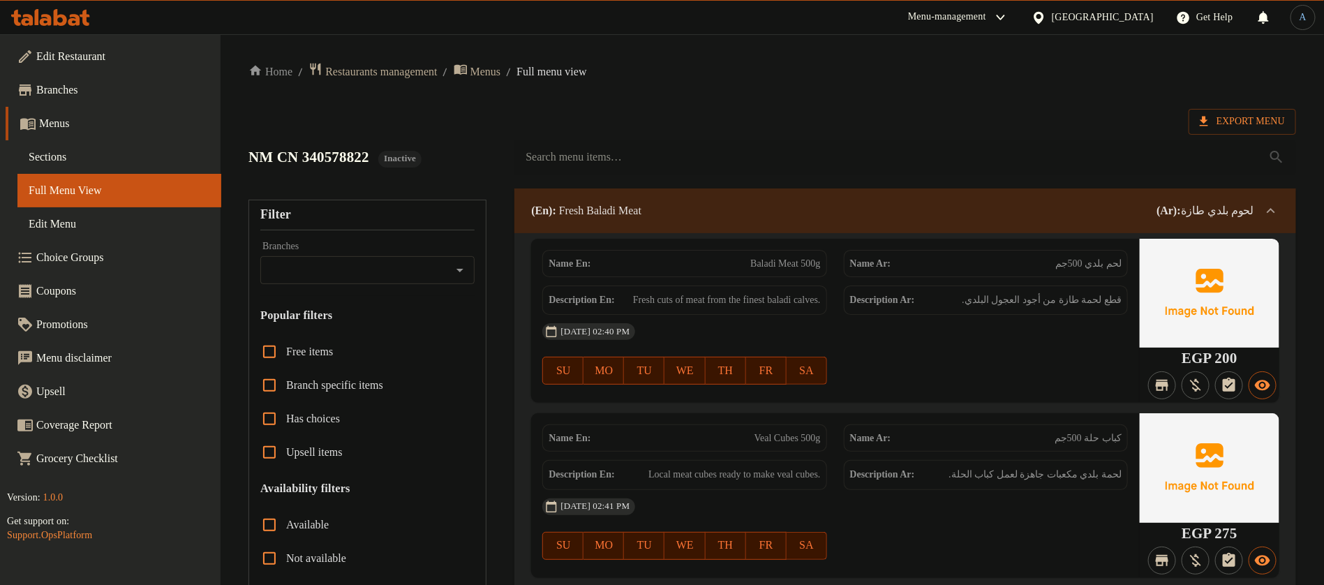
click at [837, 133] on div at bounding box center [905, 157] width 798 height 52
click at [792, 113] on div "Export Menu" at bounding box center [771, 122] width 1047 height 26
click at [501, 69] on span "Menus" at bounding box center [485, 71] width 31 height 17
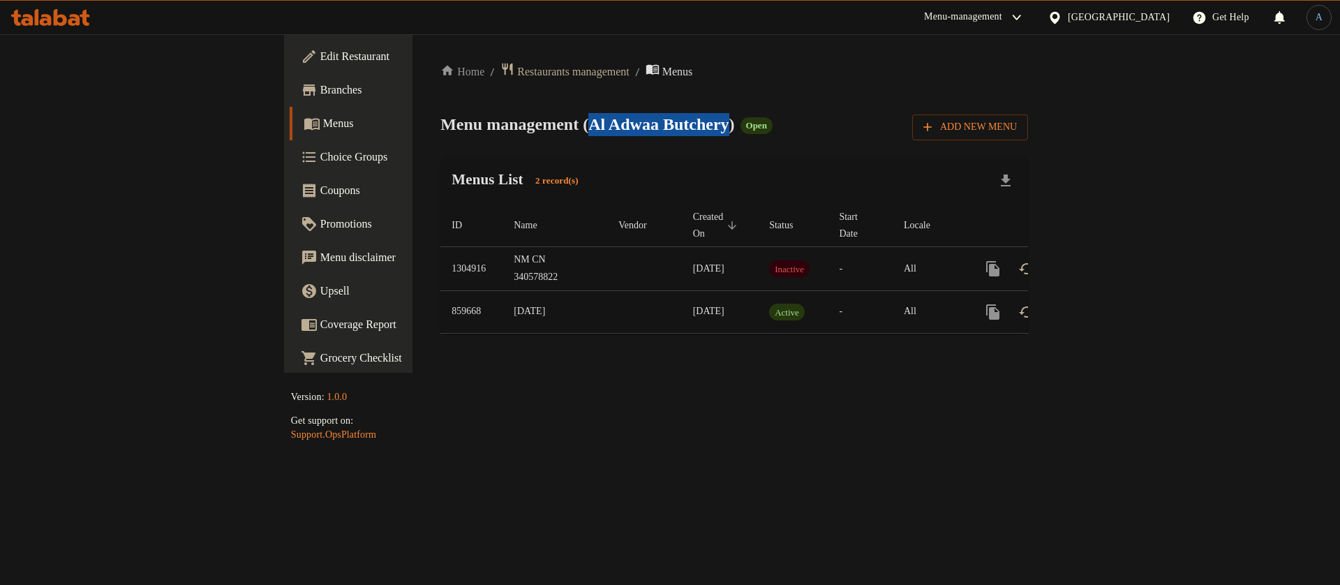
drag, startPoint x: 413, startPoint y: 124, endPoint x: 563, endPoint y: 124, distance: 150.0
click at [563, 124] on span "Menu management ( Al Adwaa Butchery )" at bounding box center [587, 124] width 294 height 18
copy span "Al Adwaa Butchery"
drag, startPoint x: 258, startPoint y: 249, endPoint x: 386, endPoint y: 262, distance: 128.3
click at [440, 262] on tr "1304916 NM CN 340578822 10/08/2025 Inactive - All" at bounding box center [780, 269] width 681 height 44
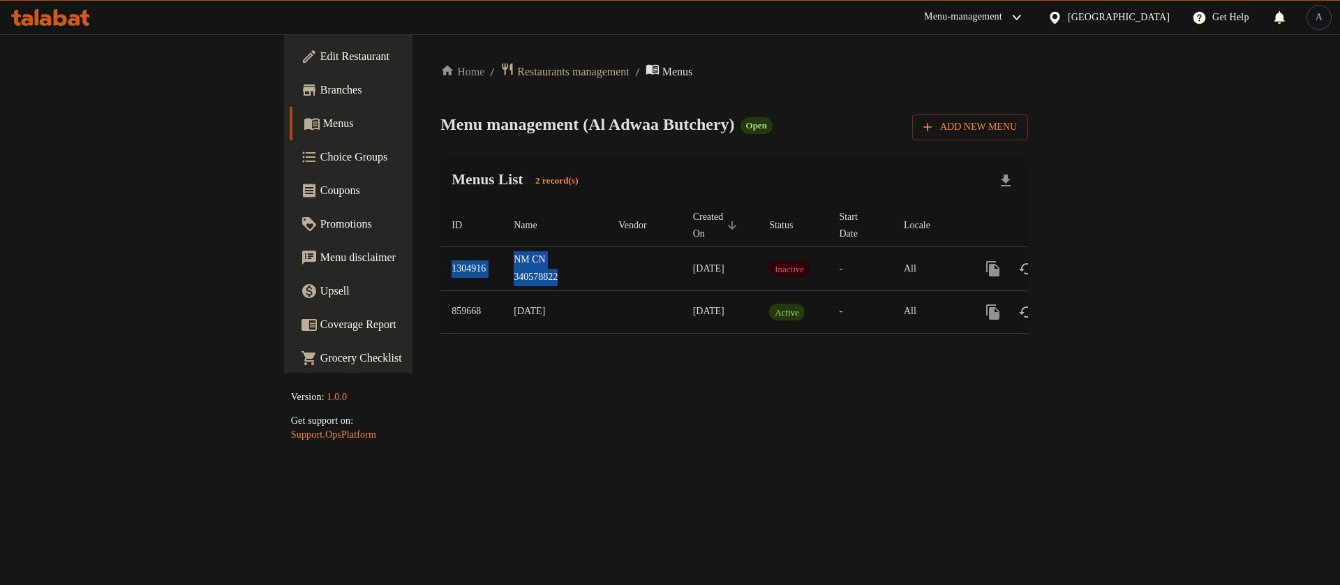
copy tr "1304916 NM CN 340578822"
click at [517, 69] on span "Restaurants management" at bounding box center [573, 71] width 112 height 17
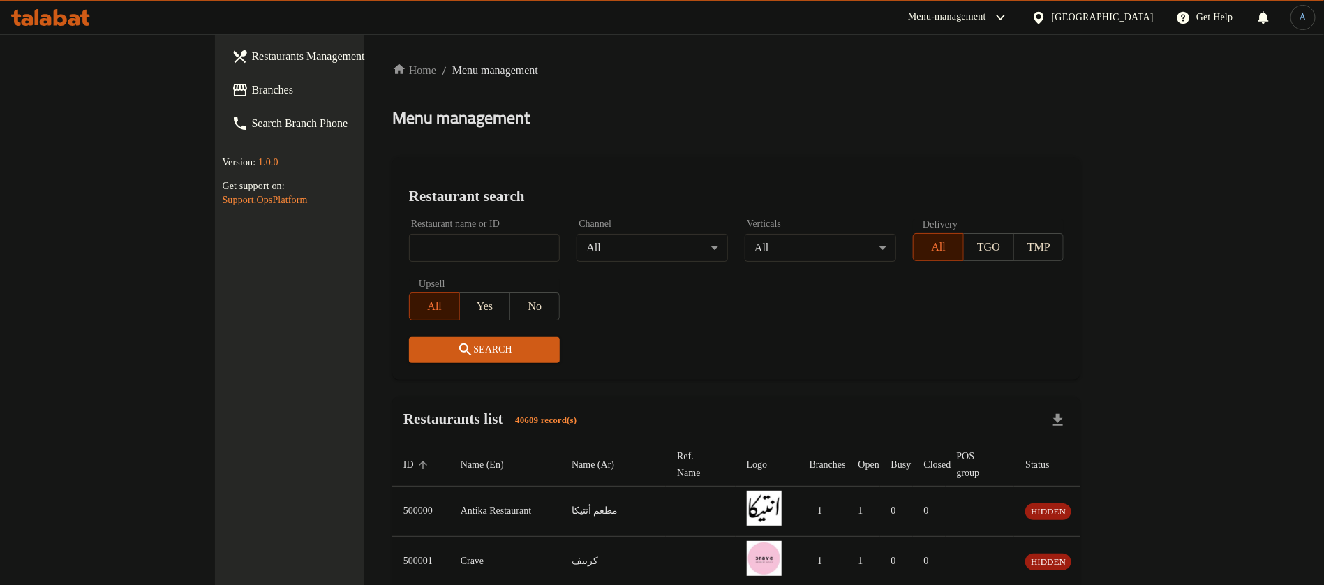
click at [465, 107] on div "Menu management" at bounding box center [736, 118] width 689 height 22
click at [409, 247] on input "search" at bounding box center [484, 248] width 151 height 28
paste input "27203"
type input "27203"
click button "Search" at bounding box center [484, 350] width 151 height 26
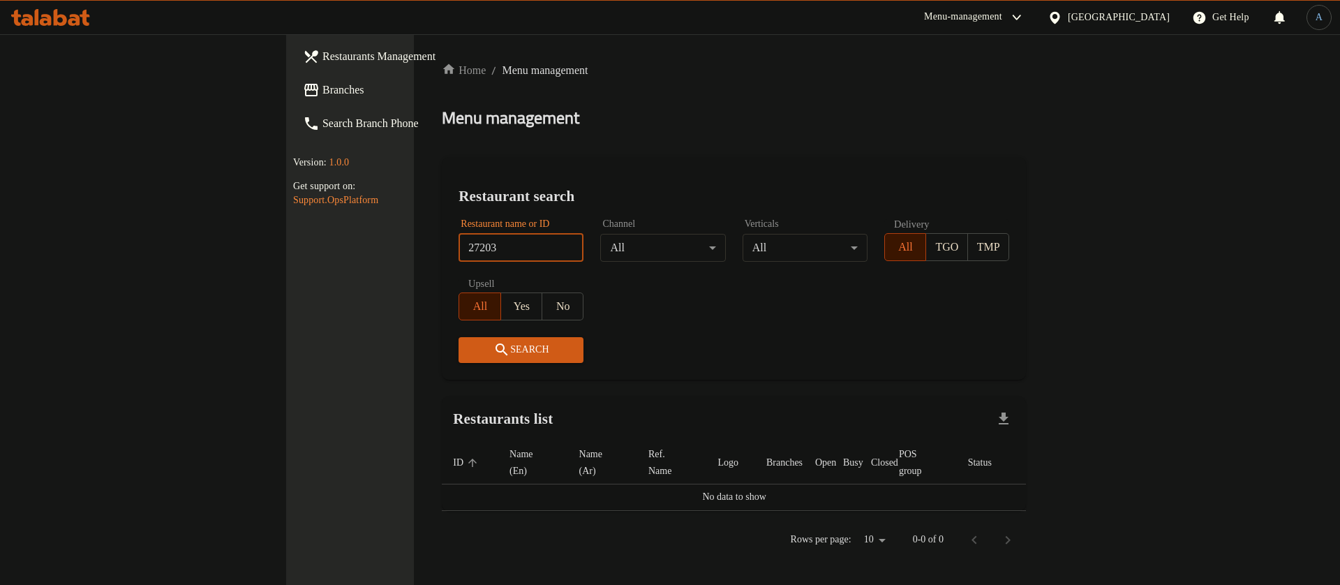
click at [322, 82] on span "Branches" at bounding box center [410, 90] width 177 height 17
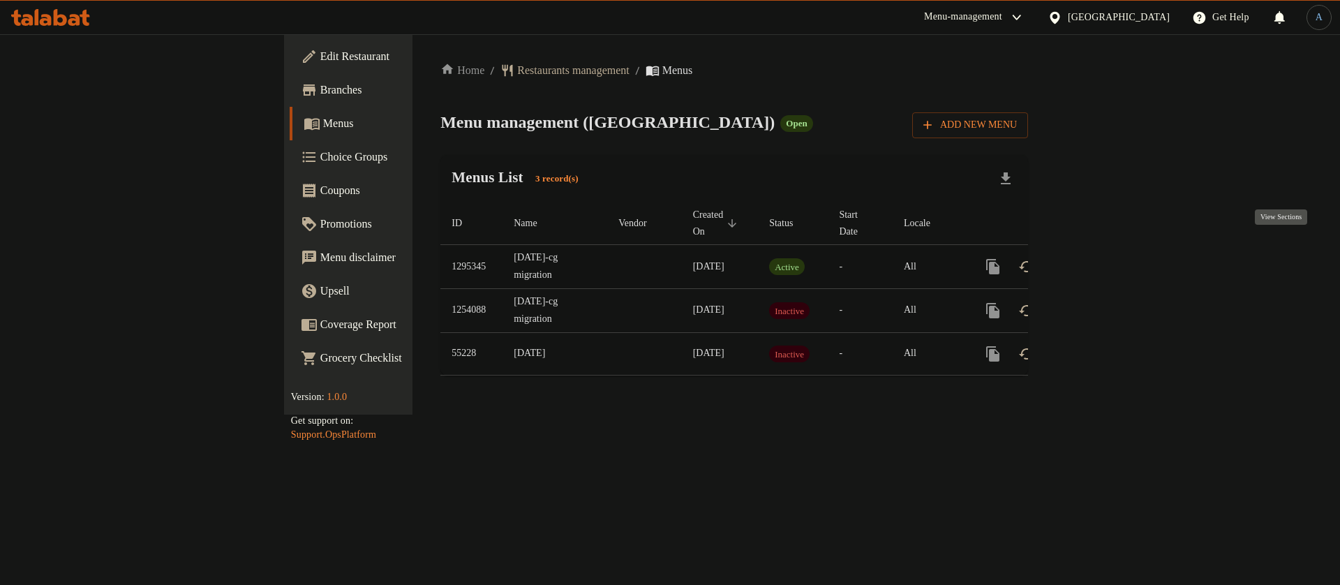
click at [1102, 258] on icon "enhanced table" at bounding box center [1093, 266] width 17 height 17
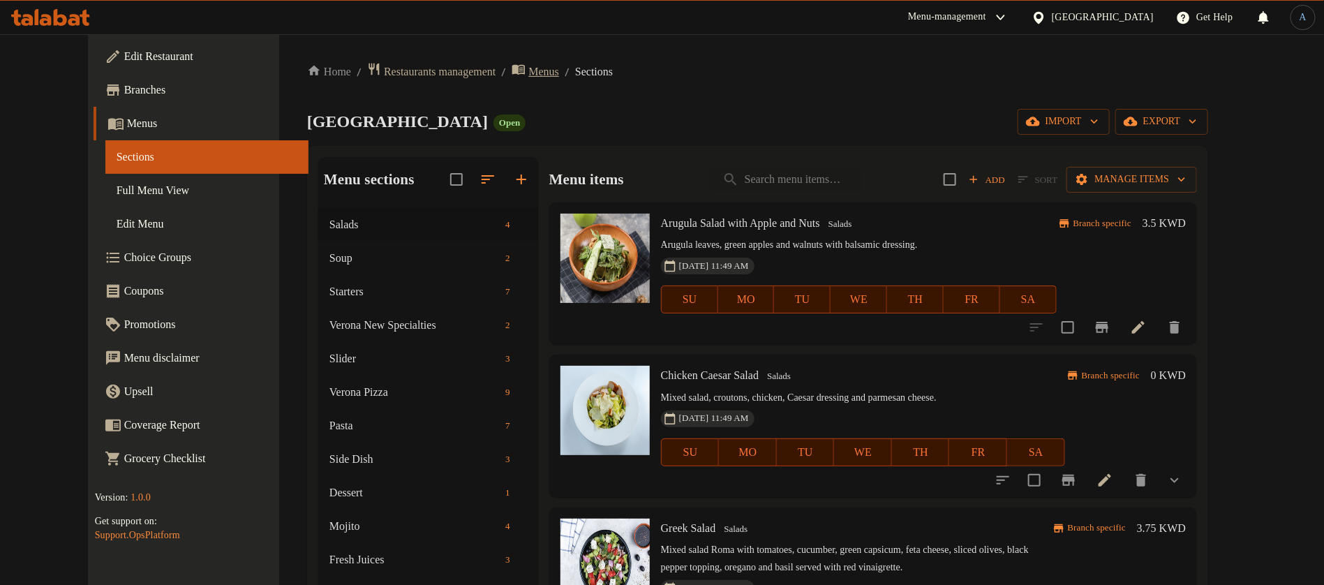
click at [528, 68] on span "Menus" at bounding box center [543, 71] width 31 height 17
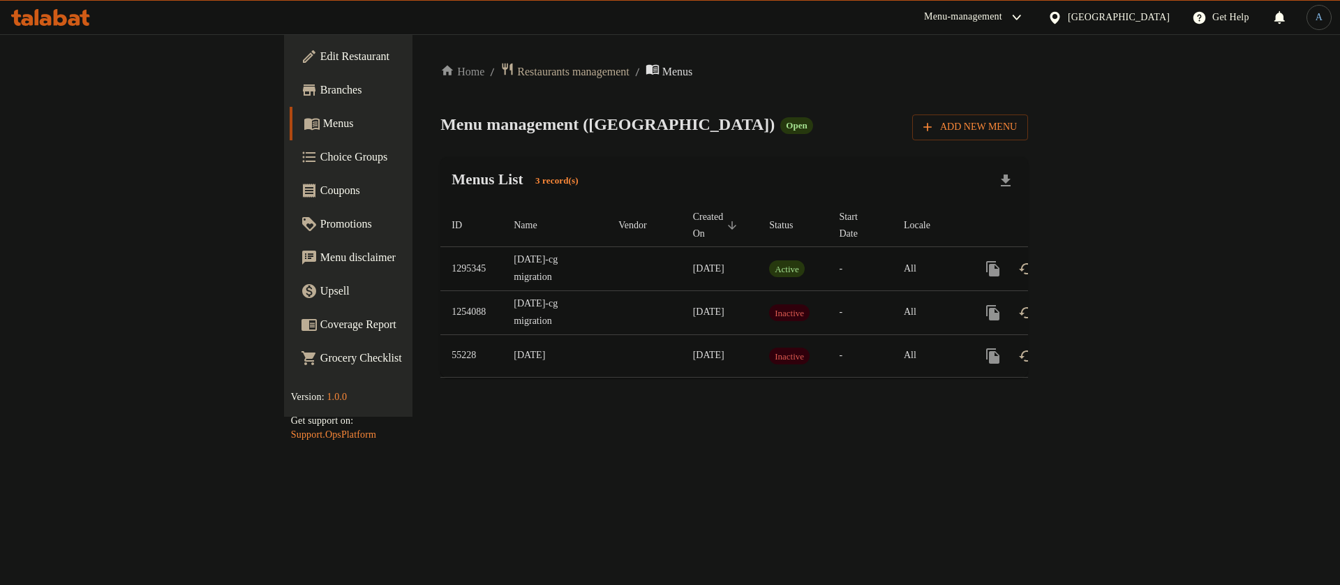
click at [1102, 260] on icon "enhanced table" at bounding box center [1093, 268] width 17 height 17
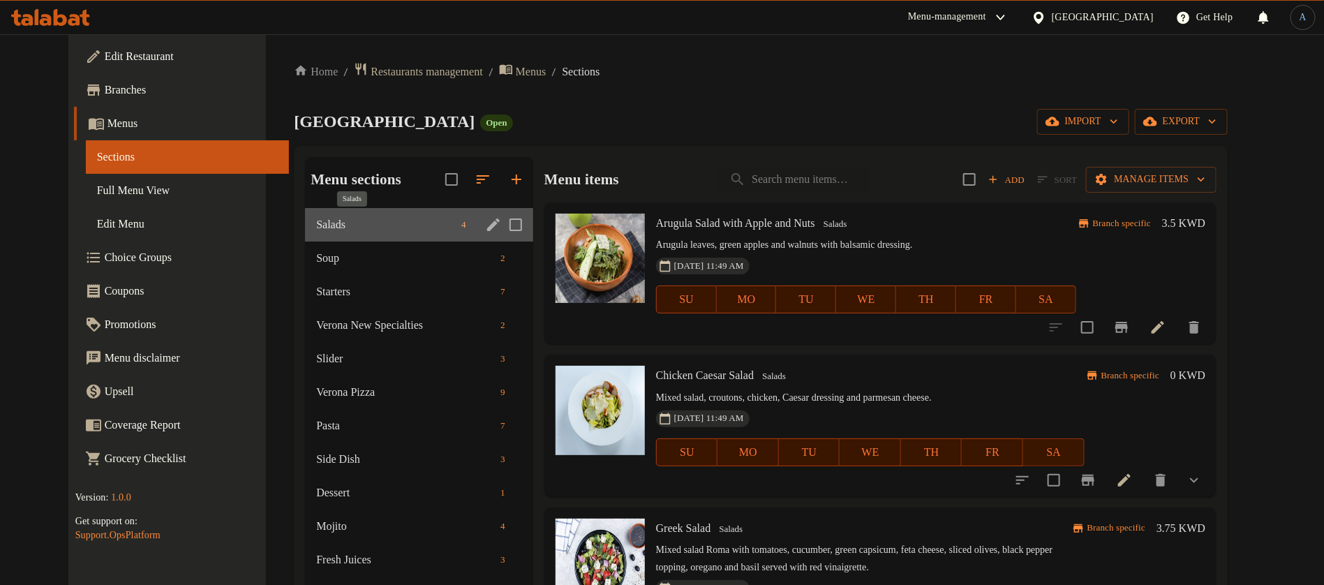
click at [316, 223] on span "Salads" at bounding box center [386, 224] width 140 height 17
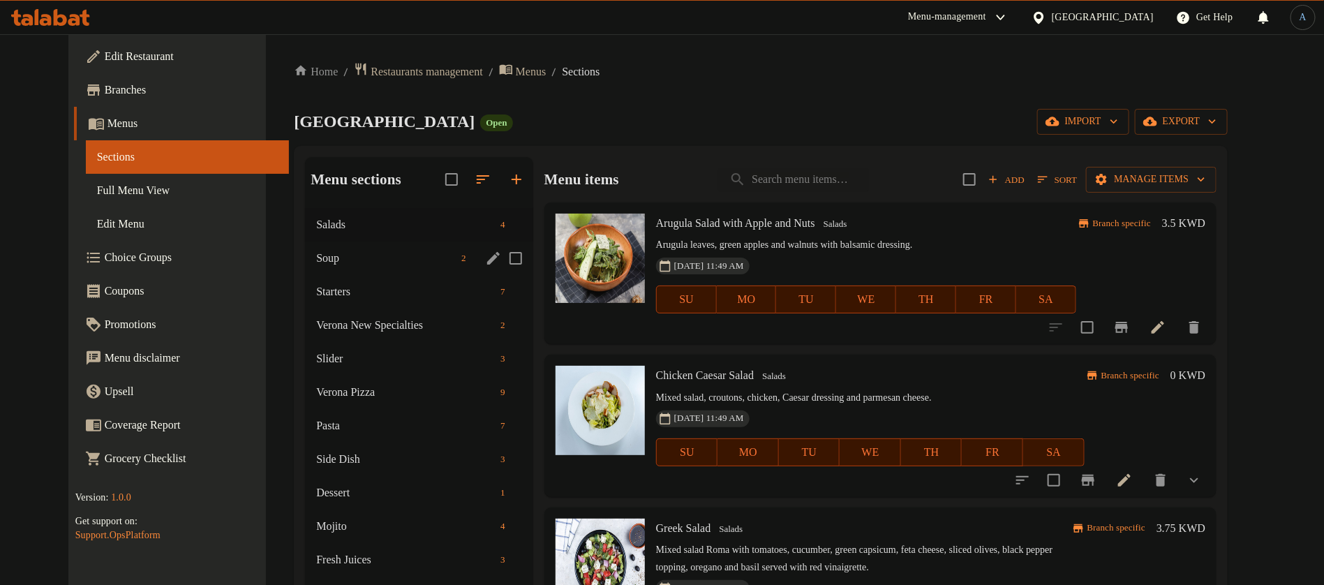
click at [327, 255] on span "Soup" at bounding box center [386, 258] width 140 height 17
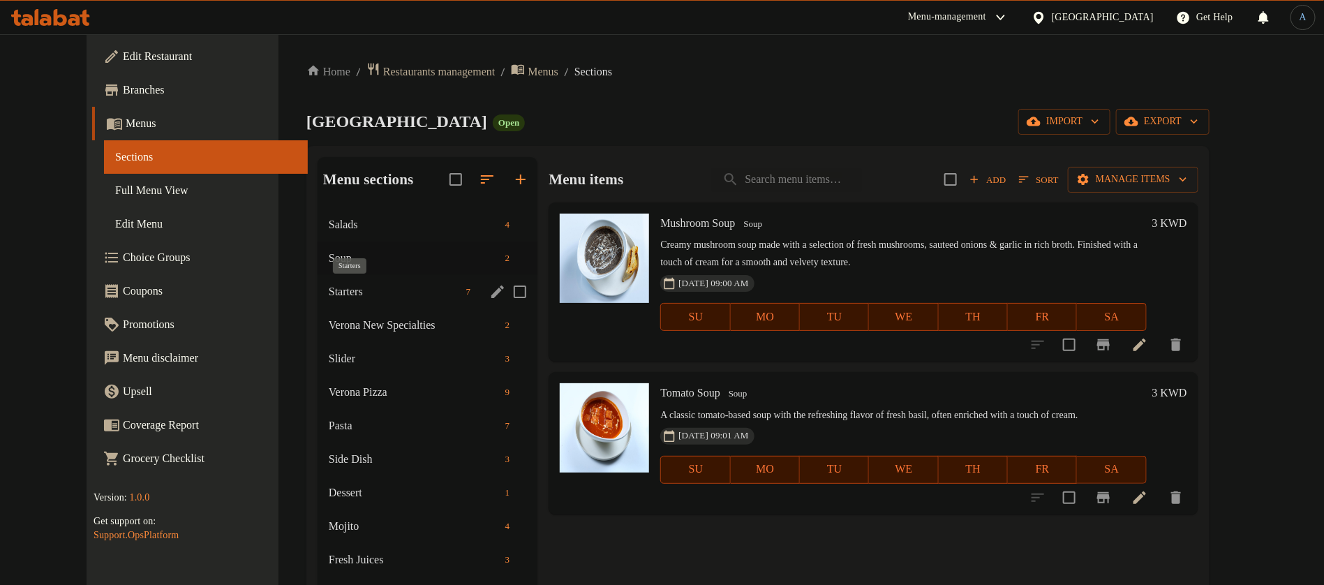
click at [329, 287] on span "Starters" at bounding box center [395, 291] width 132 height 17
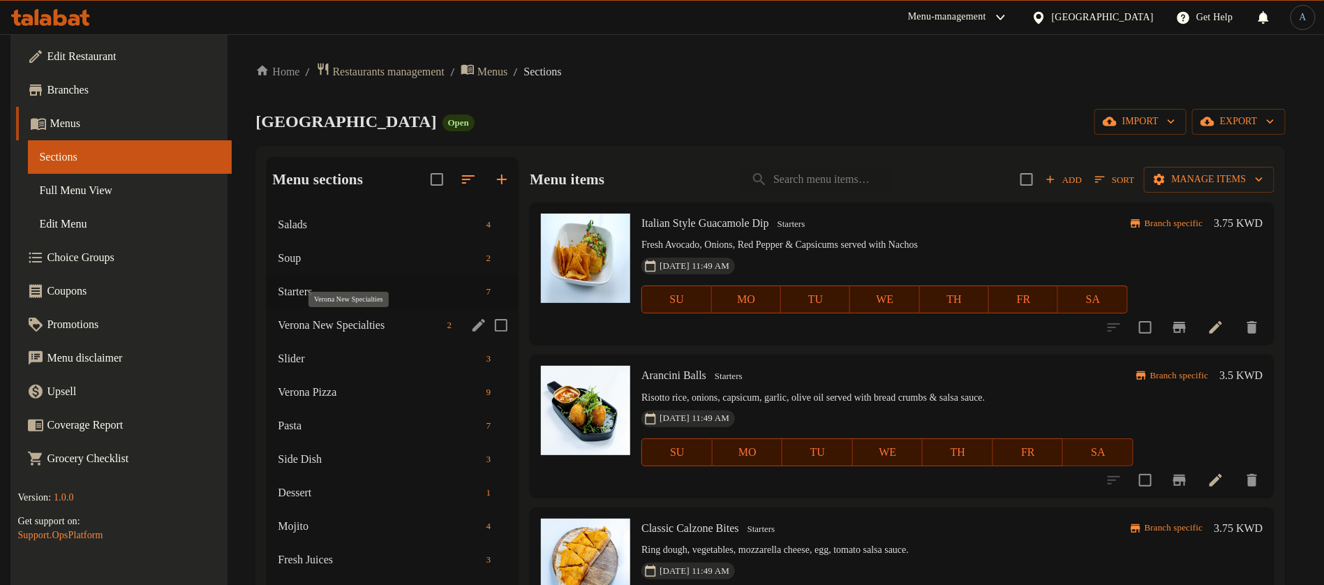
click at [317, 324] on span "Verona New Specialties" at bounding box center [359, 325] width 163 height 17
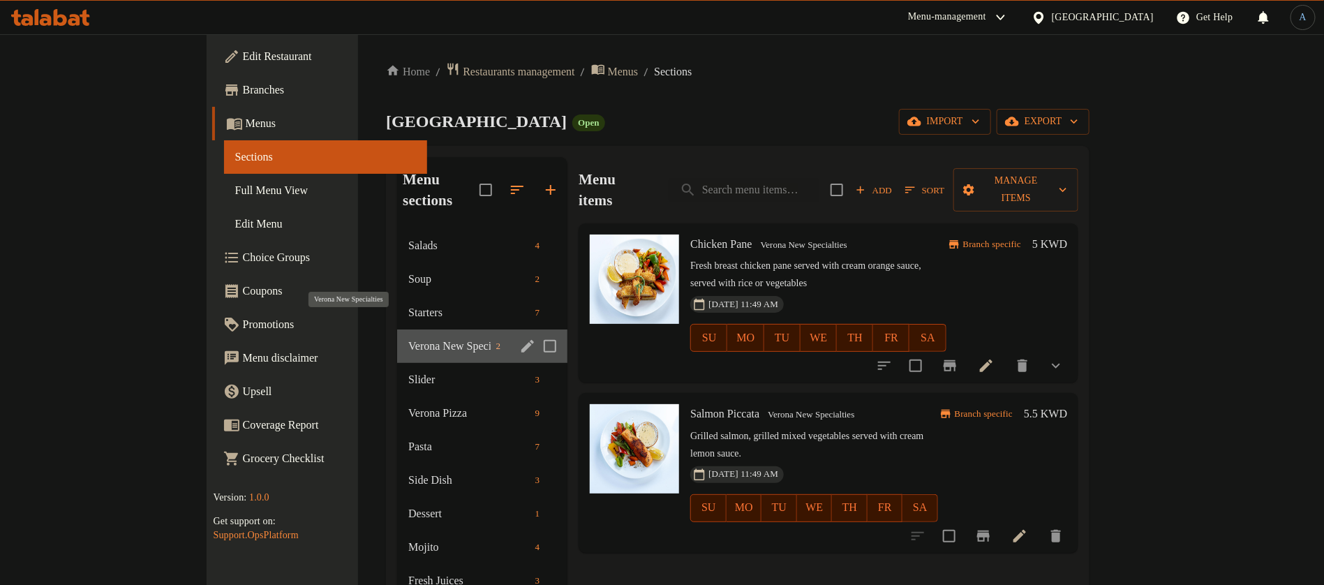
click at [408, 338] on span "Verona New Specialties" at bounding box center [449, 346] width 82 height 17
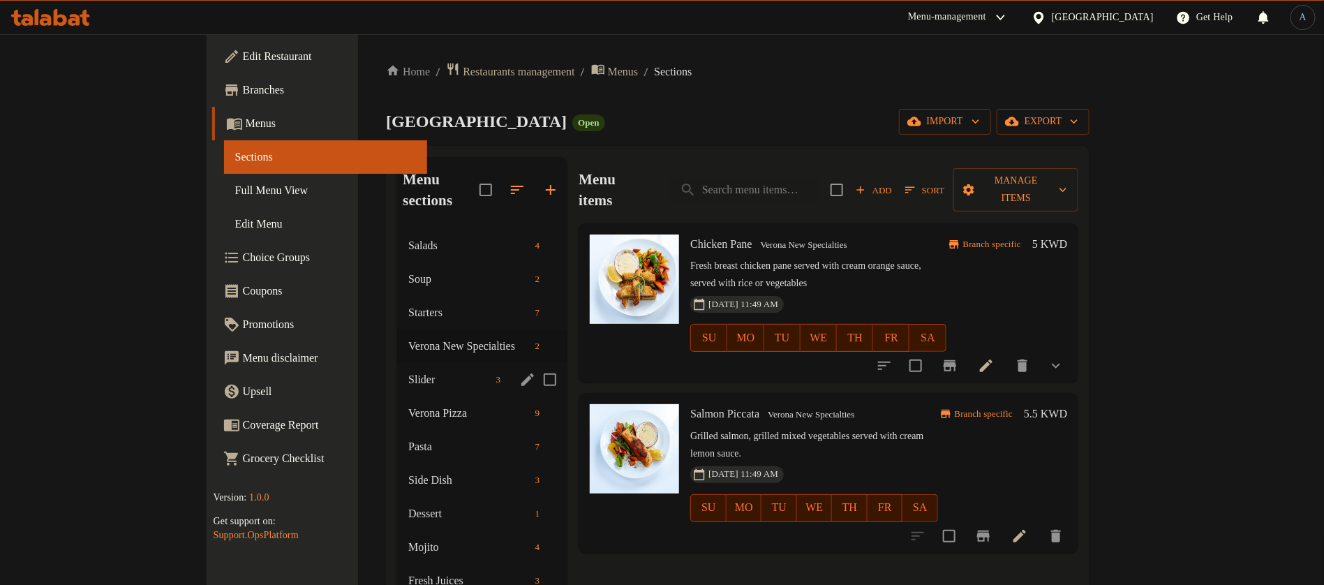
click at [397, 363] on div "Slider 3" at bounding box center [482, 379] width 170 height 33
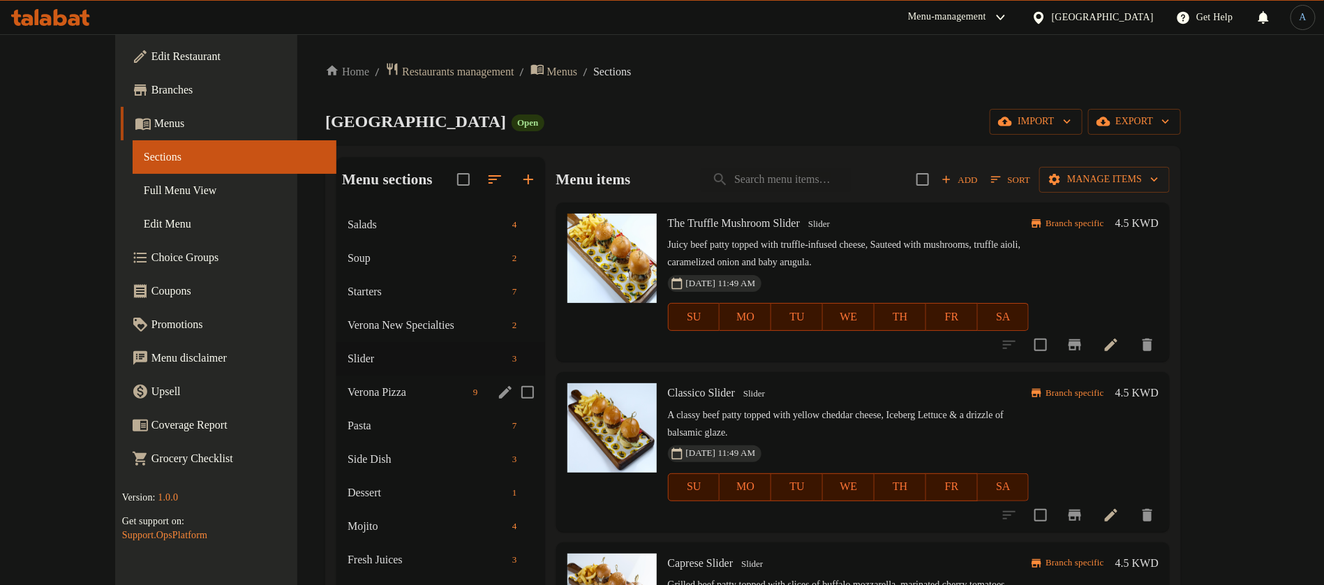
click at [347, 388] on span "Verona Pizza" at bounding box center [407, 392] width 120 height 17
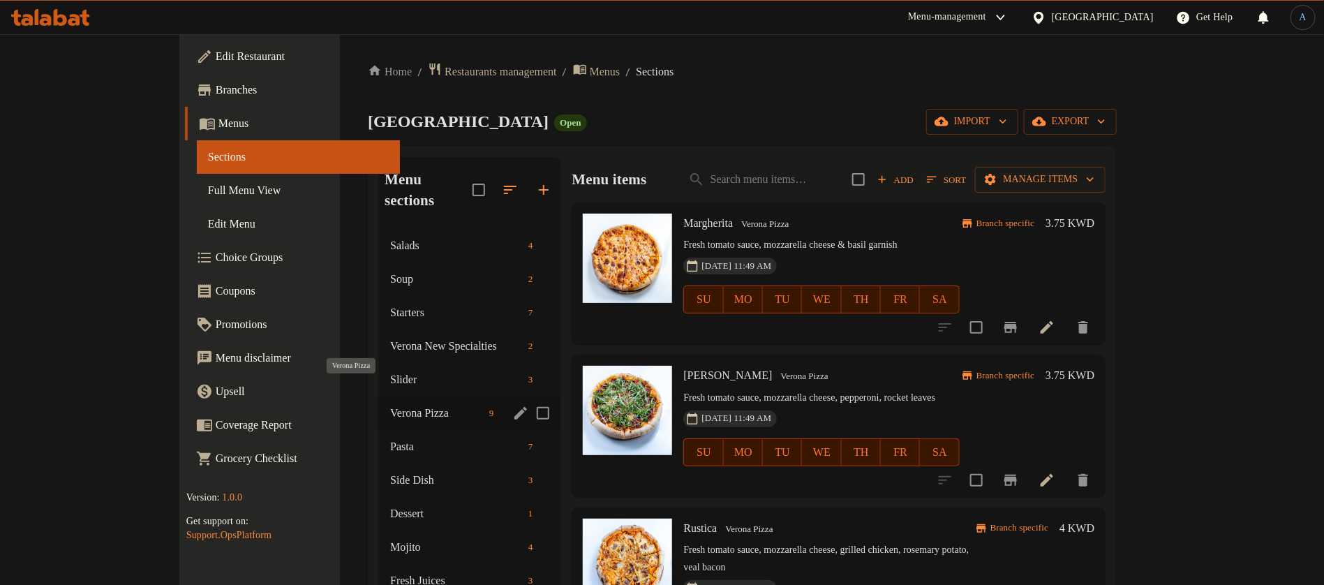
click at [390, 405] on span "Verona Pizza" at bounding box center [437, 413] width 94 height 17
click at [390, 438] on span "Pasta" at bounding box center [437, 446] width 94 height 17
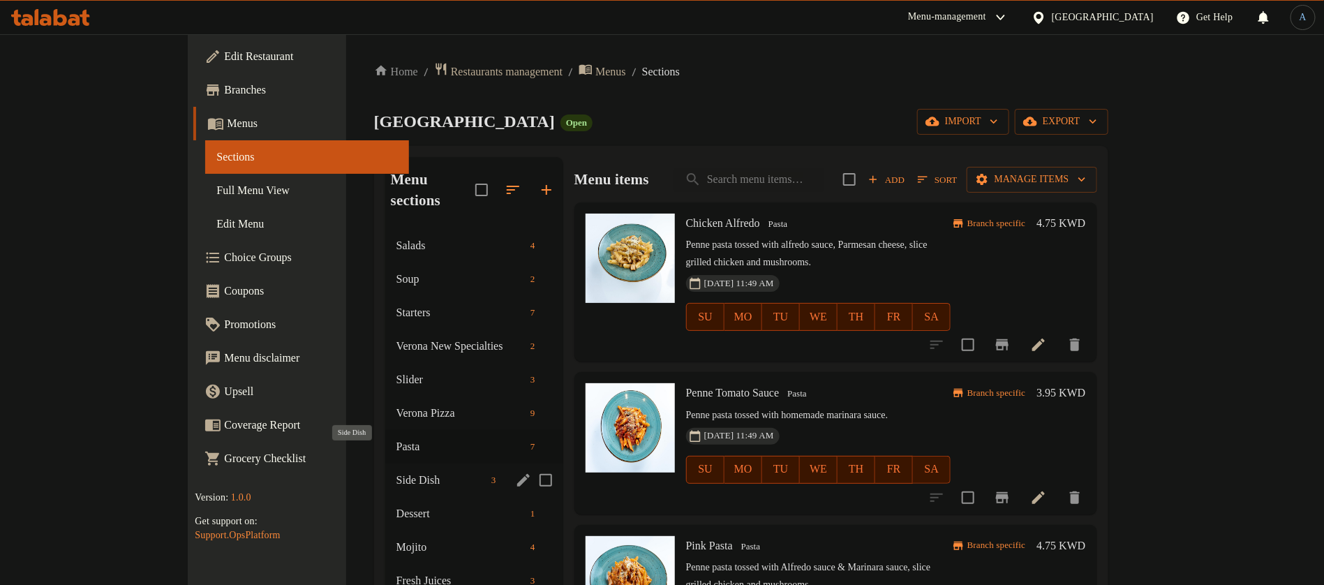
click at [396, 472] on span "Side Dish" at bounding box center [440, 480] width 89 height 17
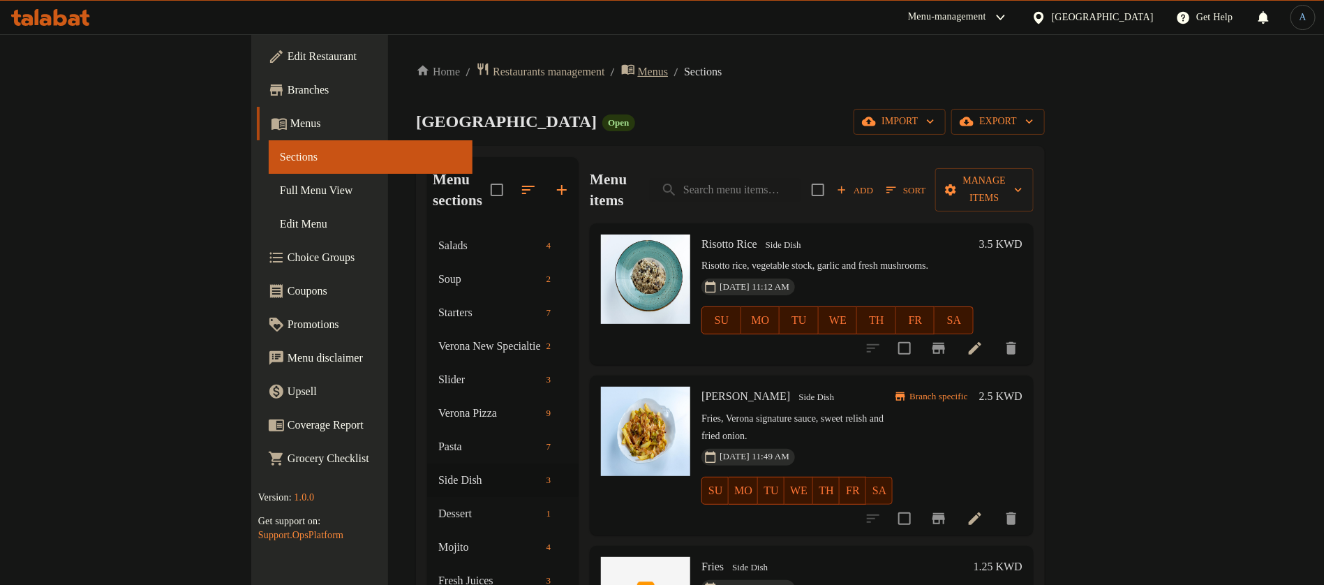
click at [638, 77] on span "Menus" at bounding box center [653, 71] width 31 height 17
